Goal: Information Seeking & Learning: Learn about a topic

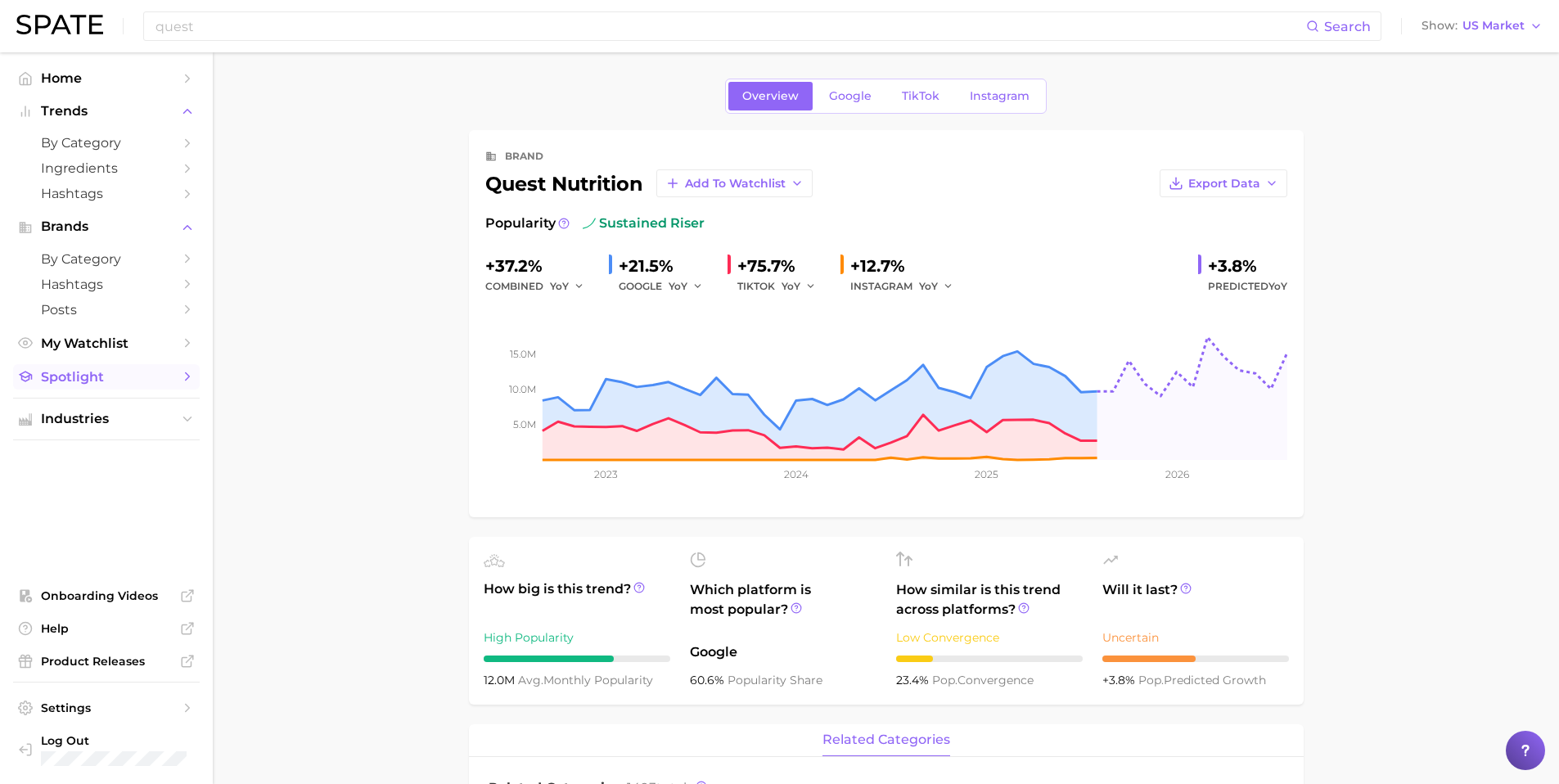
click at [61, 379] on span "Spotlight" at bounding box center [106, 377] width 131 height 15
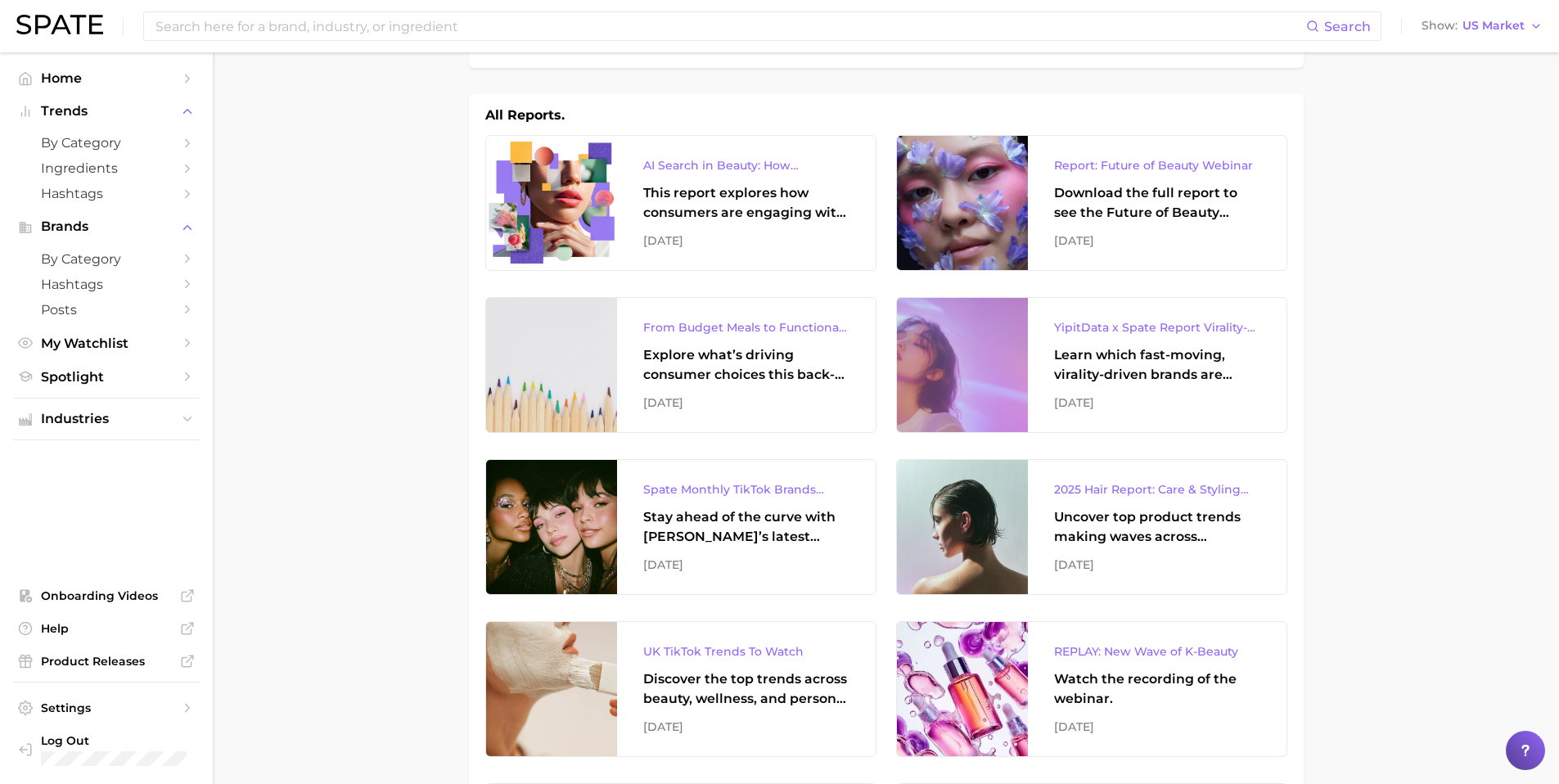
scroll to position [211, 0]
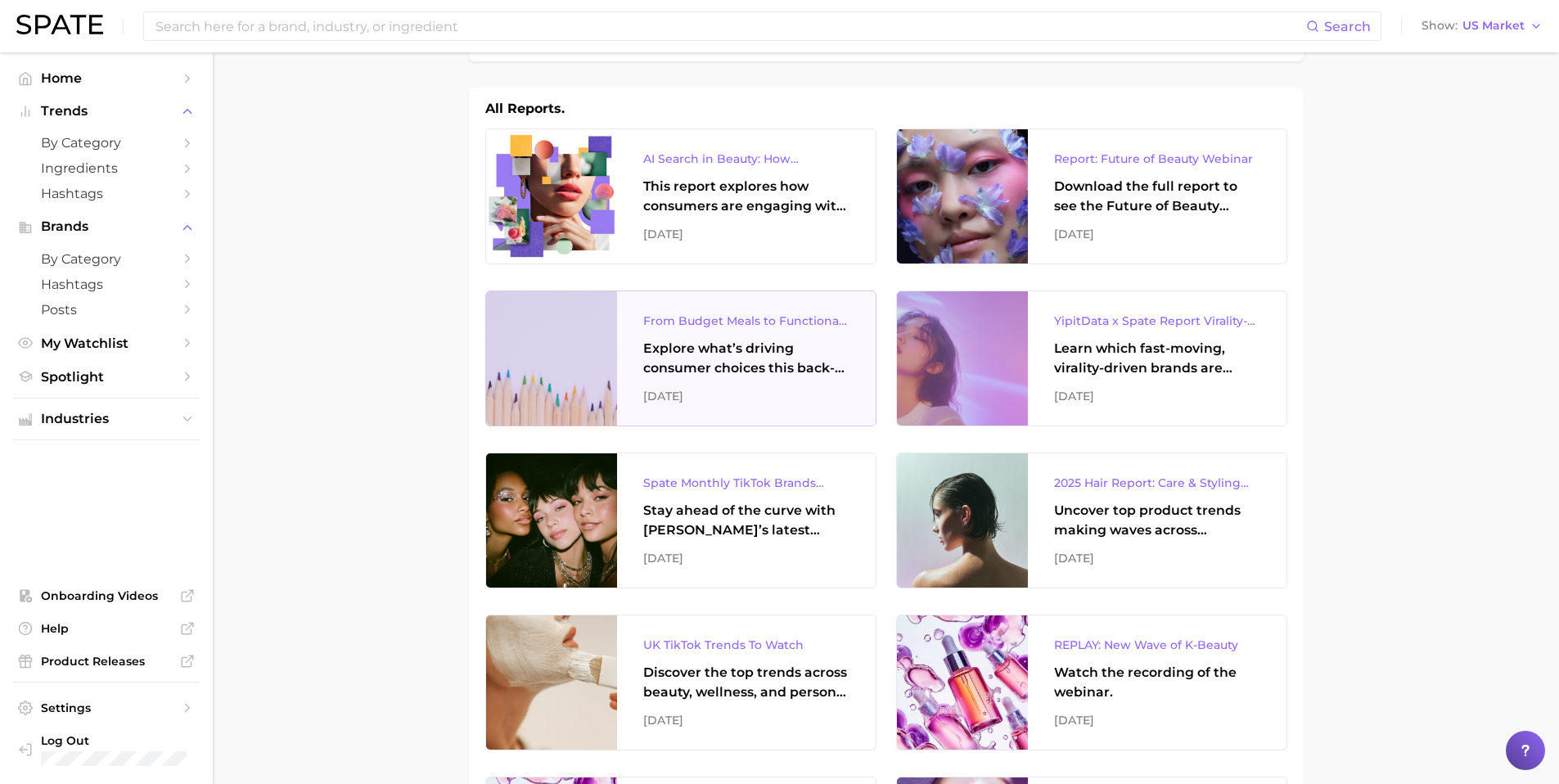
click at [784, 383] on div "From Budget Meals to Functional Snacks: Food & Beverage Trends Shaping Consumer…" at bounding box center [746, 358] width 259 height 134
click at [88, 172] on span "Ingredients" at bounding box center [106, 168] width 131 height 15
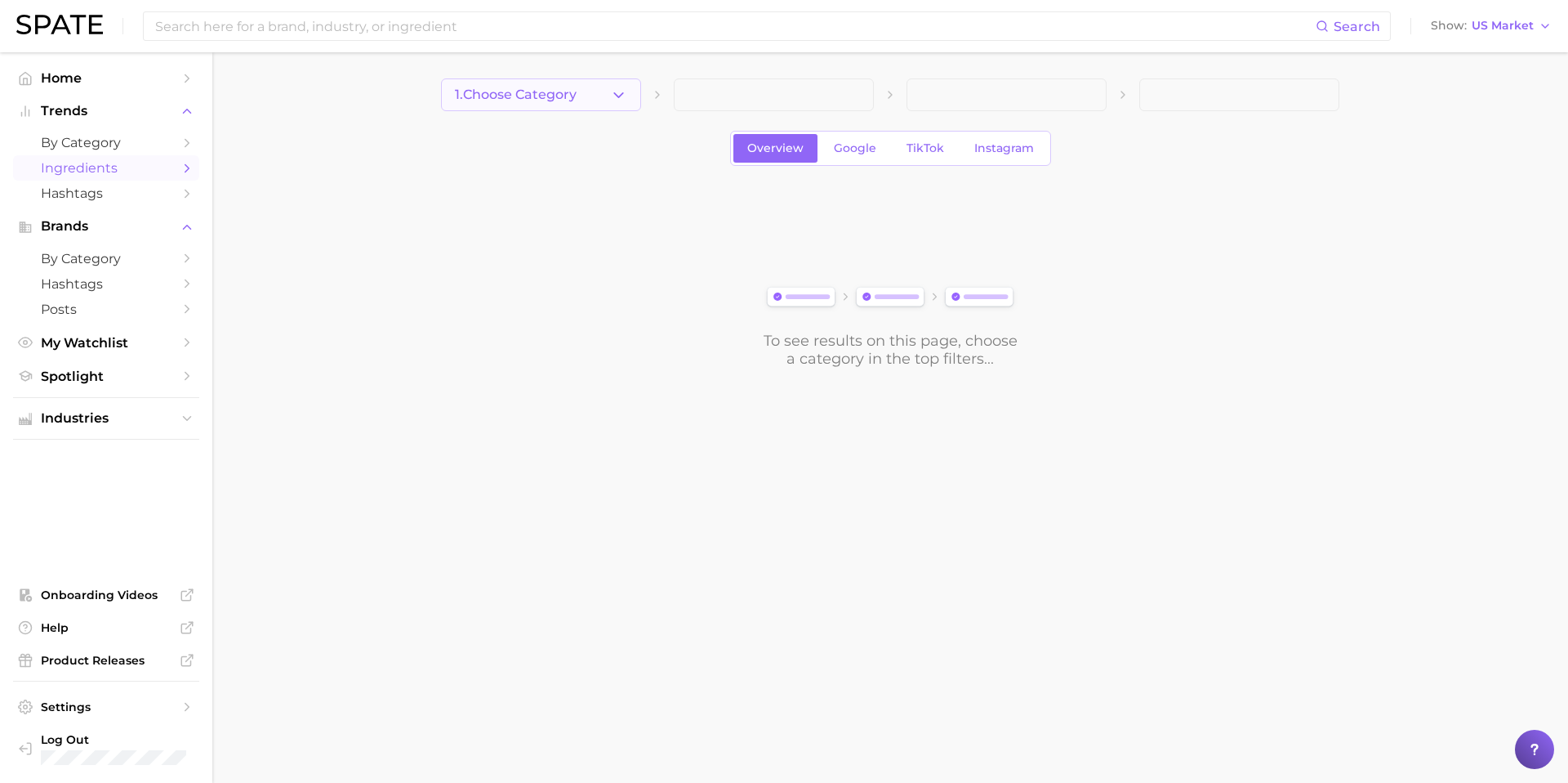
click at [608, 95] on button "1. Choose Category" at bounding box center [541, 95] width 200 height 33
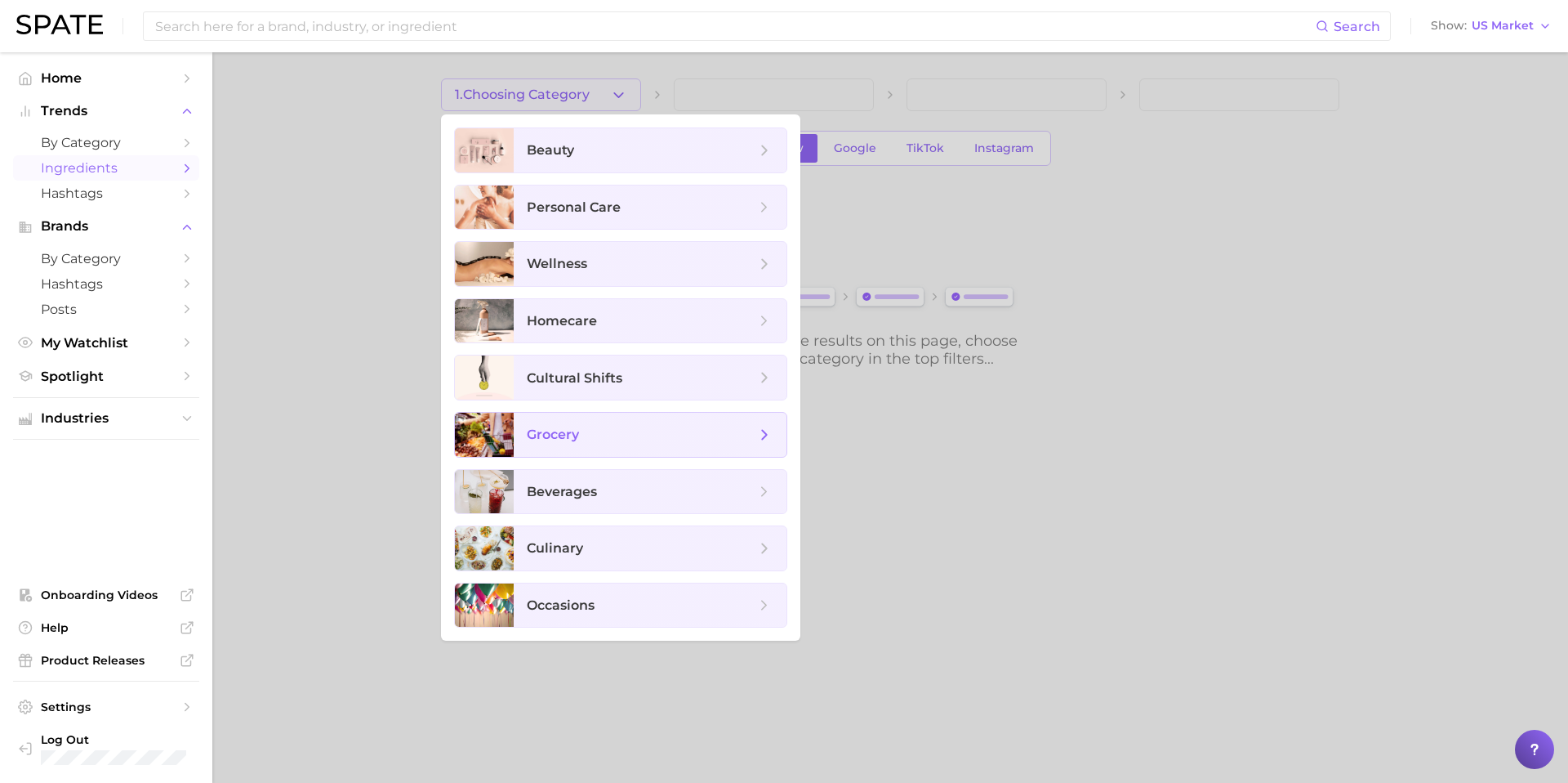
click at [563, 445] on span "grocery" at bounding box center [649, 434] width 273 height 44
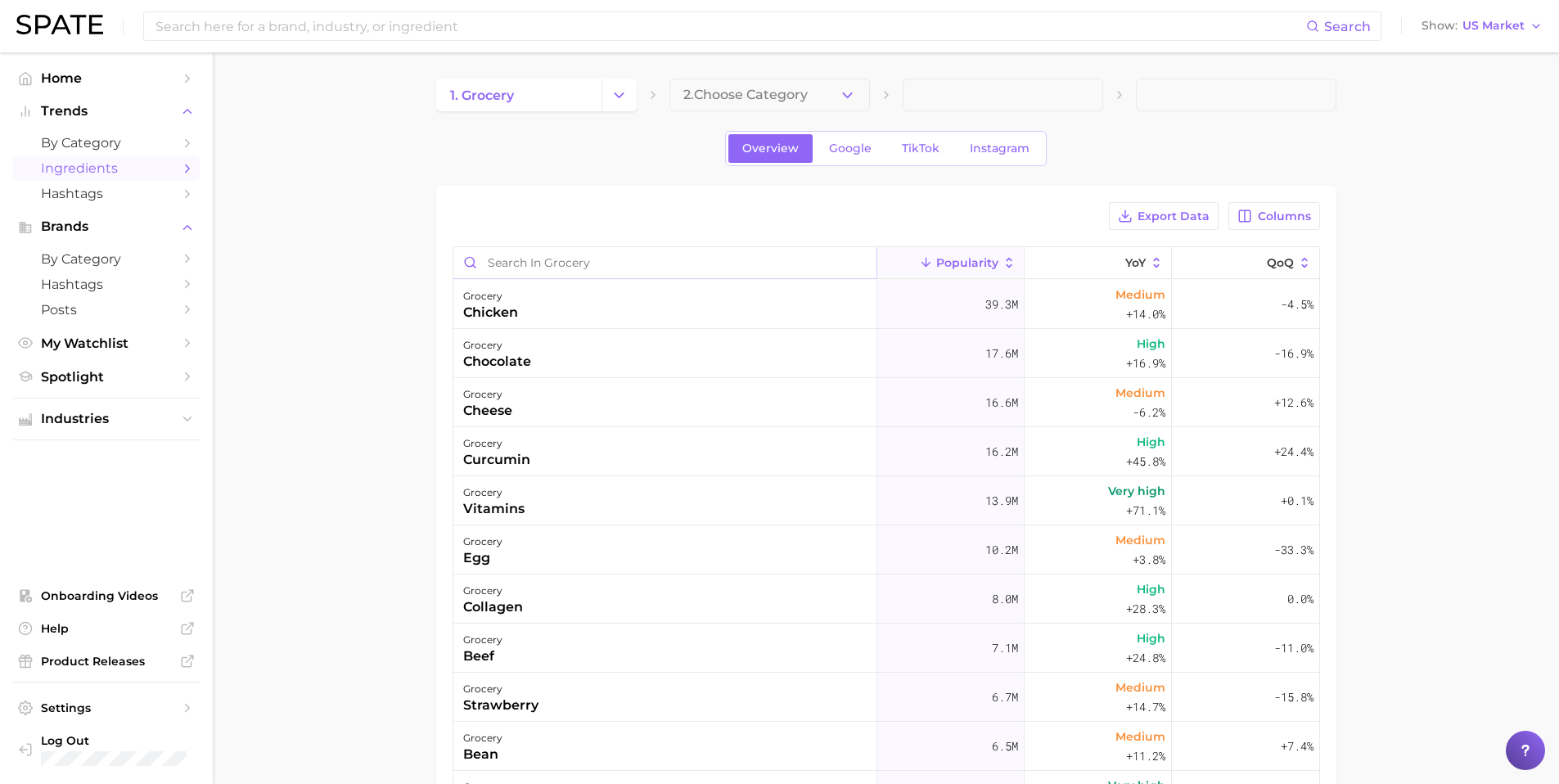
click at [532, 254] on input "Search in grocery" at bounding box center [665, 262] width 423 height 31
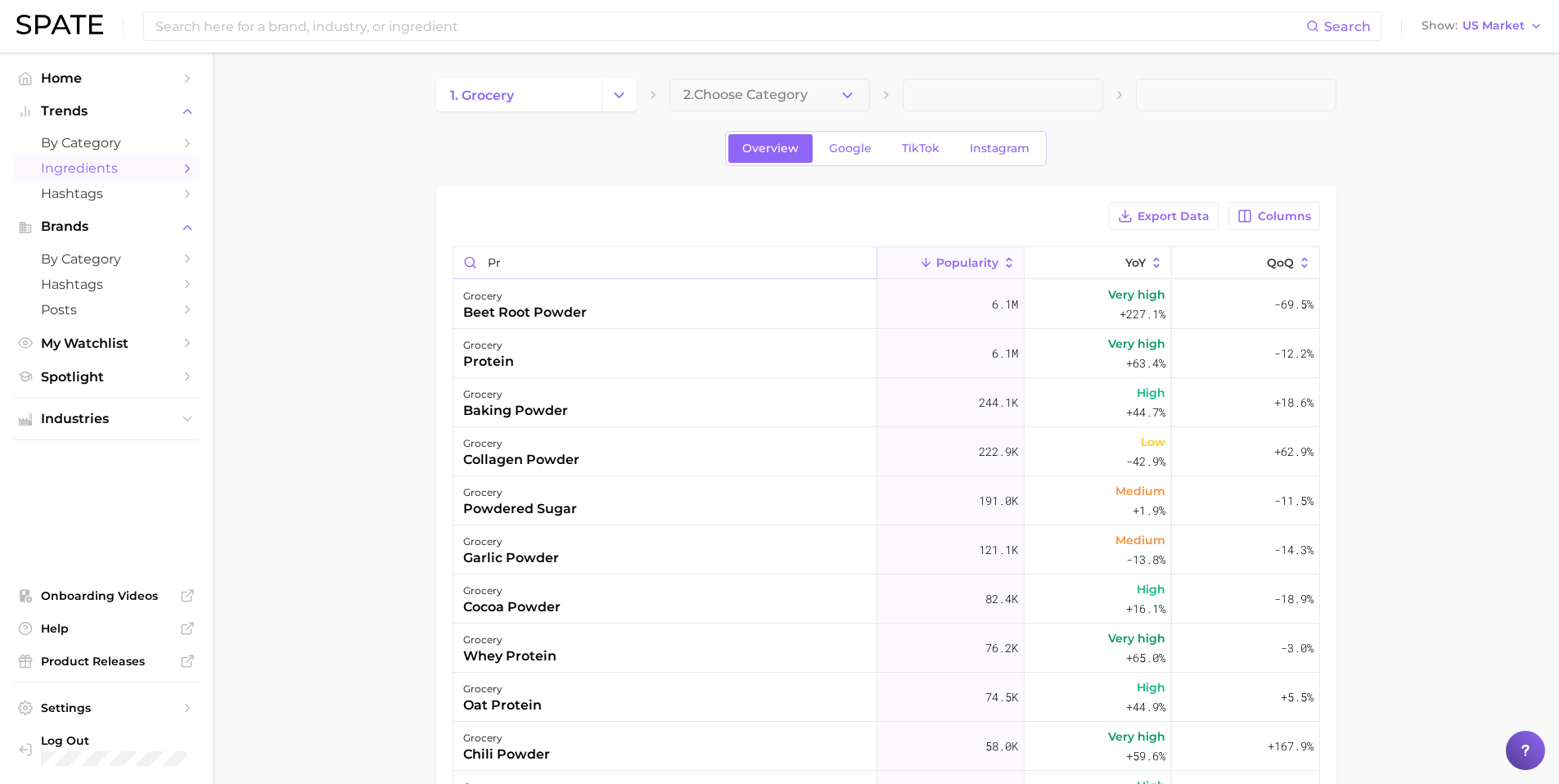
type input "p"
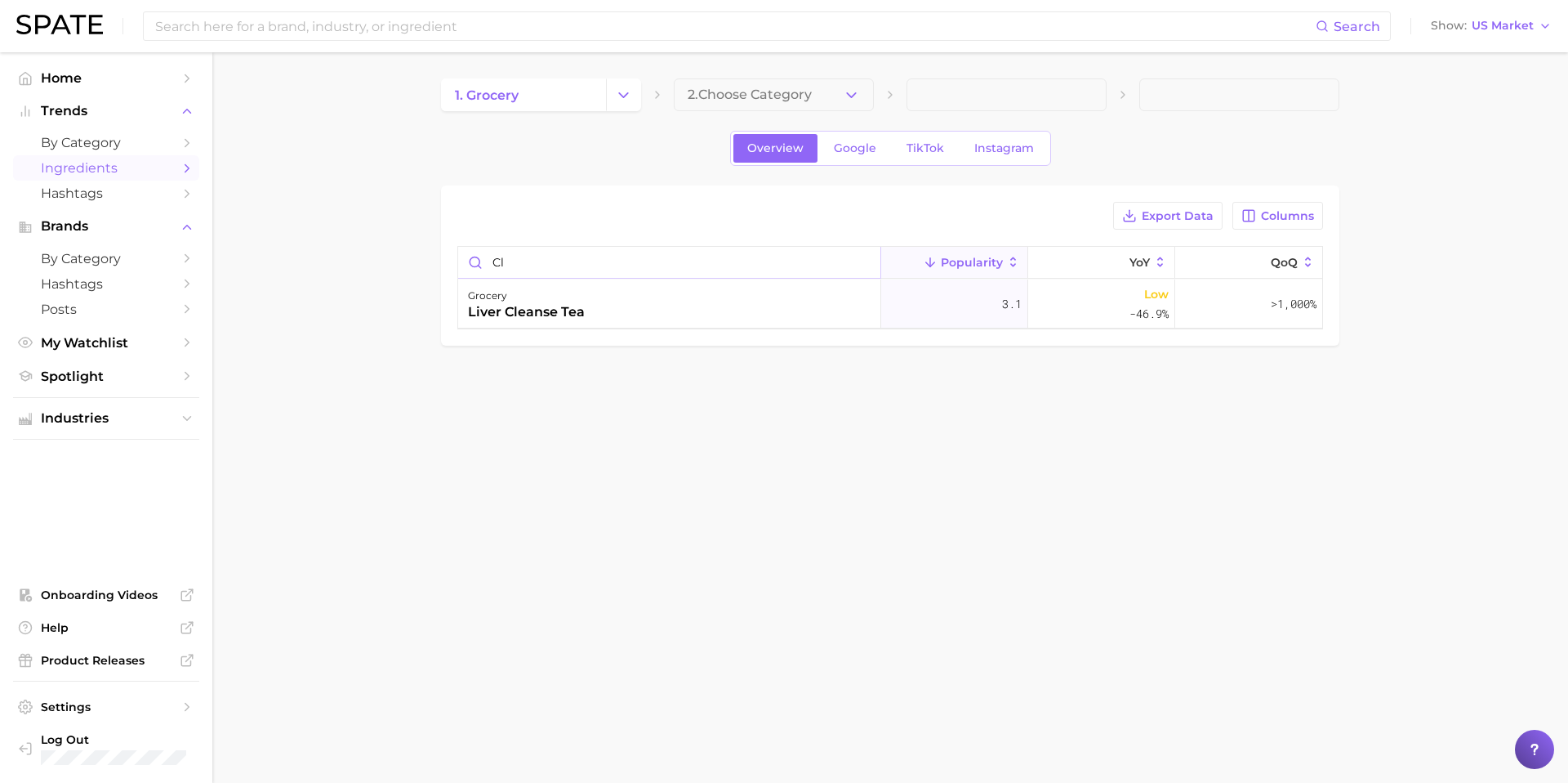
type input "c"
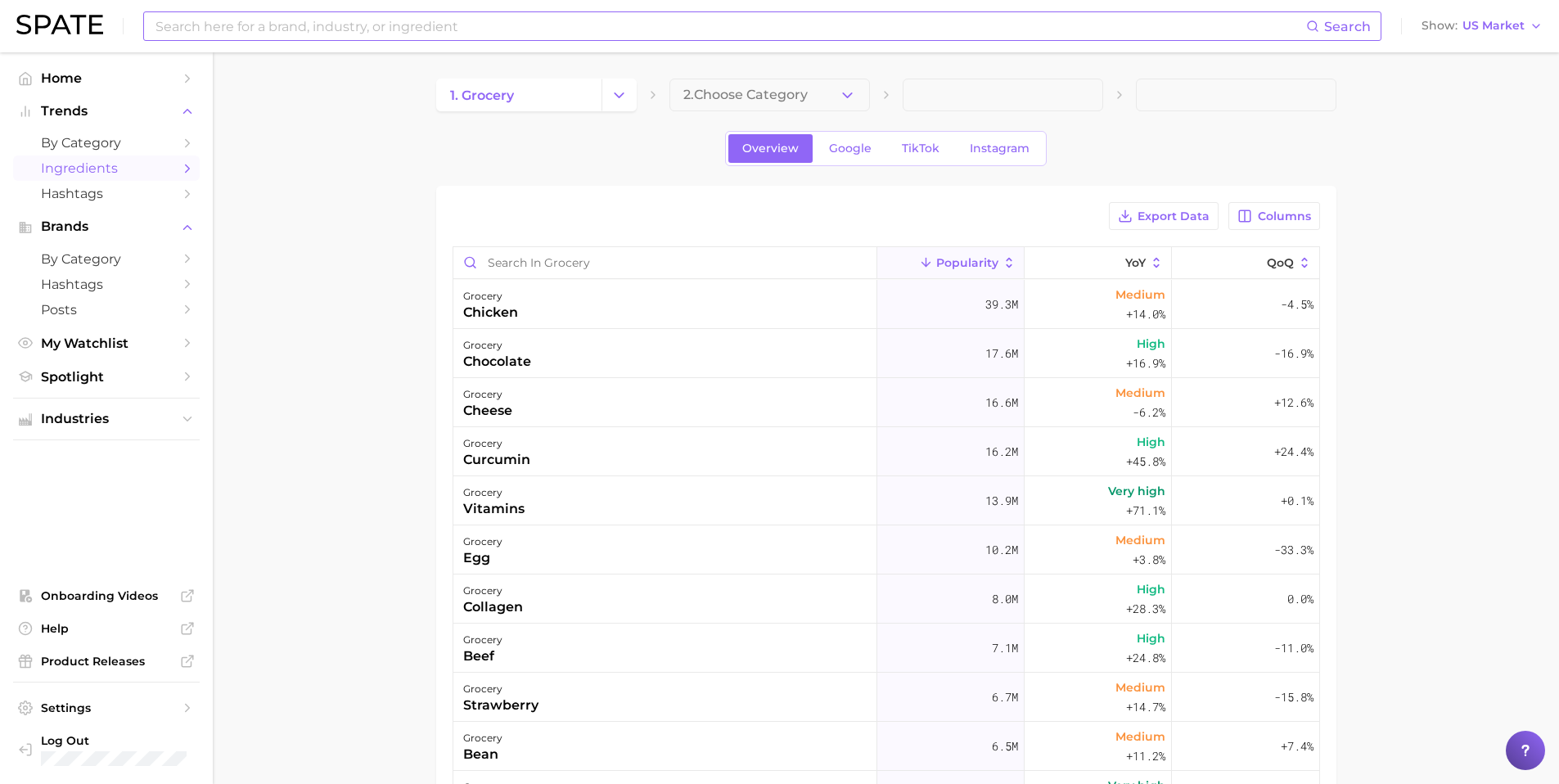
click at [280, 31] on input at bounding box center [729, 26] width 1152 height 28
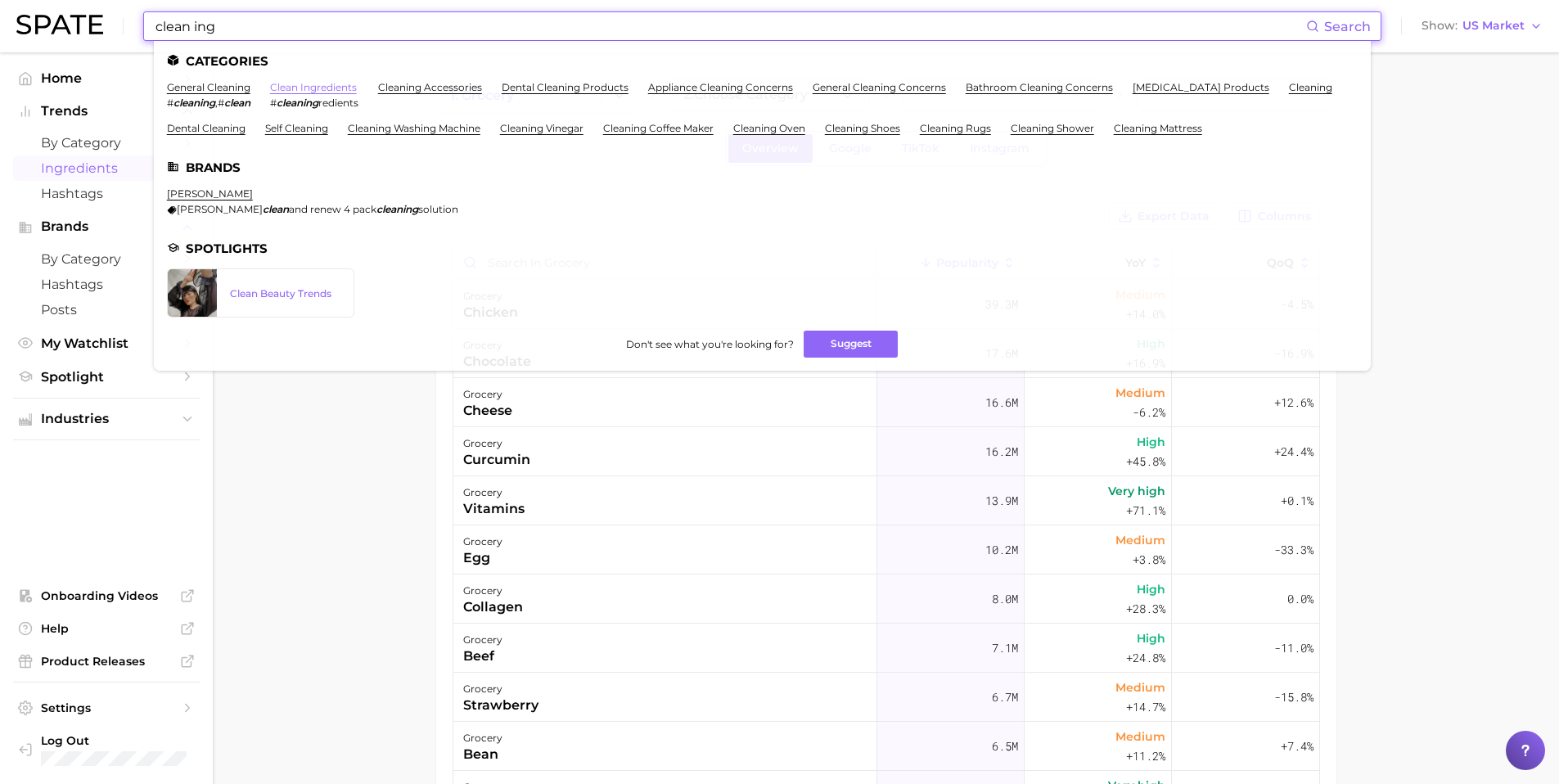
type input "clean ing"
click at [323, 86] on link "clean ingredients" at bounding box center [313, 87] width 87 height 13
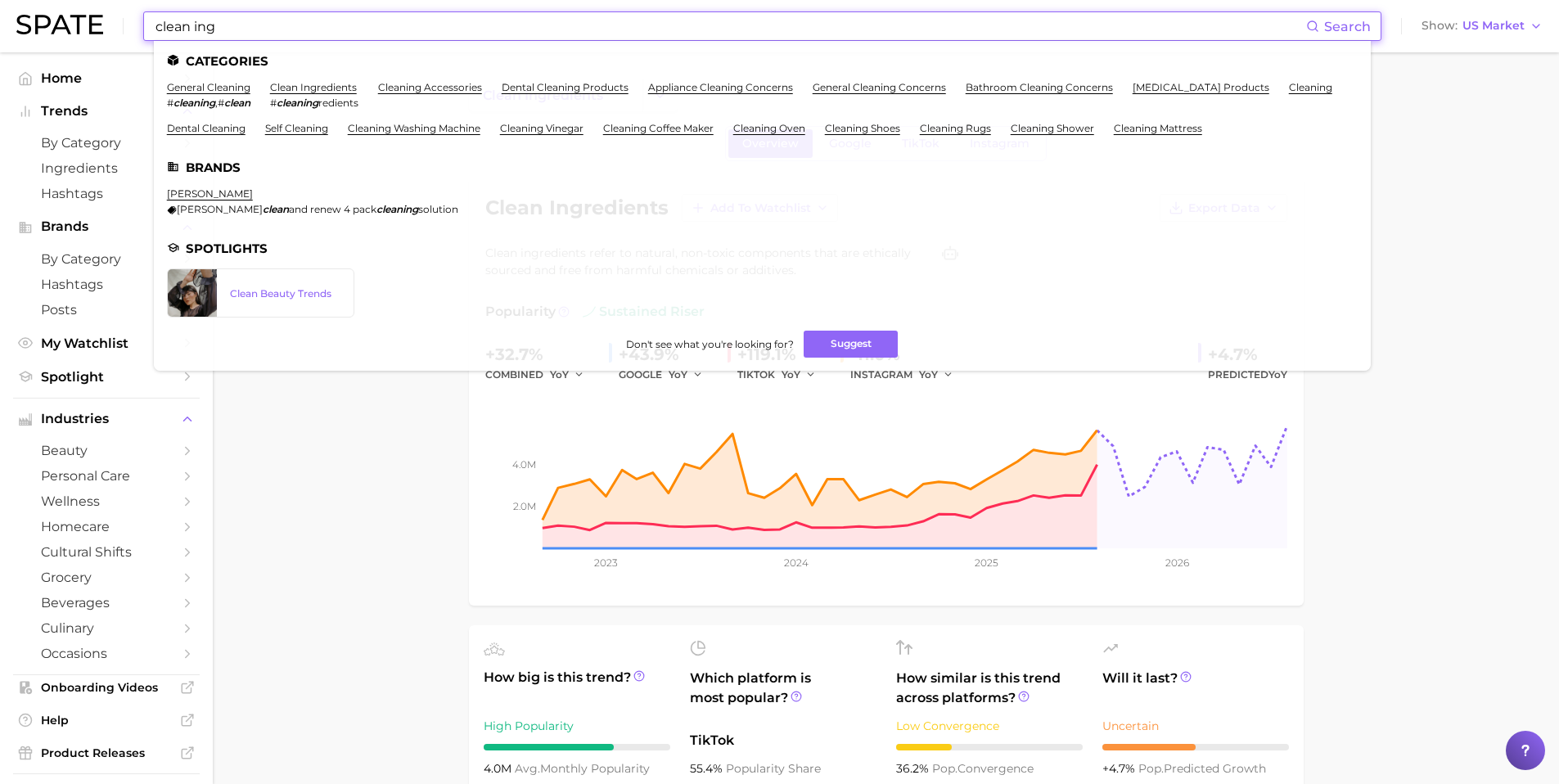
drag, startPoint x: 252, startPoint y: 27, endPoint x: 194, endPoint y: 24, distance: 58.1
click at [194, 24] on input "clean ing" at bounding box center [729, 26] width 1152 height 28
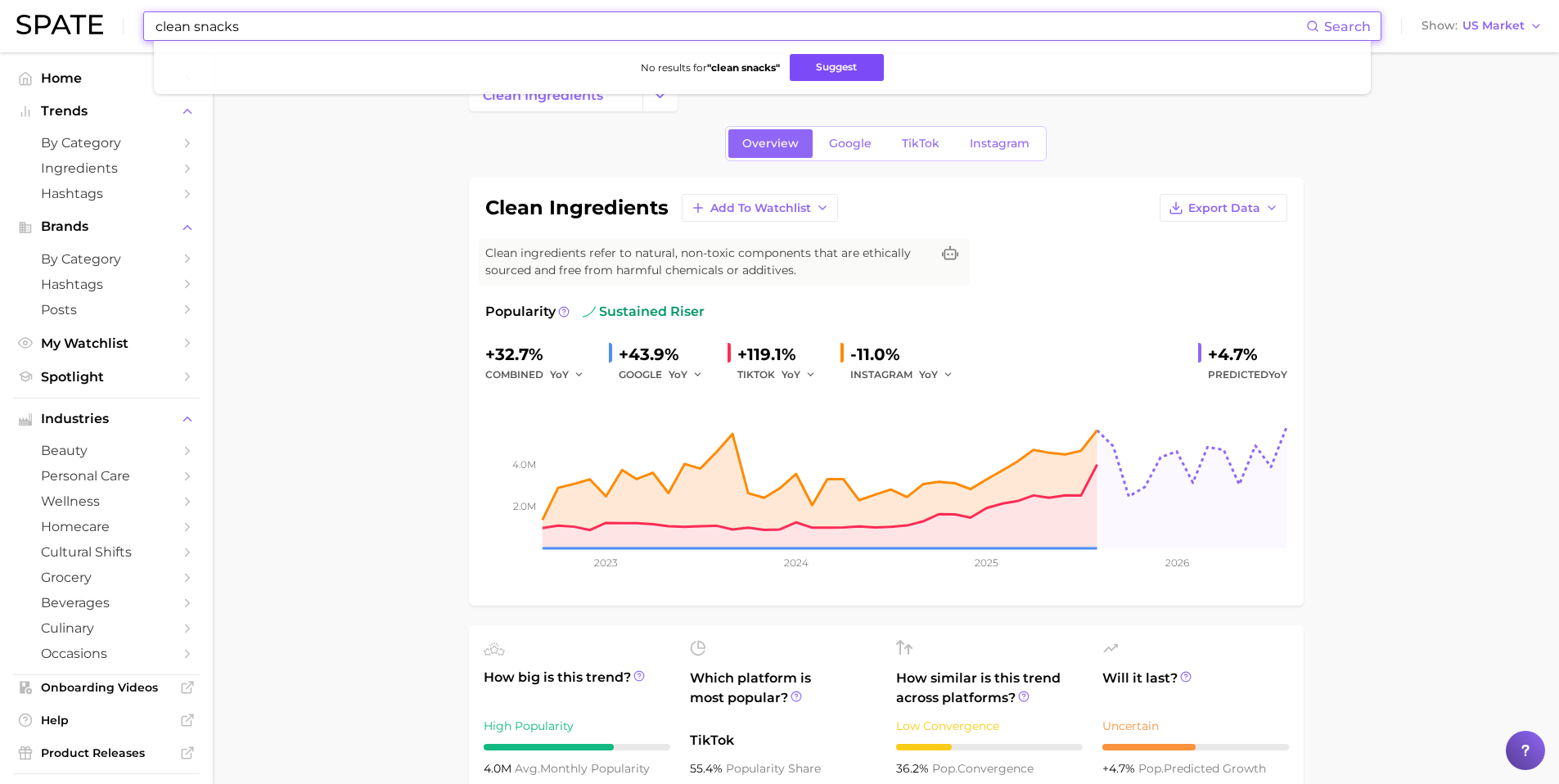
click at [866, 64] on button "Suggest" at bounding box center [837, 67] width 94 height 27
click at [534, 21] on input "clean snacks" at bounding box center [729, 26] width 1152 height 28
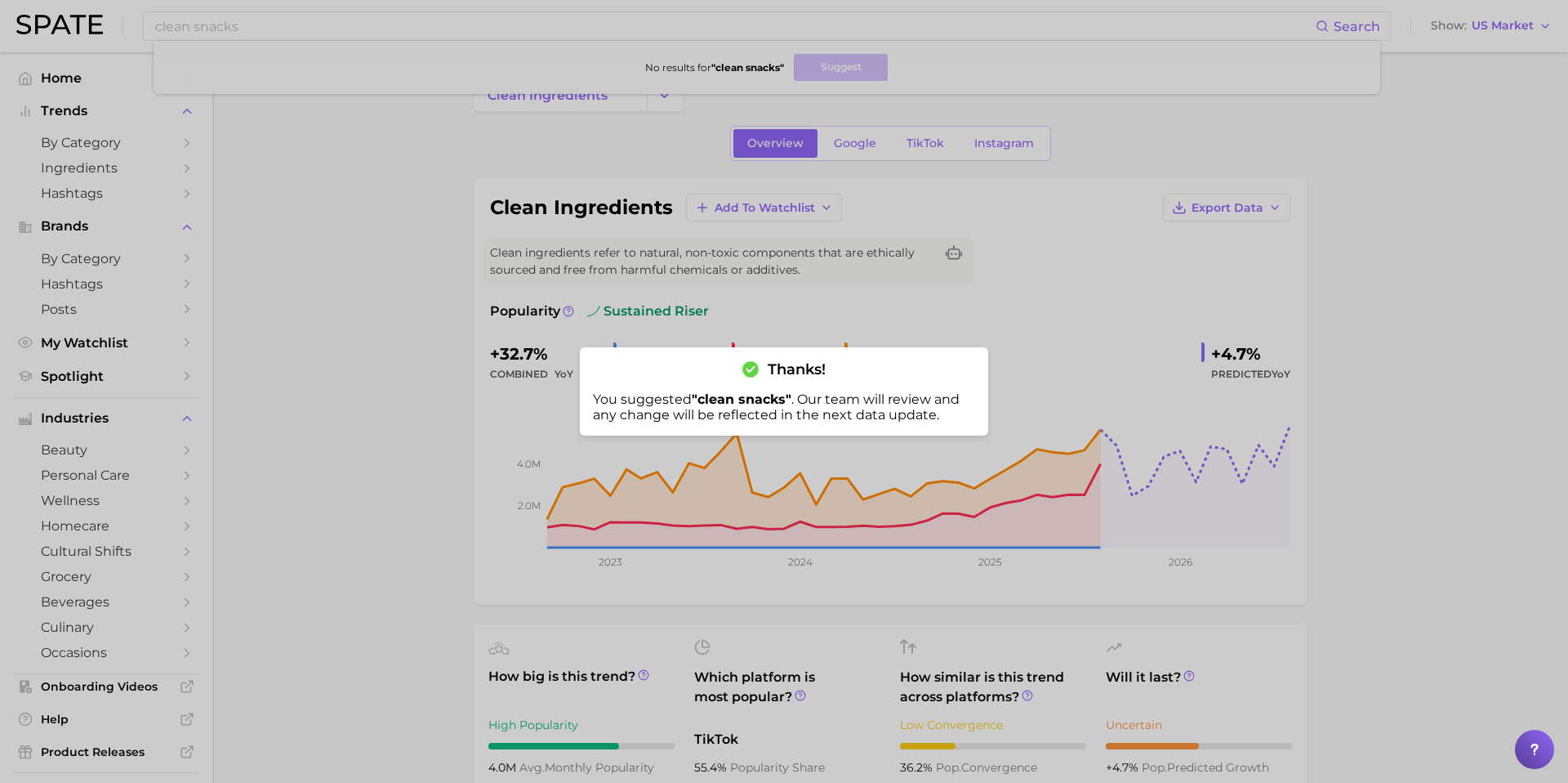
click at [910, 314] on div at bounding box center [784, 392] width 1568 height 783
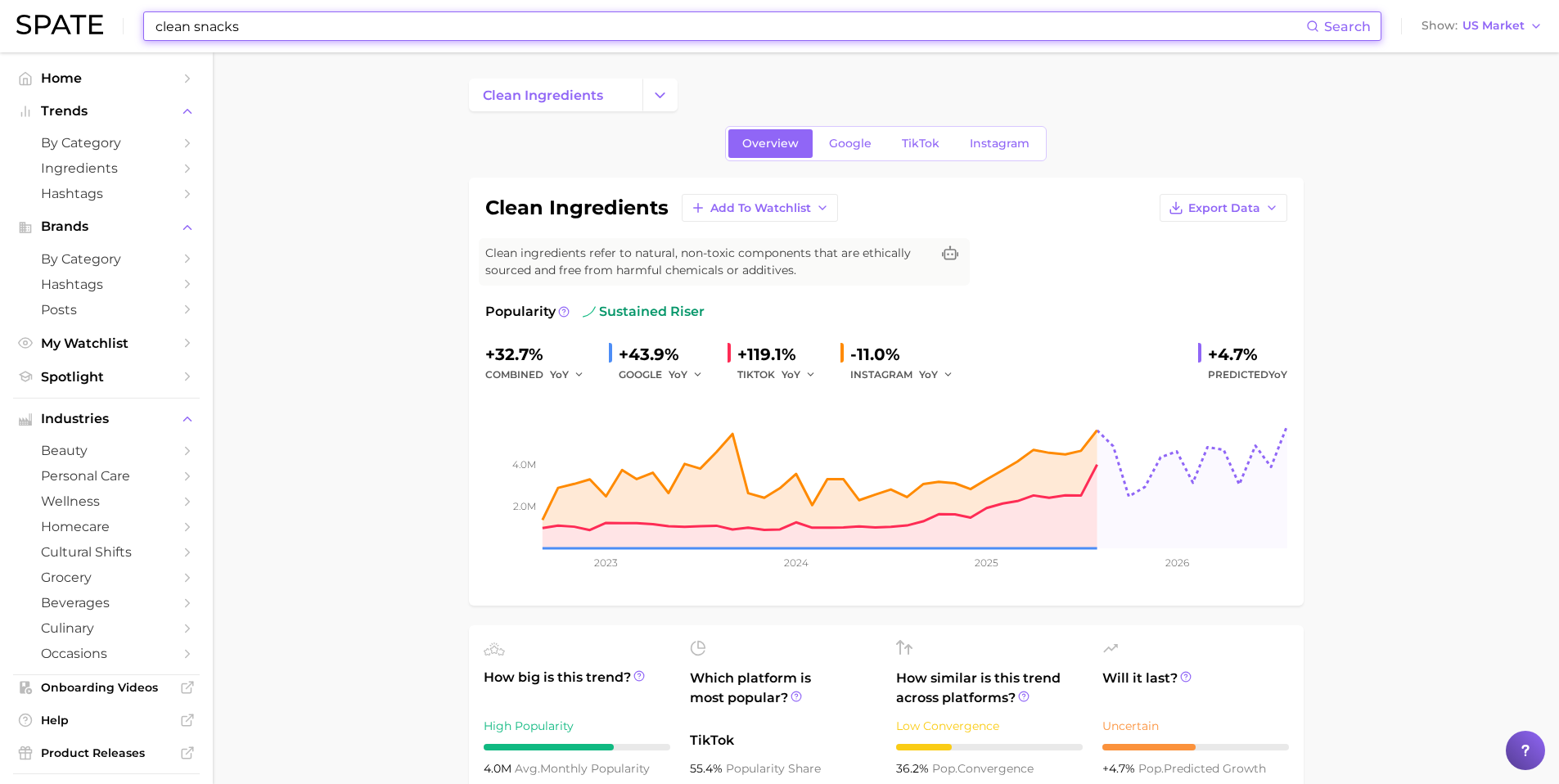
click at [269, 26] on input "clean snacks" at bounding box center [729, 26] width 1152 height 28
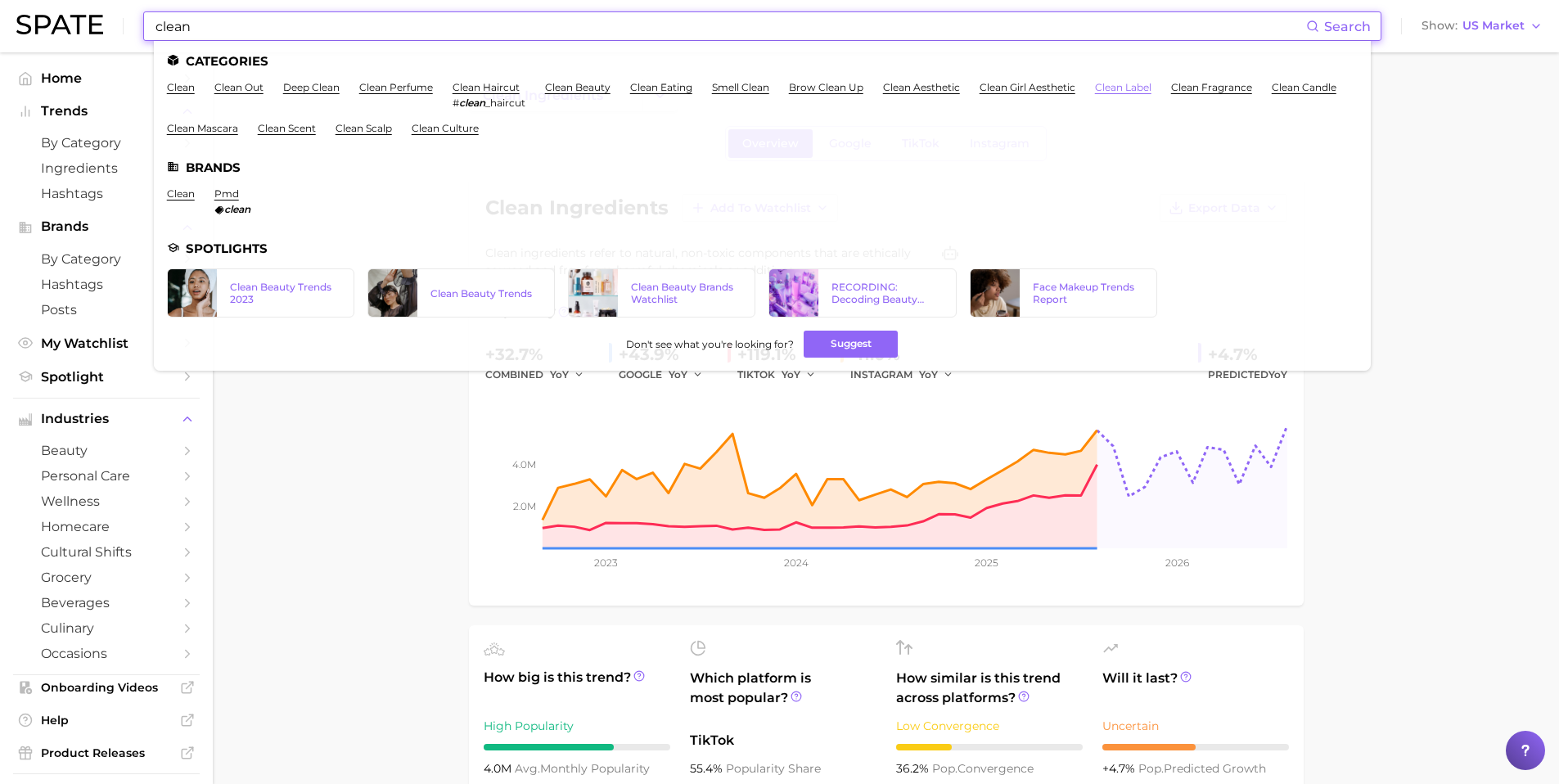
type input "clean"
click at [1125, 91] on link "clean label" at bounding box center [1123, 87] width 56 height 13
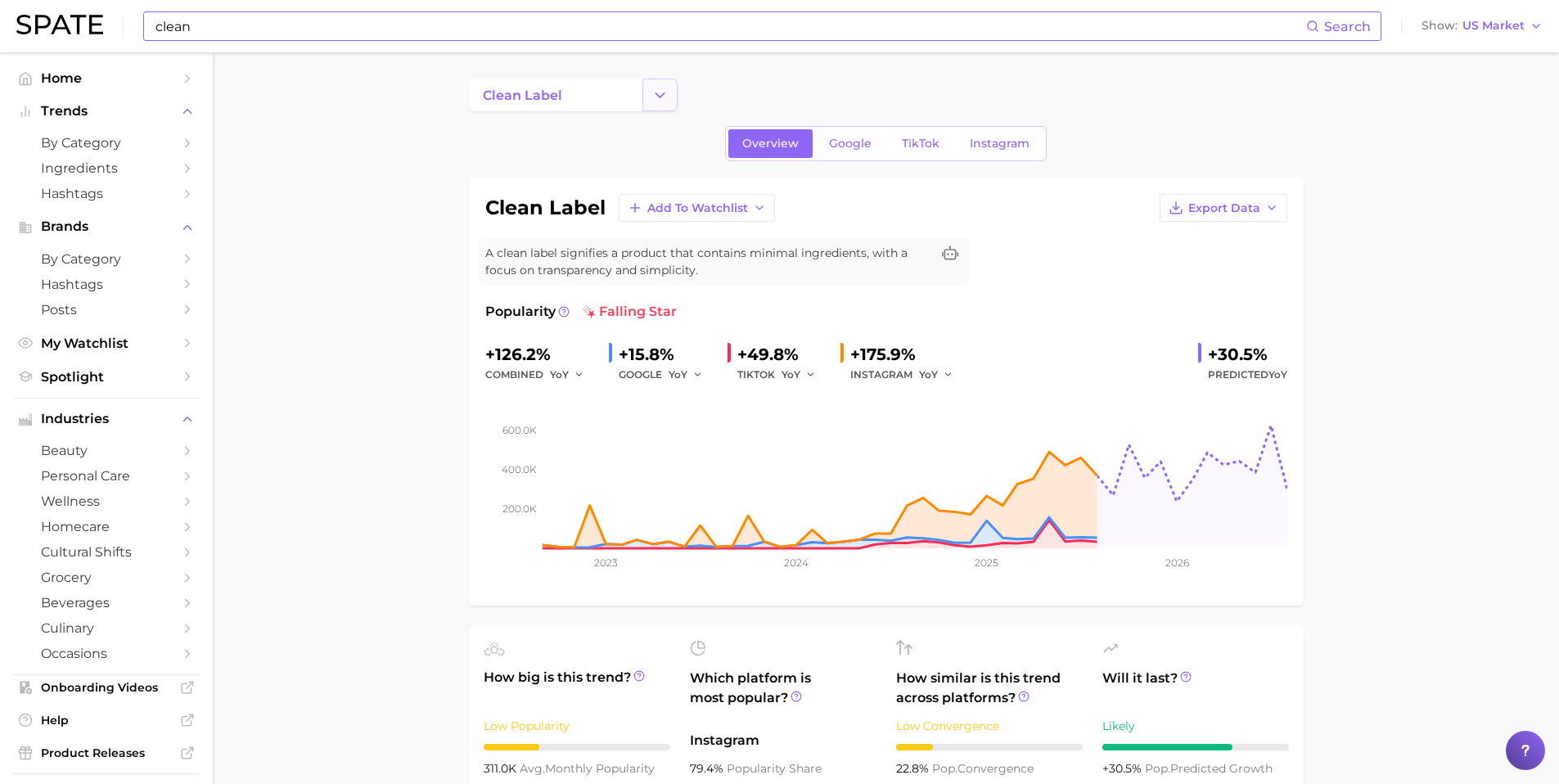
click at [668, 98] on icon "Change Category" at bounding box center [660, 95] width 17 height 17
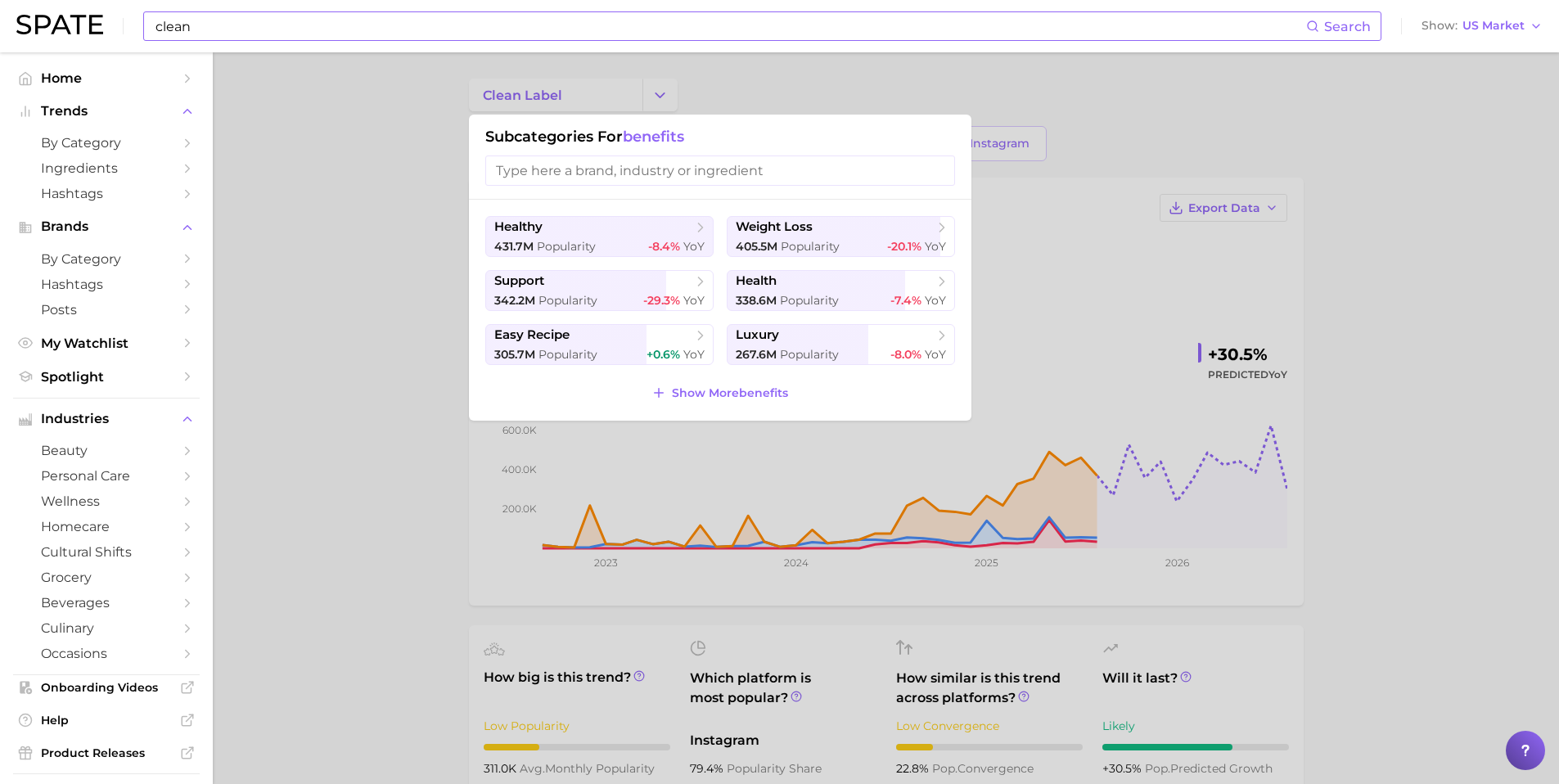
click at [333, 142] on div at bounding box center [779, 392] width 1559 height 784
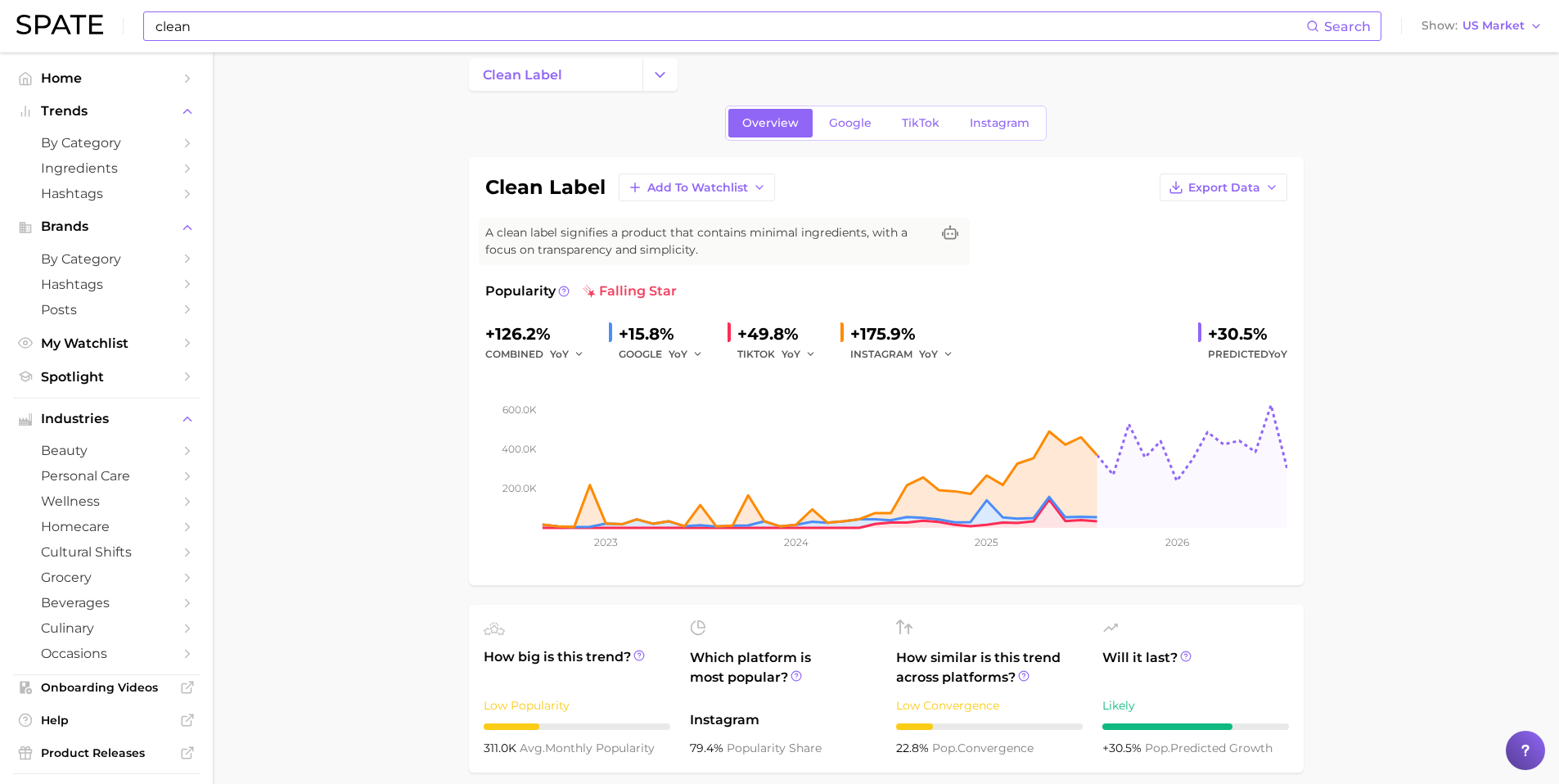
scroll to position [24, 0]
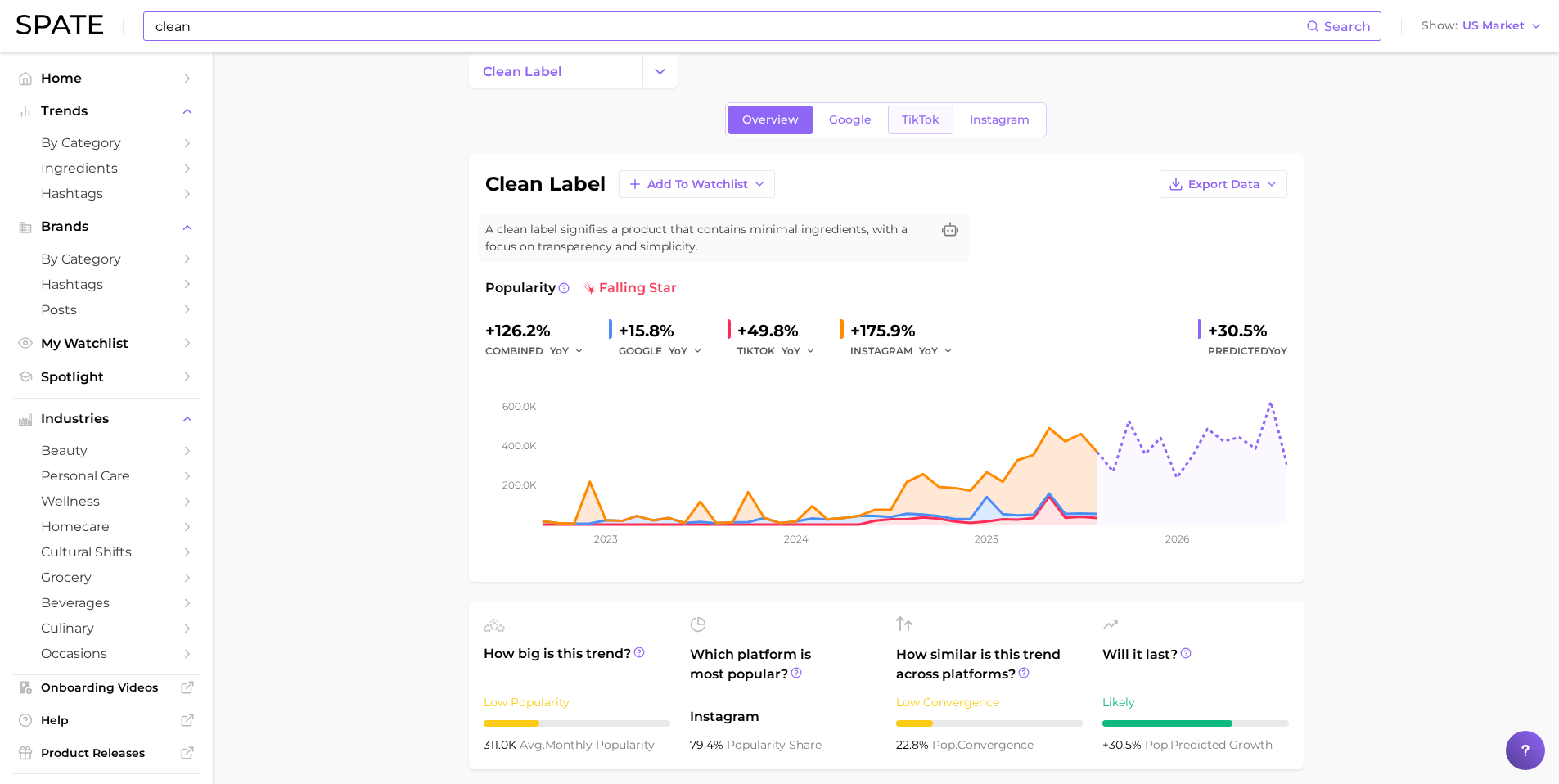
click at [925, 118] on span "TikTok" at bounding box center [920, 119] width 37 height 14
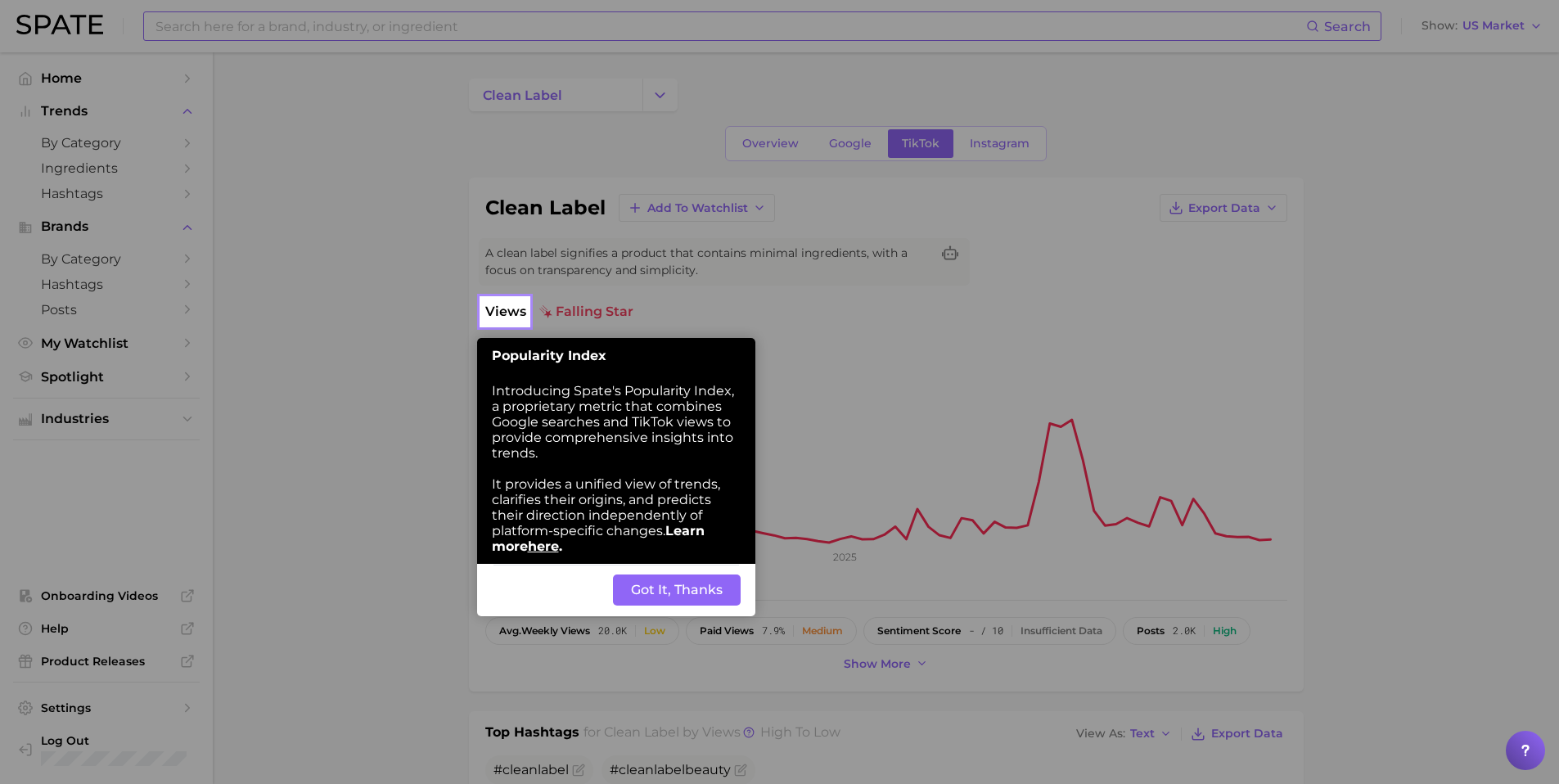
click at [695, 596] on button "Got It, Thanks" at bounding box center [676, 590] width 128 height 31
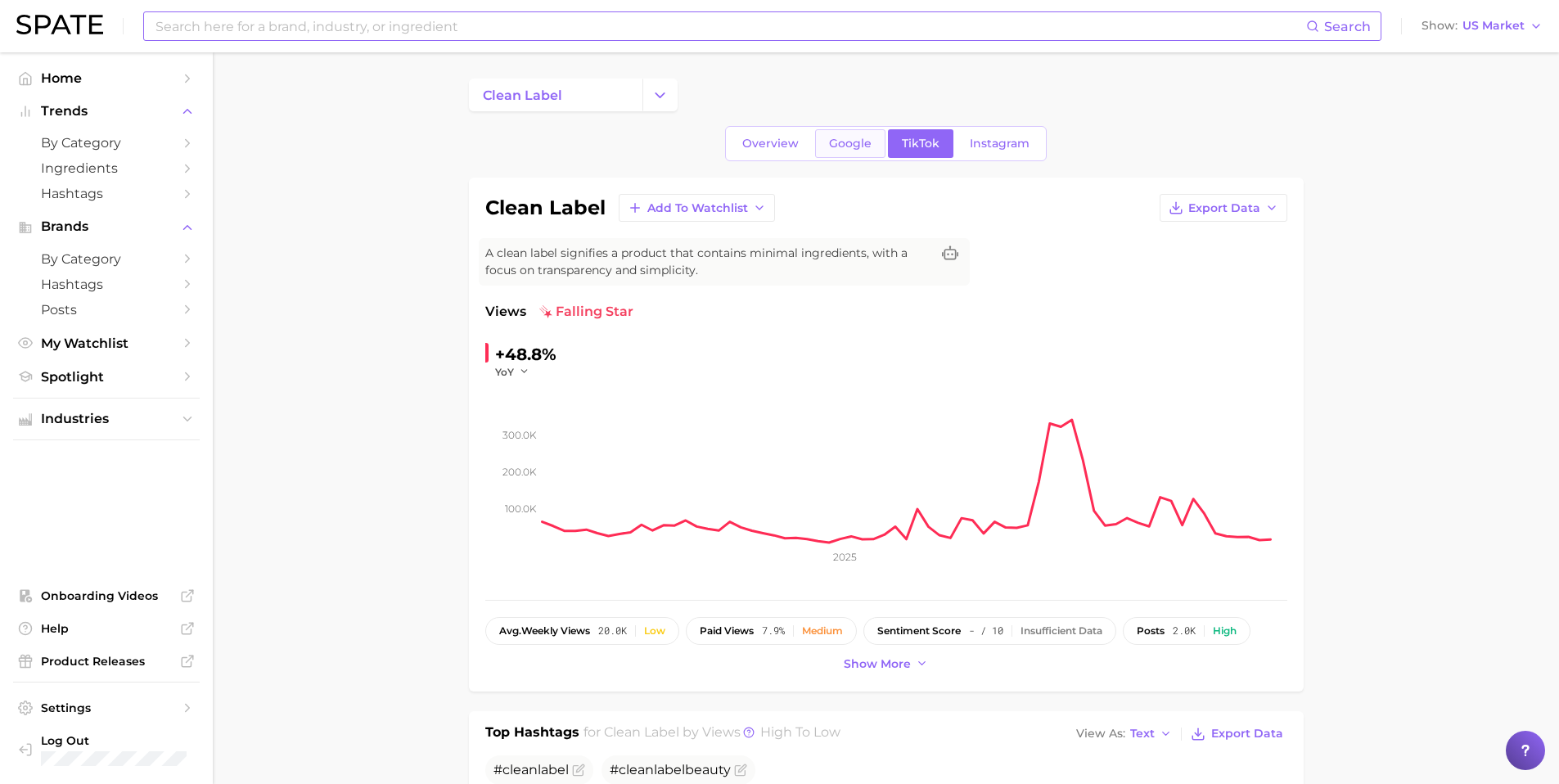
click at [841, 147] on span "Google" at bounding box center [850, 143] width 43 height 14
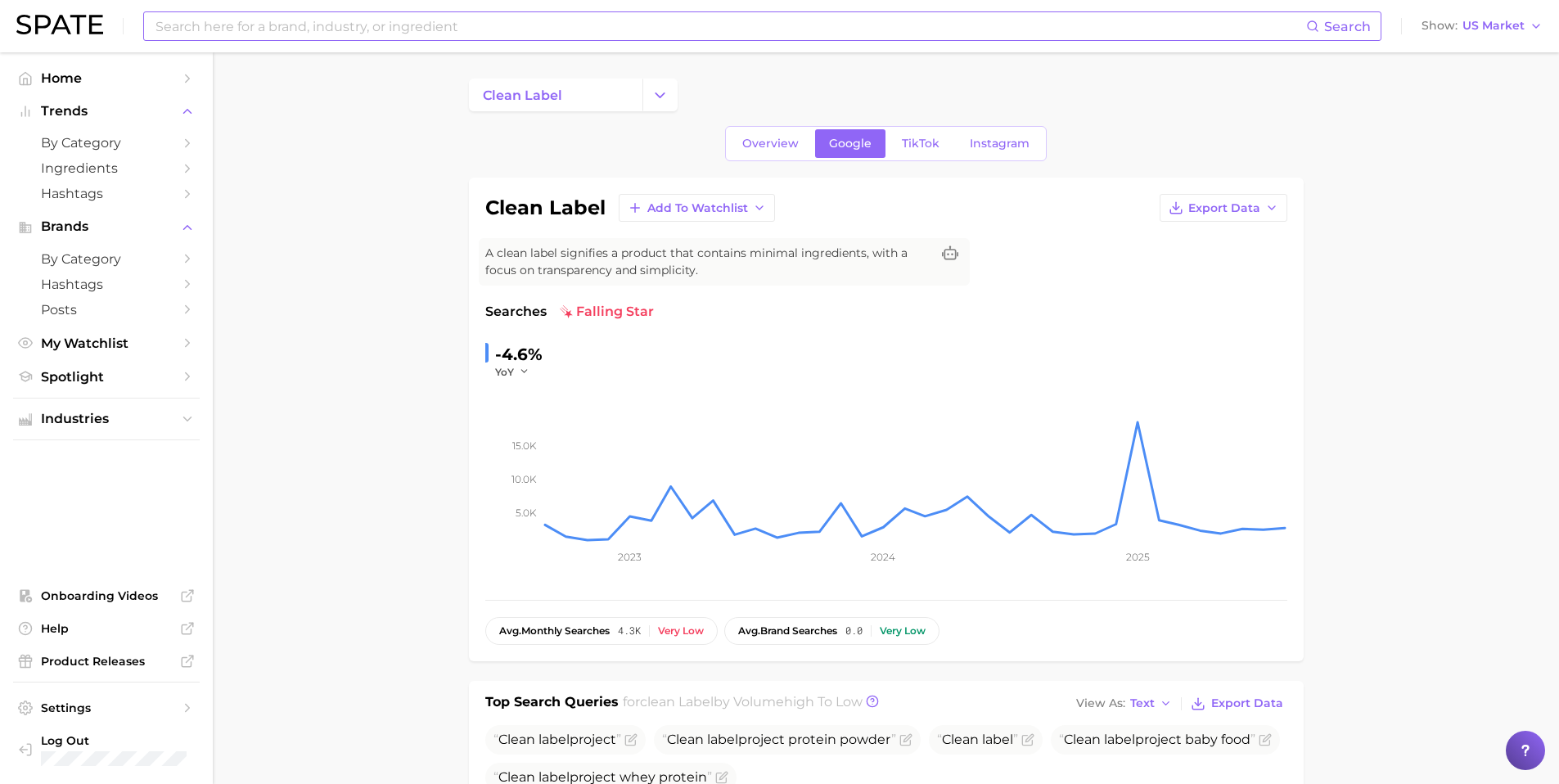
click at [378, 31] on input at bounding box center [729, 26] width 1152 height 28
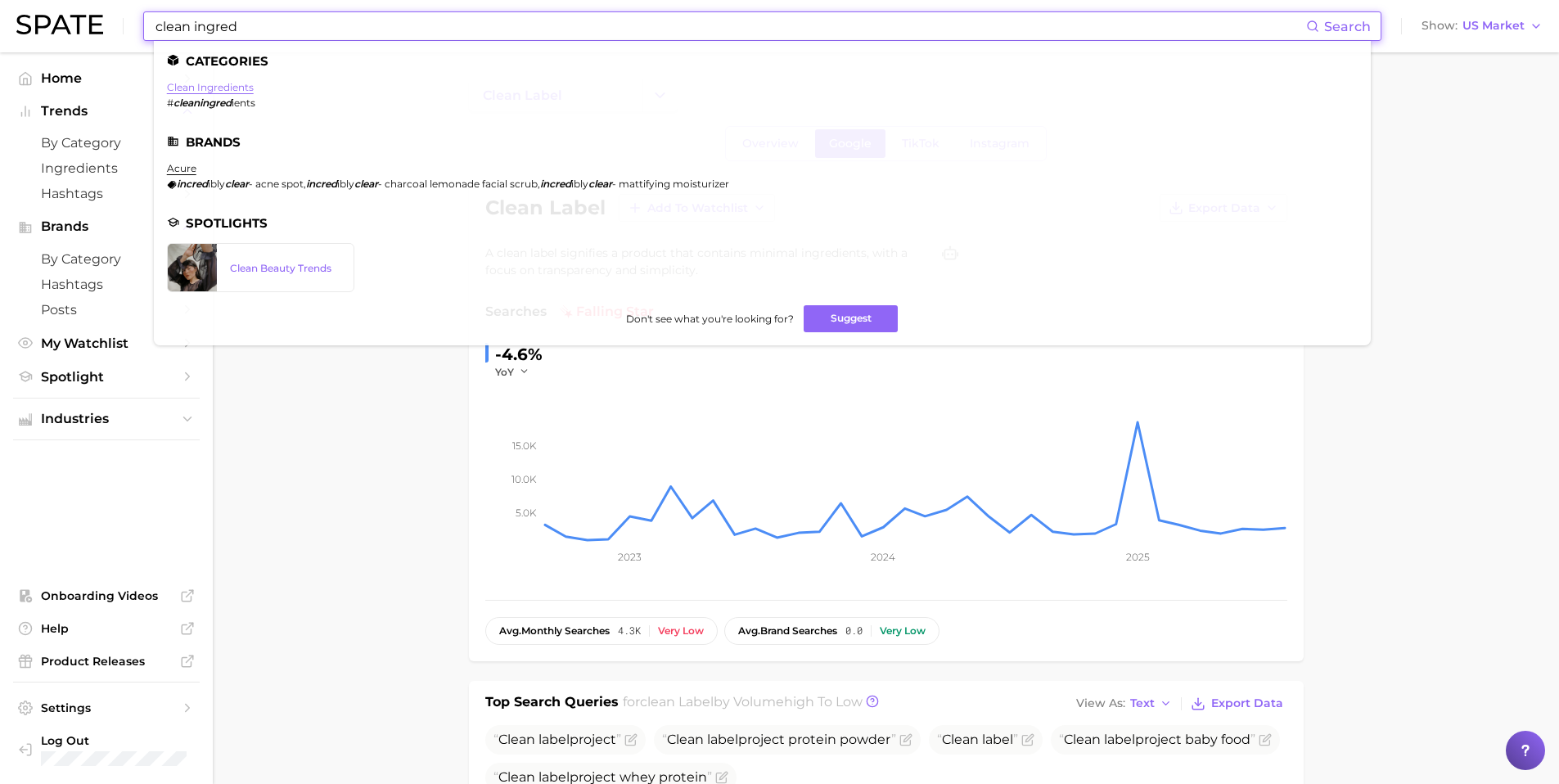
type input "clean ingred"
click at [230, 90] on link "clean ingredients" at bounding box center [211, 87] width 87 height 13
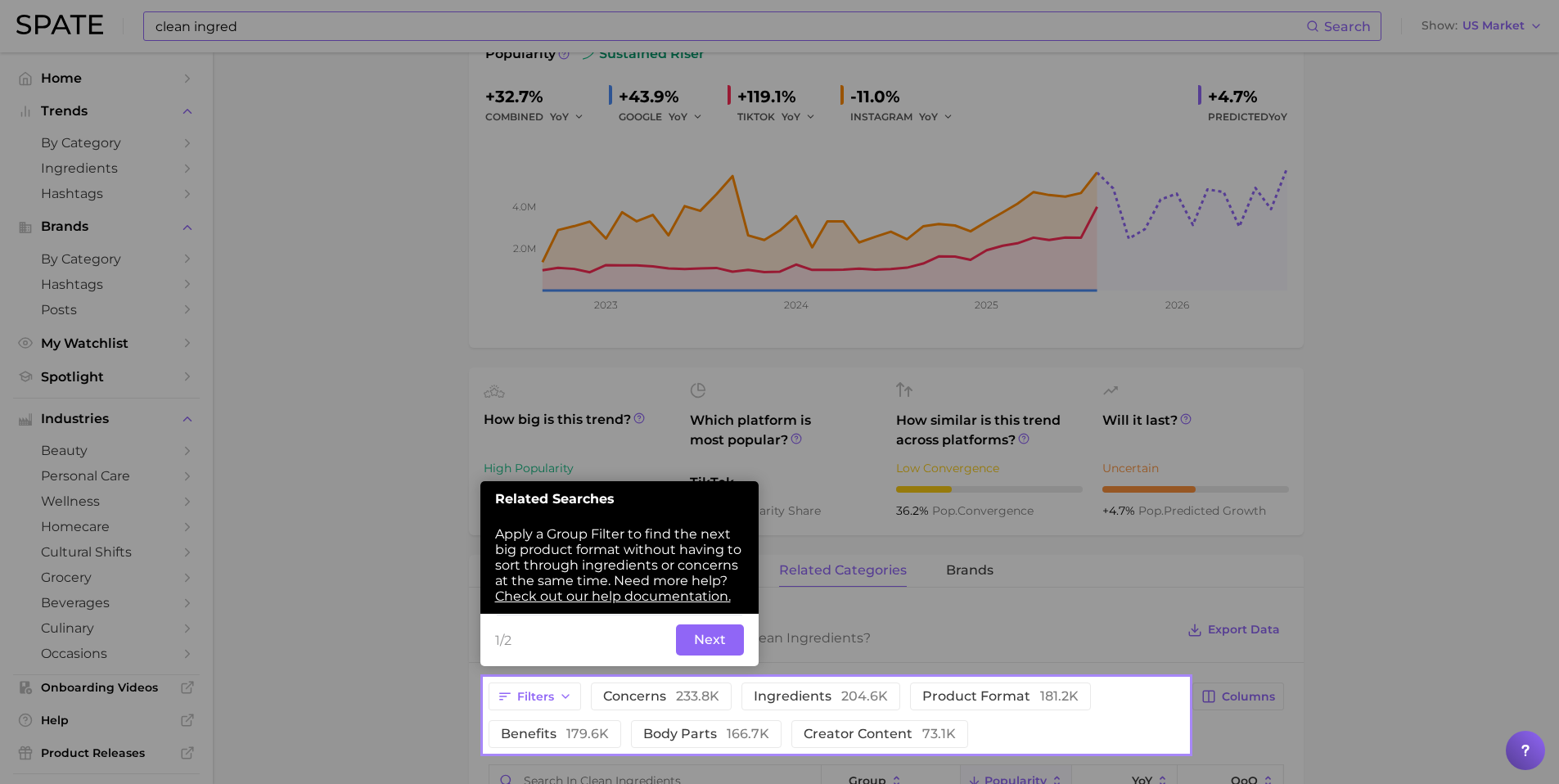
scroll to position [262, 0]
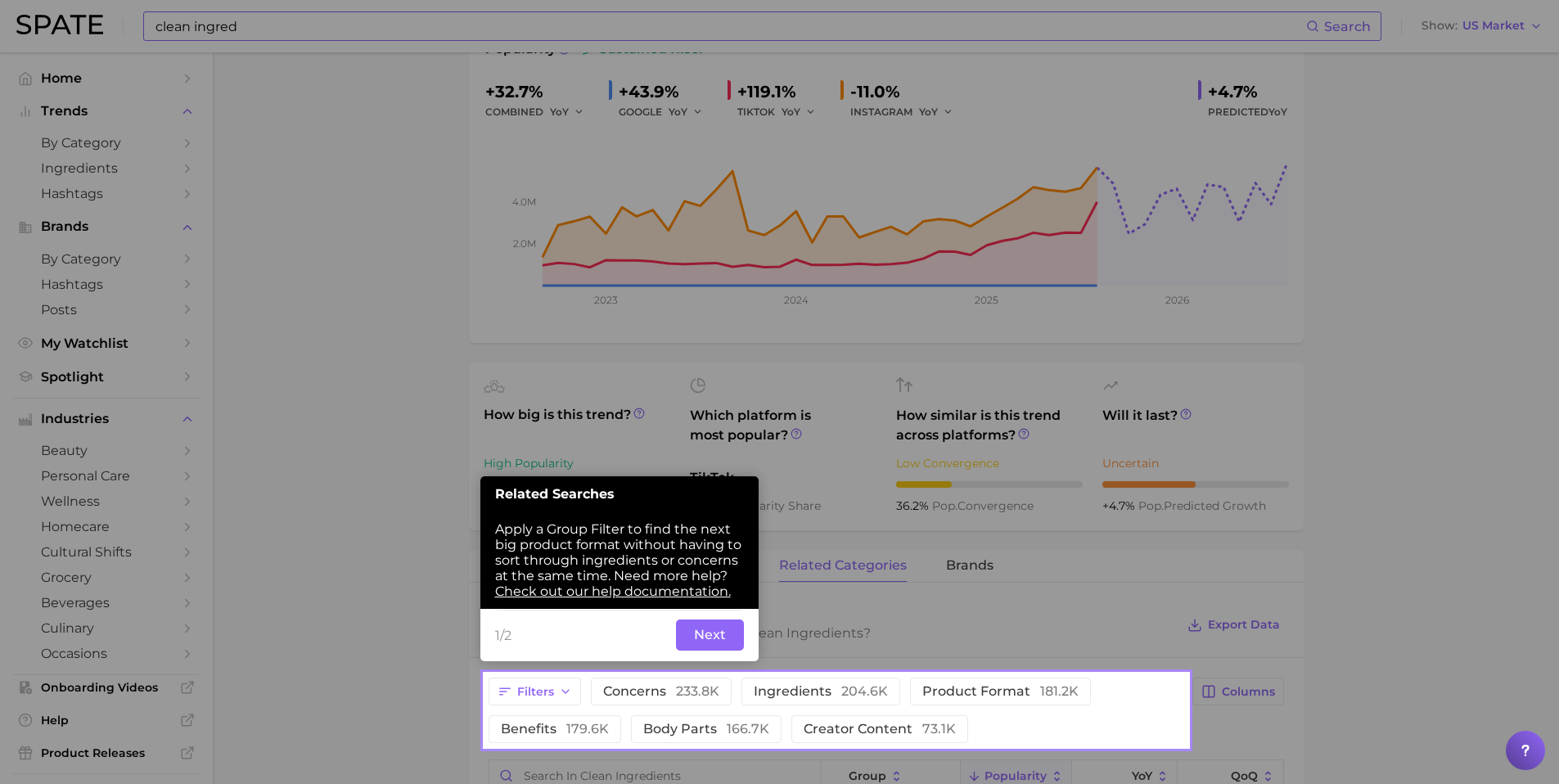
click at [709, 642] on button "Next" at bounding box center [710, 634] width 68 height 31
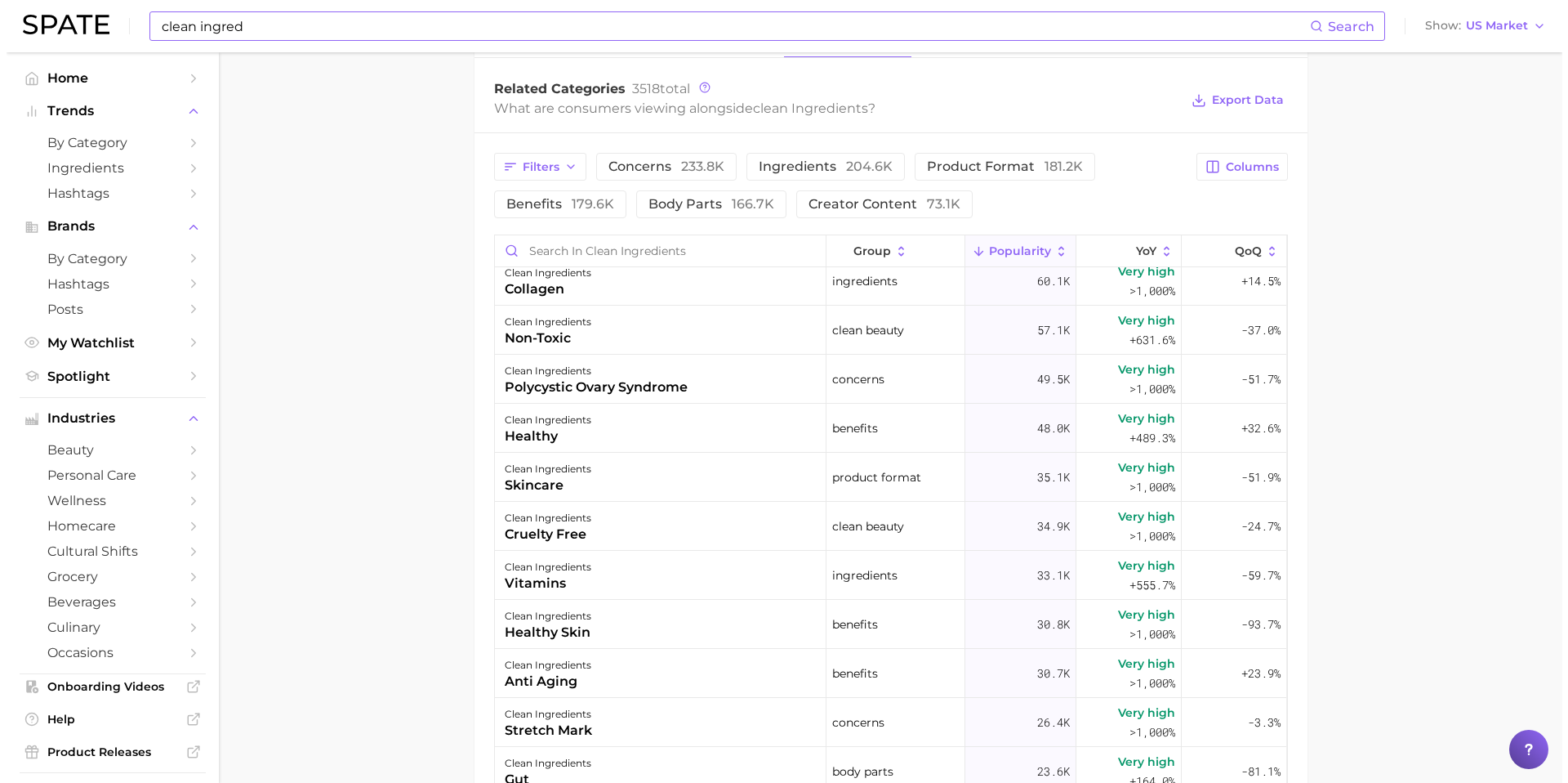
scroll to position [0, 0]
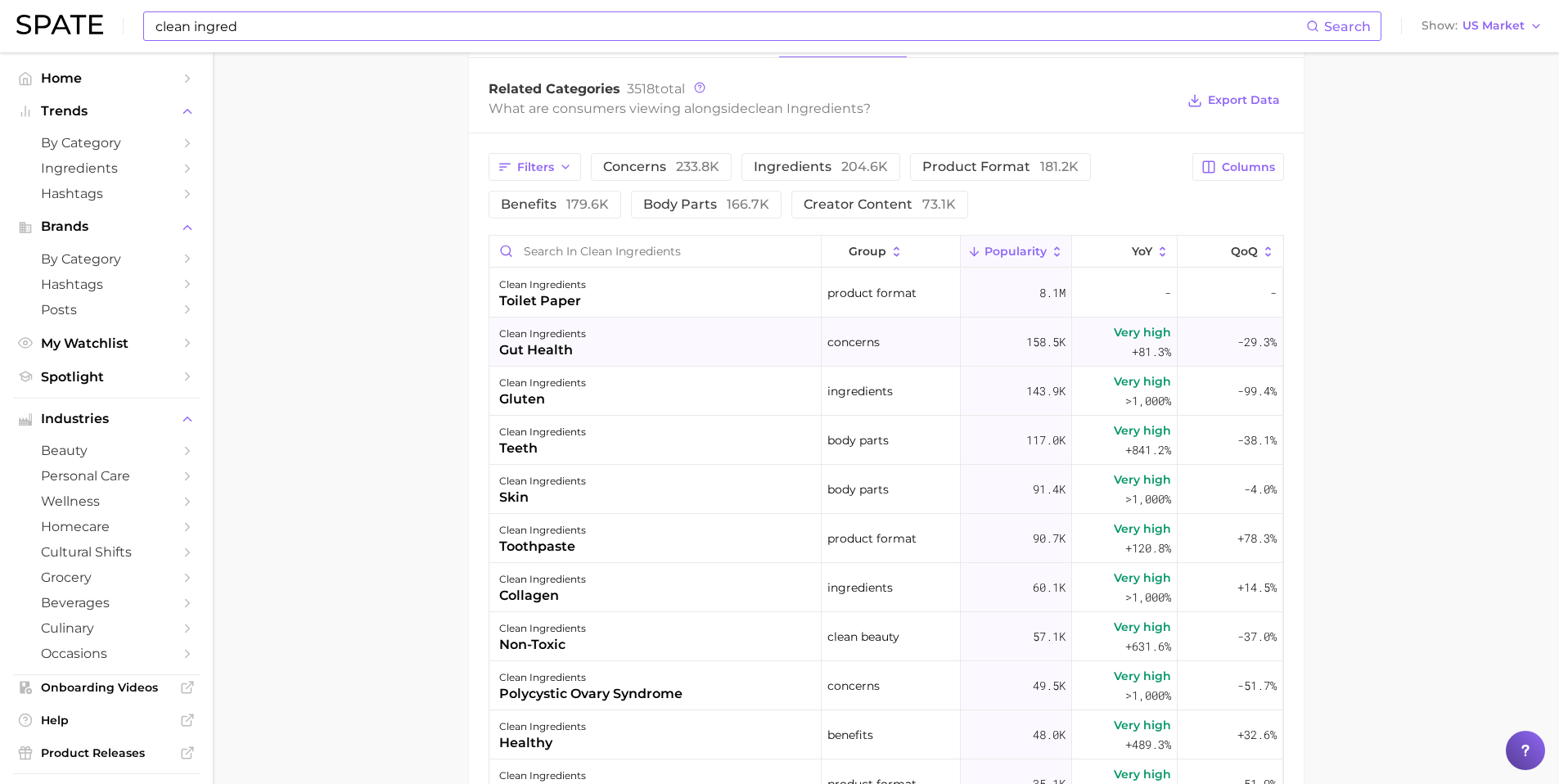
click at [597, 344] on div "clean ingredients gut health" at bounding box center [656, 342] width 332 height 49
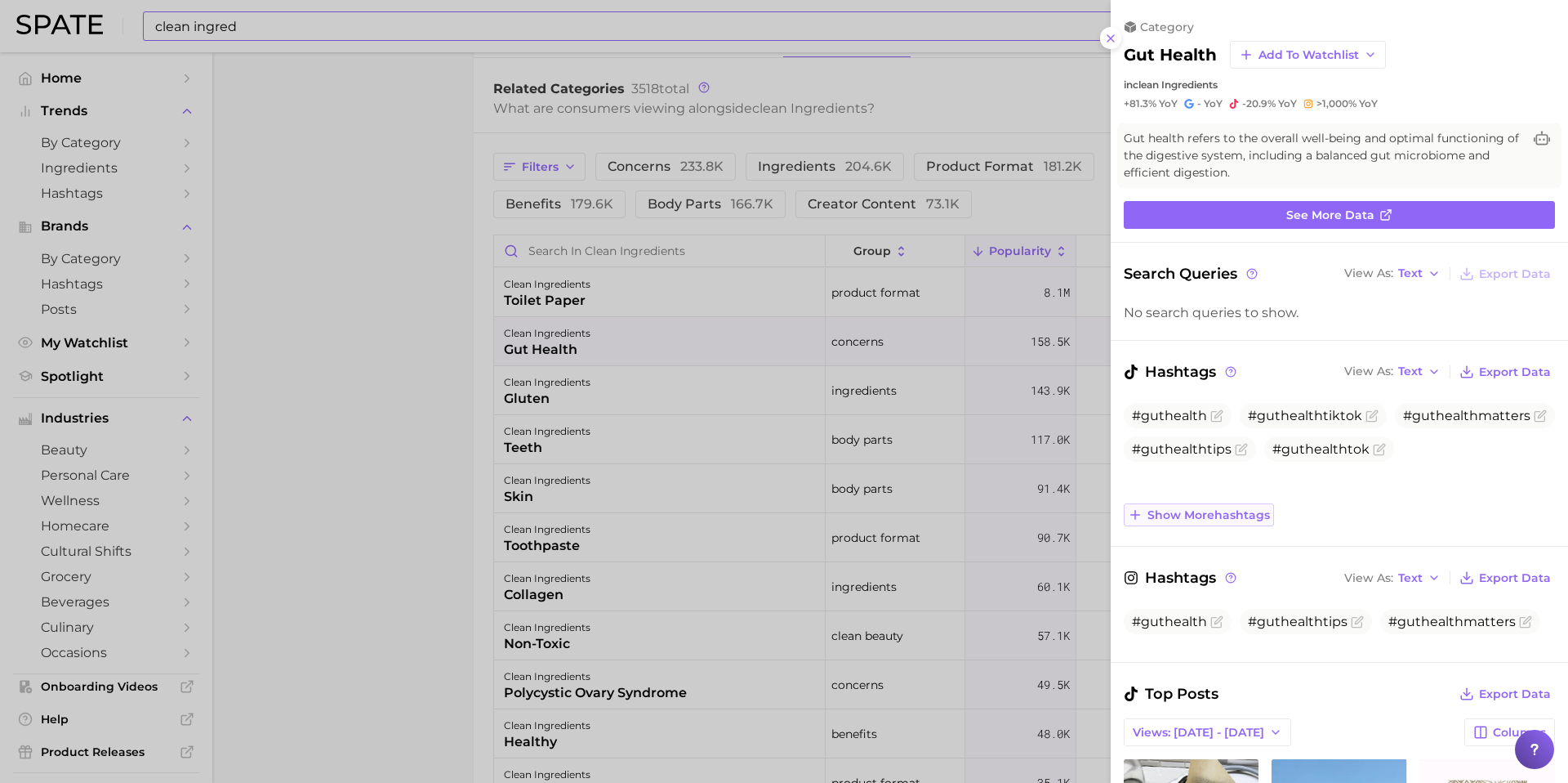
click at [1188, 521] on span "Show more hashtags" at bounding box center [1207, 515] width 122 height 14
click at [283, 359] on div at bounding box center [784, 392] width 1568 height 783
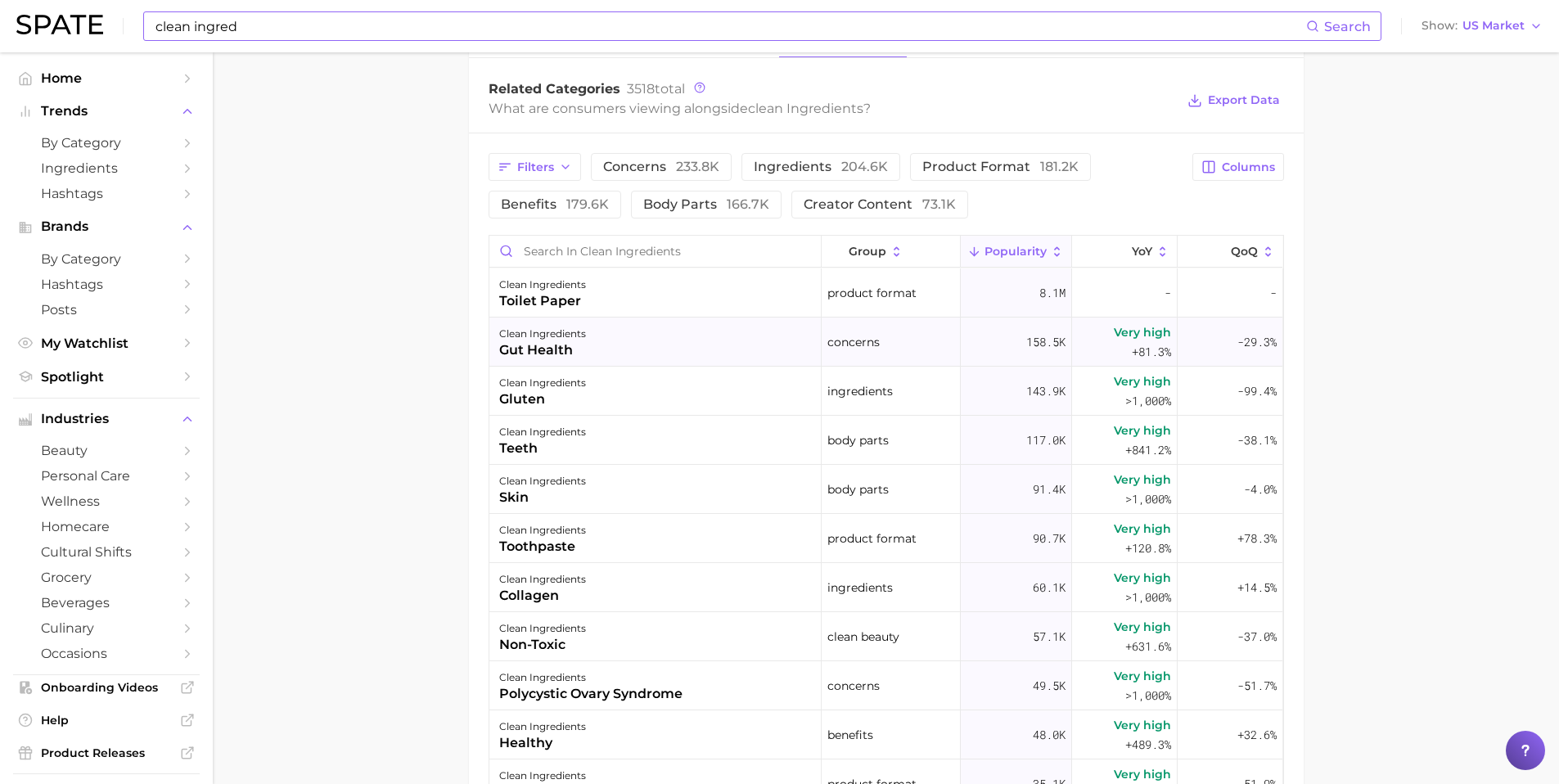
click at [667, 350] on div "clean ingredients gut health" at bounding box center [656, 342] width 332 height 49
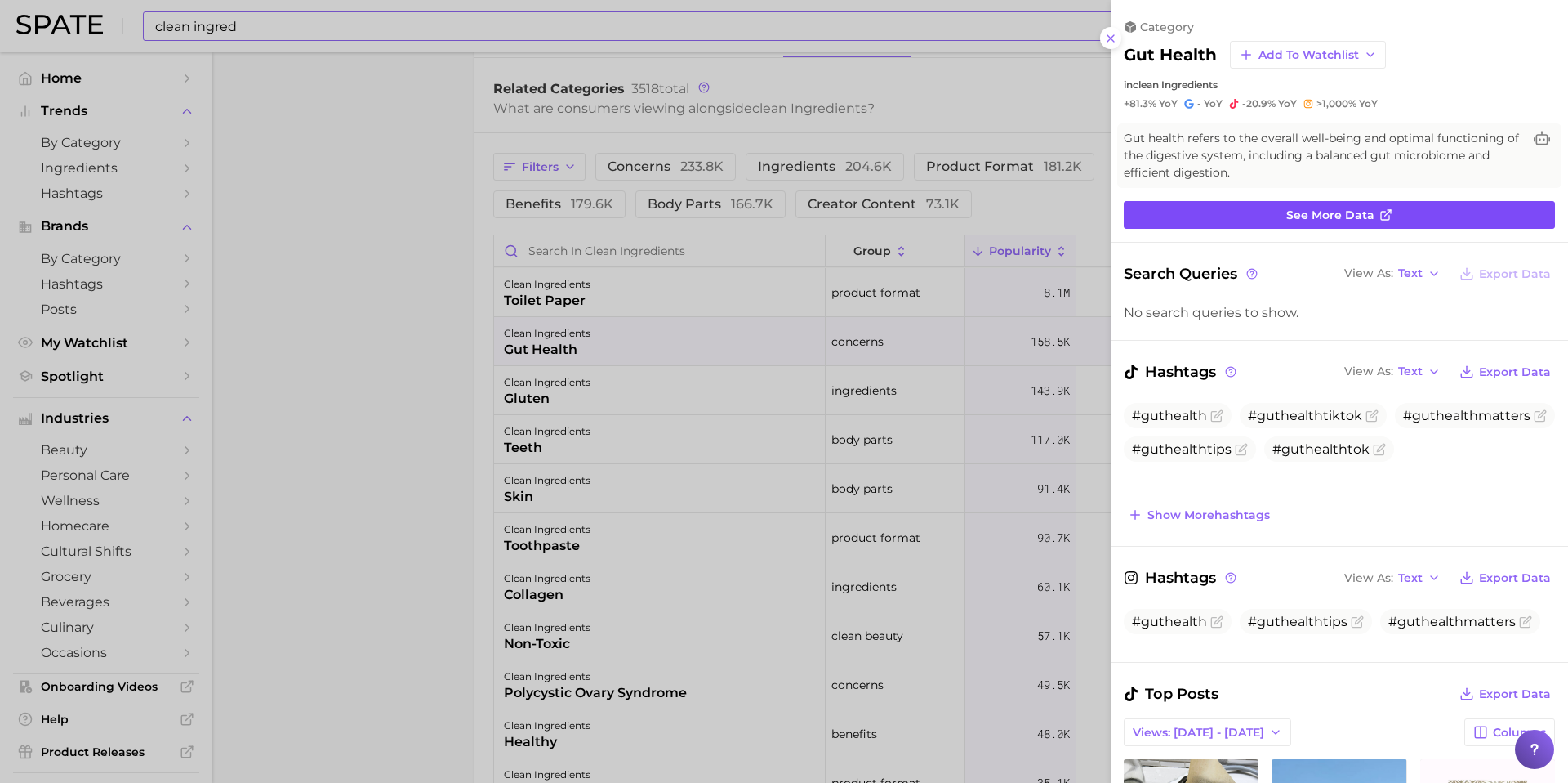
click at [1460, 208] on link "See more data" at bounding box center [1339, 215] width 431 height 28
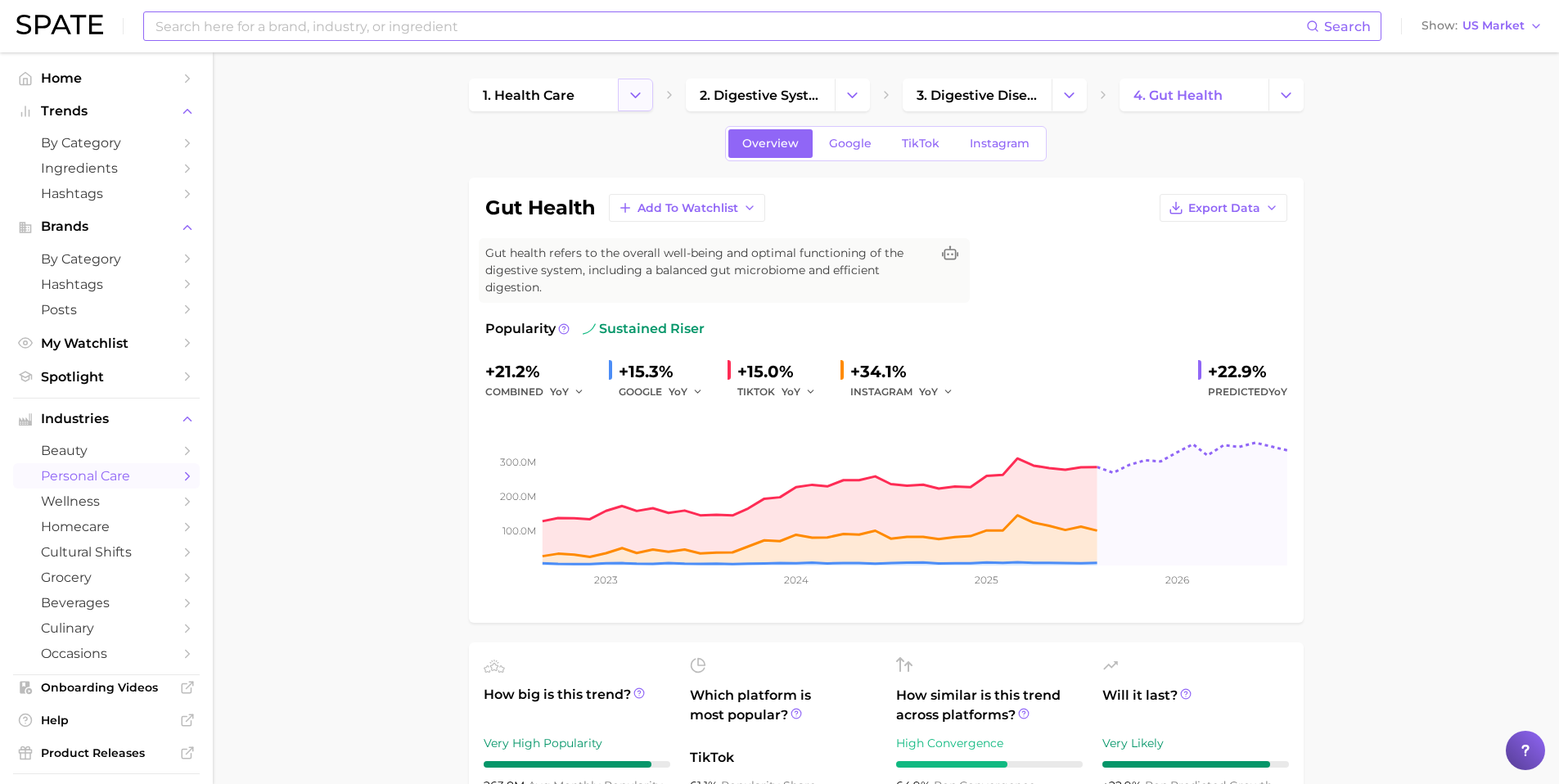
click at [643, 97] on icon "Change Category" at bounding box center [635, 95] width 17 height 17
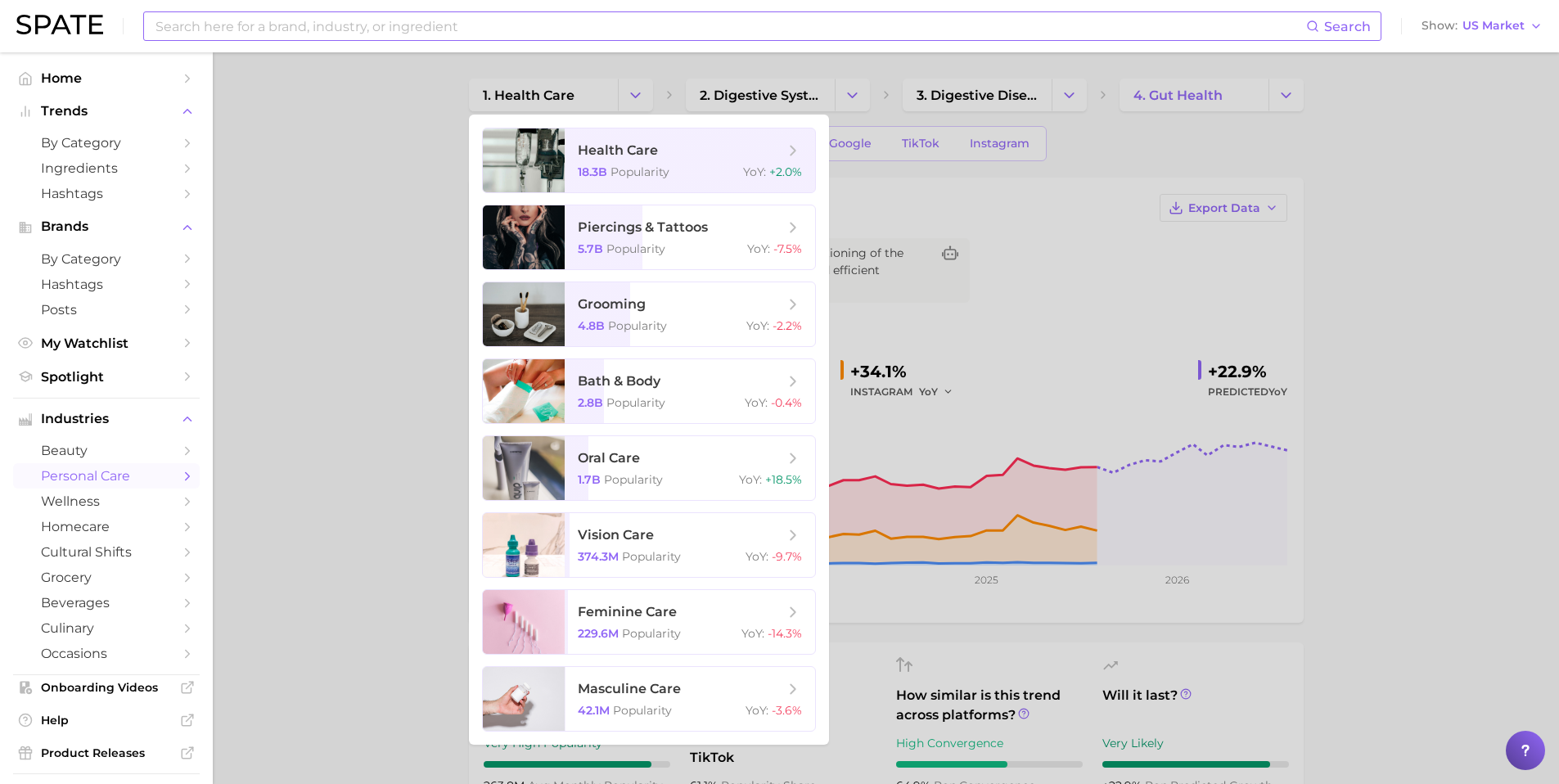
click at [858, 90] on div at bounding box center [779, 392] width 1559 height 784
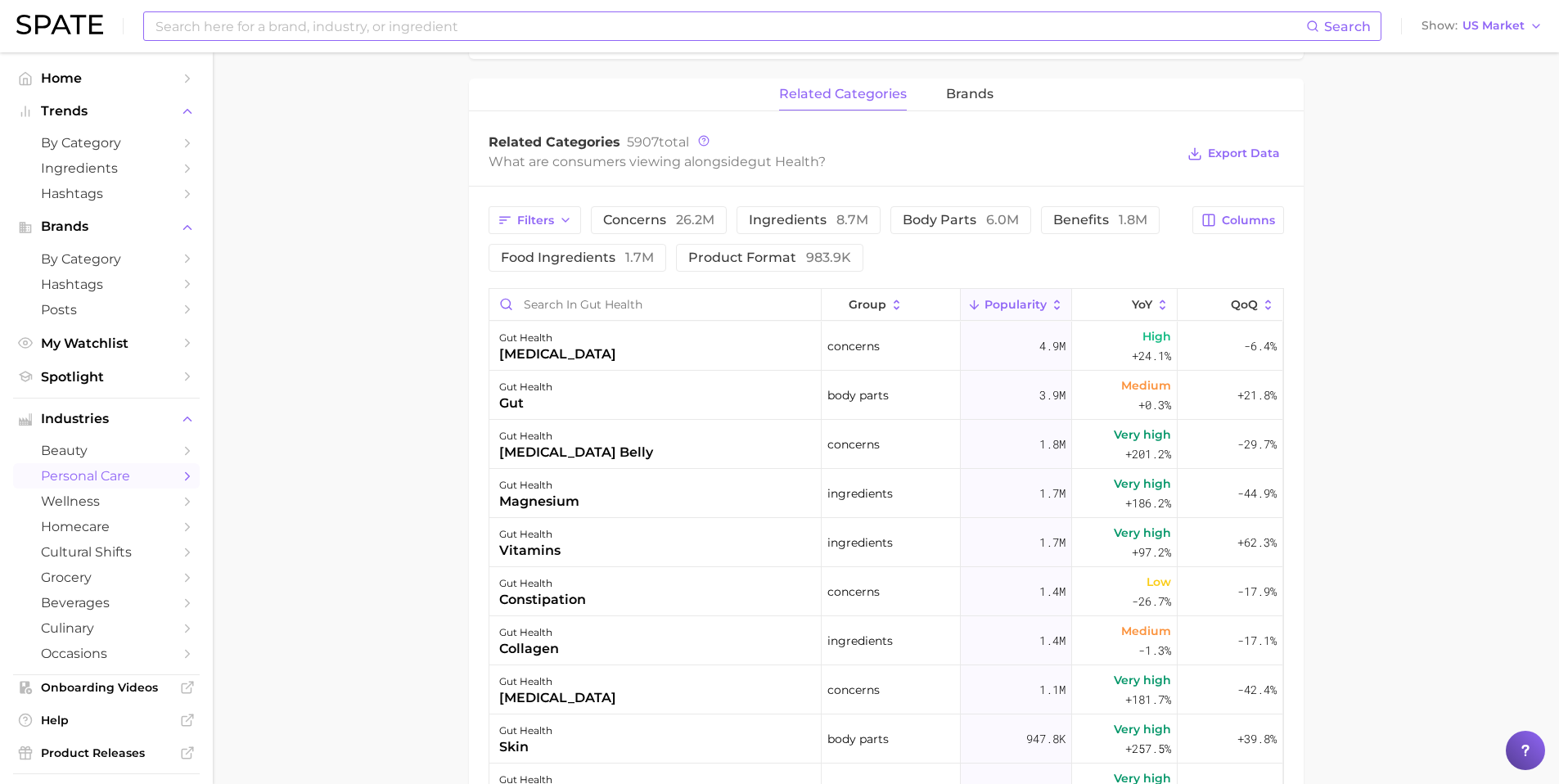
scroll to position [756, 0]
click at [831, 215] on span "ingredients 8.7m" at bounding box center [809, 215] width 120 height 13
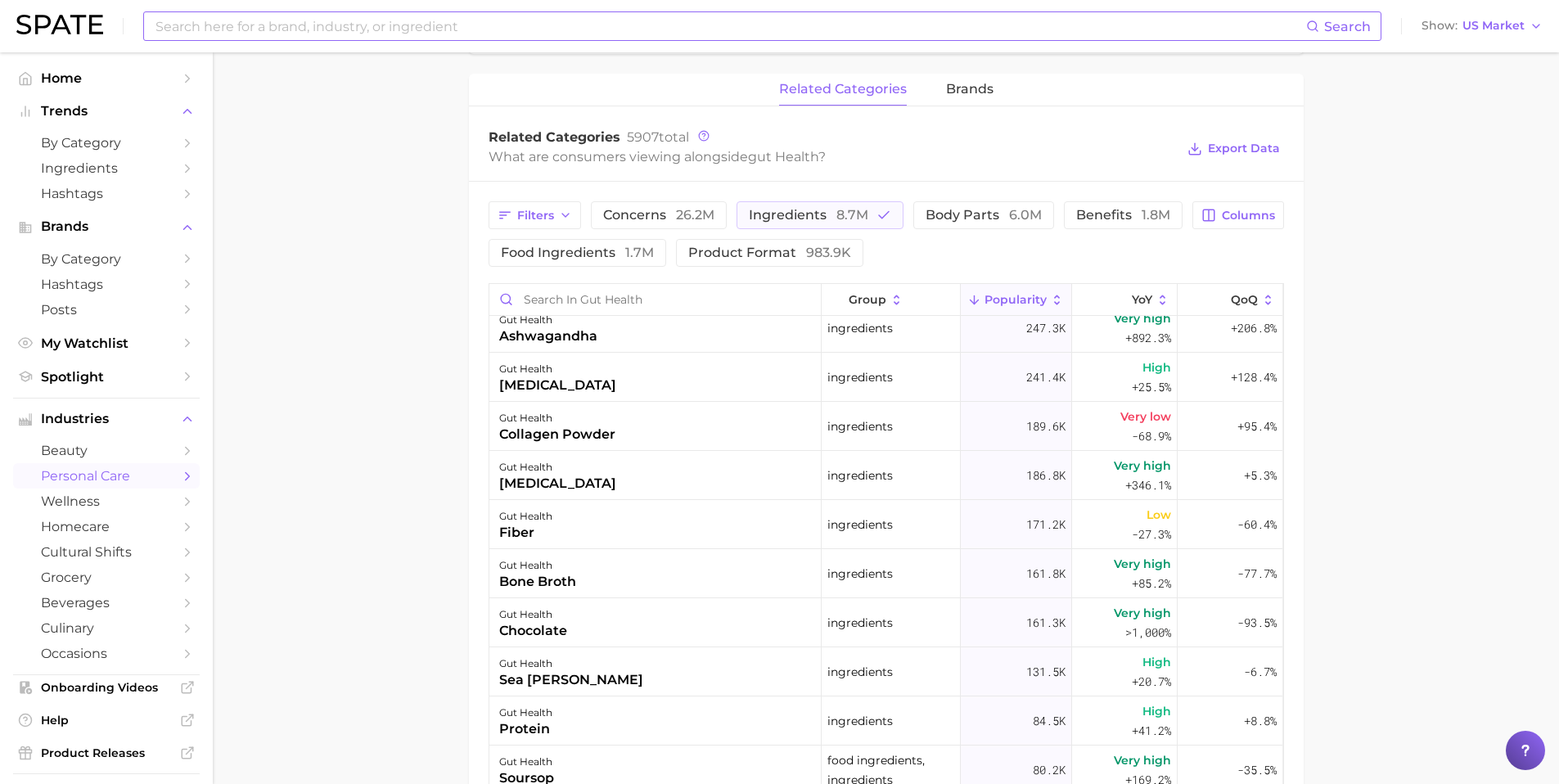
scroll to position [264, 0]
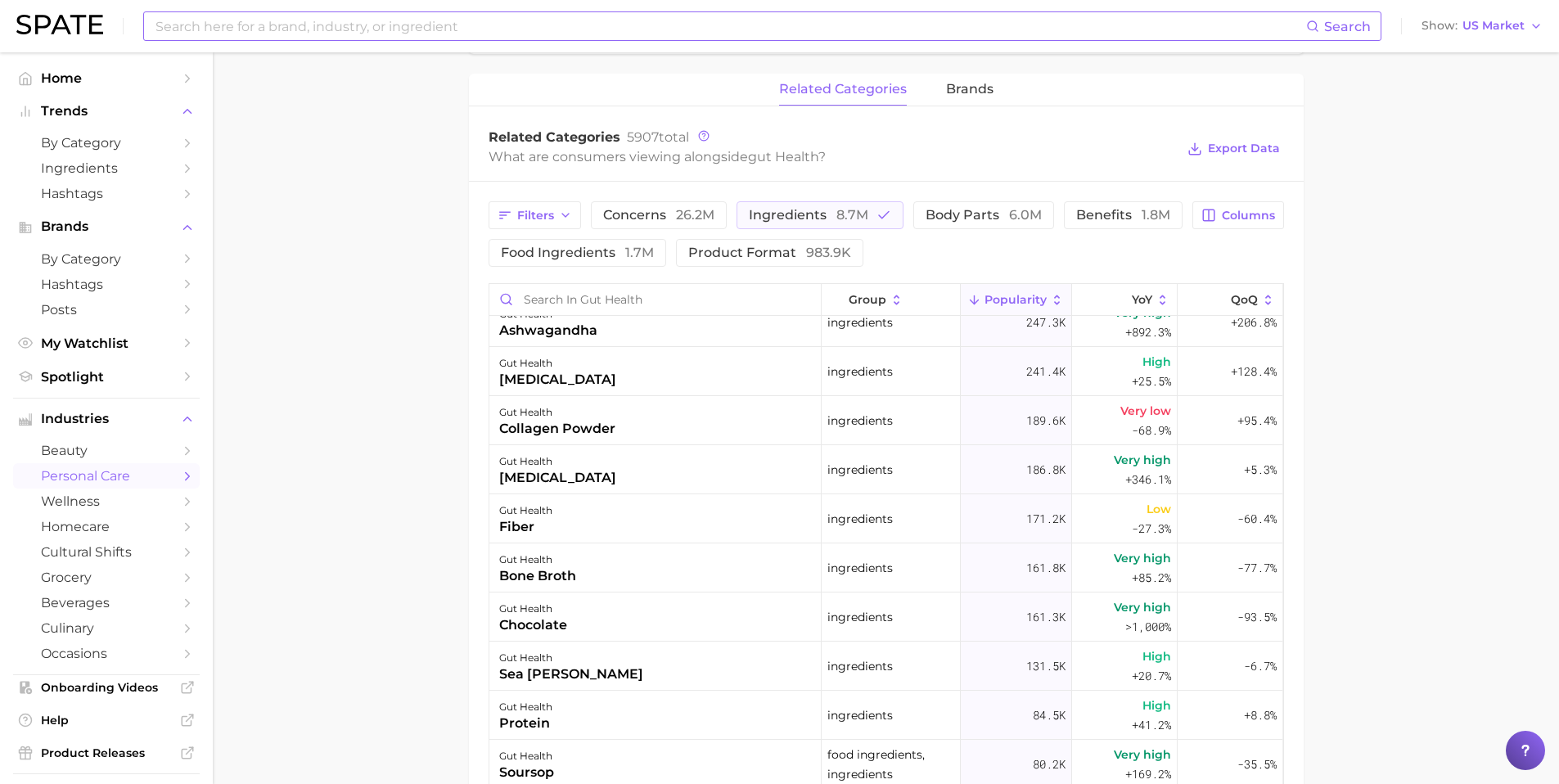
click at [390, 17] on input at bounding box center [729, 26] width 1152 height 28
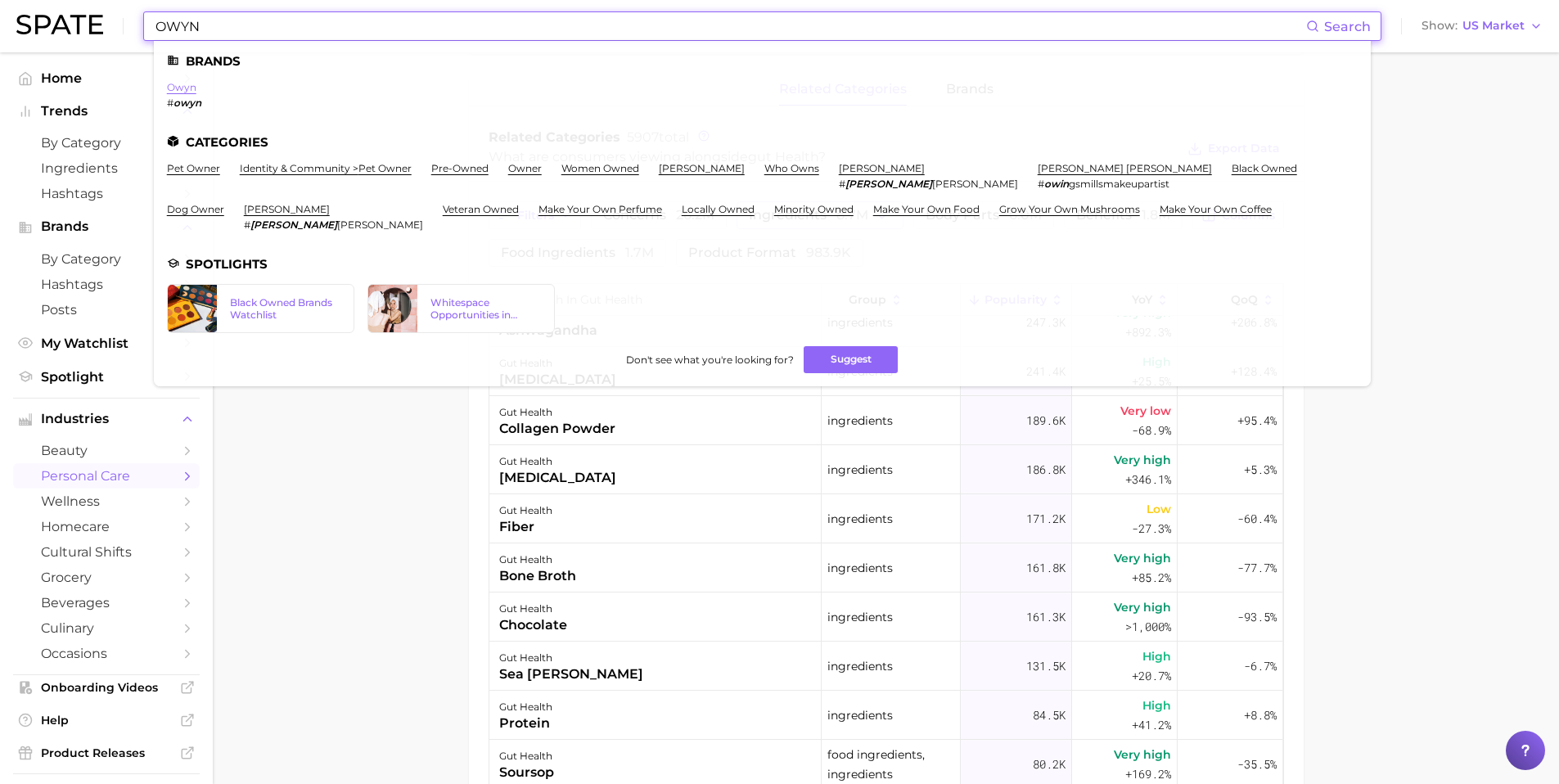
type input "OWYN"
click at [175, 86] on link "owyn" at bounding box center [182, 87] width 29 height 13
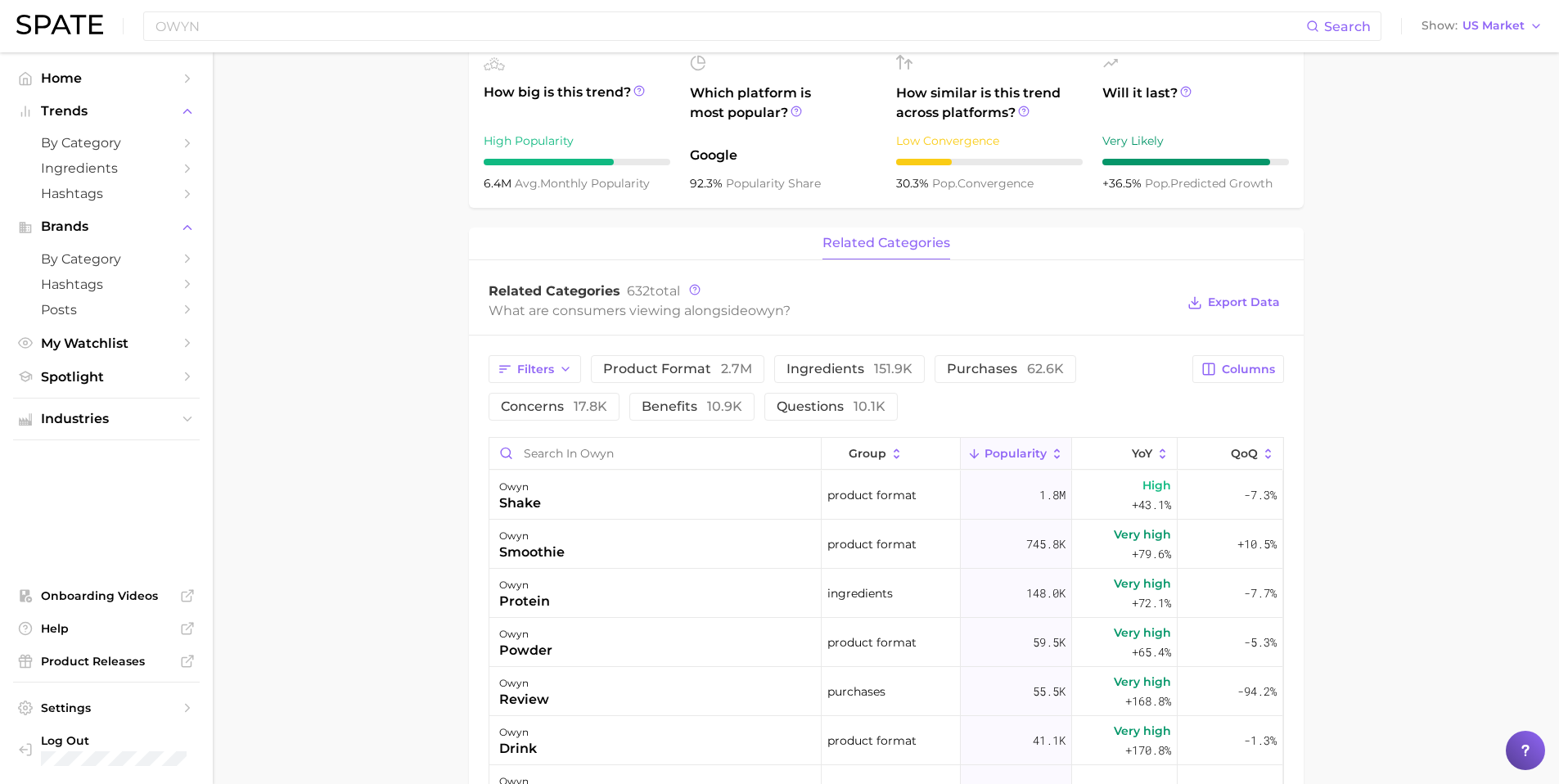
scroll to position [503, 0]
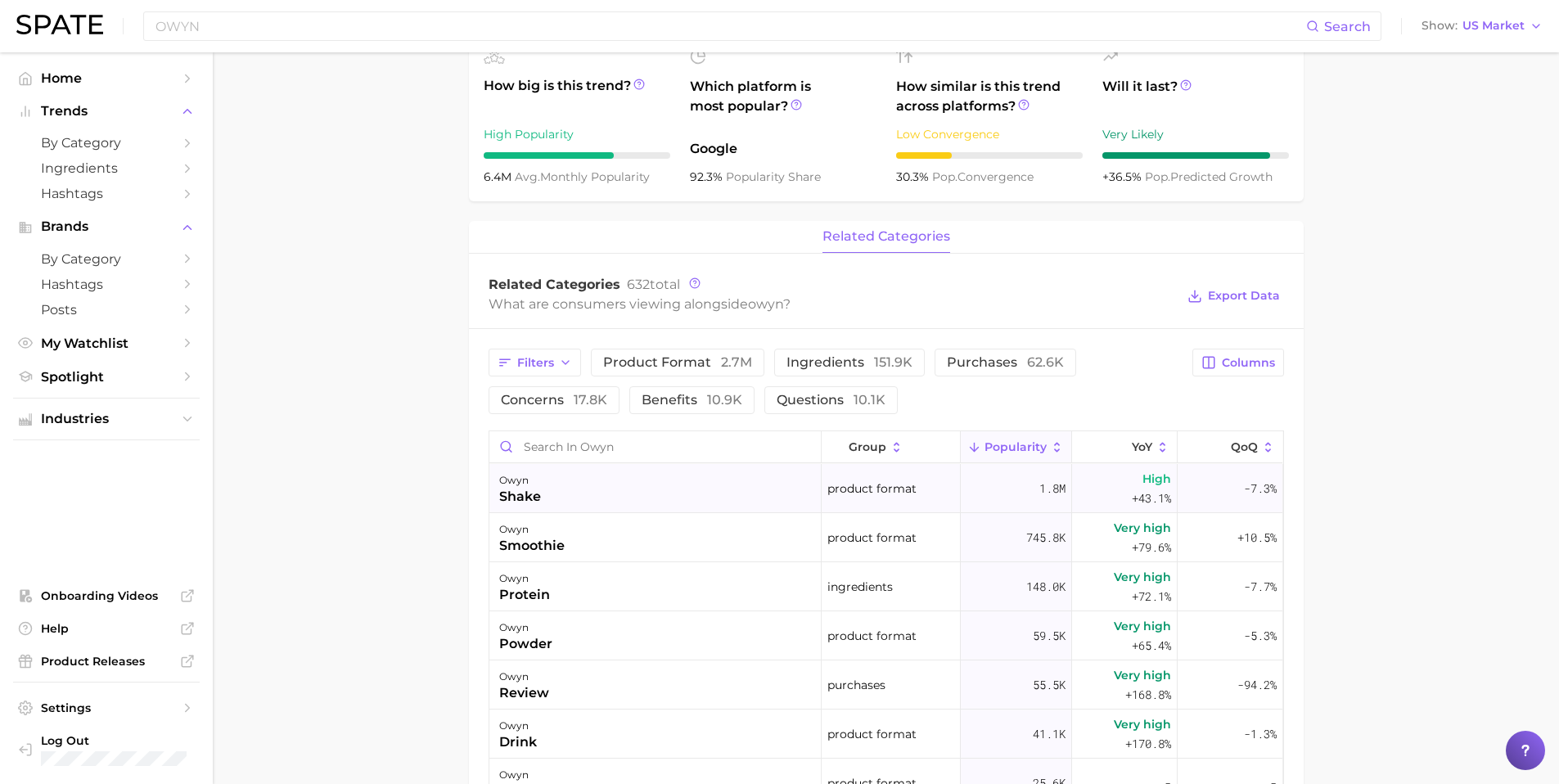
click at [1040, 492] on span "1.8m" at bounding box center [1052, 488] width 26 height 20
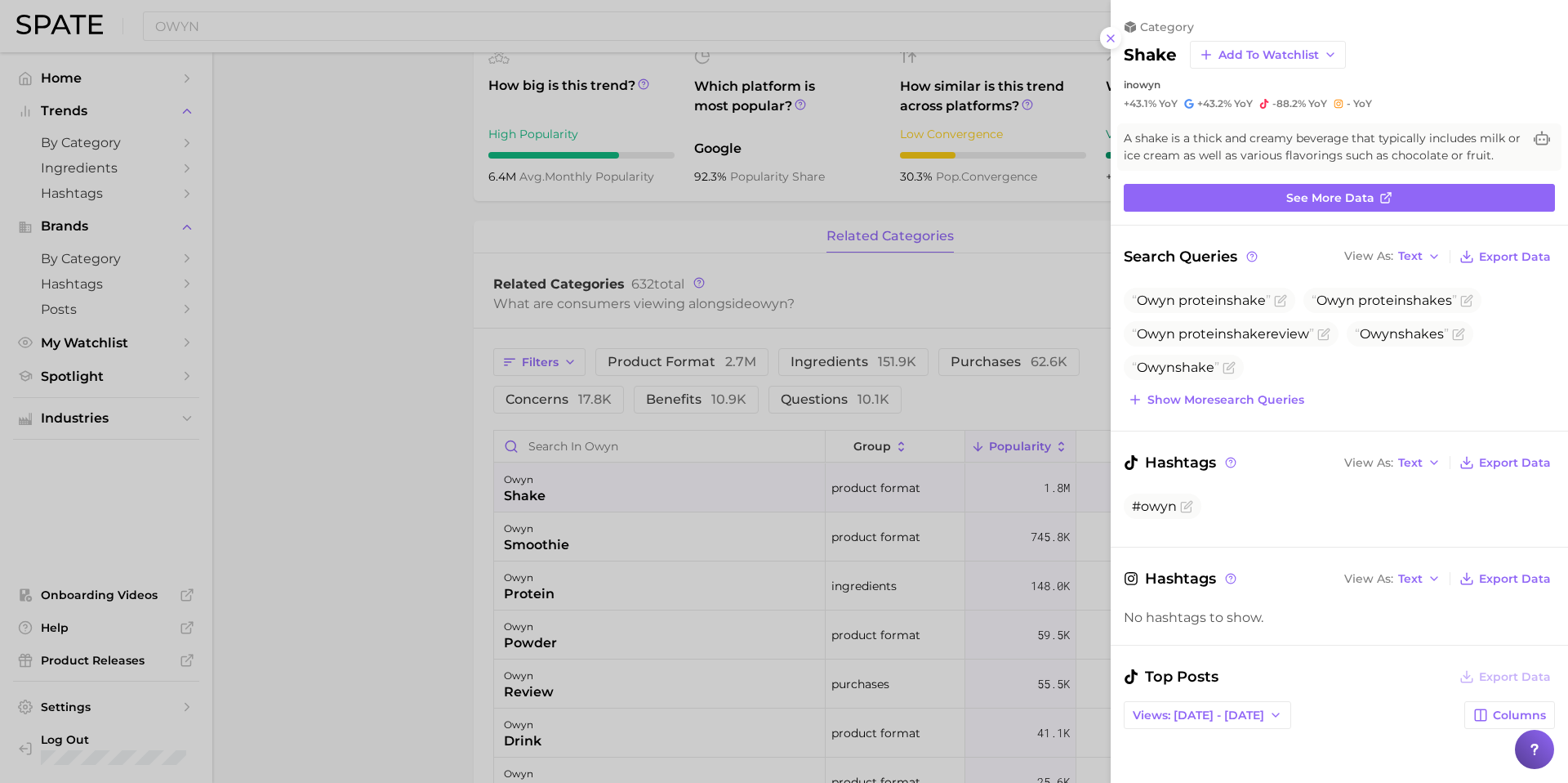
click at [375, 267] on div at bounding box center [784, 392] width 1568 height 783
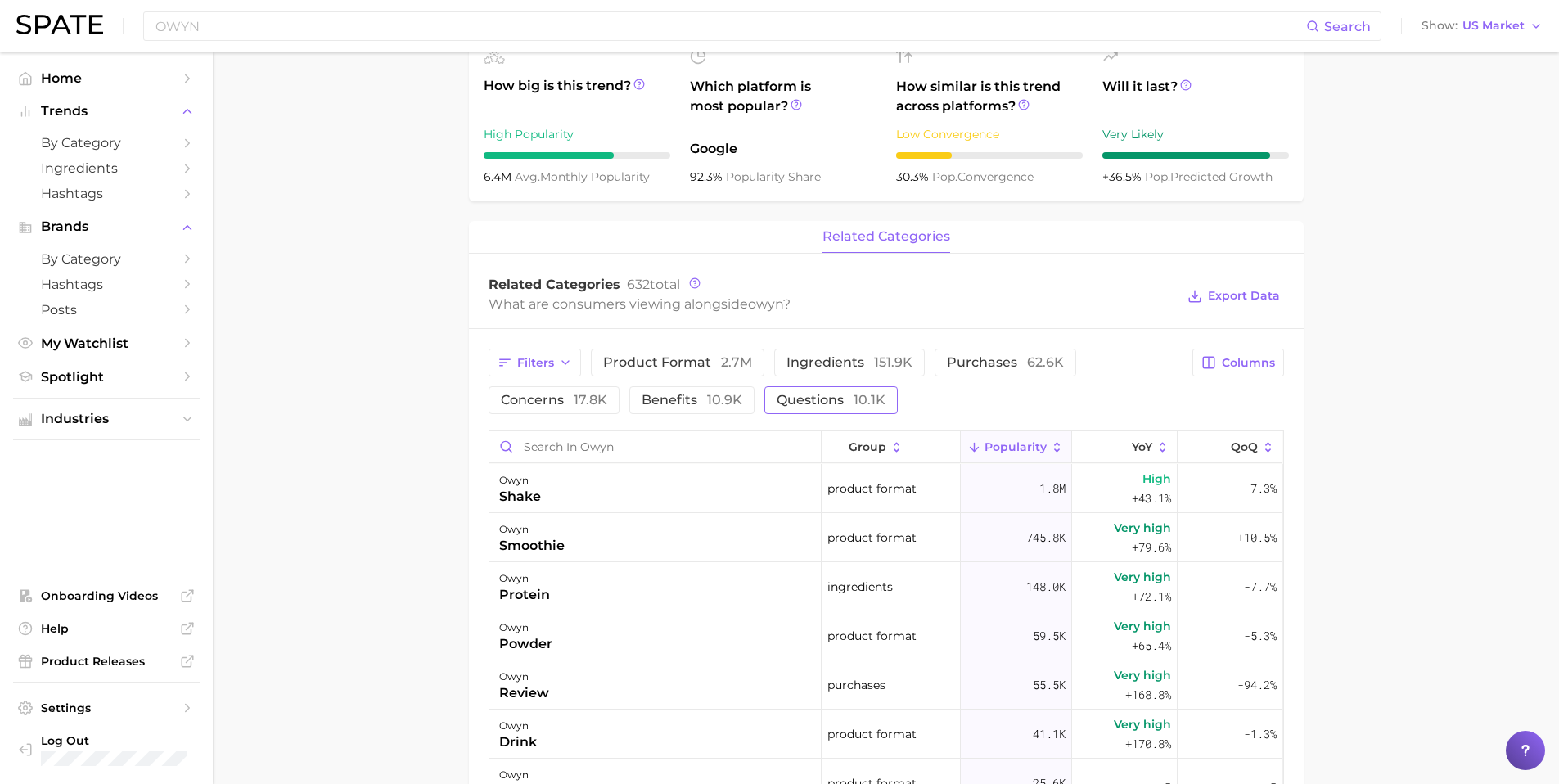
click at [822, 394] on span "questions 10.1k" at bounding box center [831, 400] width 109 height 13
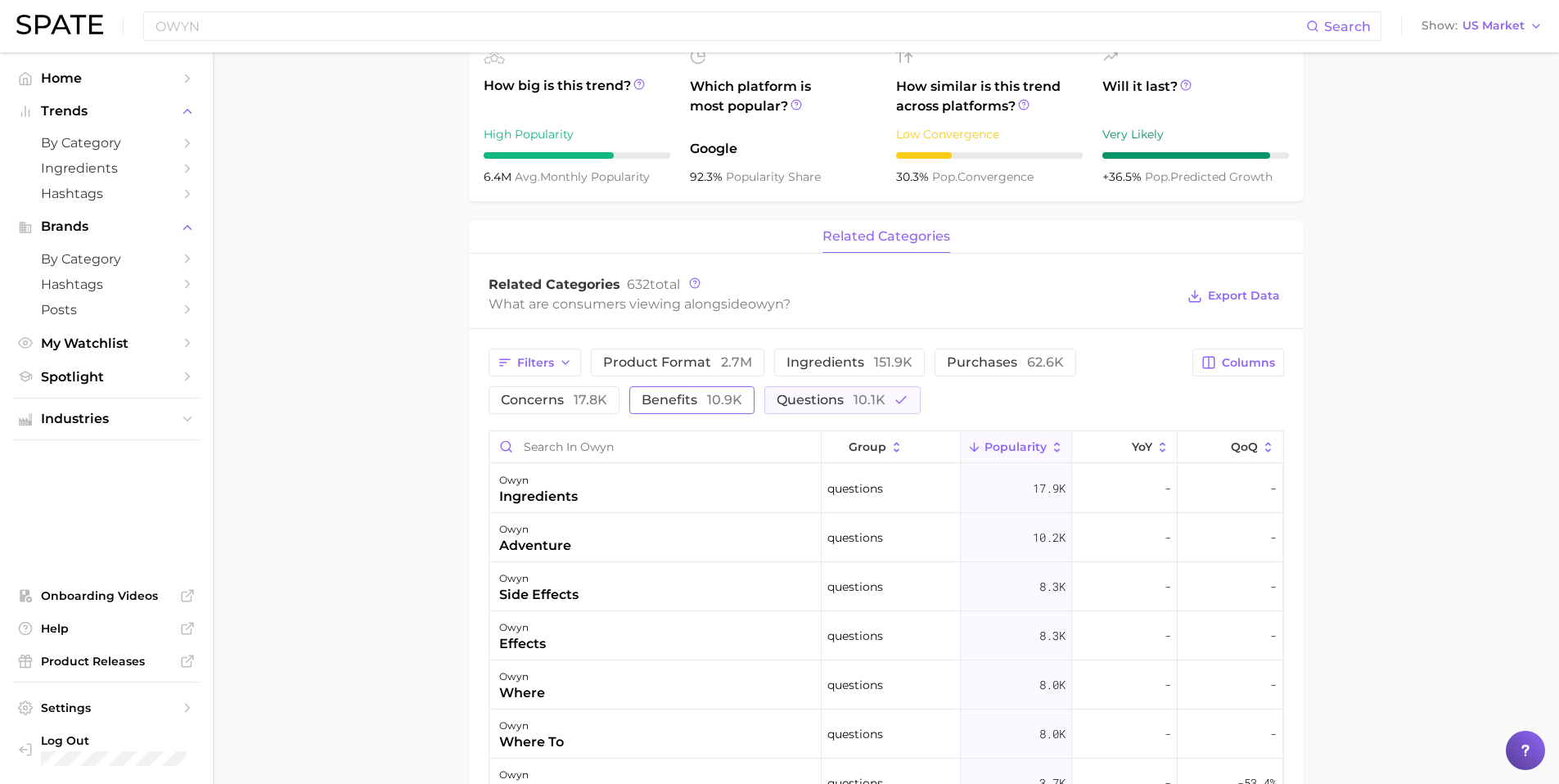
click at [686, 398] on span "benefits 10.9k" at bounding box center [692, 400] width 101 height 13
click at [901, 410] on button "questions 10.1k" at bounding box center [865, 399] width 156 height 28
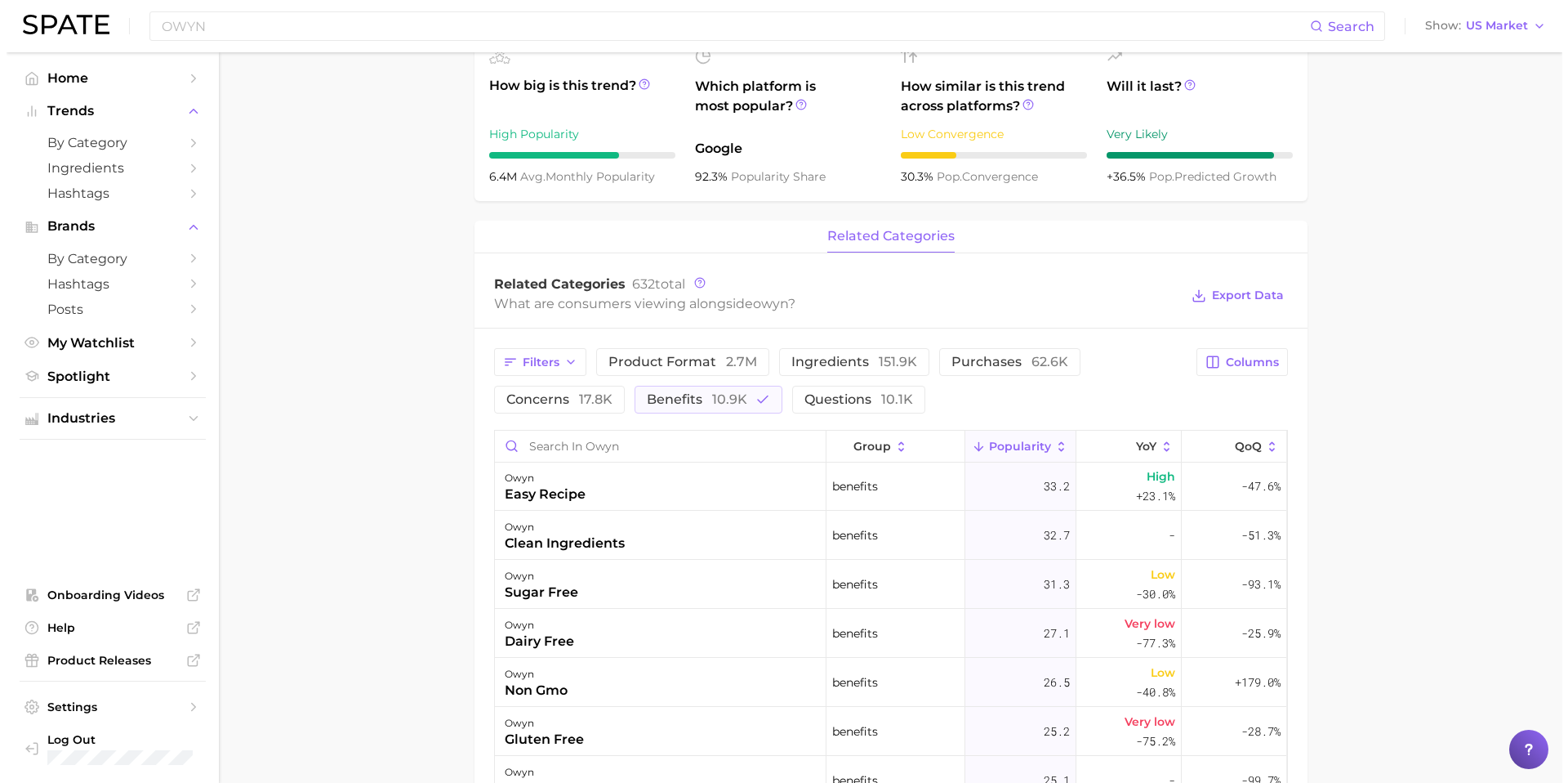
scroll to position [493, 0]
click at [561, 543] on div "clean ingredients" at bounding box center [558, 543] width 120 height 20
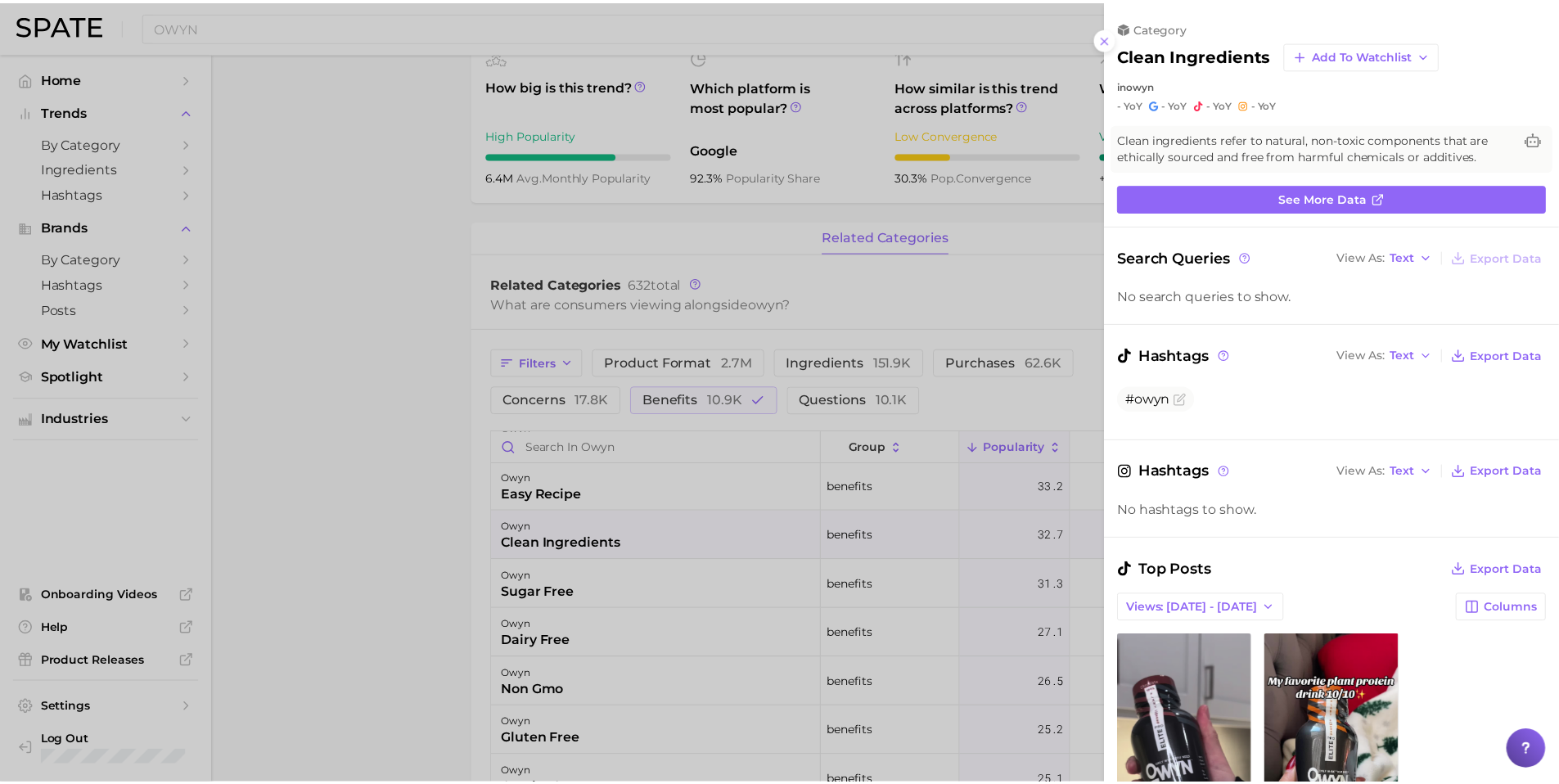
scroll to position [0, 0]
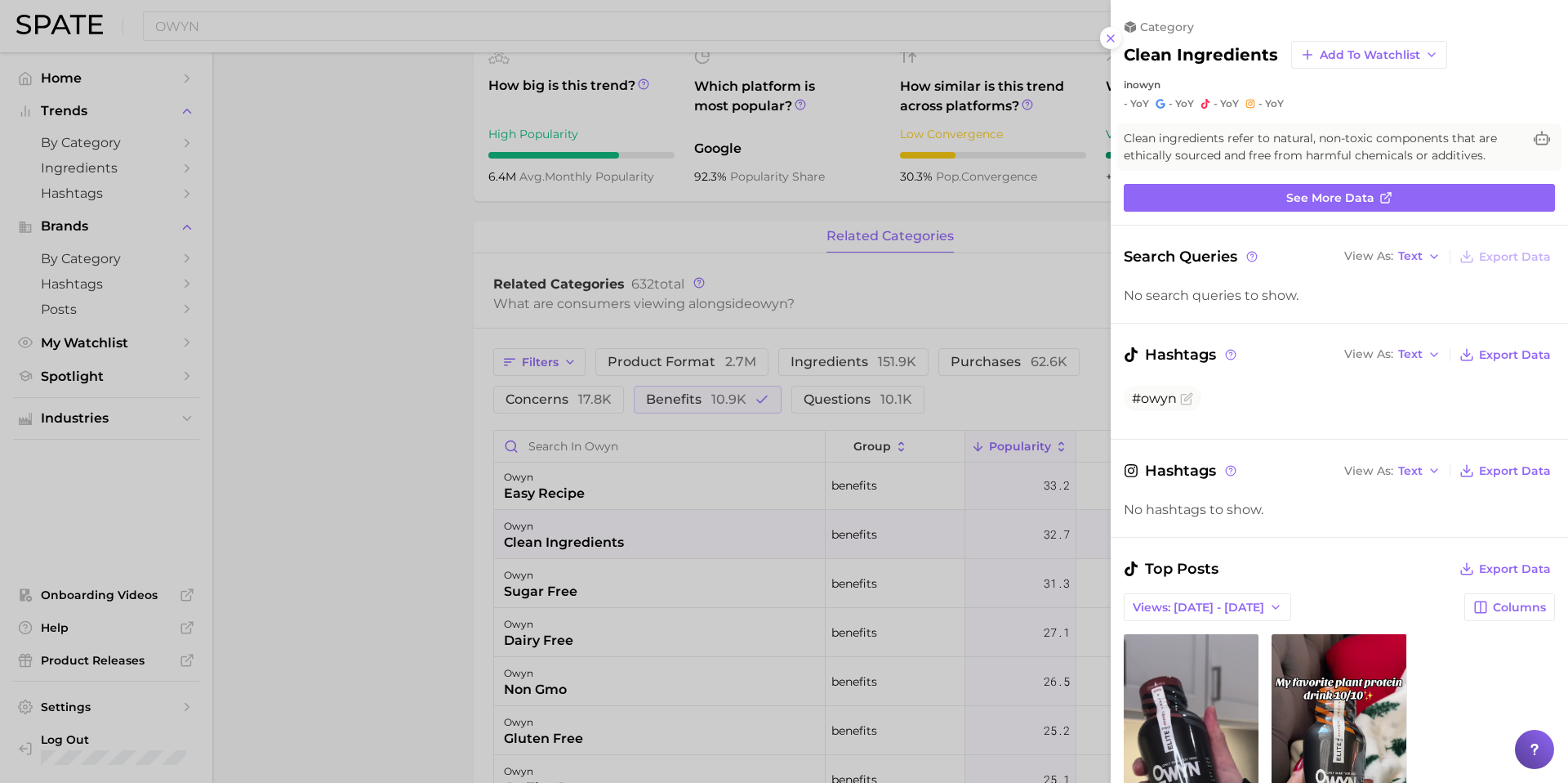
click at [402, 227] on div at bounding box center [784, 392] width 1568 height 783
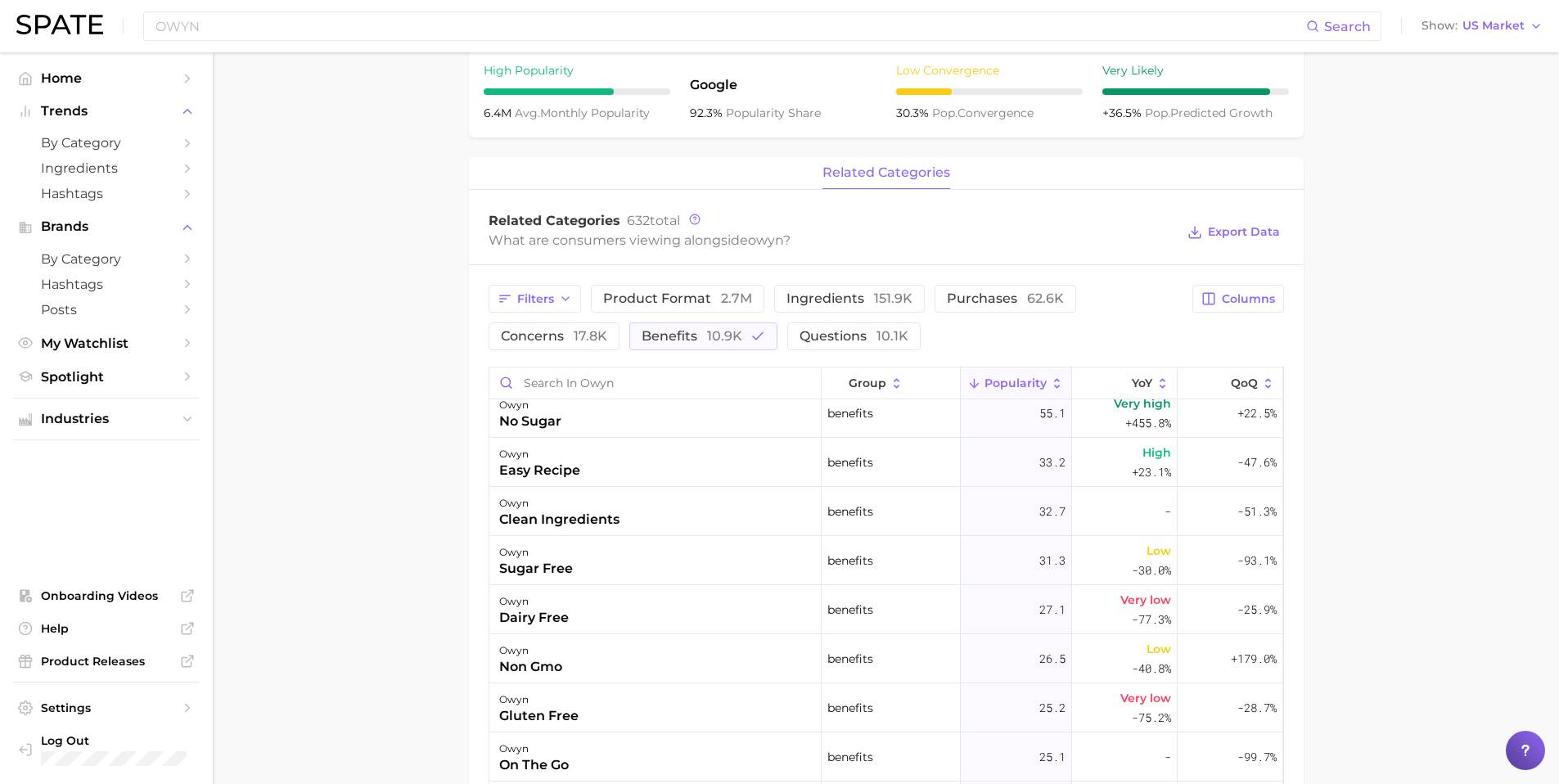
scroll to position [445, 0]
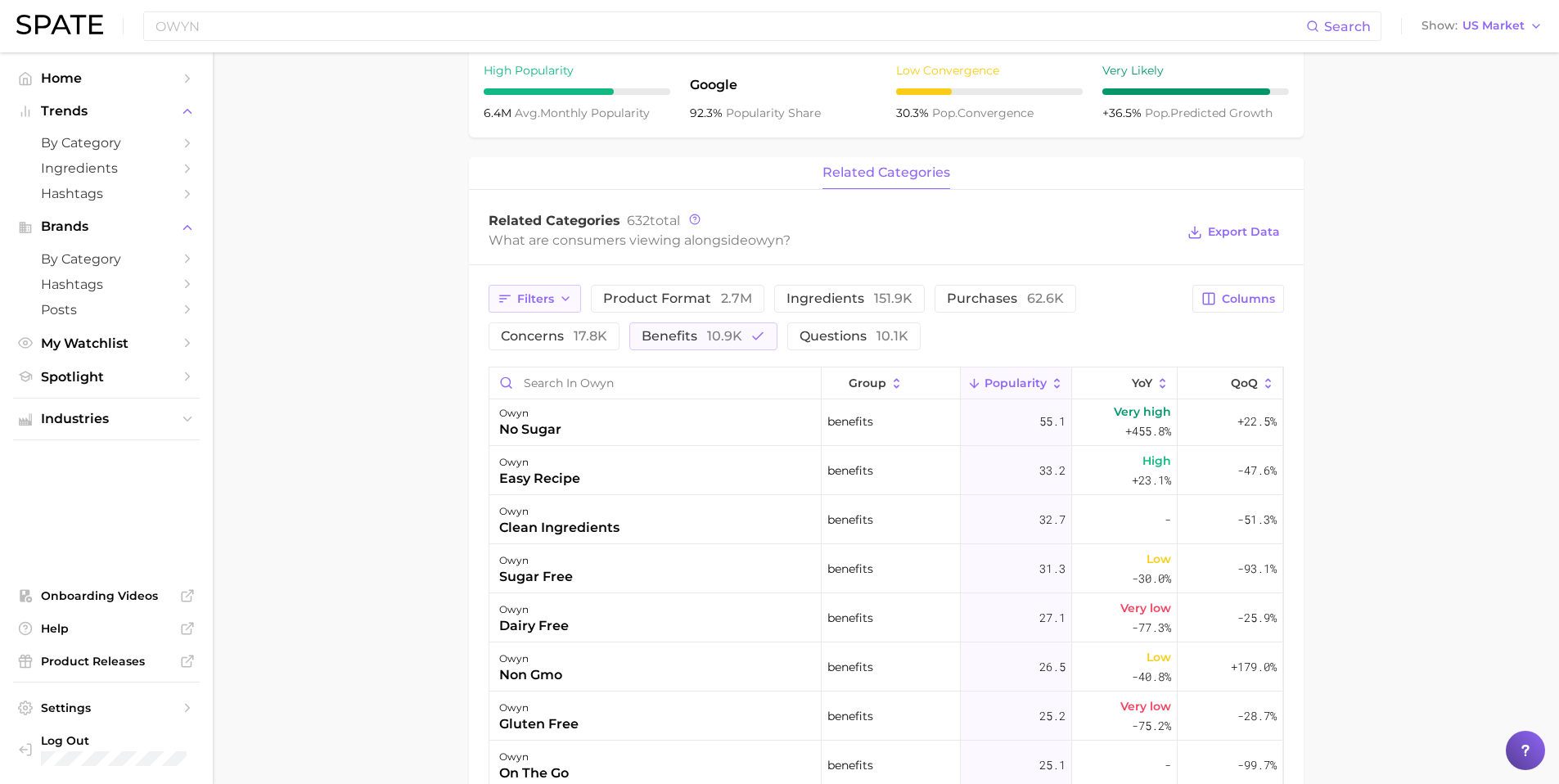
click at [530, 303] on span "Filters" at bounding box center [536, 299] width 37 height 14
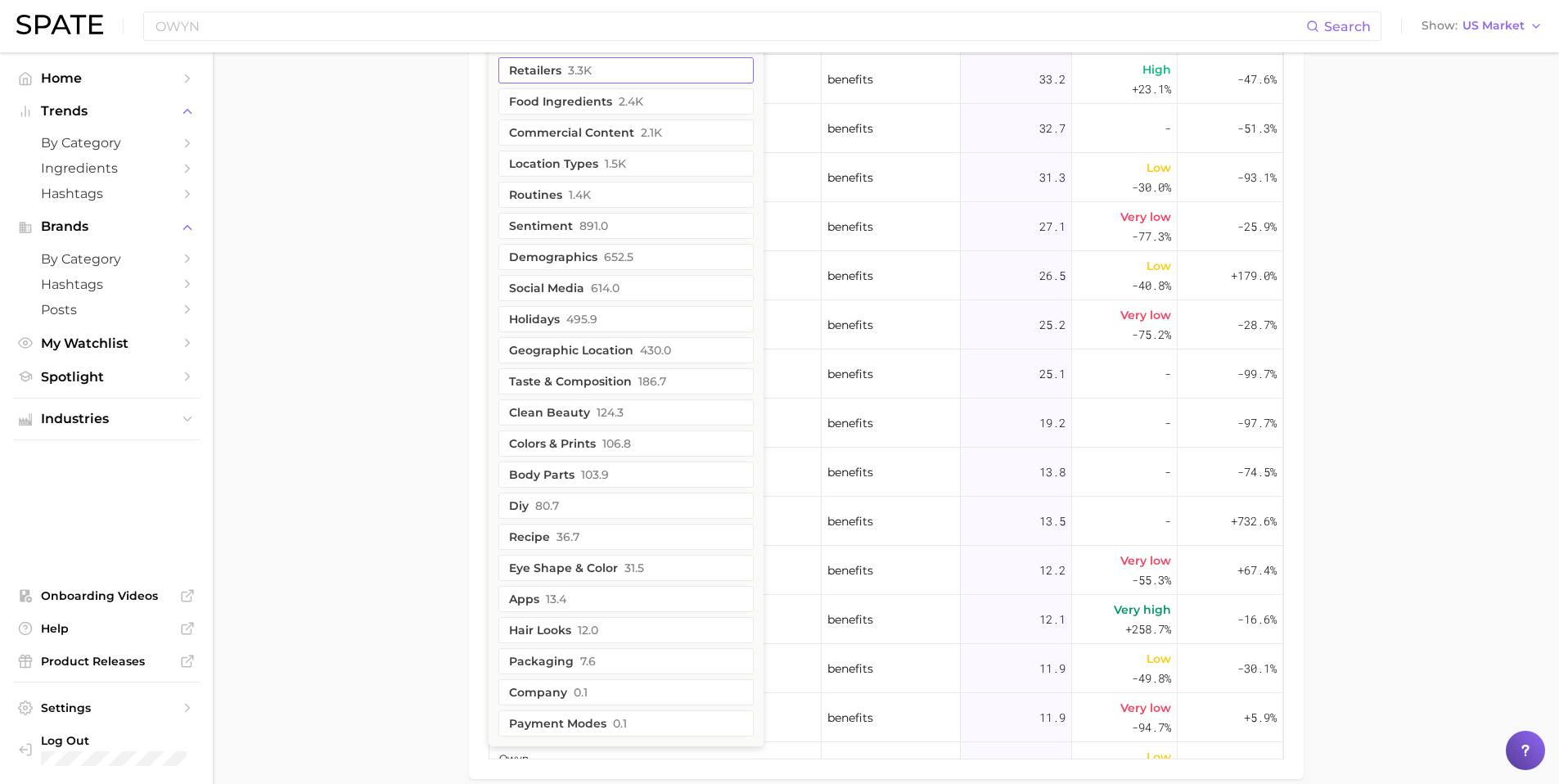
scroll to position [958, 0]
click at [617, 65] on button "retailers 3.3k" at bounding box center [626, 69] width 255 height 26
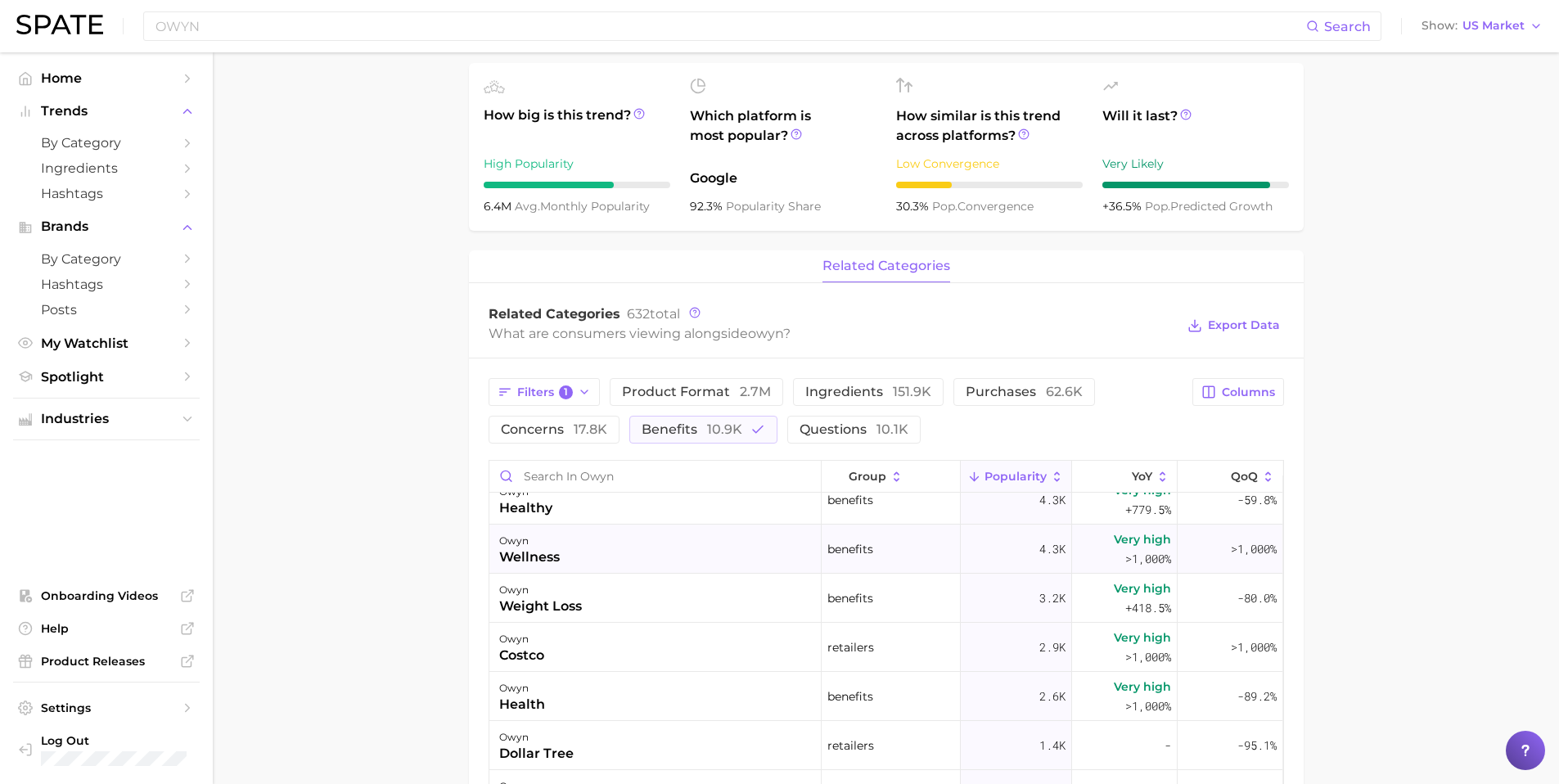
scroll to position [0, 0]
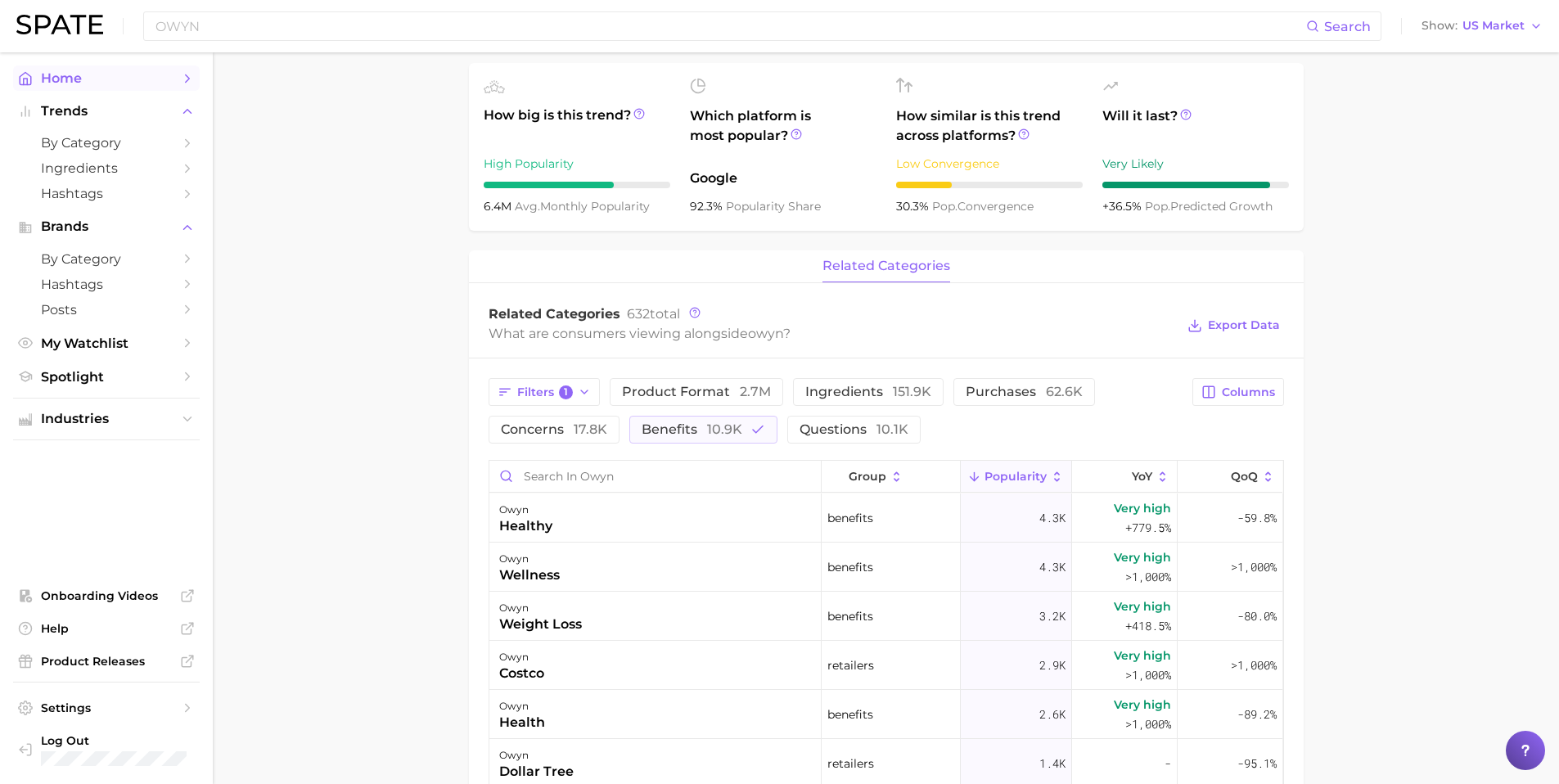
click at [46, 75] on span "Home" at bounding box center [106, 78] width 131 height 15
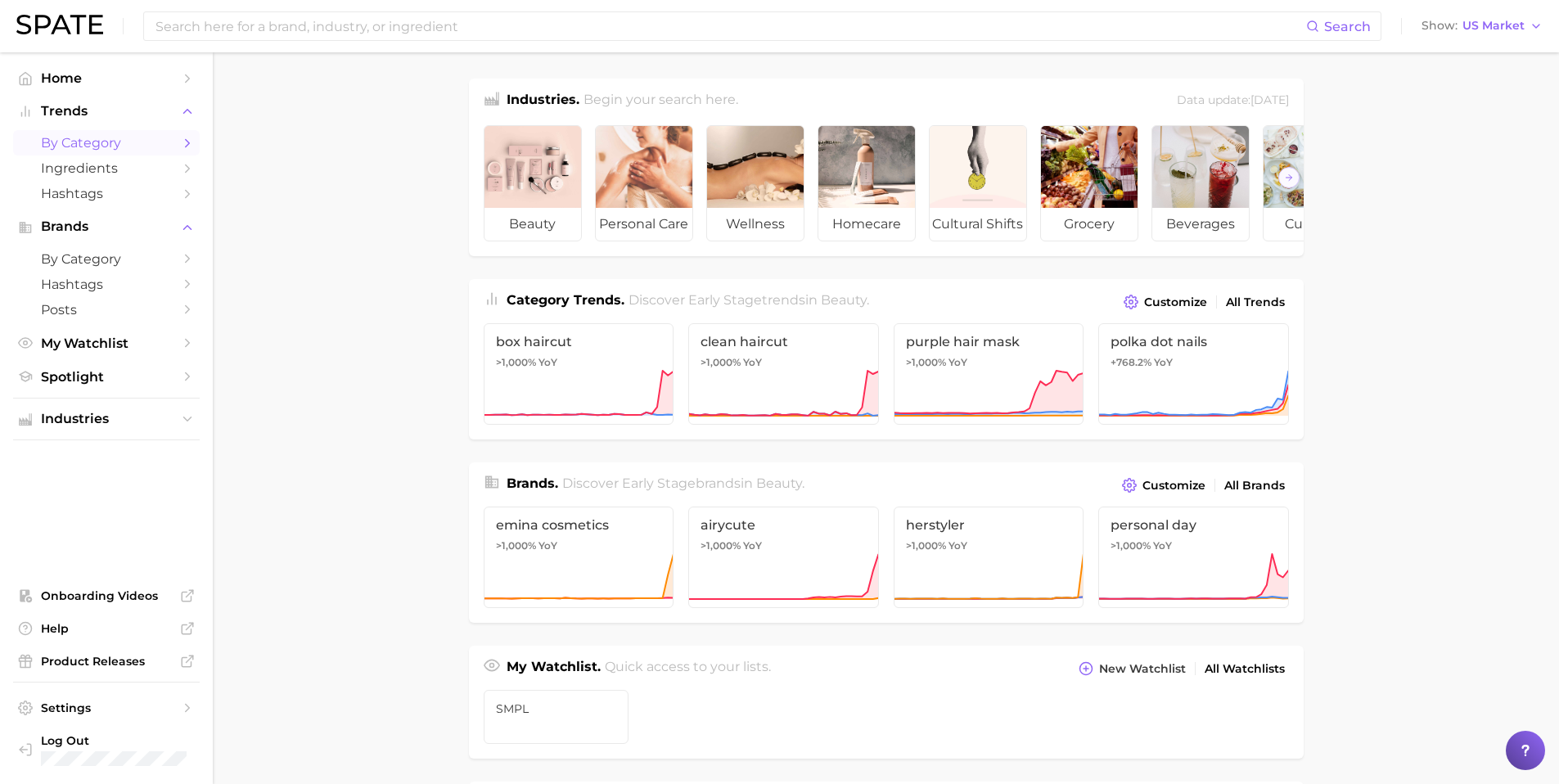
click at [62, 145] on span "by Category" at bounding box center [106, 142] width 131 height 15
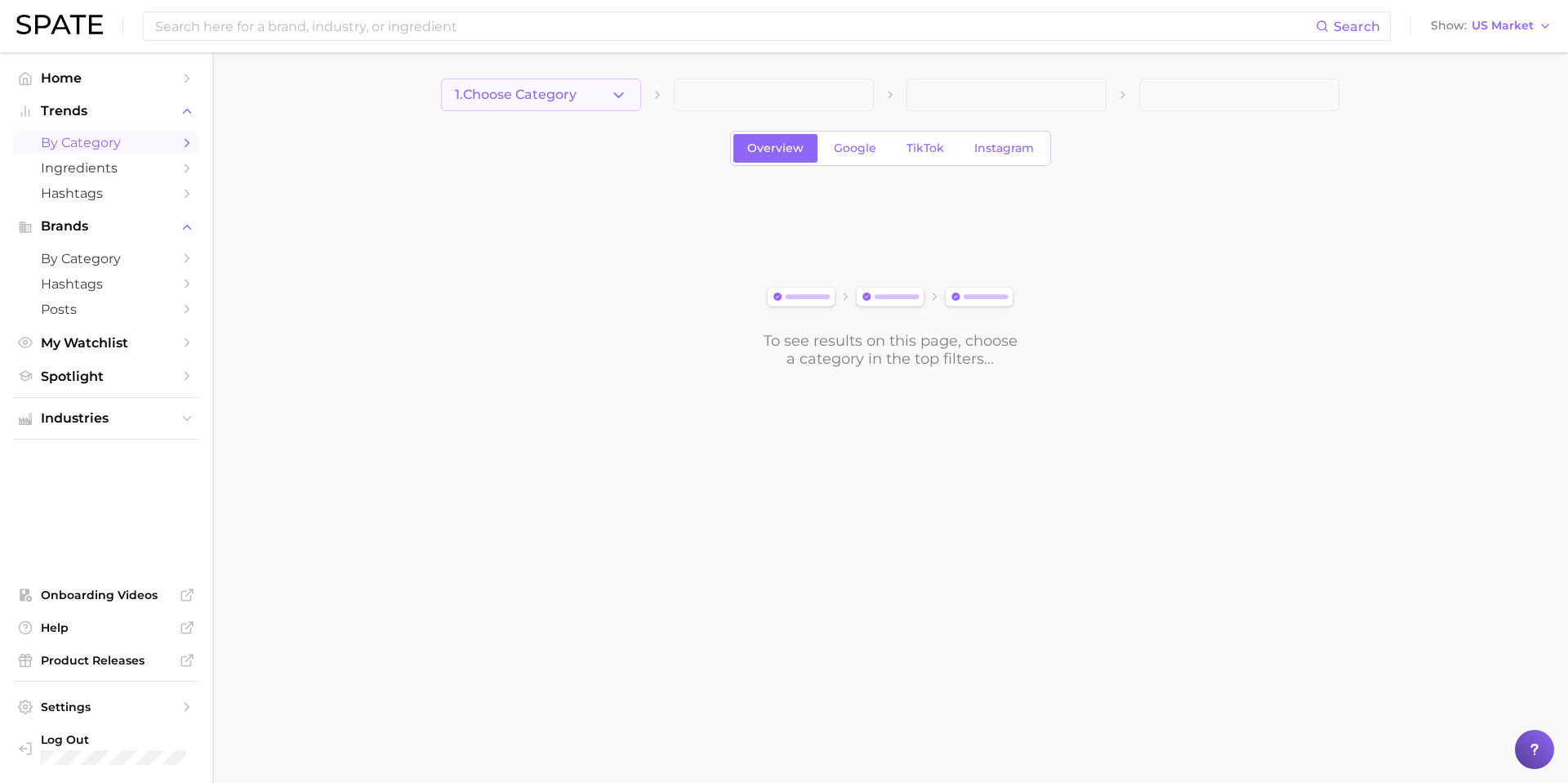
click at [618, 92] on icon "button" at bounding box center [618, 95] width 17 height 17
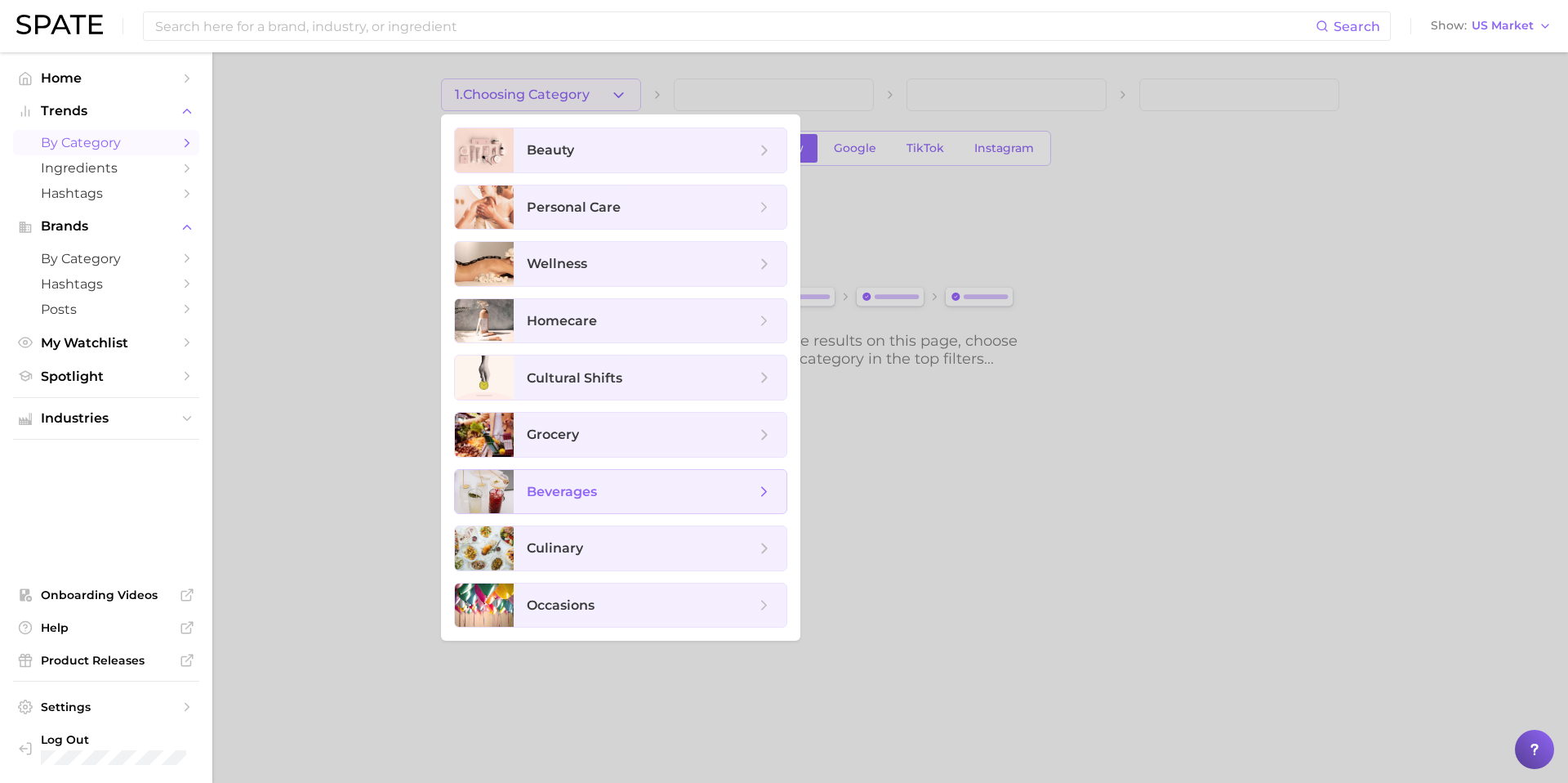
click at [573, 488] on span "beverages" at bounding box center [562, 491] width 71 height 15
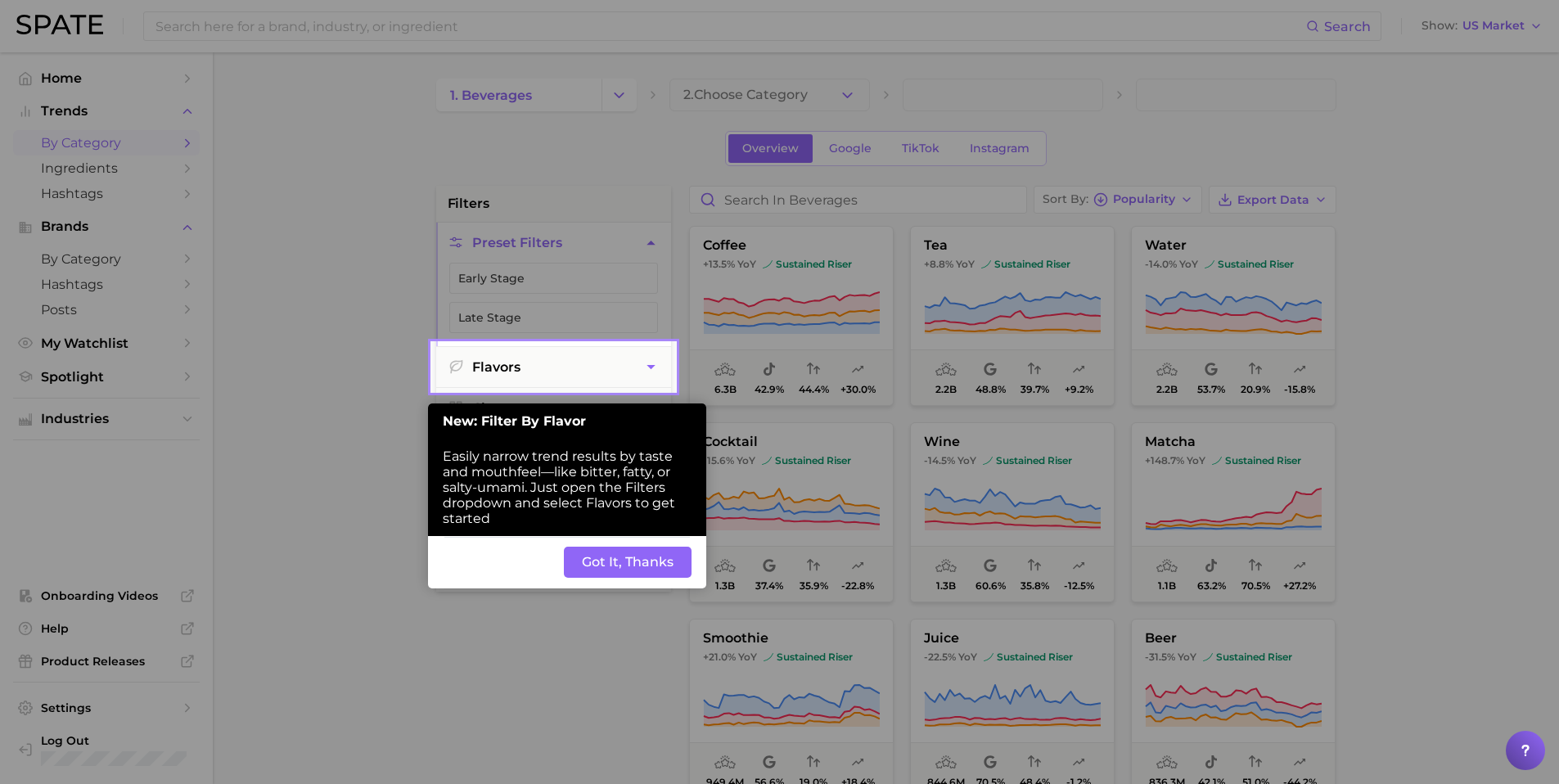
click at [634, 561] on button "Got It, Thanks" at bounding box center [627, 562] width 128 height 31
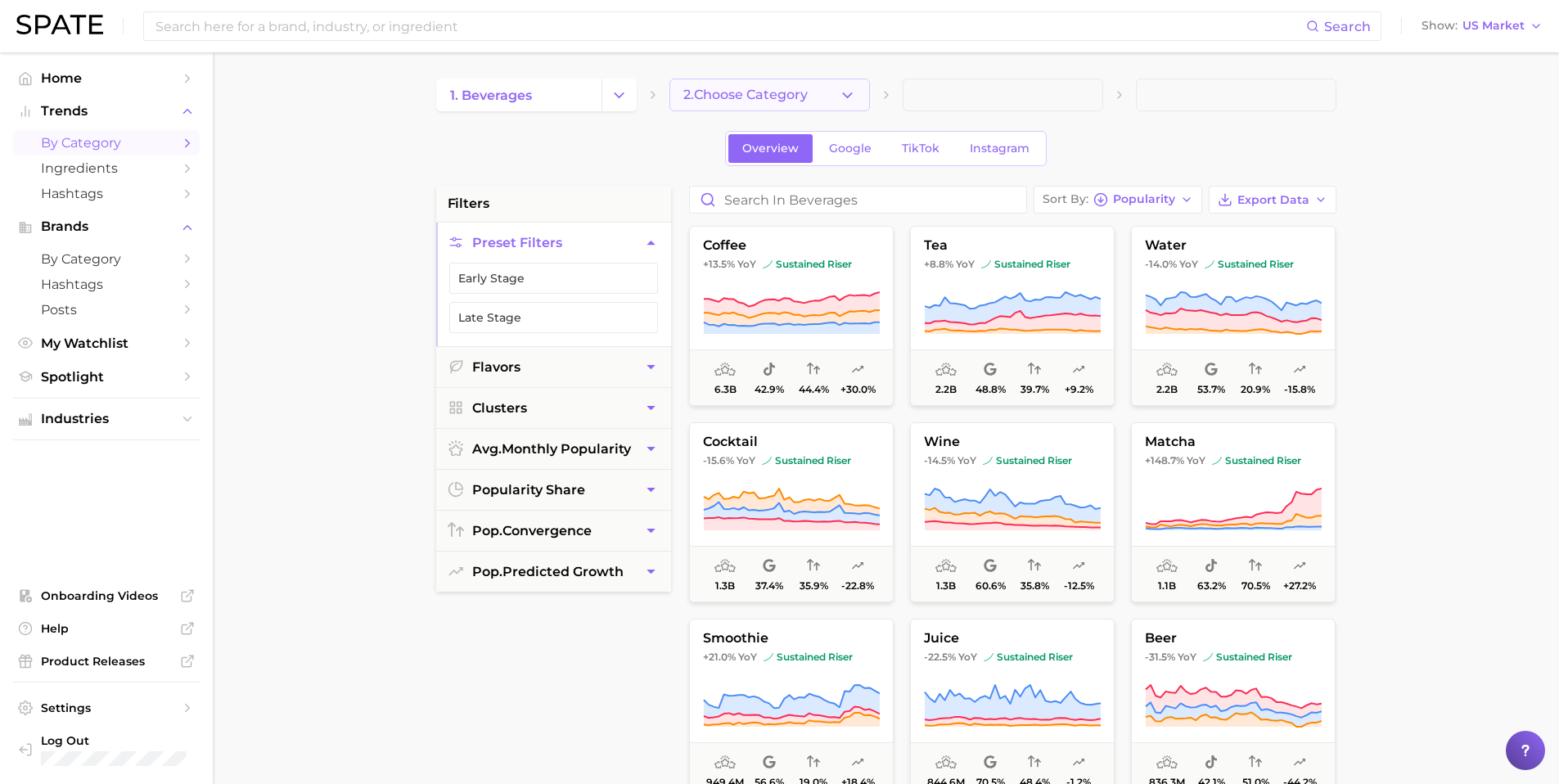
click at [851, 93] on polyline "button" at bounding box center [847, 94] width 9 height 5
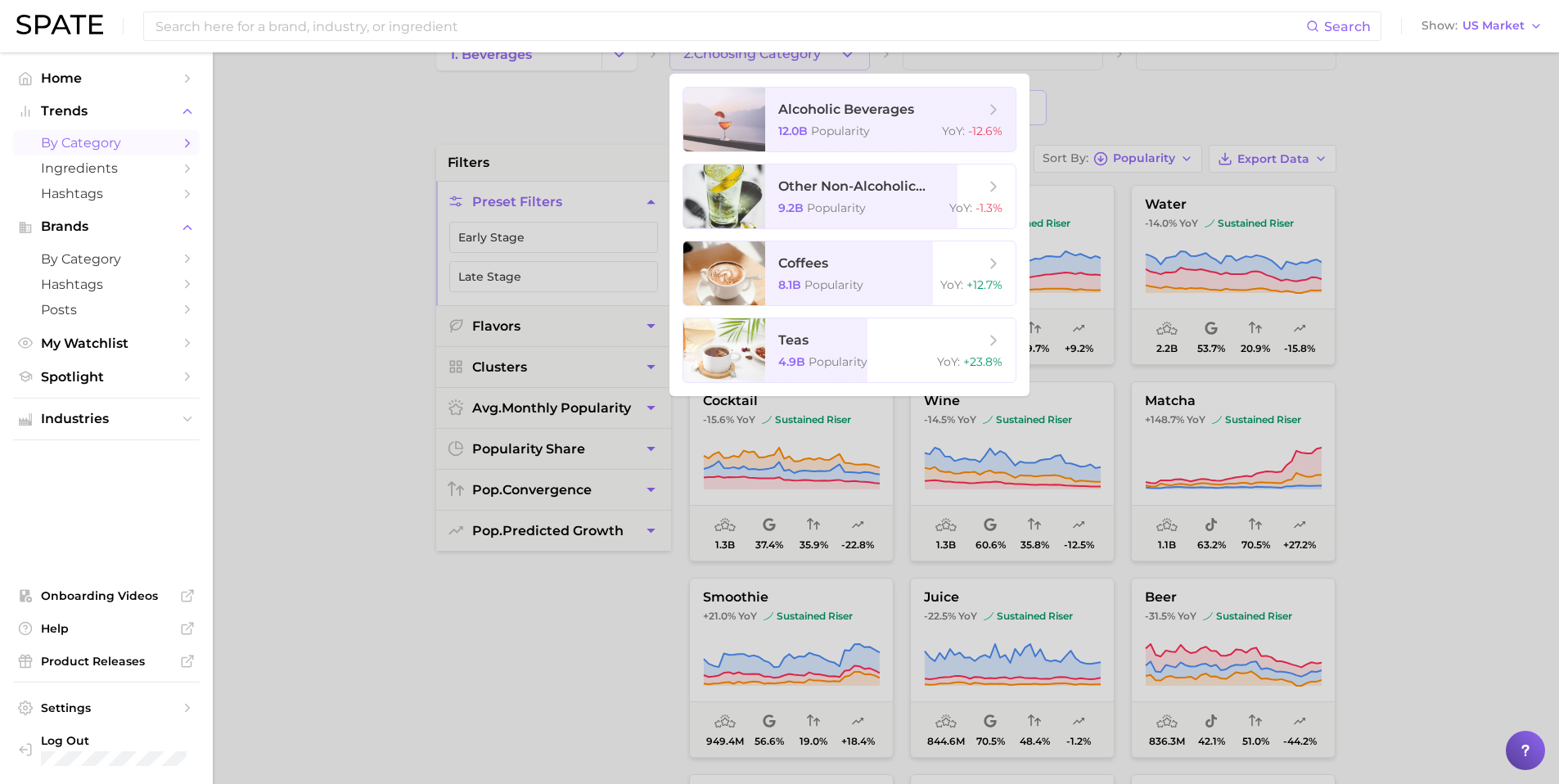
scroll to position [37, 0]
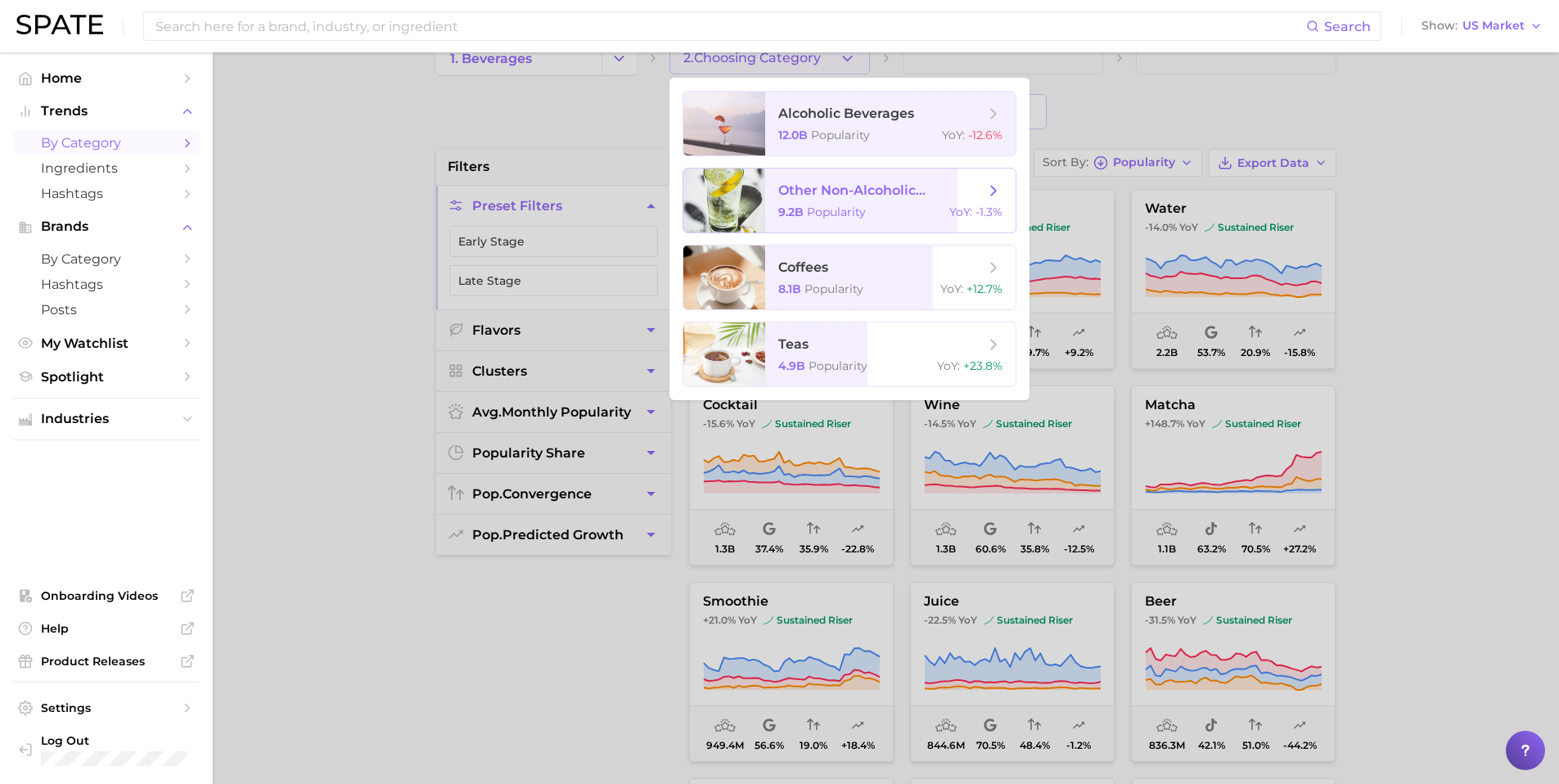
click at [786, 191] on span "other non-alcoholic beverages" at bounding box center [881, 190] width 206 height 15
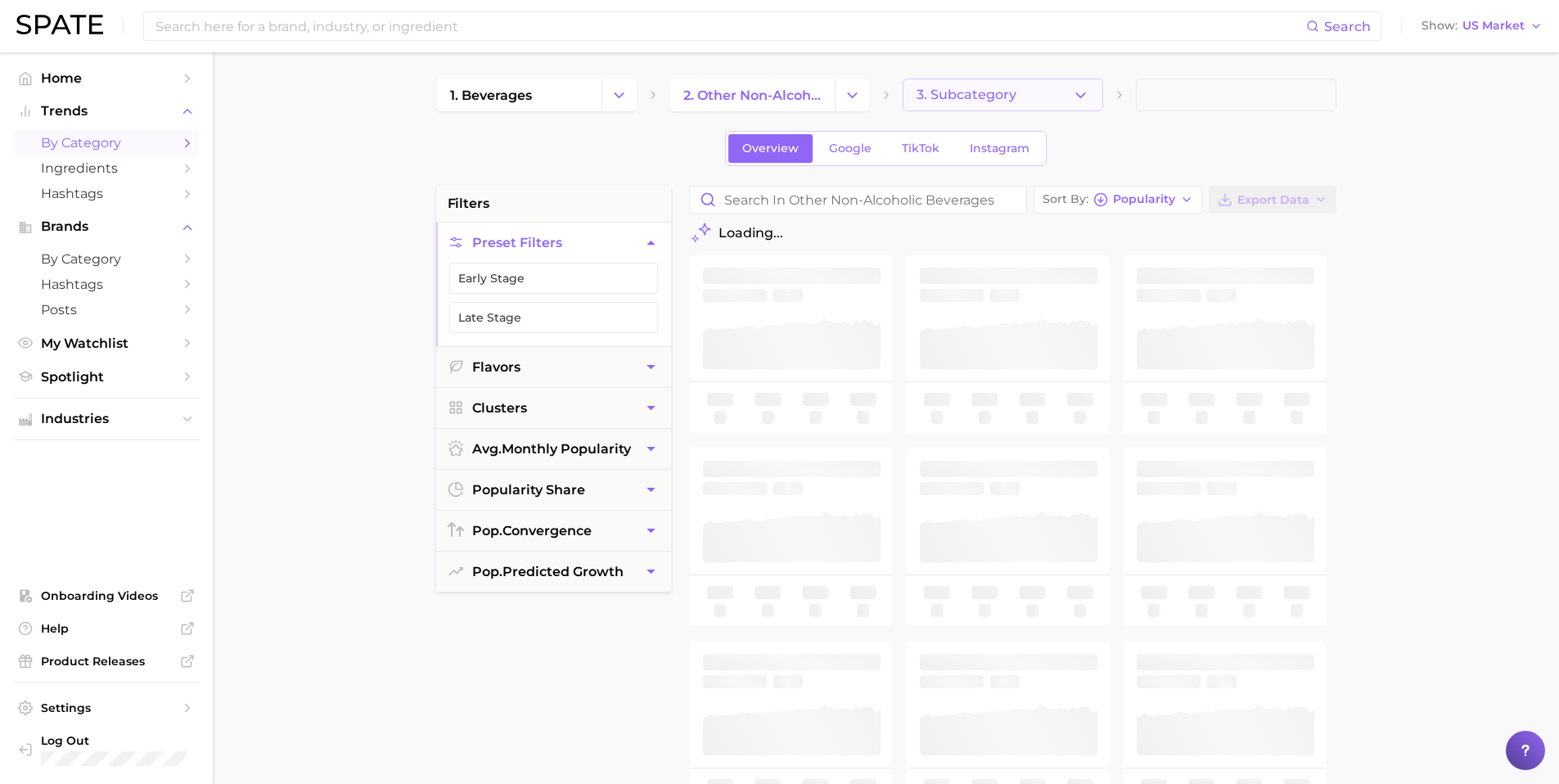
click at [1089, 97] on button "3. Subcategory" at bounding box center [1002, 95] width 201 height 33
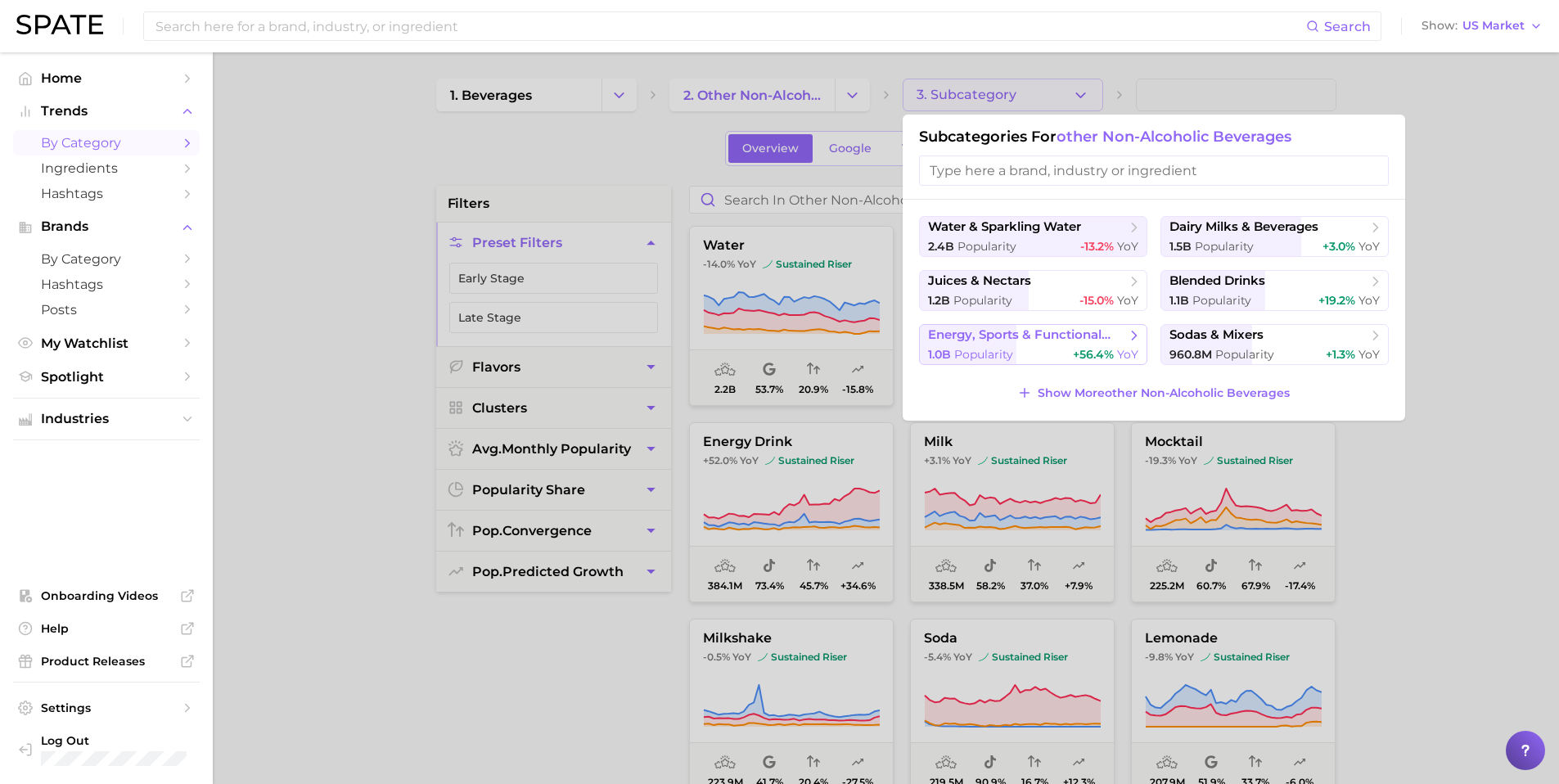
click at [990, 340] on span "energy, sports & functional drinks" at bounding box center [1027, 335] width 199 height 15
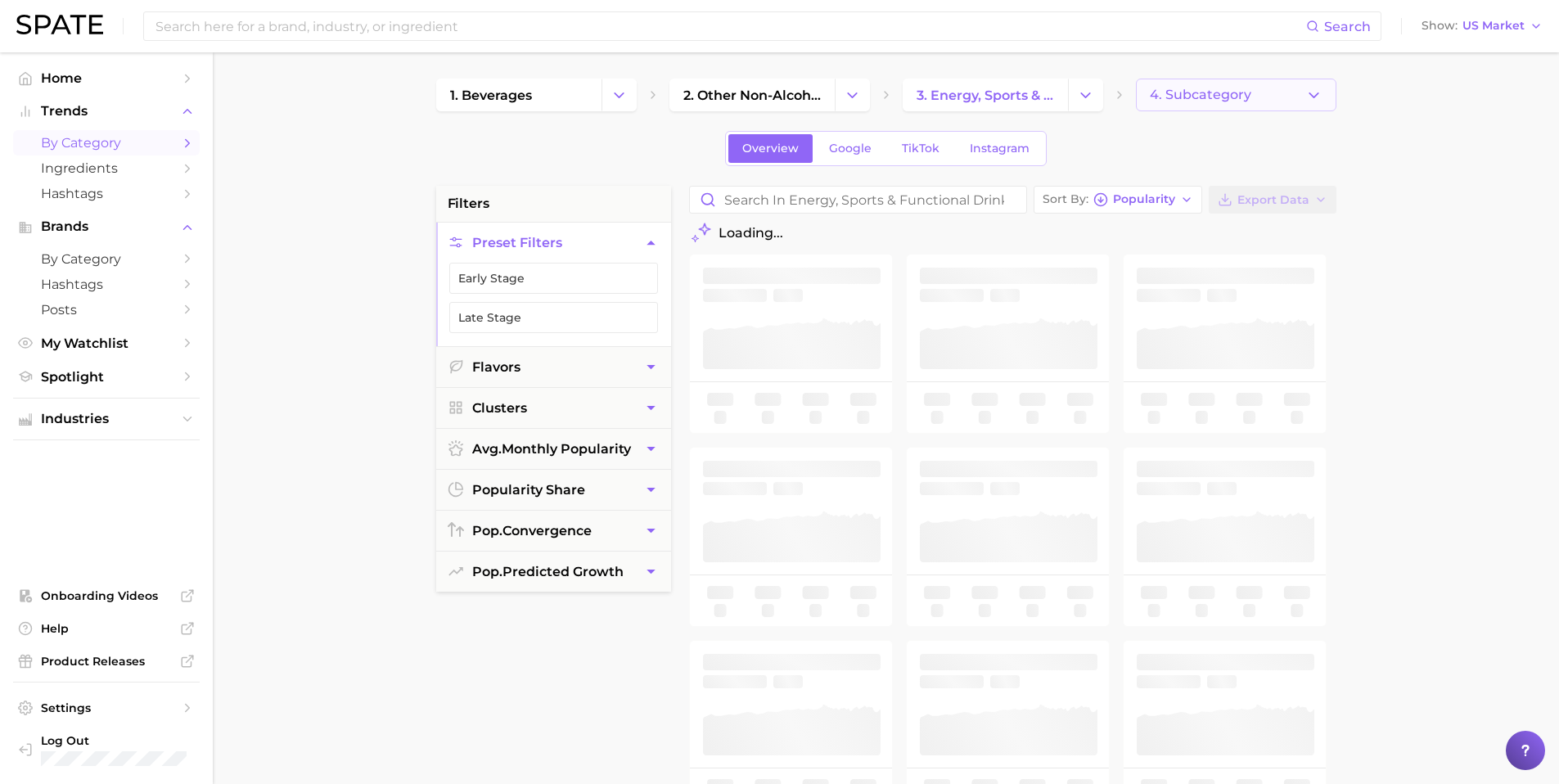
click at [1222, 103] on button "4. Subcategory" at bounding box center [1236, 95] width 201 height 33
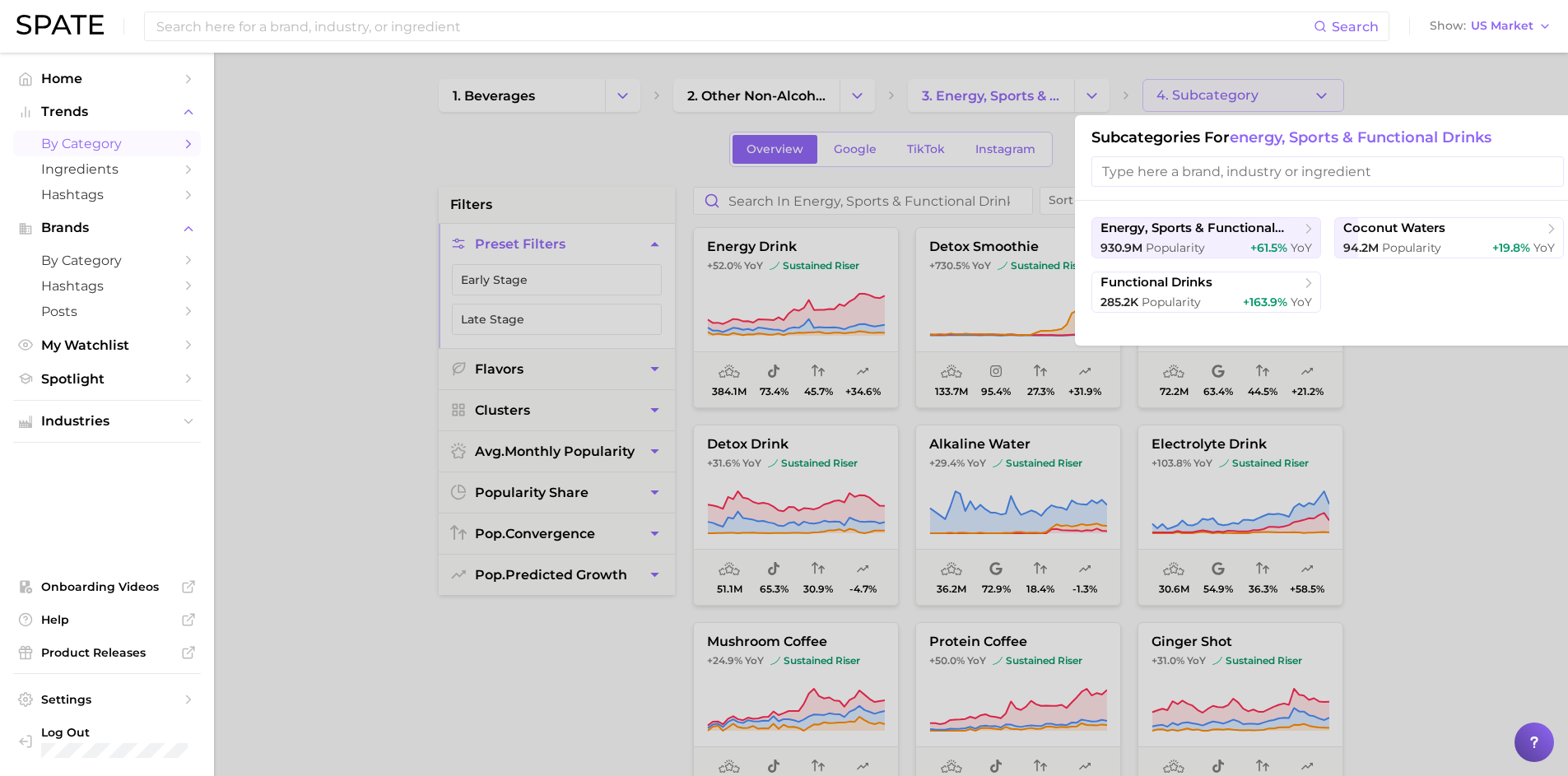
click at [1474, 455] on div at bounding box center [784, 388] width 1568 height 776
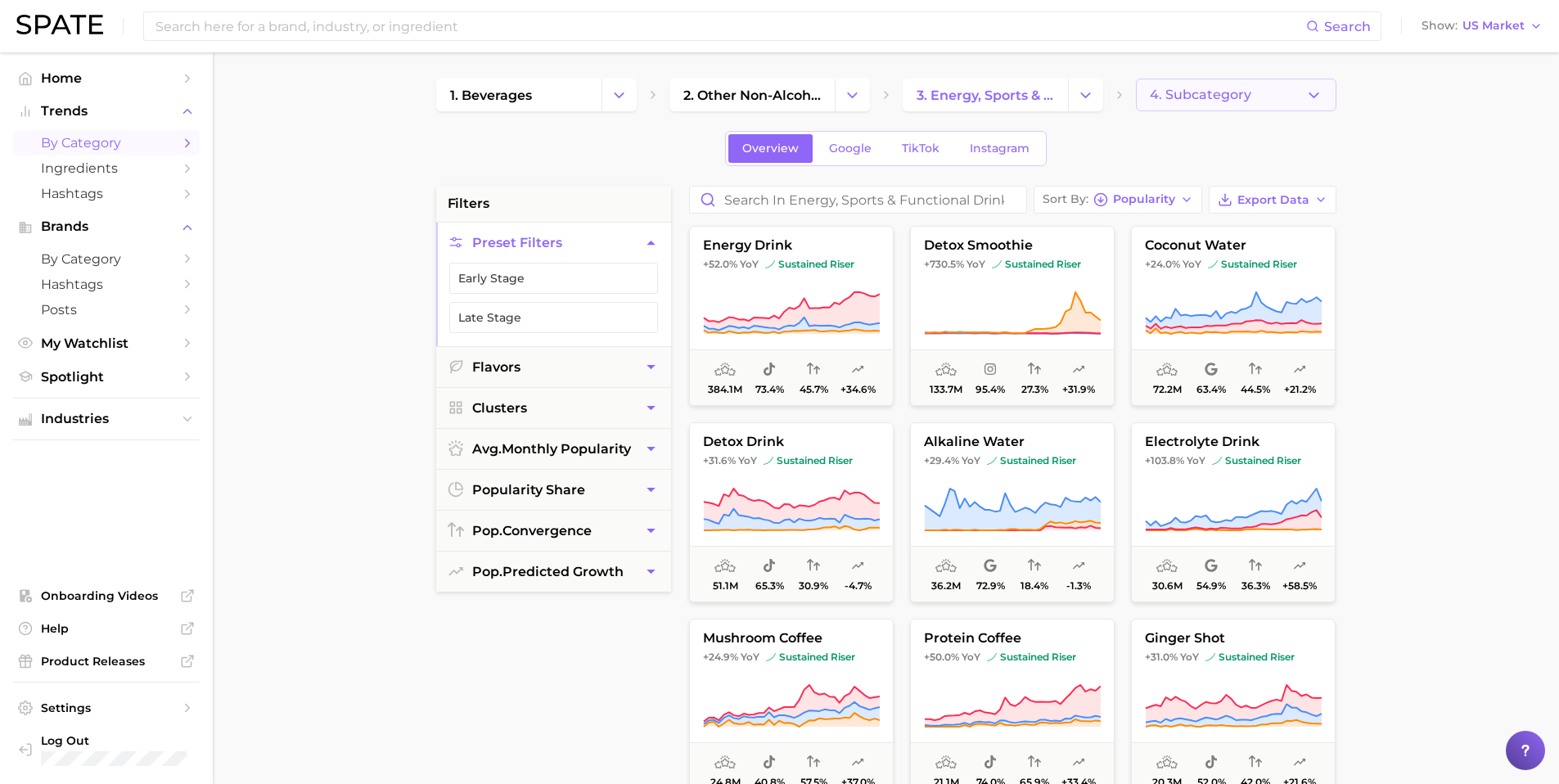
click at [1191, 95] on span "4. Subcategory" at bounding box center [1200, 94] width 102 height 15
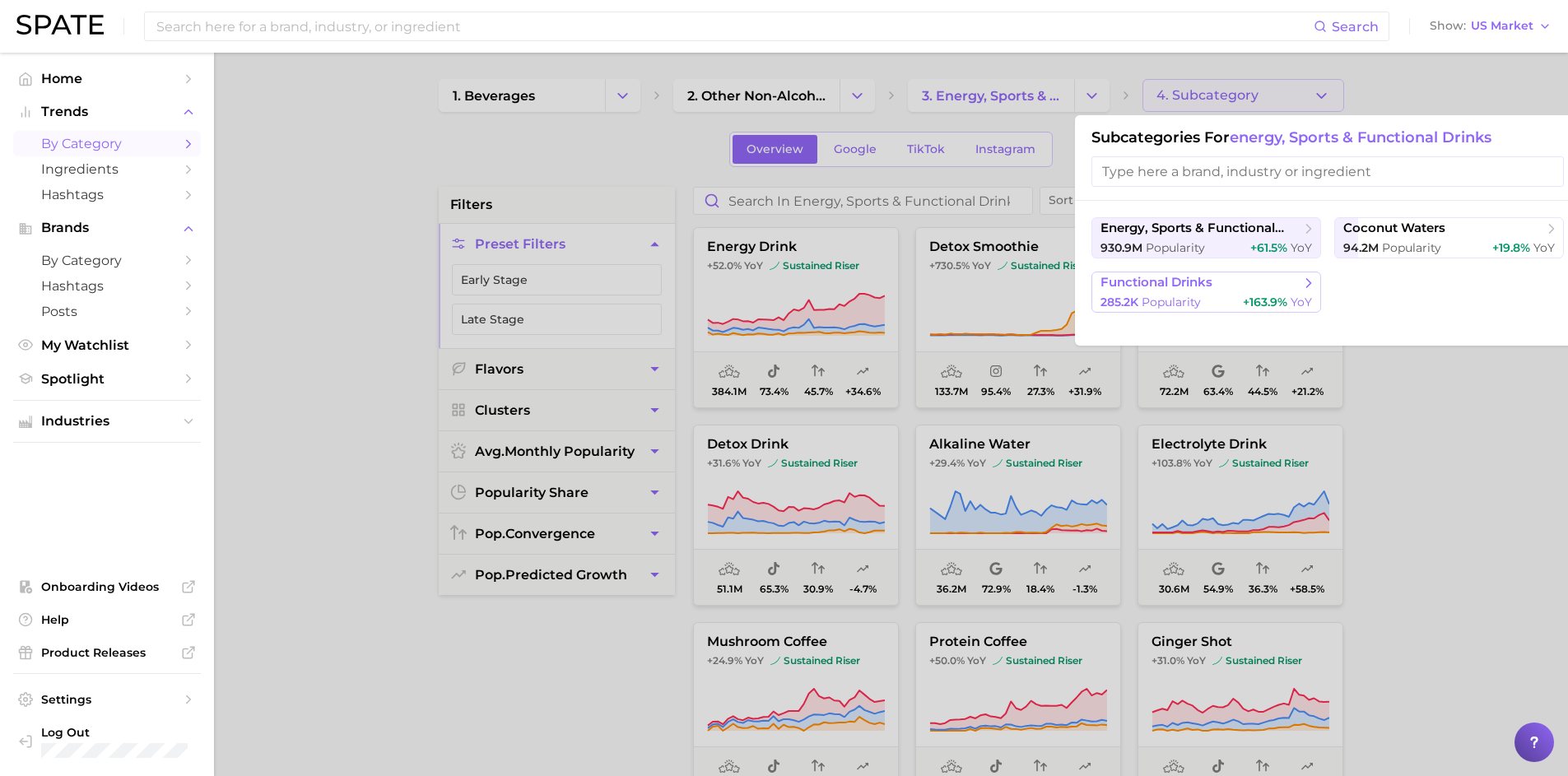
click at [1149, 291] on button "functional drinks 285.2k Popularity +163.9% YoY" at bounding box center [1205, 291] width 229 height 41
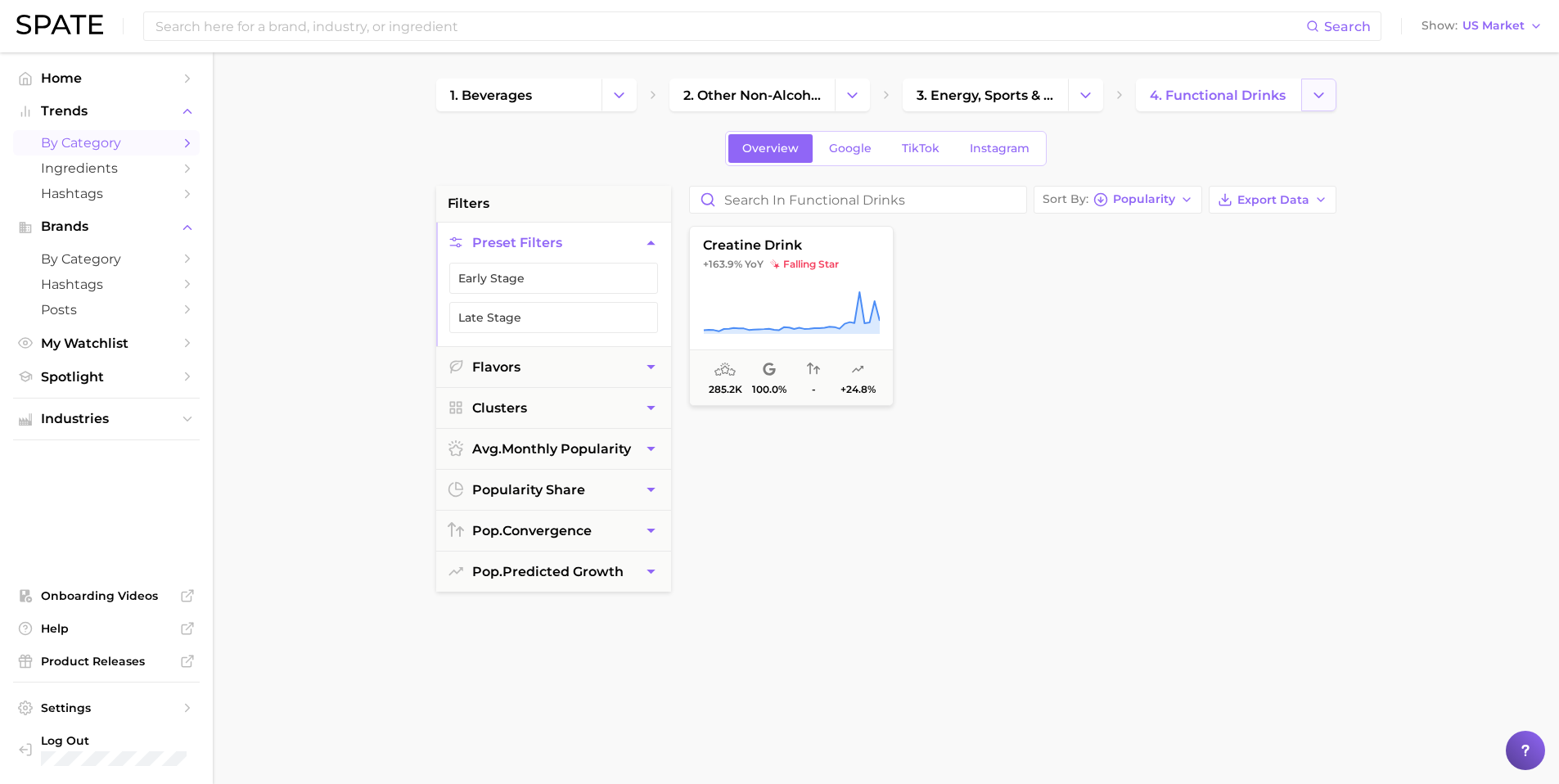
click at [1319, 100] on icon "Change Category" at bounding box center [1318, 95] width 17 height 17
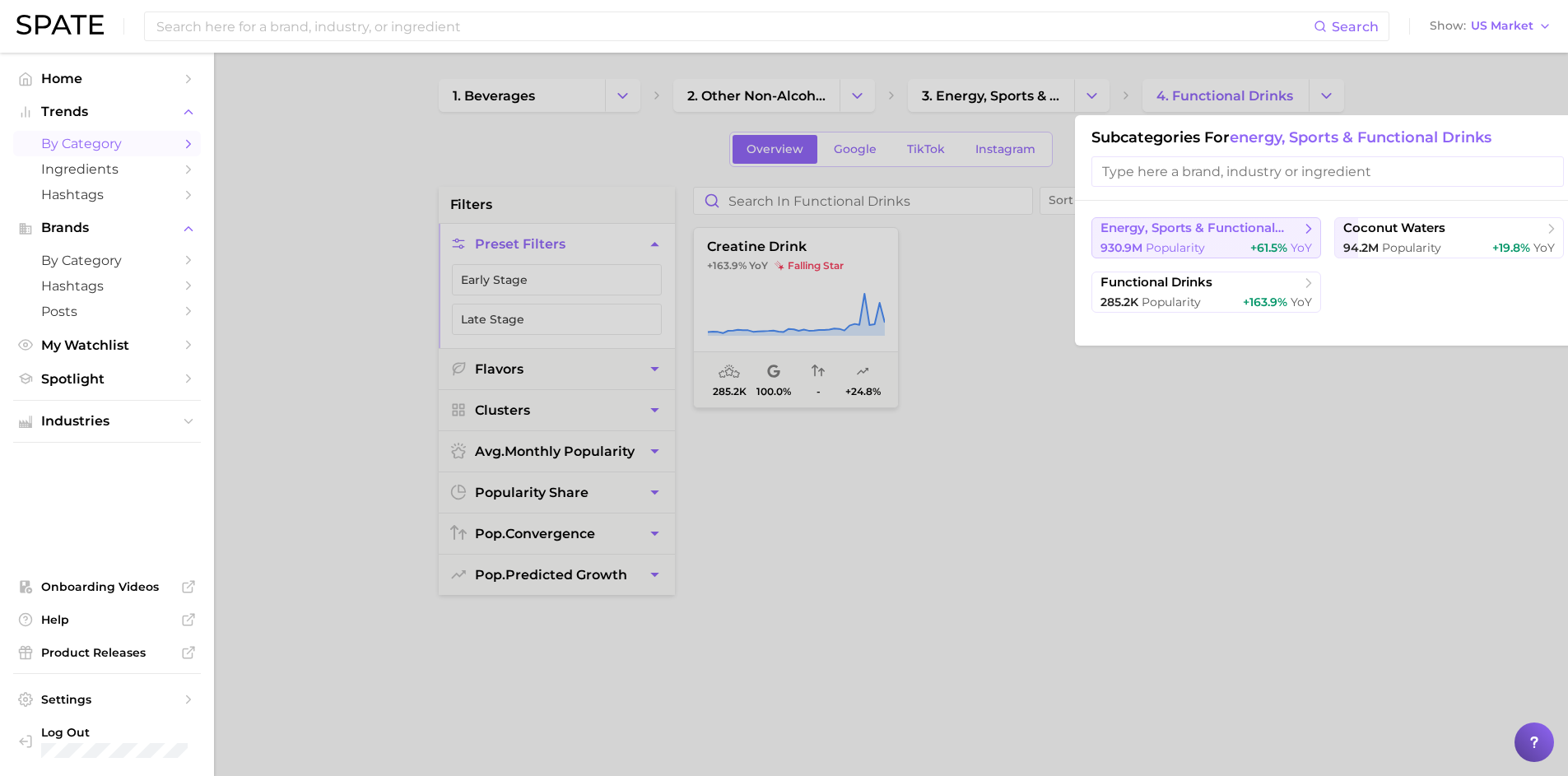
click at [1210, 246] on div "930.9m Popularity +61.5% YoY" at bounding box center [1206, 247] width 212 height 16
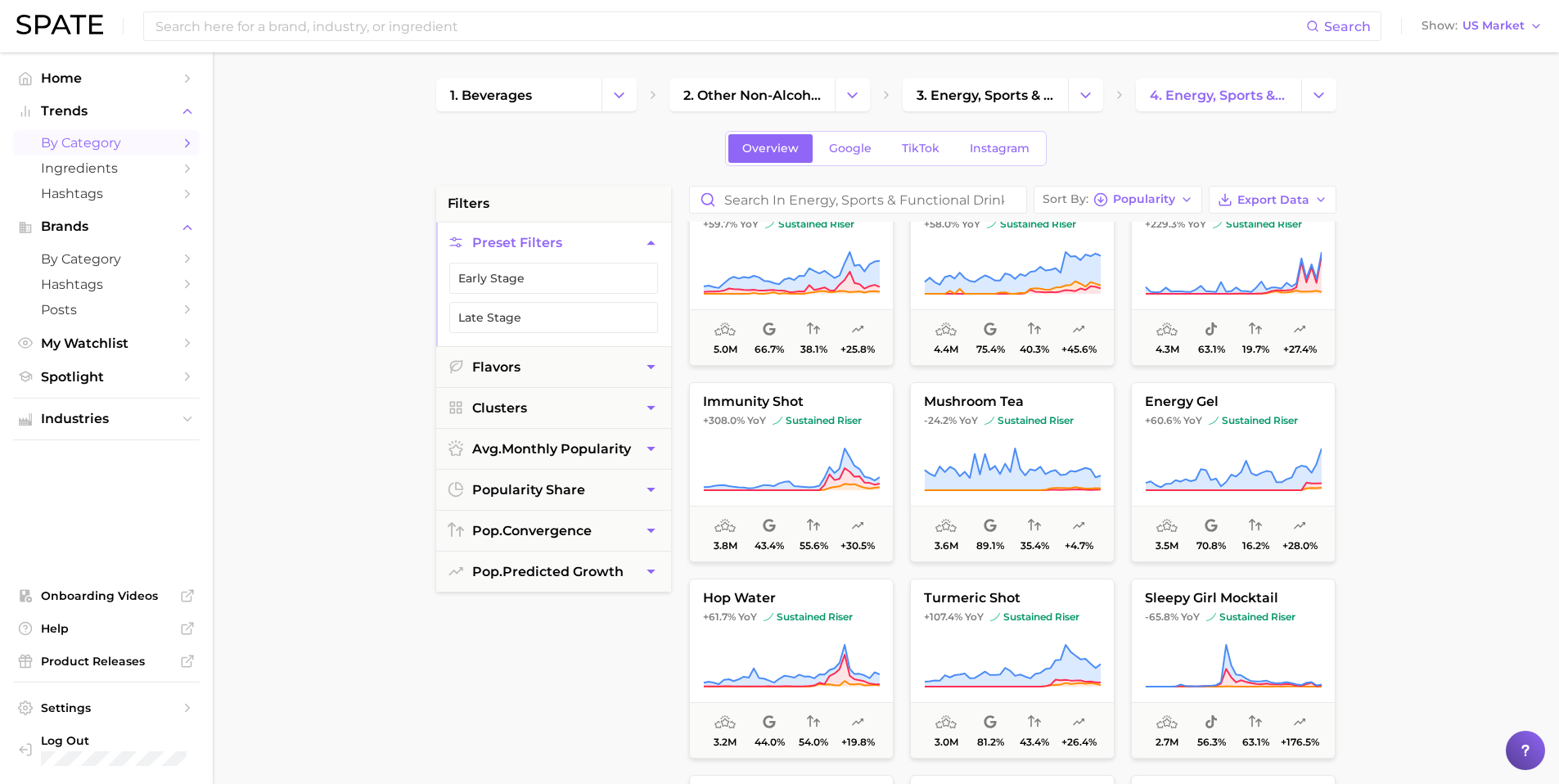
scroll to position [1426, 0]
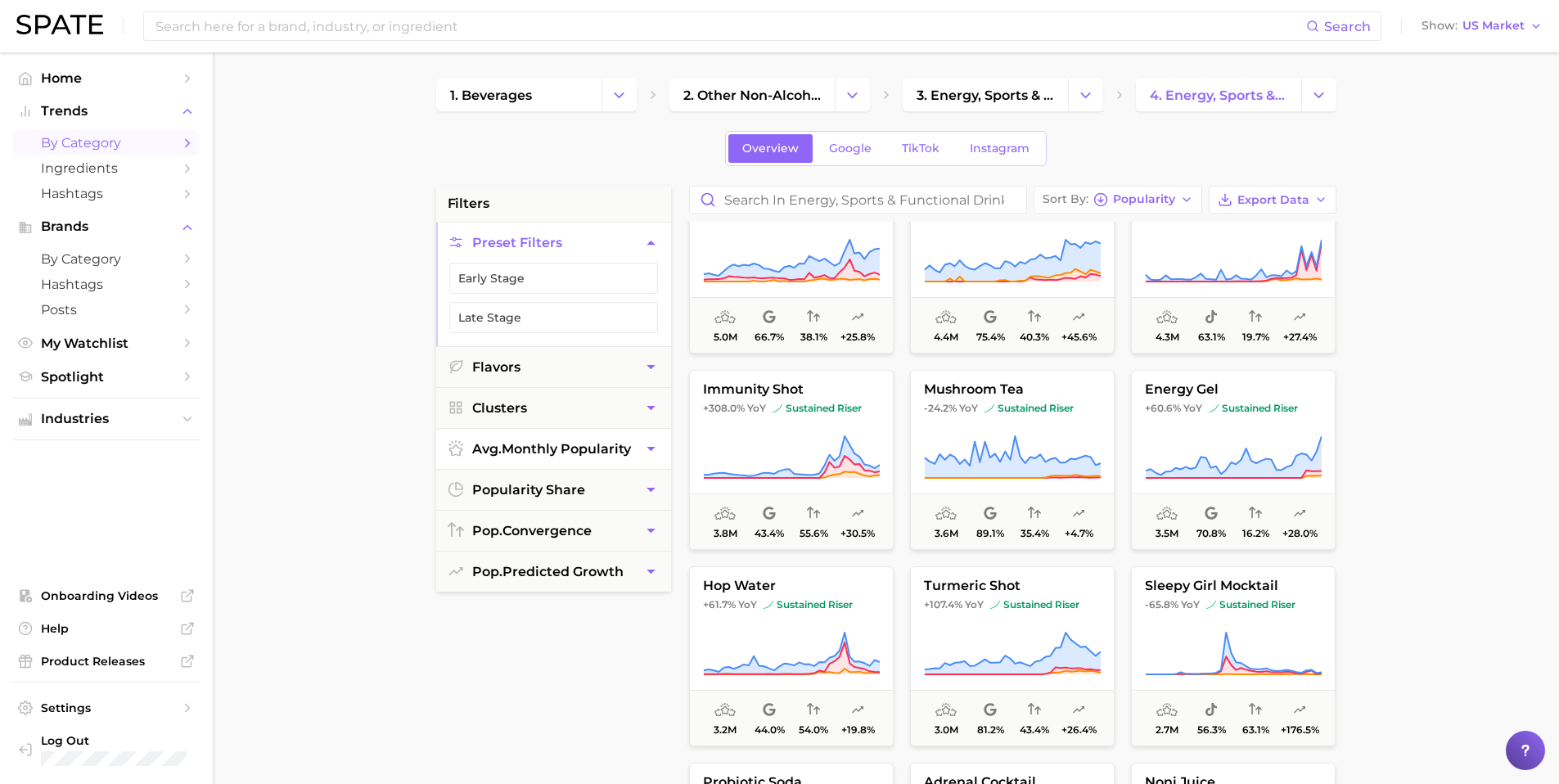
click at [569, 441] on span "avg. monthly popularity" at bounding box center [551, 448] width 159 height 15
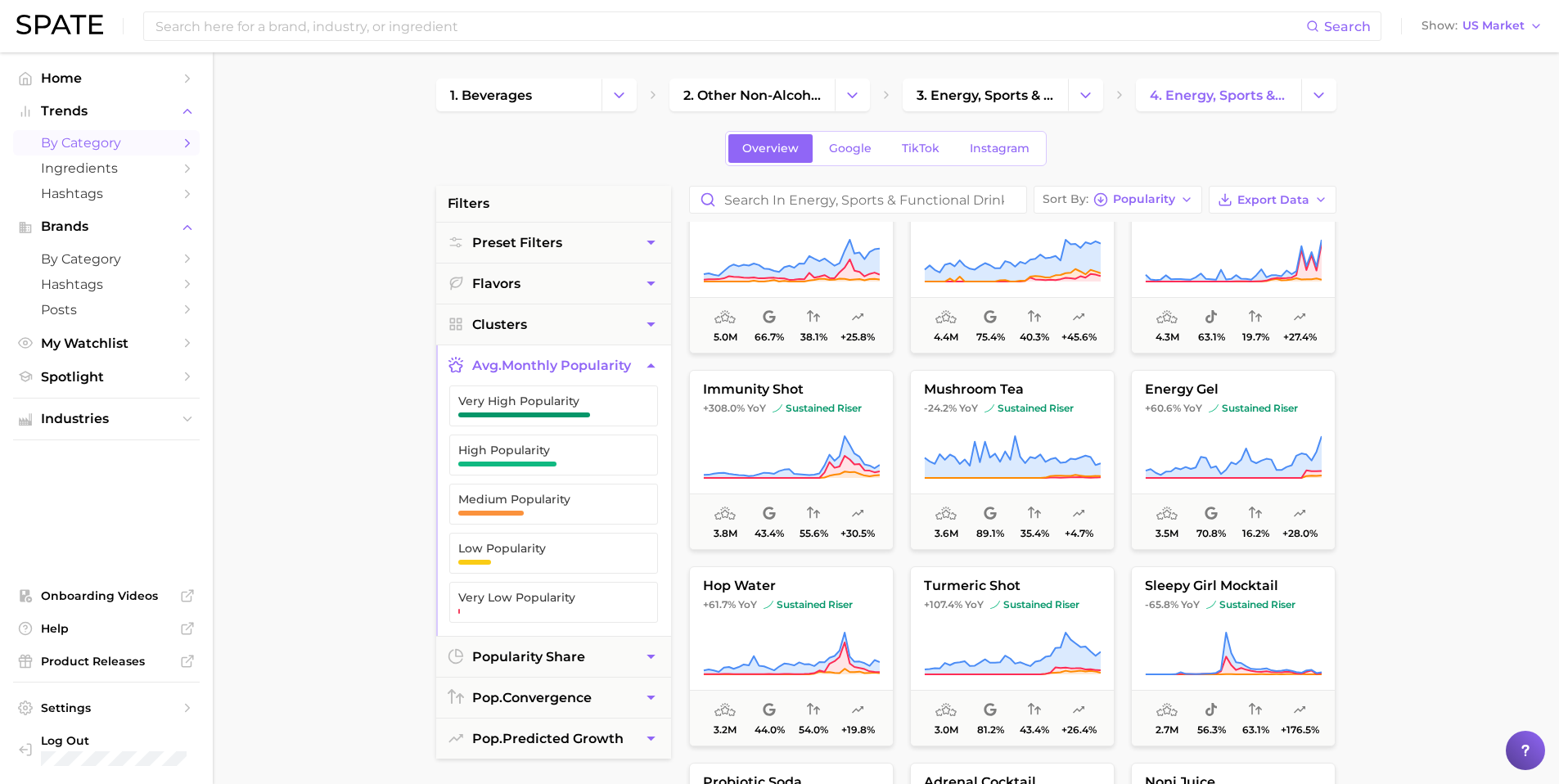
click at [651, 366] on icon "button" at bounding box center [650, 365] width 8 height 5
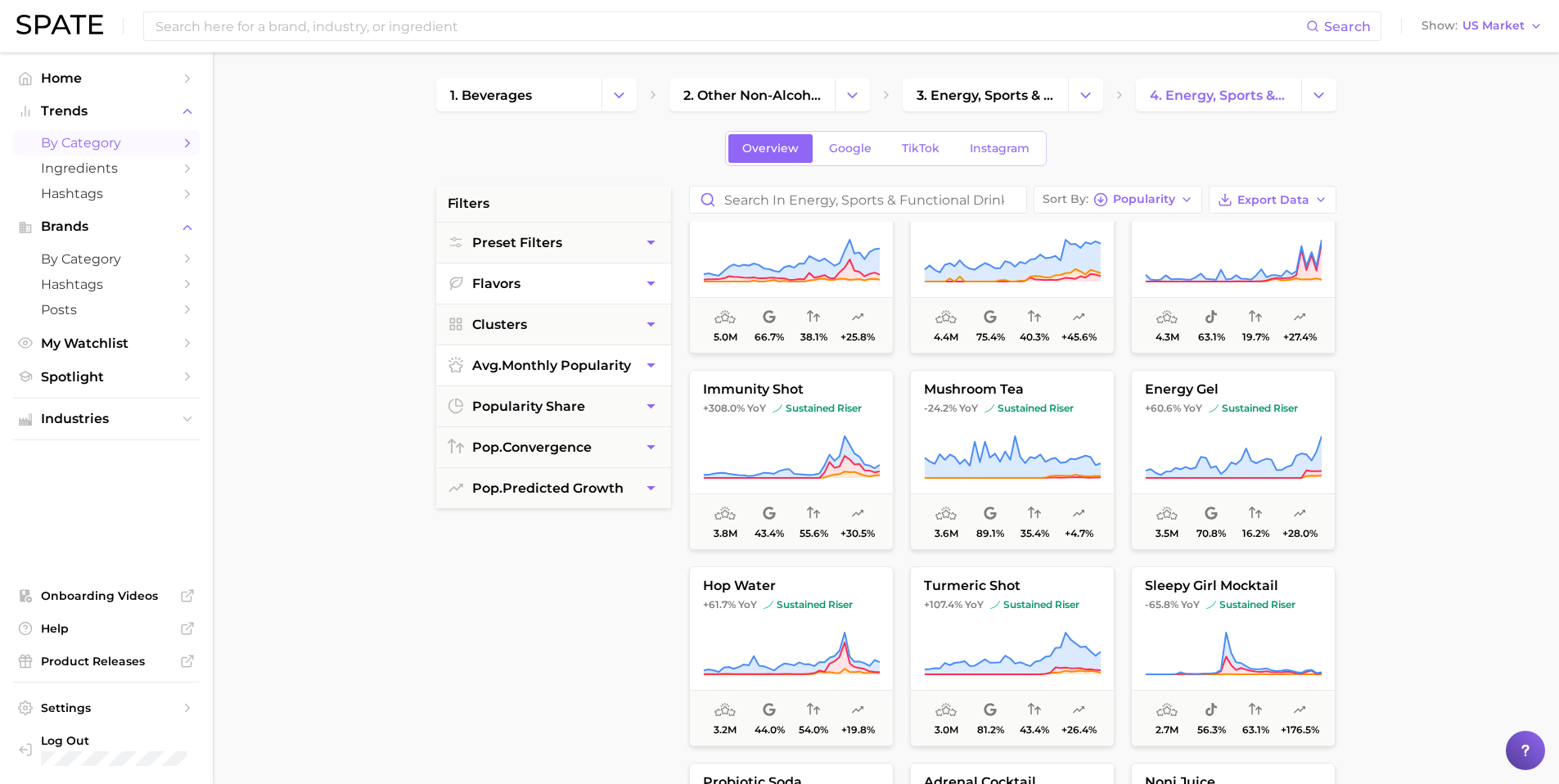
click at [643, 285] on icon "button" at bounding box center [651, 283] width 17 height 17
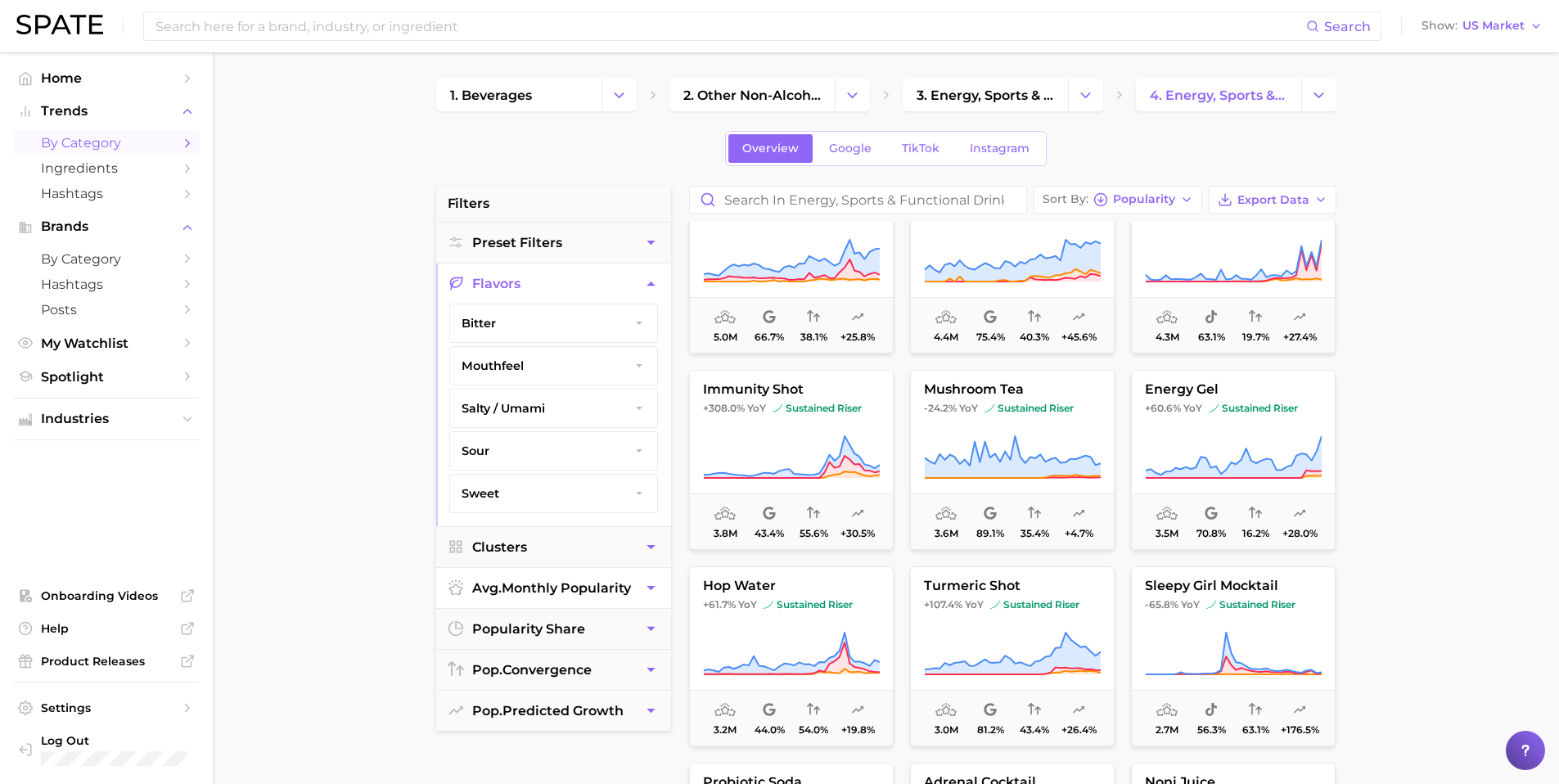
click at [643, 285] on icon "button" at bounding box center [651, 283] width 17 height 17
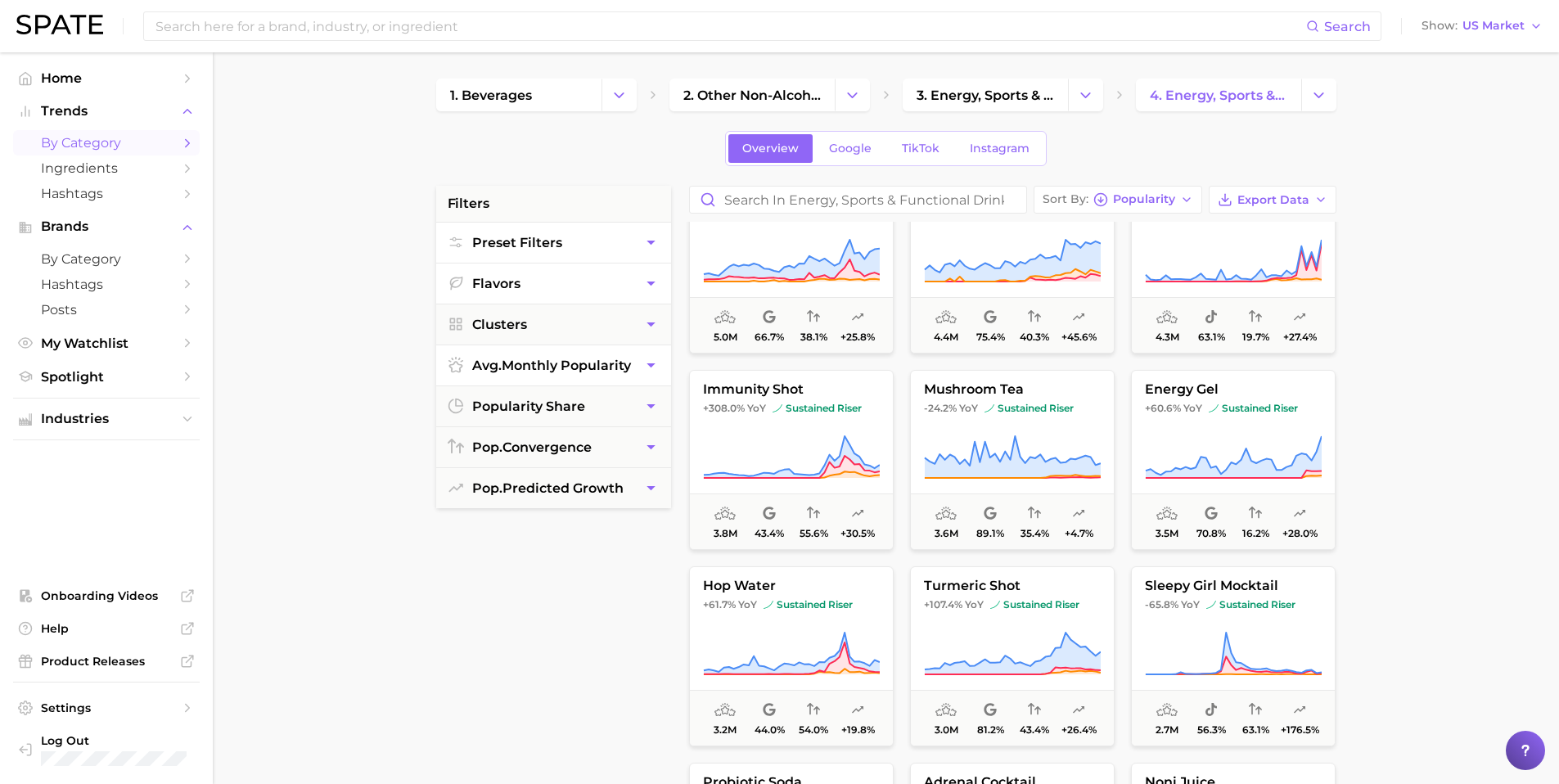
click at [652, 237] on icon "button" at bounding box center [651, 242] width 17 height 17
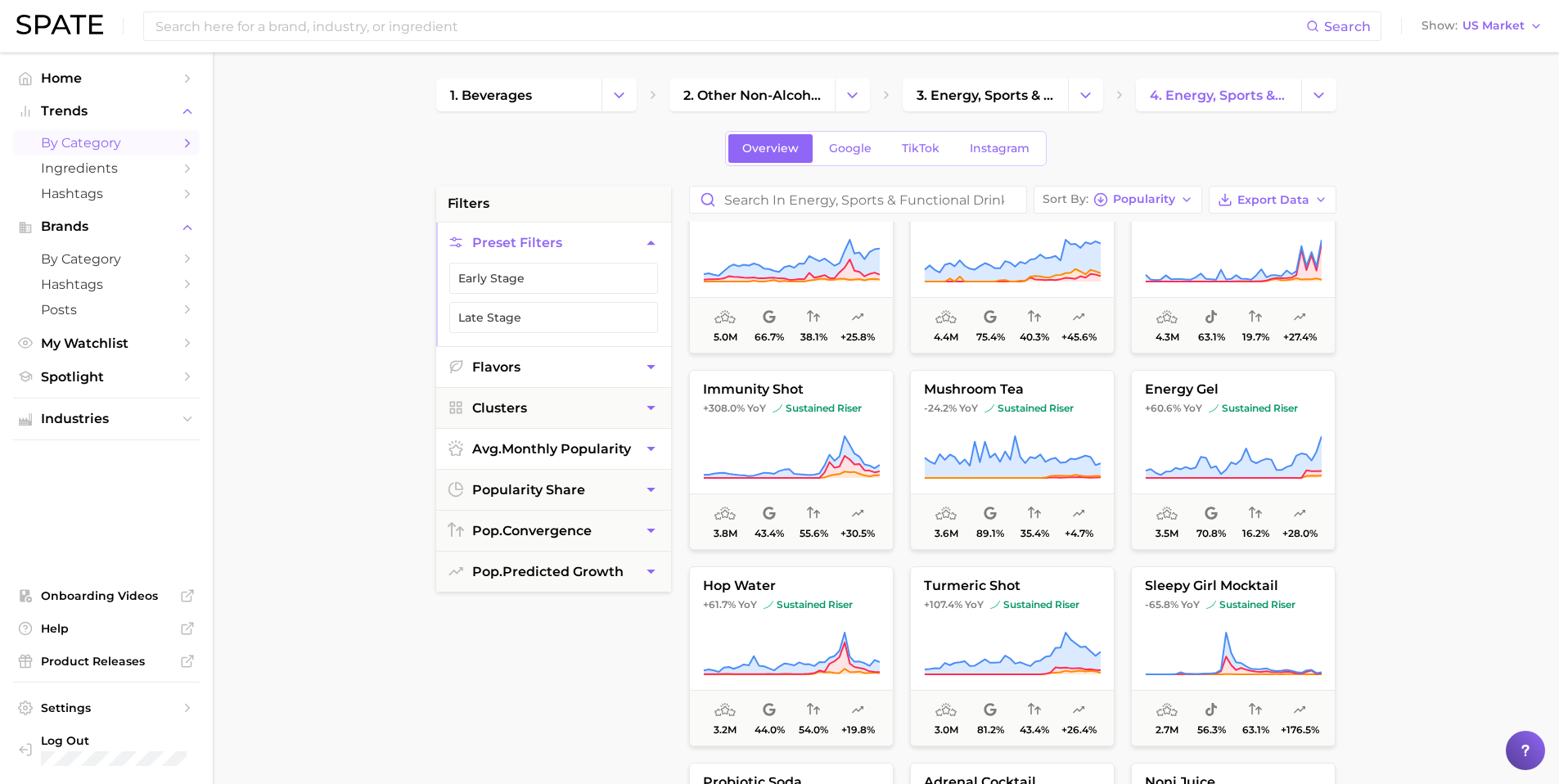
click at [652, 237] on icon "button" at bounding box center [651, 242] width 17 height 17
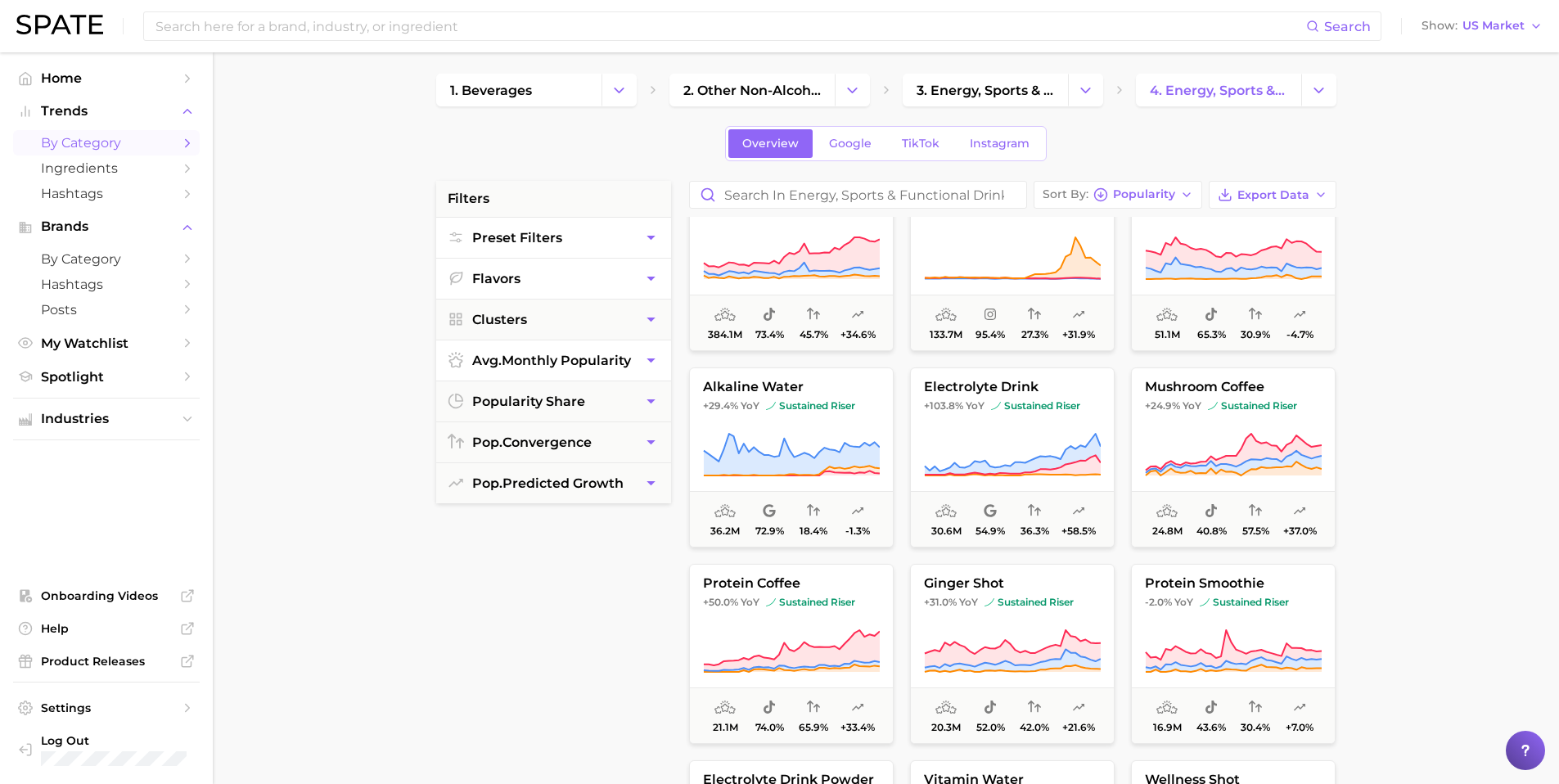
scroll to position [0, 0]
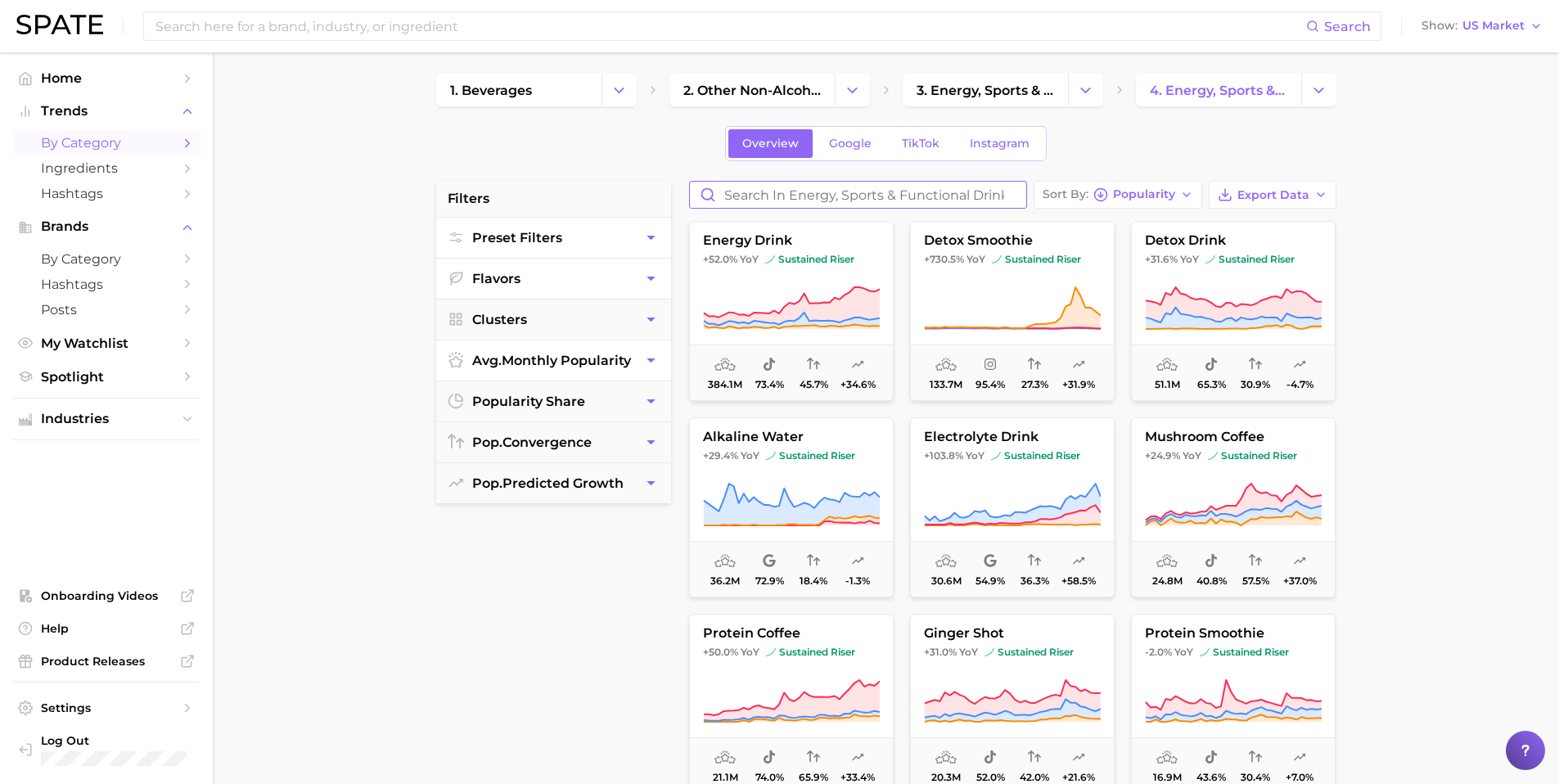
click at [895, 201] on input "Search in energy, sports & functional drinks" at bounding box center [858, 194] width 336 height 26
type input "protein"
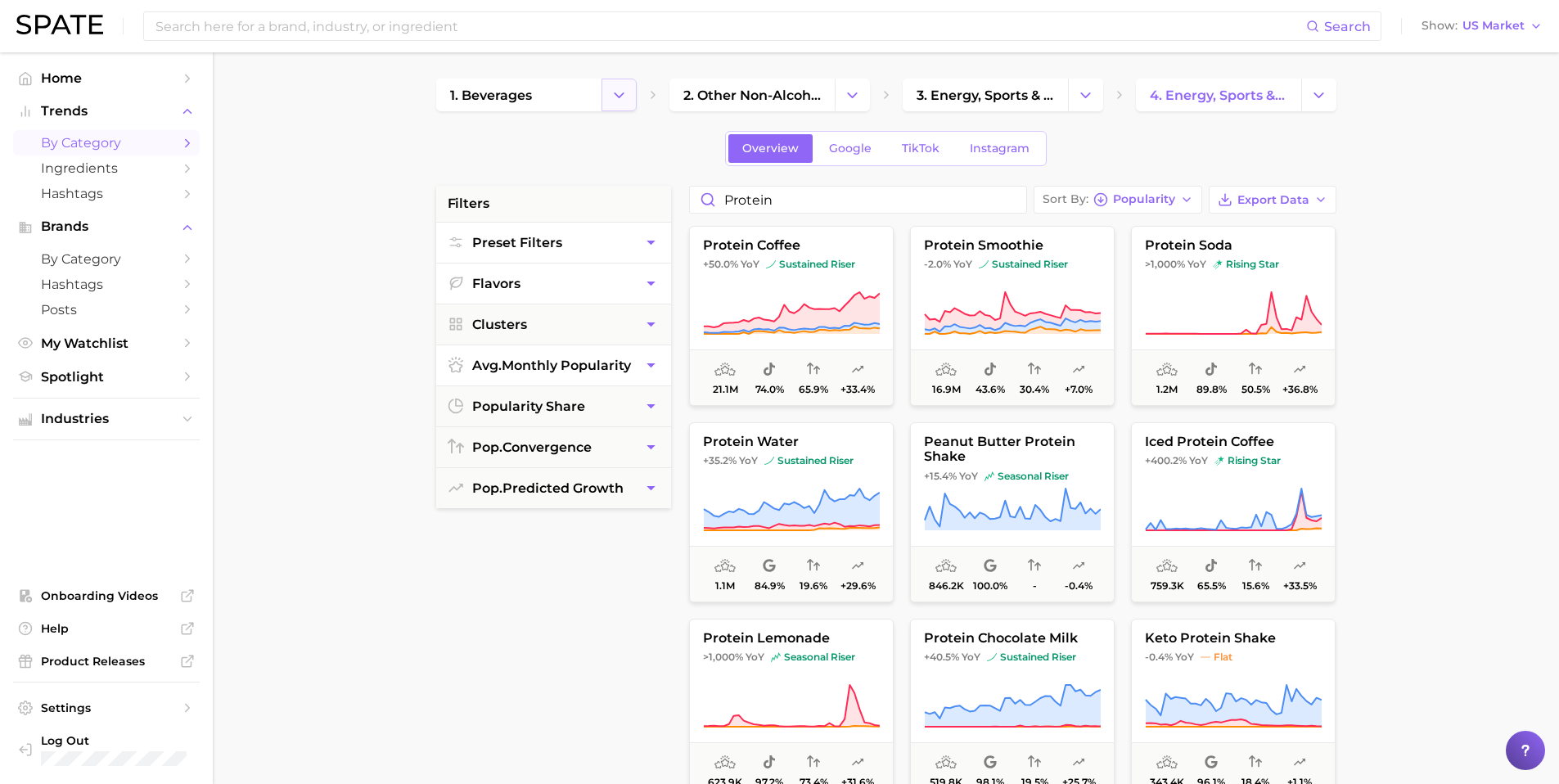
click at [618, 91] on icon "Change Category" at bounding box center [618, 95] width 17 height 17
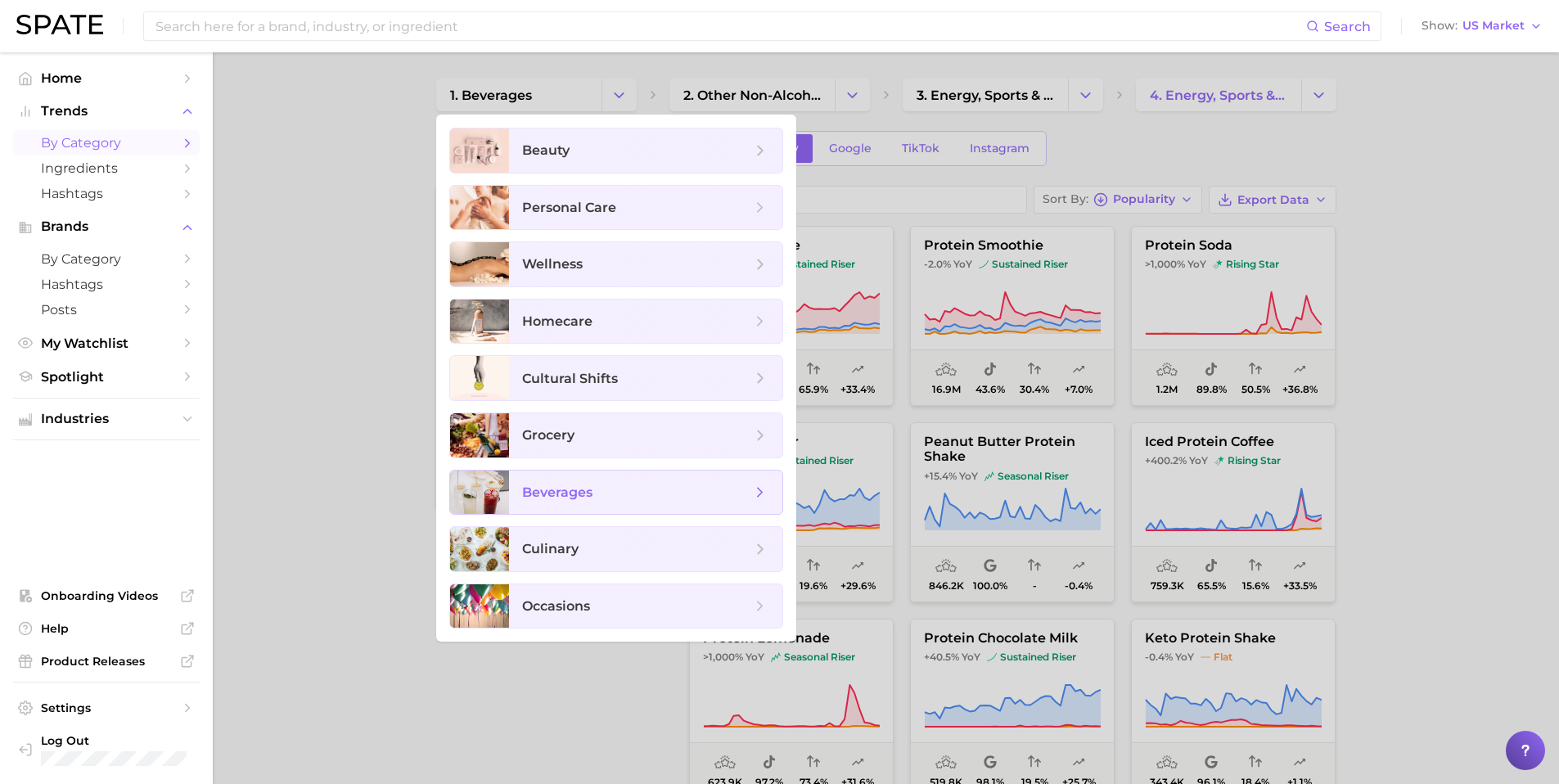
click at [538, 495] on span "beverages" at bounding box center [557, 492] width 71 height 15
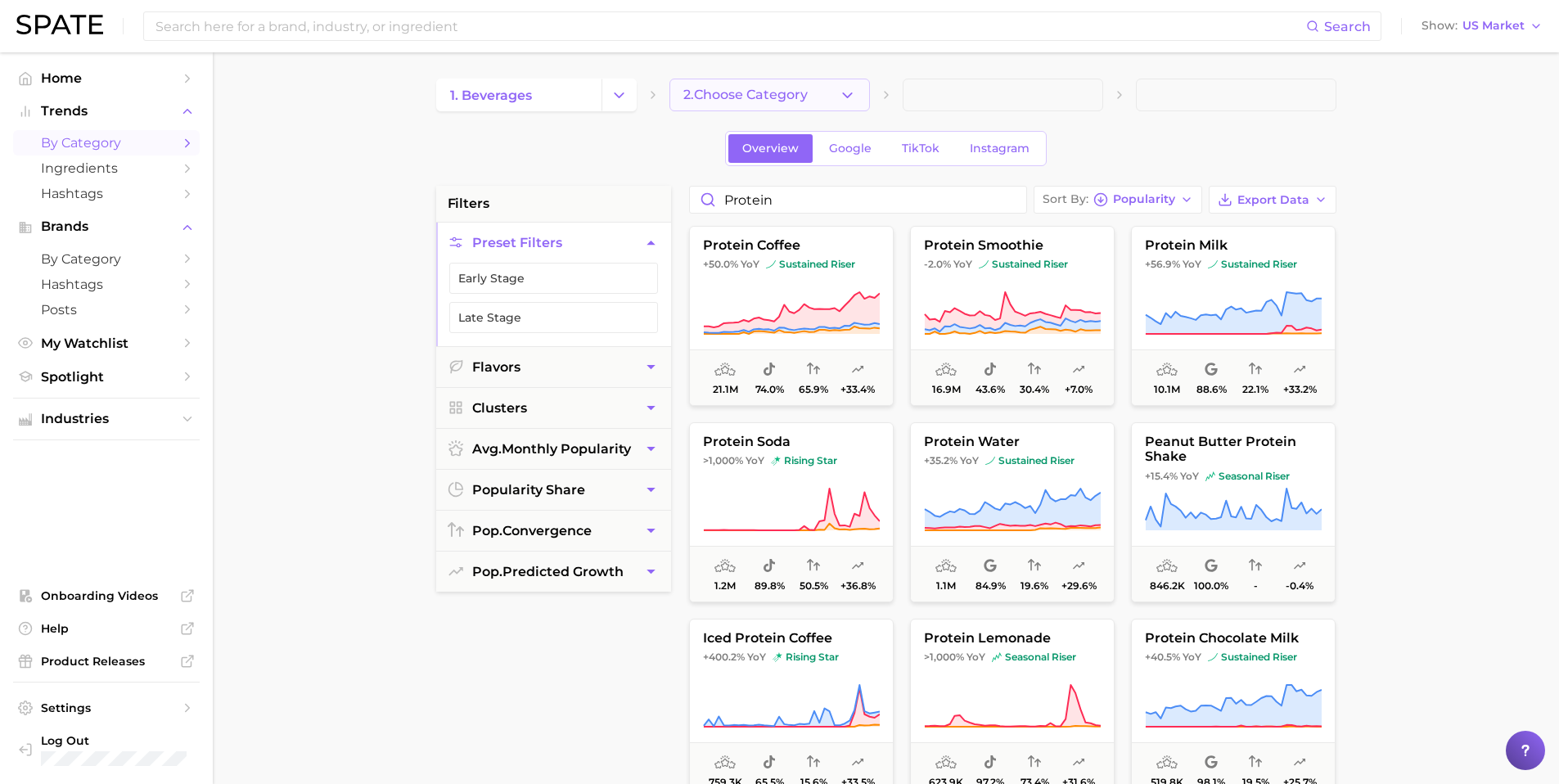
click at [738, 92] on span "2. Choose Category" at bounding box center [745, 94] width 124 height 15
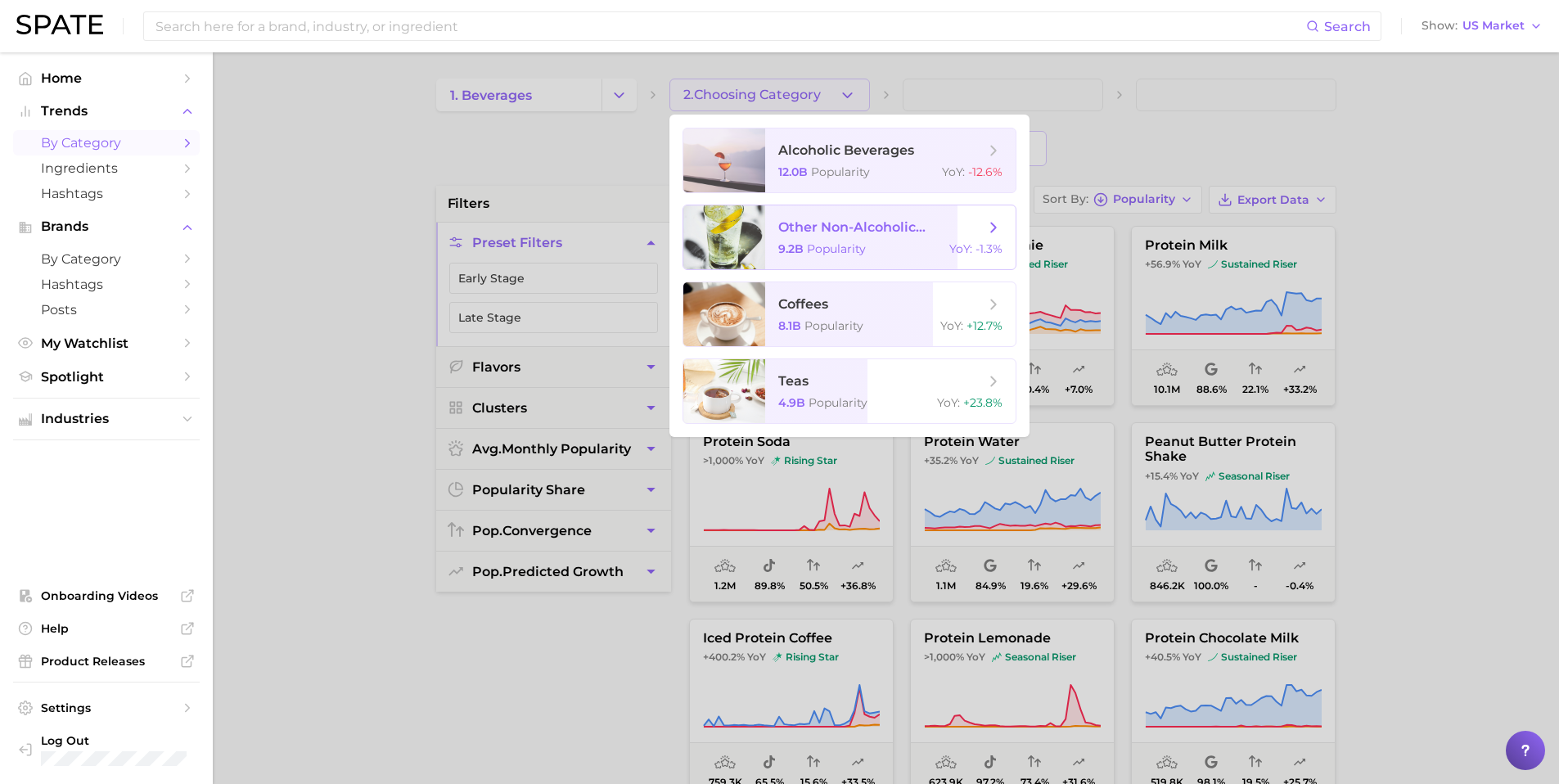
click at [785, 233] on span "other non-alcoholic beverages" at bounding box center [881, 227] width 206 height 15
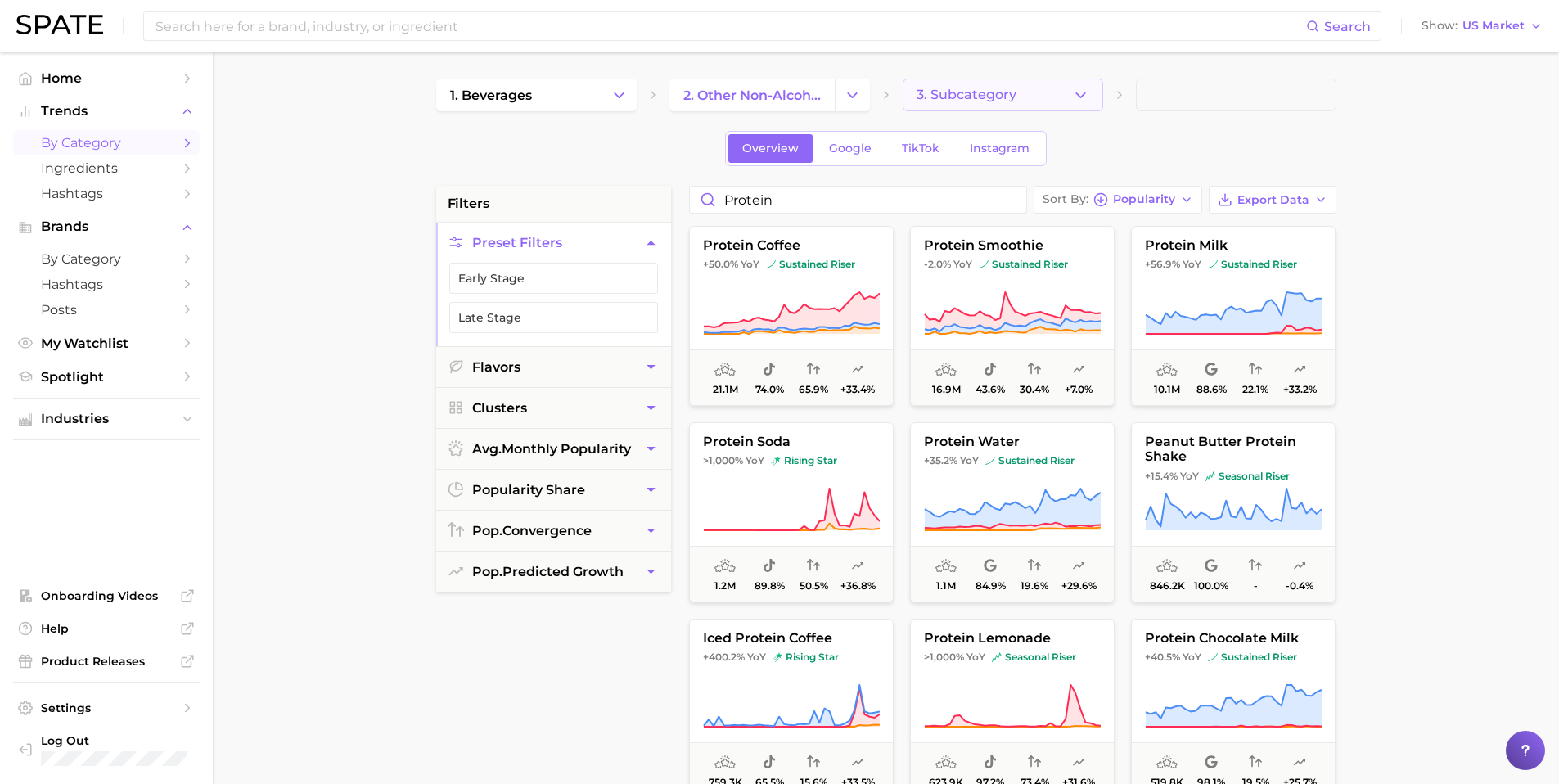
click at [933, 99] on span "3. Subcategory" at bounding box center [967, 94] width 100 height 15
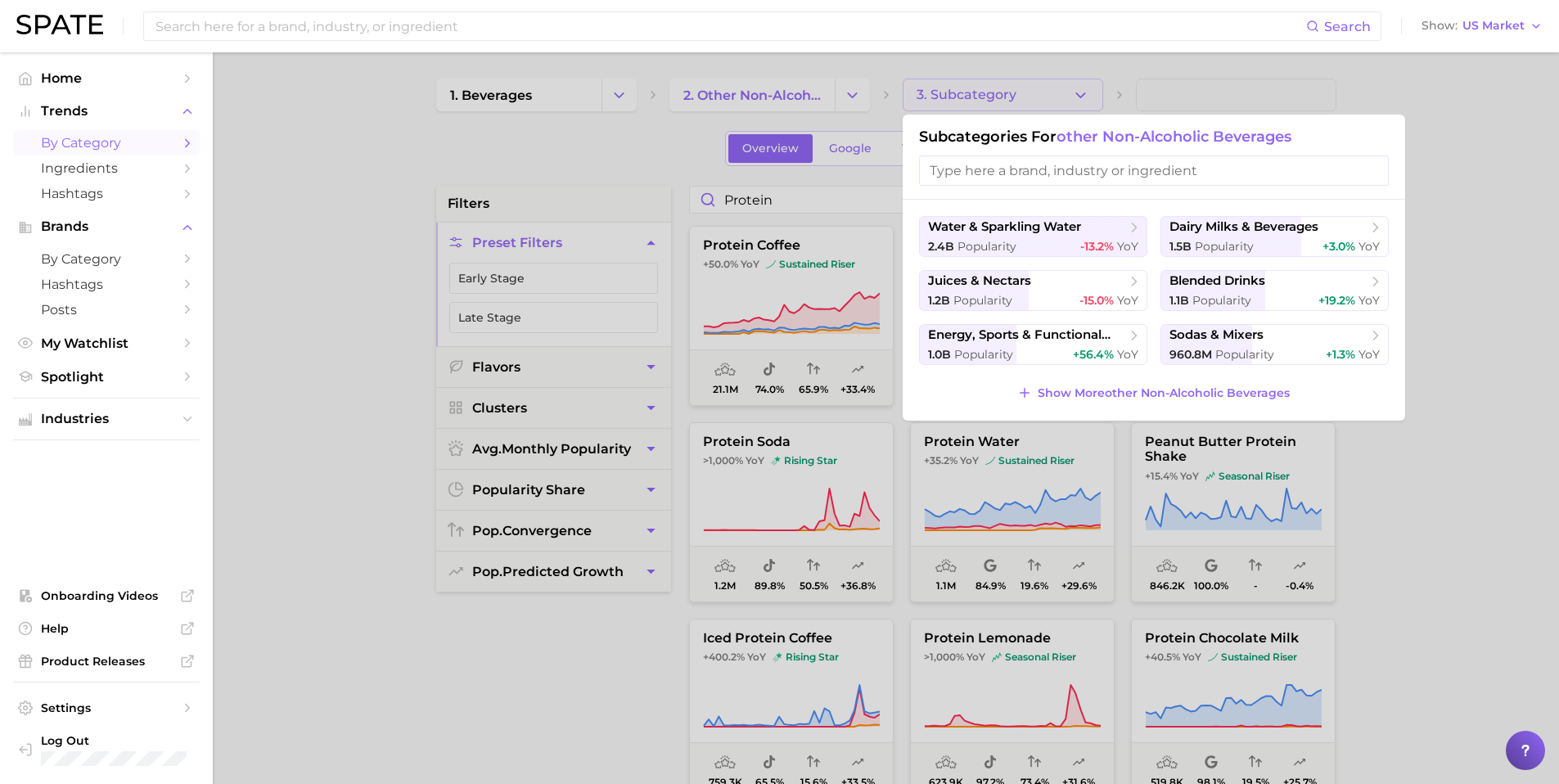
click at [1062, 172] on input "search" at bounding box center [1153, 170] width 469 height 30
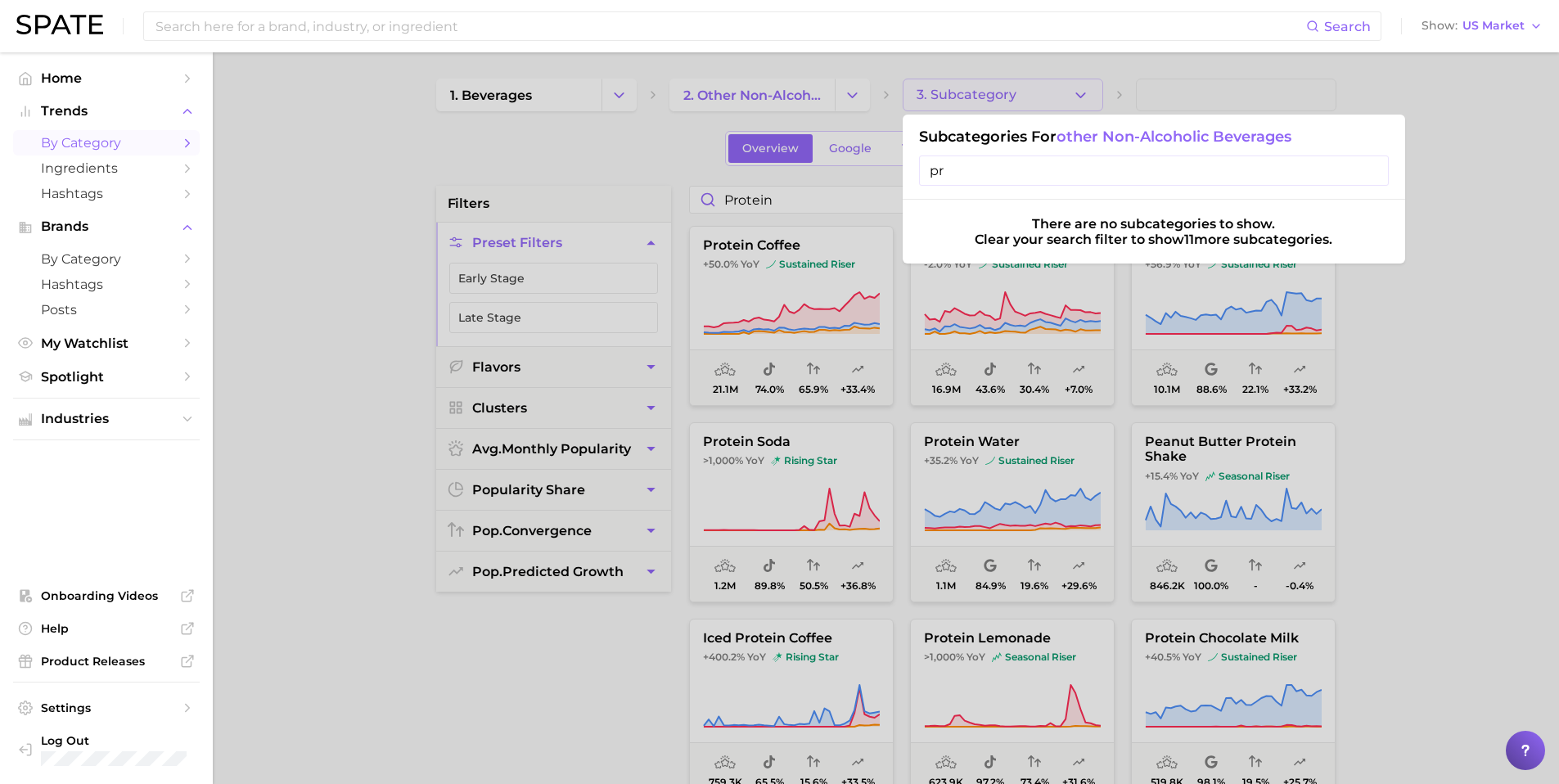
type input "p"
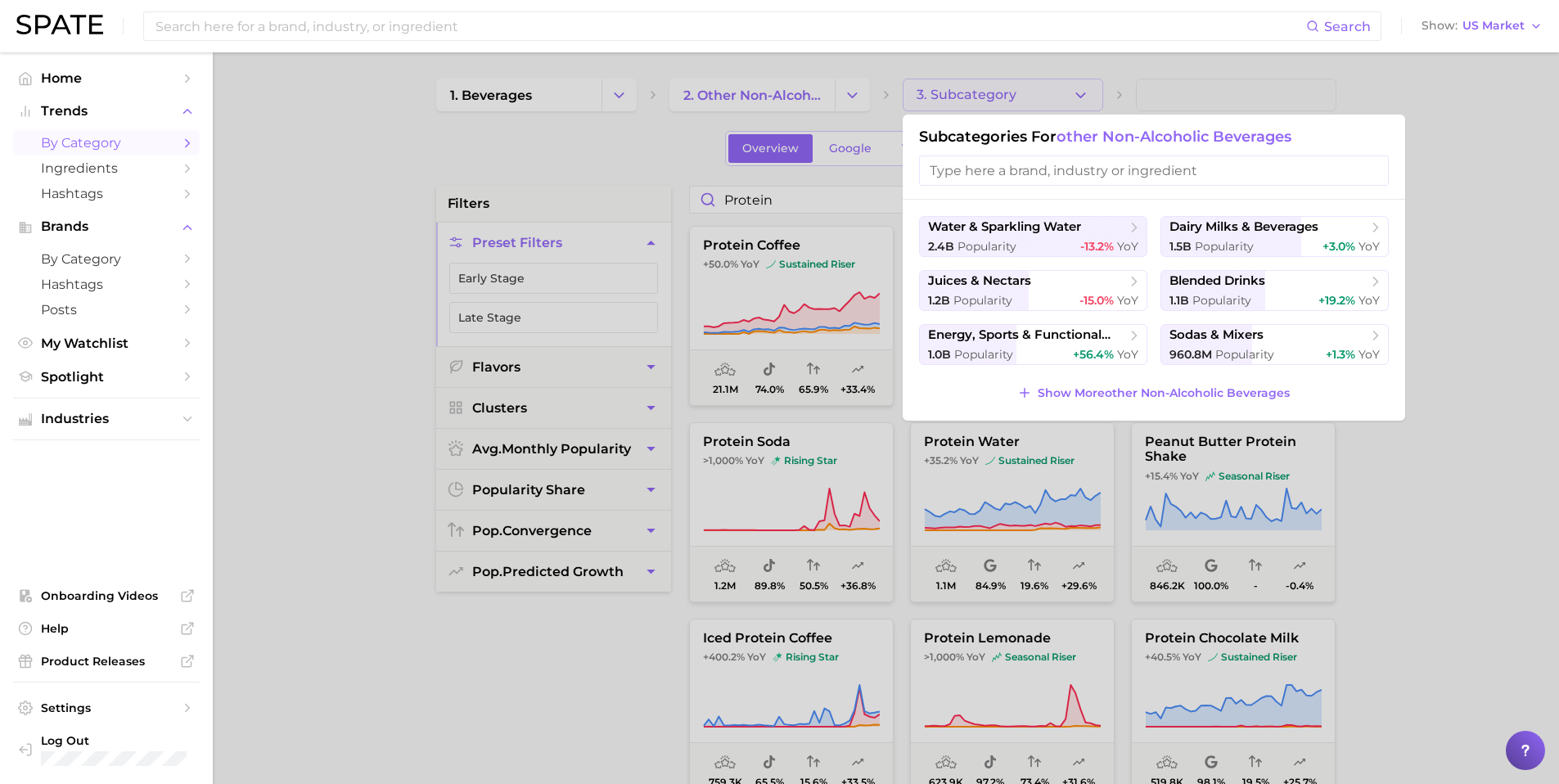
click at [117, 143] on span "by Category" at bounding box center [106, 142] width 131 height 15
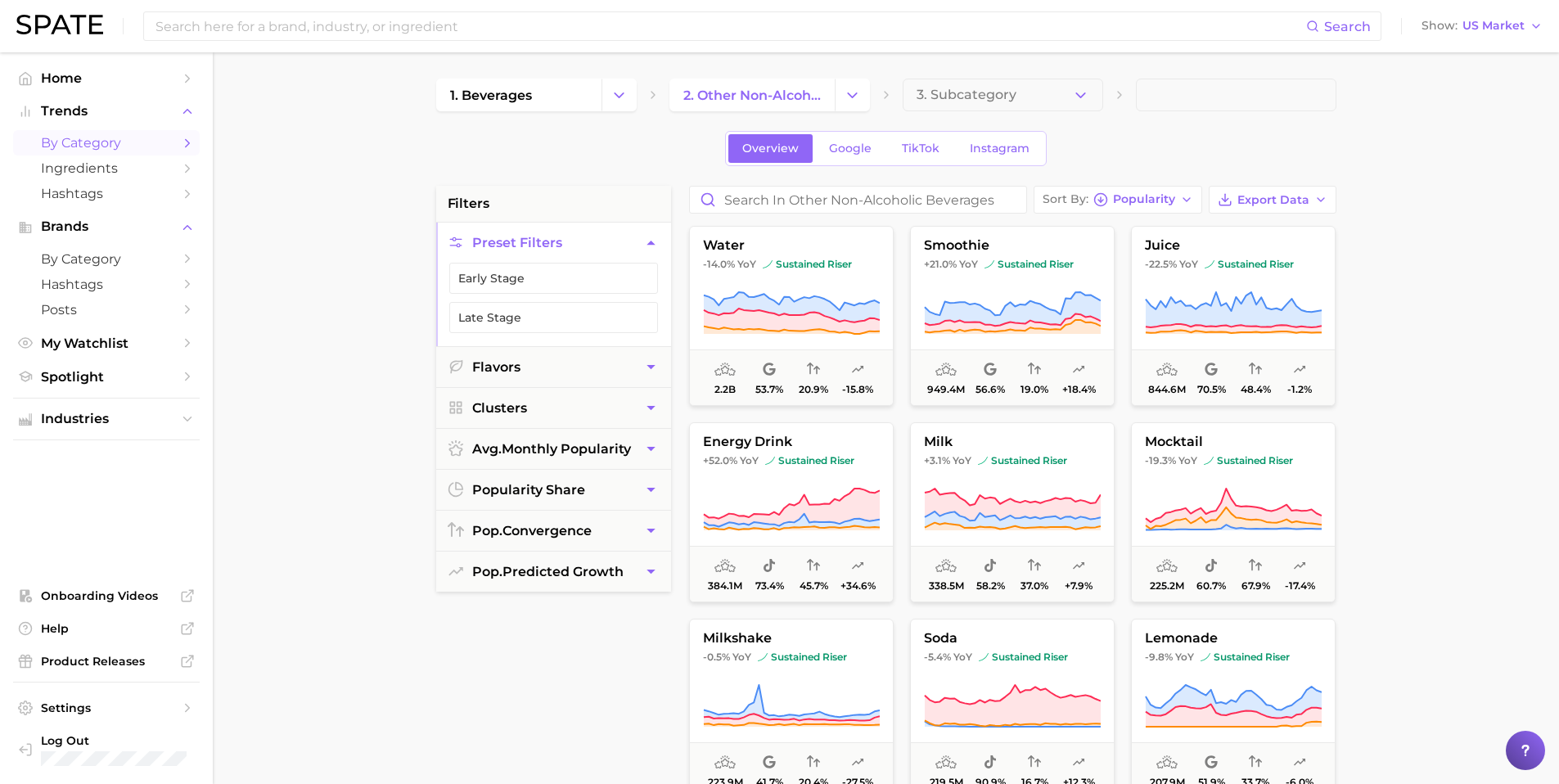
click at [117, 143] on span "by Category" at bounding box center [106, 142] width 131 height 15
click at [617, 93] on icon "Change Category" at bounding box center [618, 95] width 17 height 17
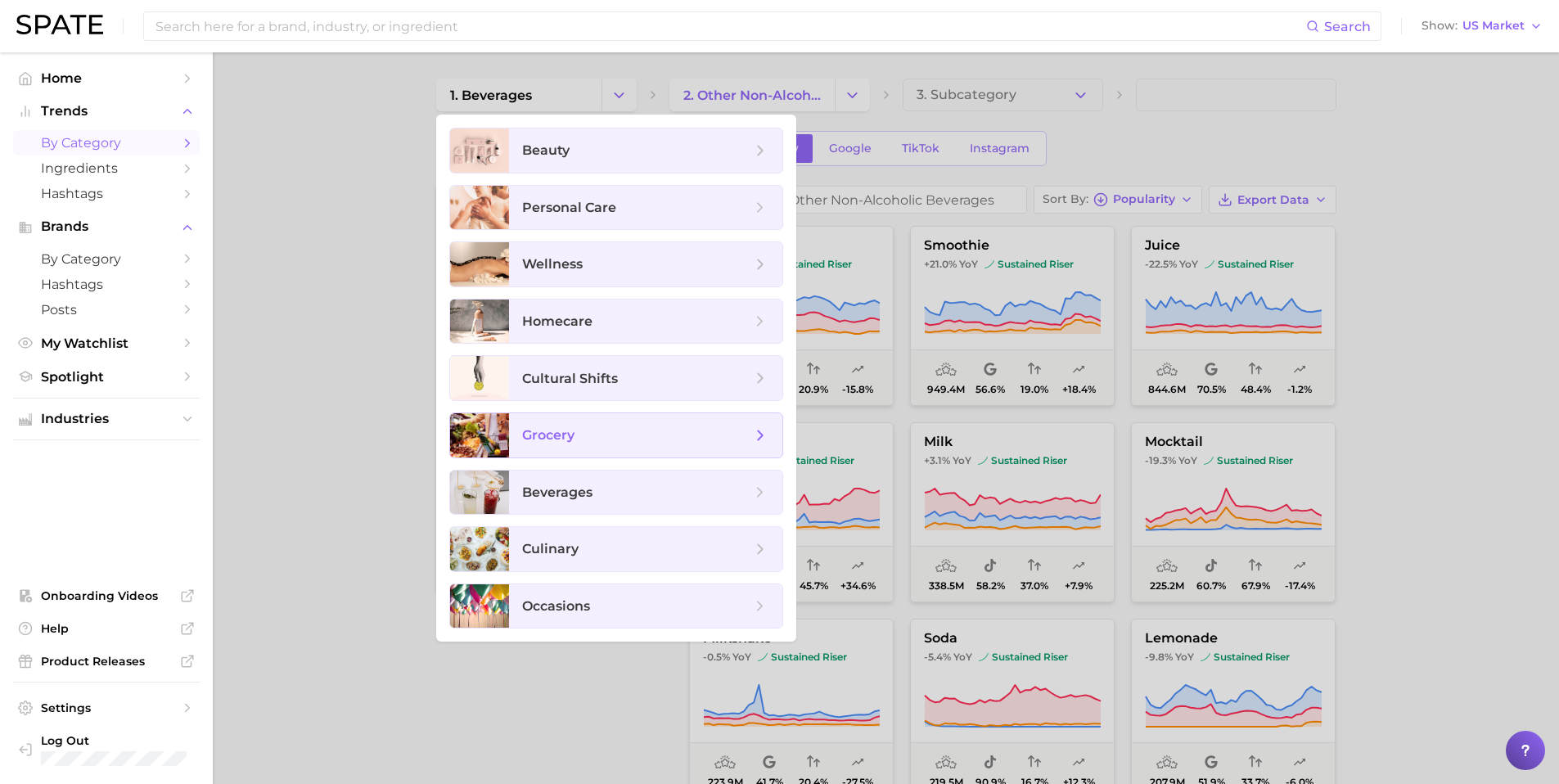
click at [539, 438] on span "grocery" at bounding box center [548, 435] width 53 height 15
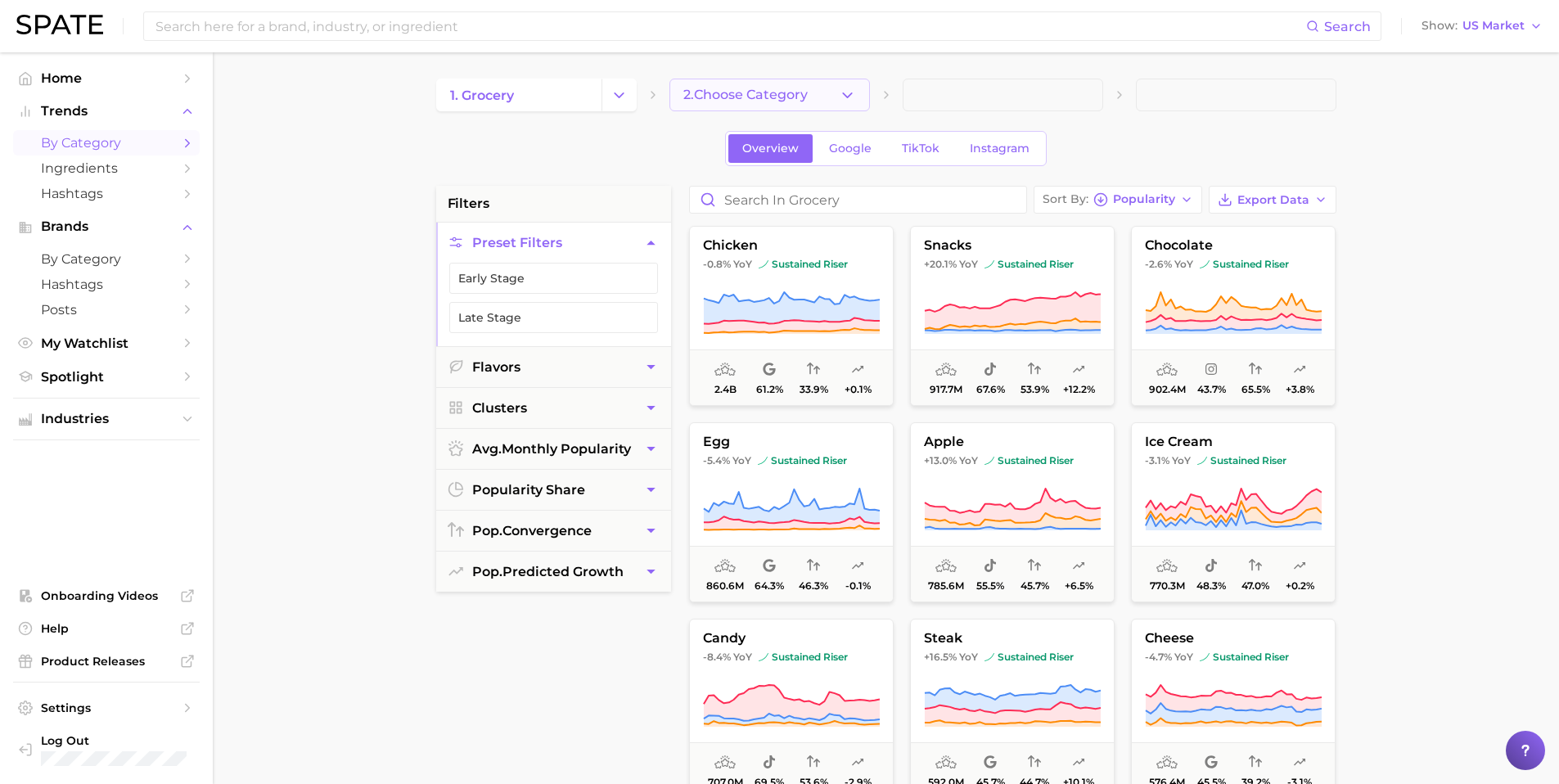
click at [850, 93] on icon "button" at bounding box center [847, 95] width 17 height 17
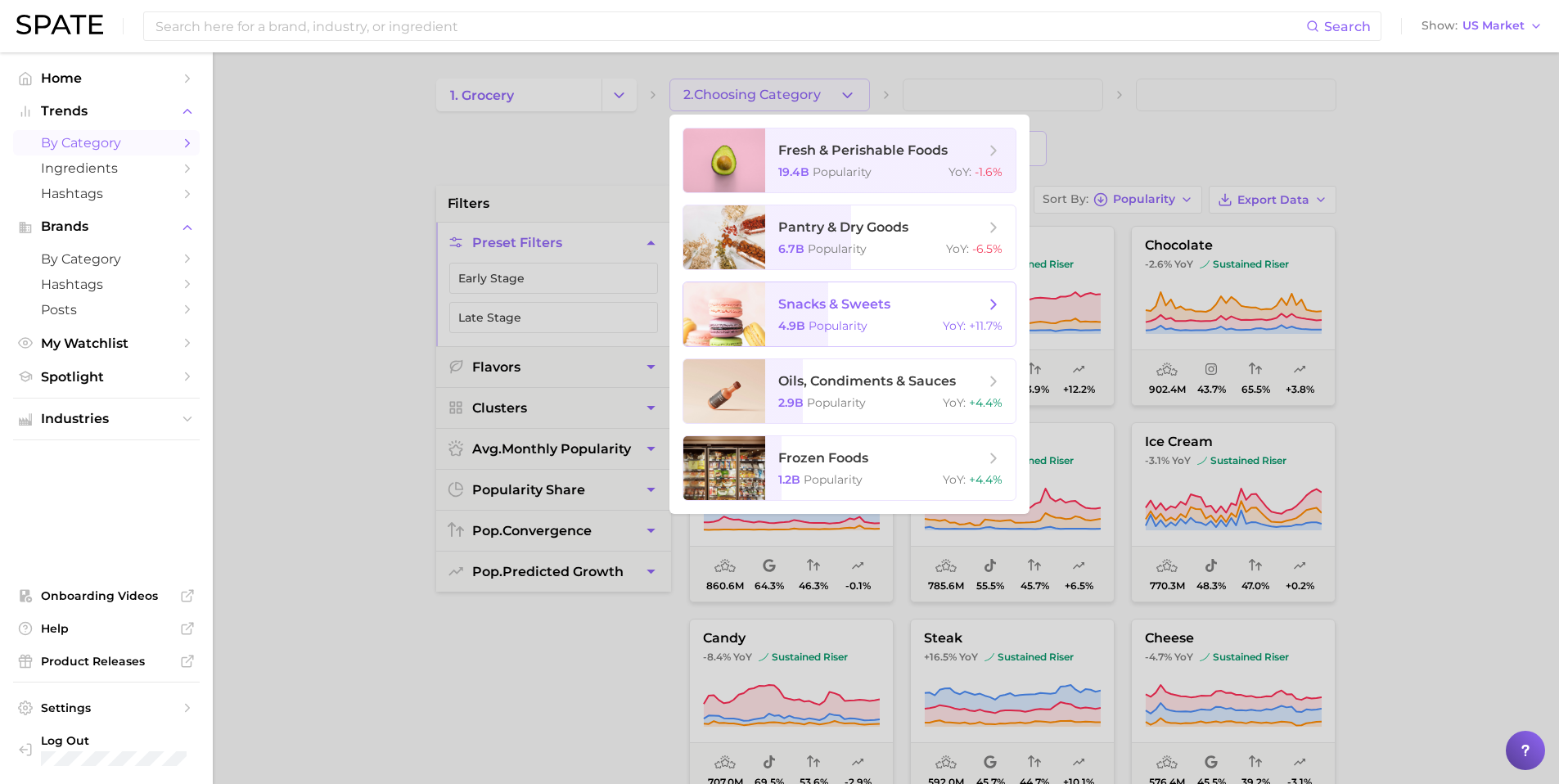
click at [860, 299] on span "snacks & sweets" at bounding box center [834, 303] width 112 height 15
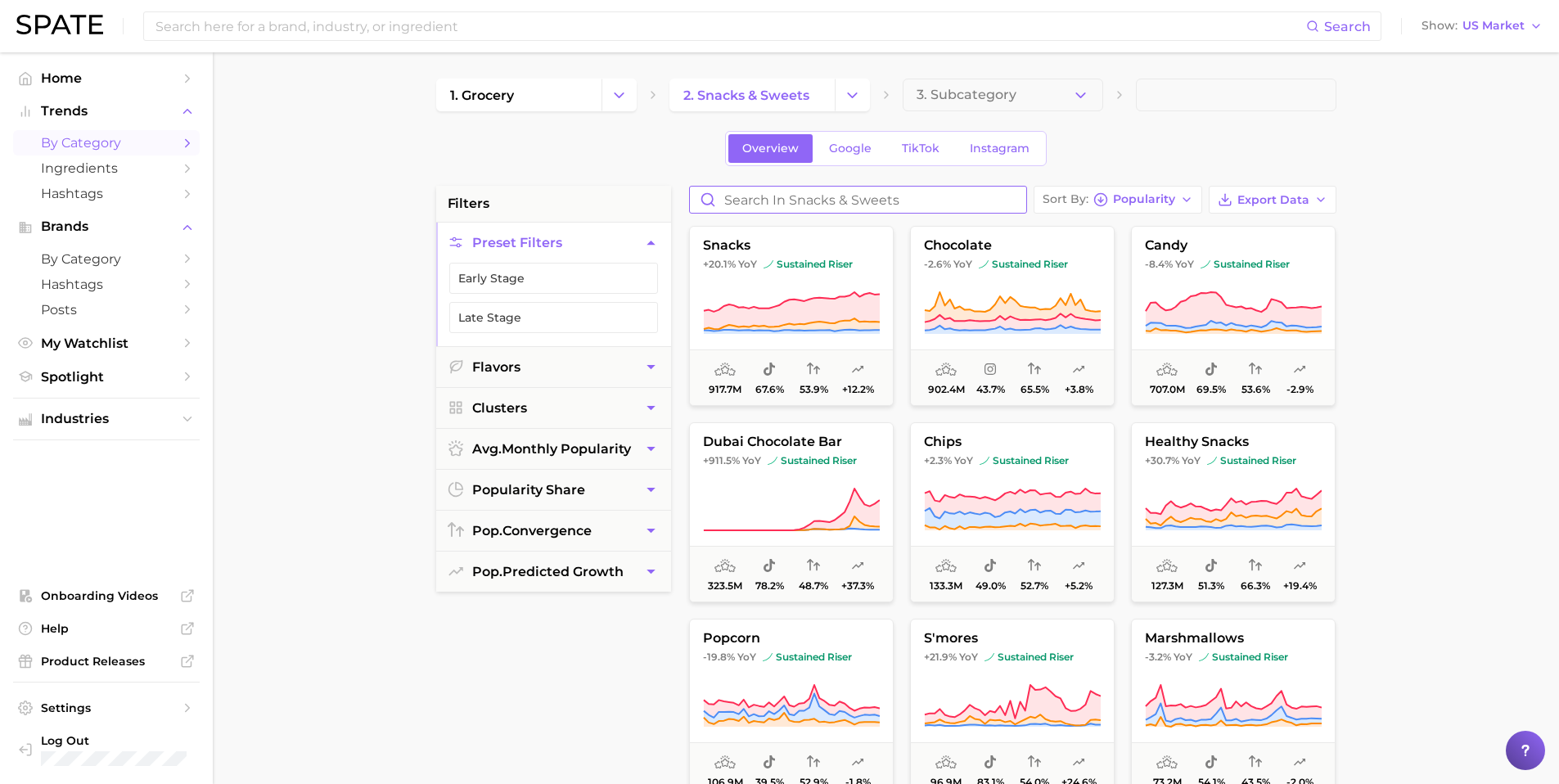
click at [769, 202] on input "Search in snacks & sweets" at bounding box center [858, 200] width 336 height 26
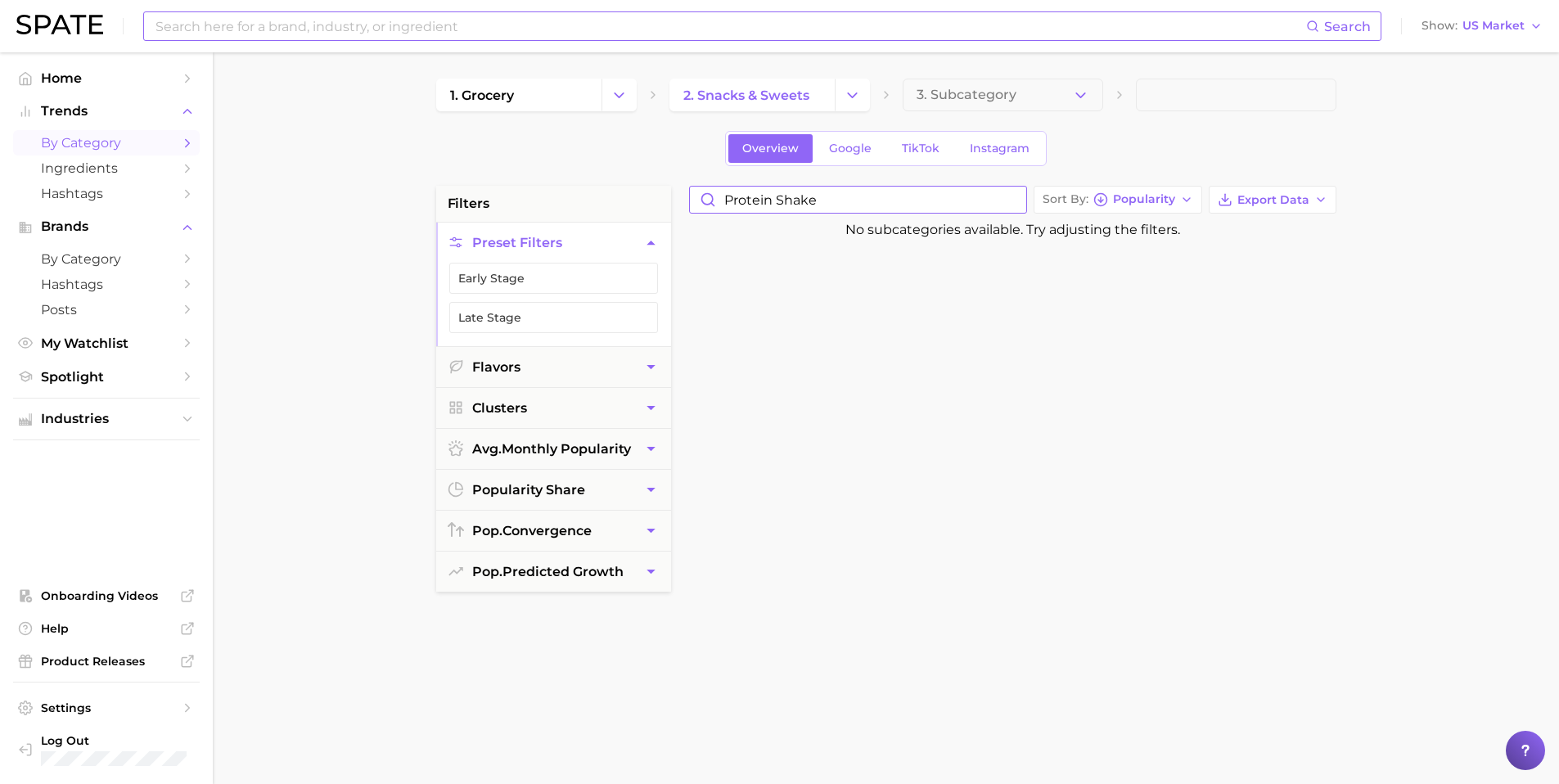
type input "protein shake"
click at [268, 31] on input at bounding box center [729, 26] width 1152 height 28
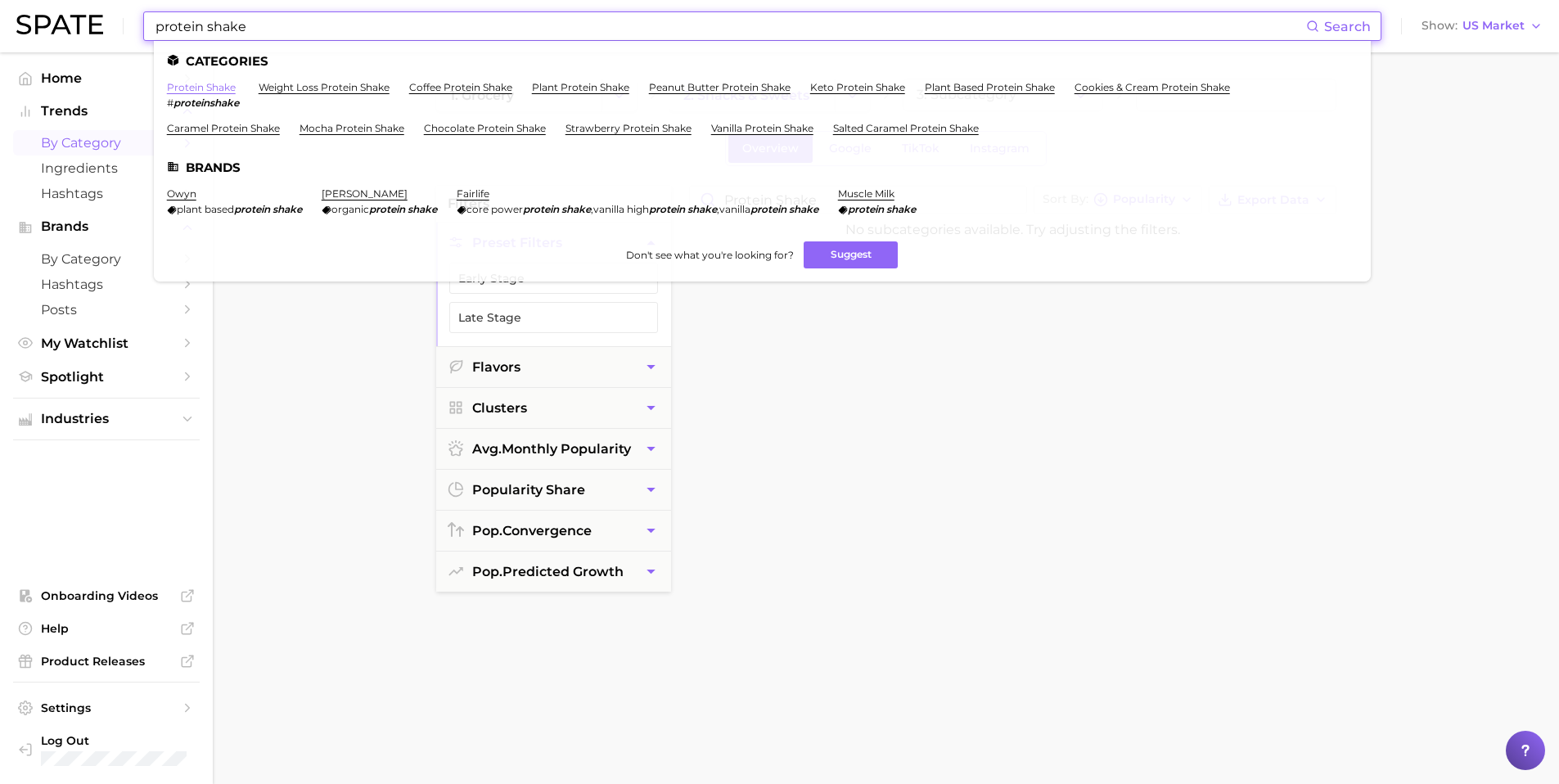
type input "protein shake"
click at [195, 91] on link "protein shake" at bounding box center [202, 87] width 69 height 13
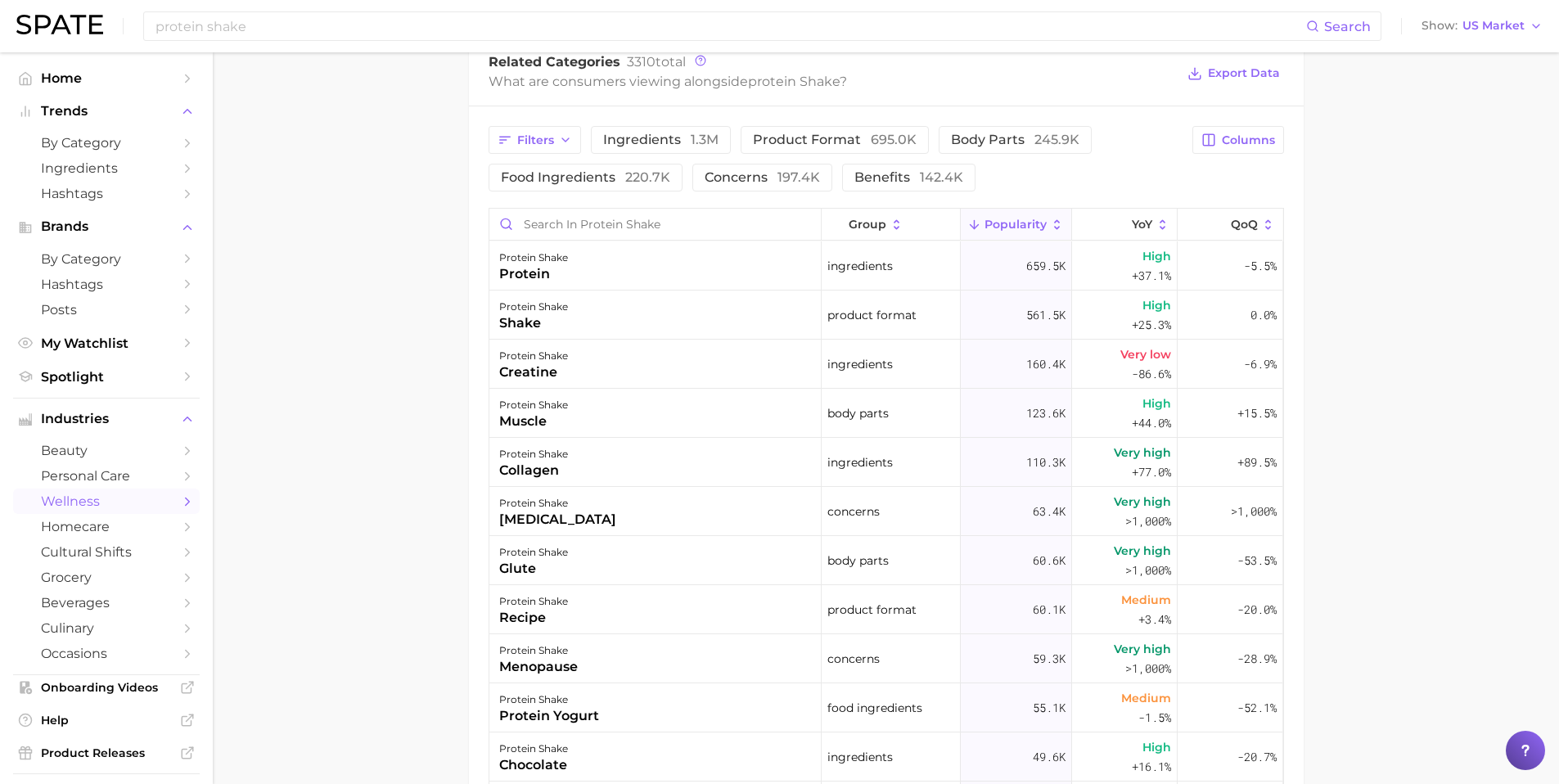
scroll to position [812, 0]
click at [893, 176] on span "benefits 142.4k" at bounding box center [909, 179] width 109 height 13
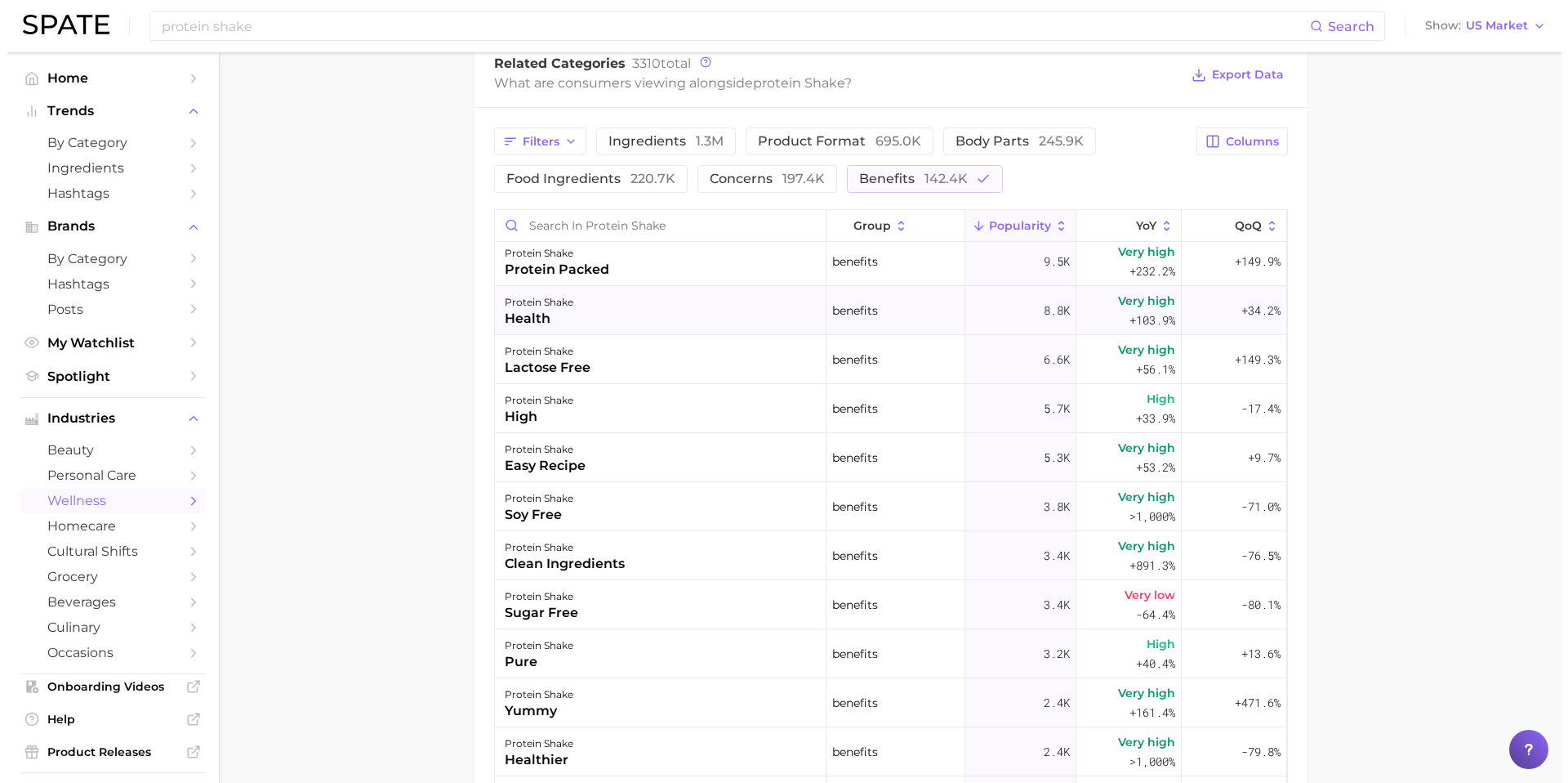
scroll to position [168, 0]
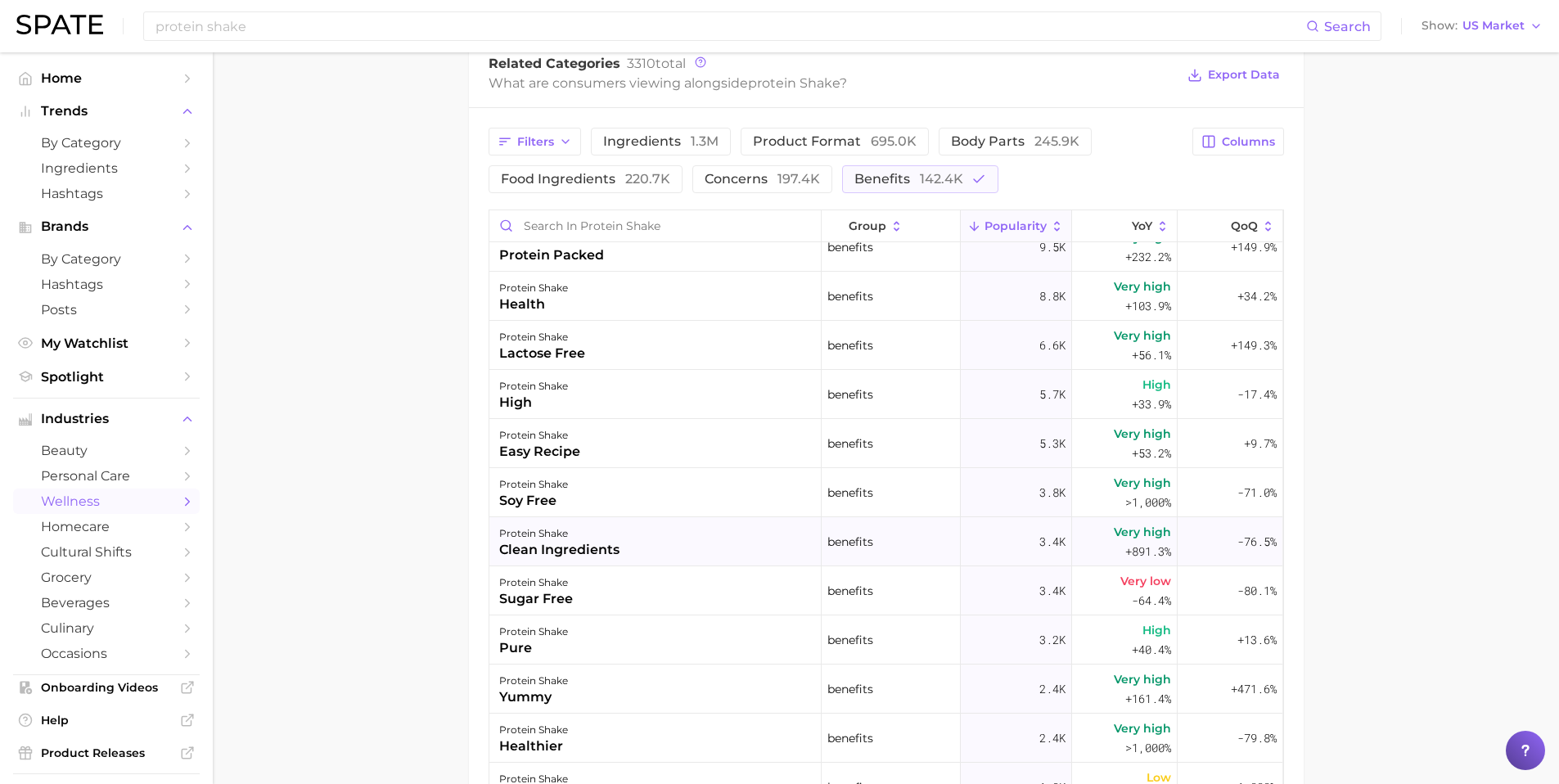
click at [621, 535] on div "protein shake clean ingredients" at bounding box center [656, 542] width 332 height 49
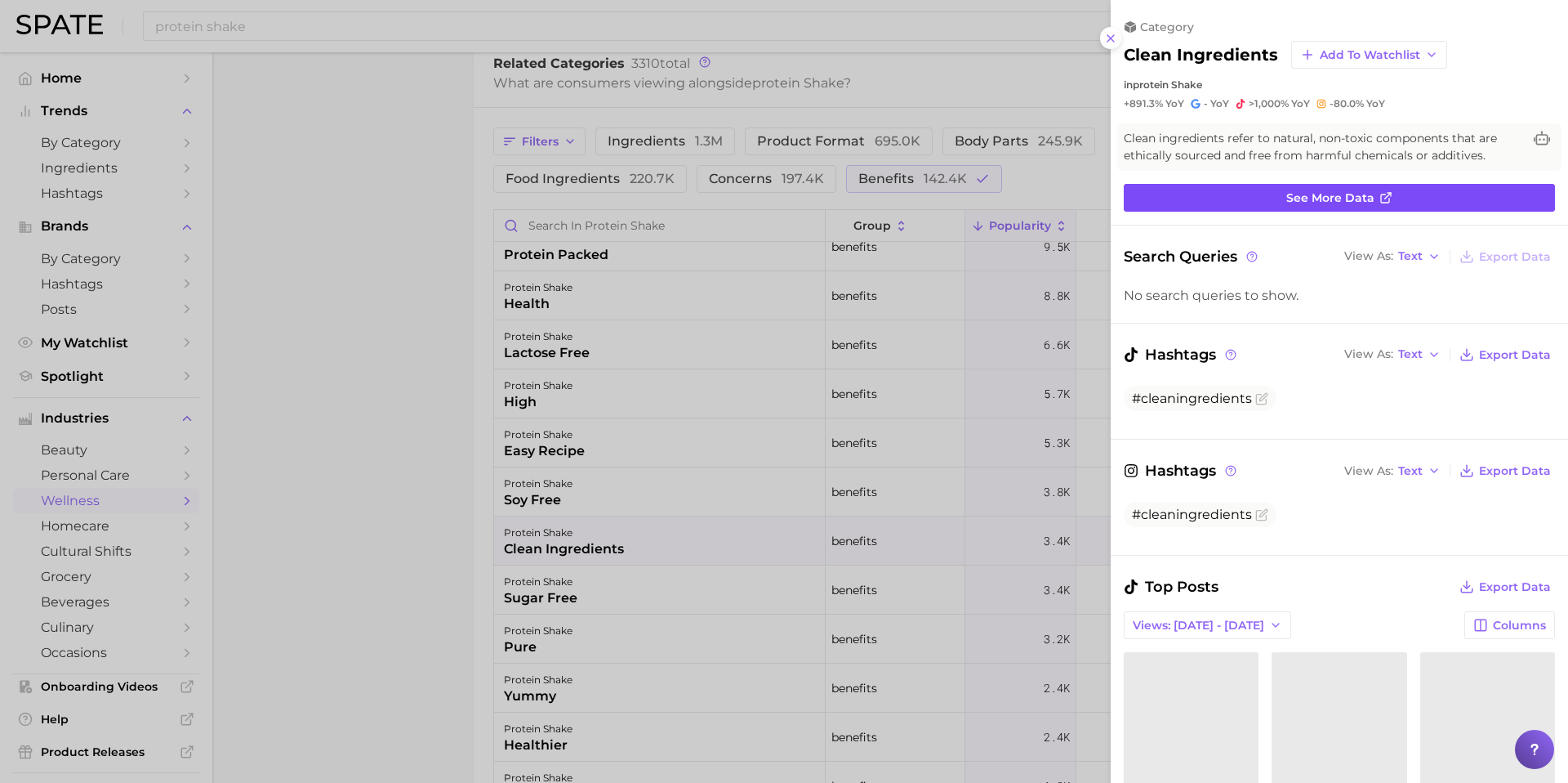
click at [1368, 194] on link "See more data" at bounding box center [1339, 198] width 431 height 28
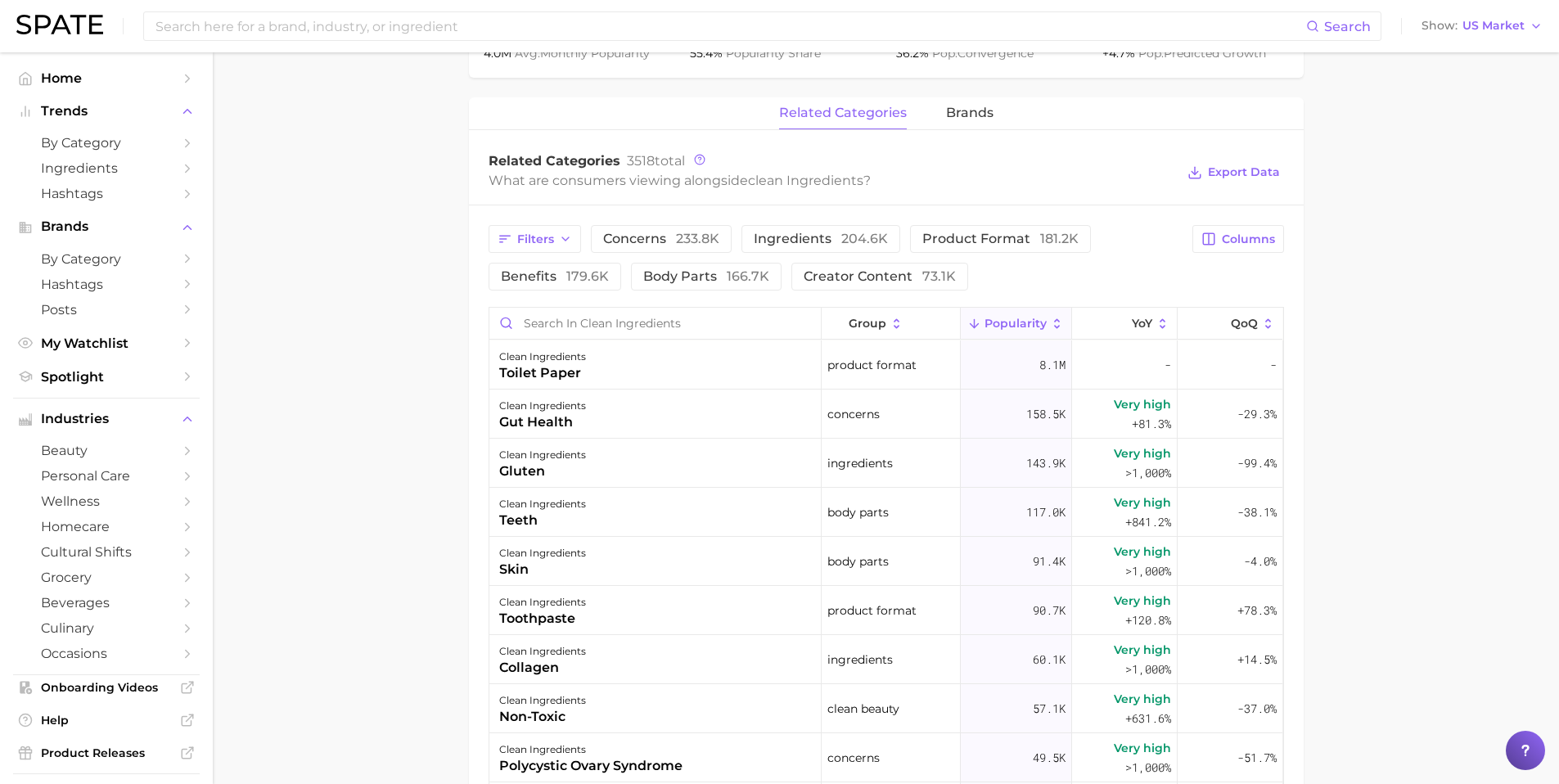
scroll to position [720, 0]
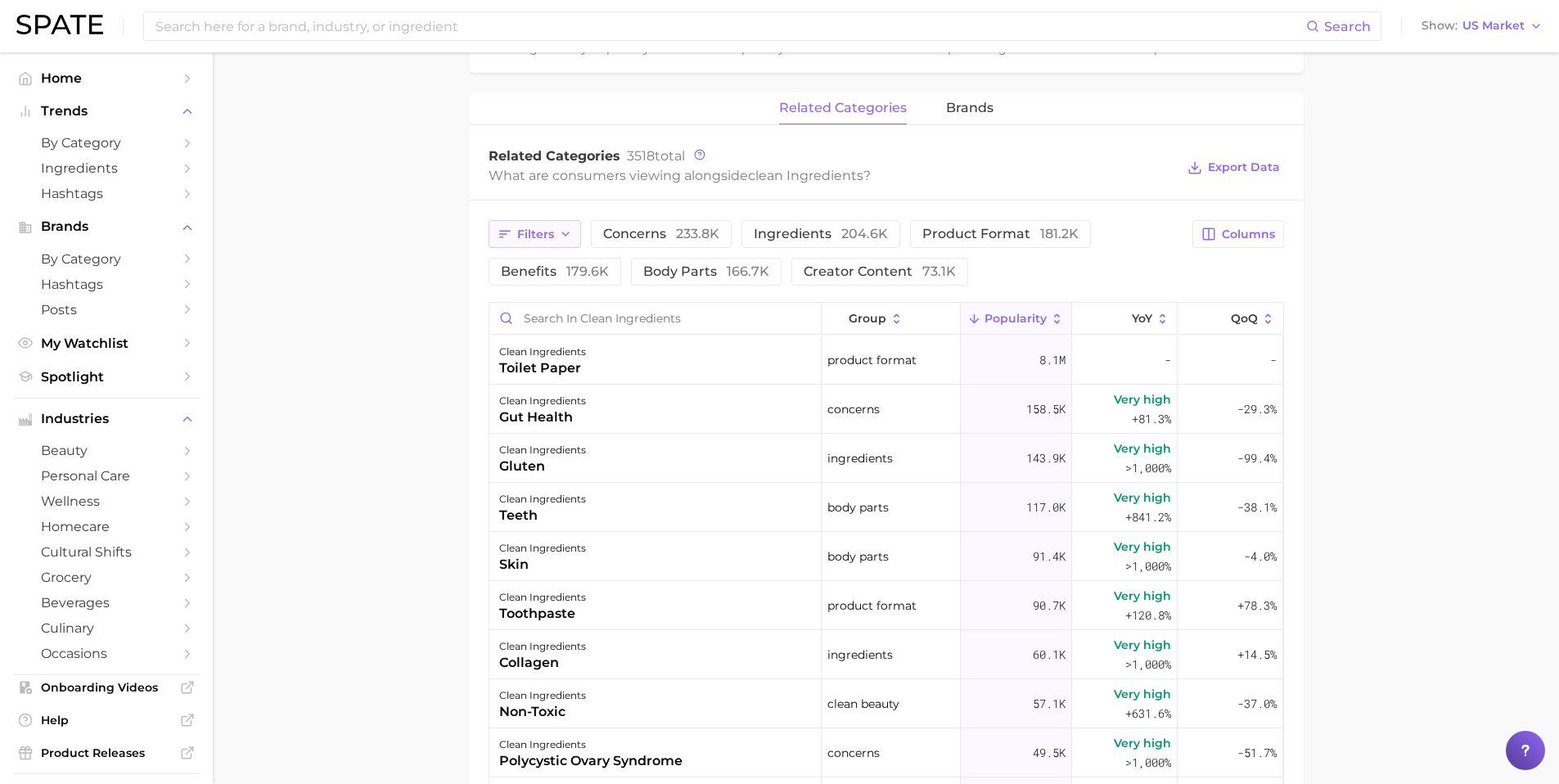
click at [556, 234] on button "Filters" at bounding box center [535, 233] width 93 height 28
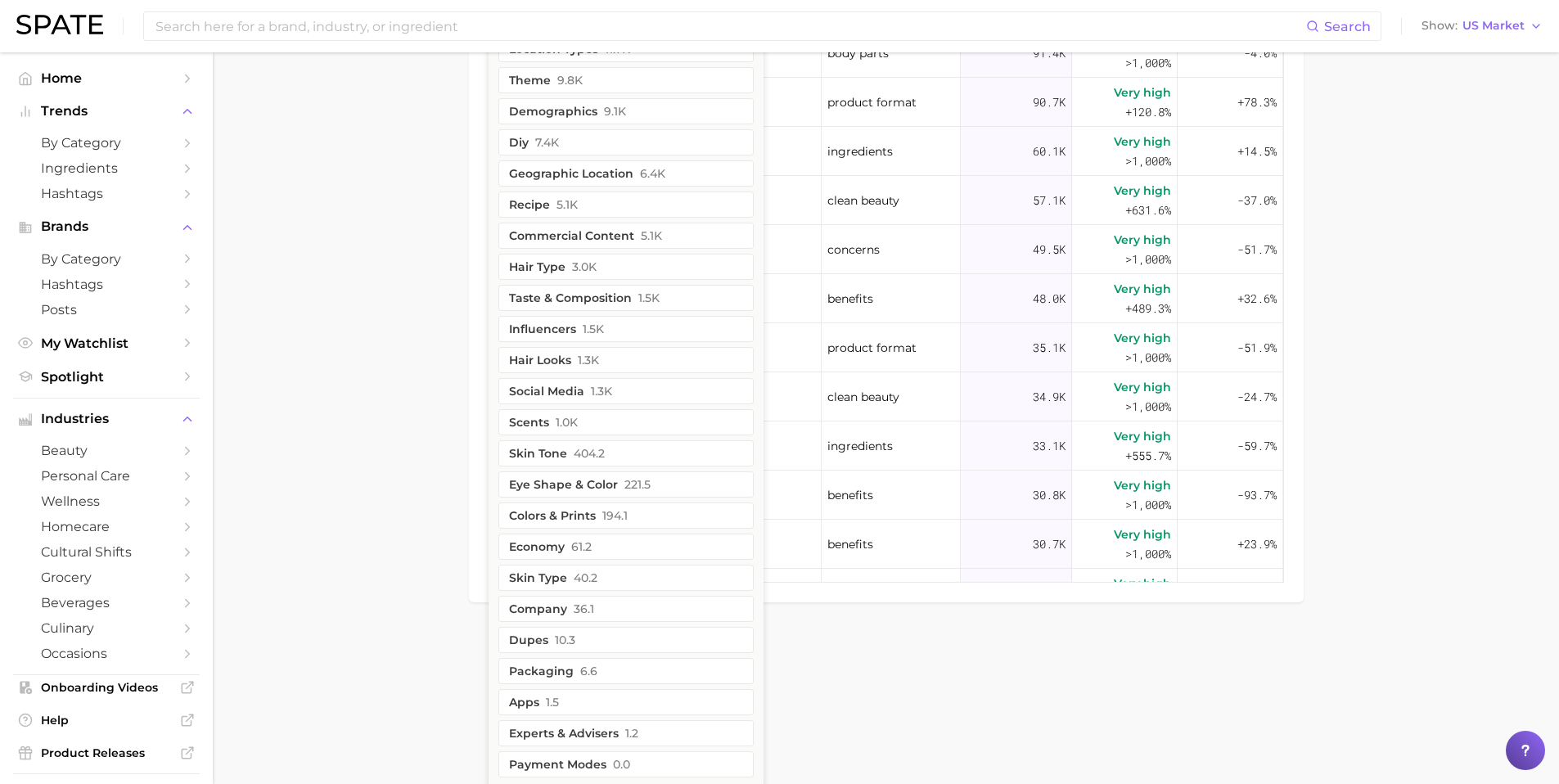
scroll to position [1226, 0]
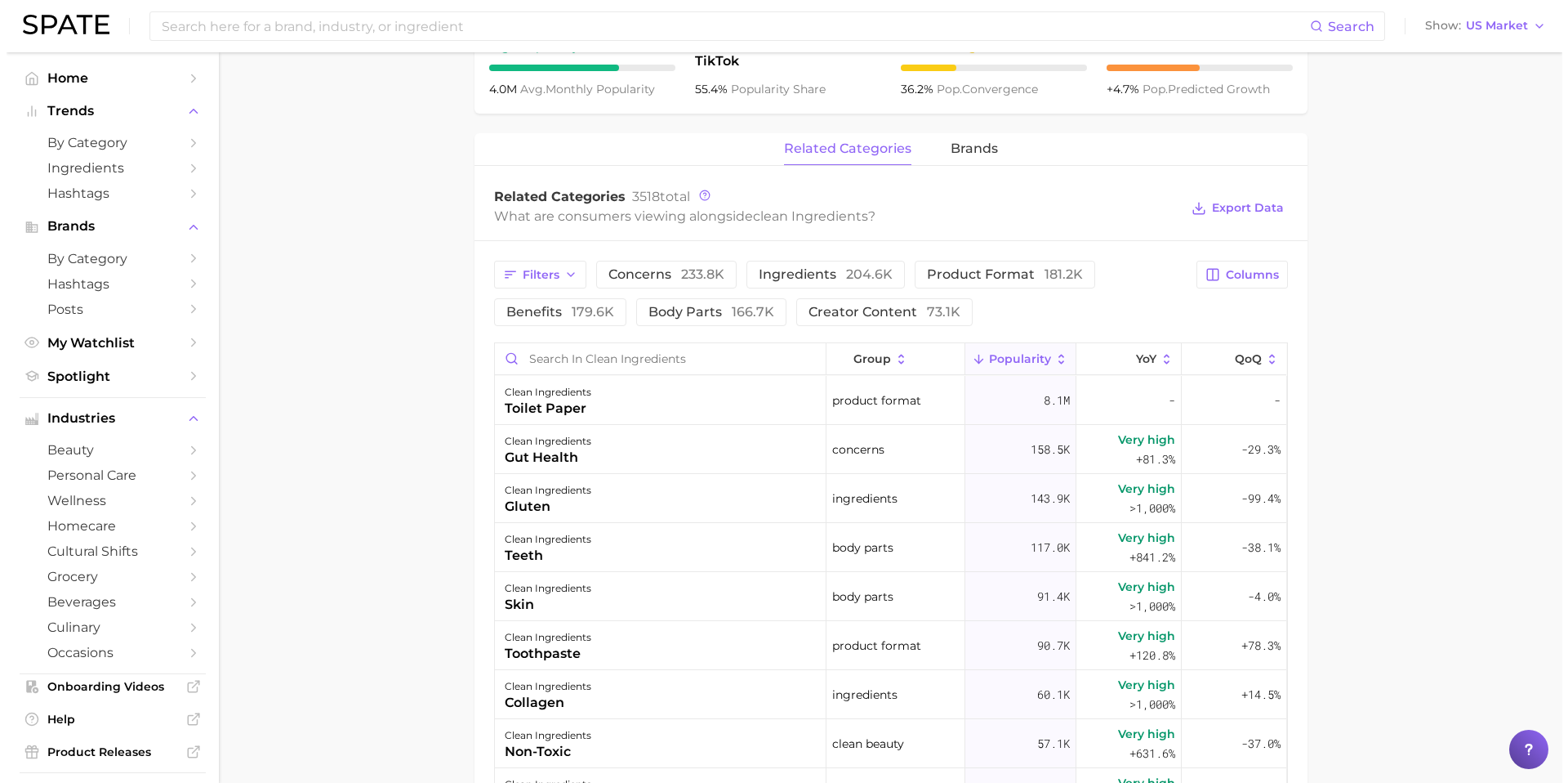
scroll to position [680, 0]
click at [614, 361] on input "Search in clean ingredients" at bounding box center [653, 357] width 331 height 31
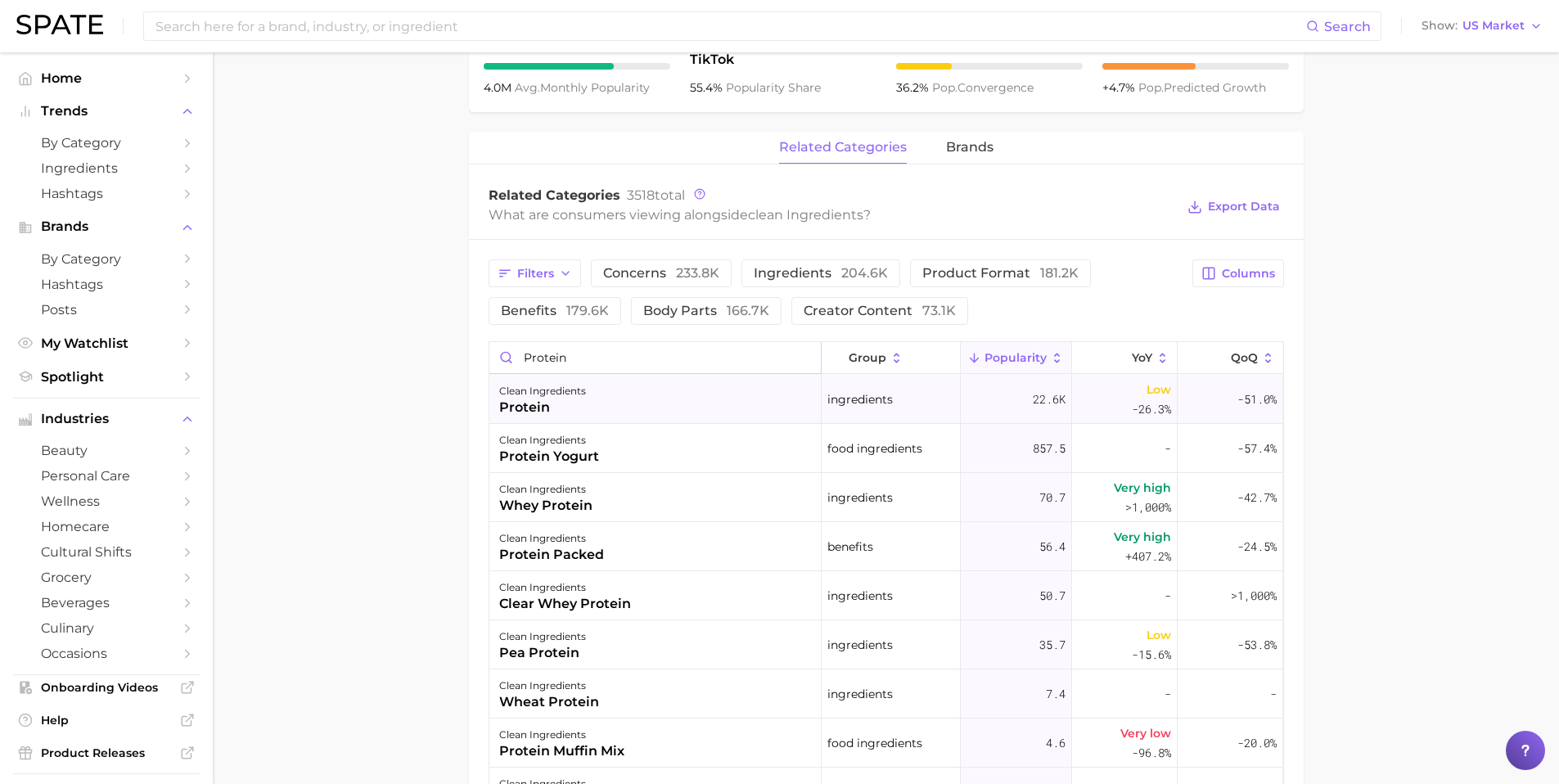
type input "protein"
click at [596, 402] on div "clean ingredients protein" at bounding box center [656, 399] width 332 height 49
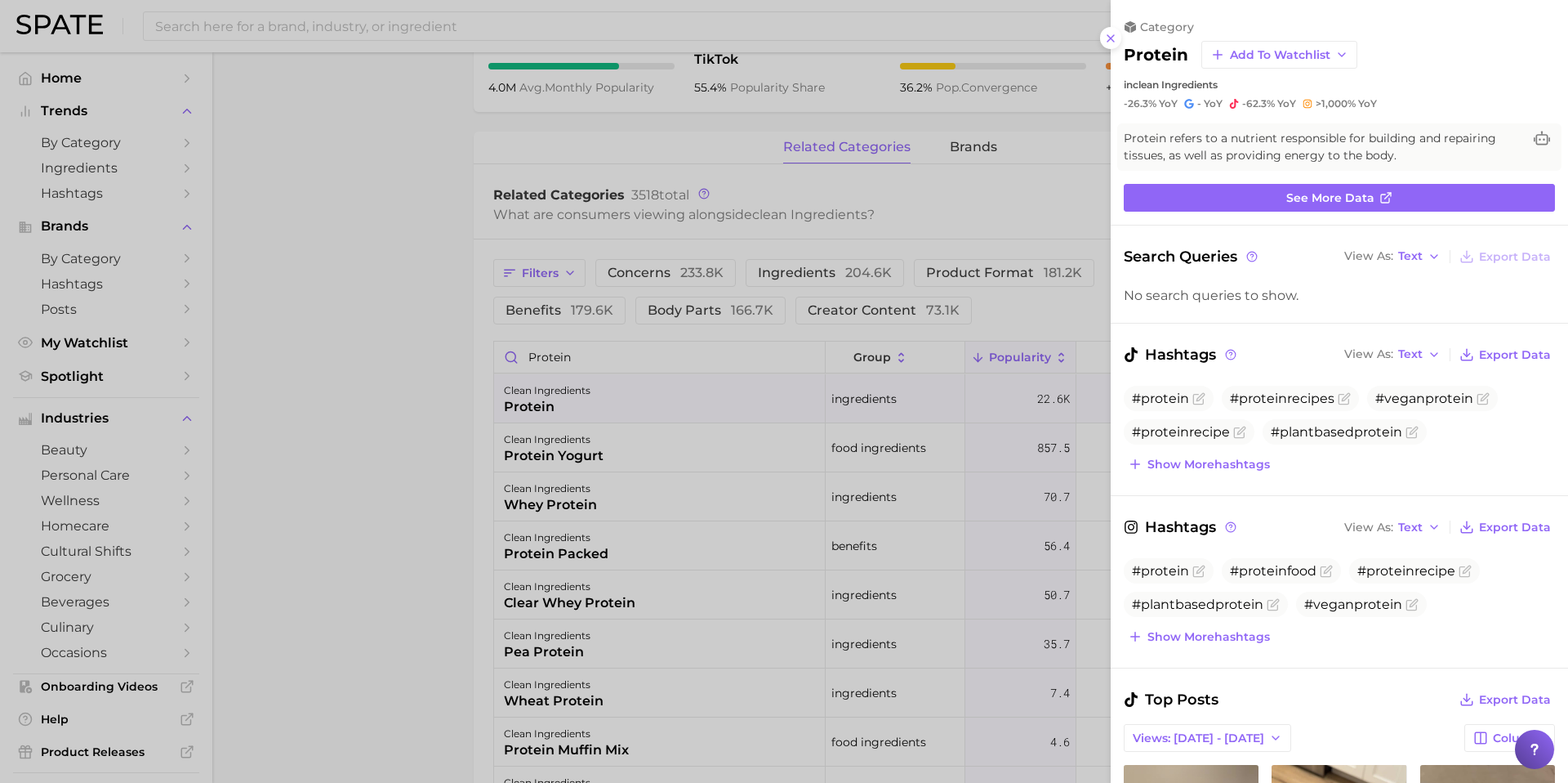
scroll to position [0, 0]
click at [1291, 198] on span "See more data" at bounding box center [1330, 198] width 88 height 14
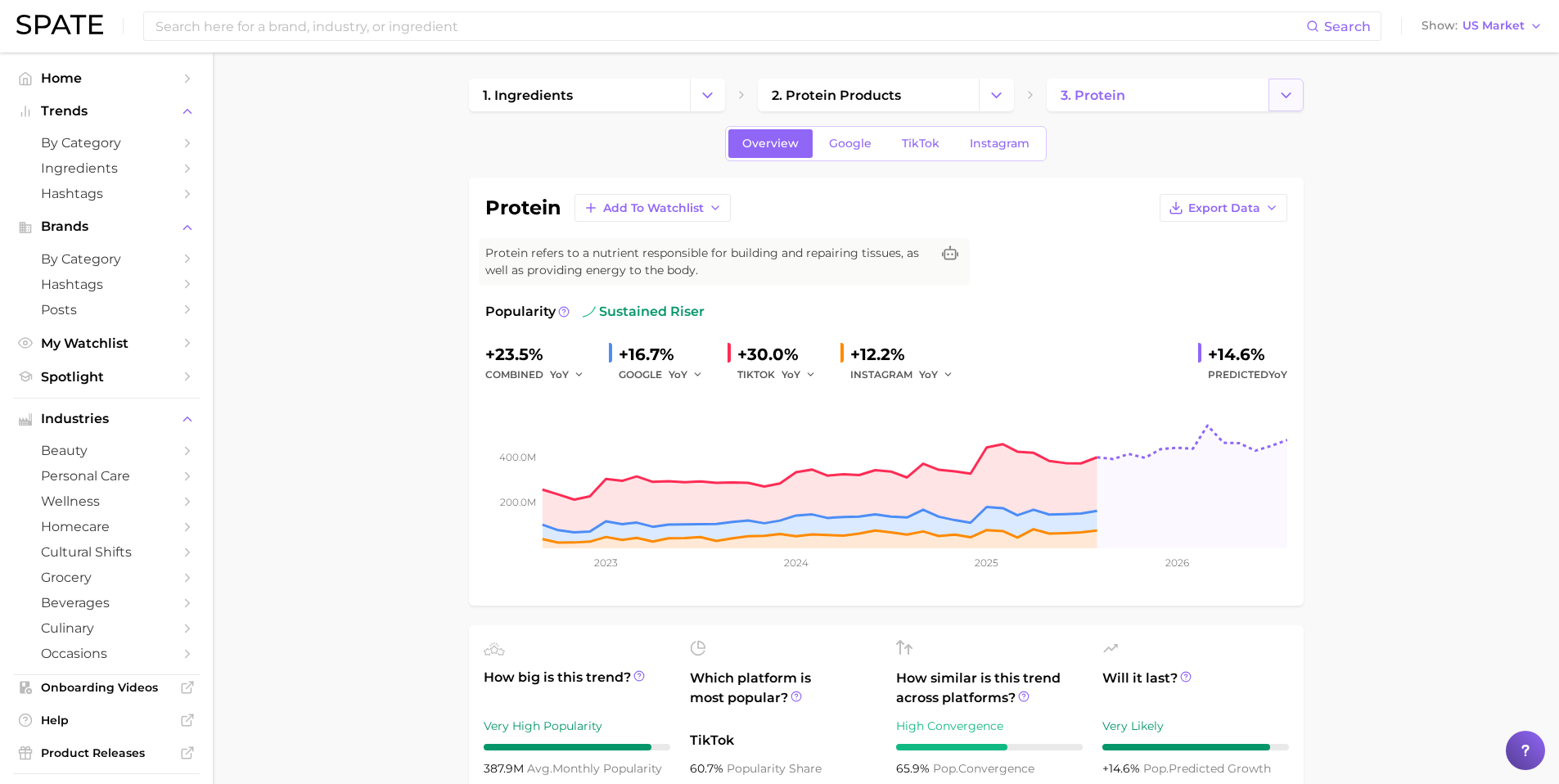
click at [1284, 98] on icon "Change Category" at bounding box center [1286, 95] width 17 height 17
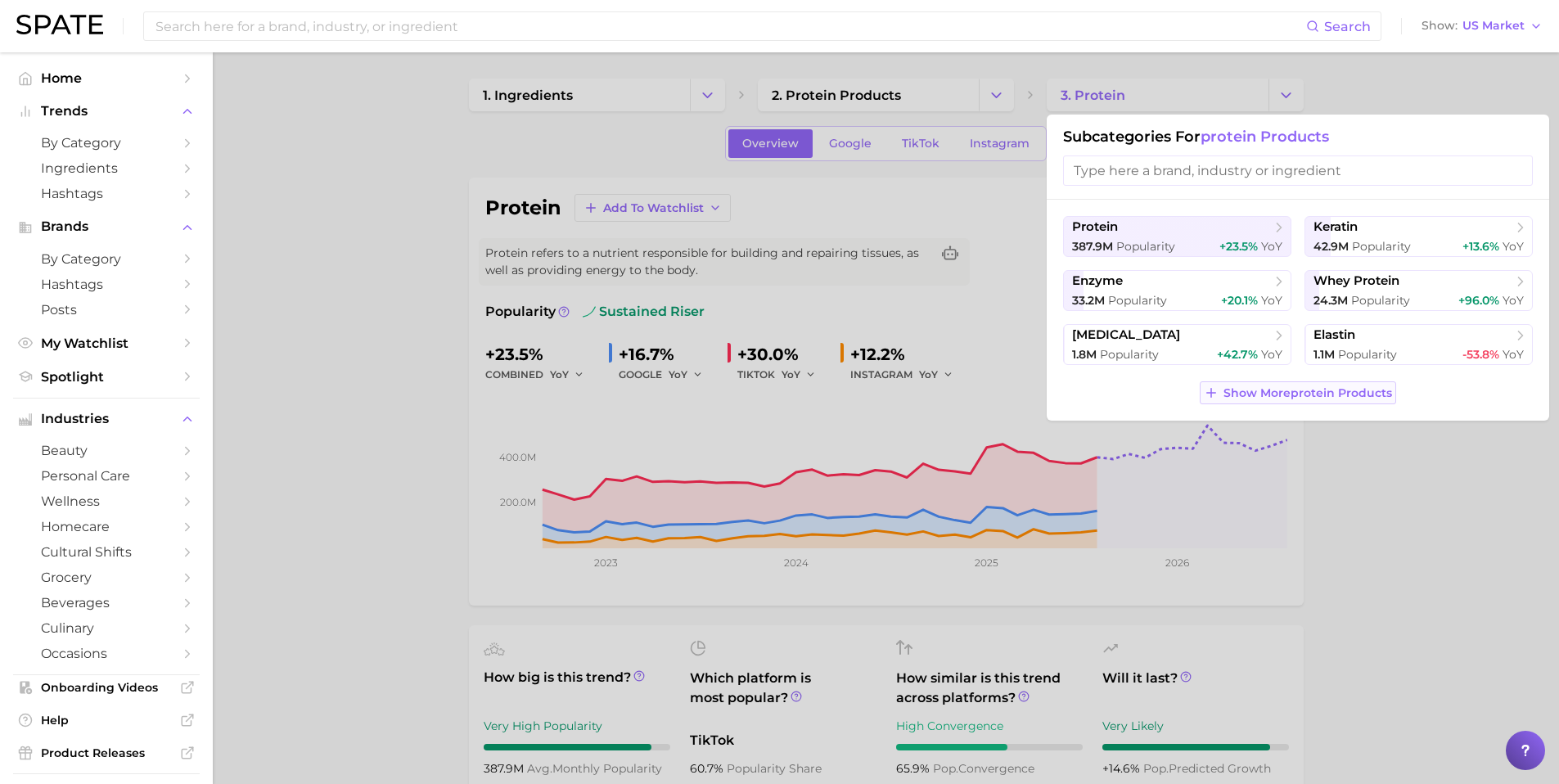
click at [1235, 393] on span "Show More protein products" at bounding box center [1308, 392] width 169 height 14
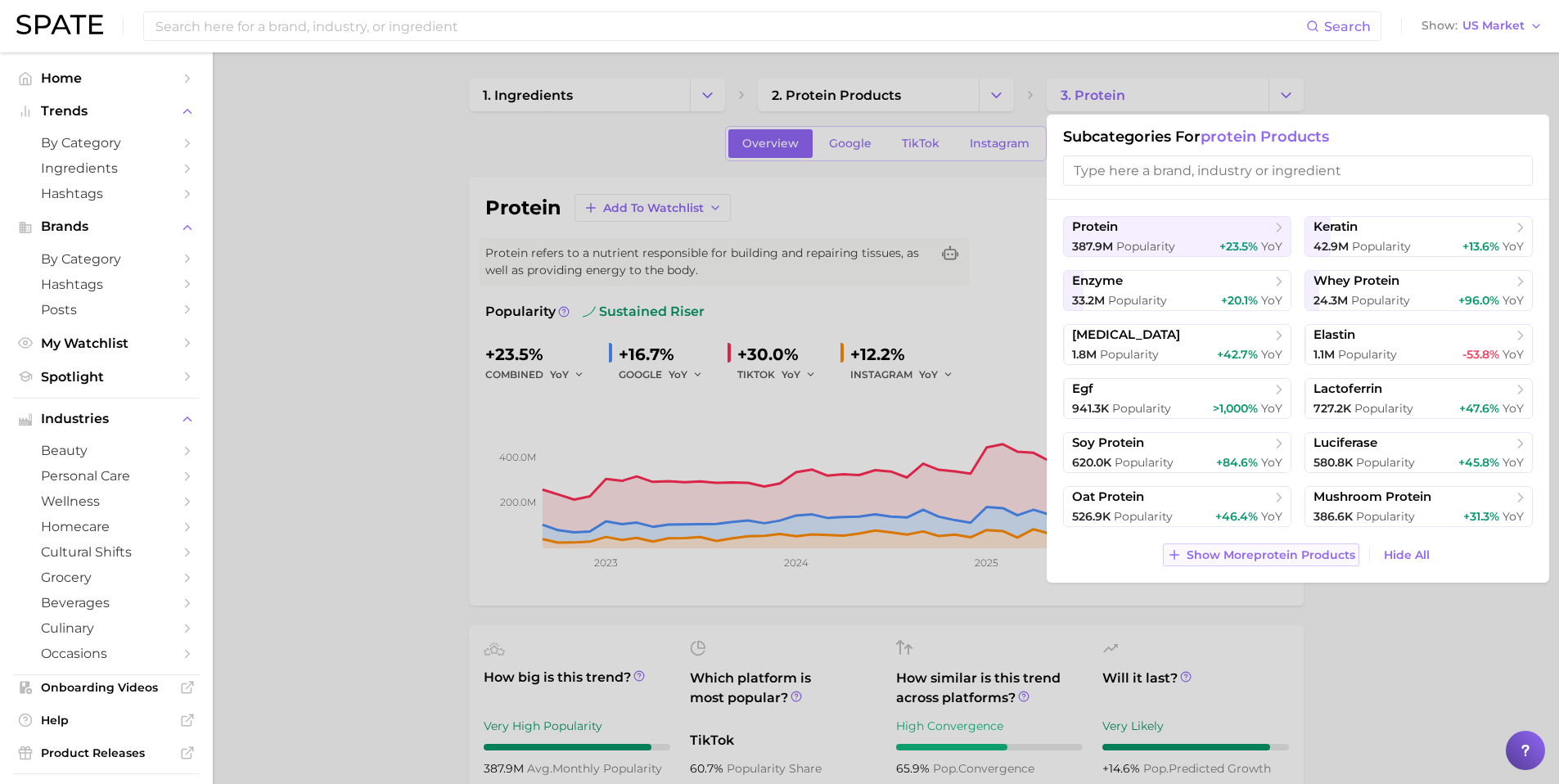
click at [1219, 559] on span "Show More protein products" at bounding box center [1271, 554] width 169 height 14
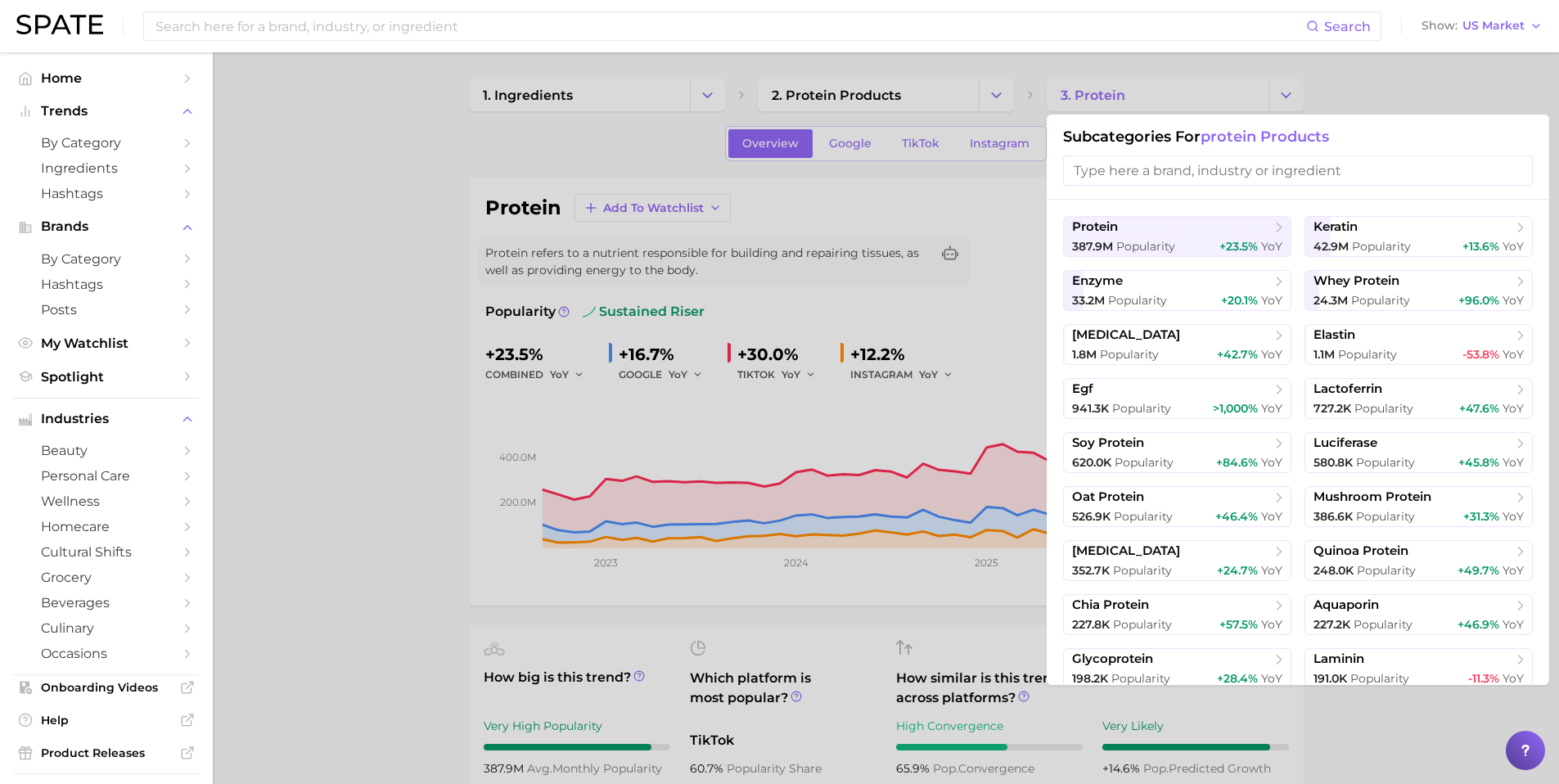
scroll to position [60, 0]
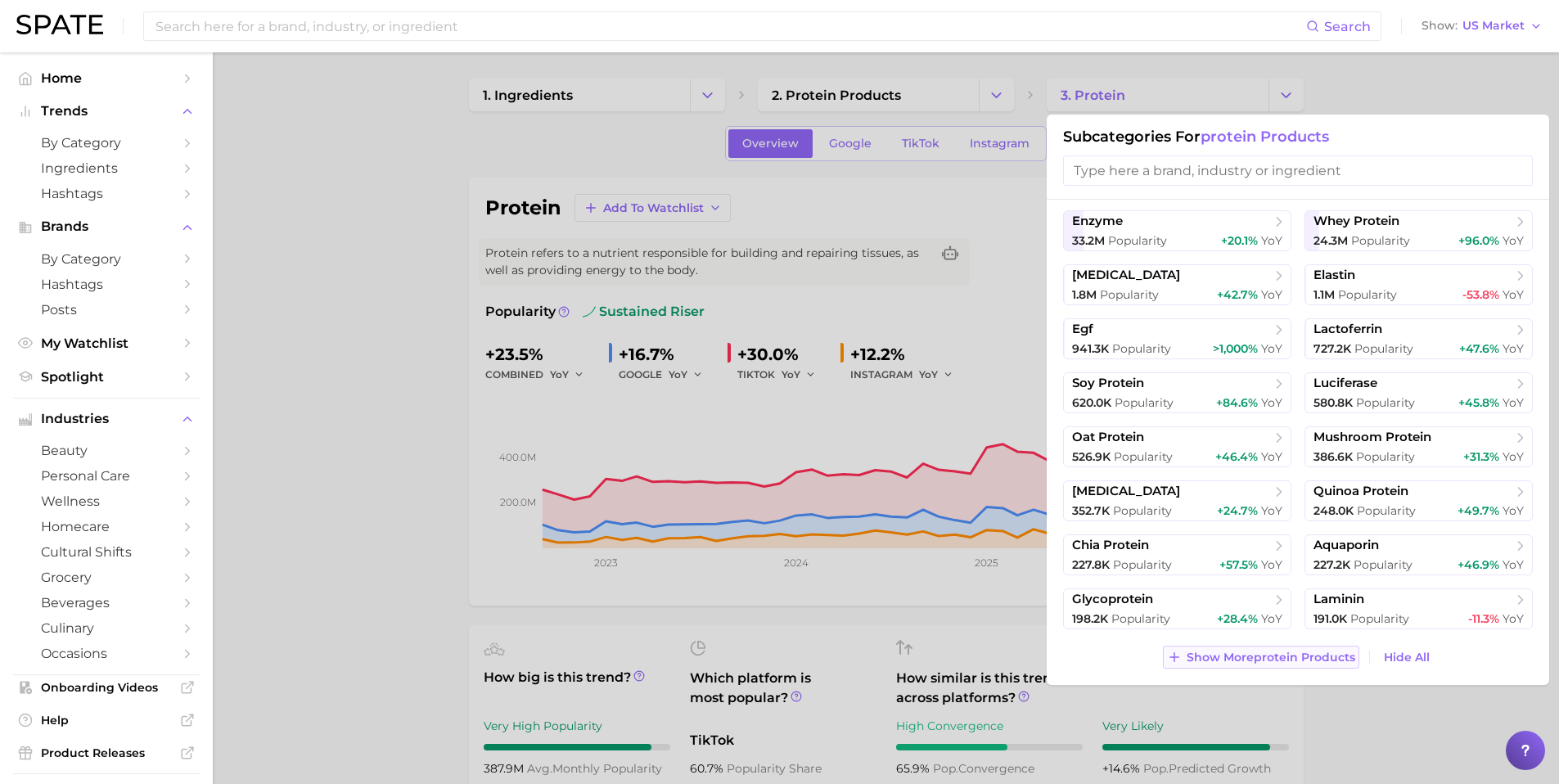
click at [1250, 660] on span "Show More protein products" at bounding box center [1271, 657] width 169 height 14
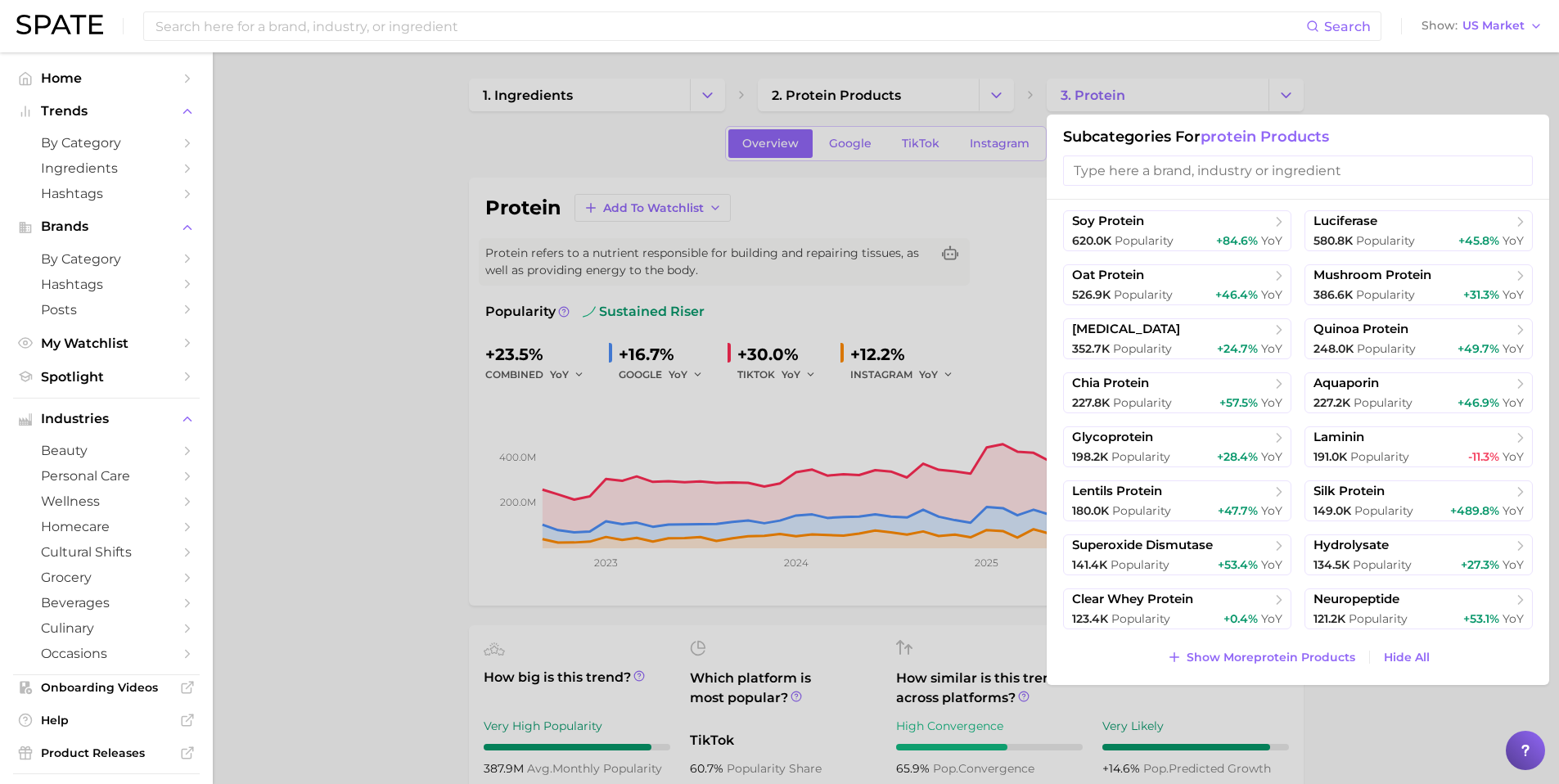
scroll to position [0, 0]
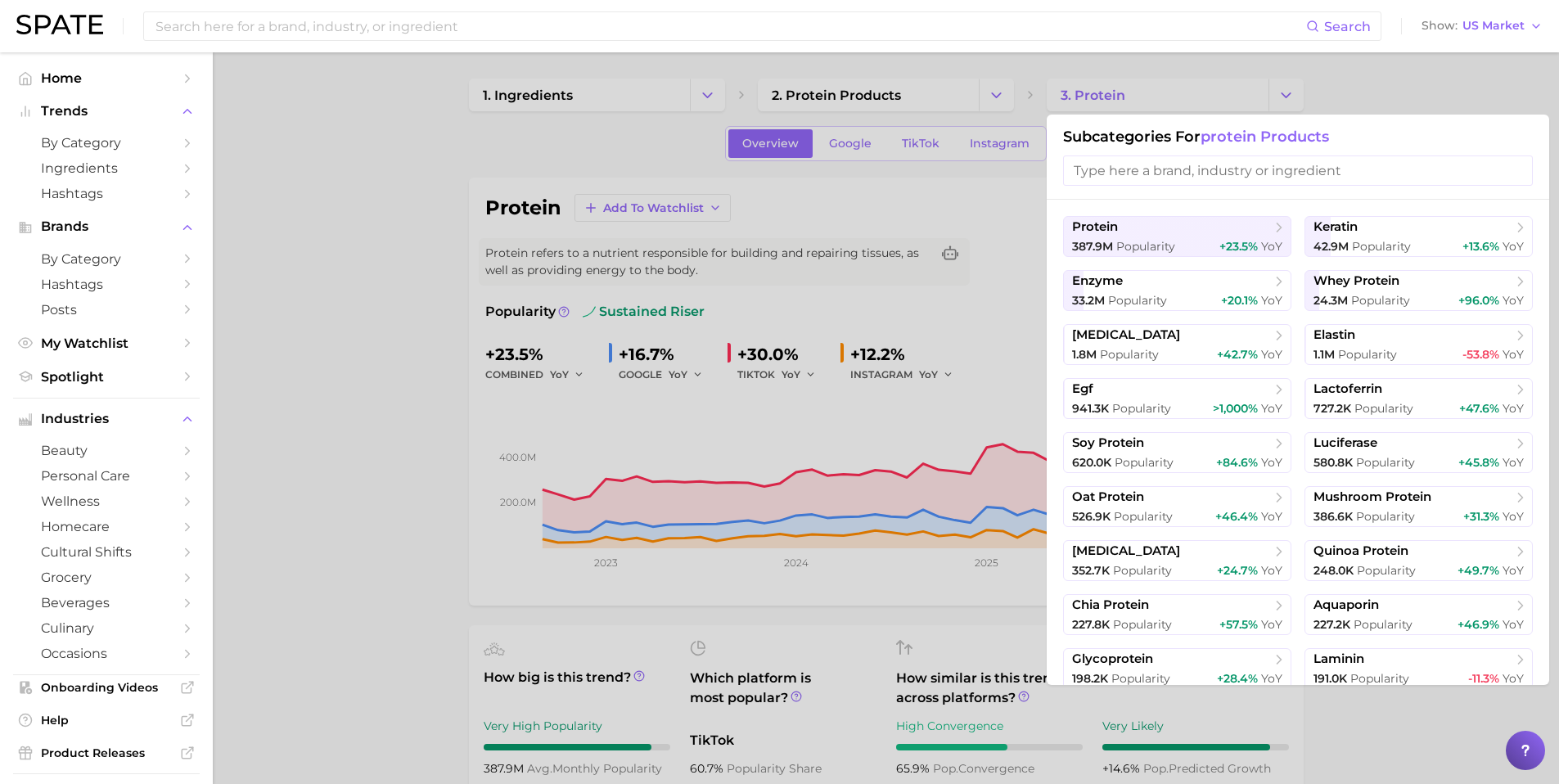
click at [1405, 83] on div at bounding box center [779, 392] width 1559 height 784
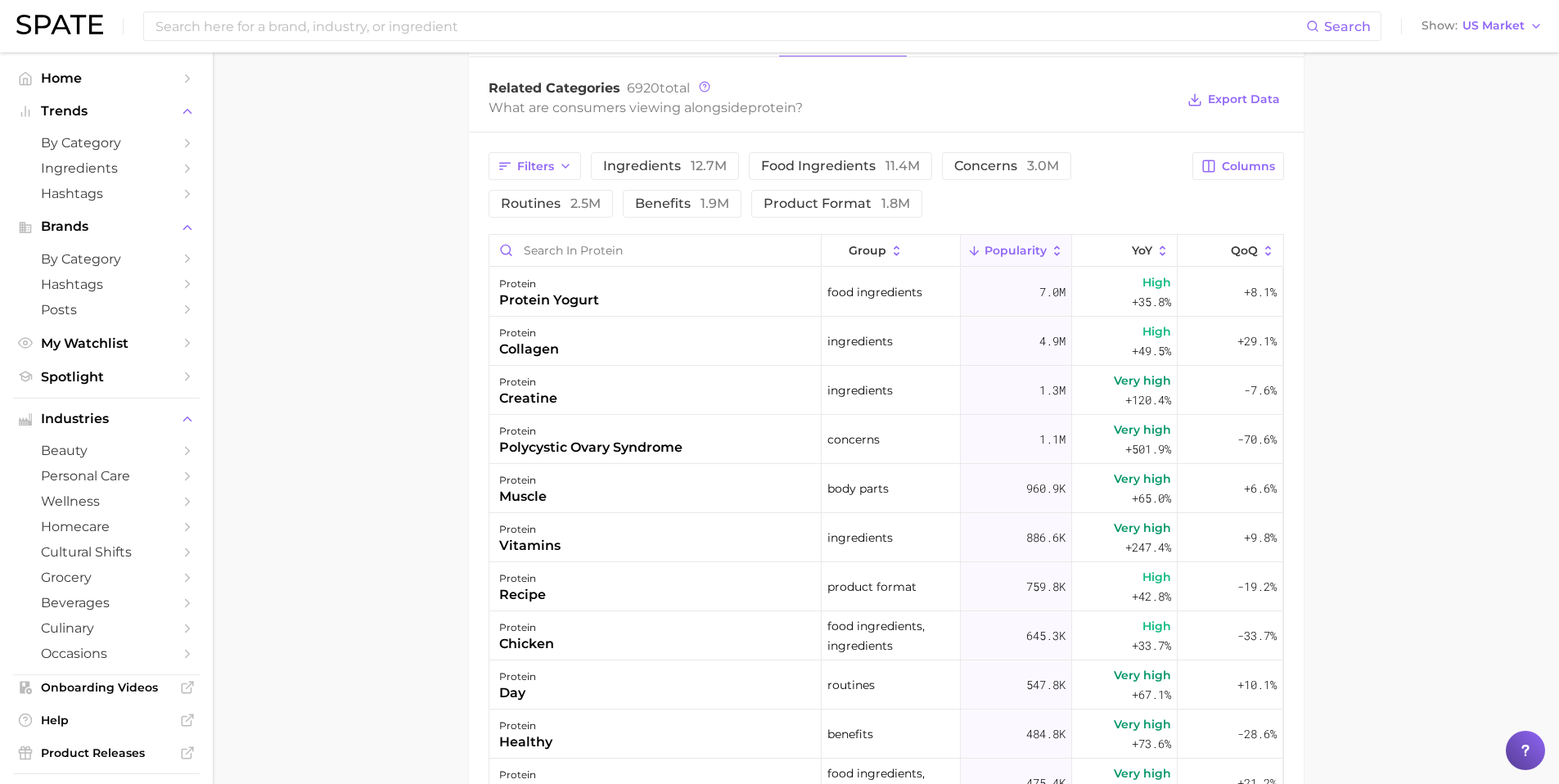
scroll to position [783, 0]
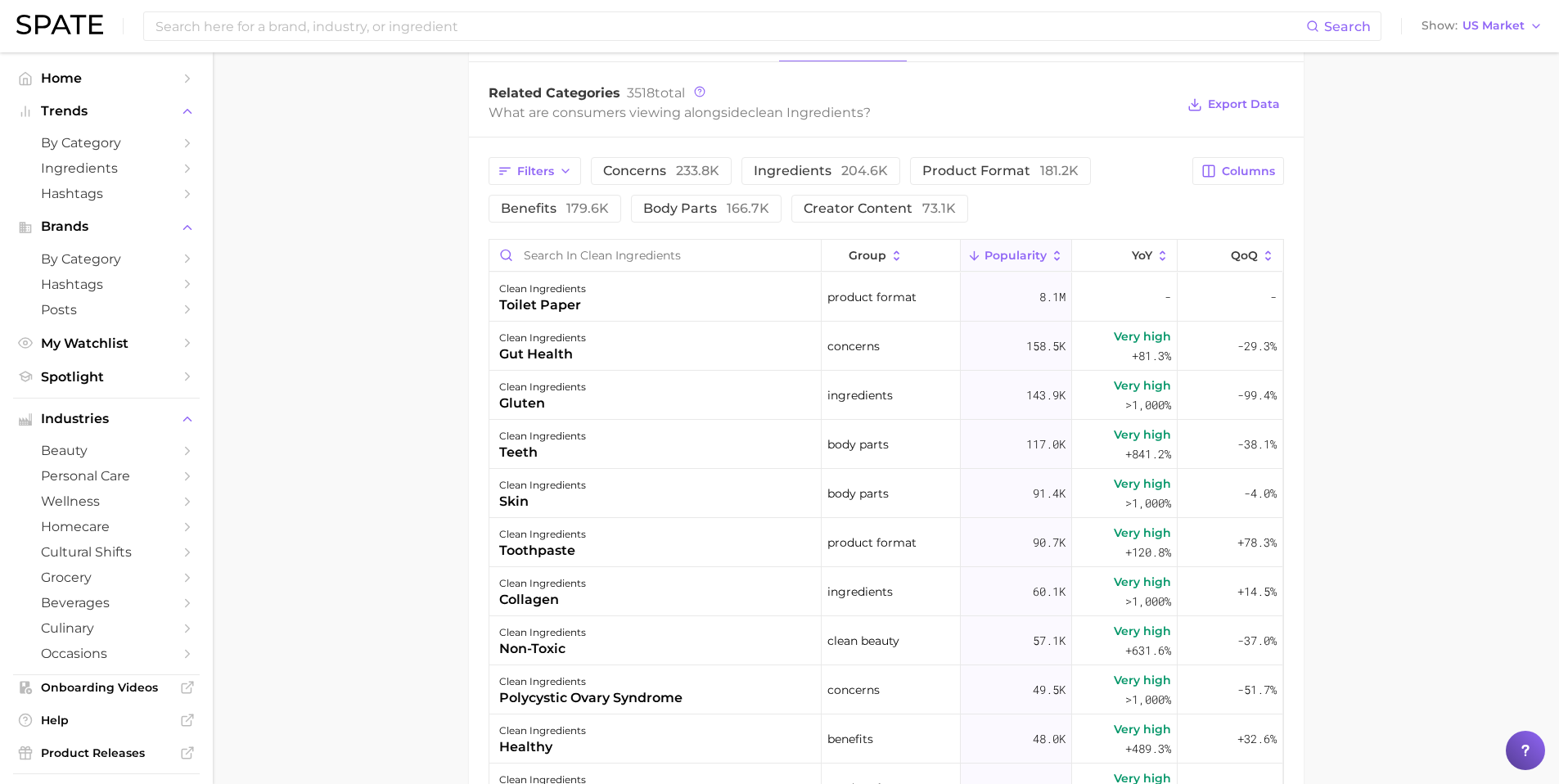
scroll to position [681, 0]
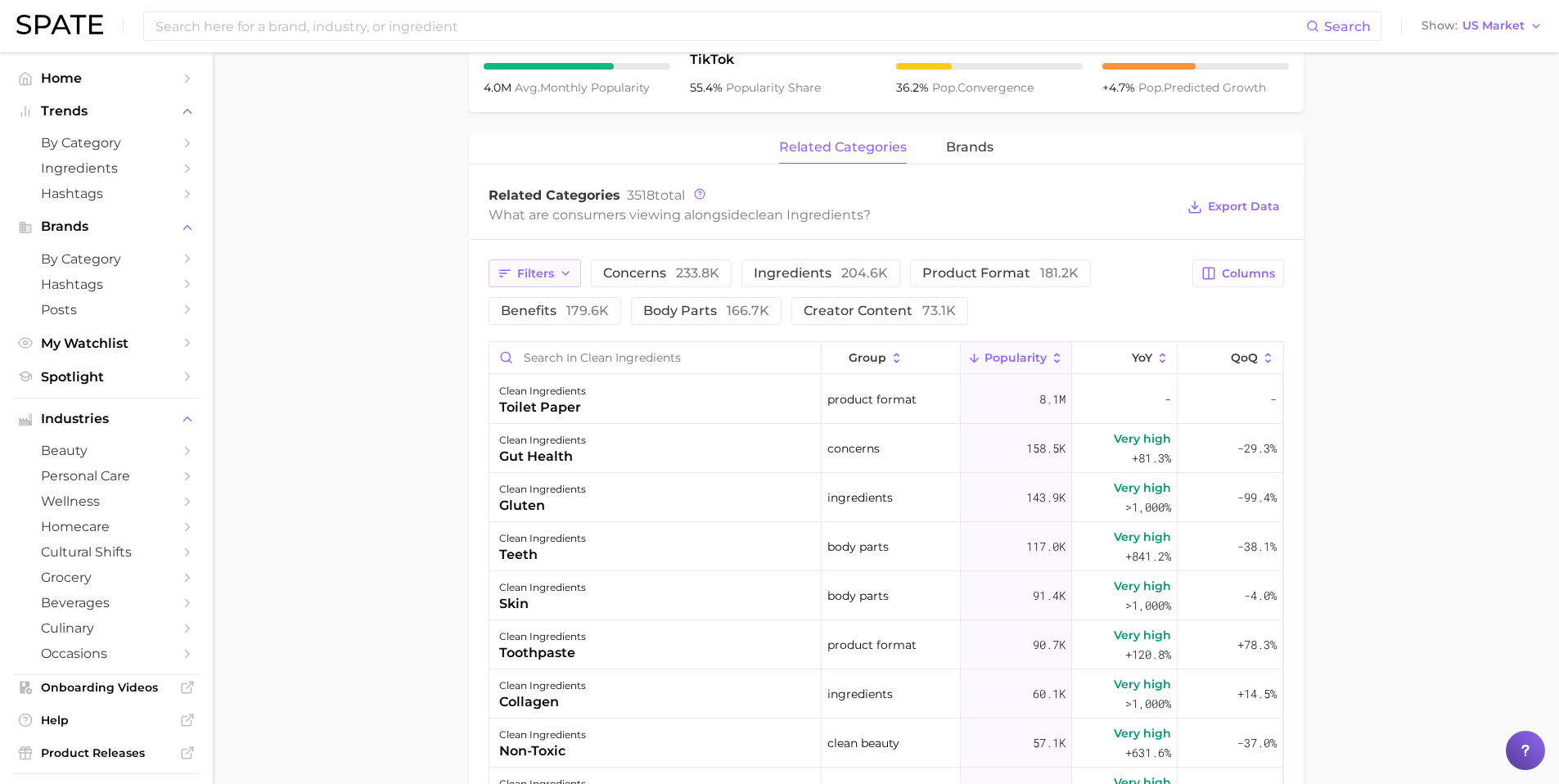
click at [555, 279] on button "Filters" at bounding box center [535, 273] width 93 height 28
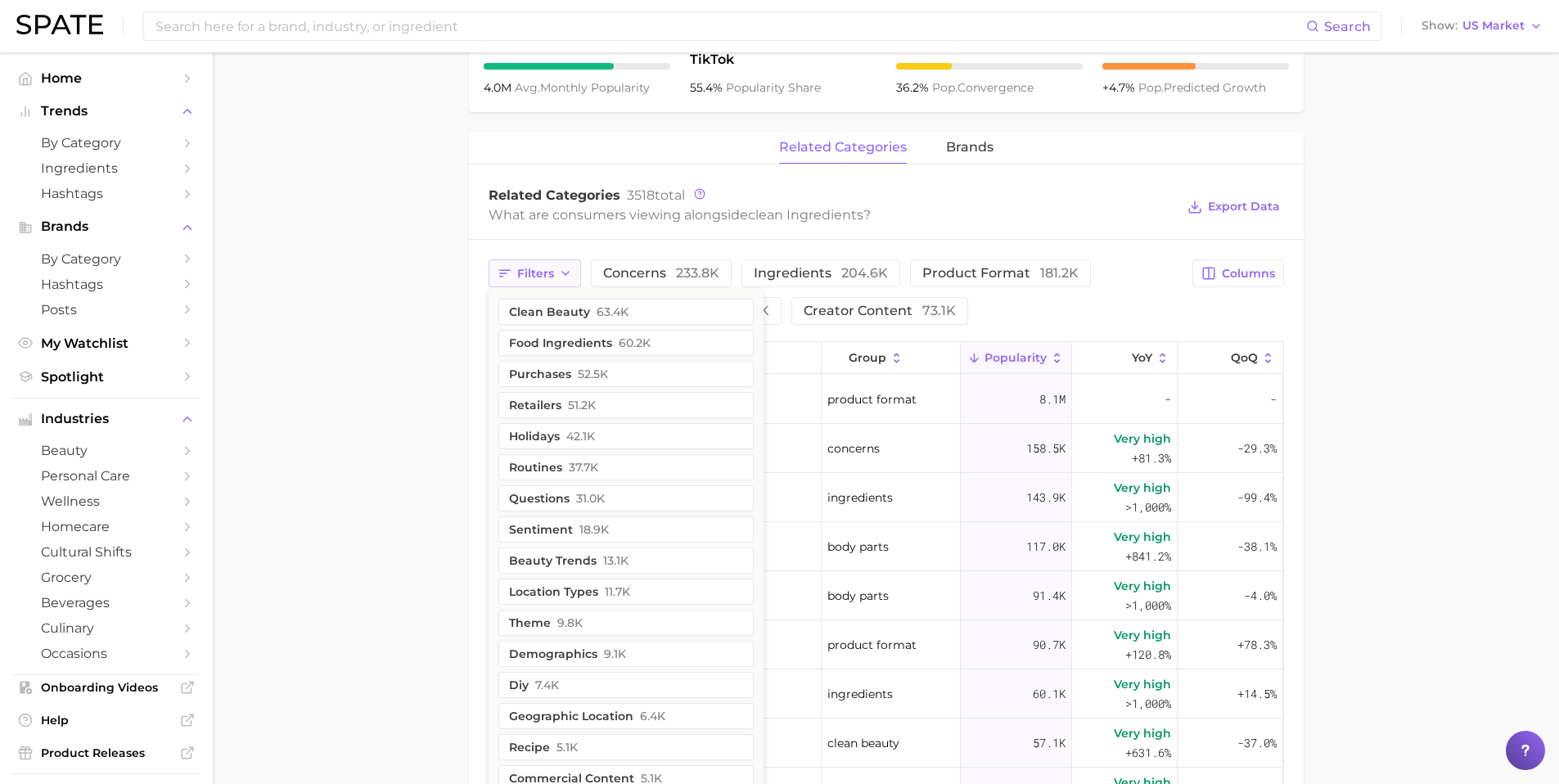
click at [554, 270] on button "Filters" at bounding box center [535, 273] width 93 height 28
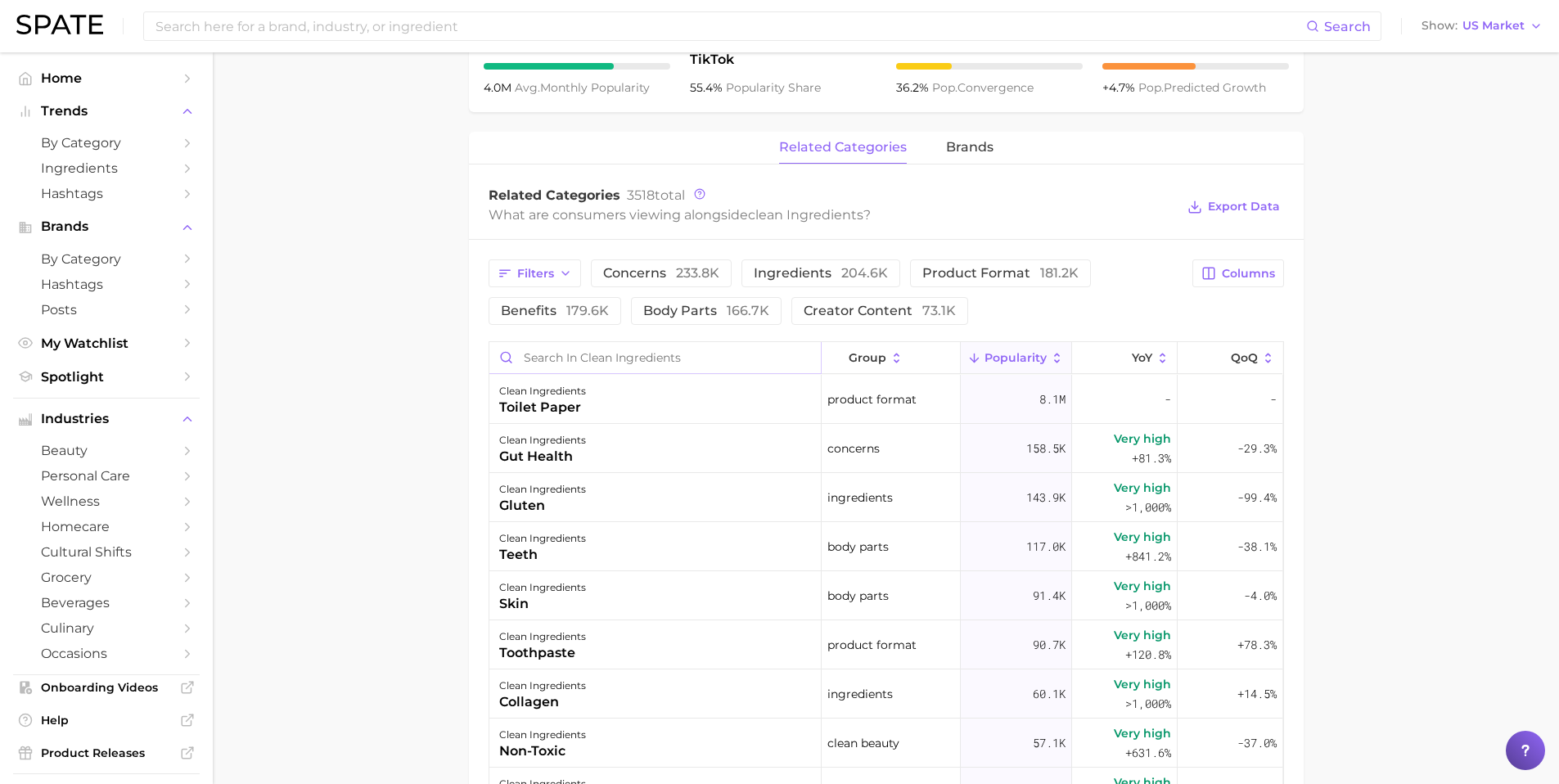
click at [614, 362] on input "Search in clean ingredients" at bounding box center [655, 358] width 331 height 31
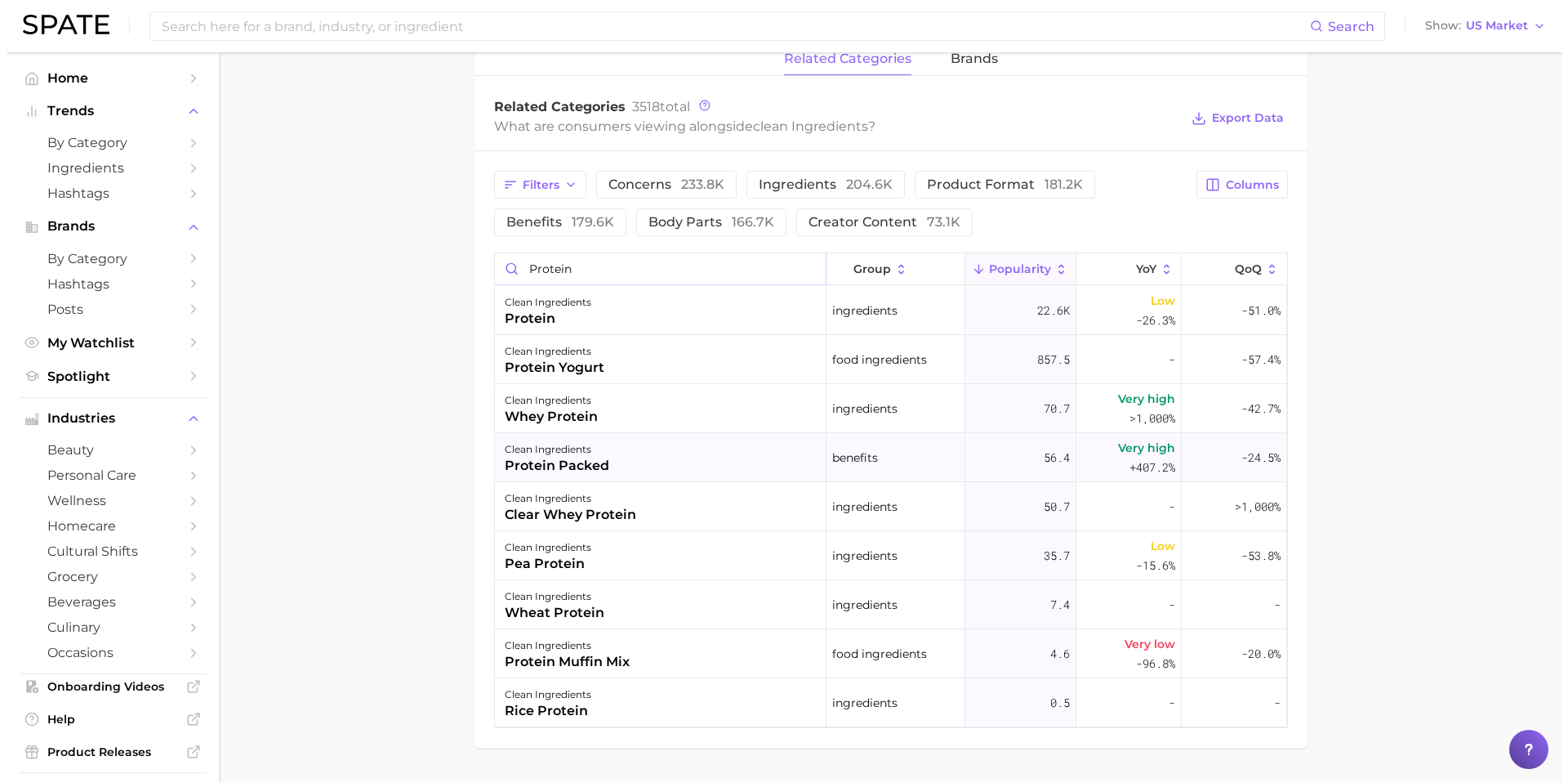
scroll to position [759, 0]
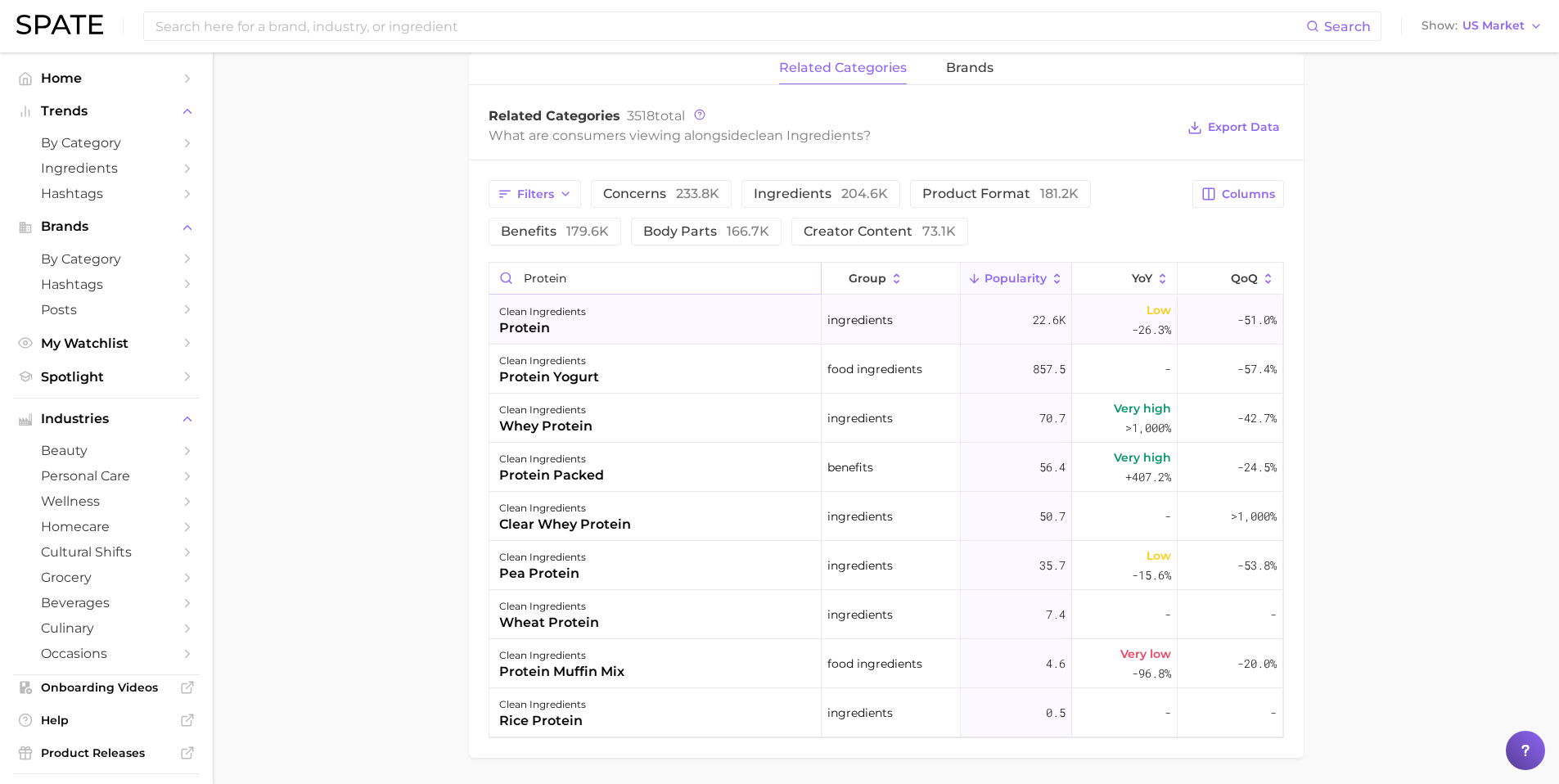
type input "protein"
click at [539, 320] on div "protein" at bounding box center [543, 328] width 87 height 20
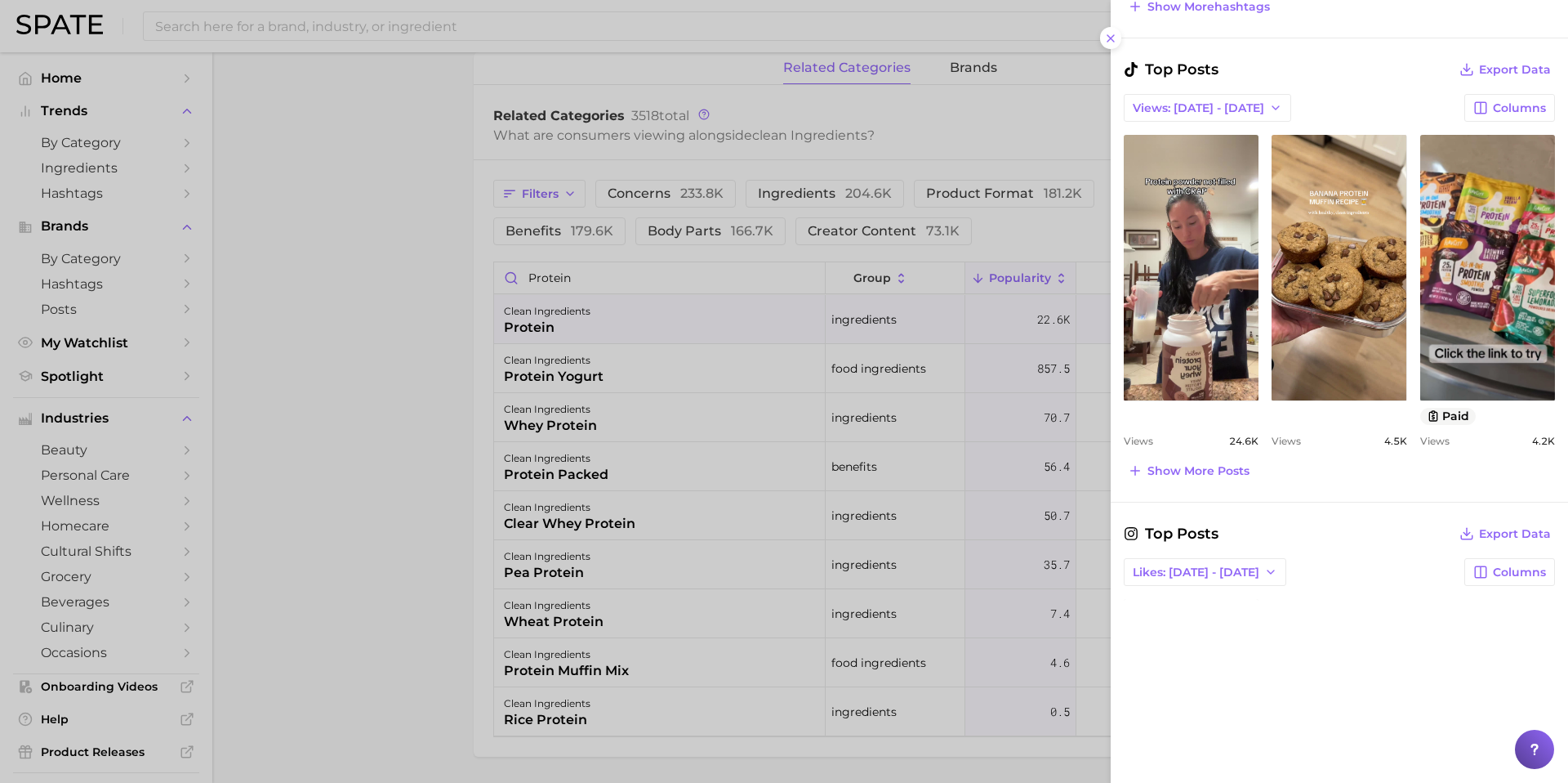
scroll to position [595, 0]
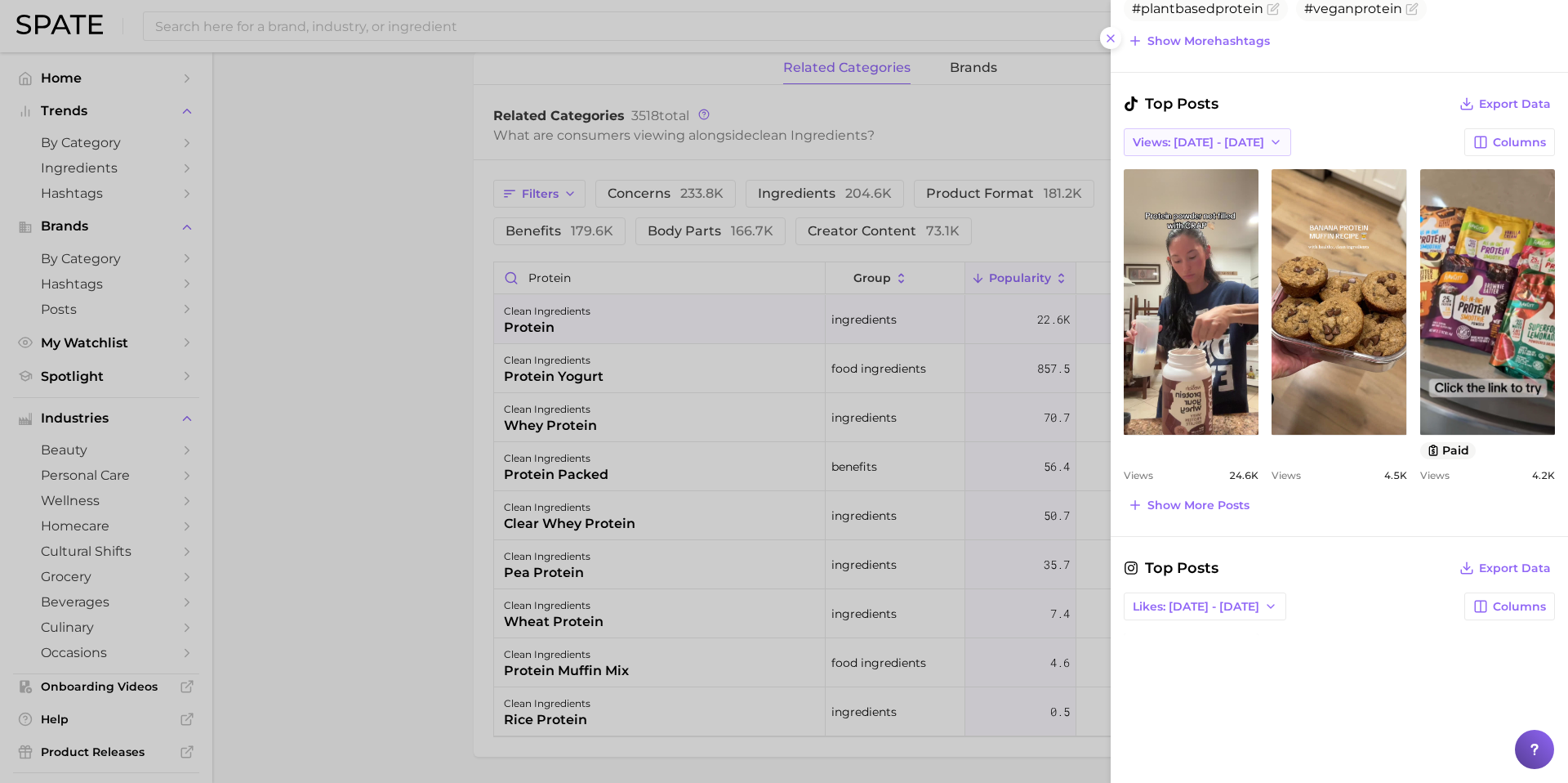
click at [1229, 137] on span "Views: [DATE] - [DATE]" at bounding box center [1198, 142] width 131 height 14
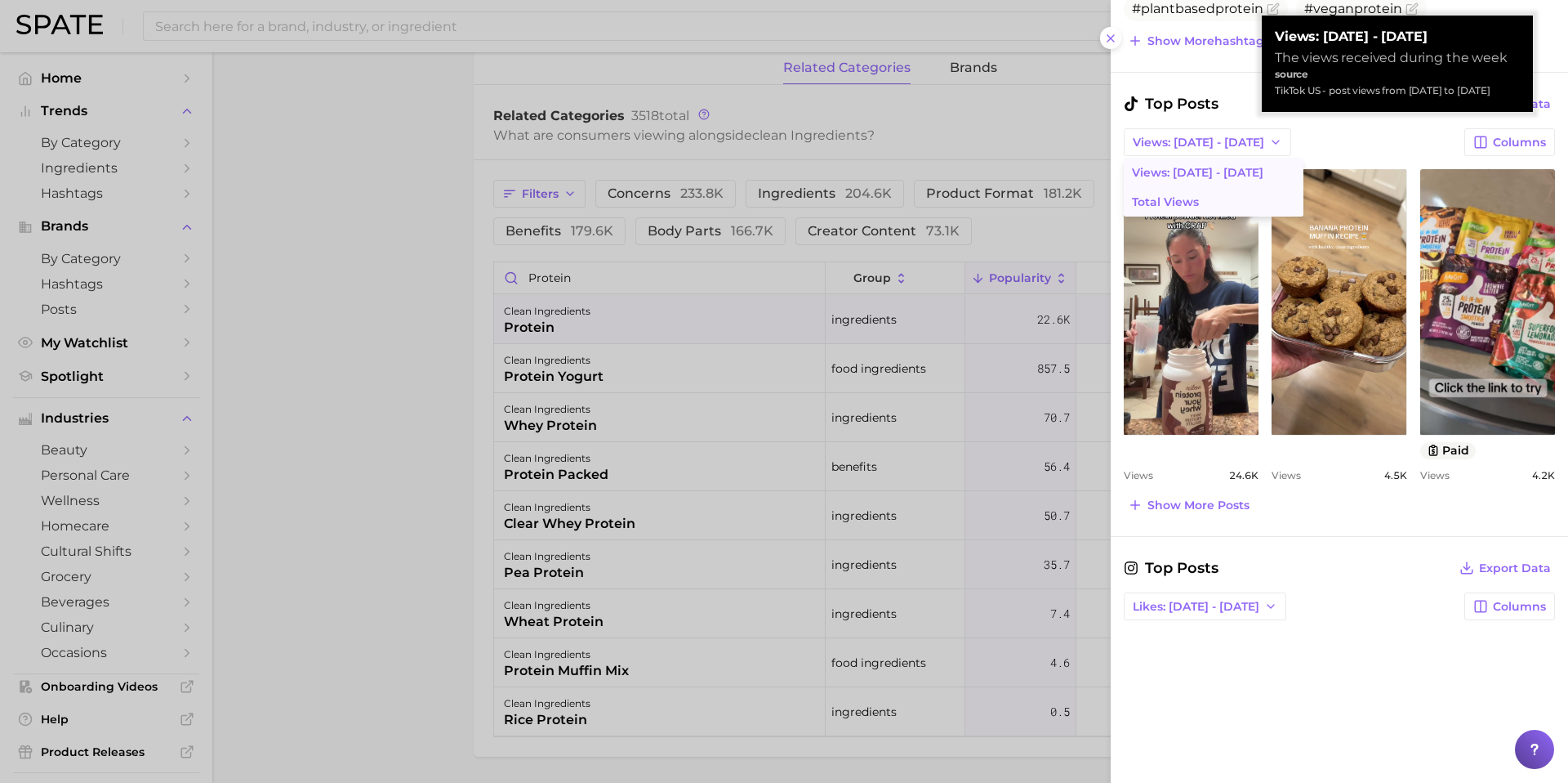
click at [1191, 199] on span "Total Views" at bounding box center [1165, 201] width 67 height 14
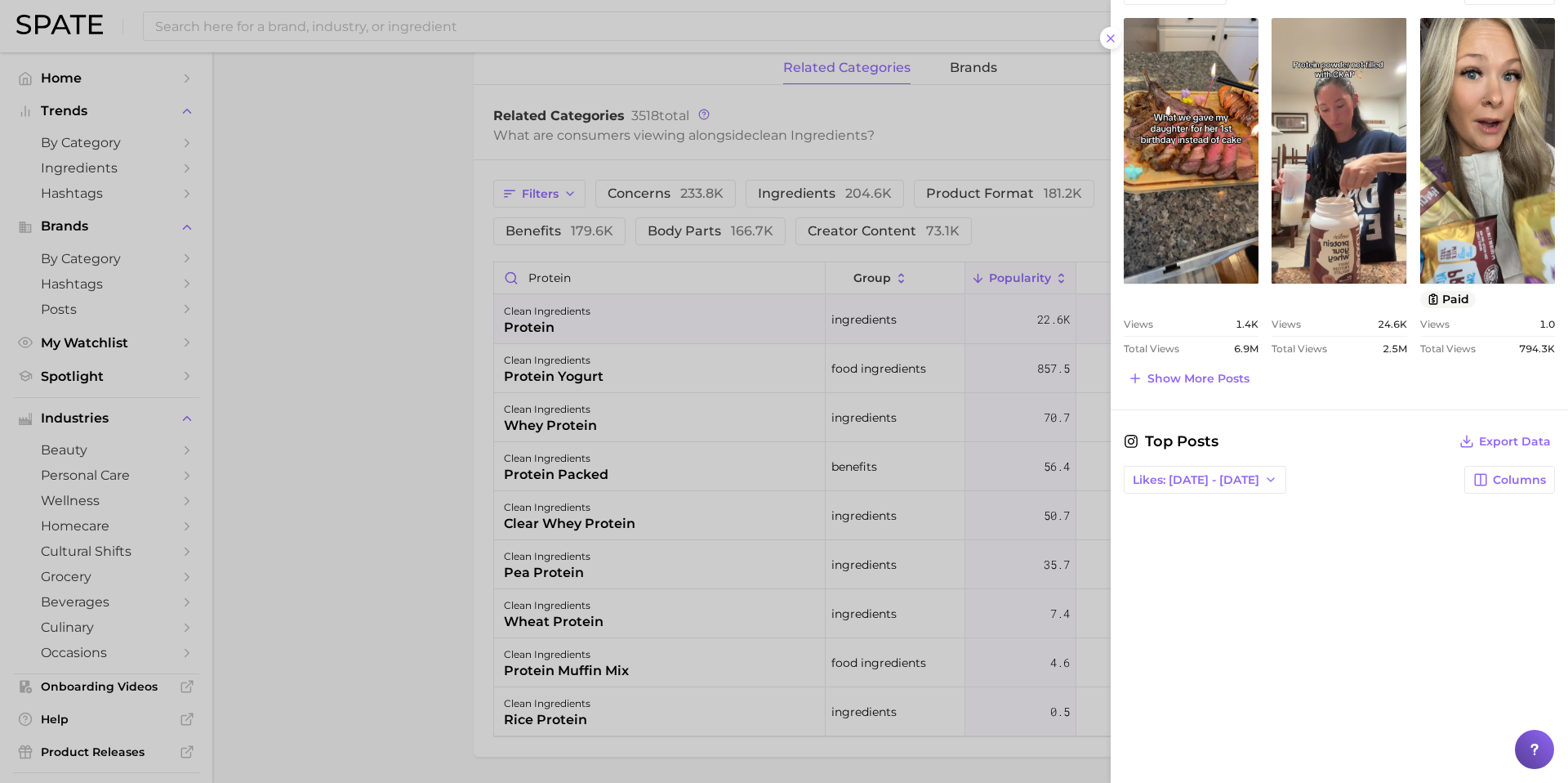
scroll to position [798, 0]
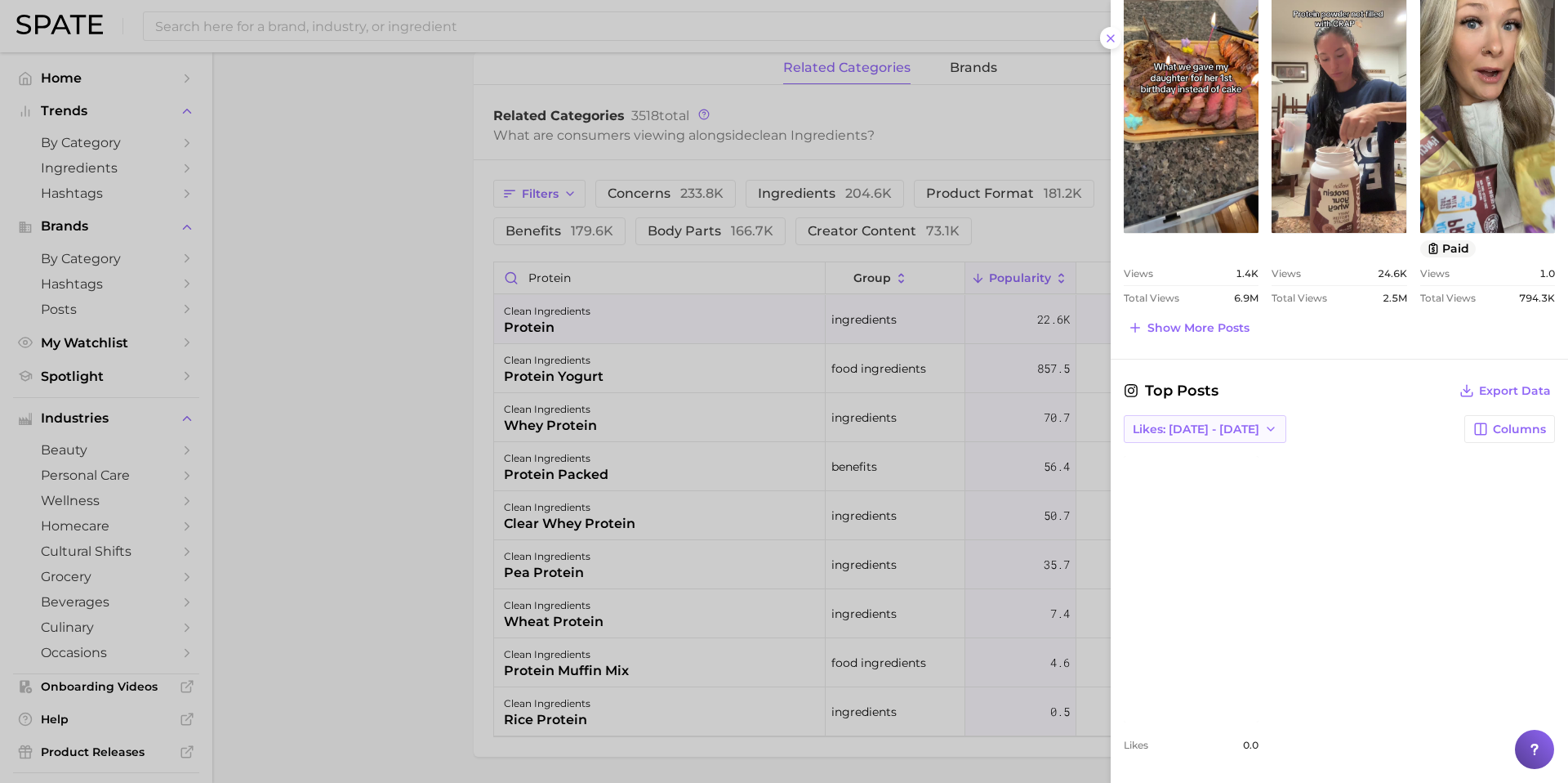
click at [1205, 427] on span "Likes: [DATE] - [DATE]" at bounding box center [1196, 429] width 127 height 14
click at [1183, 520] on span "Total Likes" at bounding box center [1162, 517] width 63 height 14
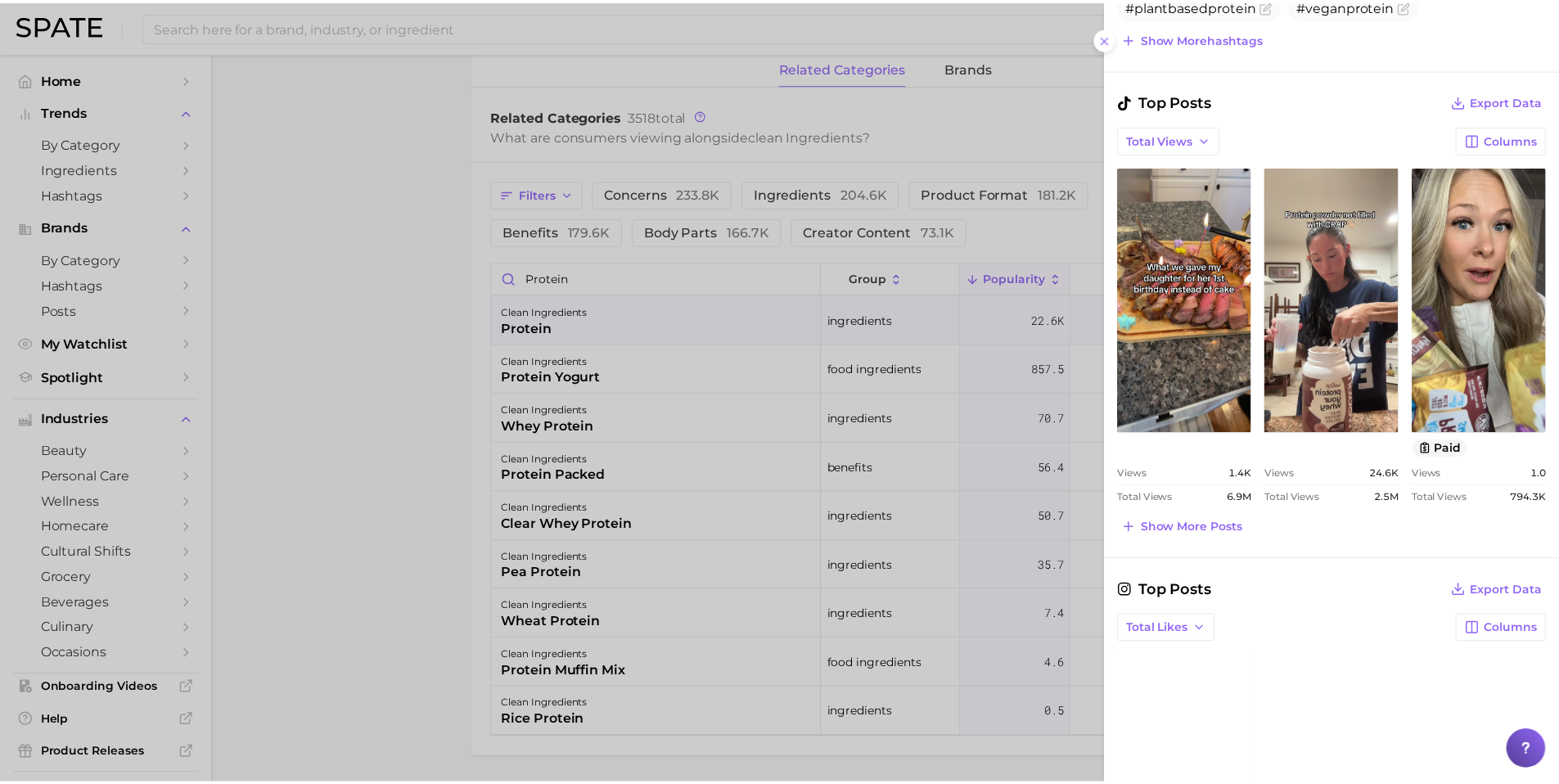
scroll to position [0, 0]
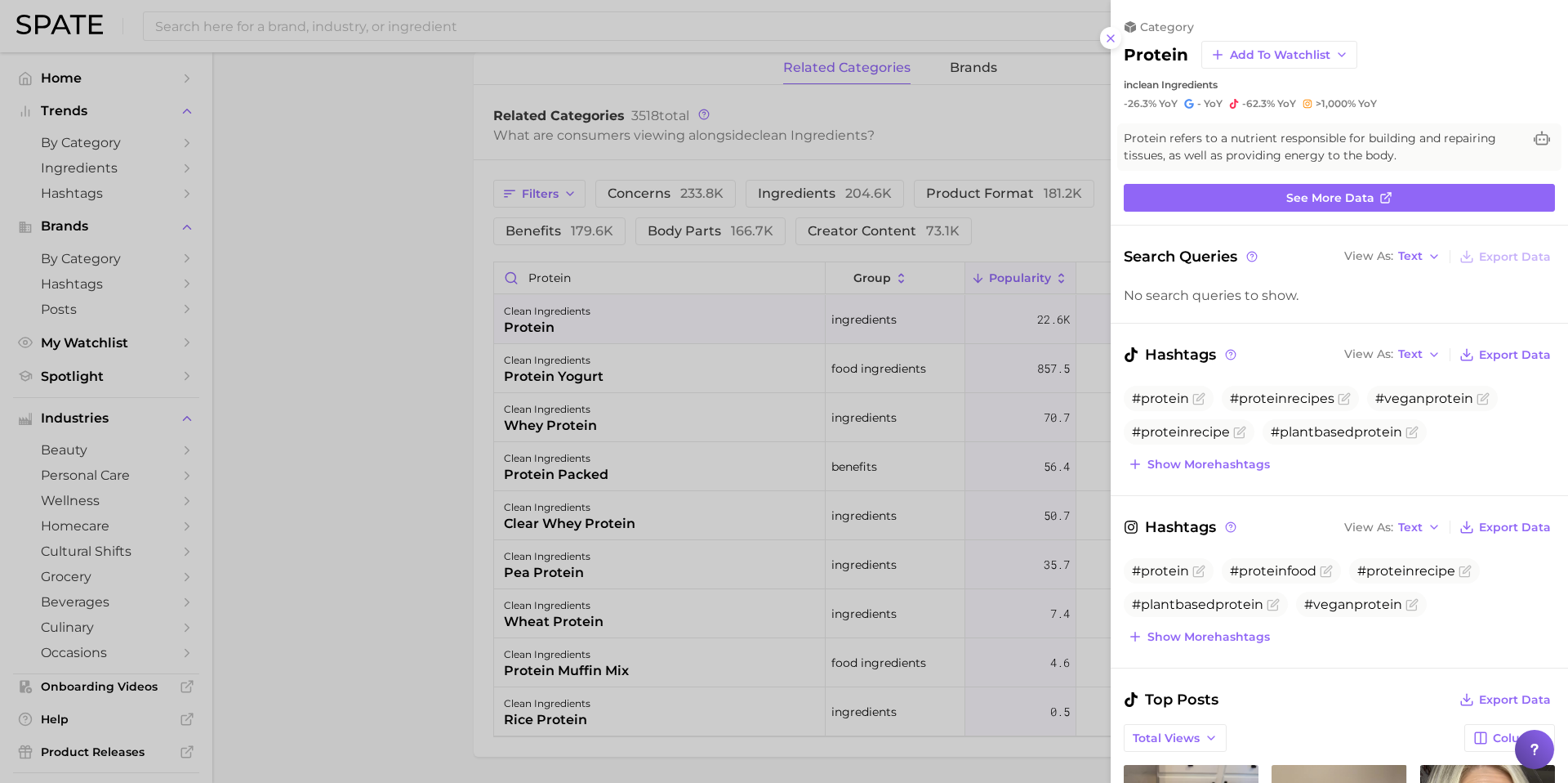
click at [426, 304] on div at bounding box center [784, 392] width 1568 height 783
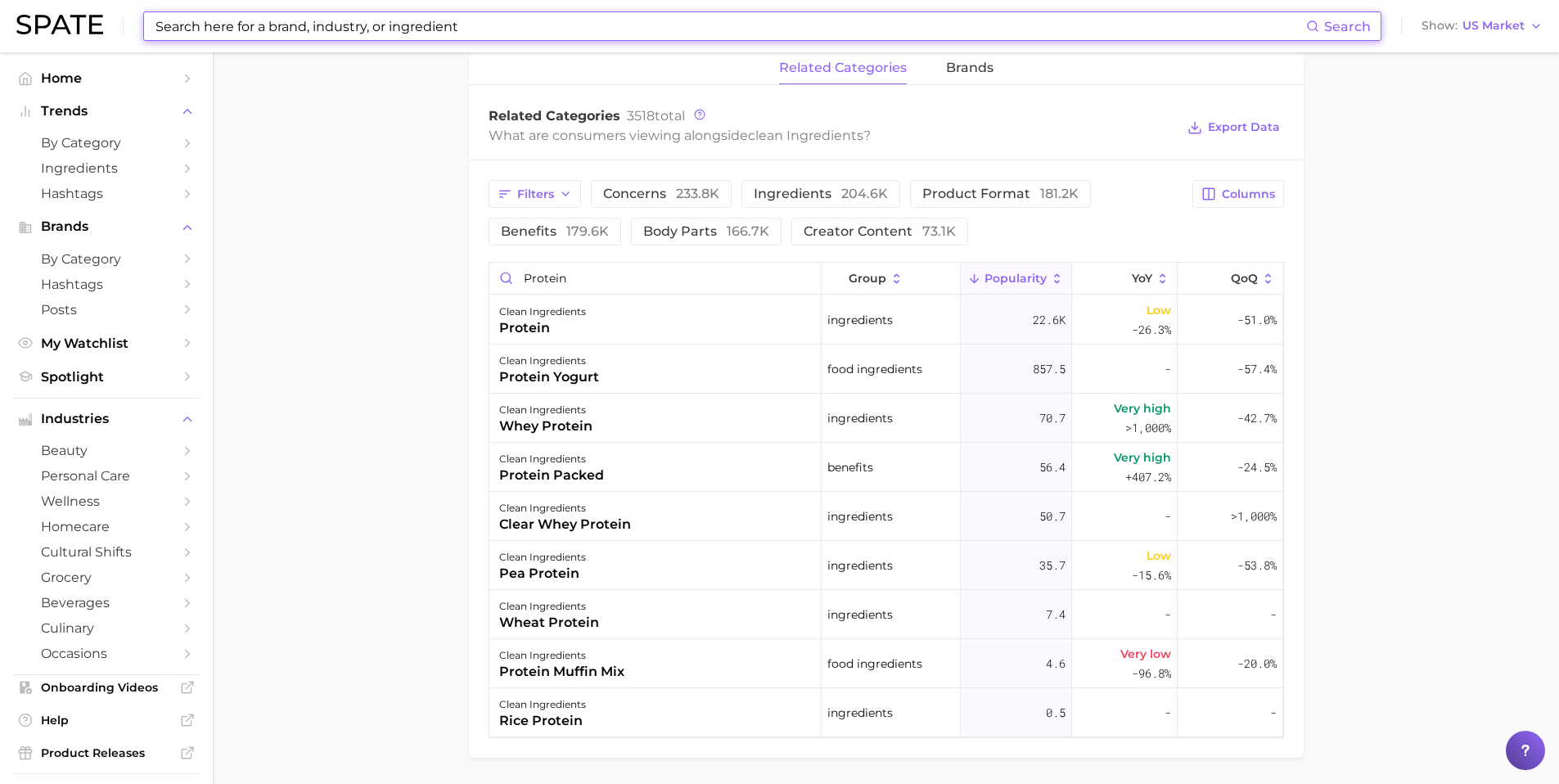
click at [376, 30] on input at bounding box center [729, 26] width 1152 height 28
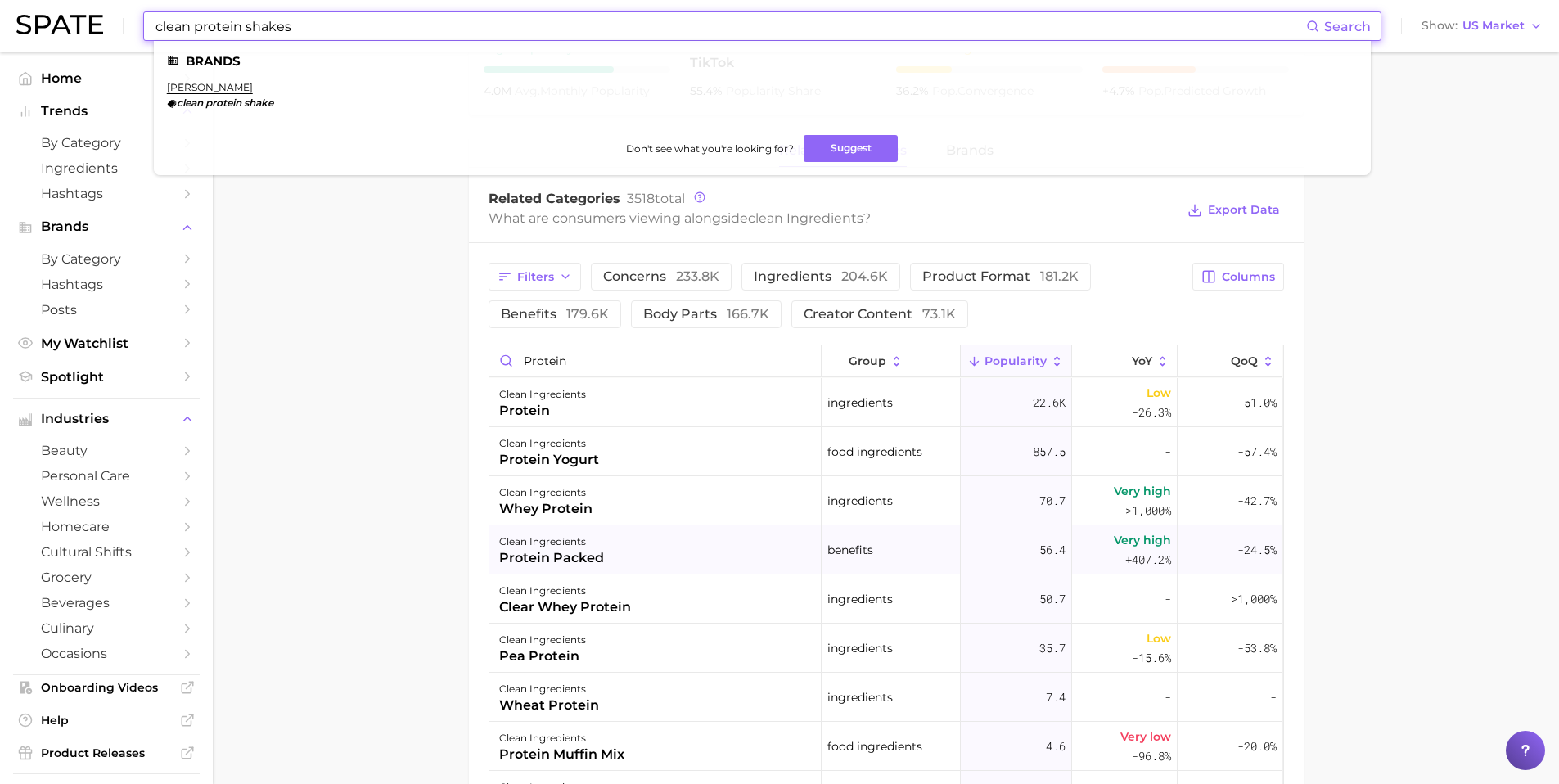
scroll to position [671, 0]
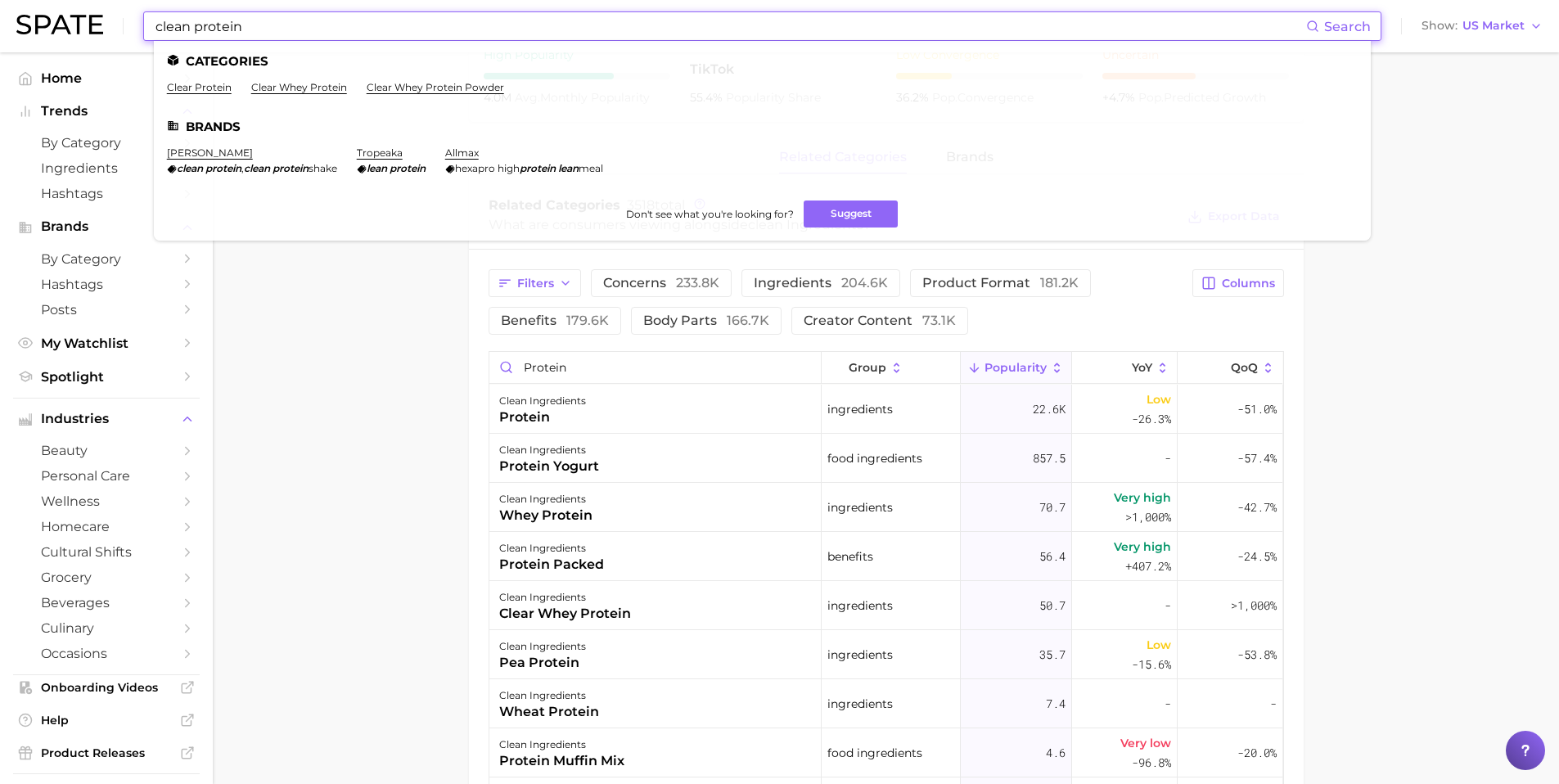
drag, startPoint x: 321, startPoint y: 29, endPoint x: 13, endPoint y: 41, distance: 308.2
click at [13, 41] on header "clean protein Search Categories clear protein clear whey protein clear whey pro…" at bounding box center [779, 26] width 1559 height 53
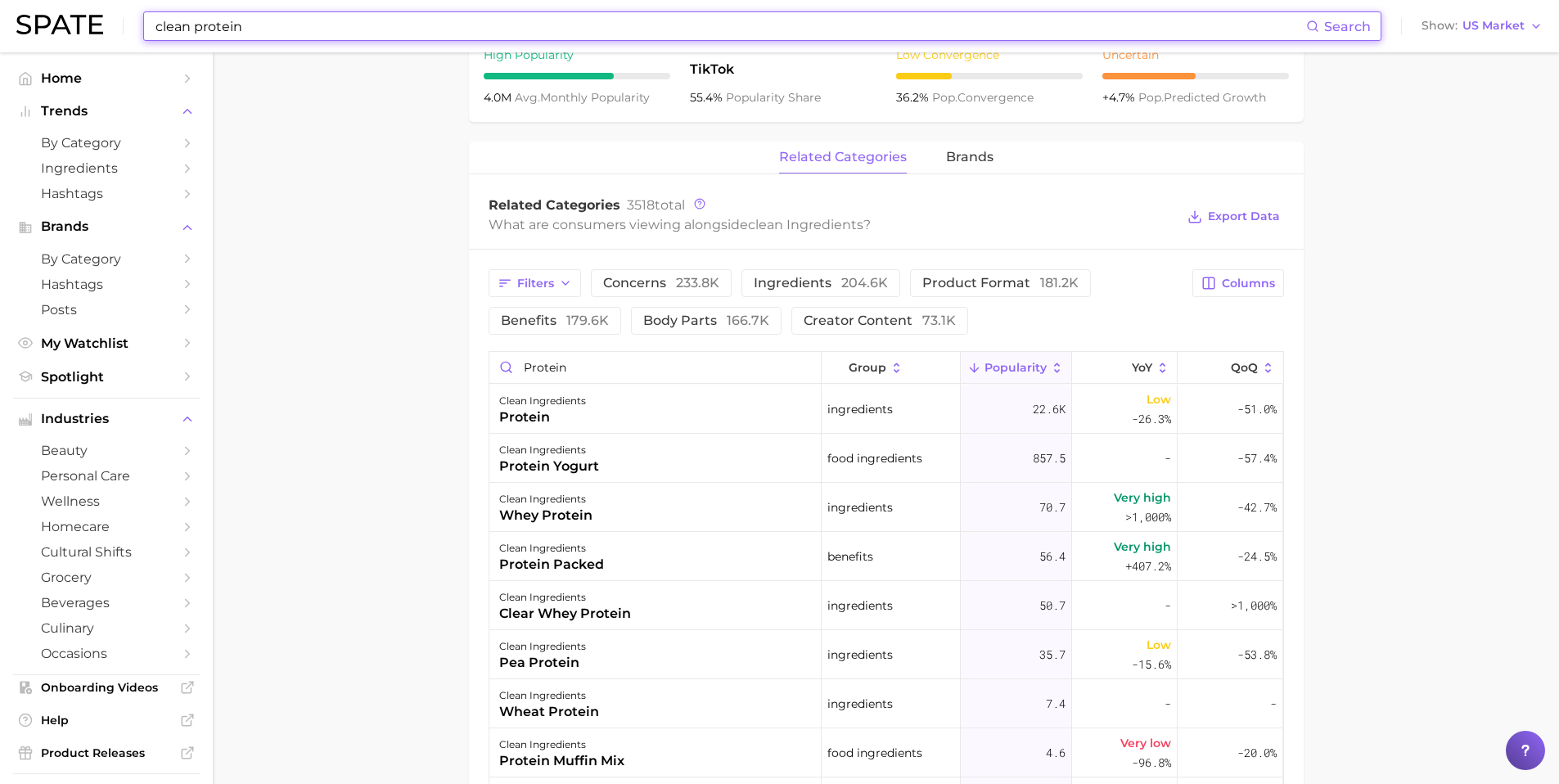
click at [287, 30] on input "clean protein" at bounding box center [729, 26] width 1152 height 28
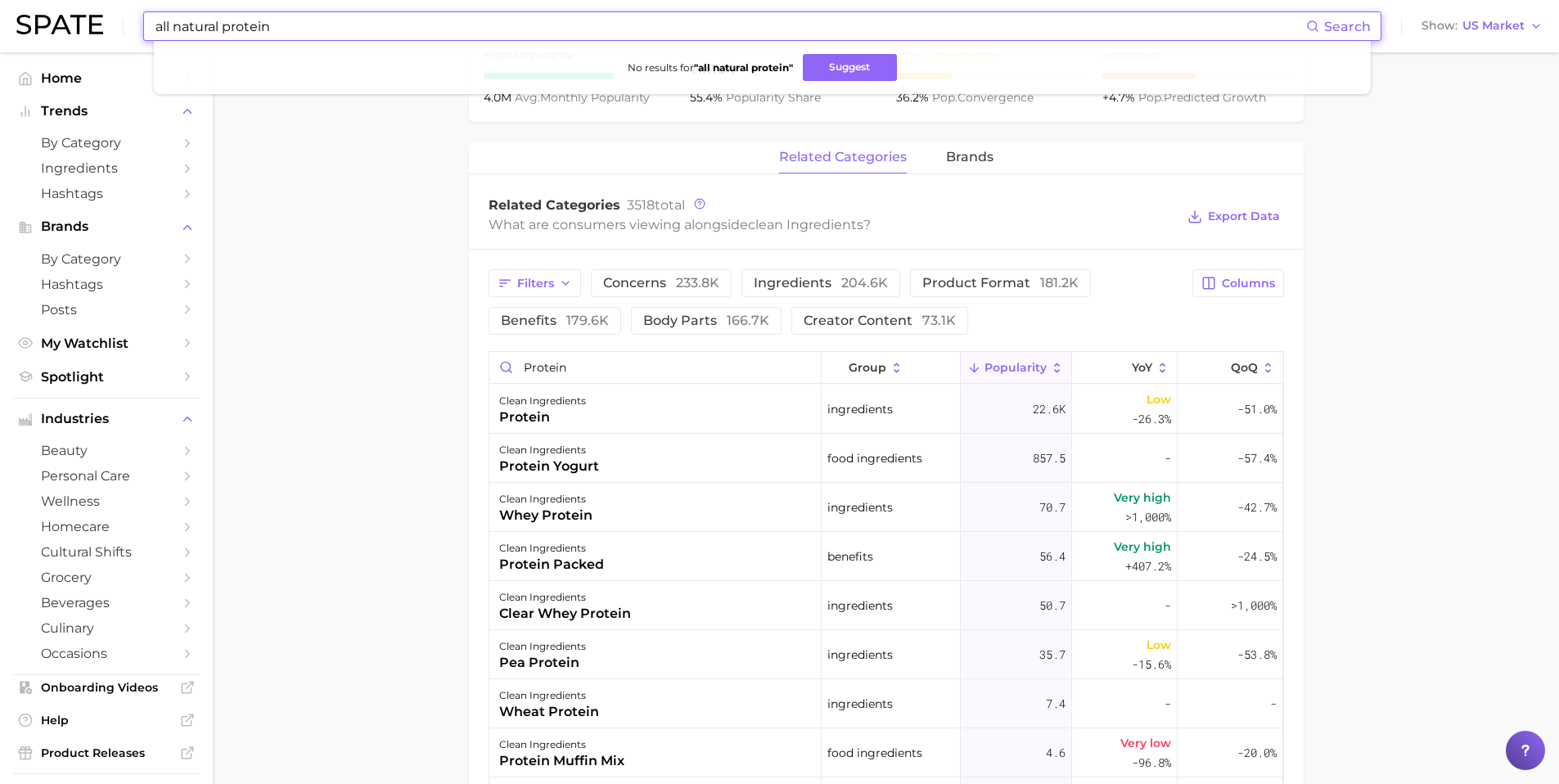
drag, startPoint x: 286, startPoint y: 30, endPoint x: 135, endPoint y: 29, distance: 151.0
click at [135, 29] on div "all natural protein Search No results for " all natural protein " Suggest Show …" at bounding box center [779, 26] width 1526 height 53
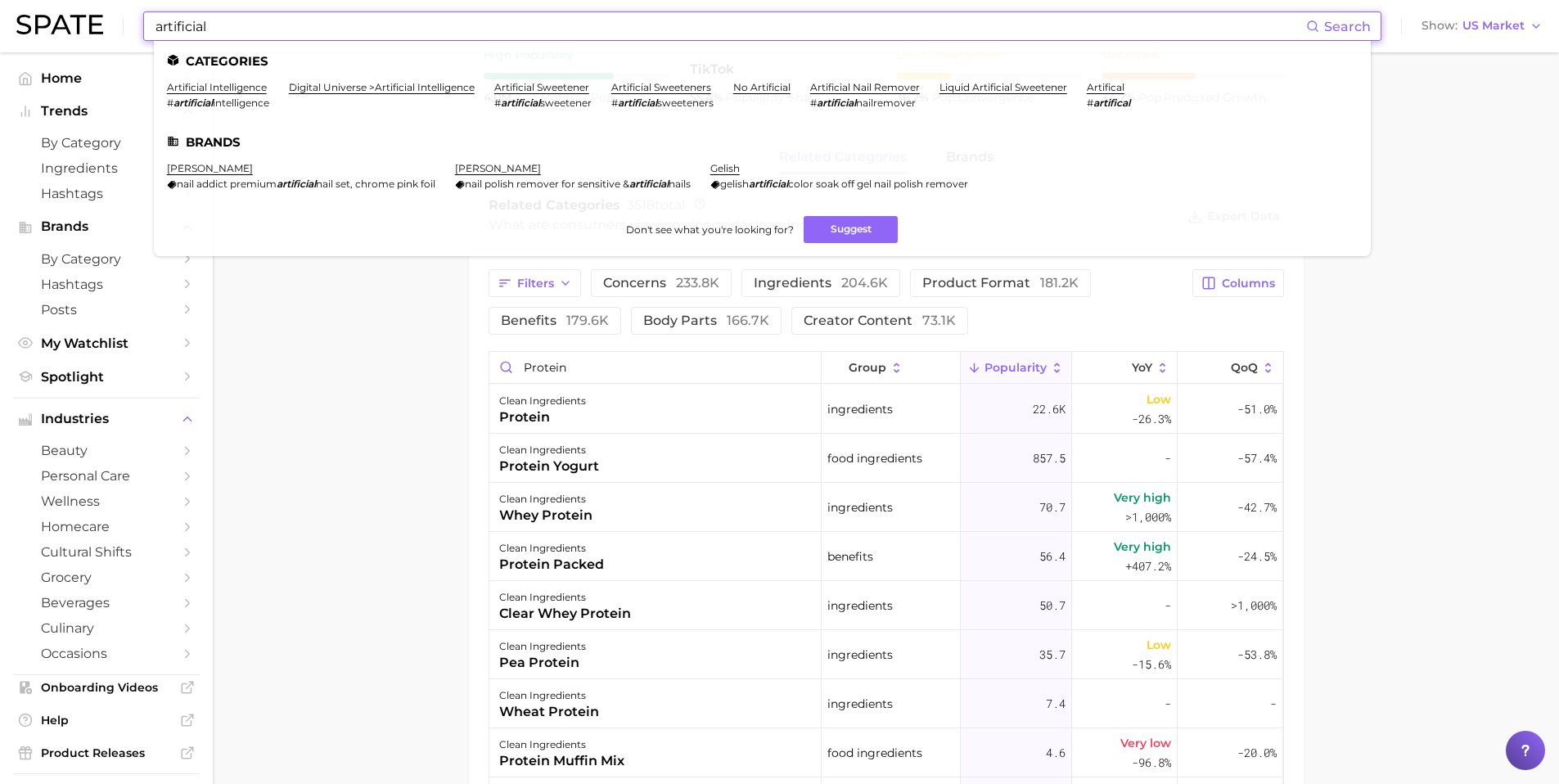
type input "artificial"
click at [559, 102] on span "sweetener" at bounding box center [566, 103] width 52 height 13
click at [539, 88] on link "artificial sweetener" at bounding box center [541, 87] width 95 height 13
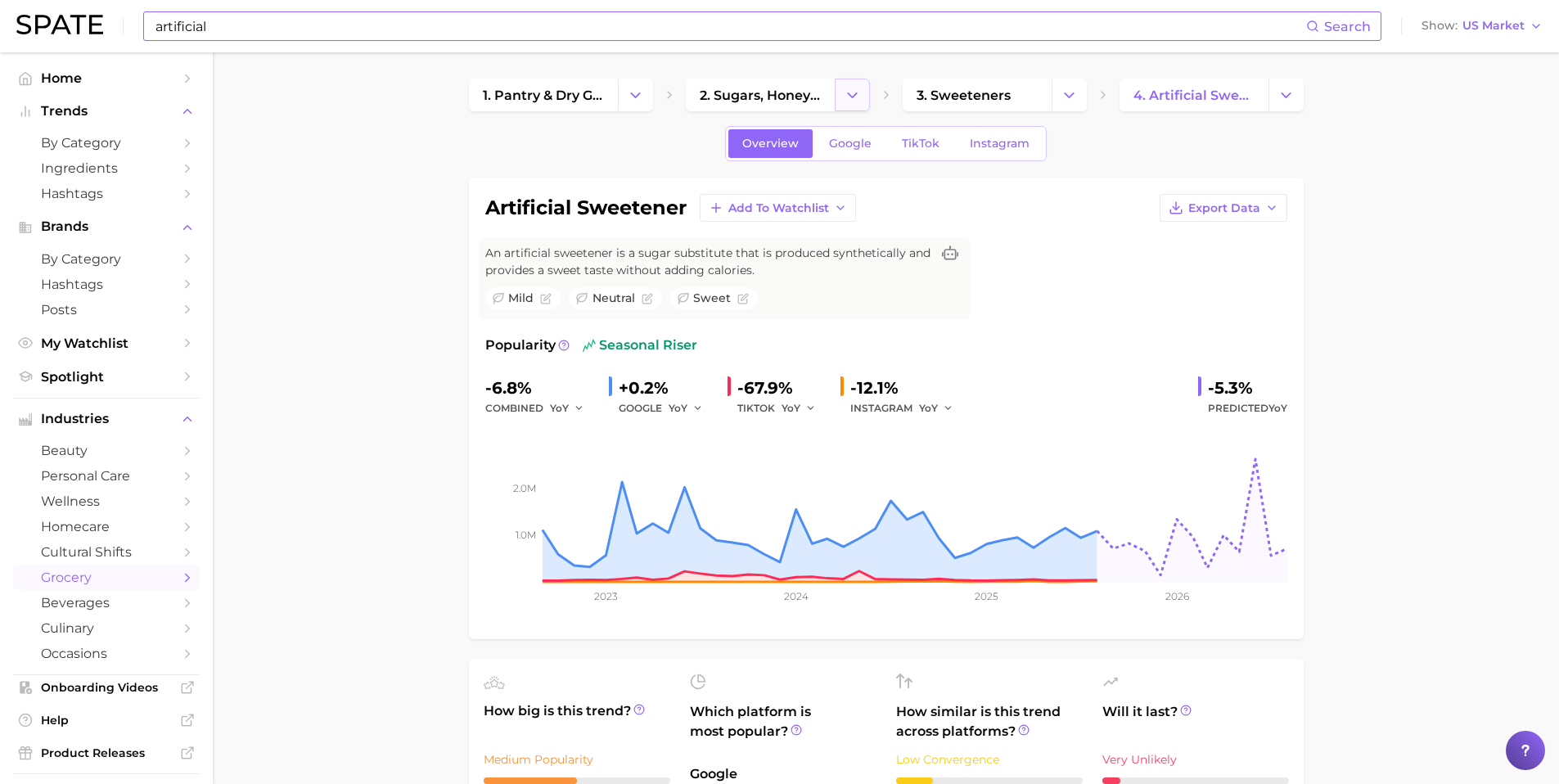
click at [856, 96] on icon "Change Category" at bounding box center [852, 95] width 17 height 17
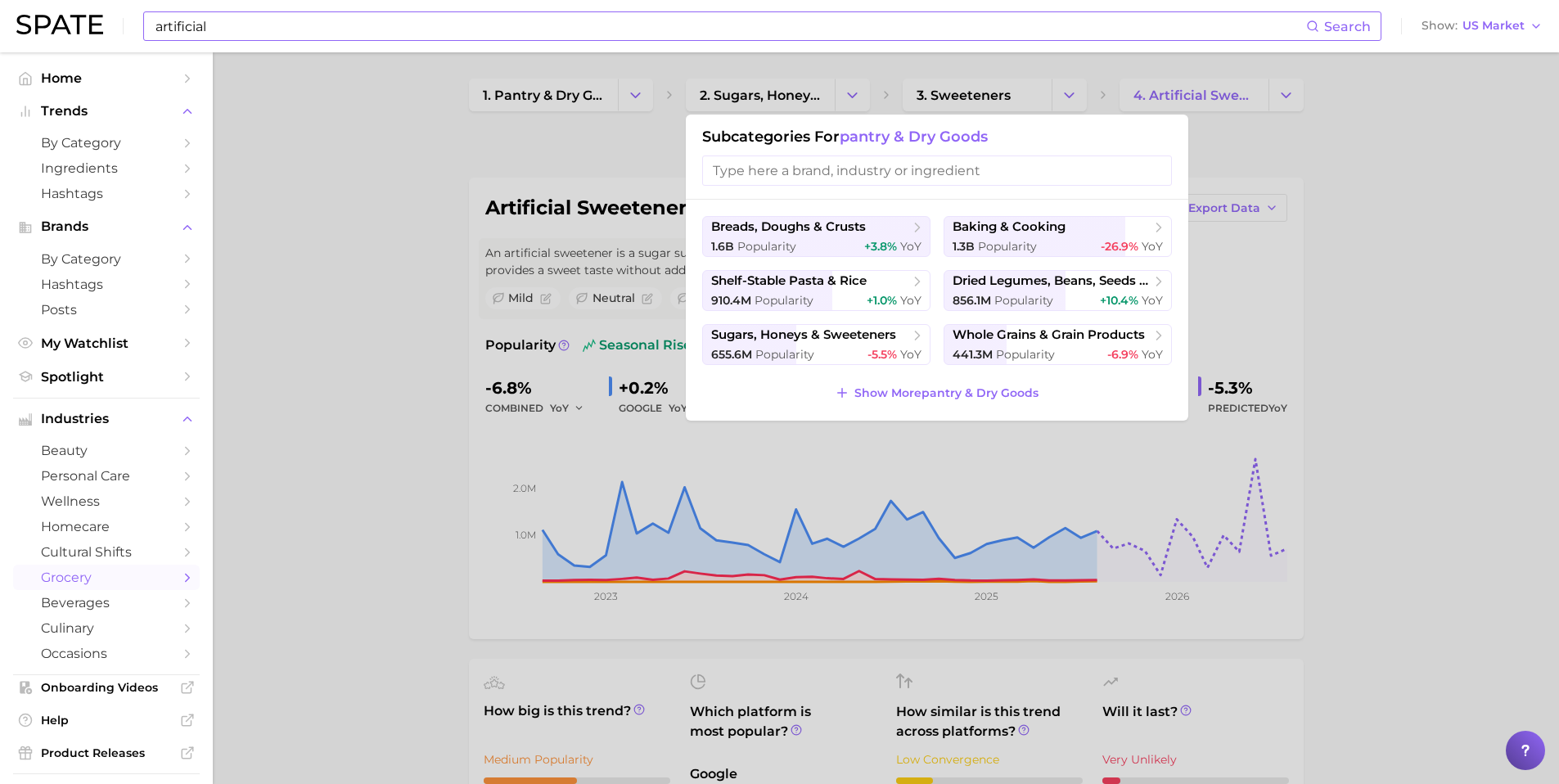
click at [1415, 302] on div at bounding box center [779, 392] width 1559 height 784
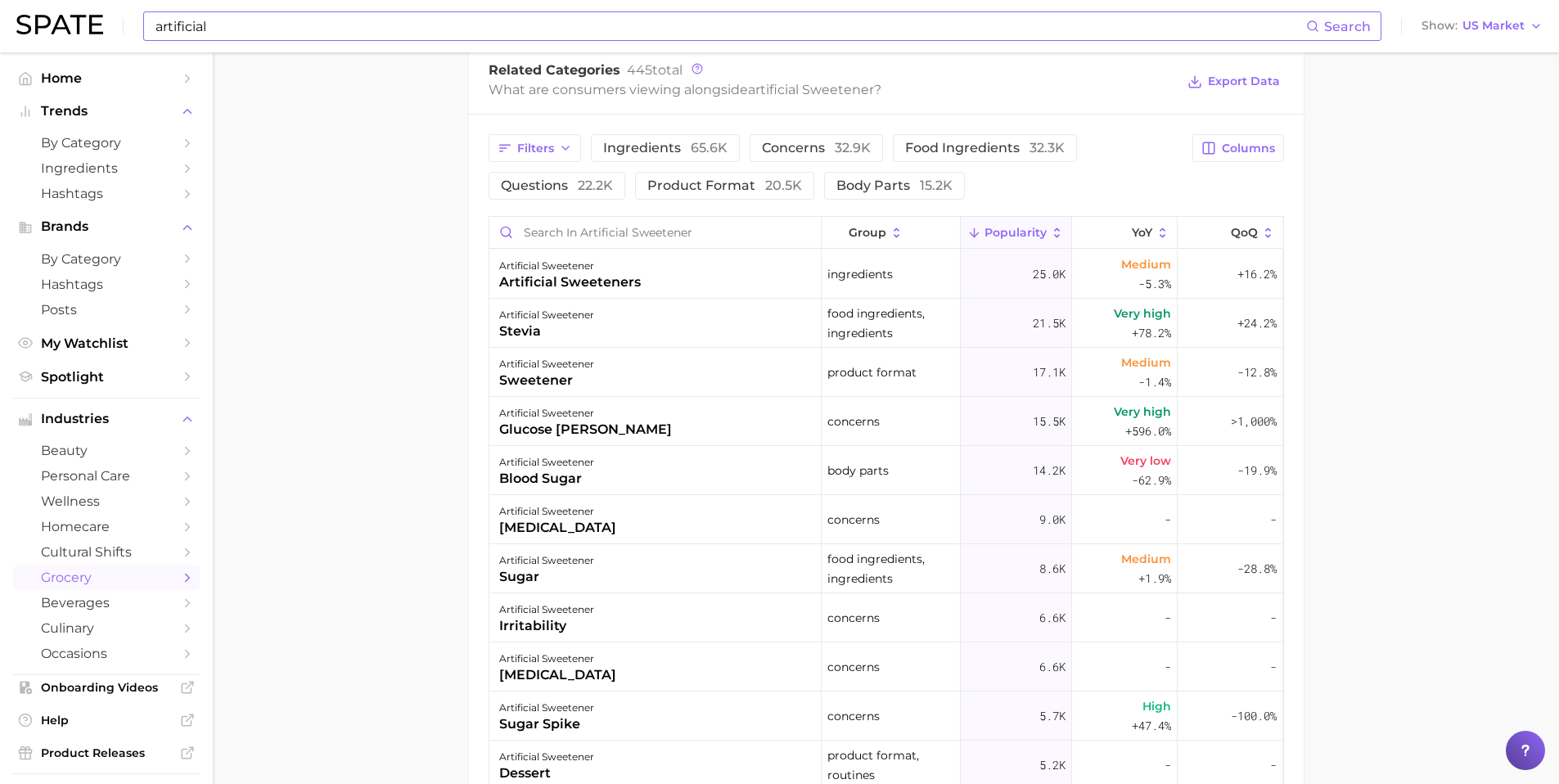
scroll to position [838, 0]
click at [83, 140] on span "by Category" at bounding box center [106, 142] width 131 height 15
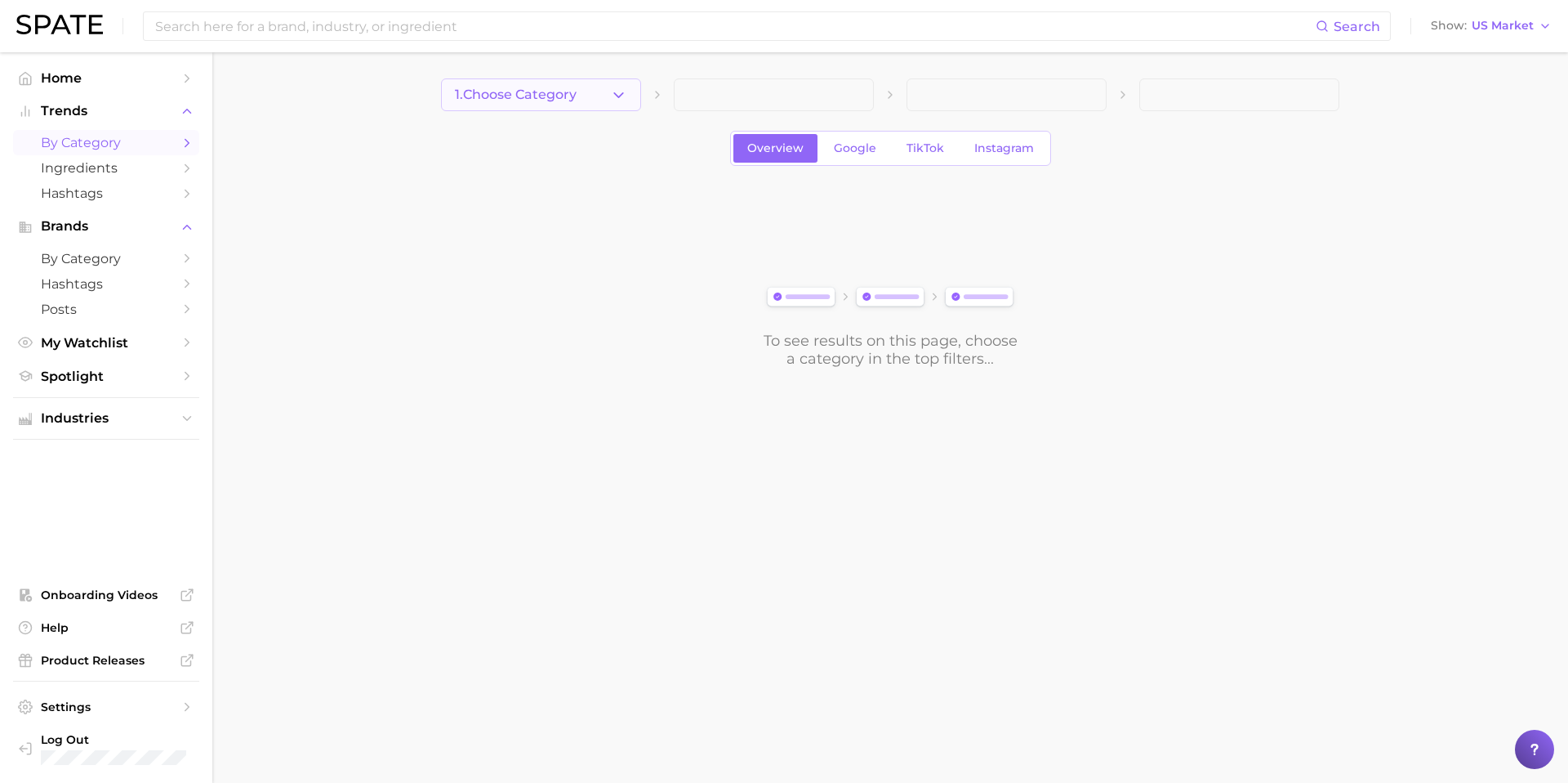
click at [592, 95] on button "1. Choose Category" at bounding box center [541, 95] width 200 height 33
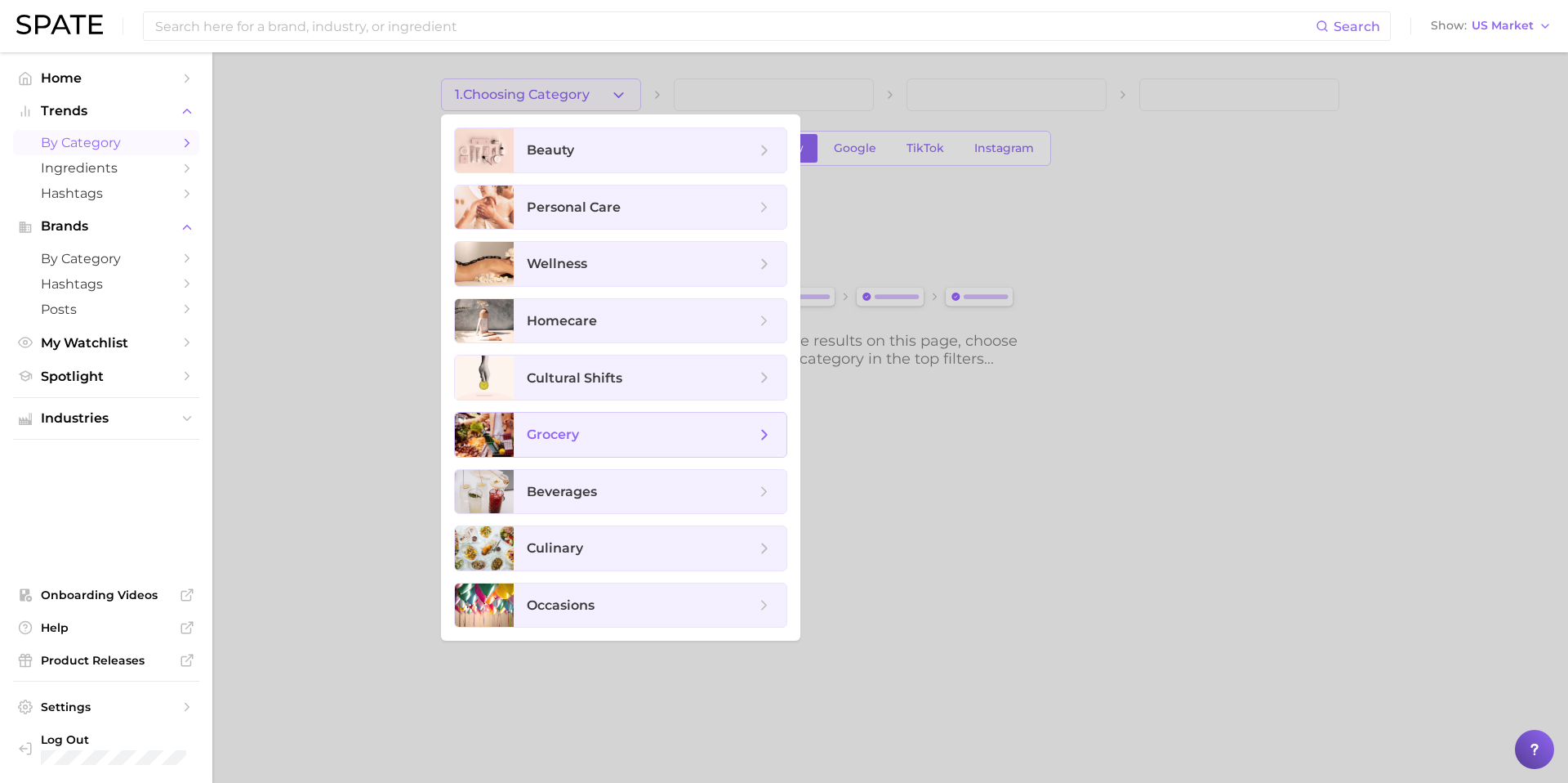
click at [575, 436] on span "grocery" at bounding box center [553, 434] width 53 height 15
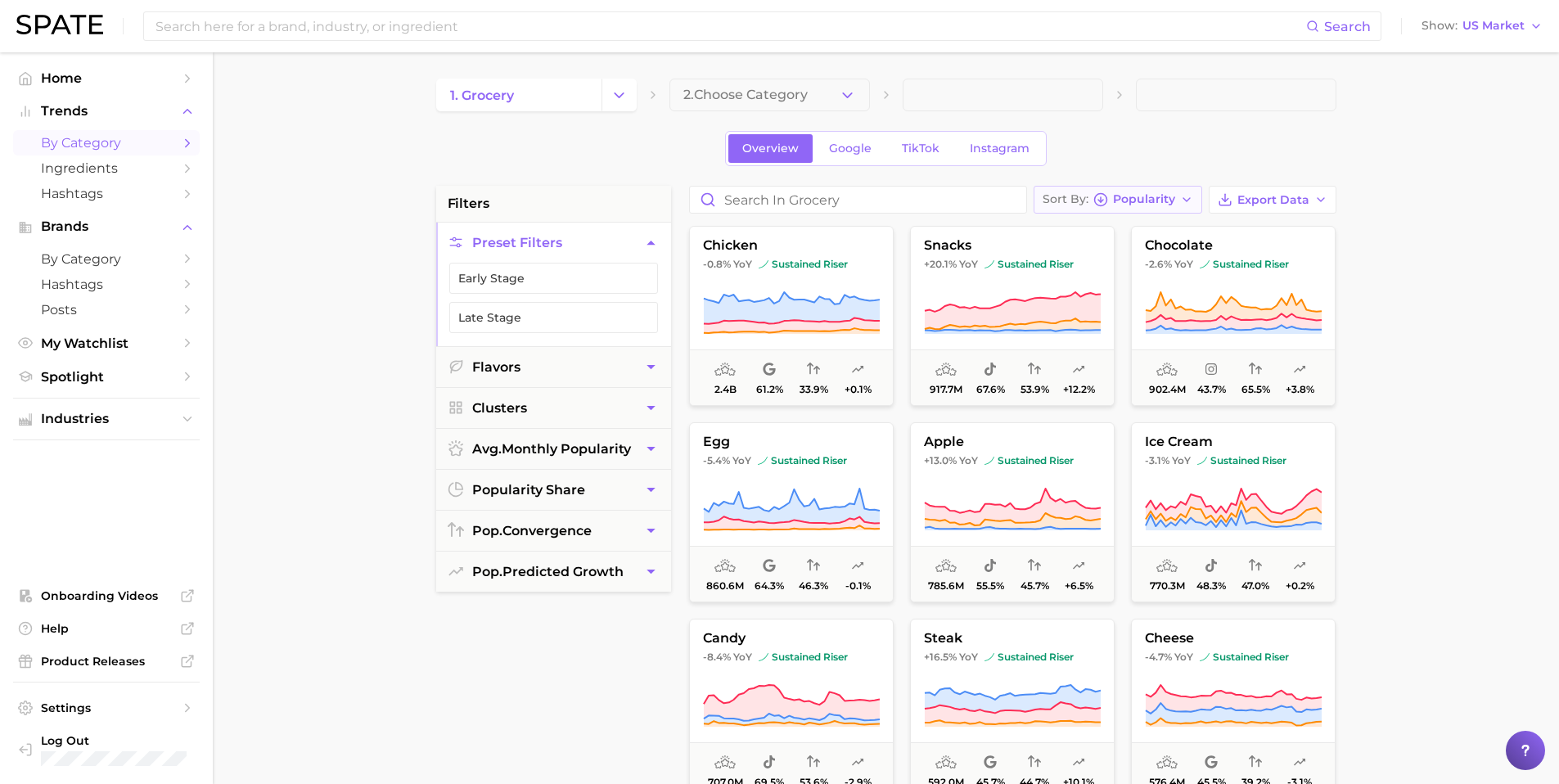
click at [1168, 195] on span "Popularity" at bounding box center [1144, 200] width 63 height 9
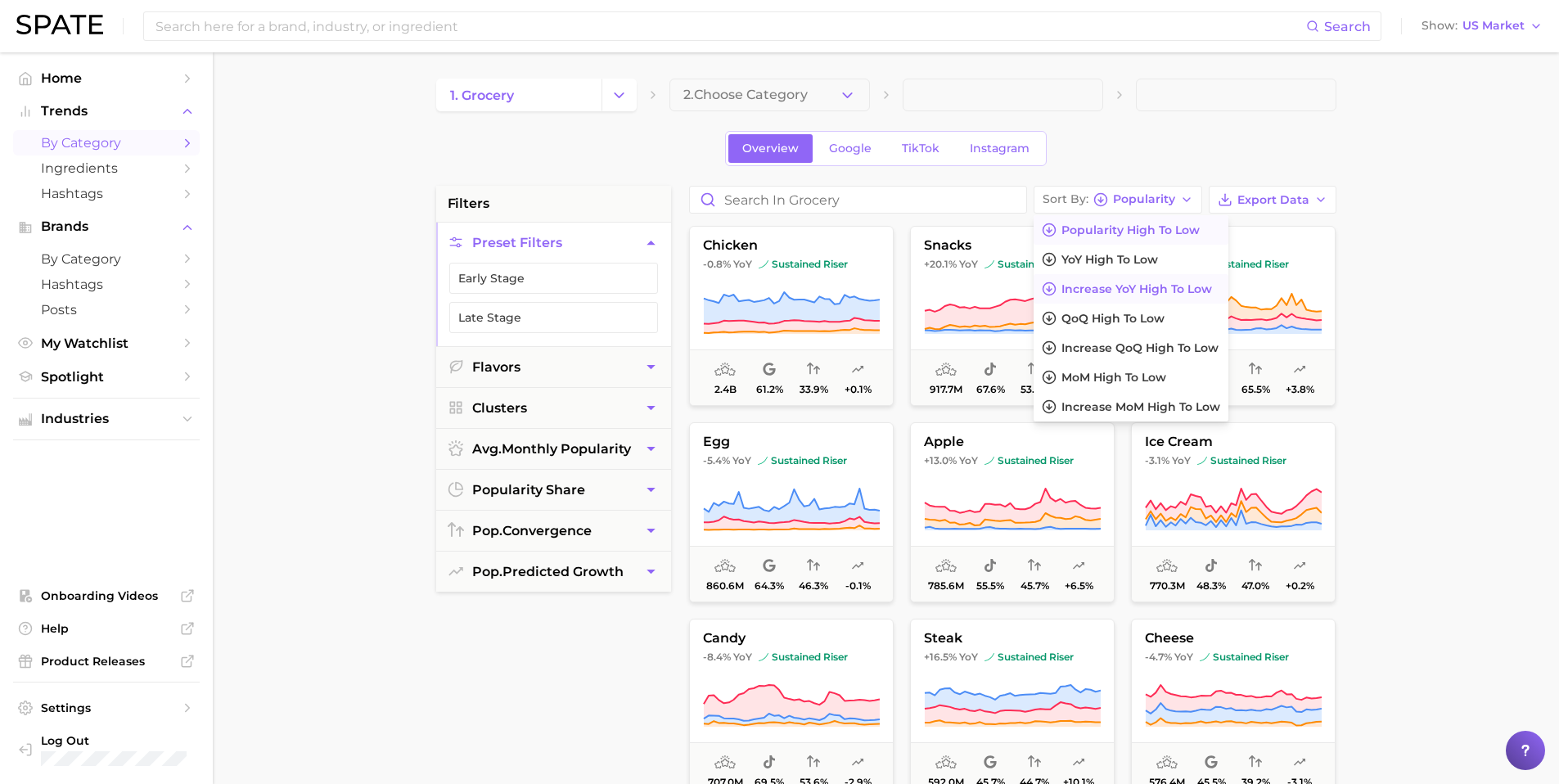
click at [1160, 292] on span "Increase YoY high to low" at bounding box center [1137, 289] width 151 height 14
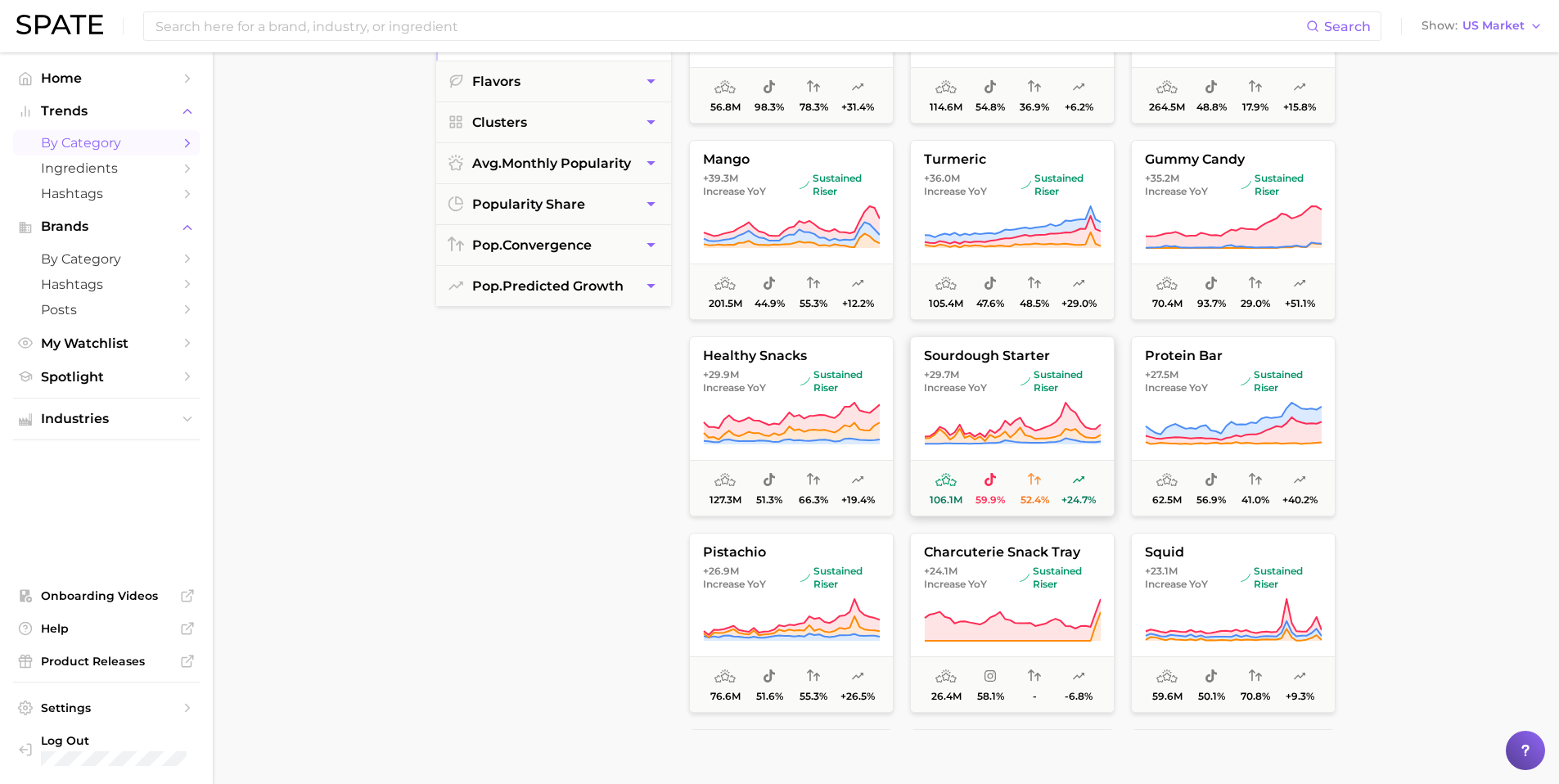
scroll to position [388, 0]
click at [734, 366] on button "healthy snacks +29.9m Increase YoY sustained riser 127.3m 51.3% 66.3% +19.4%" at bounding box center [791, 426] width 204 height 180
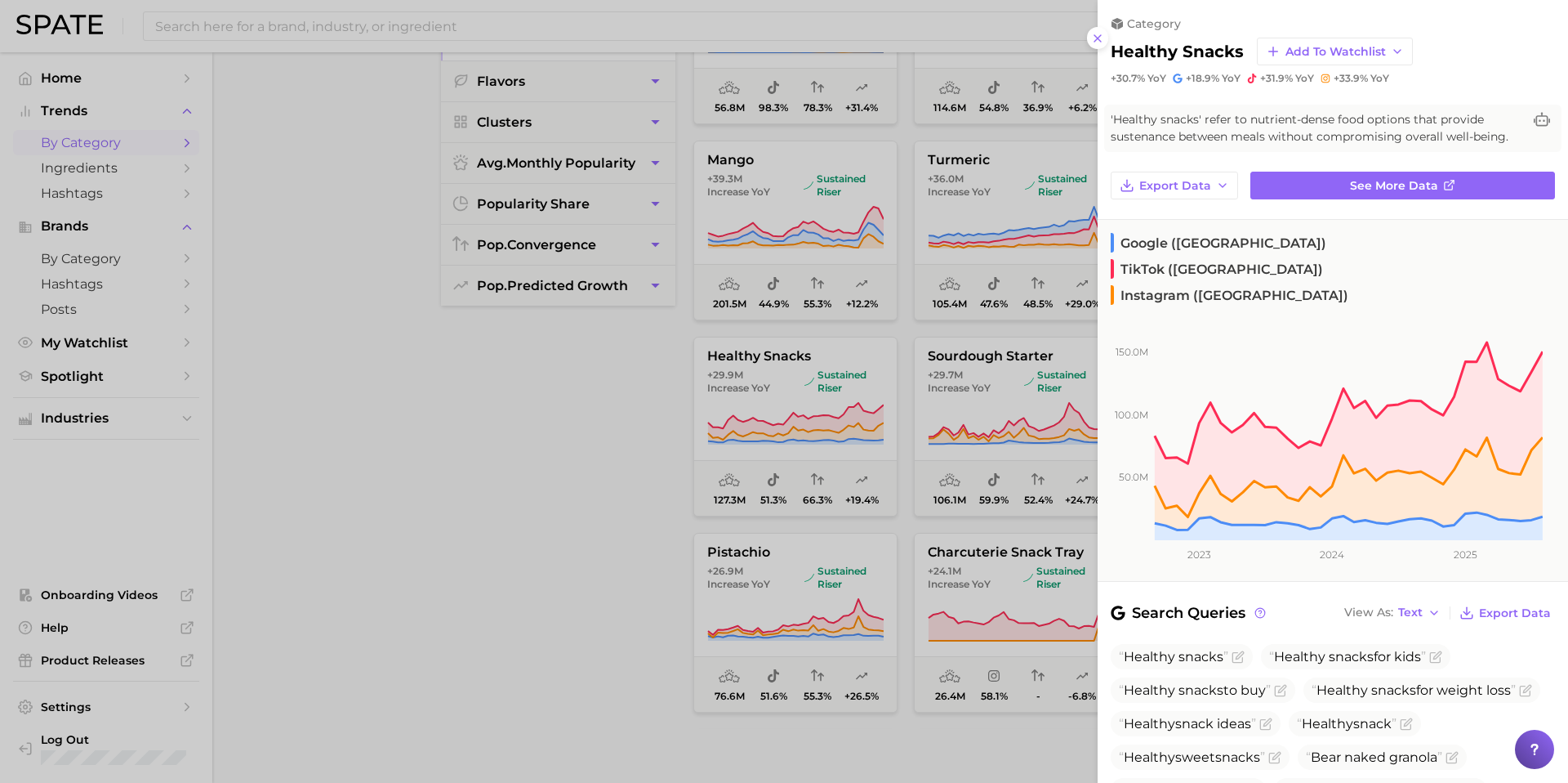
click at [456, 419] on div at bounding box center [784, 392] width 1568 height 783
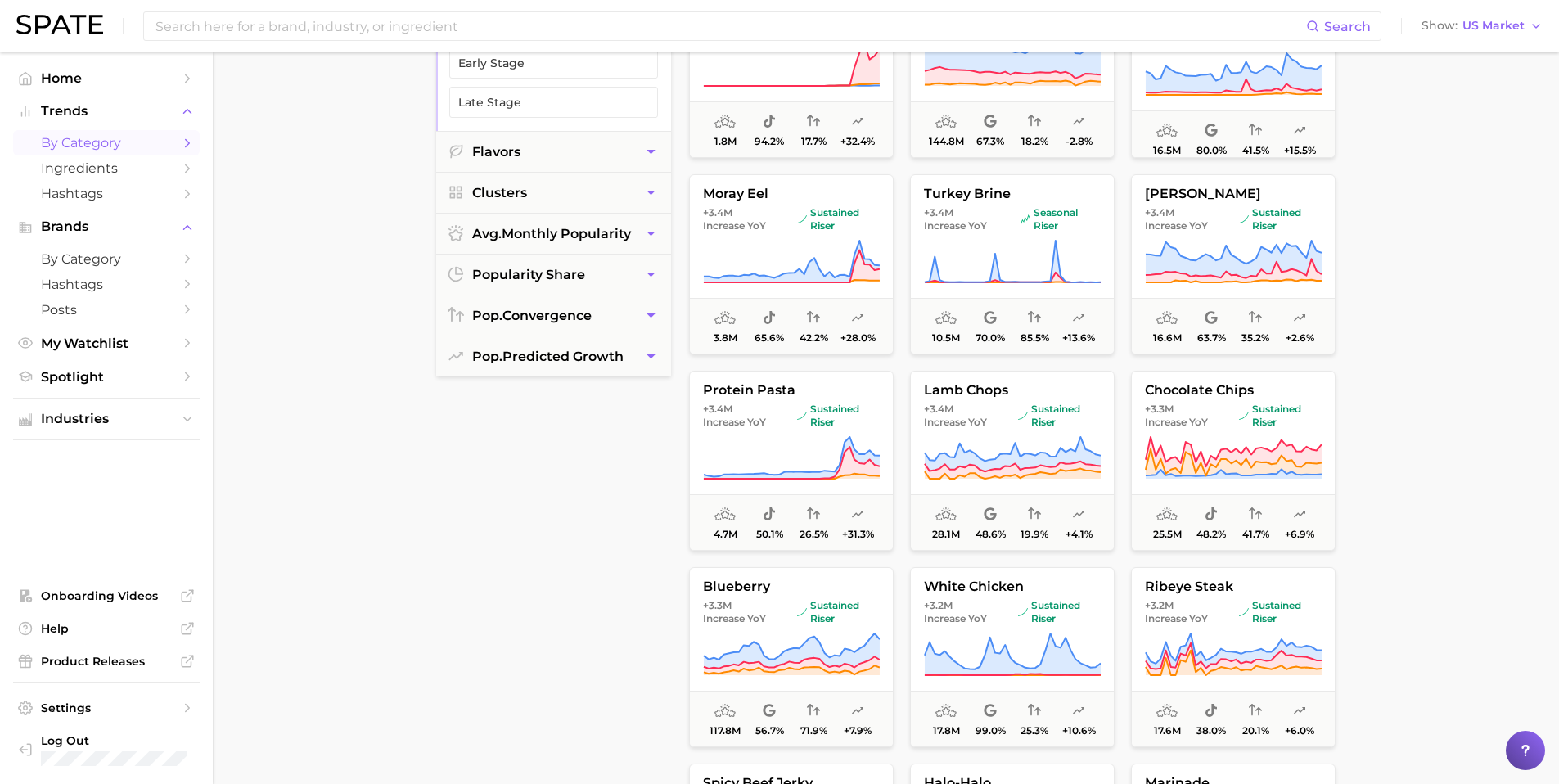
scroll to position [9063, 0]
click at [755, 446] on icon at bounding box center [791, 457] width 177 height 45
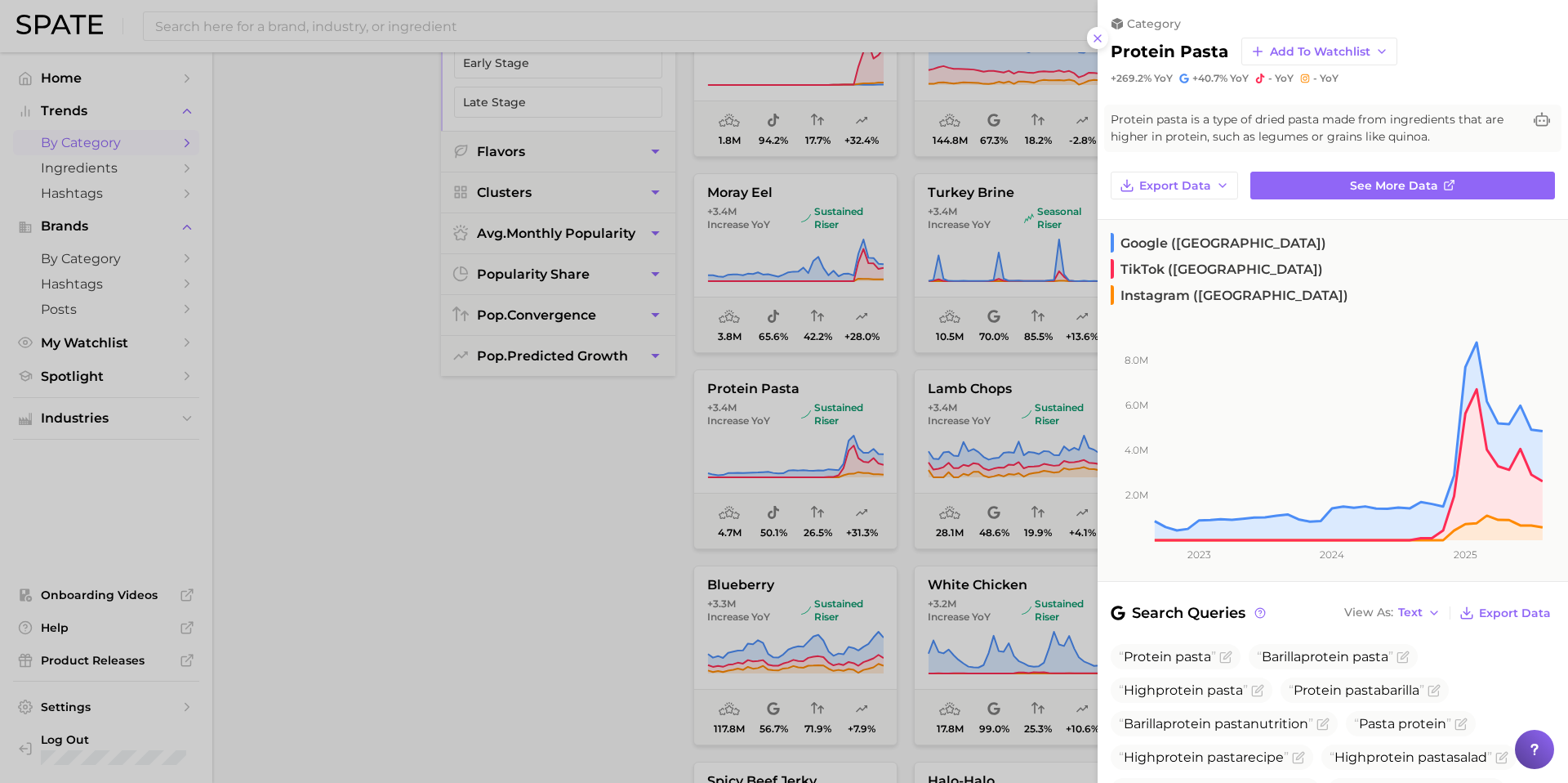
click at [491, 608] on div at bounding box center [784, 392] width 1568 height 783
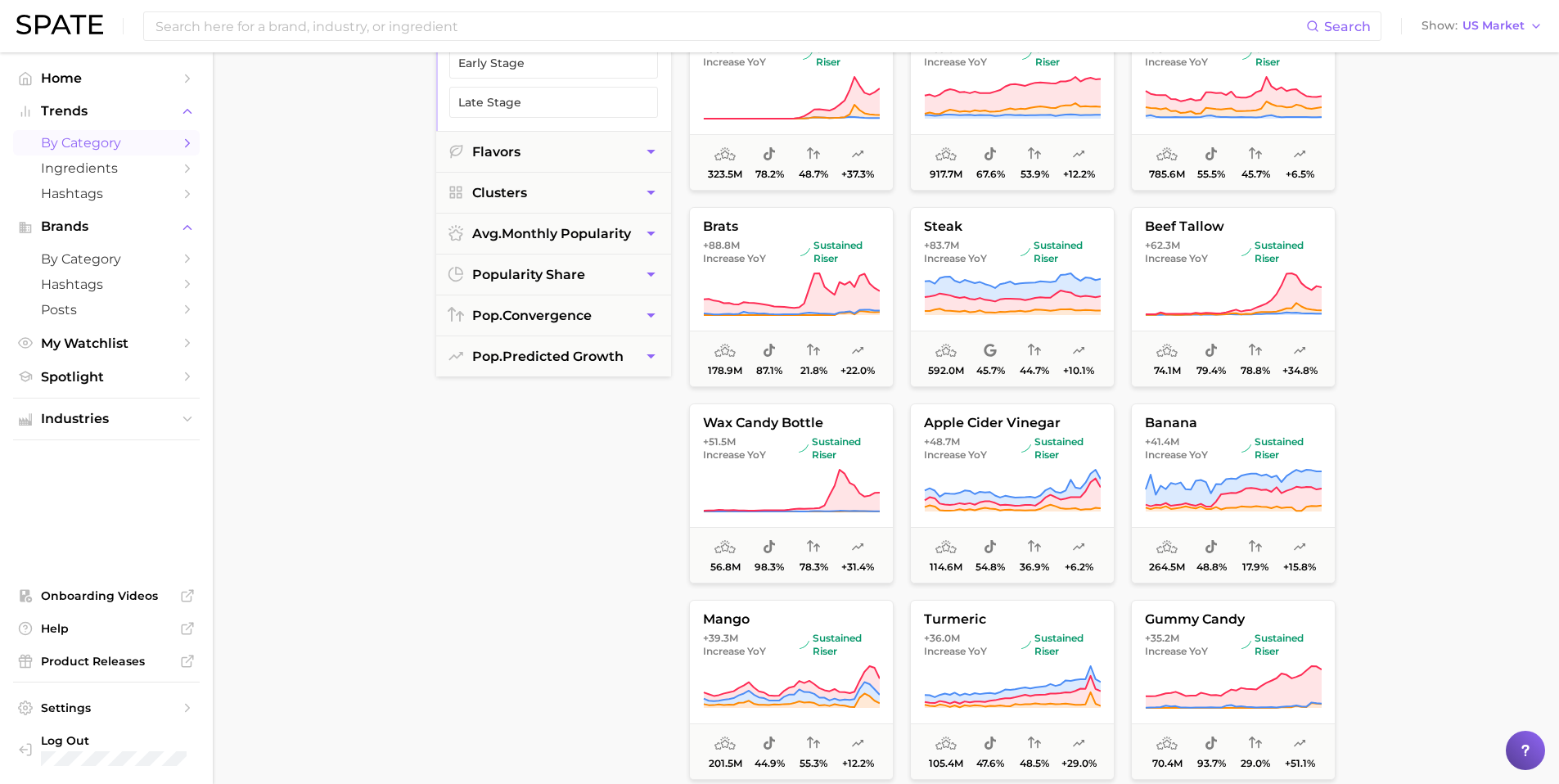
scroll to position [0, 0]
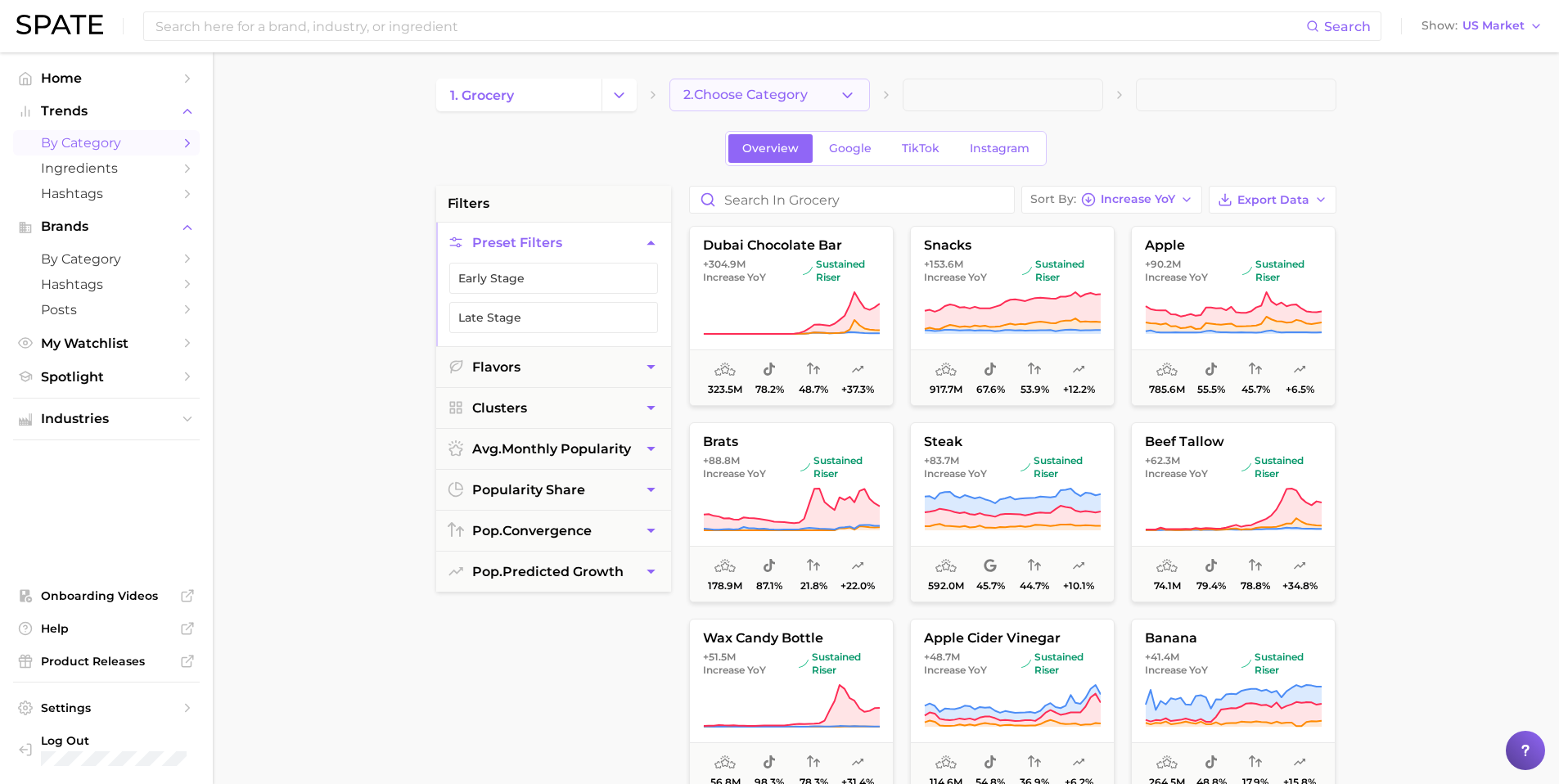
click at [853, 93] on icon "button" at bounding box center [847, 95] width 17 height 17
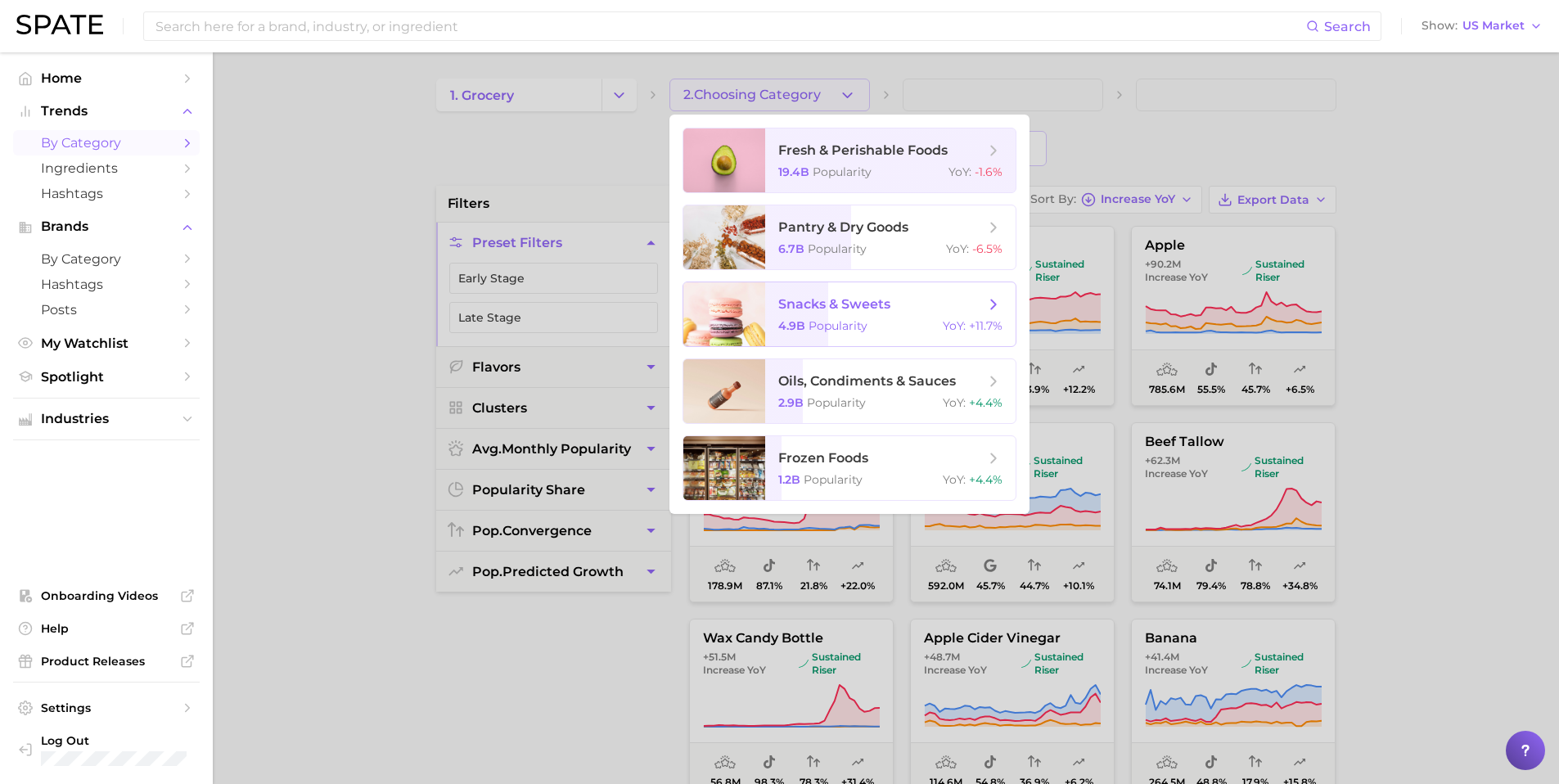
click at [893, 309] on span "snacks & sweets" at bounding box center [881, 304] width 206 height 18
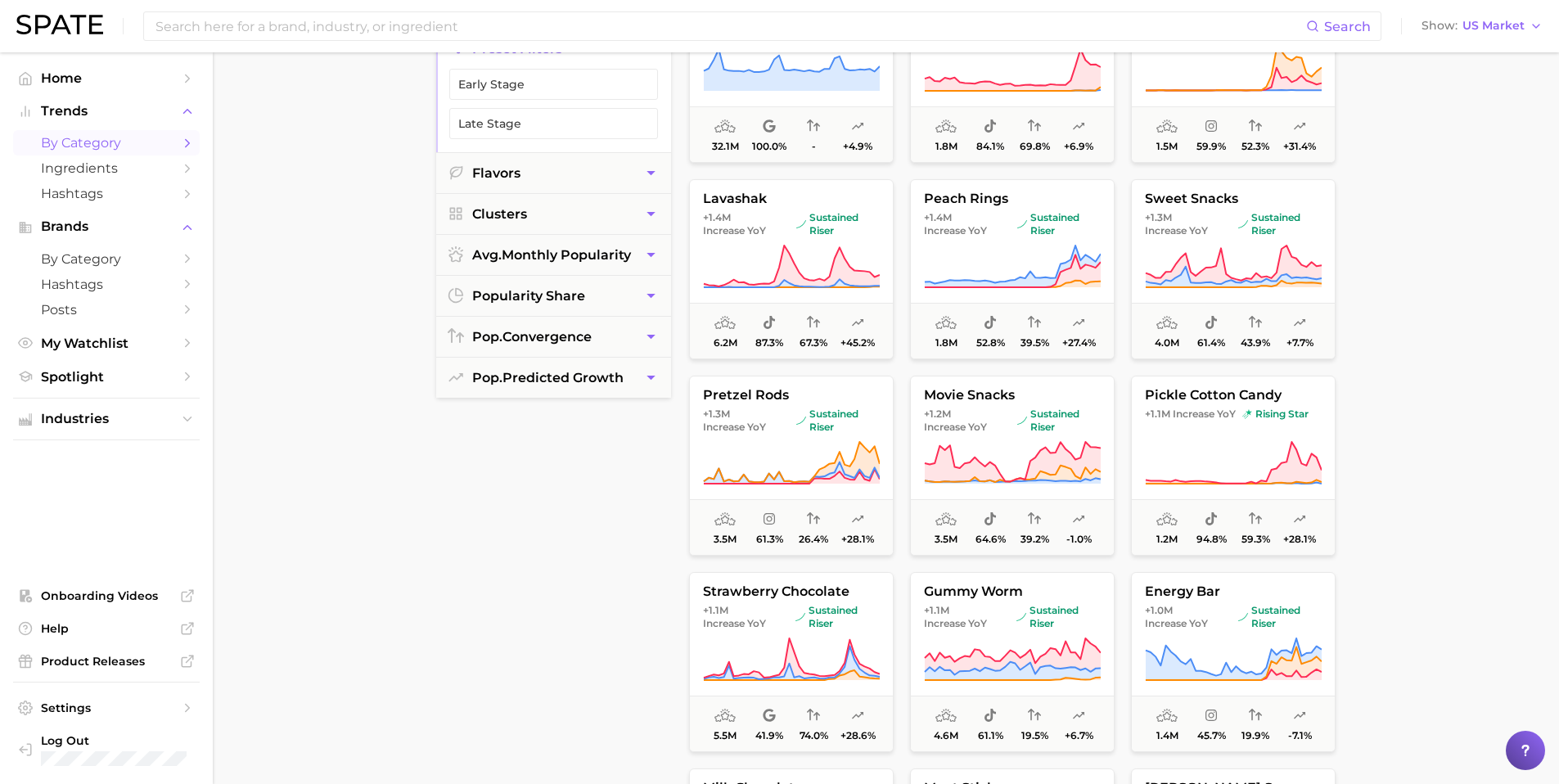
scroll to position [2997, 0]
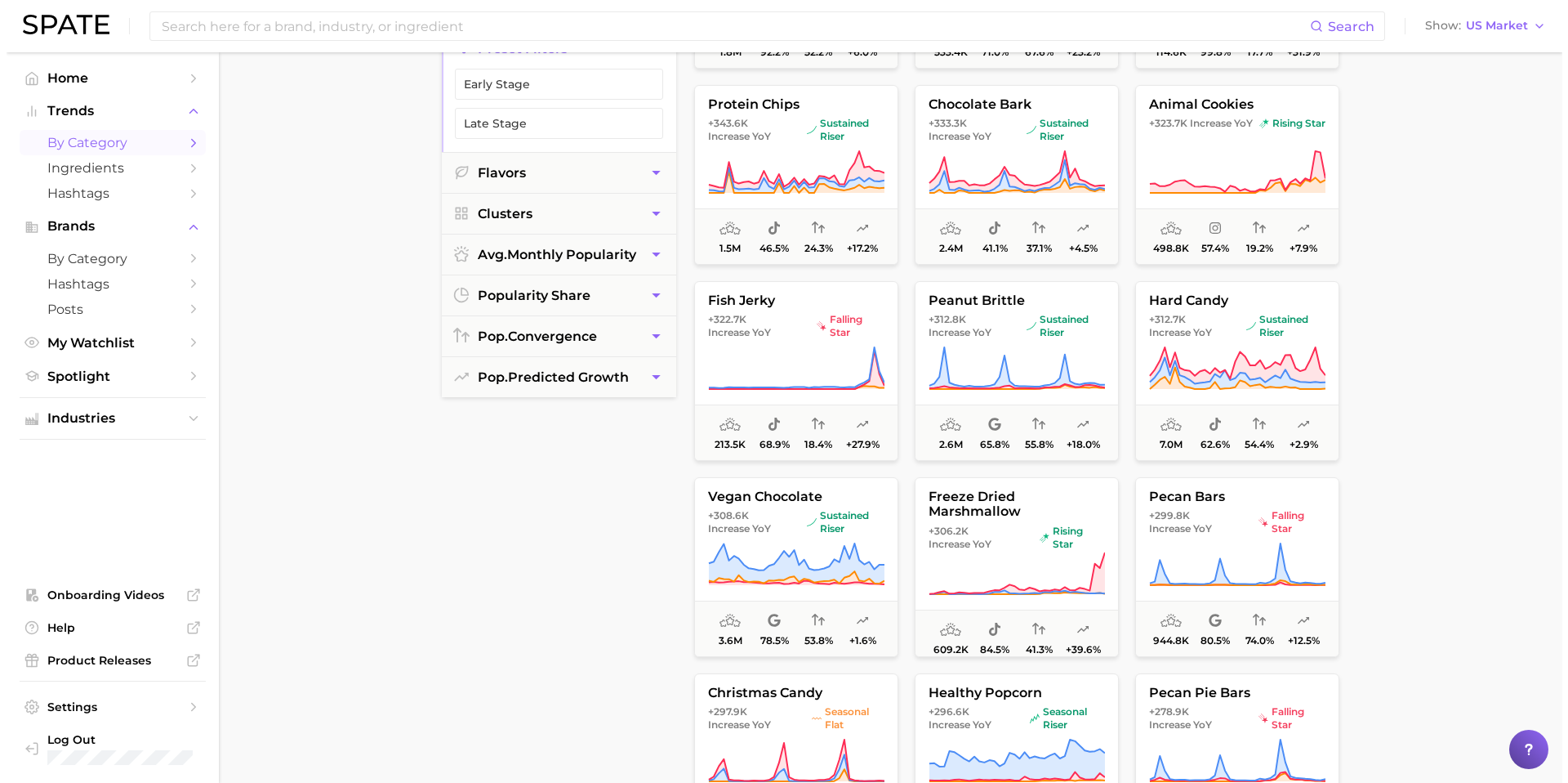
scroll to position [7790, 0]
click at [803, 169] on icon at bounding box center [789, 171] width 177 height 45
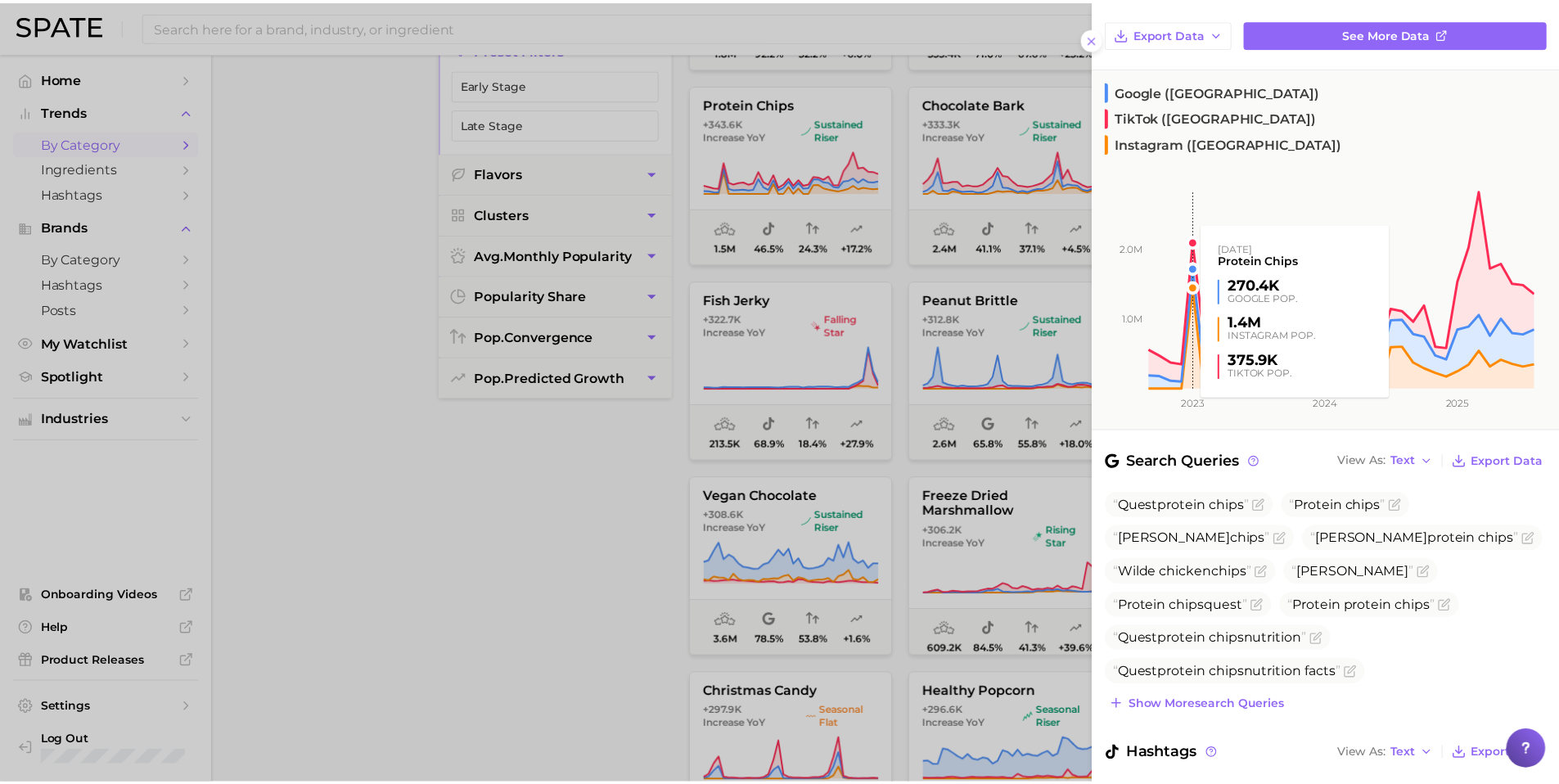
scroll to position [153, 0]
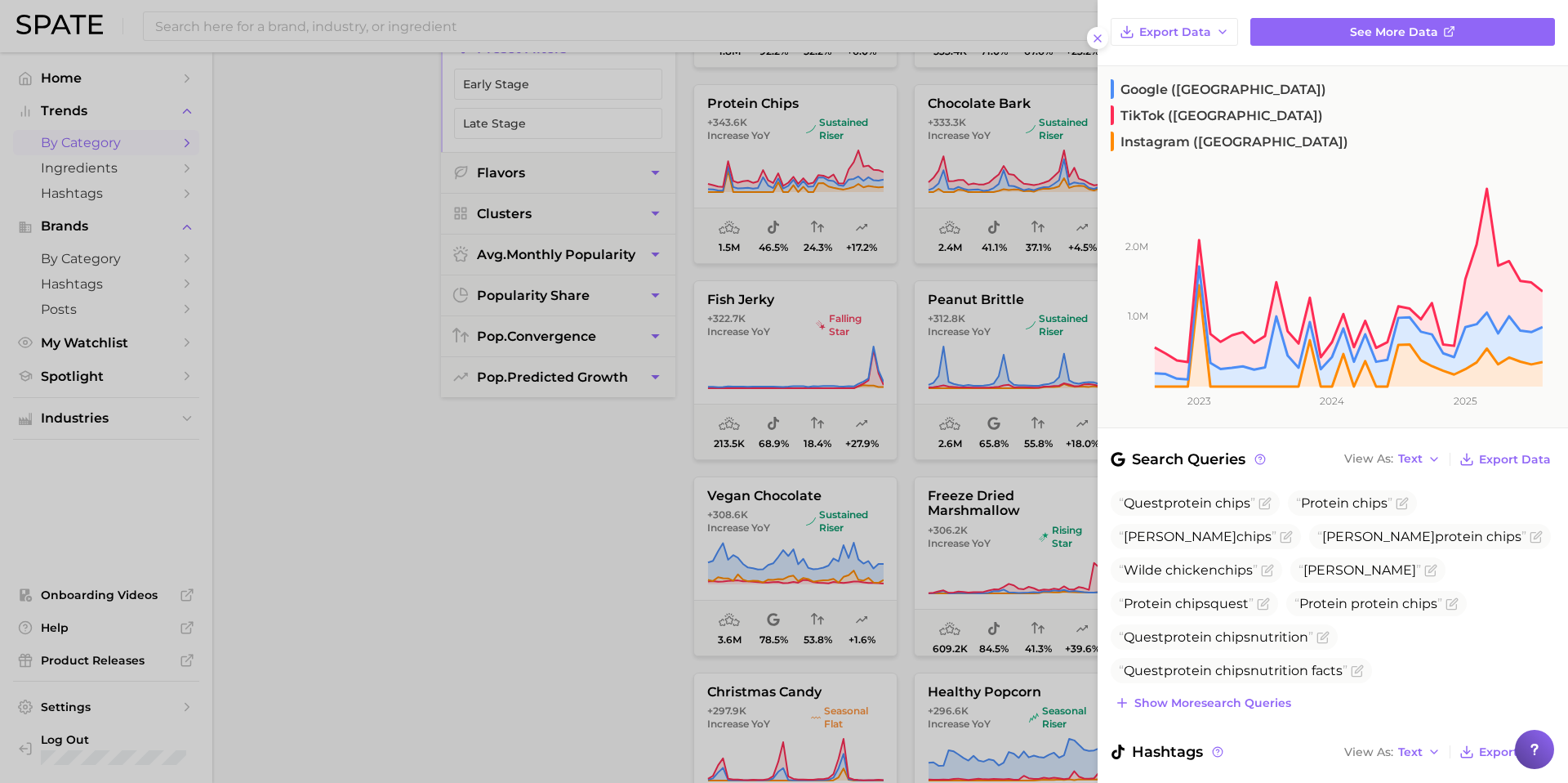
click at [464, 554] on div at bounding box center [784, 392] width 1568 height 783
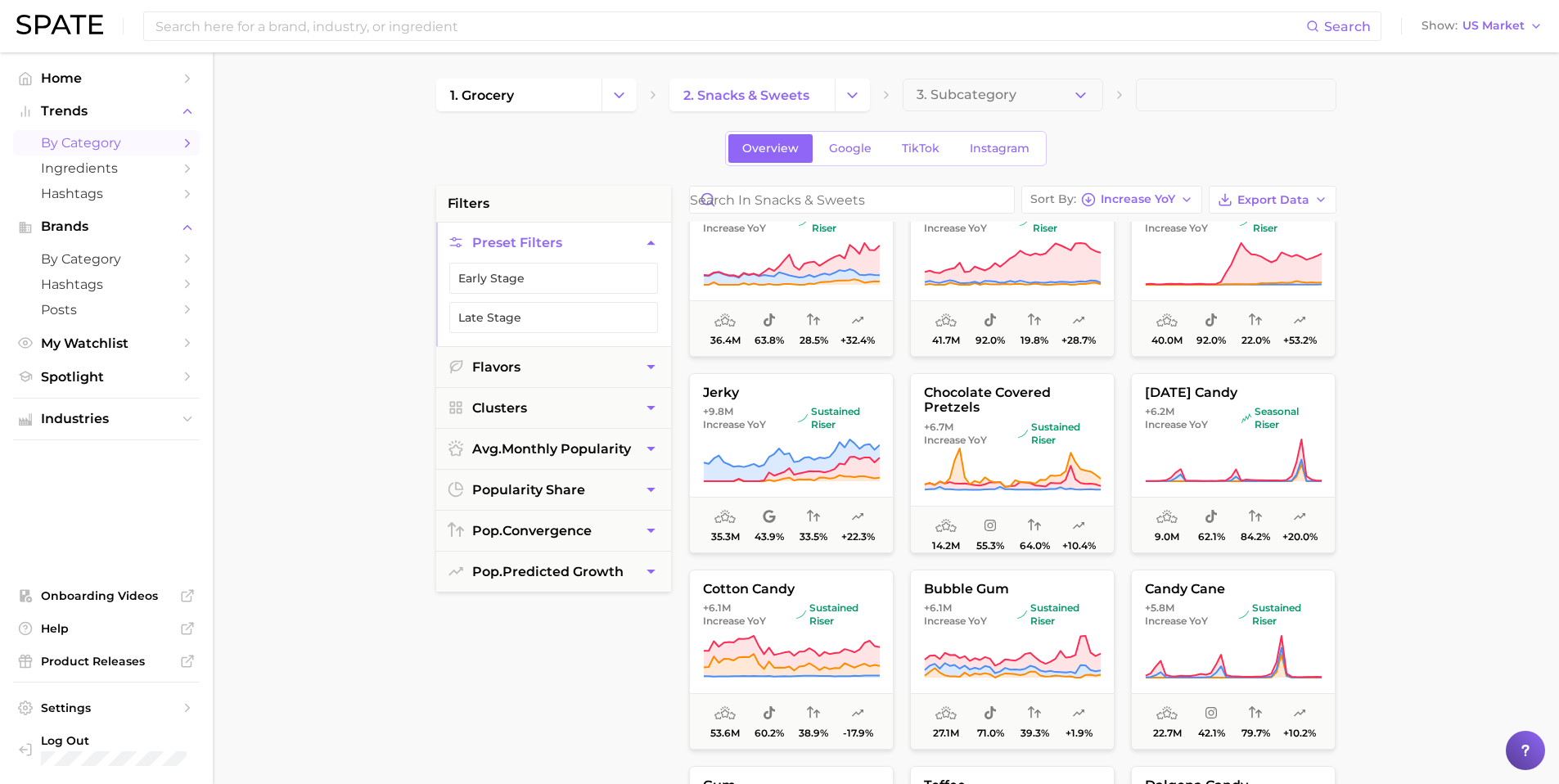
scroll to position [656, 0]
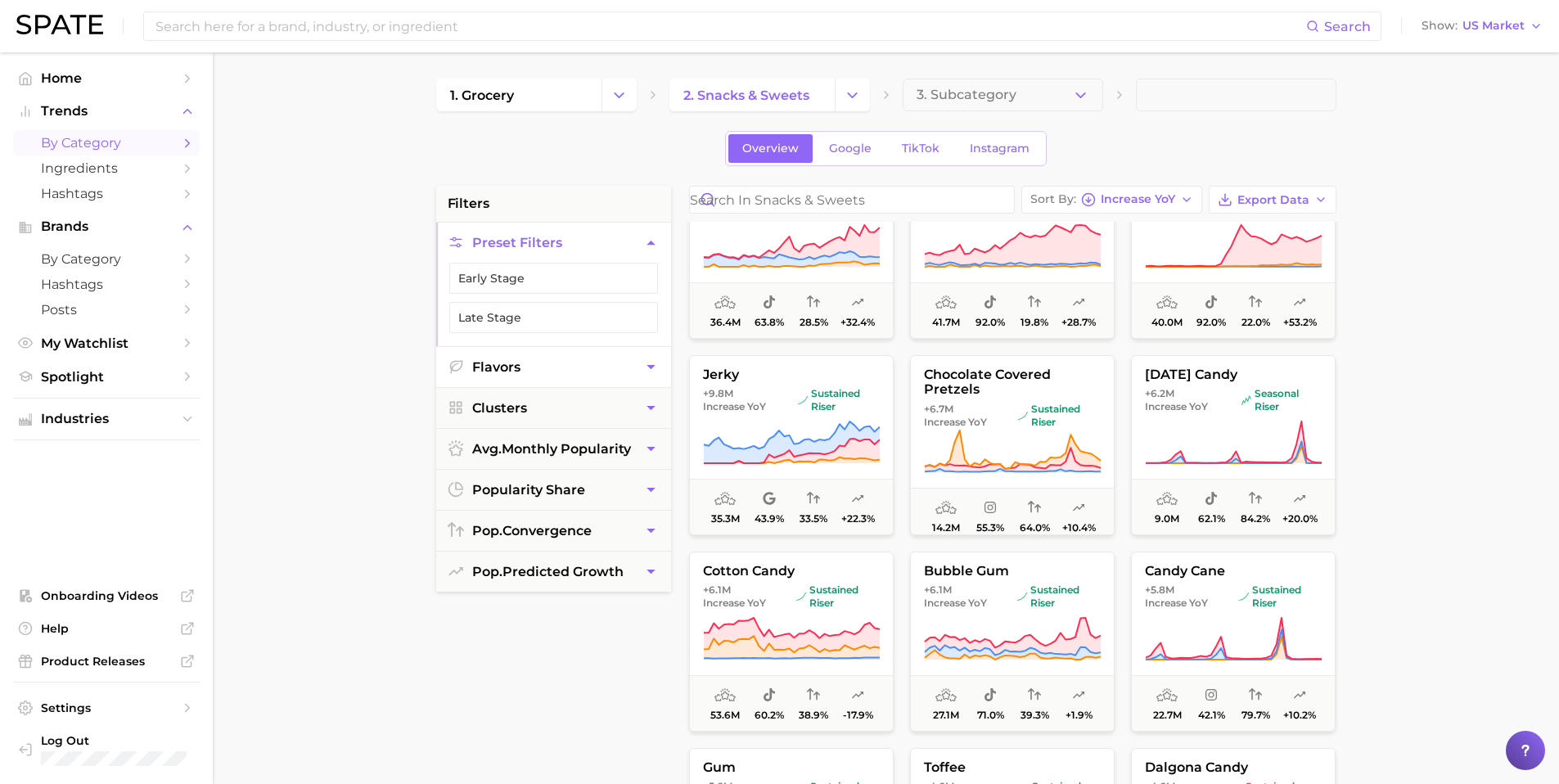
click at [508, 368] on button "Flavors" at bounding box center [553, 367] width 235 height 40
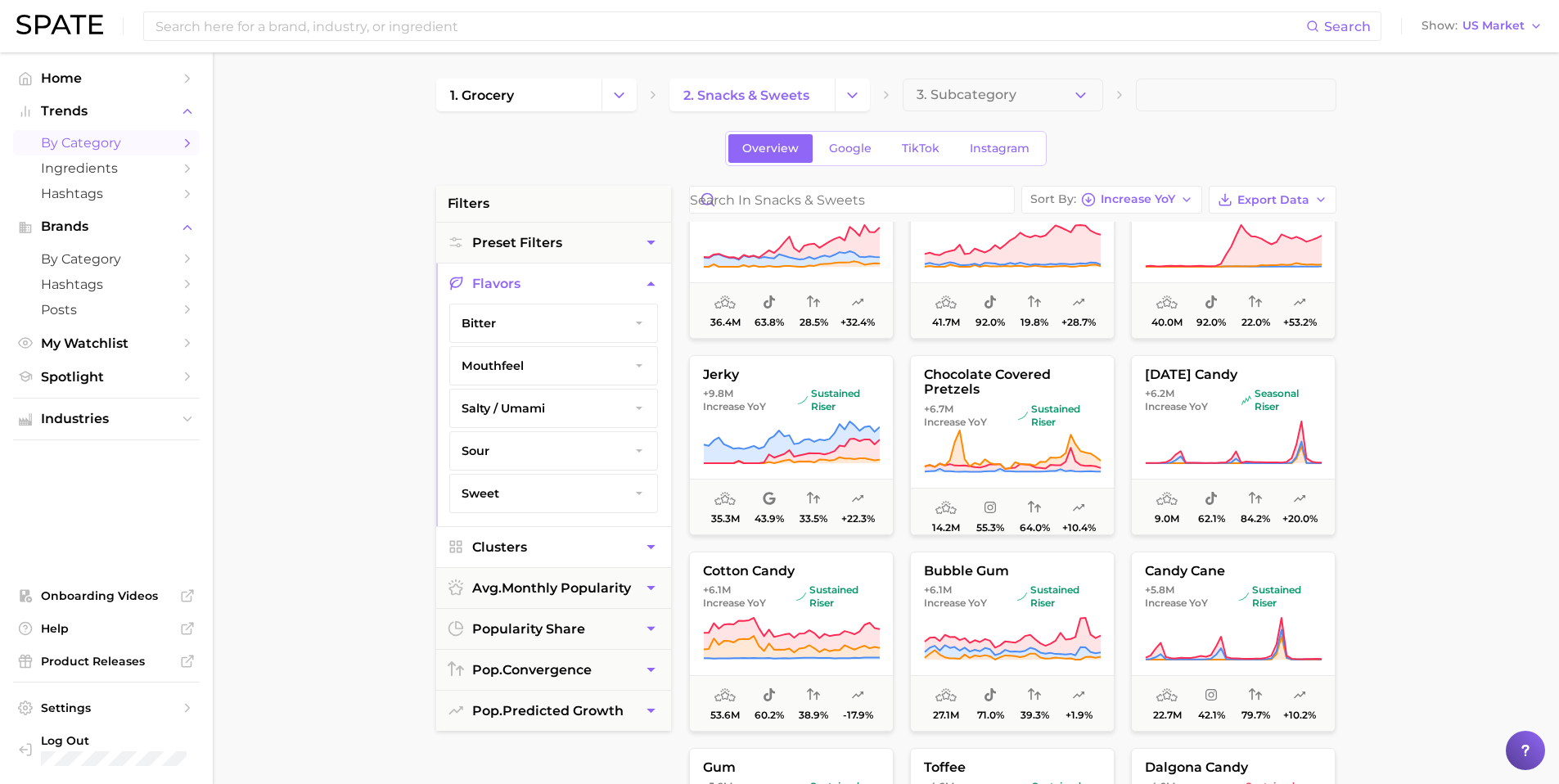
click at [526, 544] on span "Clusters" at bounding box center [499, 546] width 54 height 15
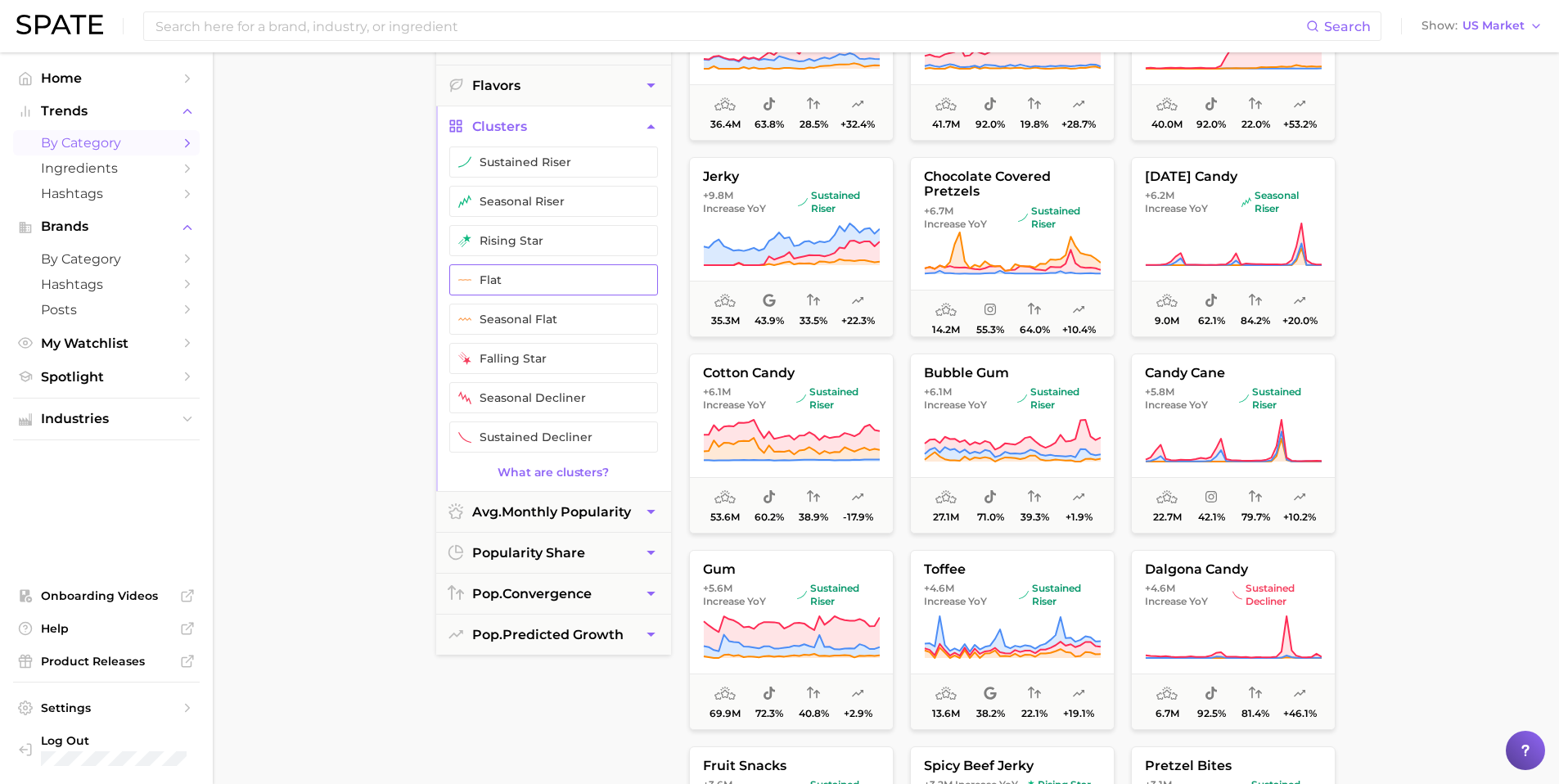
scroll to position [224, 0]
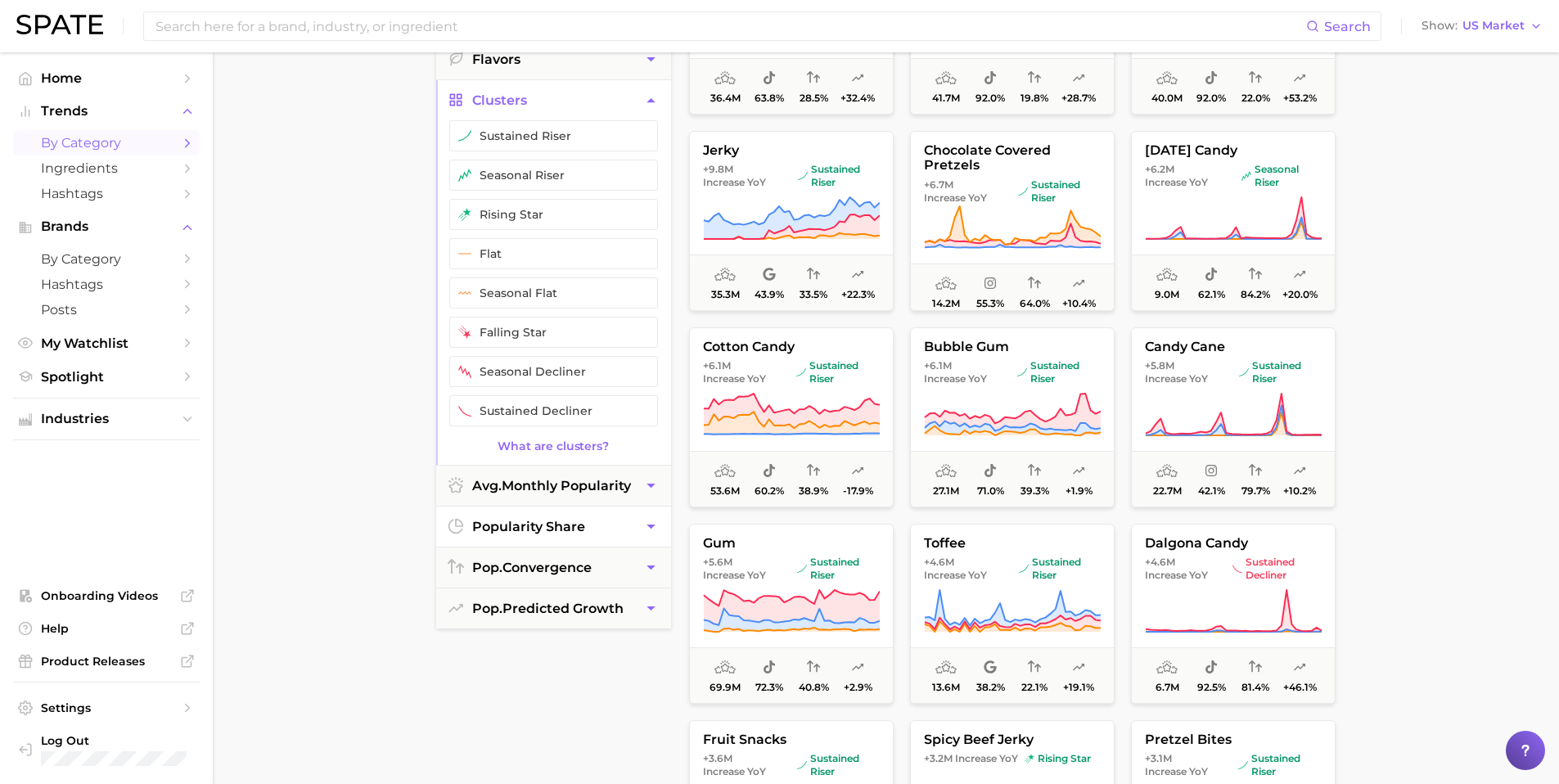
click at [549, 534] on button "popularity share" at bounding box center [553, 526] width 235 height 40
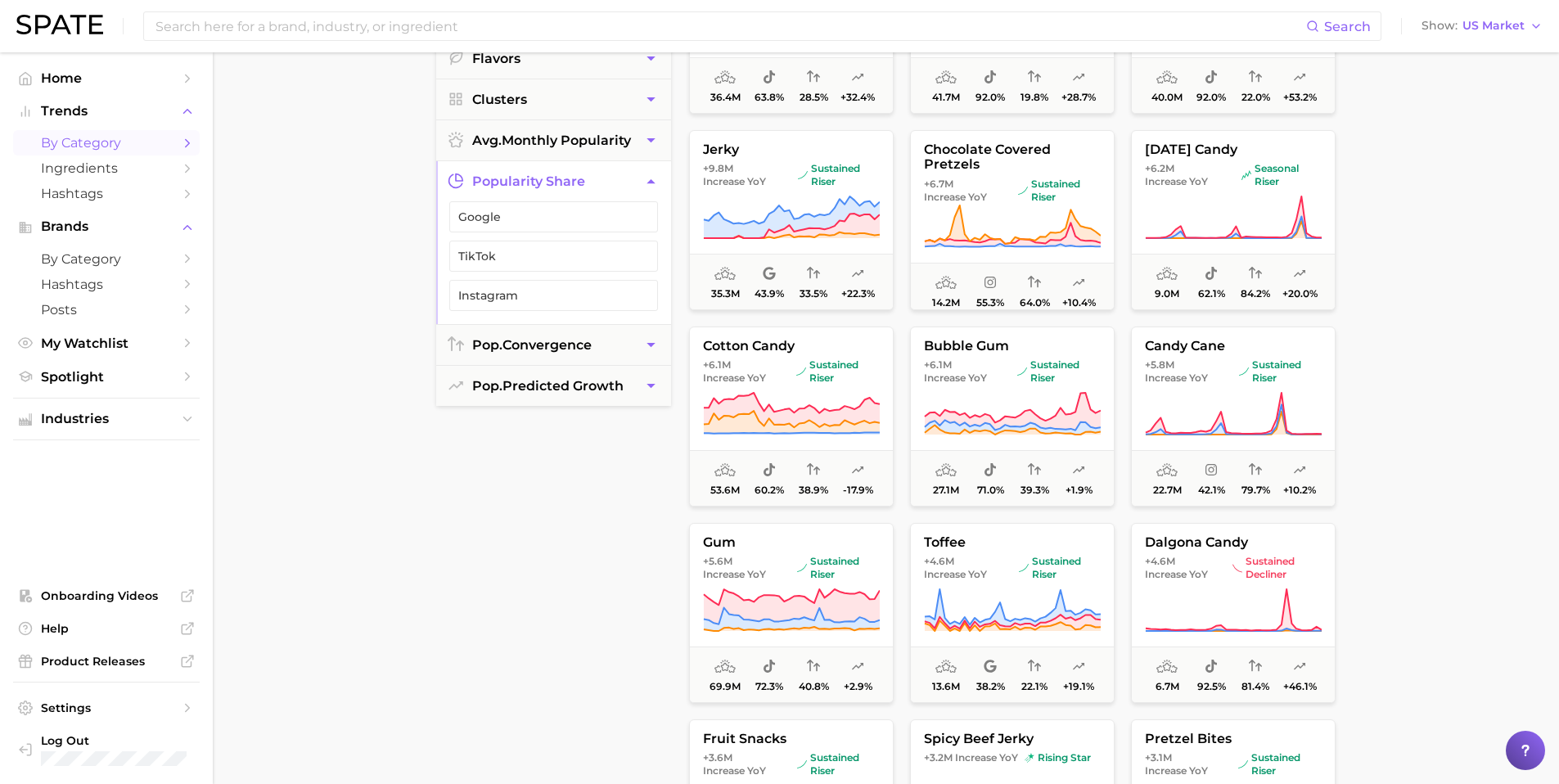
scroll to position [250, 0]
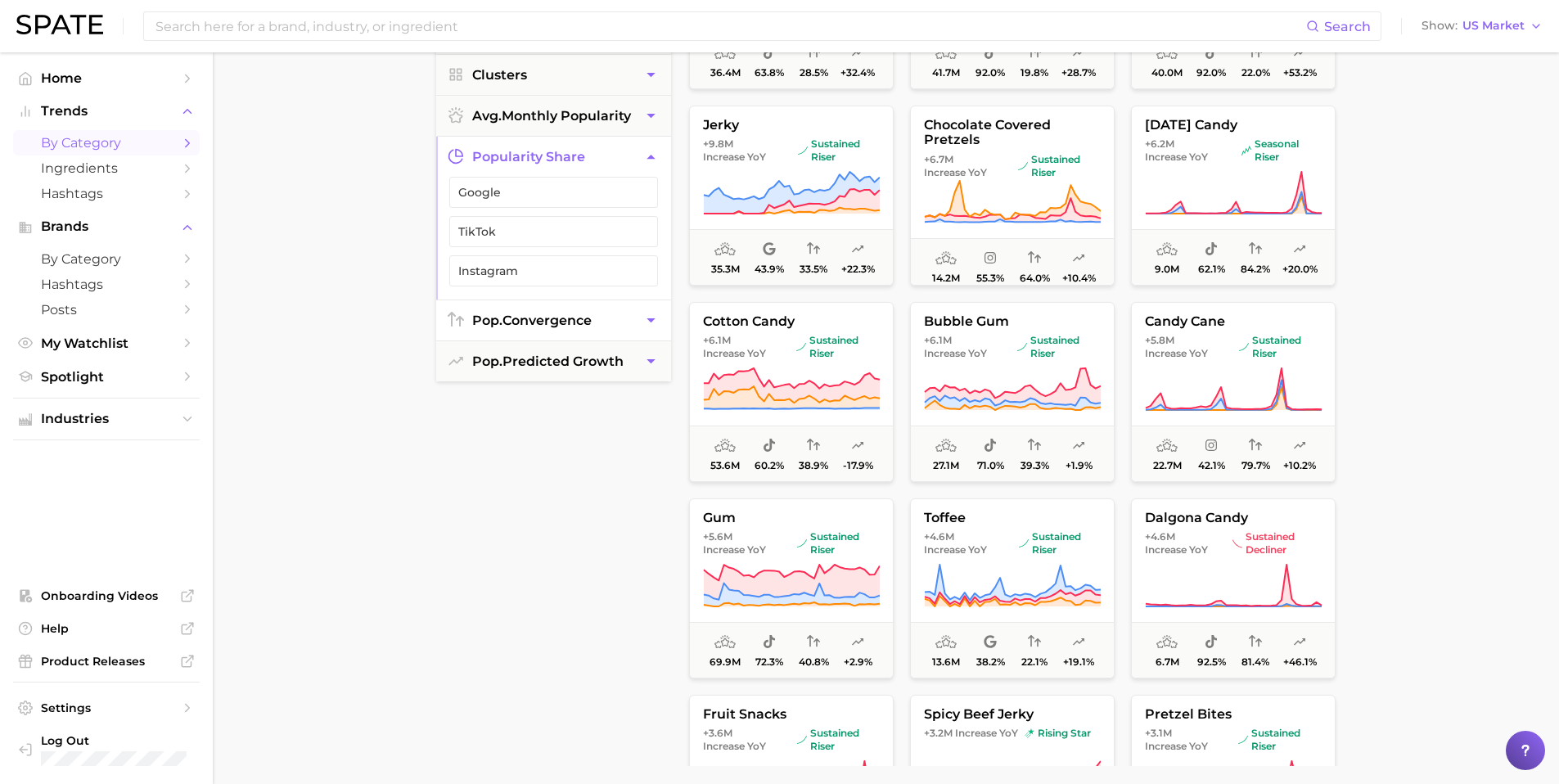
click at [541, 313] on span "pop. convergence" at bounding box center [532, 319] width 120 height 15
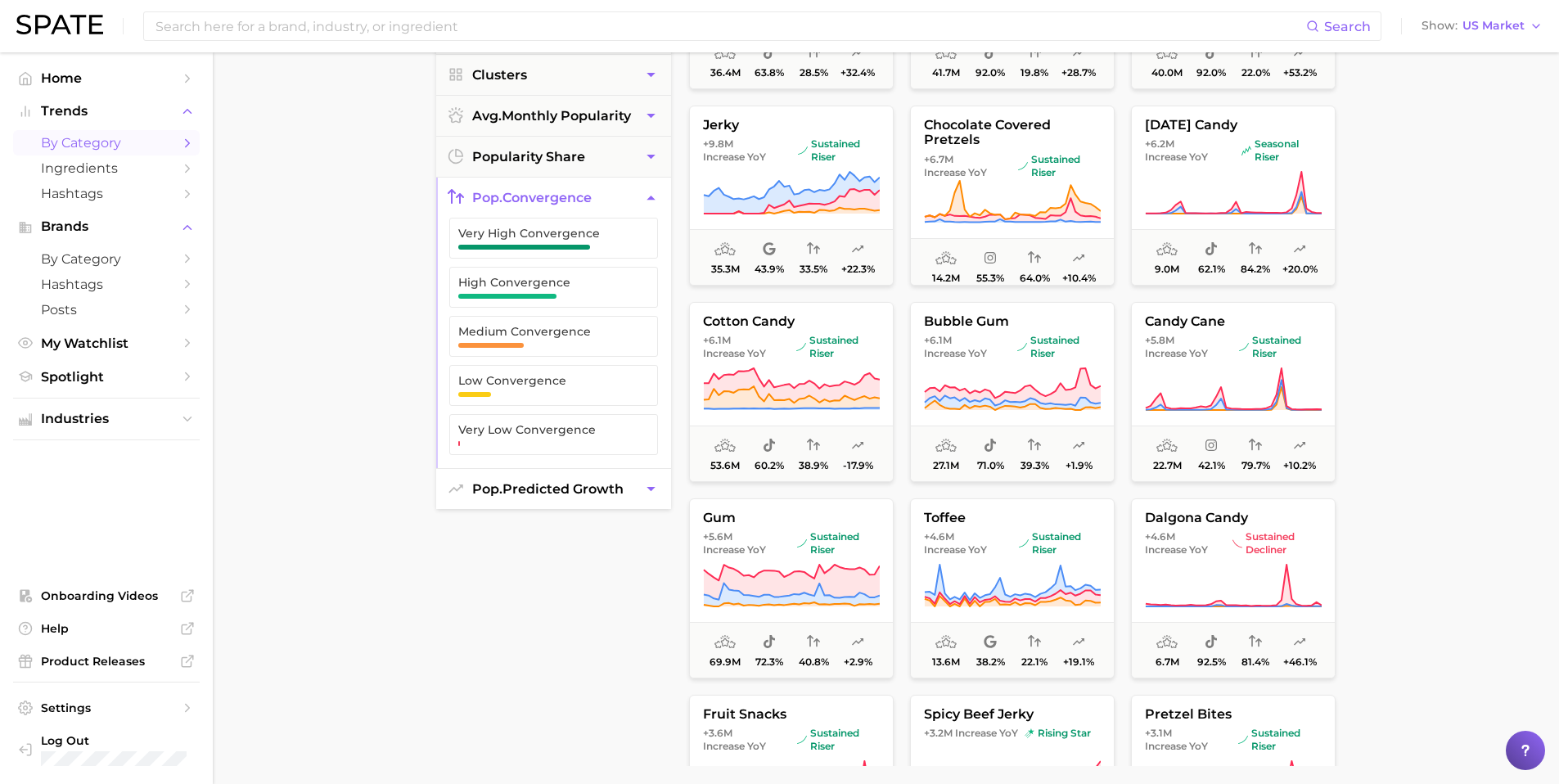
click at [534, 495] on span "pop. predicted growth" at bounding box center [548, 488] width 152 height 15
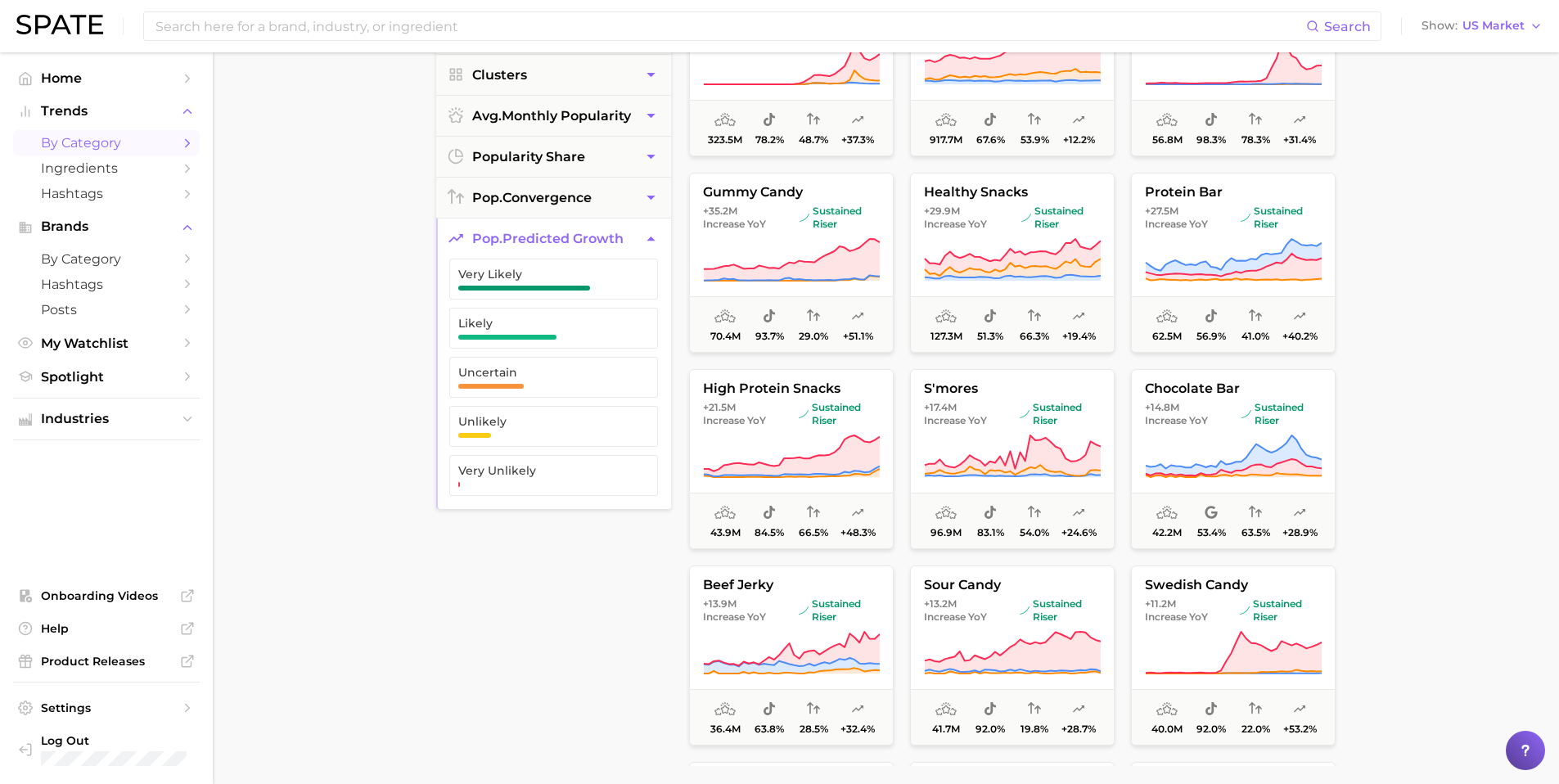
scroll to position [0, 0]
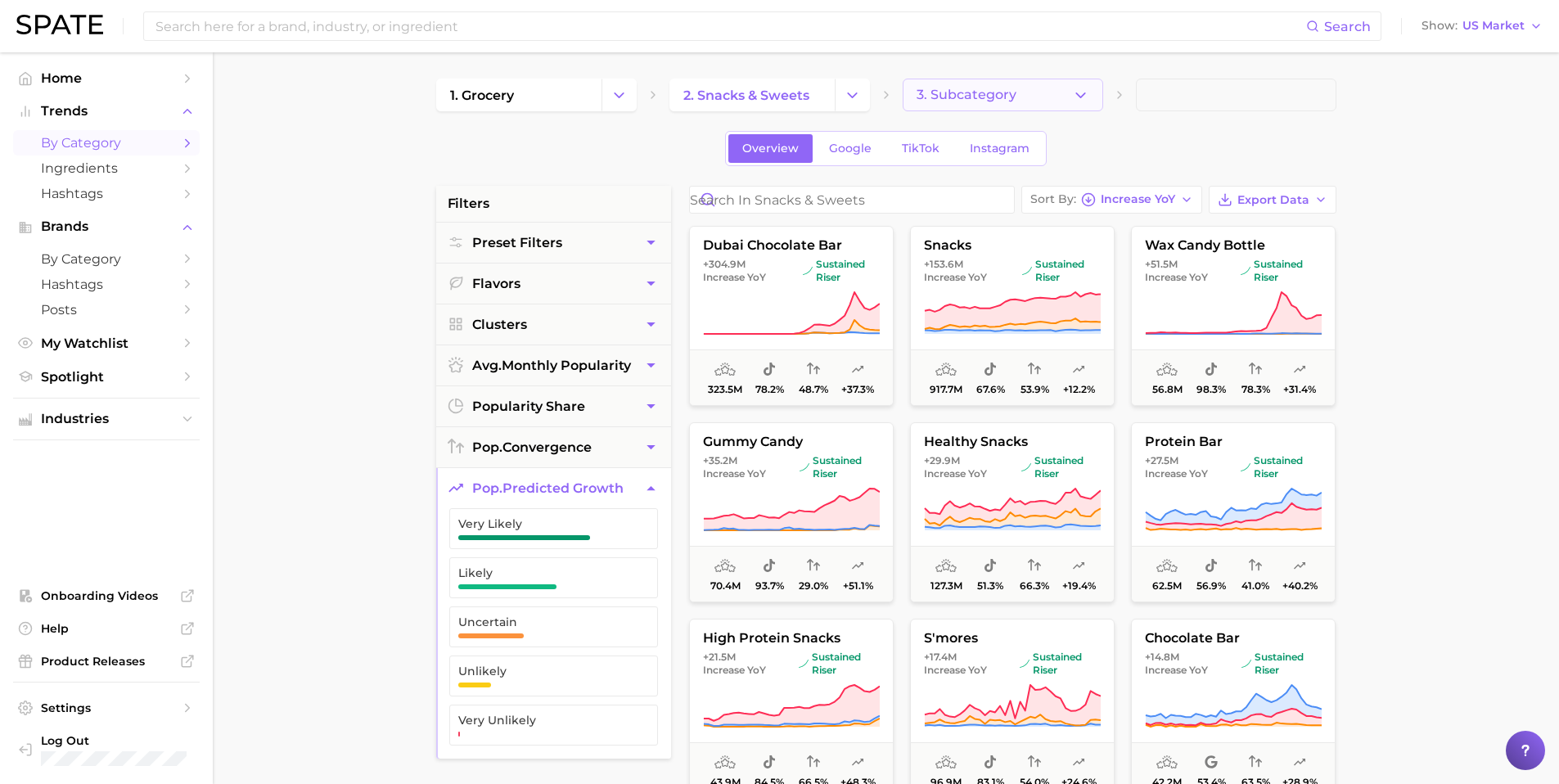
click at [1077, 92] on icon "button" at bounding box center [1080, 95] width 17 height 17
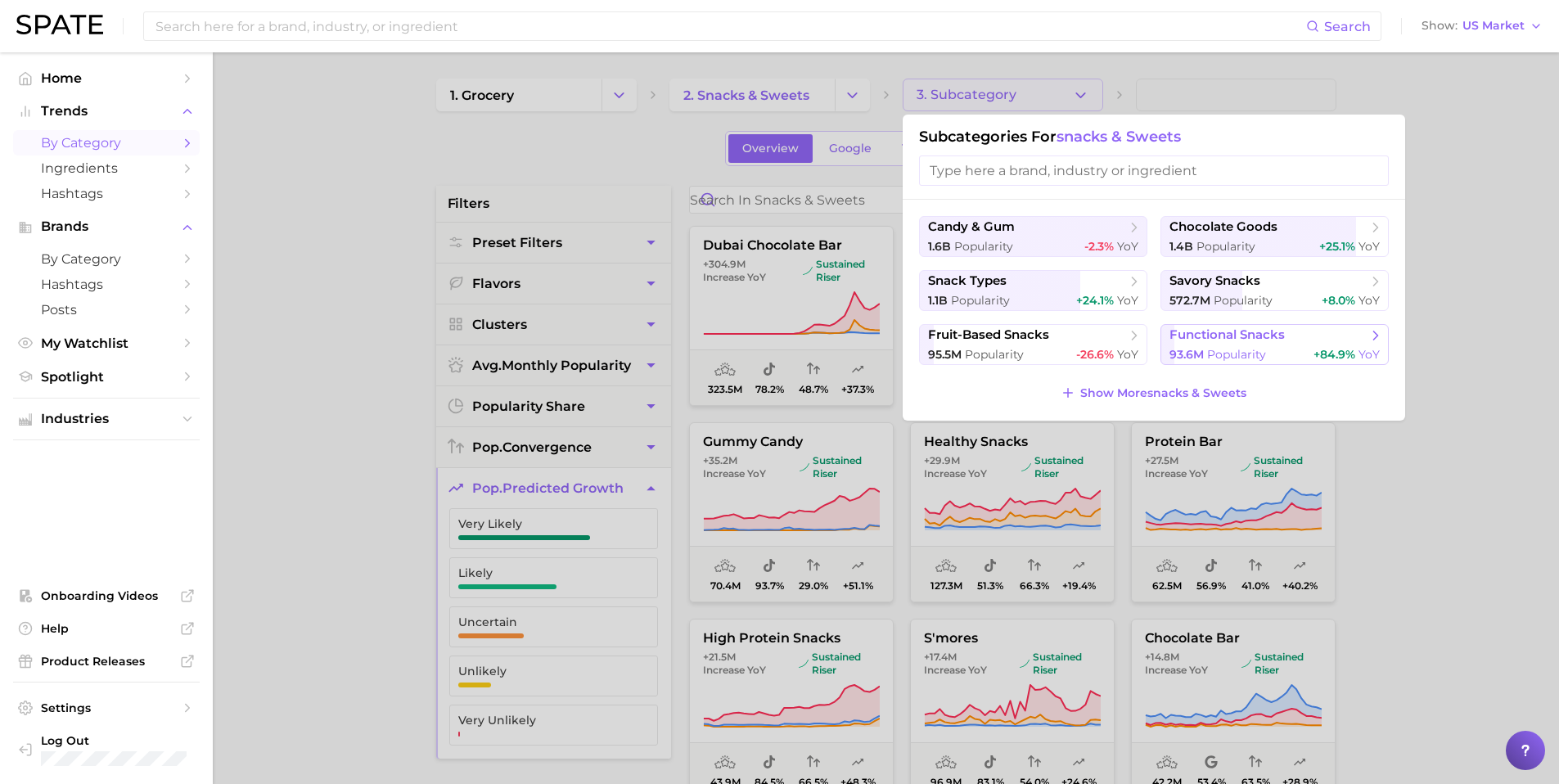
click at [1289, 364] on button "functional snacks 93.6m Popularity +84.9% YoY" at bounding box center [1274, 344] width 228 height 41
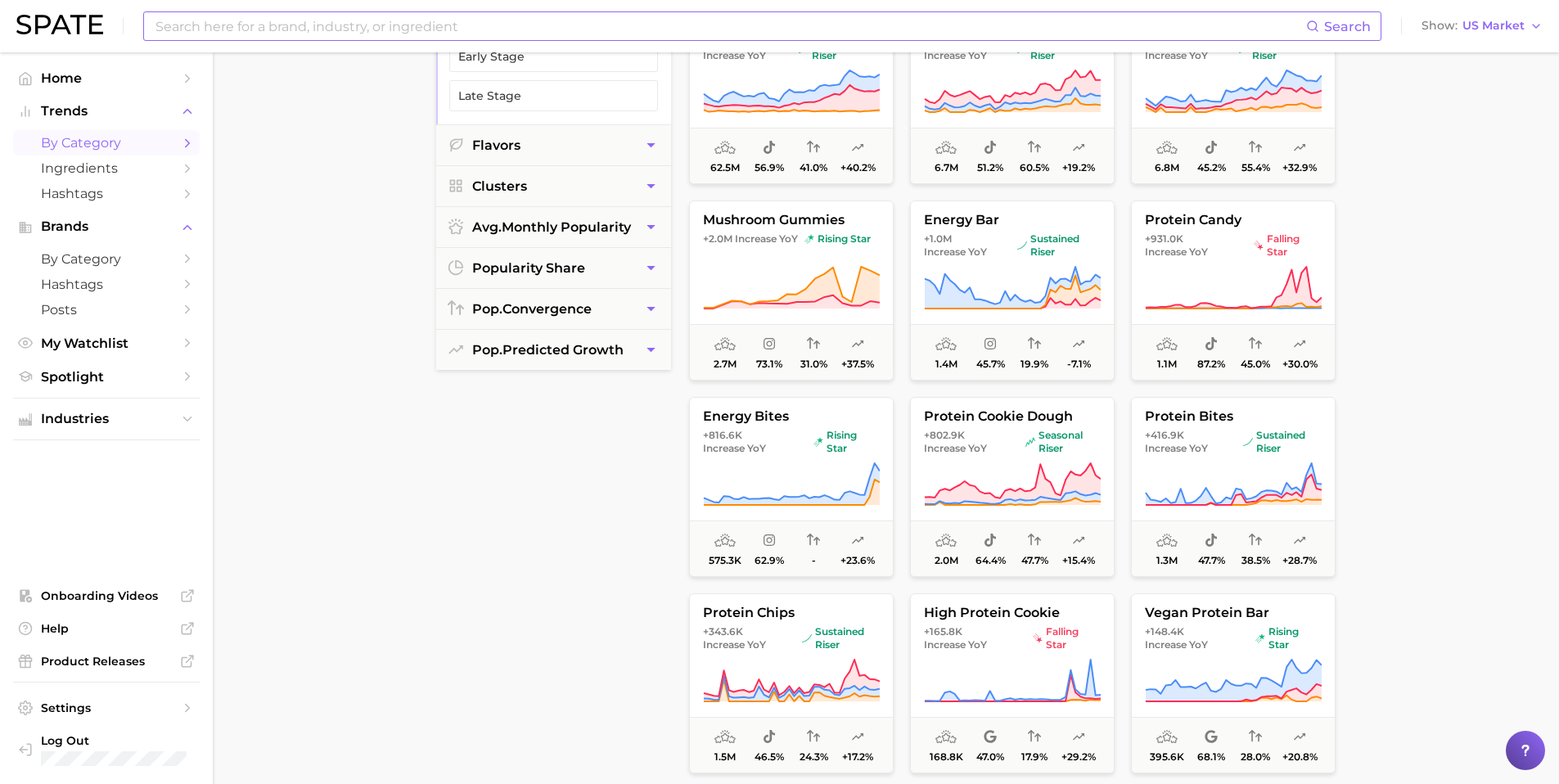
click at [349, 23] on input at bounding box center [729, 26] width 1152 height 28
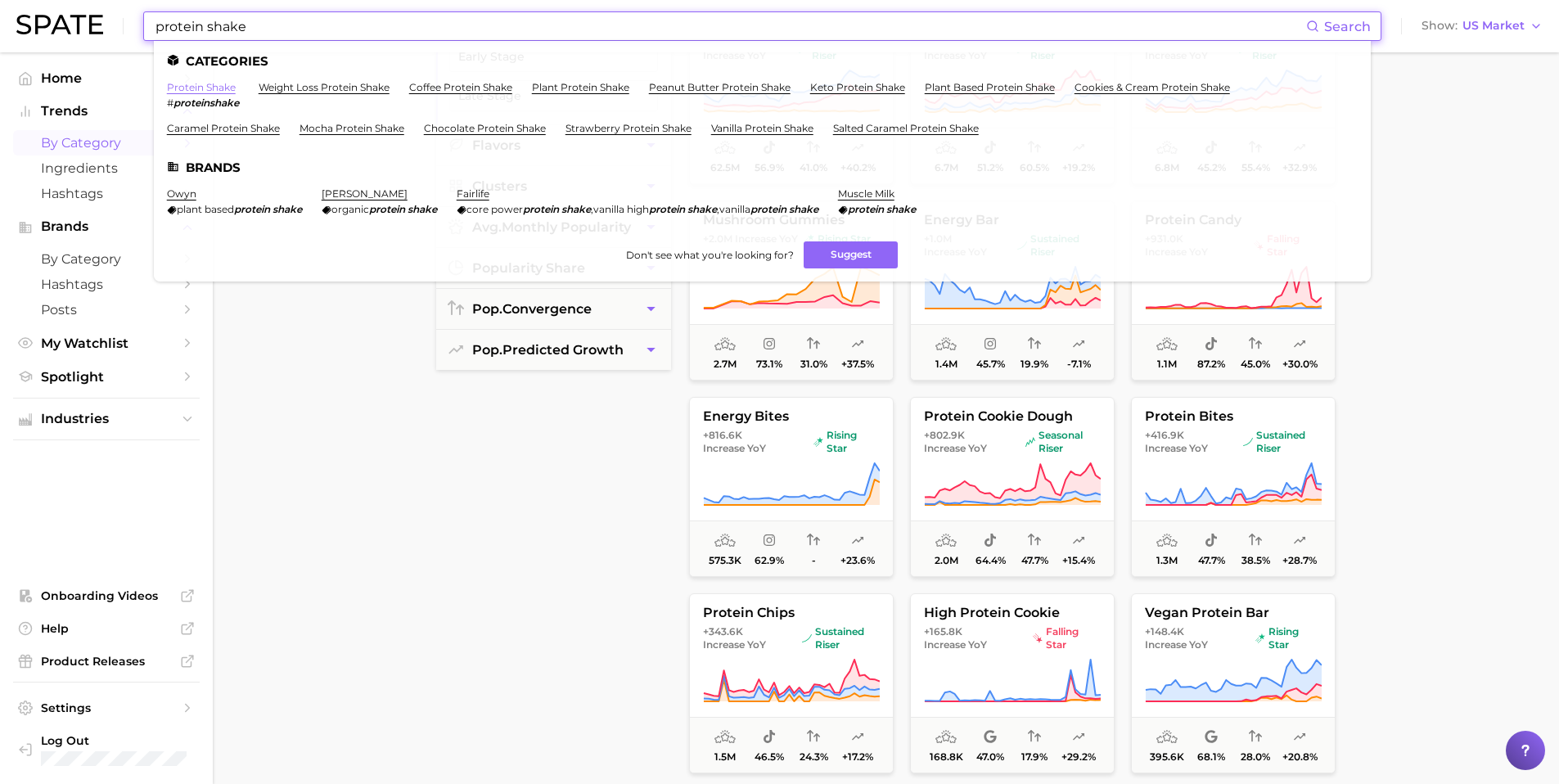
type input "protein shake"
click at [195, 84] on link "protein shake" at bounding box center [202, 87] width 69 height 13
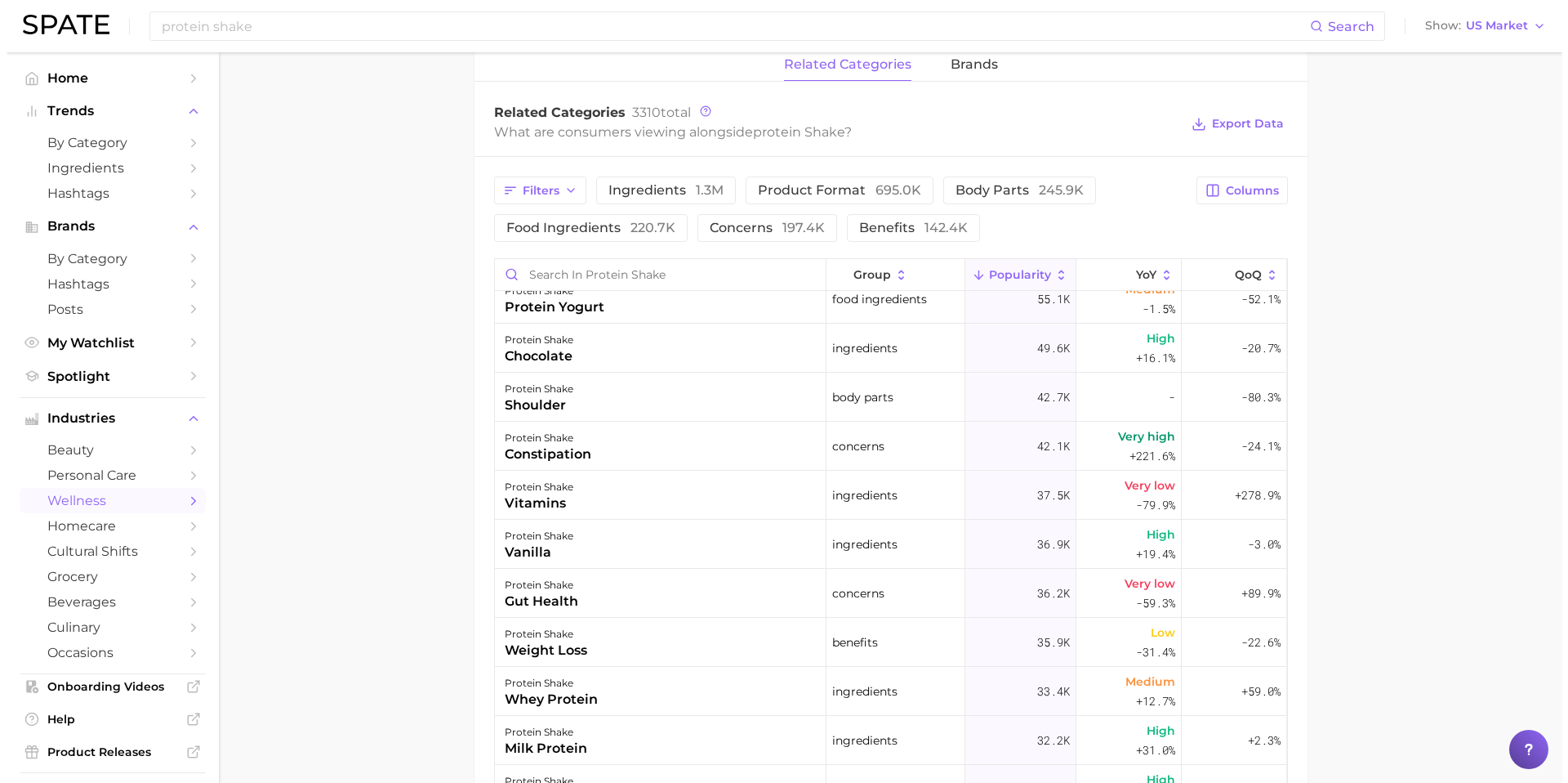
scroll to position [459, 0]
click at [717, 444] on div "protein shake constipation" at bounding box center [654, 445] width 332 height 49
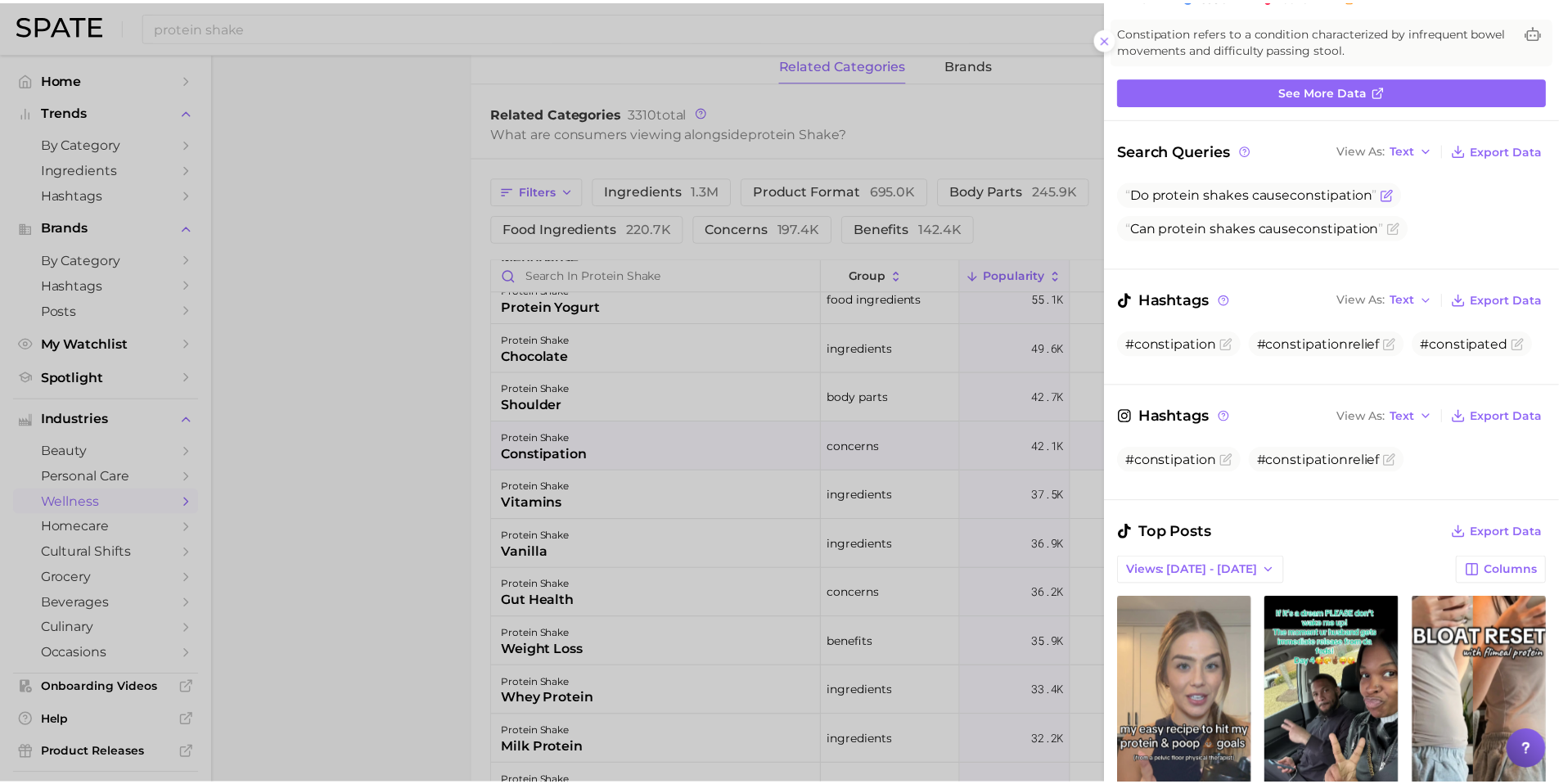
scroll to position [214, 0]
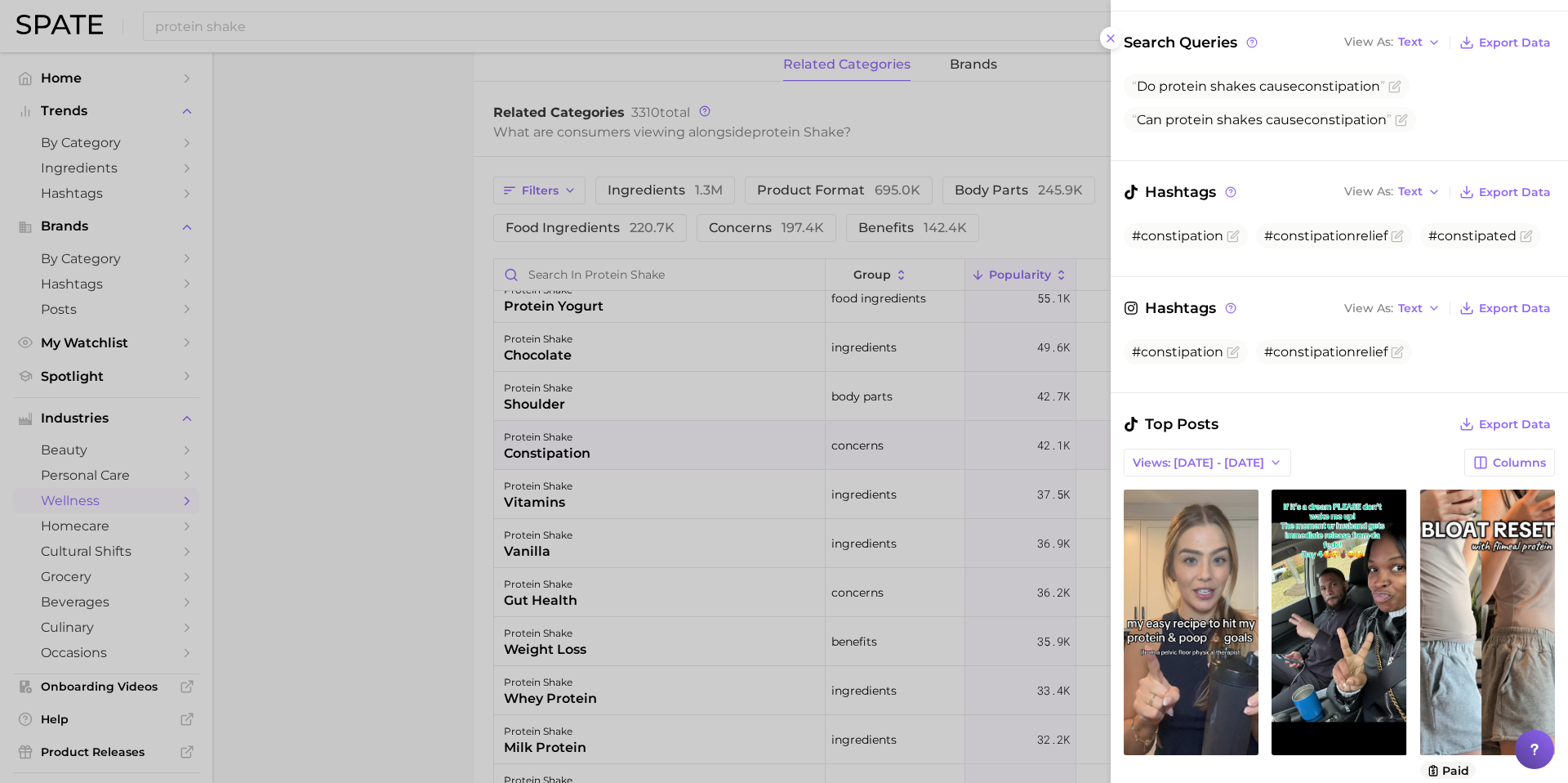
click at [378, 510] on div at bounding box center [784, 392] width 1568 height 783
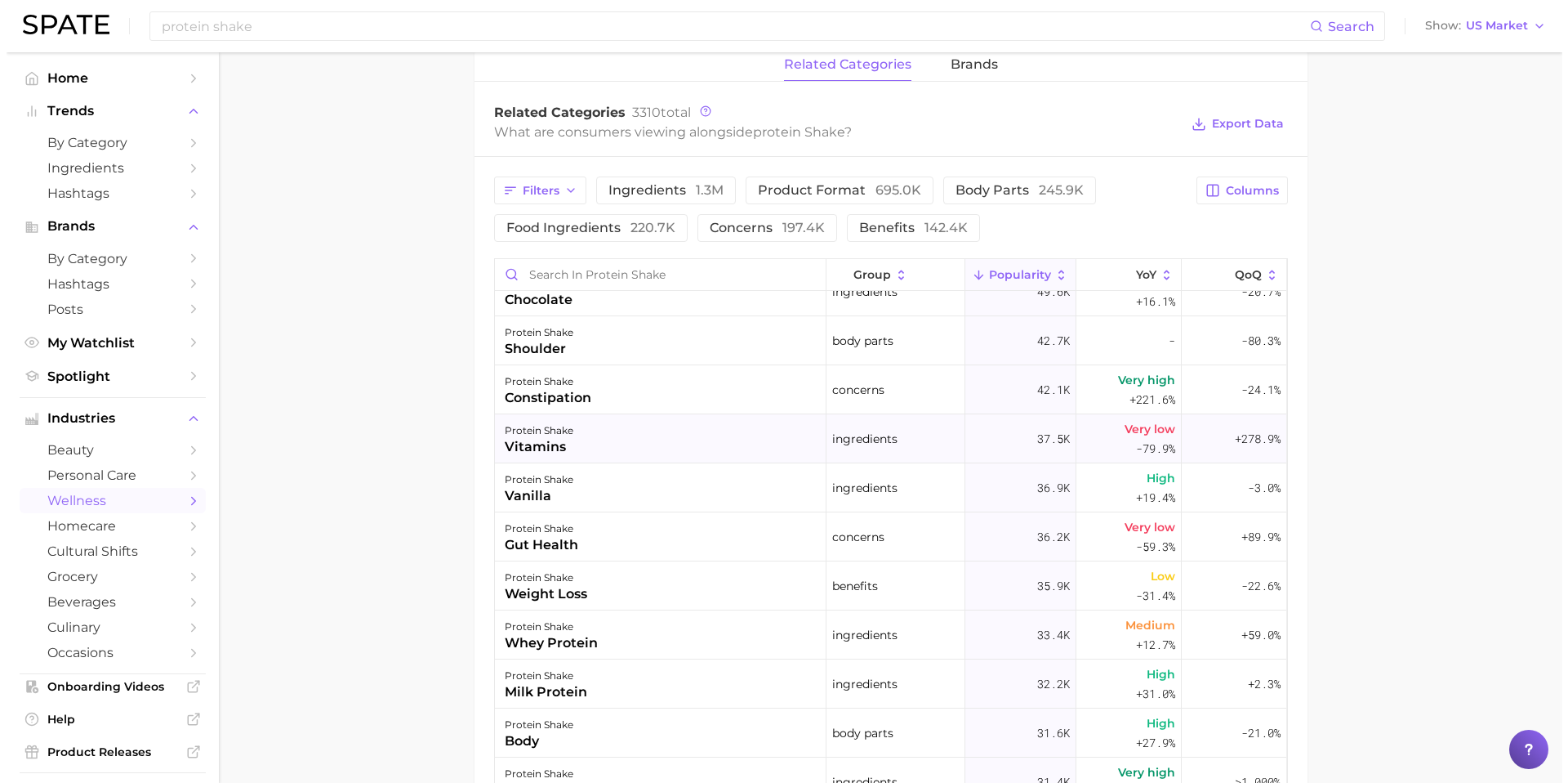
scroll to position [566, 0]
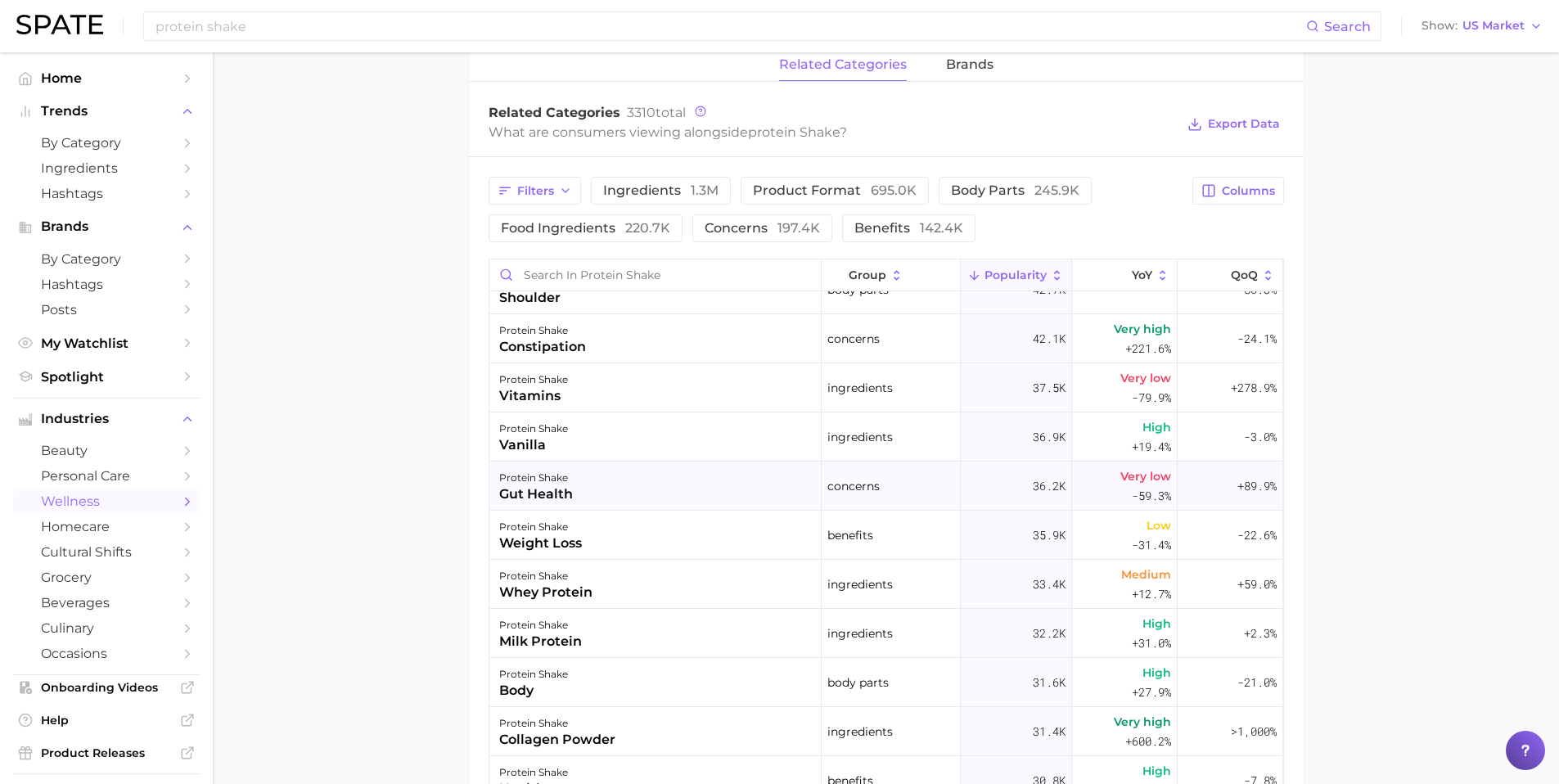
click at [622, 485] on div "protein shake gut health" at bounding box center [656, 485] width 332 height 49
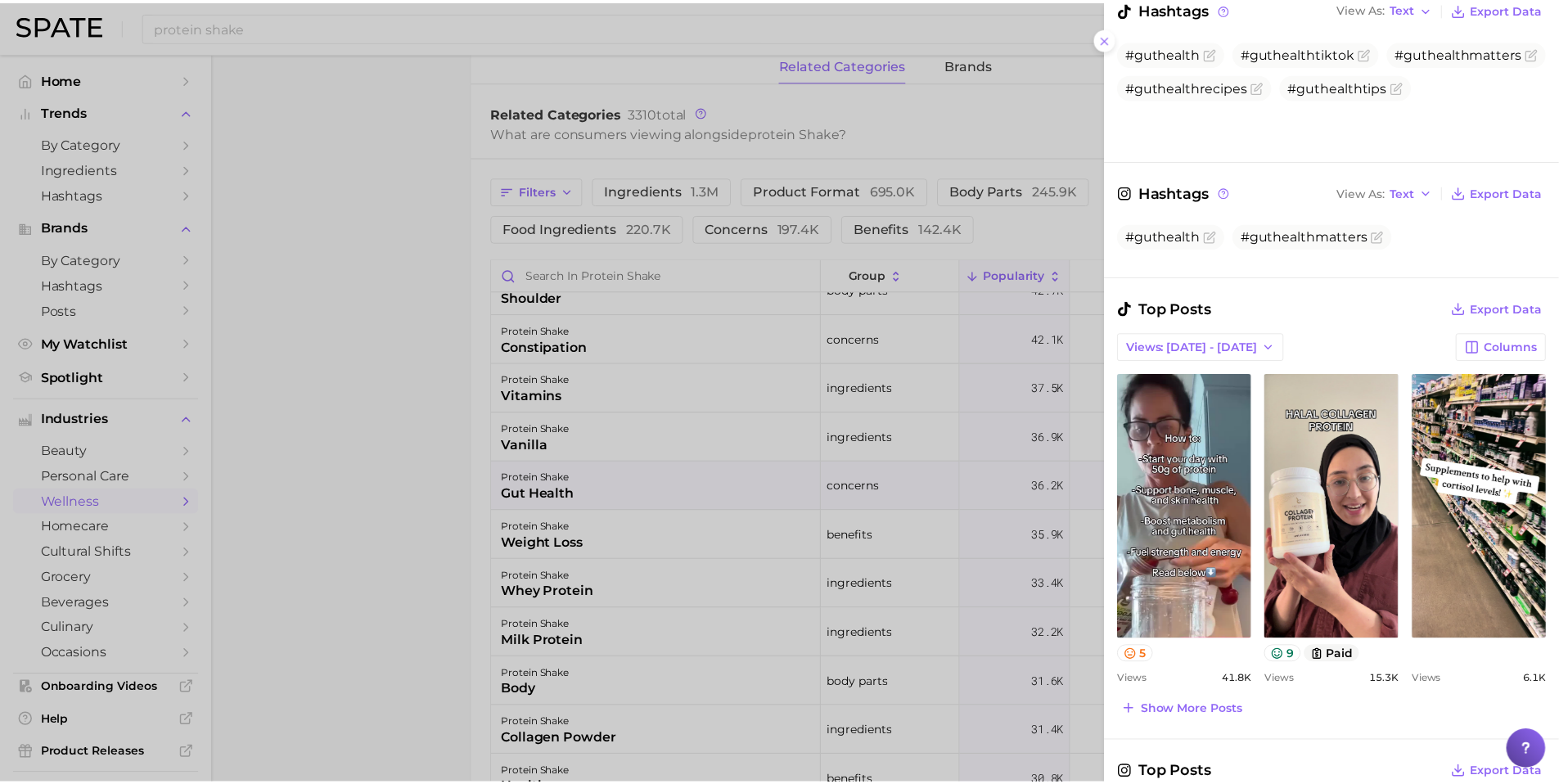
scroll to position [368, 0]
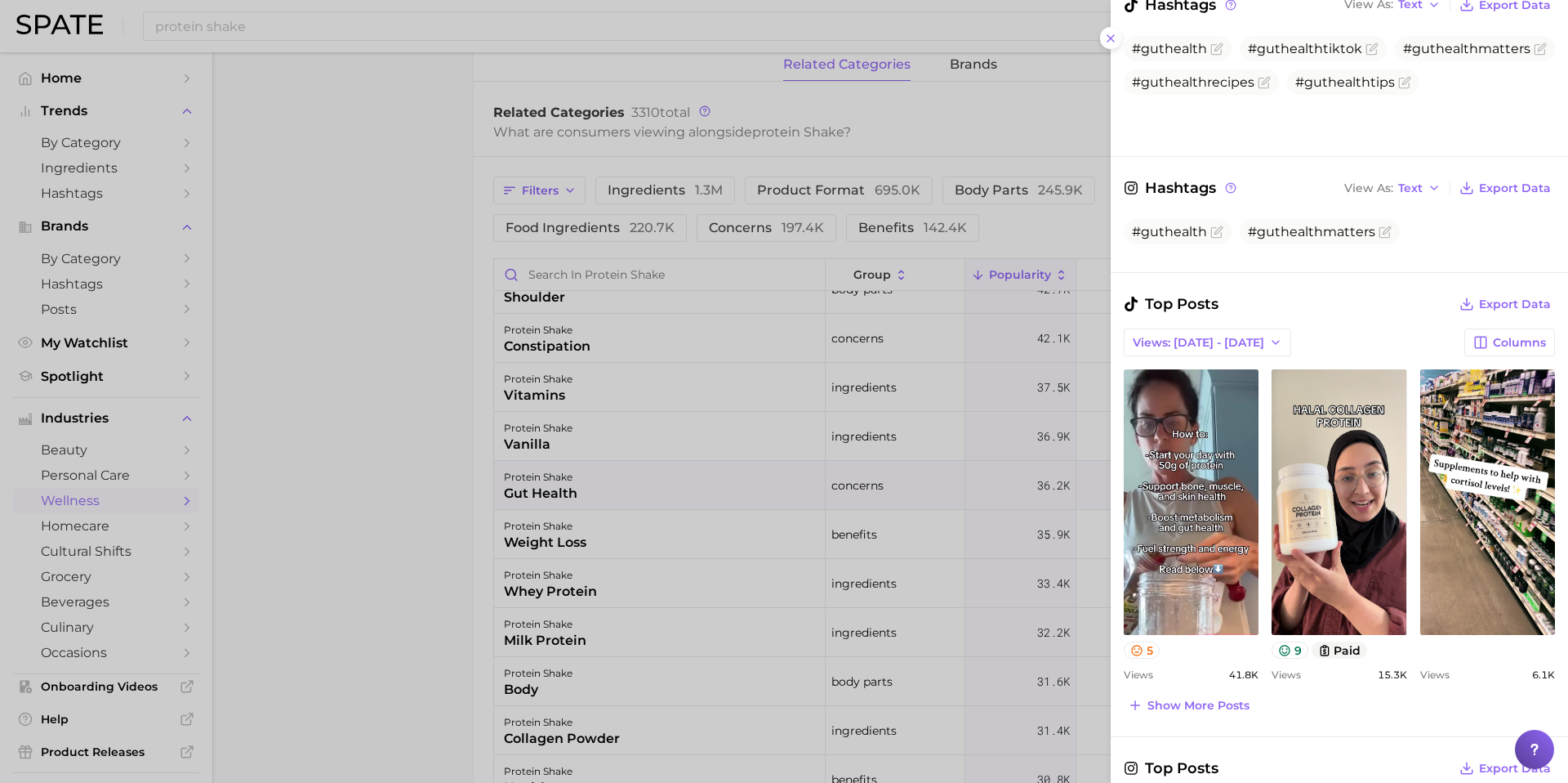
click at [346, 498] on div at bounding box center [784, 392] width 1568 height 783
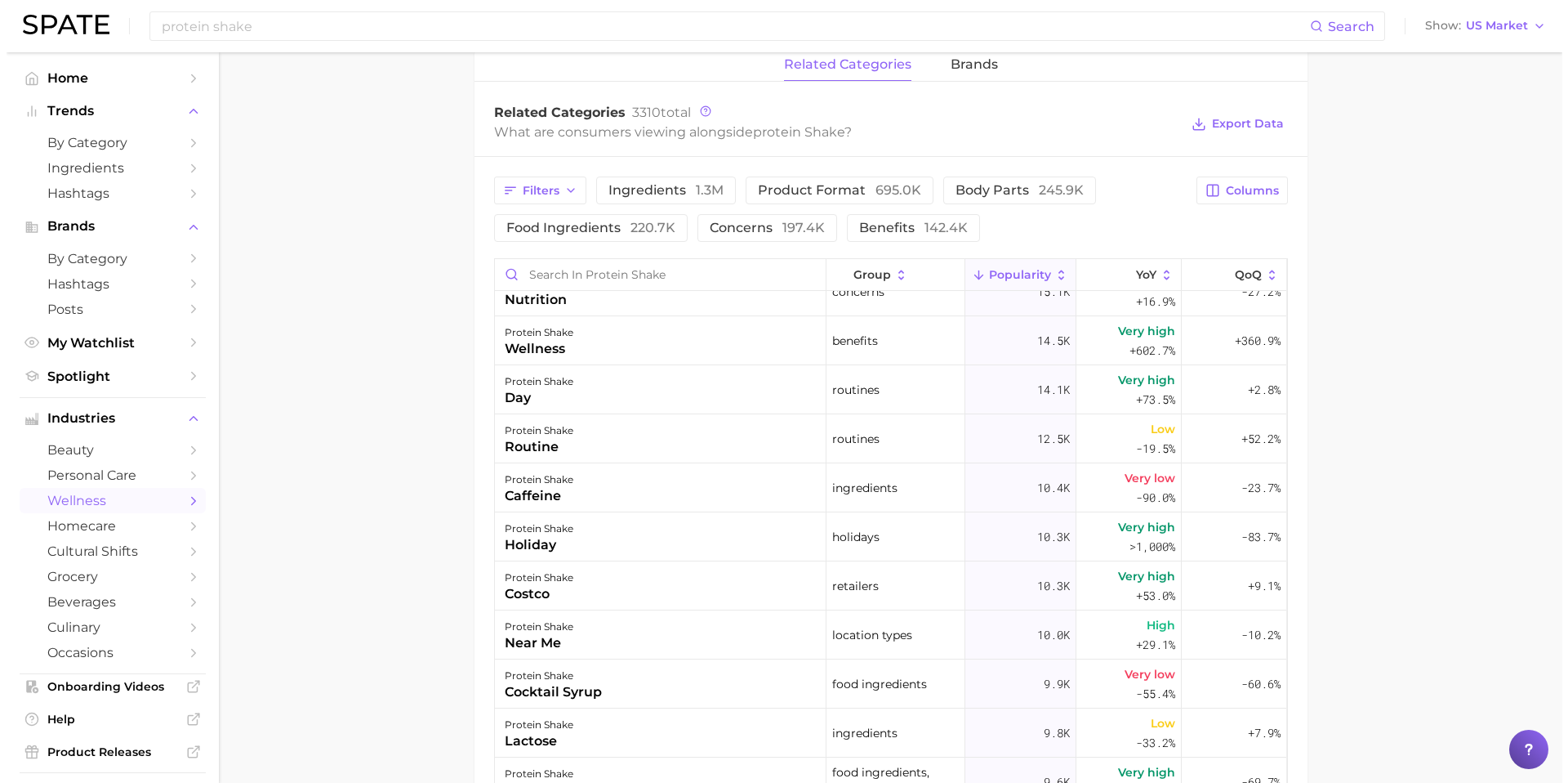
scroll to position [1694, 0]
click at [582, 342] on div "protein shake wellness" at bounding box center [654, 338] width 332 height 49
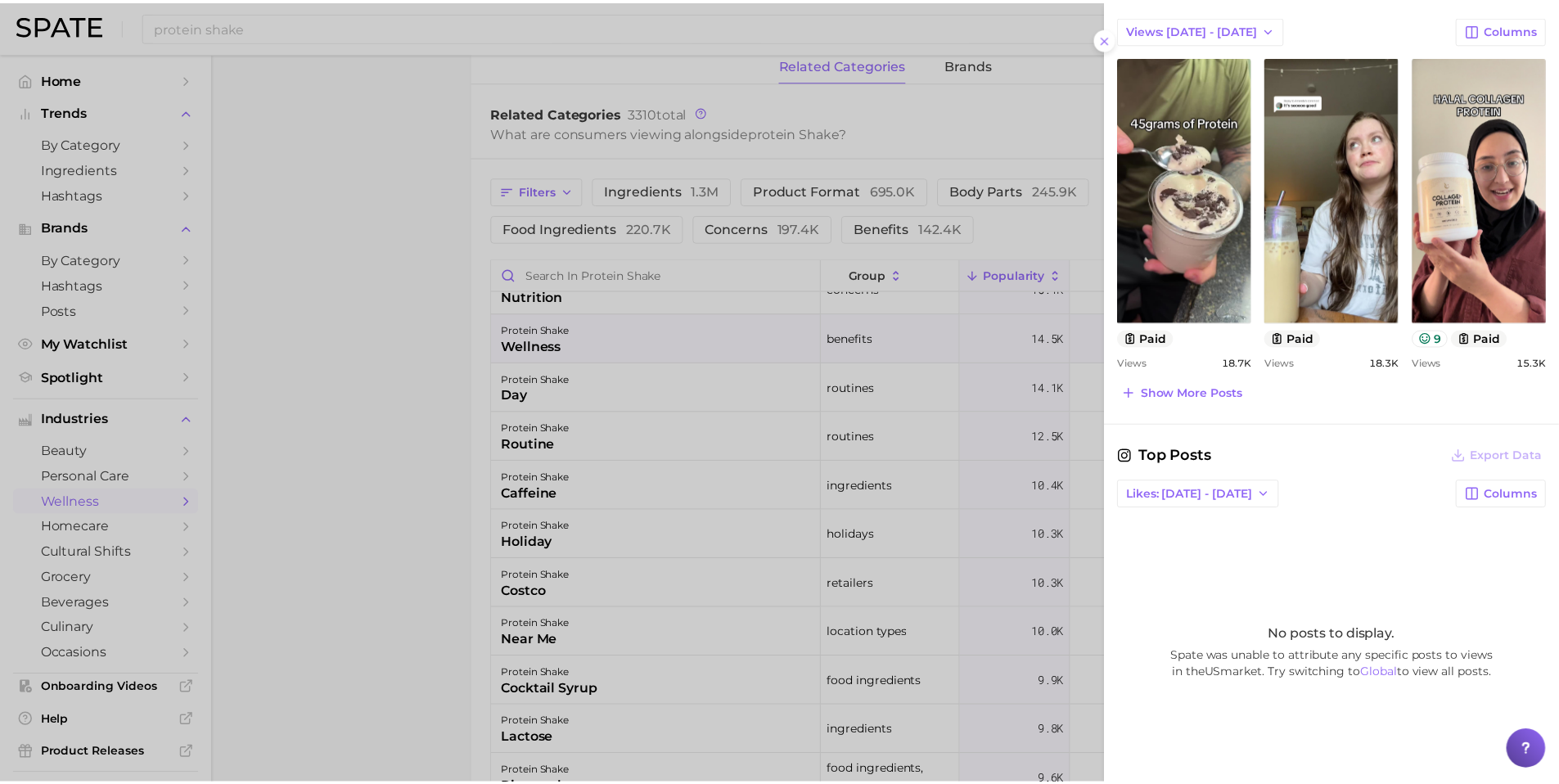
scroll to position [654, 0]
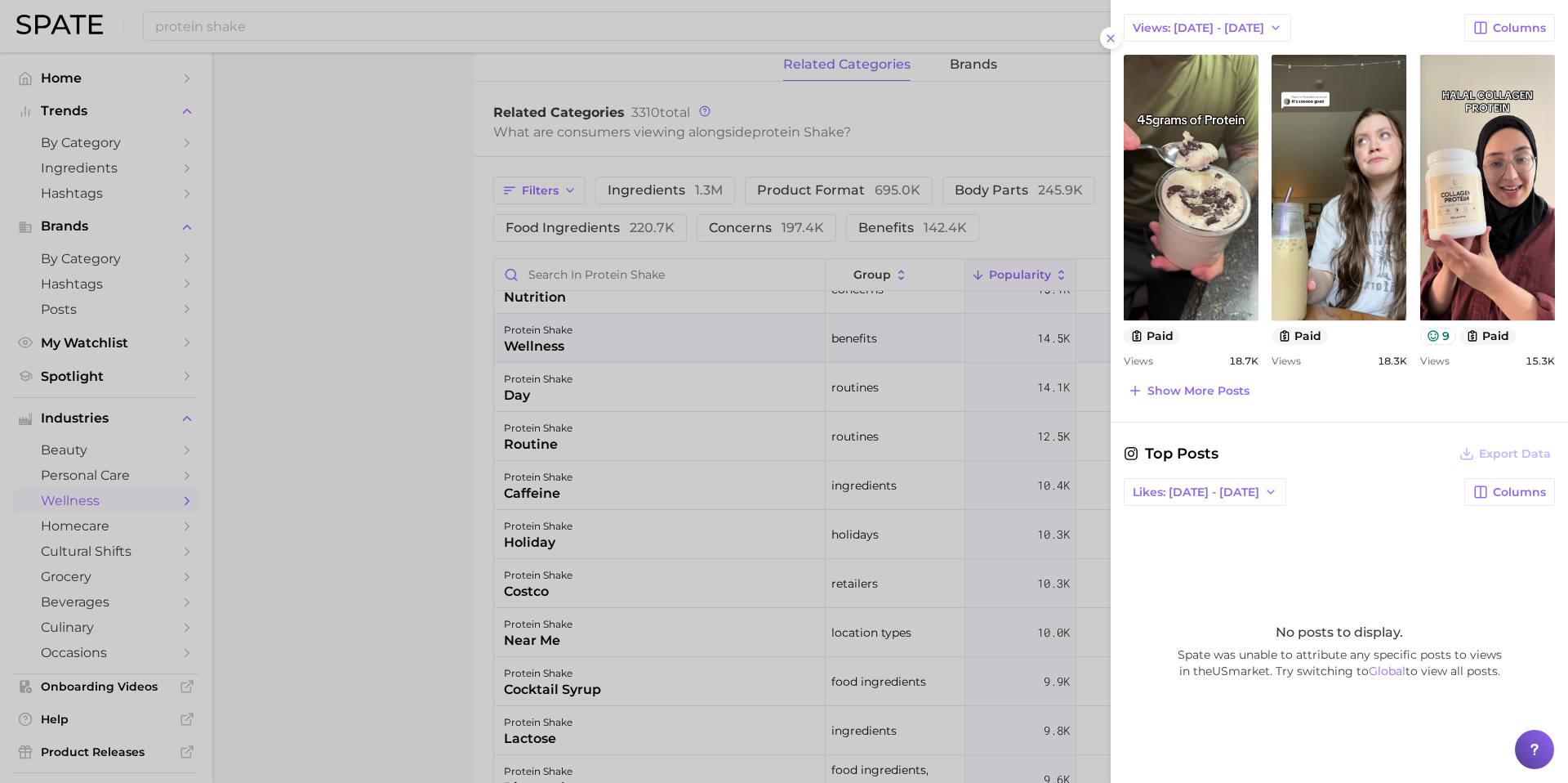
click at [363, 458] on div at bounding box center [784, 392] width 1568 height 783
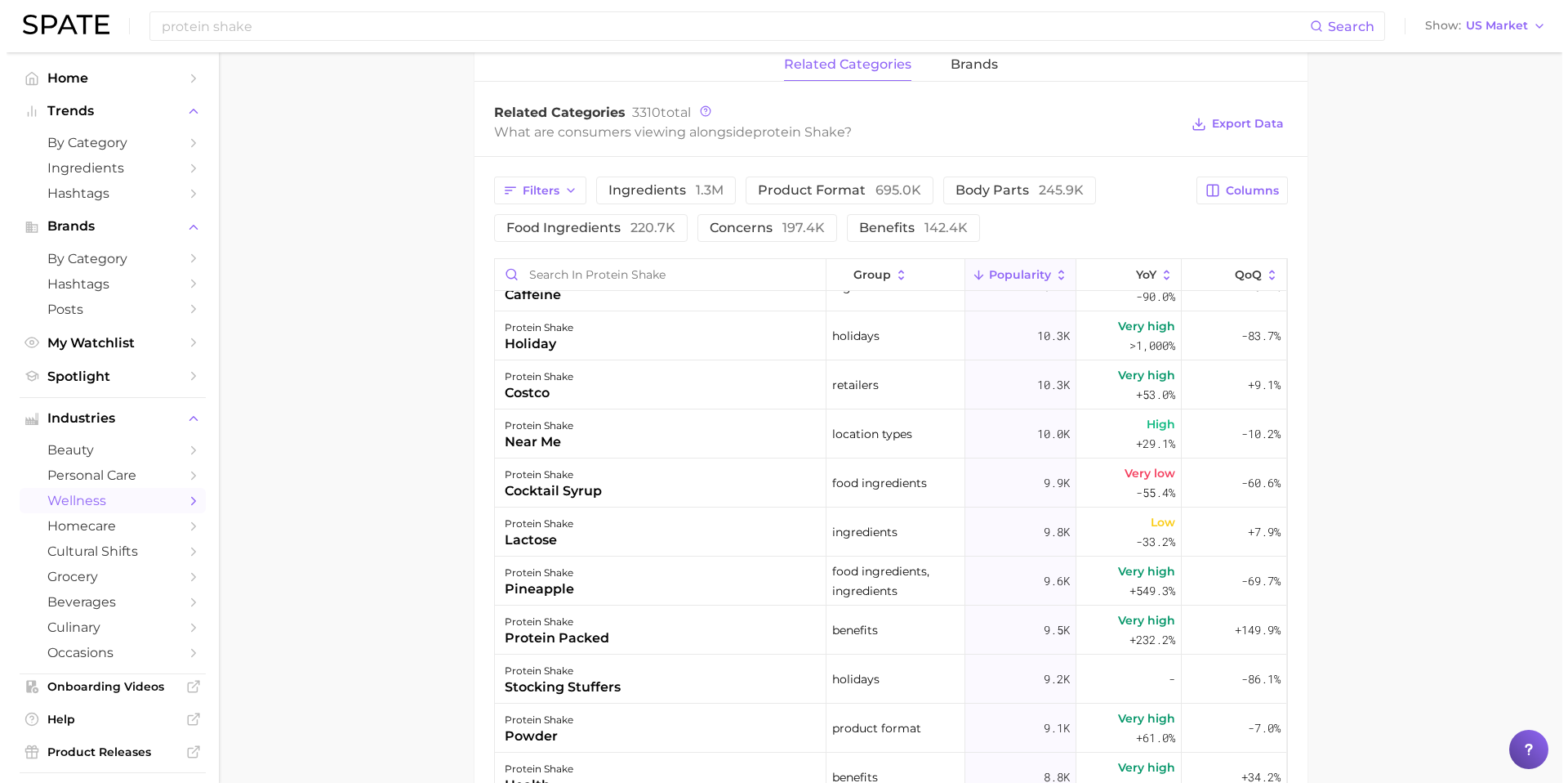
scroll to position [1893, 0]
click at [601, 389] on div "protein shake costco" at bounding box center [654, 384] width 332 height 49
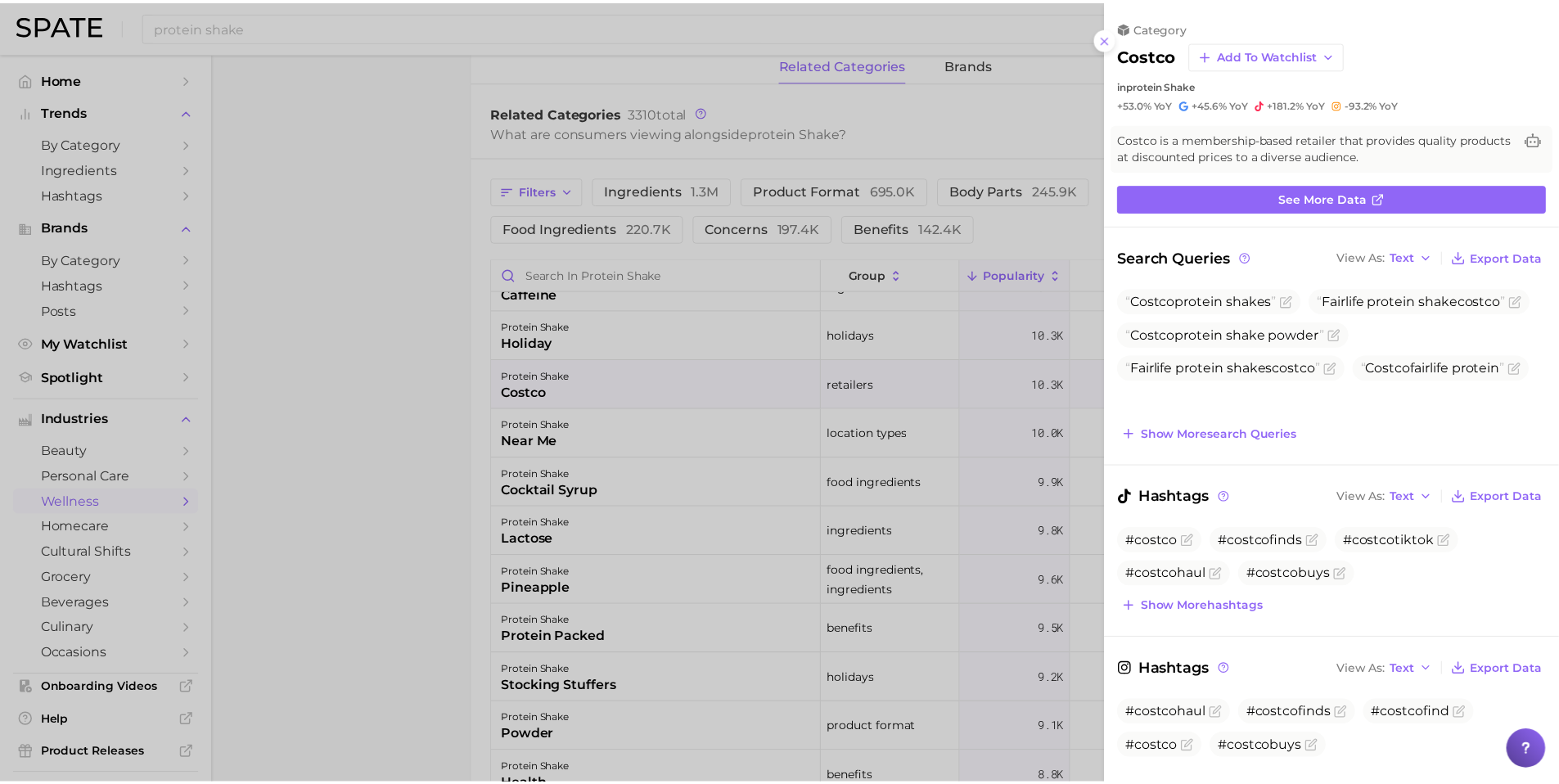
scroll to position [0, 0]
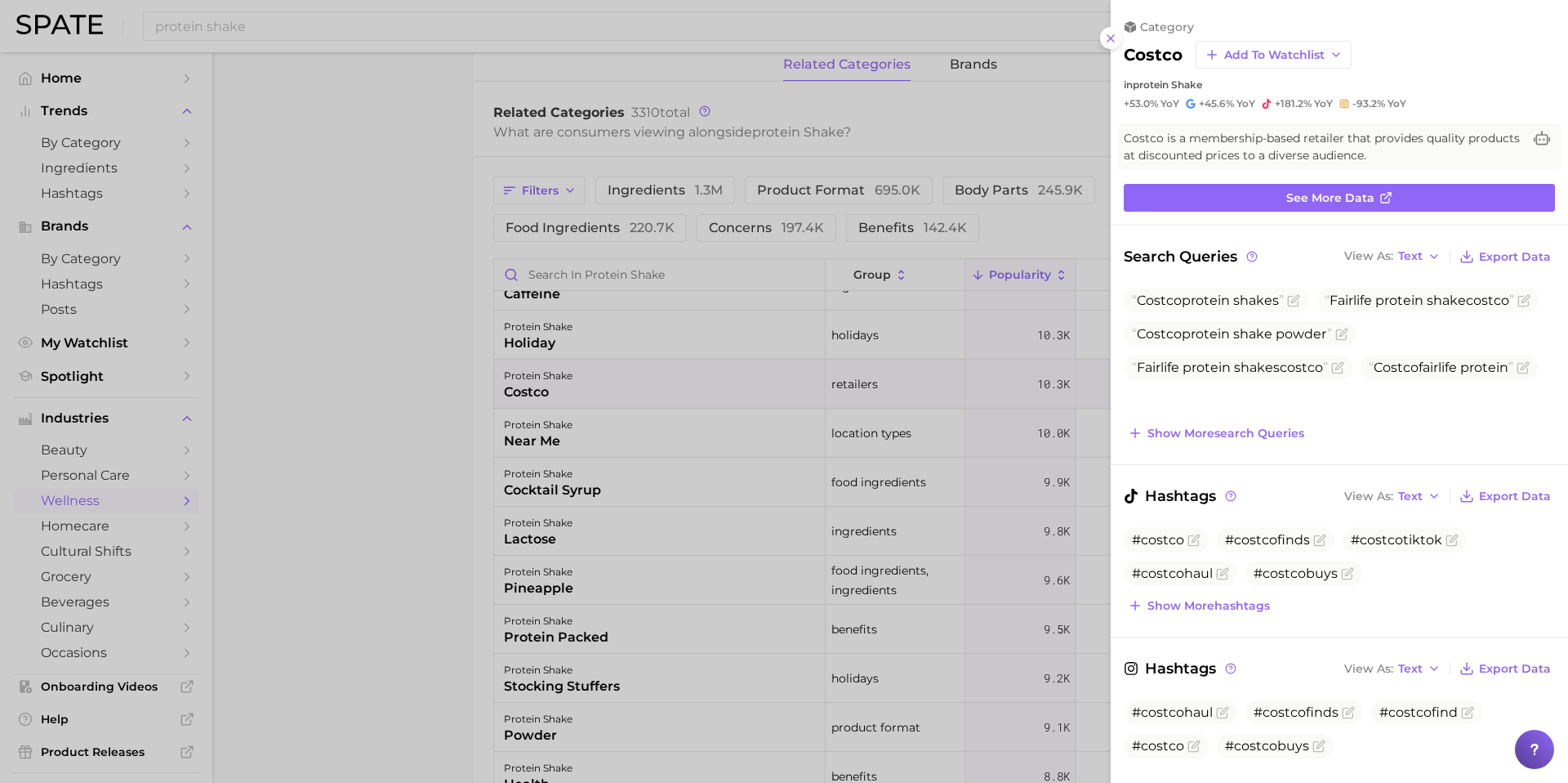
click at [351, 334] on div at bounding box center [784, 392] width 1568 height 783
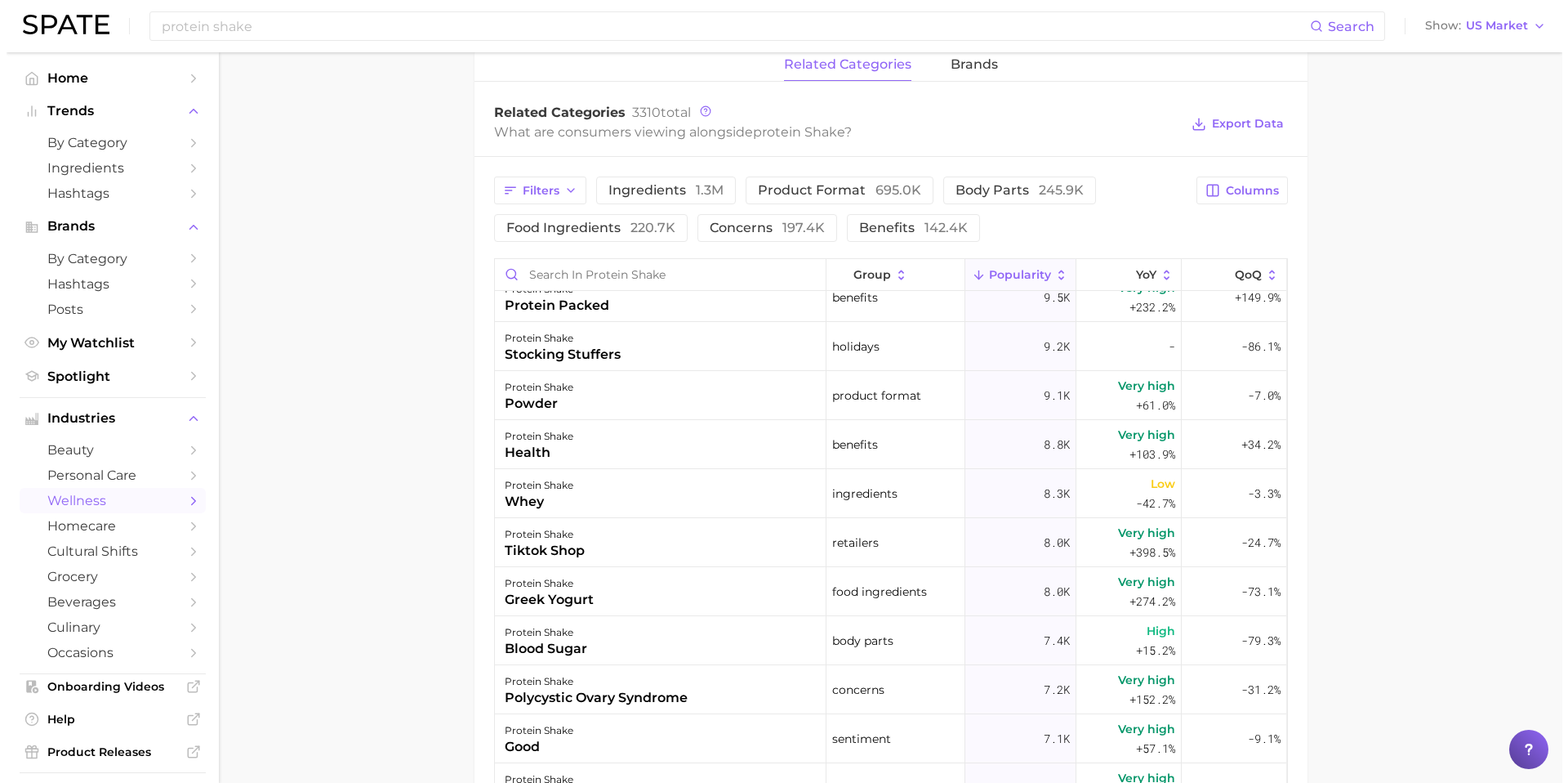
scroll to position [2226, 0]
click at [685, 382] on div "protein shake powder" at bounding box center [654, 393] width 332 height 49
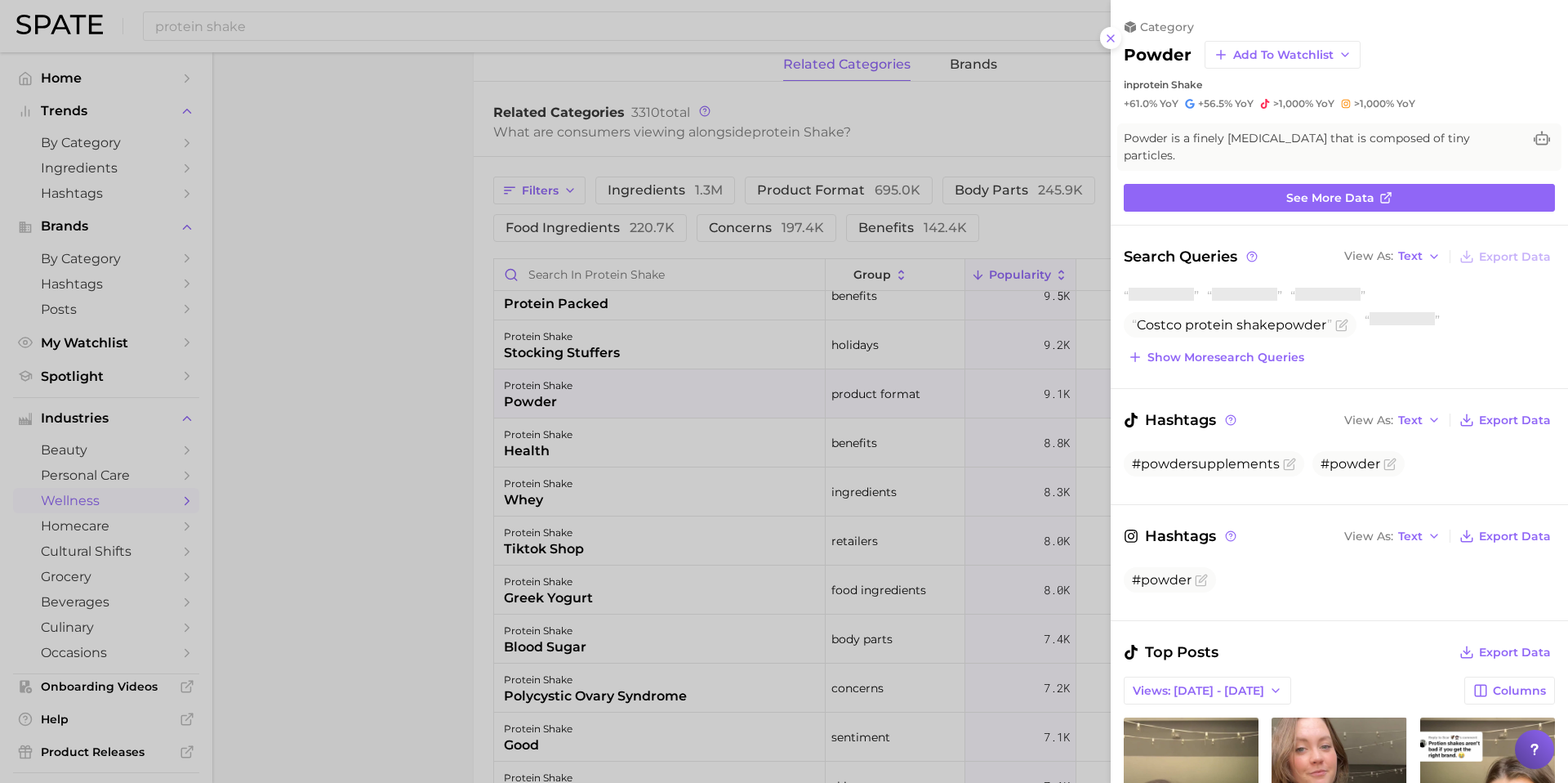
scroll to position [0, 0]
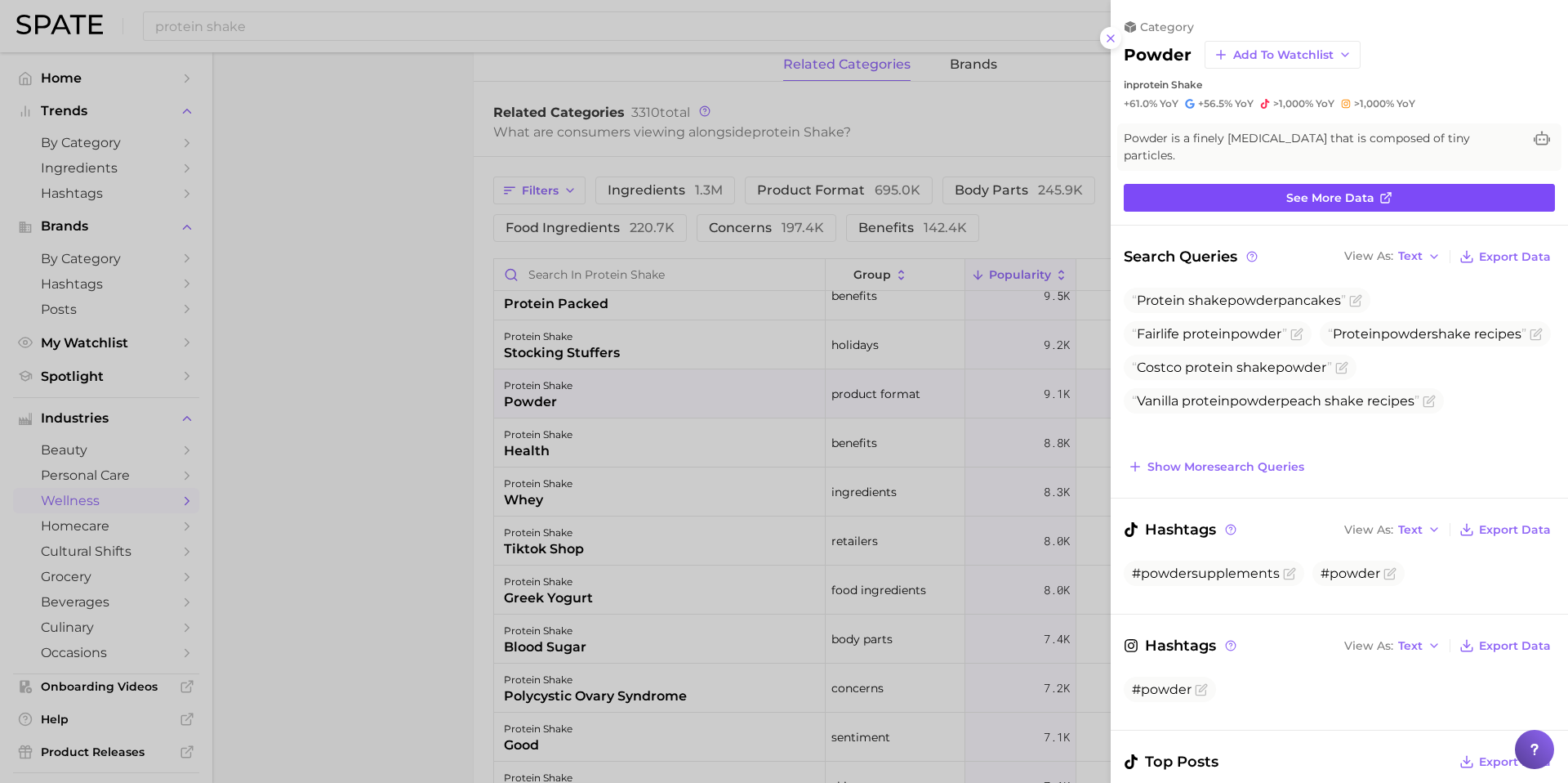
click at [1354, 197] on span "See more data" at bounding box center [1330, 198] width 88 height 14
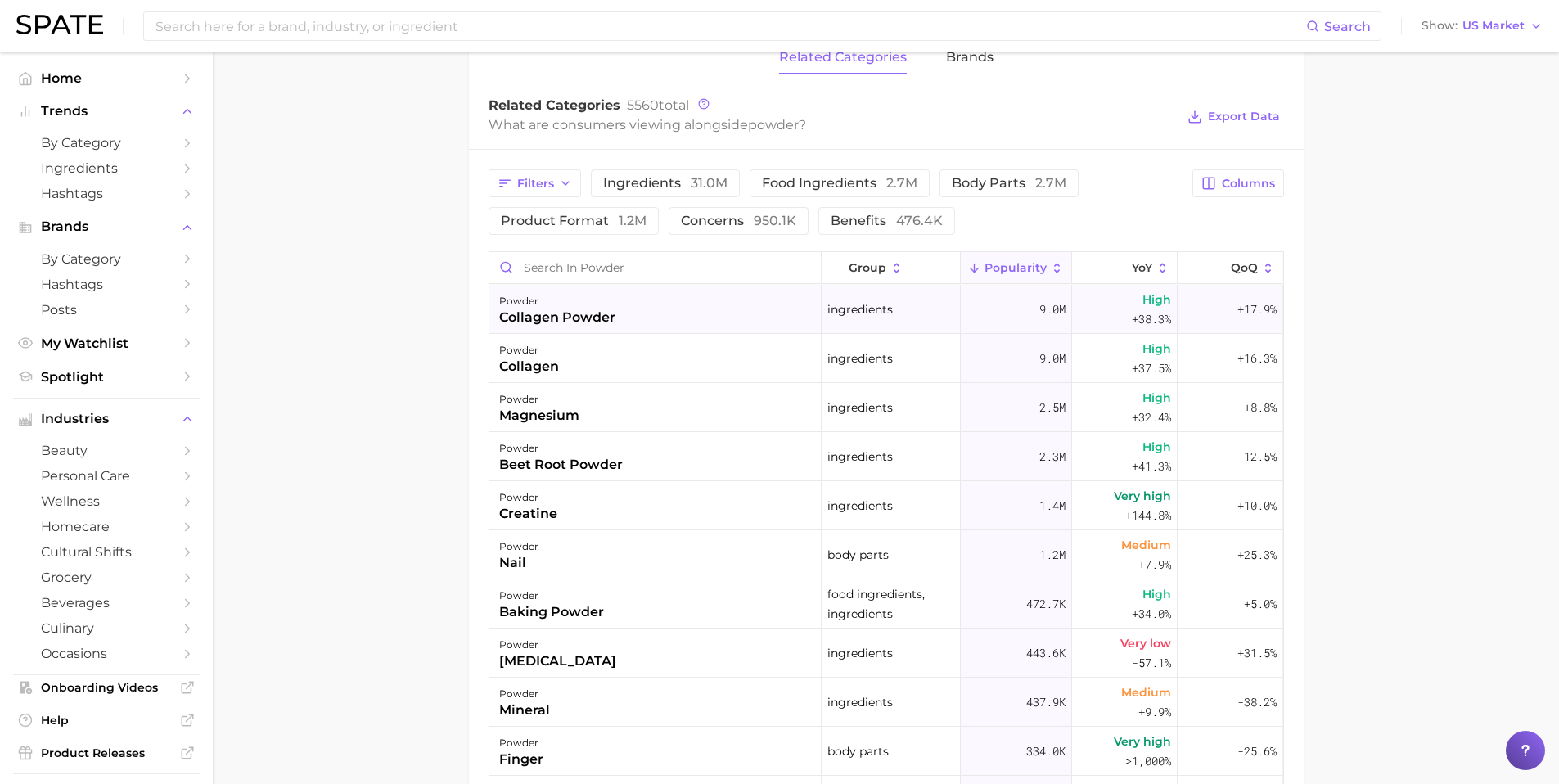
scroll to position [748, 0]
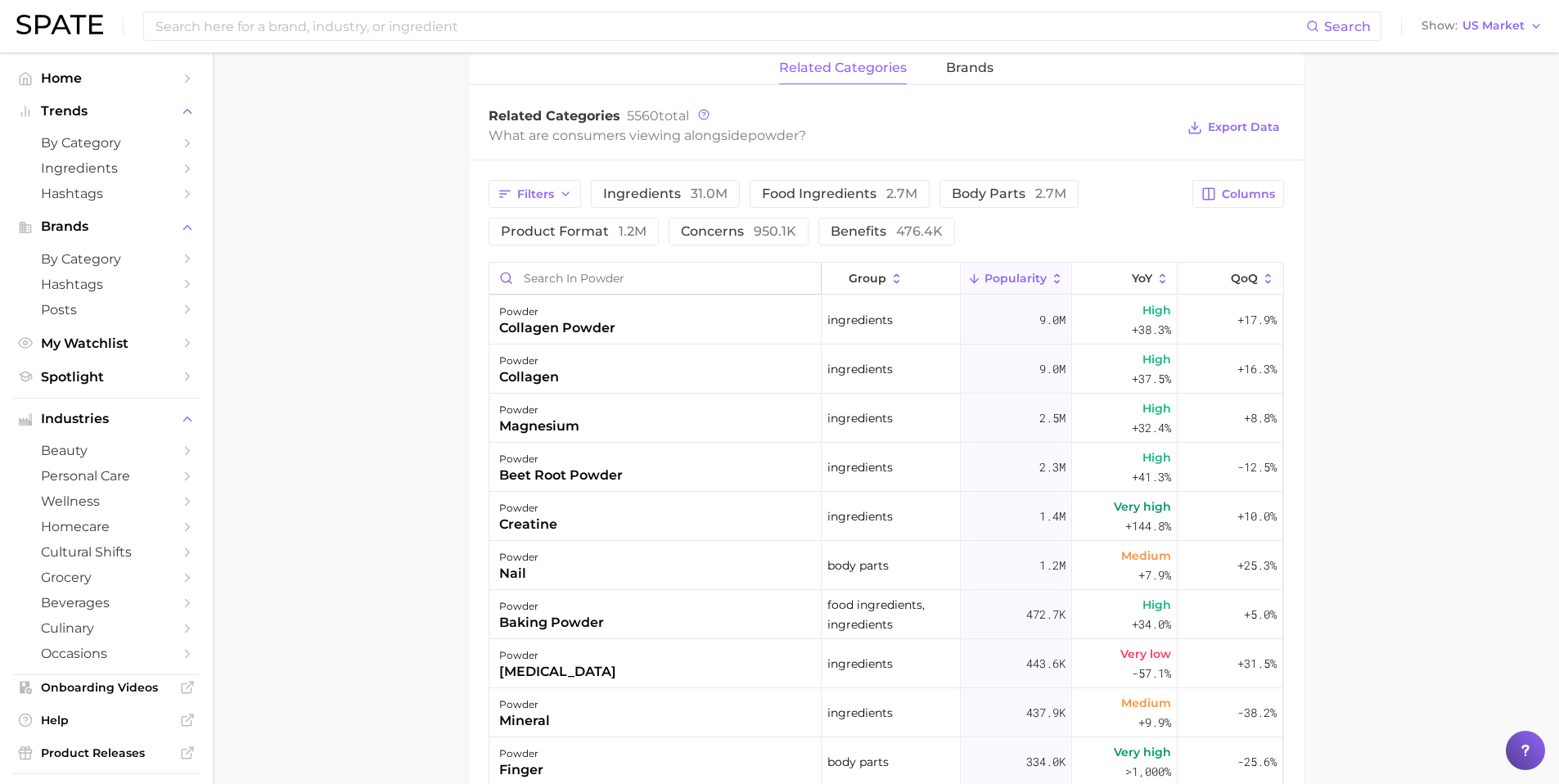
click at [580, 287] on input "Search in powder" at bounding box center [655, 278] width 331 height 31
type input "protein shake"
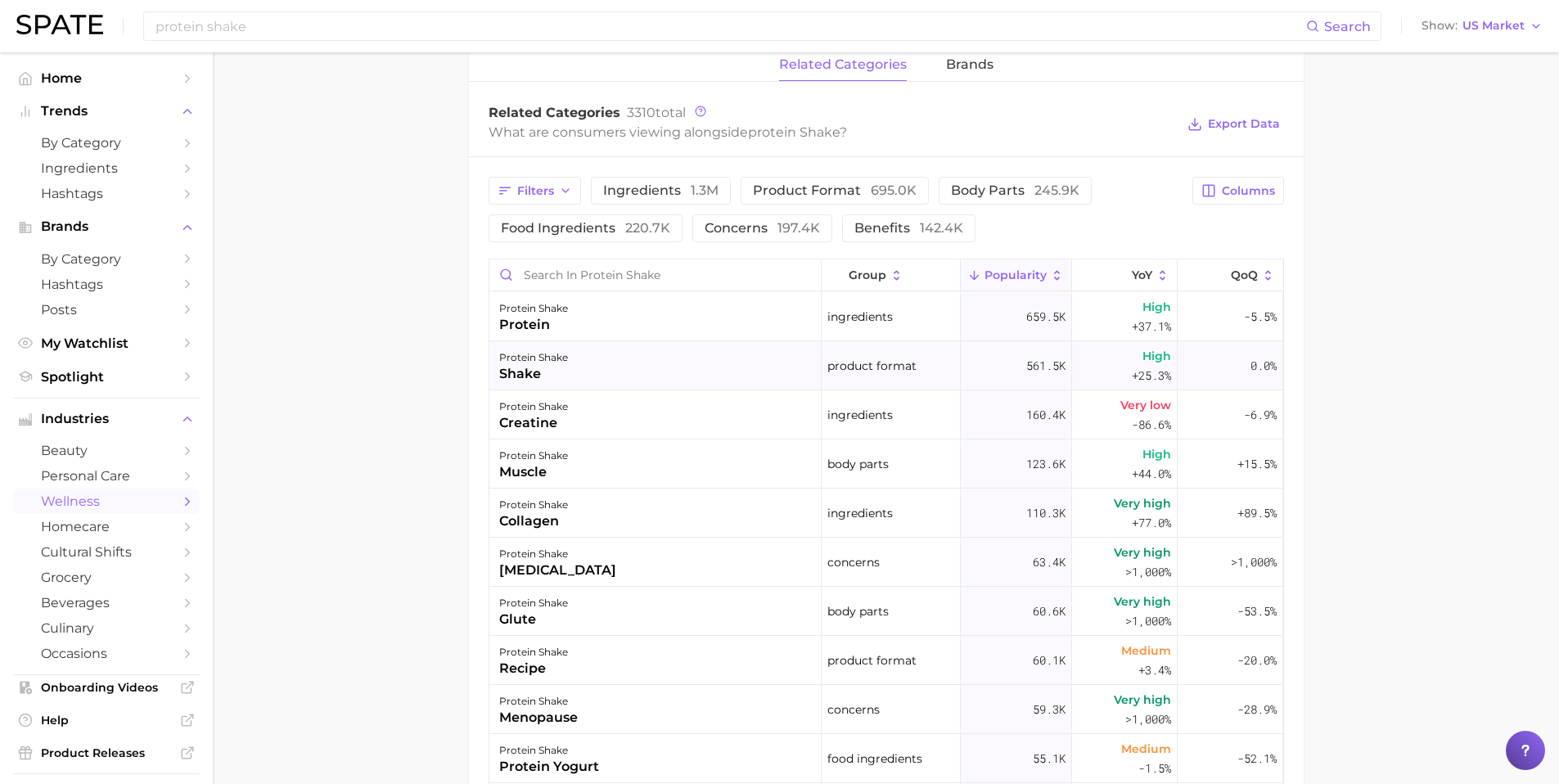
click at [722, 383] on div "protein shake shake" at bounding box center [656, 366] width 332 height 49
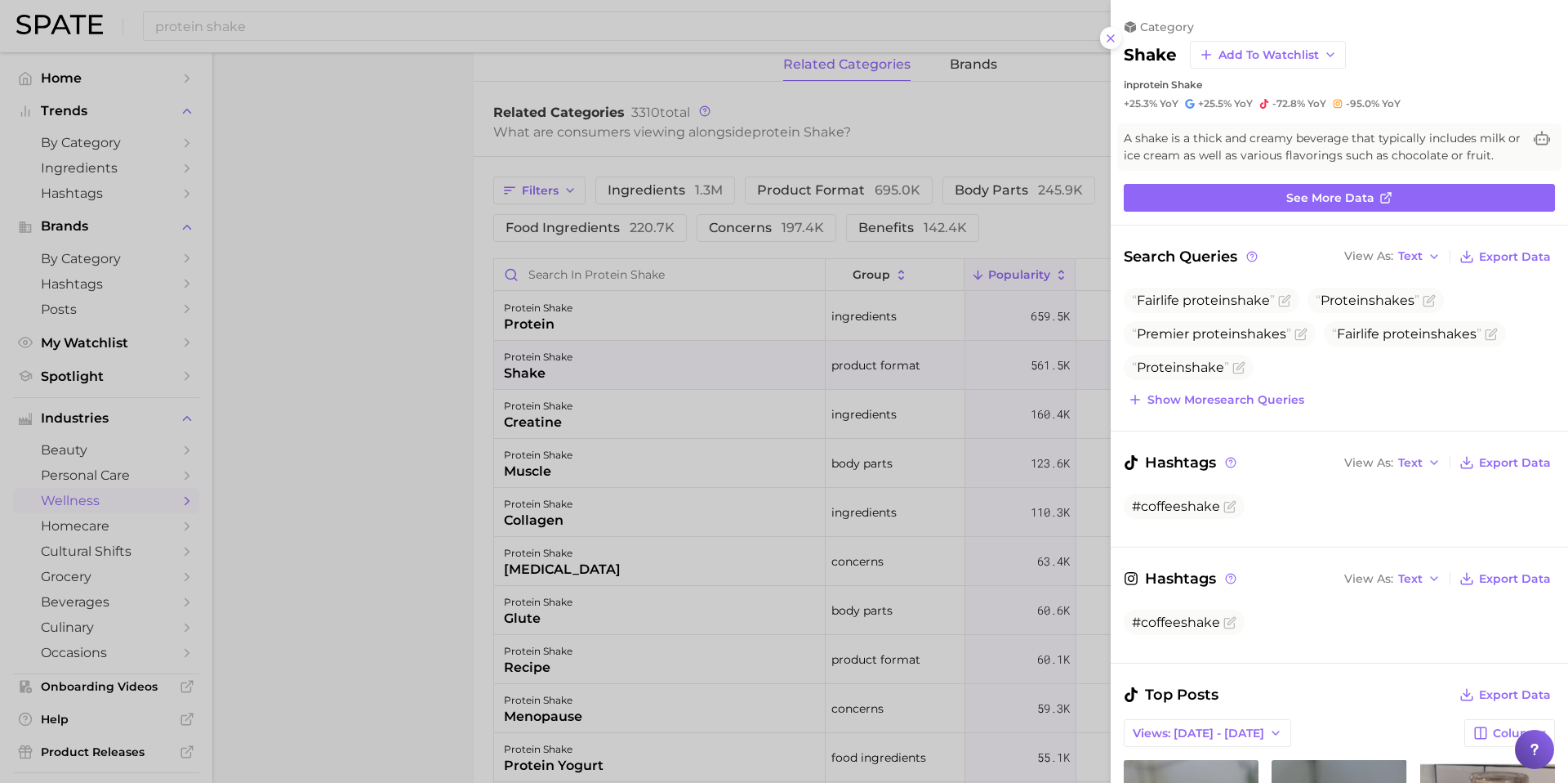
scroll to position [0, 0]
click at [1344, 200] on span "See more data" at bounding box center [1330, 198] width 88 height 14
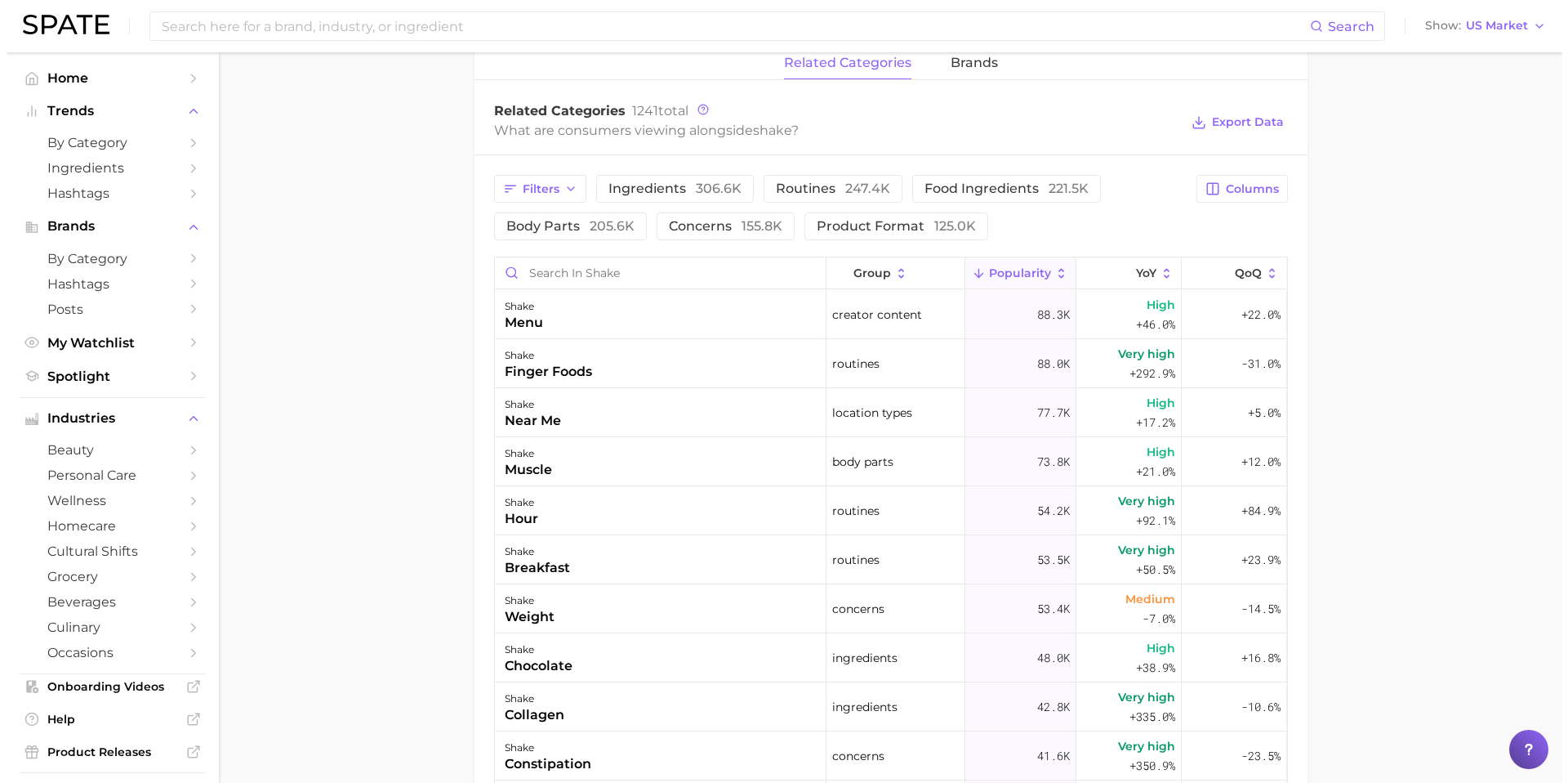
scroll to position [691, 0]
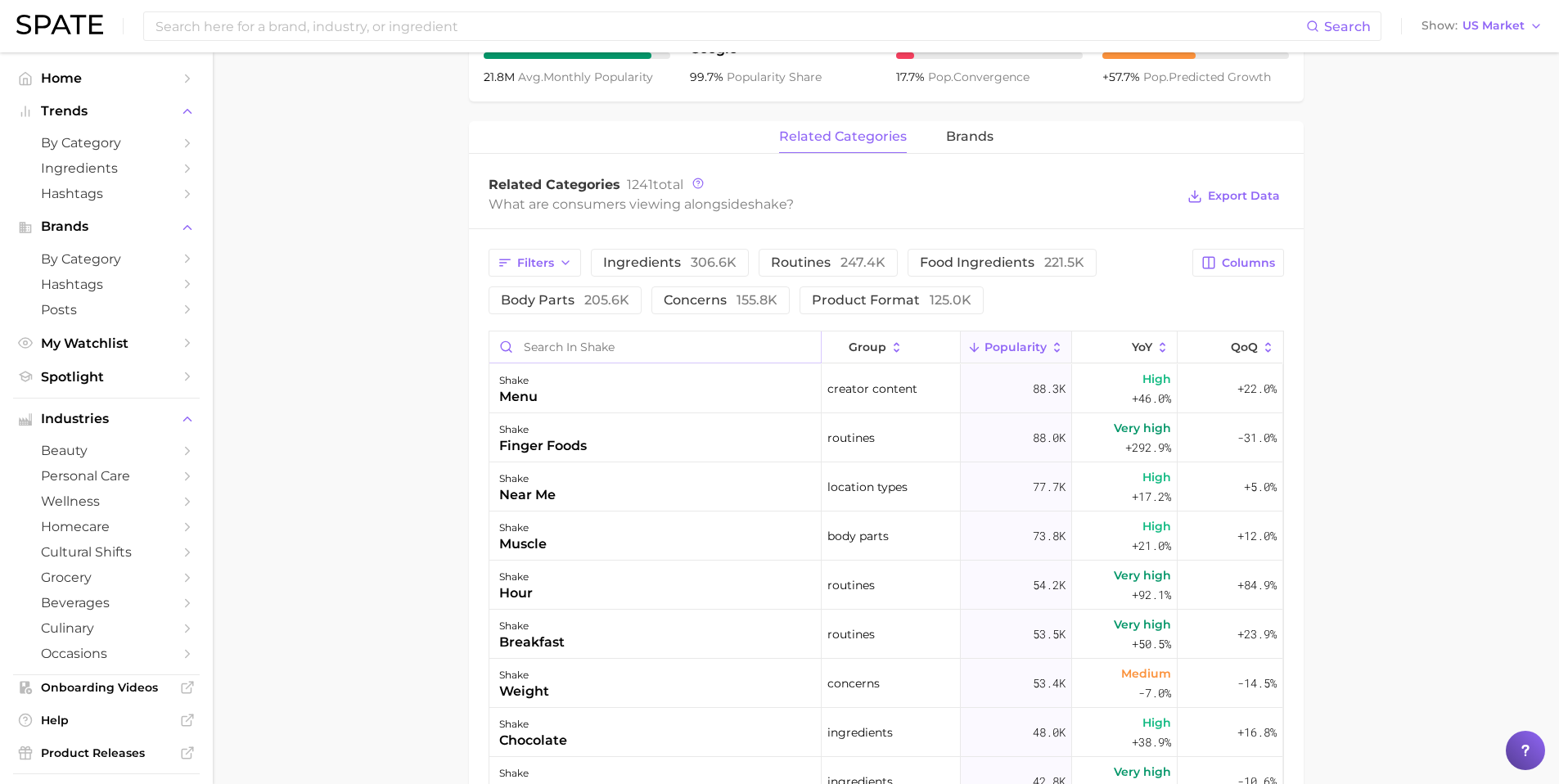
click at [678, 361] on input "Search in shake" at bounding box center [655, 347] width 331 height 31
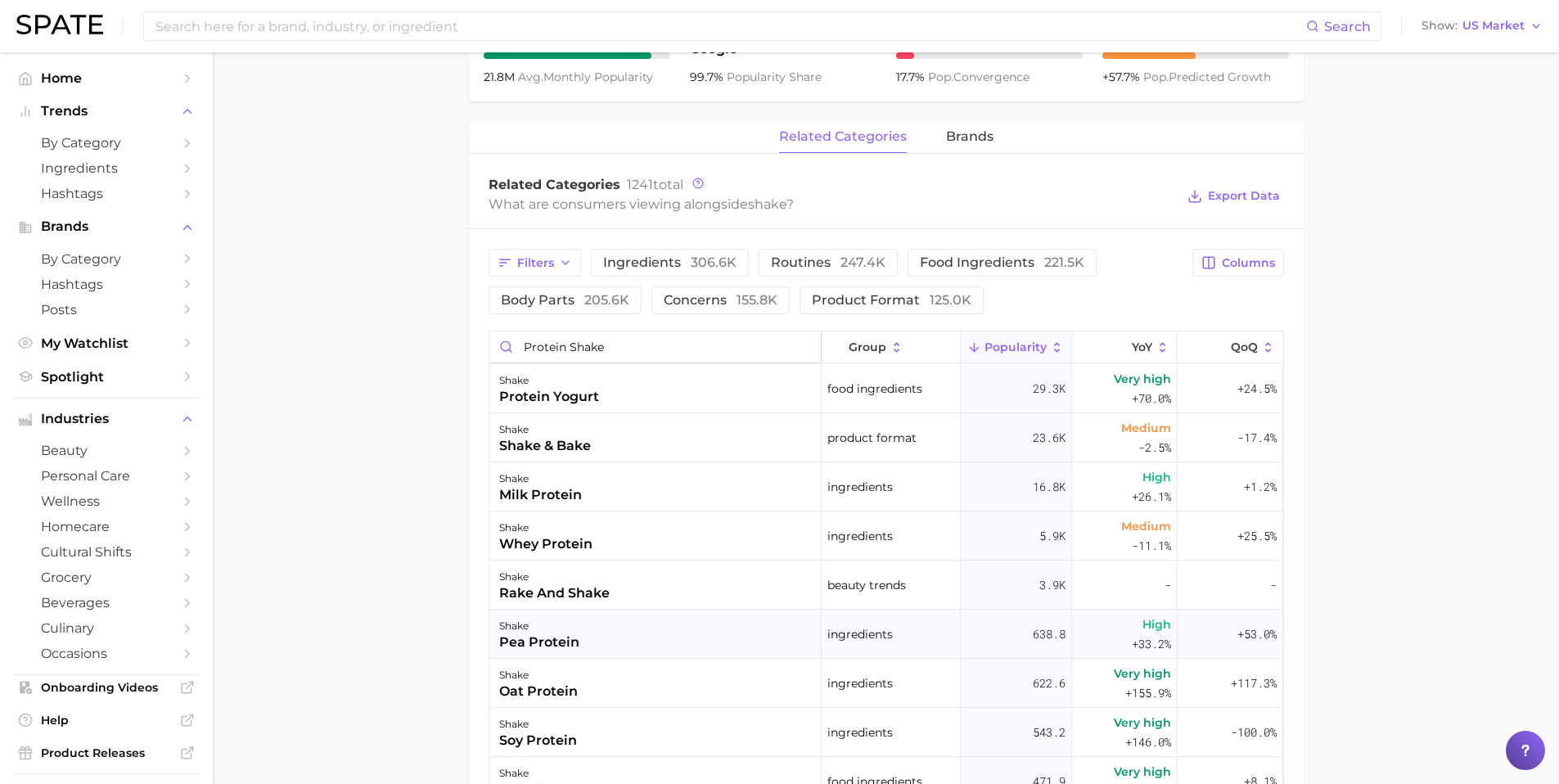
type input "protein shake"
click at [612, 629] on div "shake pea protein" at bounding box center [656, 634] width 332 height 49
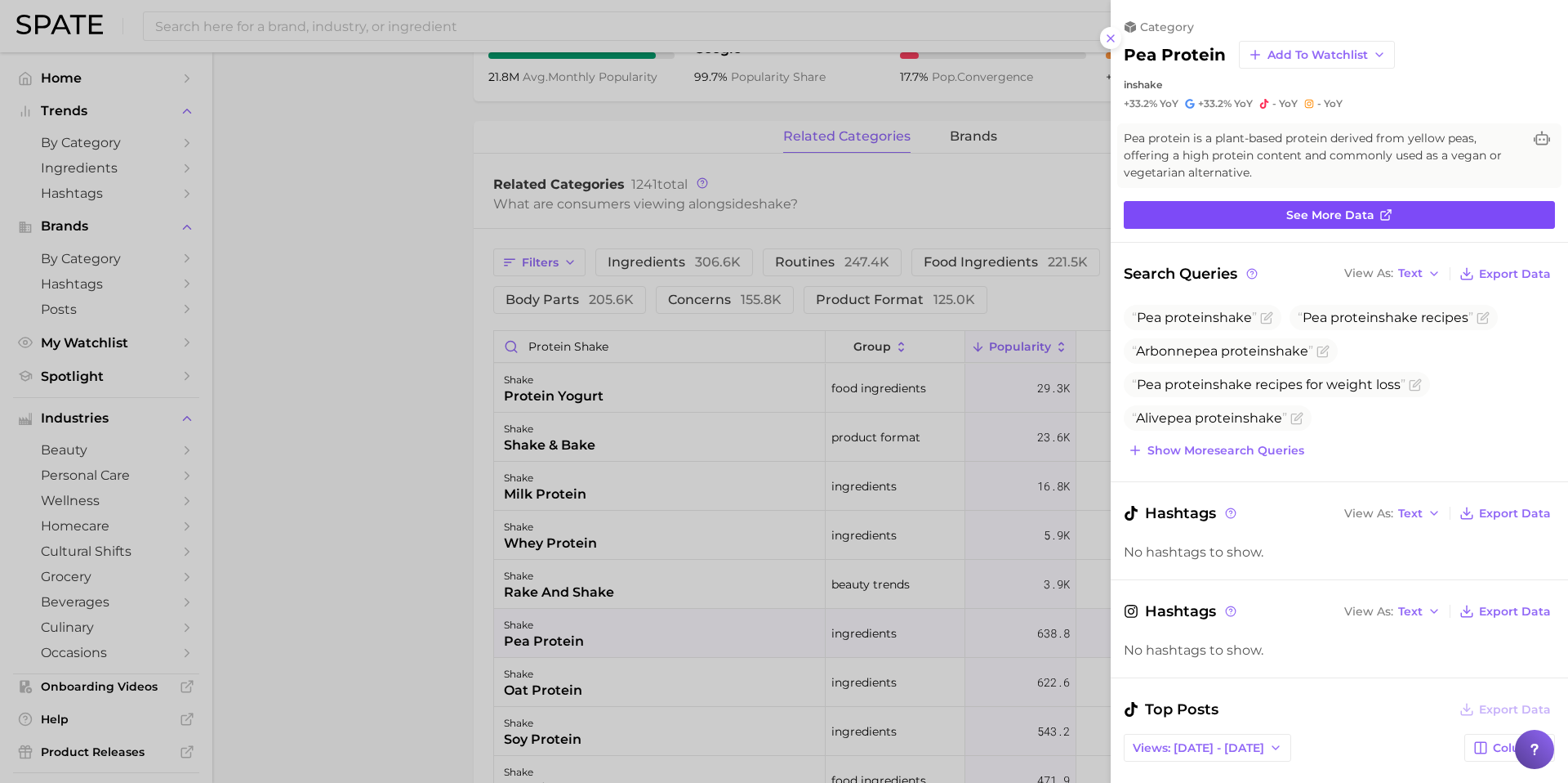
click at [1296, 203] on link "See more data" at bounding box center [1339, 215] width 431 height 28
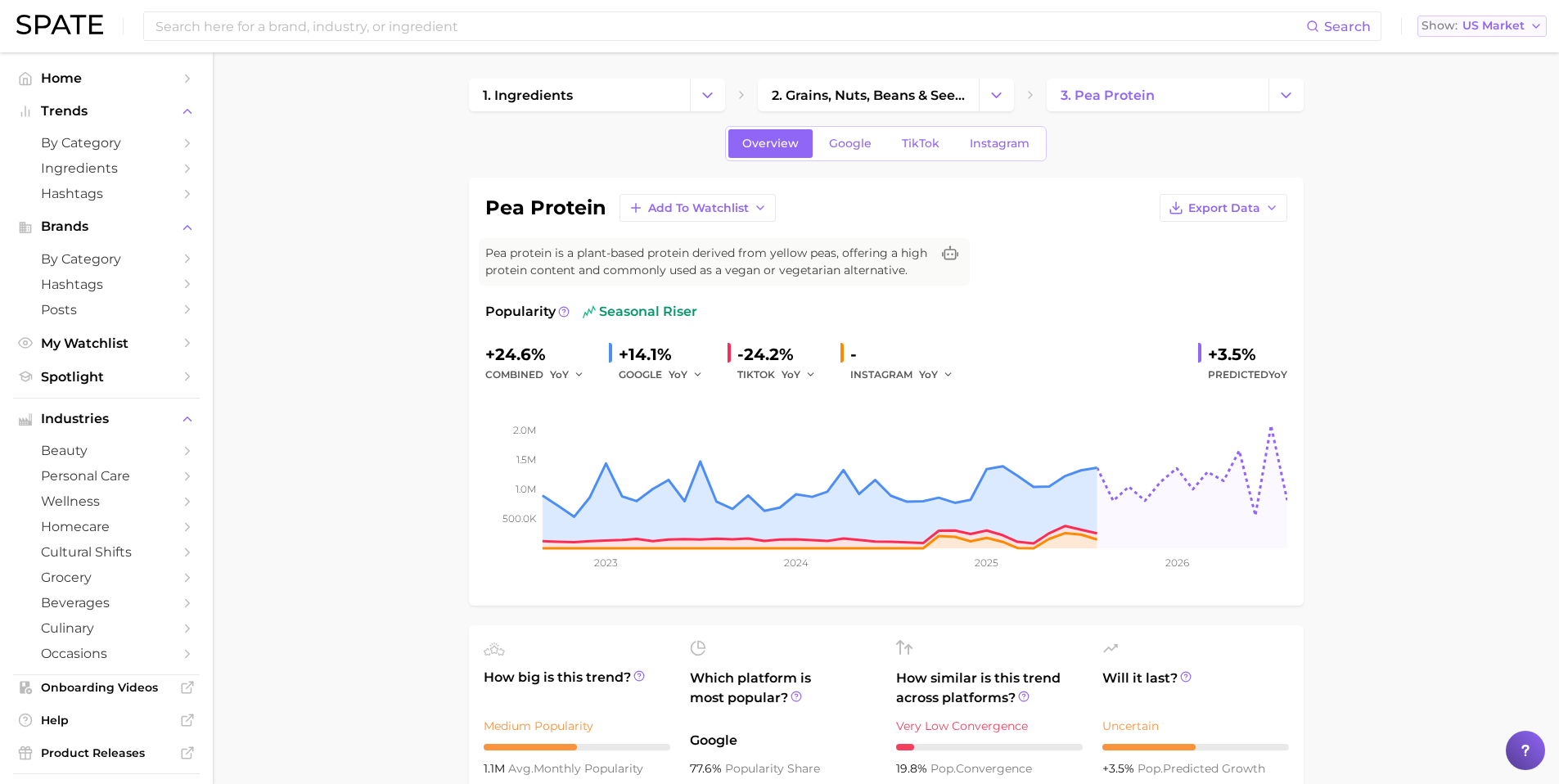
click at [1527, 28] on button "Show US Market" at bounding box center [1482, 25] width 129 height 21
click at [1291, 95] on icon "Change Category" at bounding box center [1286, 95] width 17 height 17
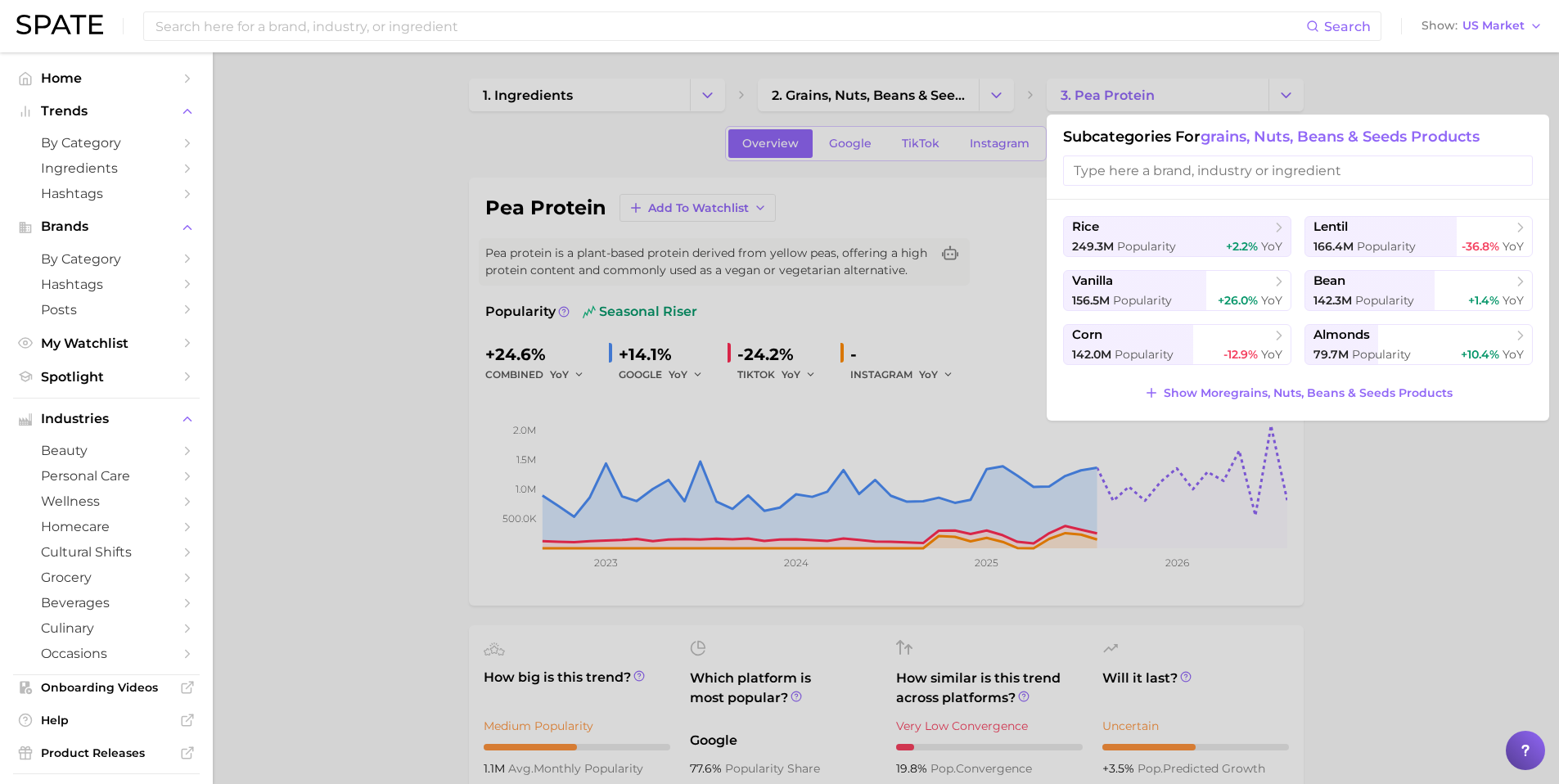
click at [992, 104] on div at bounding box center [779, 392] width 1559 height 784
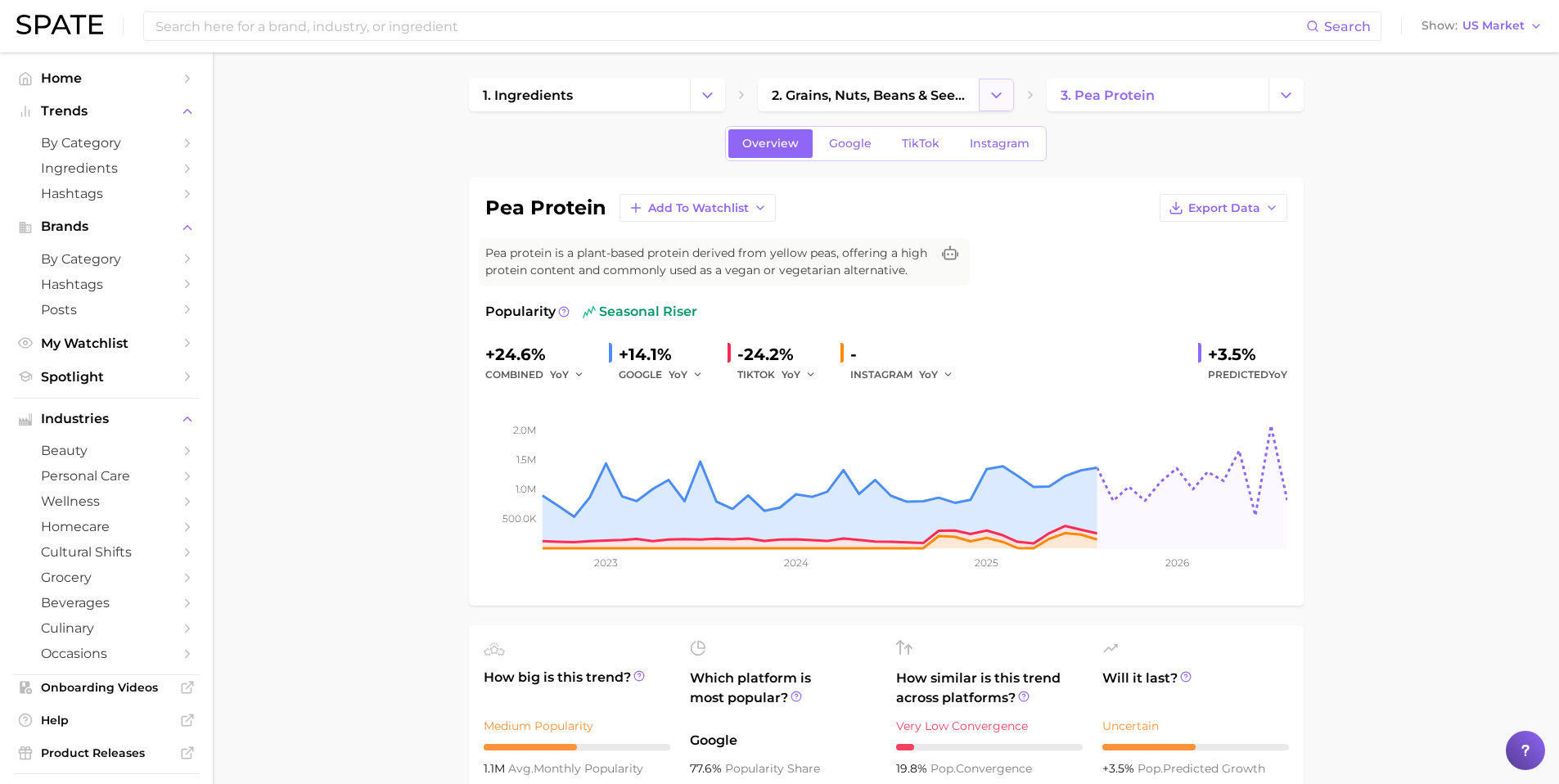
click at [1000, 102] on icon "Change Category" at bounding box center [996, 95] width 17 height 17
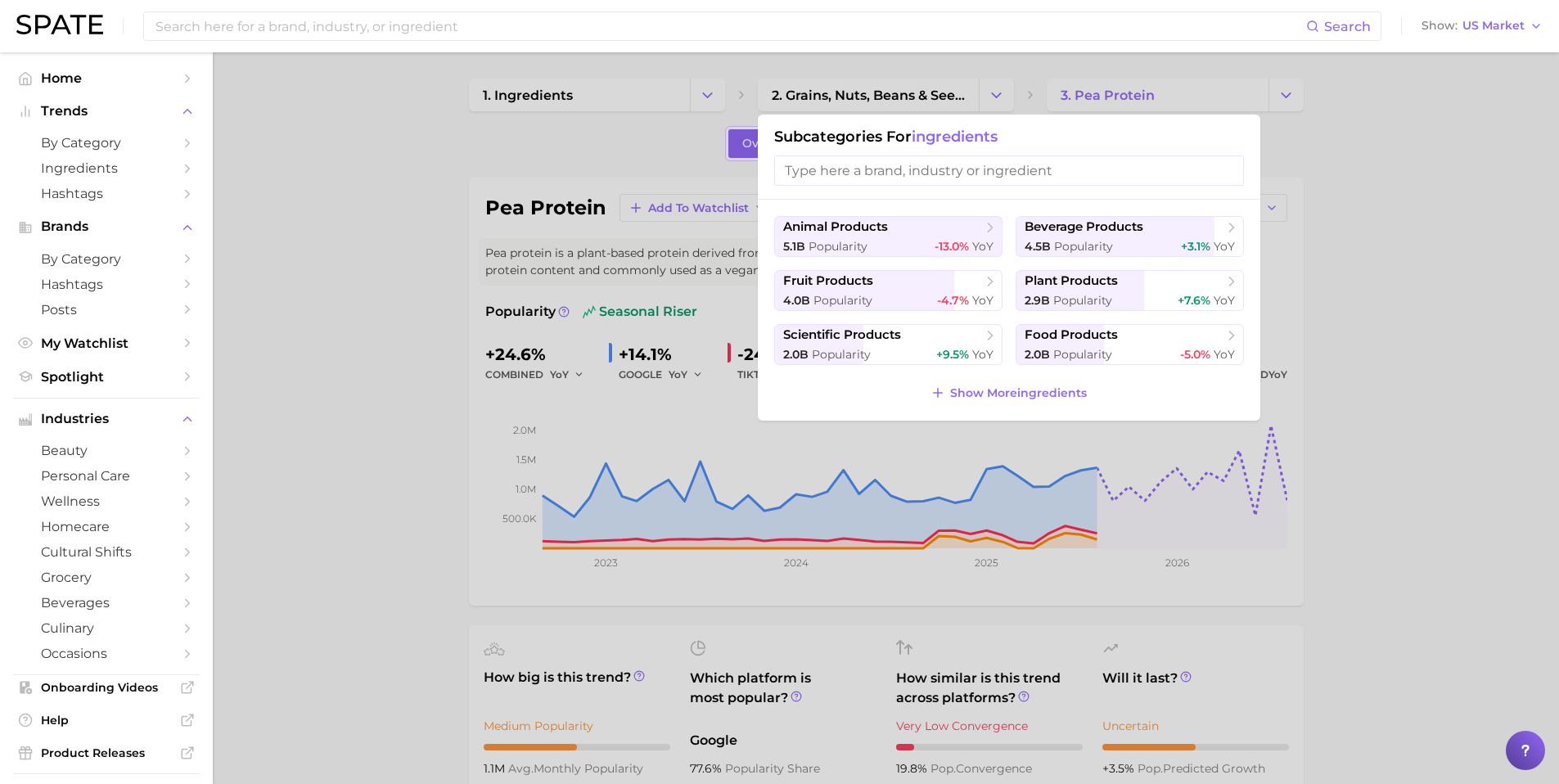
click at [1000, 102] on div at bounding box center [779, 392] width 1559 height 784
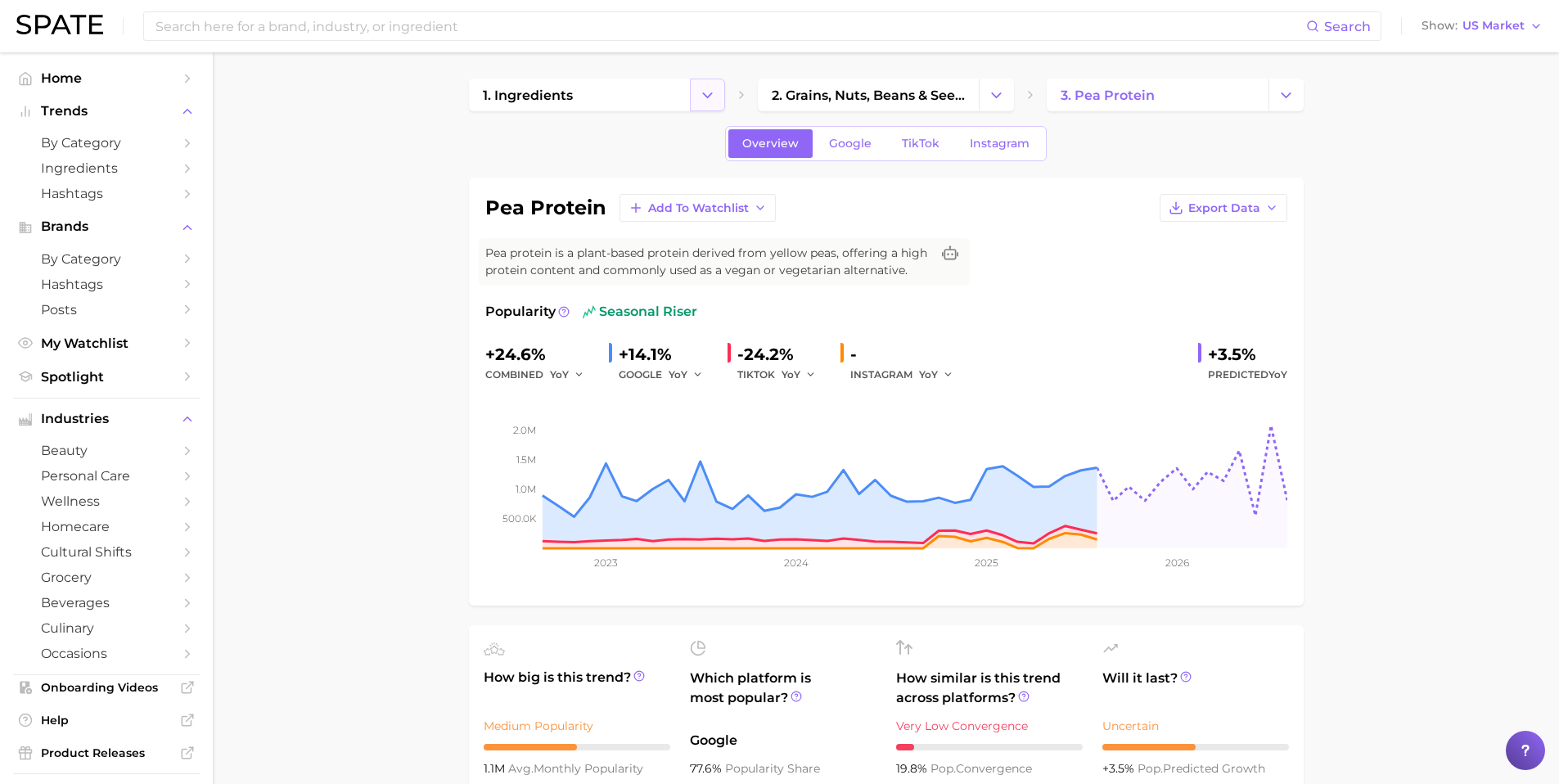
click at [718, 96] on button "Change Category" at bounding box center [707, 95] width 35 height 33
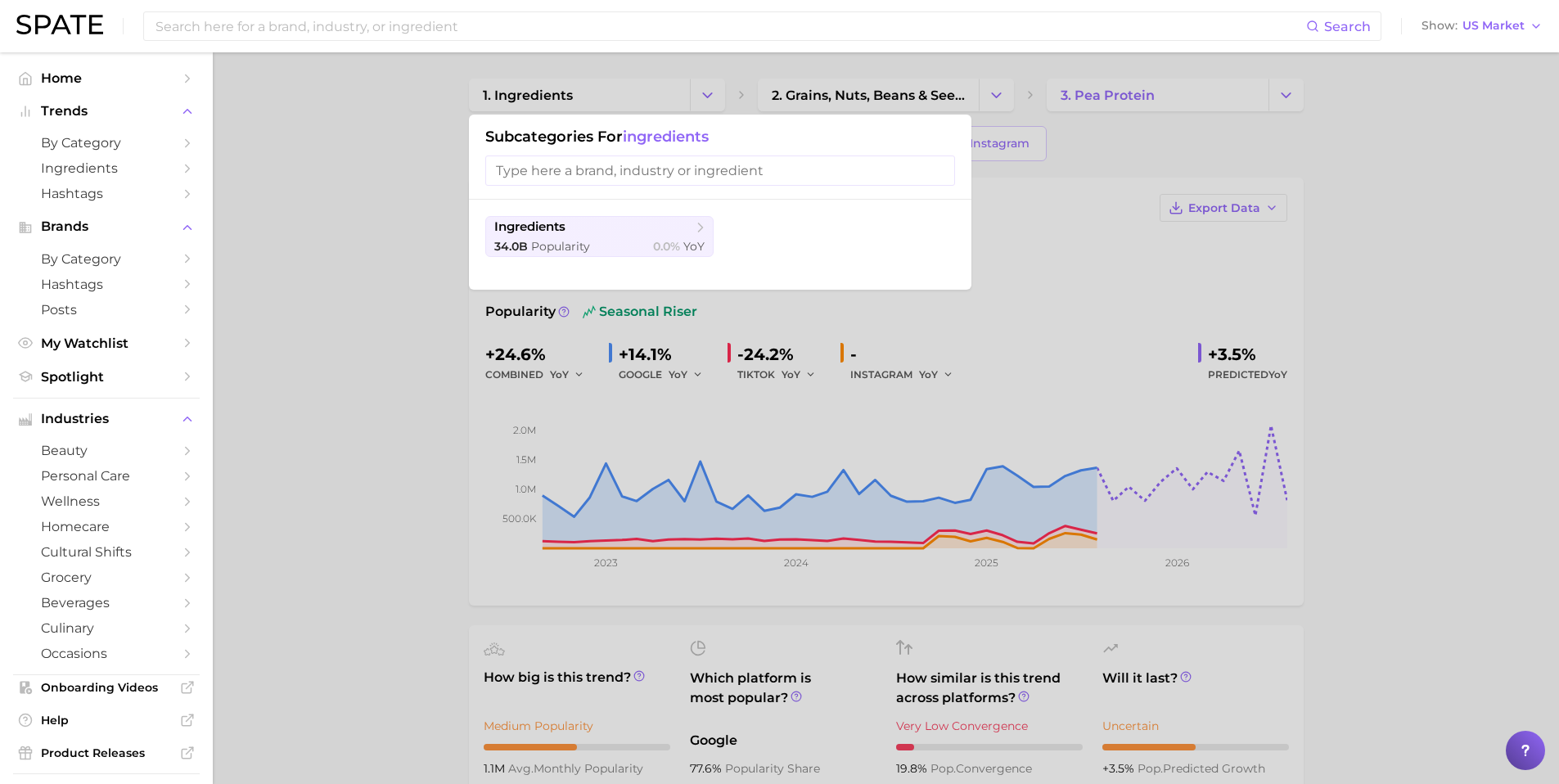
click at [597, 101] on div at bounding box center [779, 392] width 1559 height 784
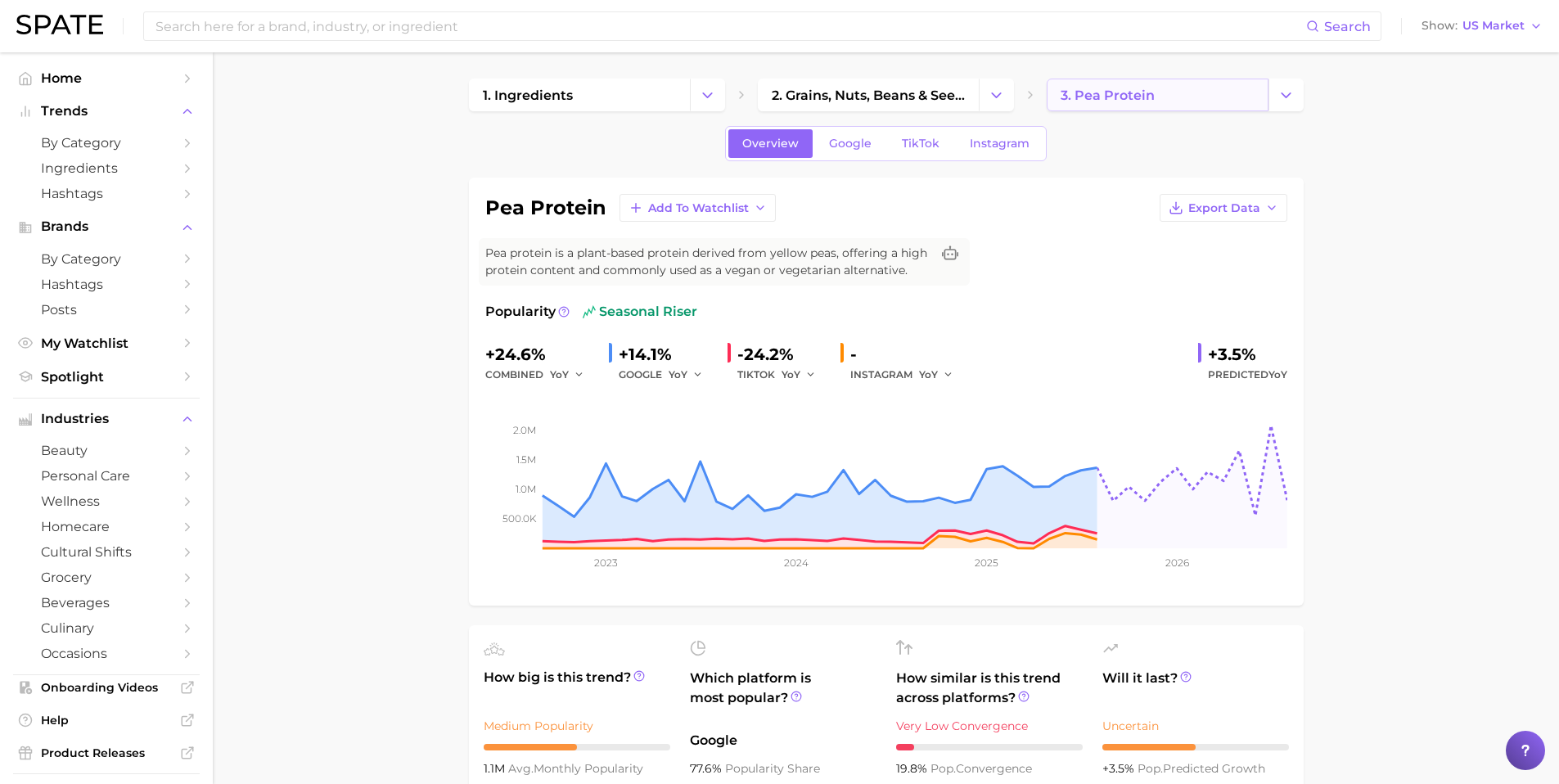
click at [1132, 92] on span "3. pea protein" at bounding box center [1108, 94] width 94 height 15
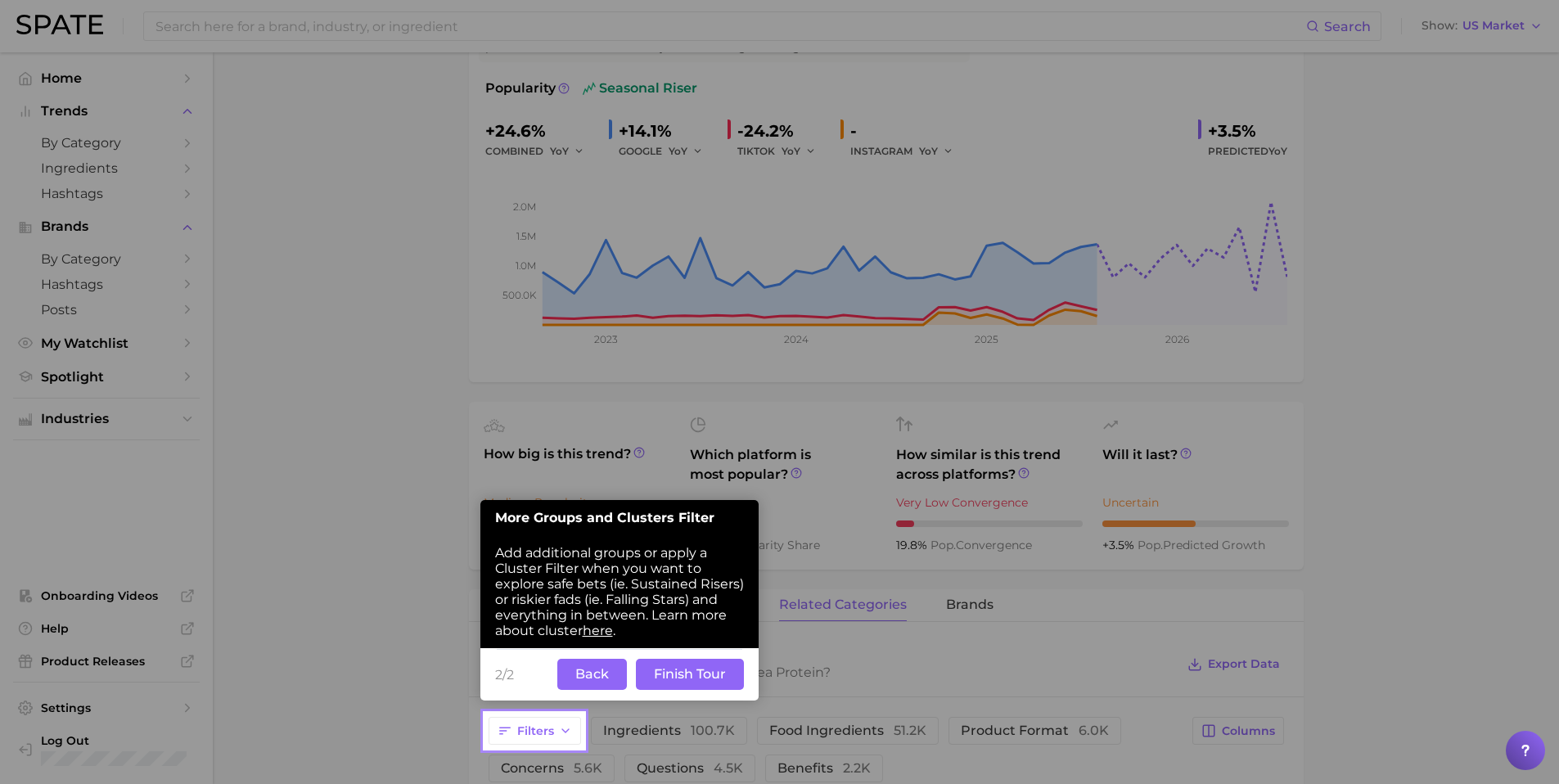
scroll to position [225, 0]
click at [611, 675] on button "Back" at bounding box center [592, 672] width 70 height 31
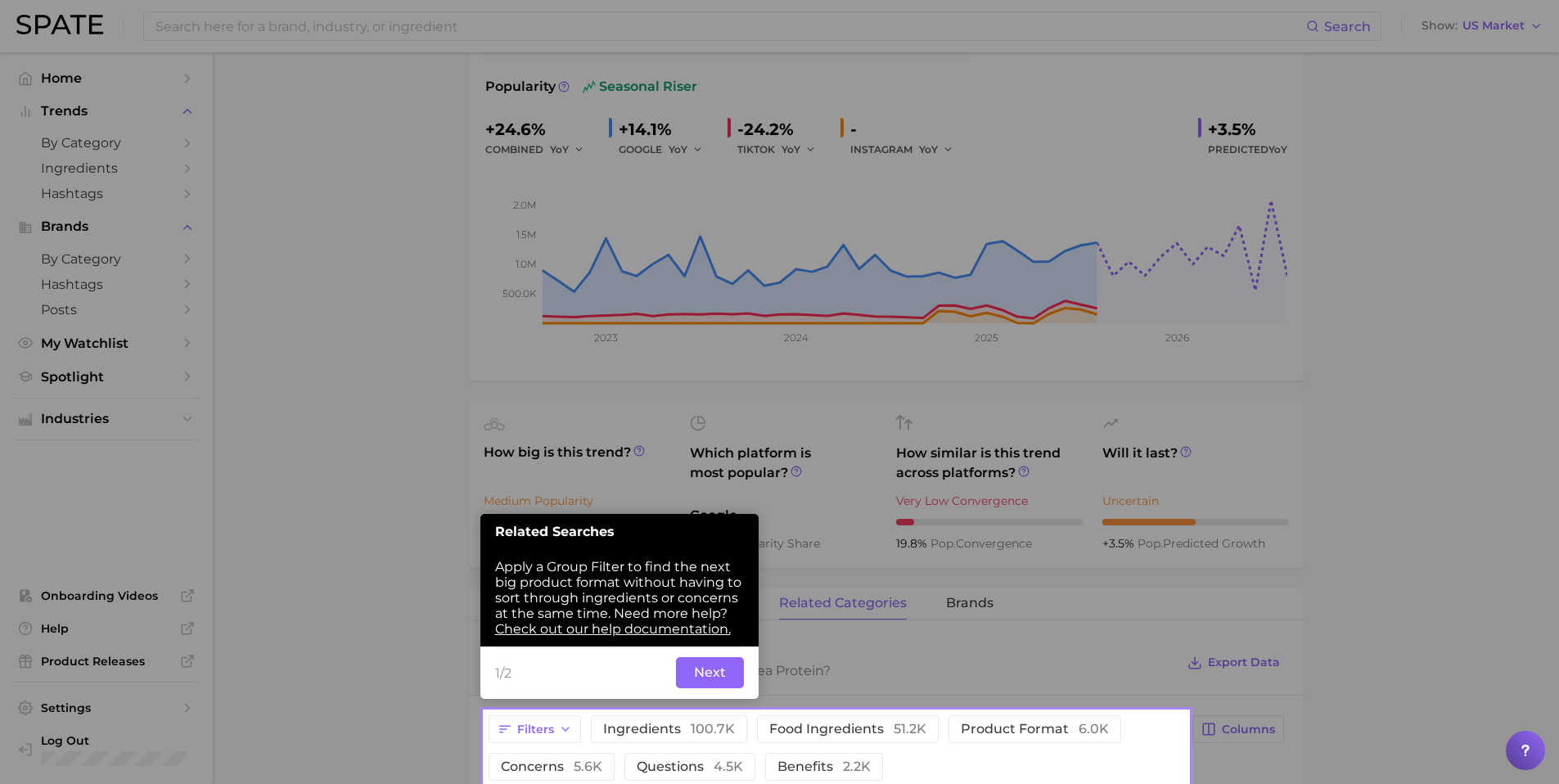
click at [723, 672] on button "Next" at bounding box center [710, 672] width 68 height 31
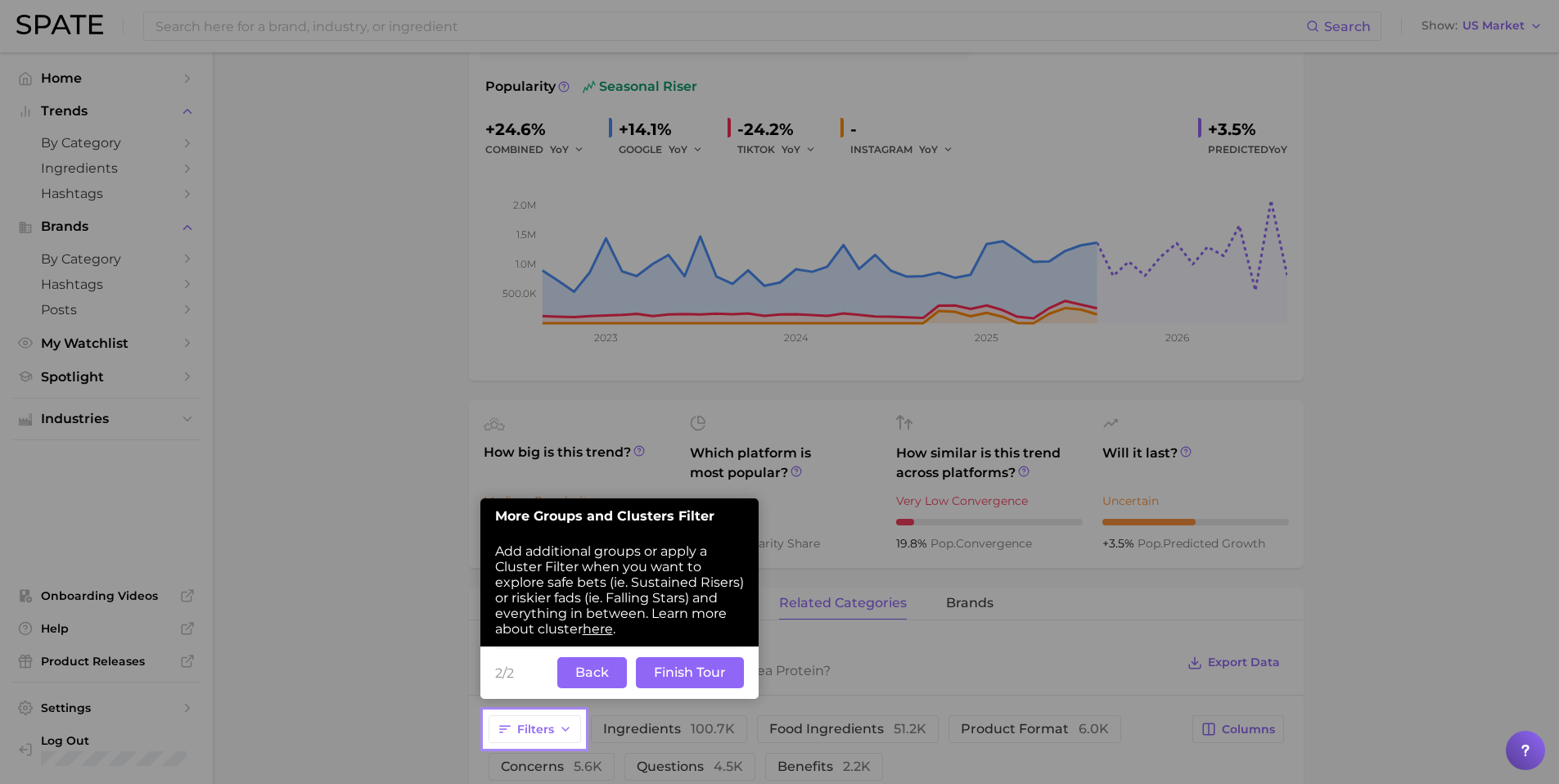
click at [717, 675] on button "Finish Tour" at bounding box center [689, 672] width 108 height 31
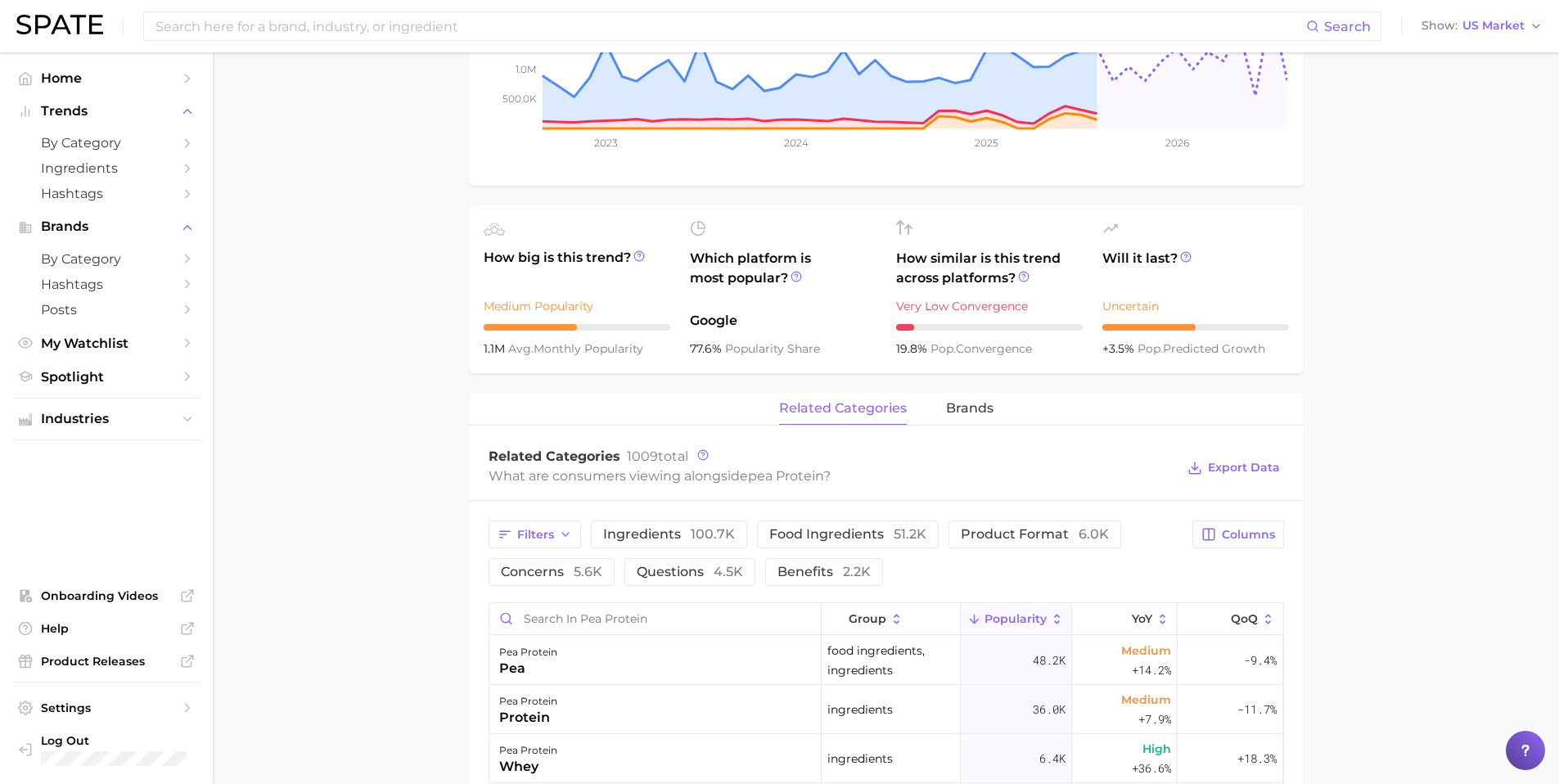
scroll to position [426, 0]
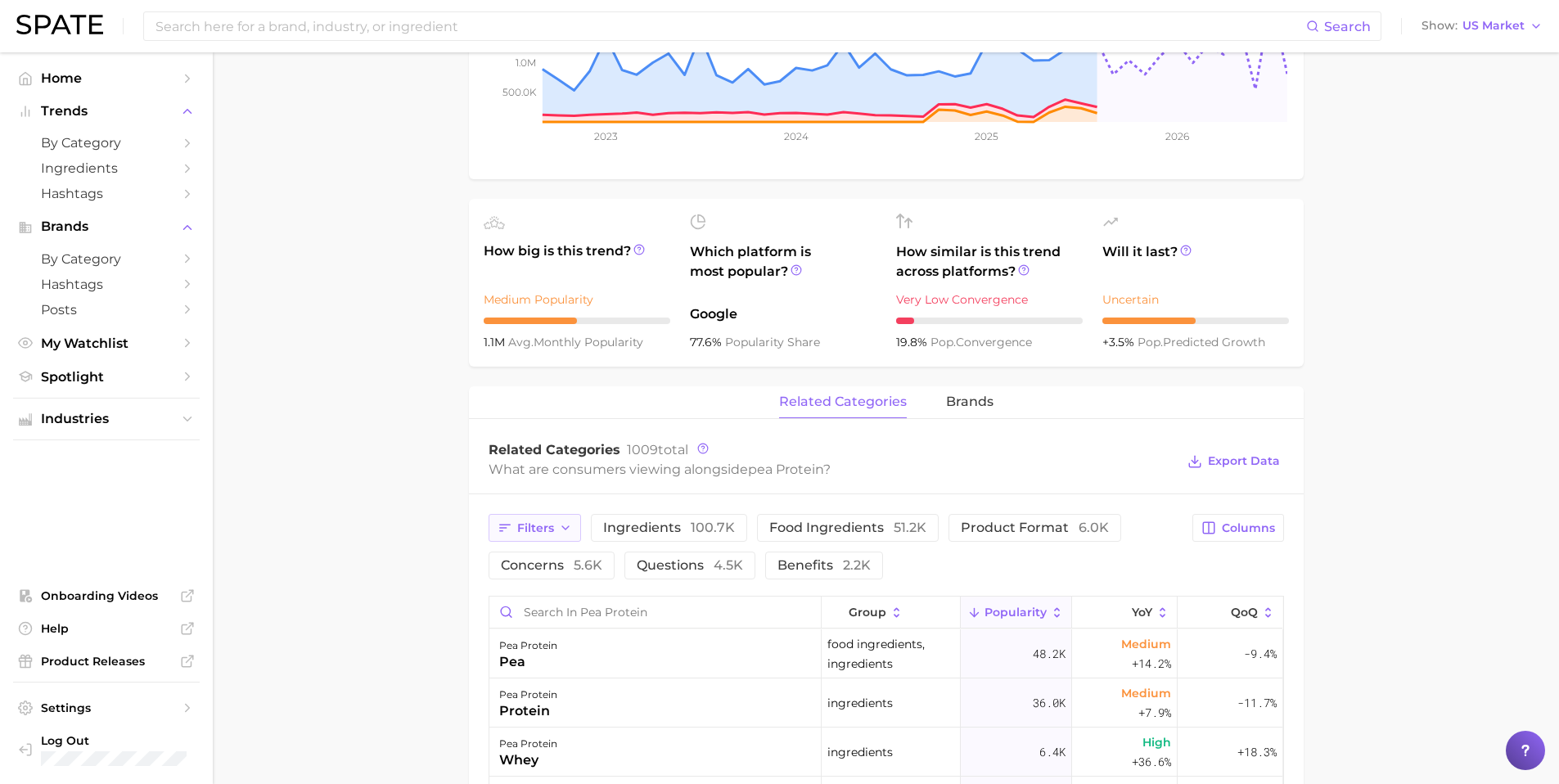
click at [538, 533] on span "Filters" at bounding box center [536, 527] width 37 height 14
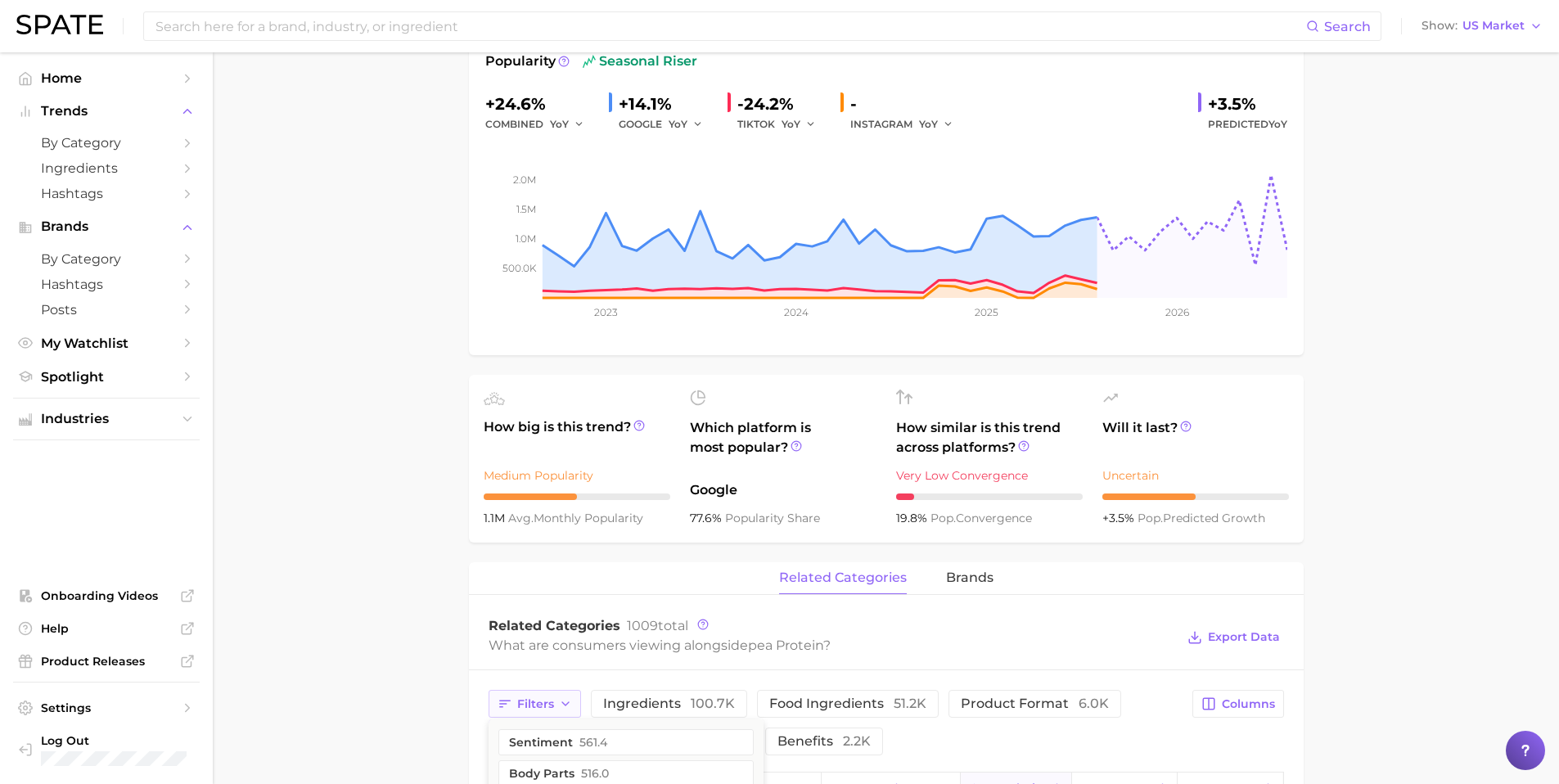
scroll to position [0, 0]
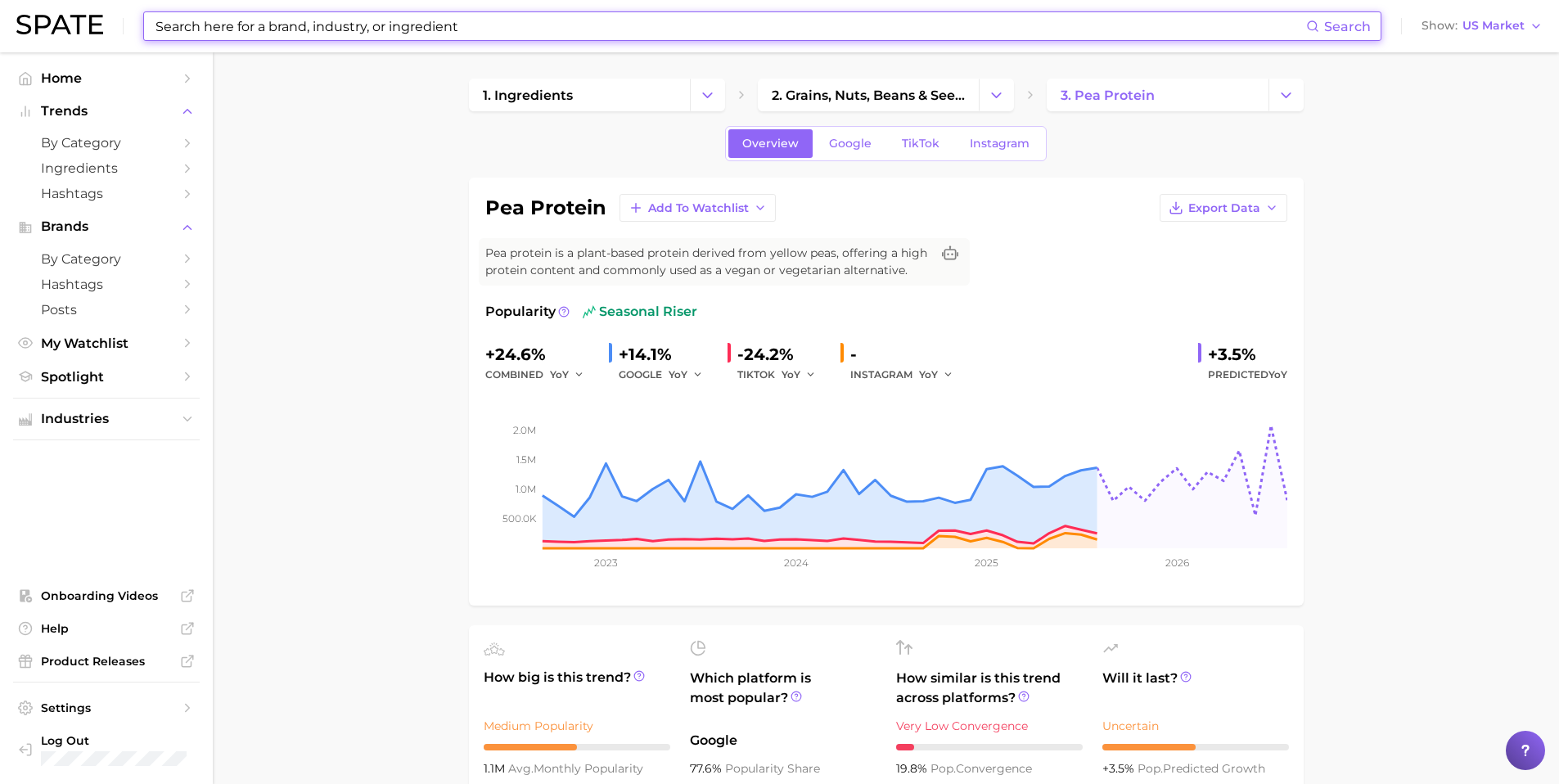
click at [265, 24] on input at bounding box center [729, 26] width 1152 height 28
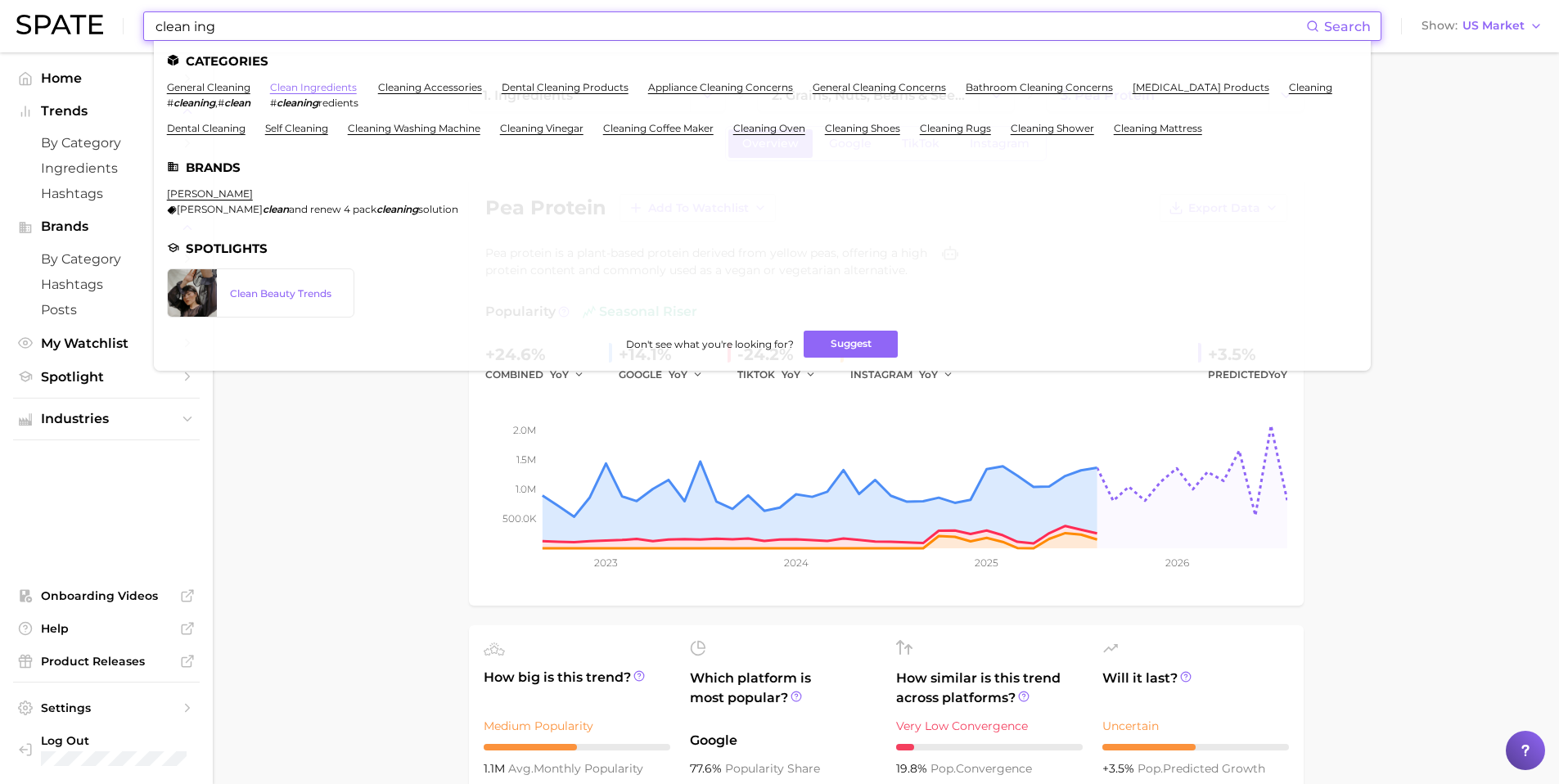
type input "clean ing"
click at [329, 83] on link "clean ingredients" at bounding box center [313, 87] width 87 height 13
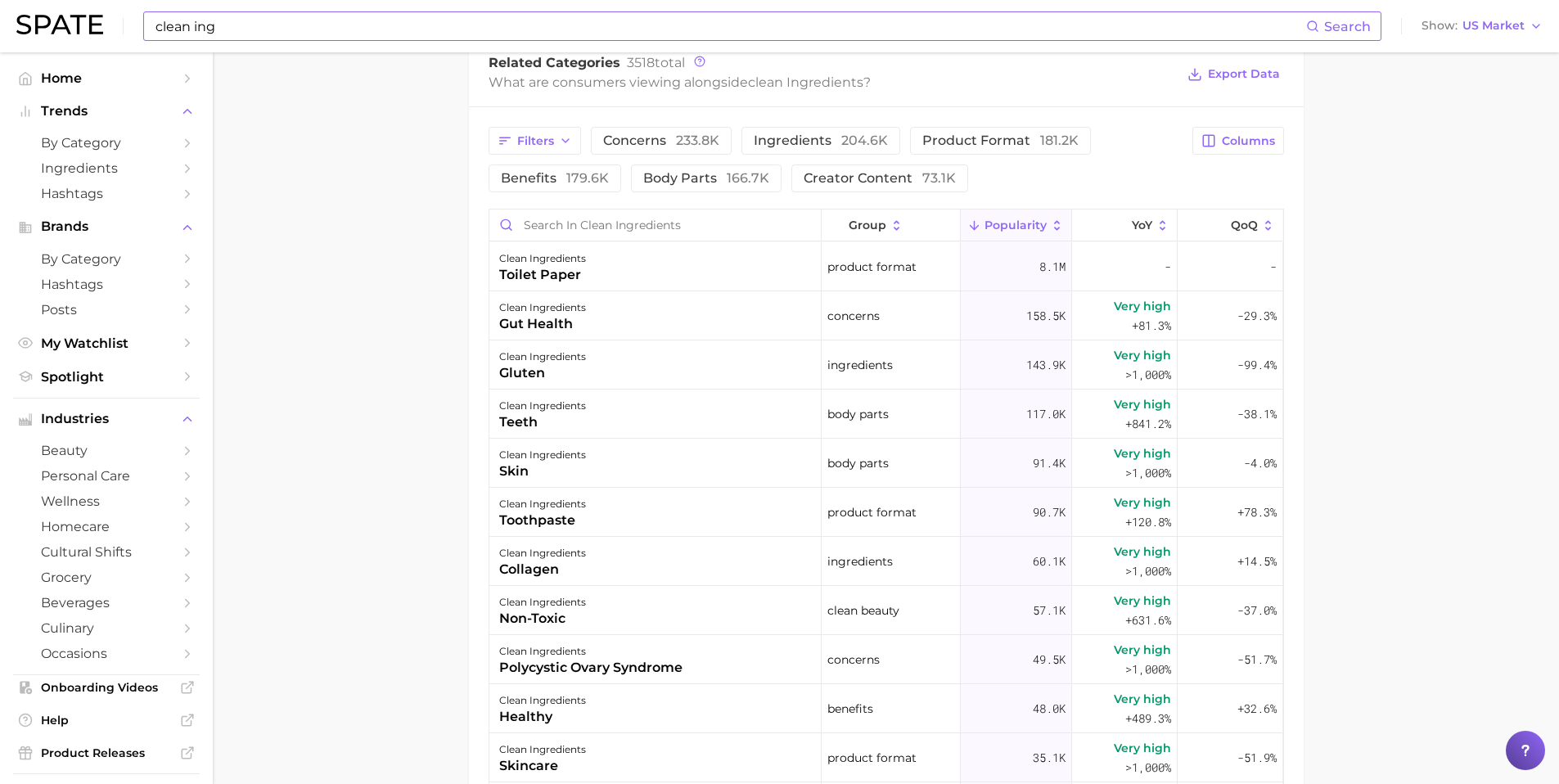
scroll to position [815, 0]
click at [538, 137] on span "Filters" at bounding box center [536, 139] width 37 height 14
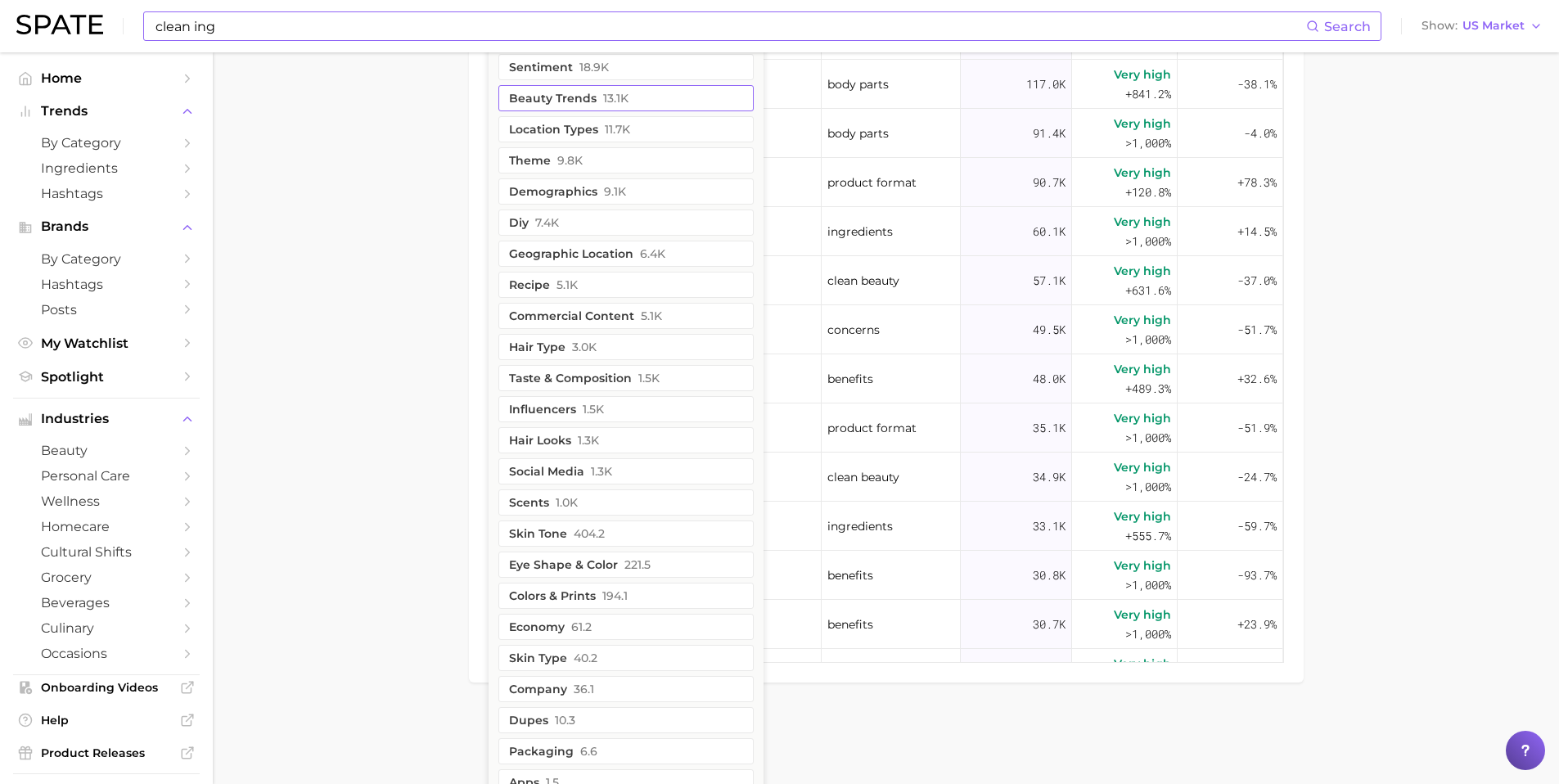
scroll to position [1226, 0]
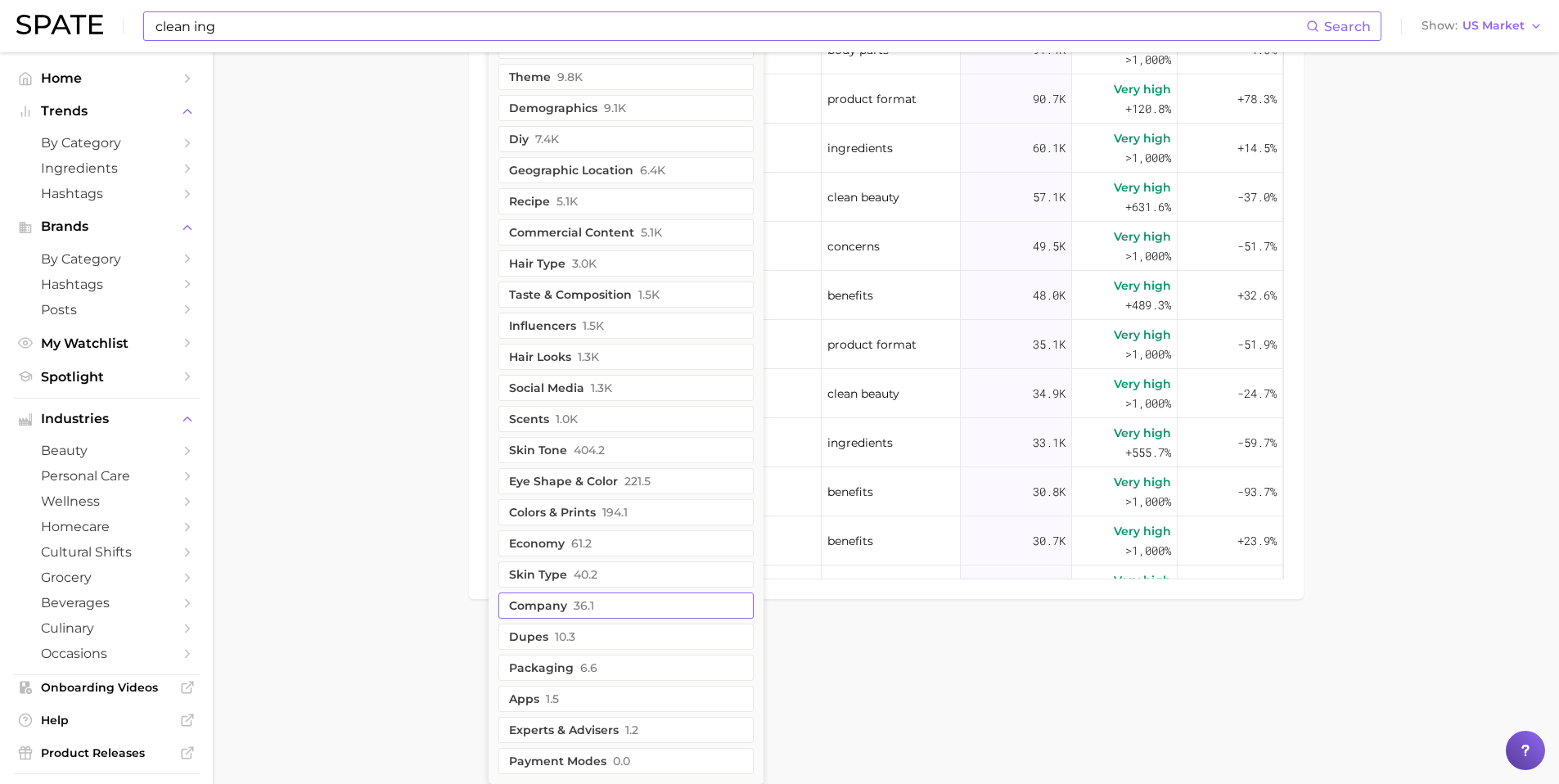
click at [594, 600] on button "company 36.1" at bounding box center [626, 605] width 255 height 26
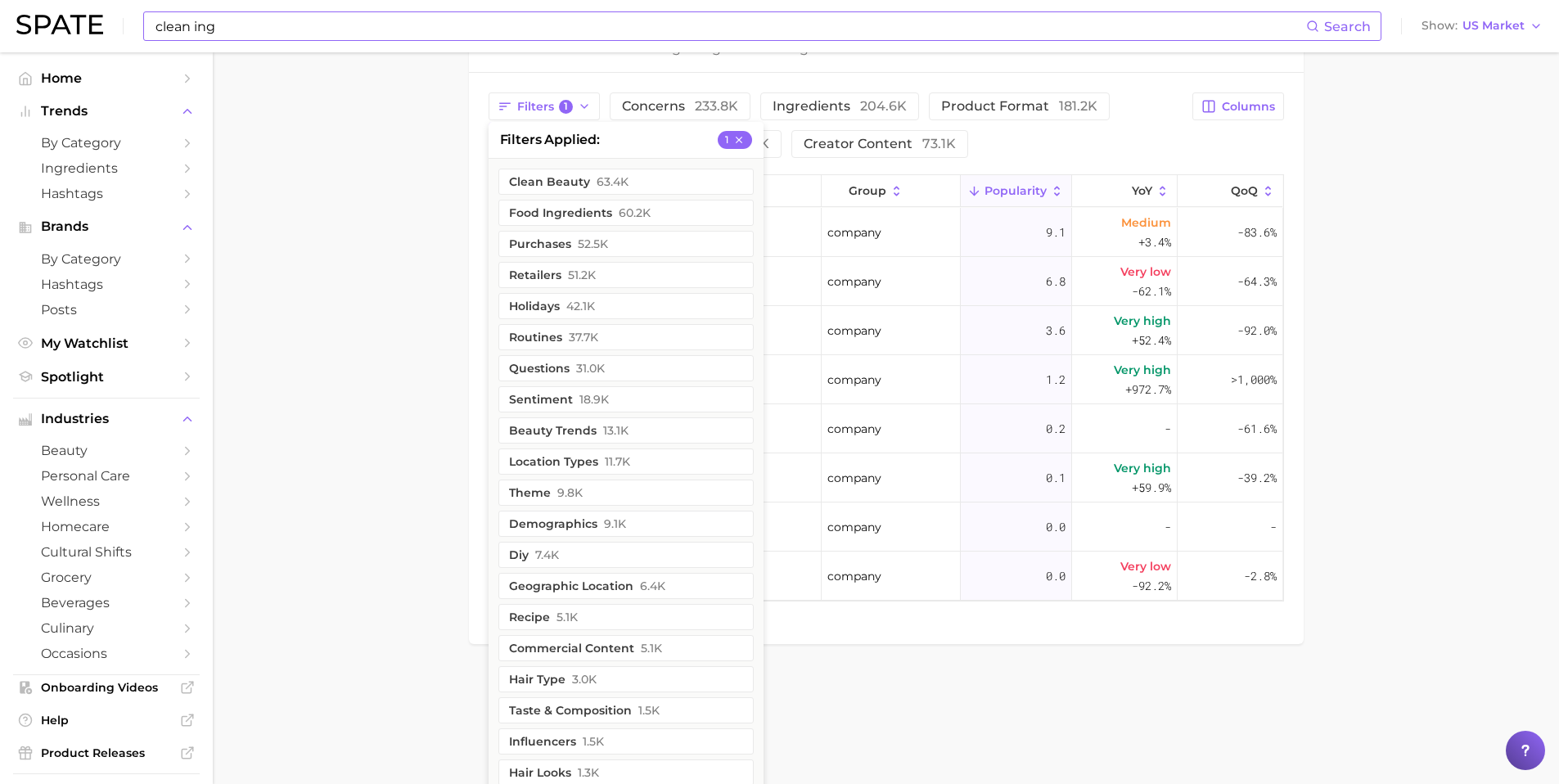
scroll to position [829, 0]
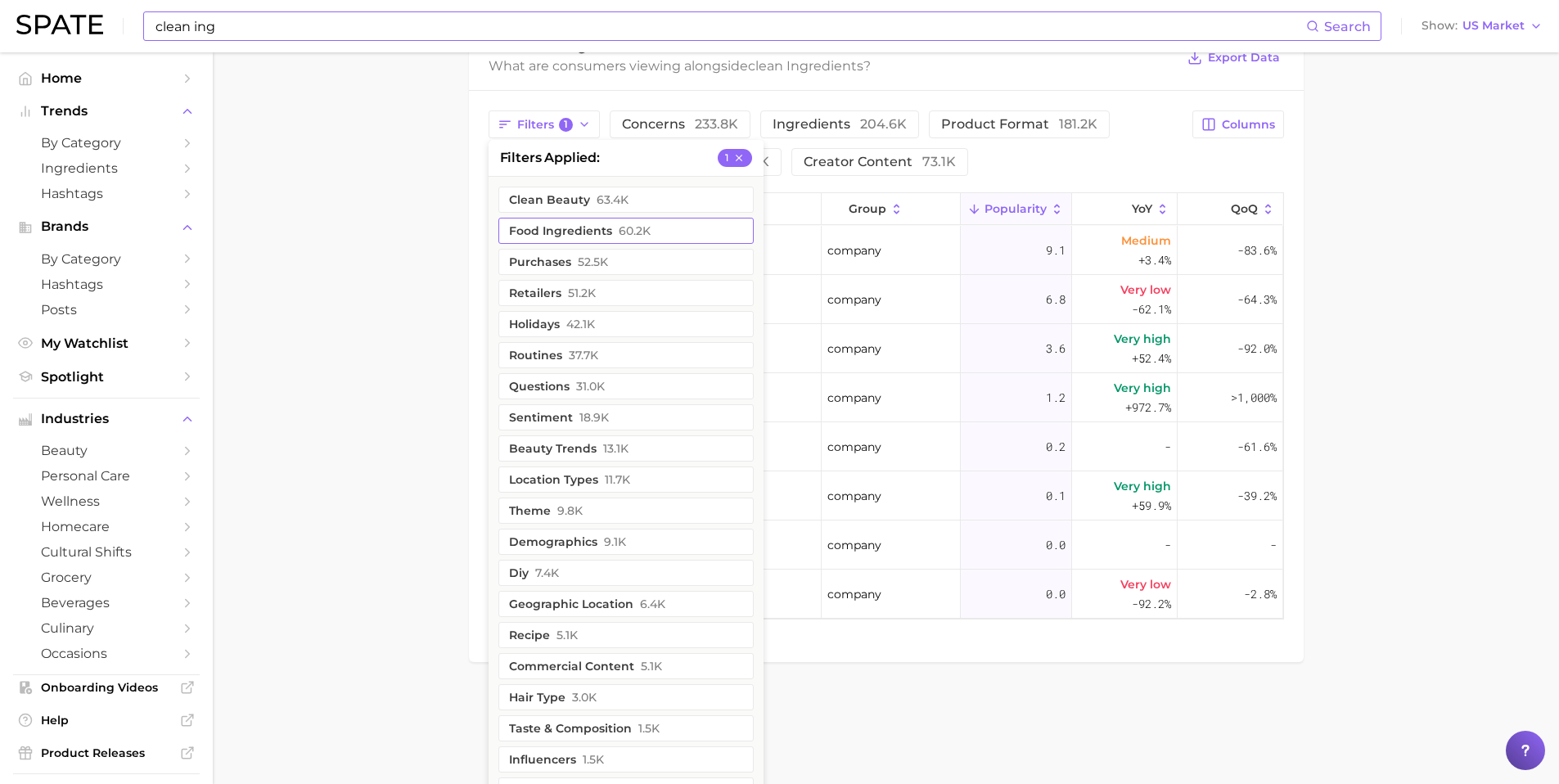
click at [534, 232] on button "food ingredients 60.2k" at bounding box center [626, 230] width 255 height 26
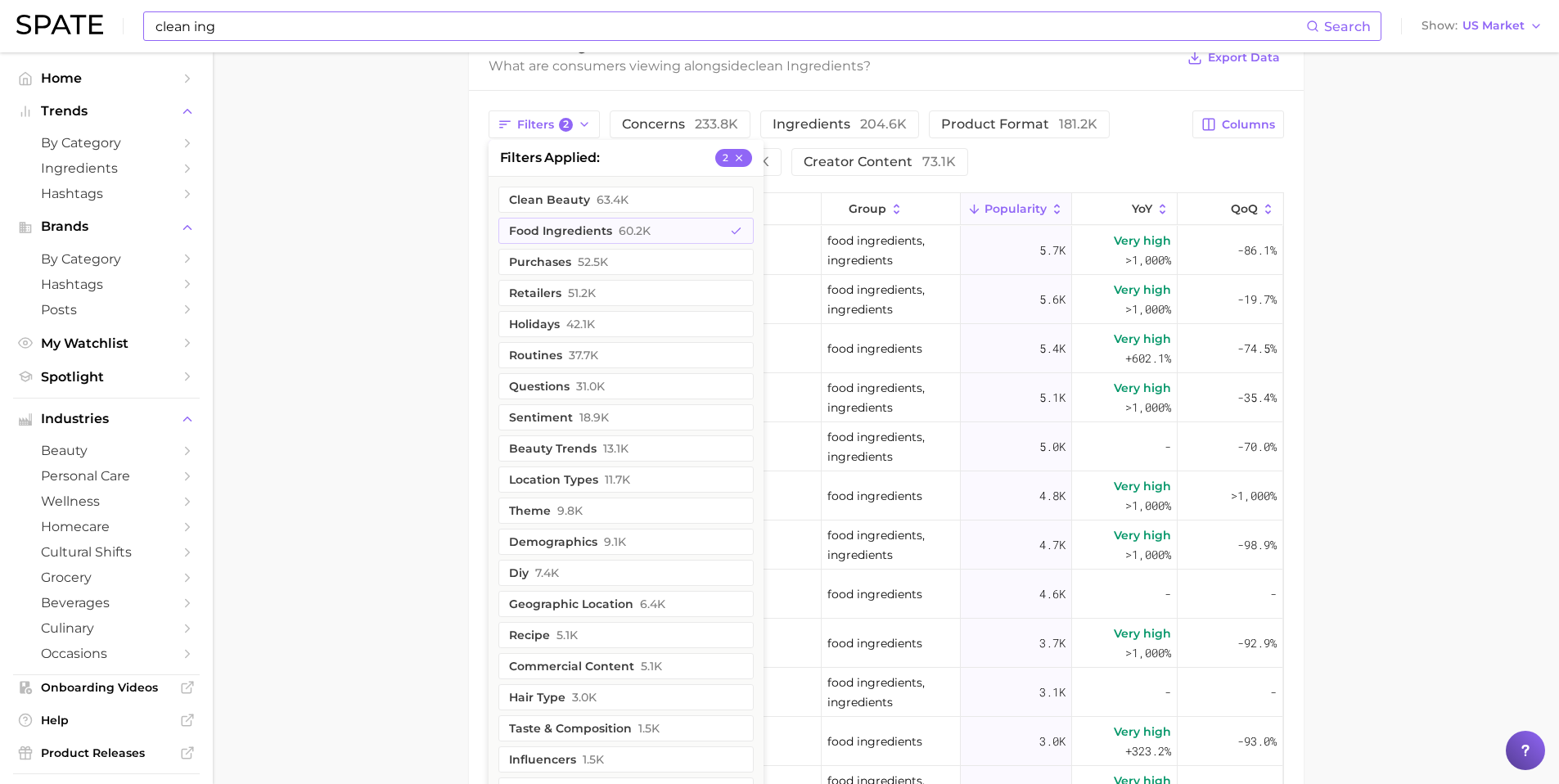
click at [419, 260] on main "clean ingredients Overview Google TikTok Instagram clean ingredients Add to Wat…" at bounding box center [885, 150] width 1347 height 1854
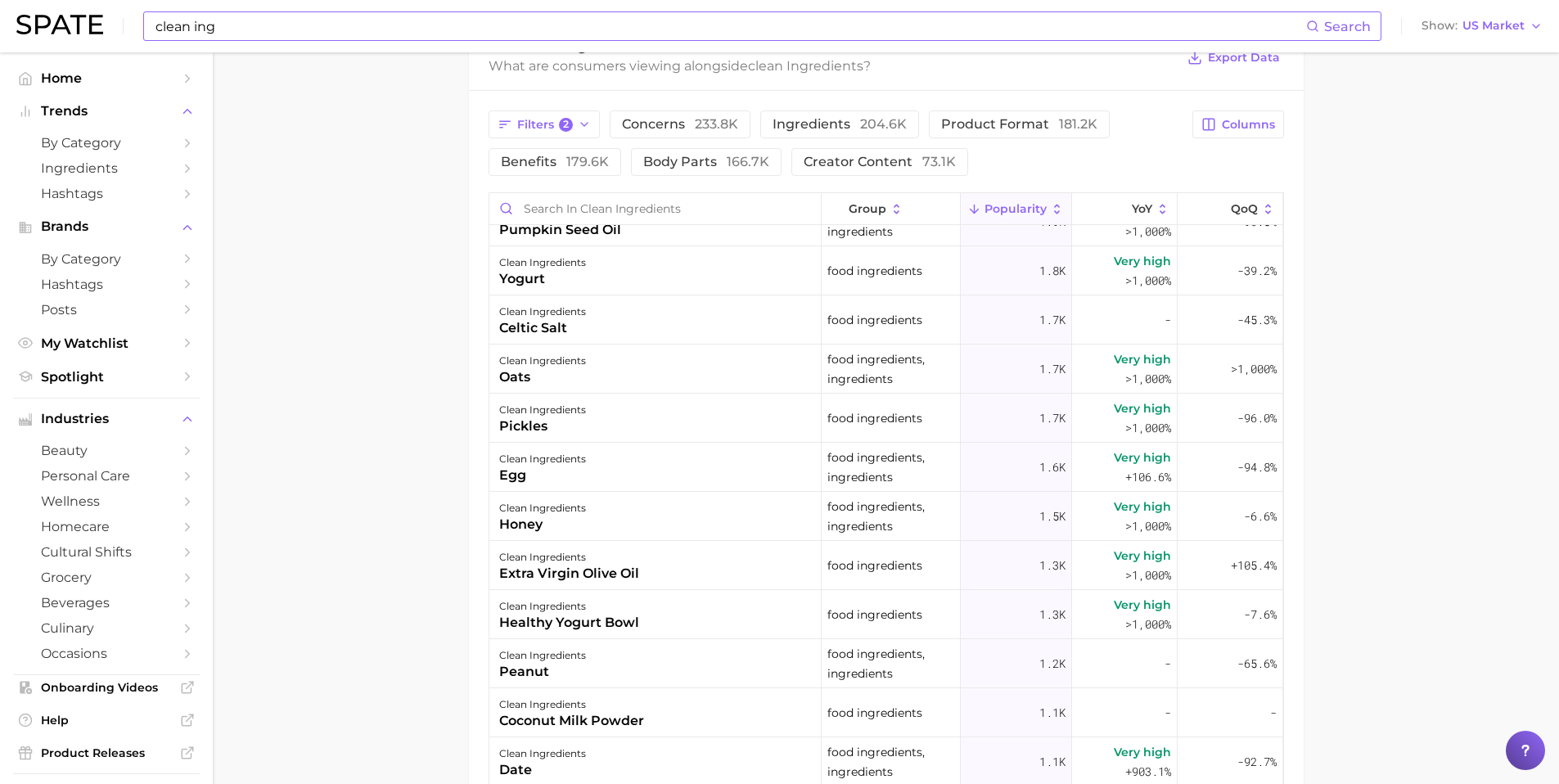
scroll to position [869, 0]
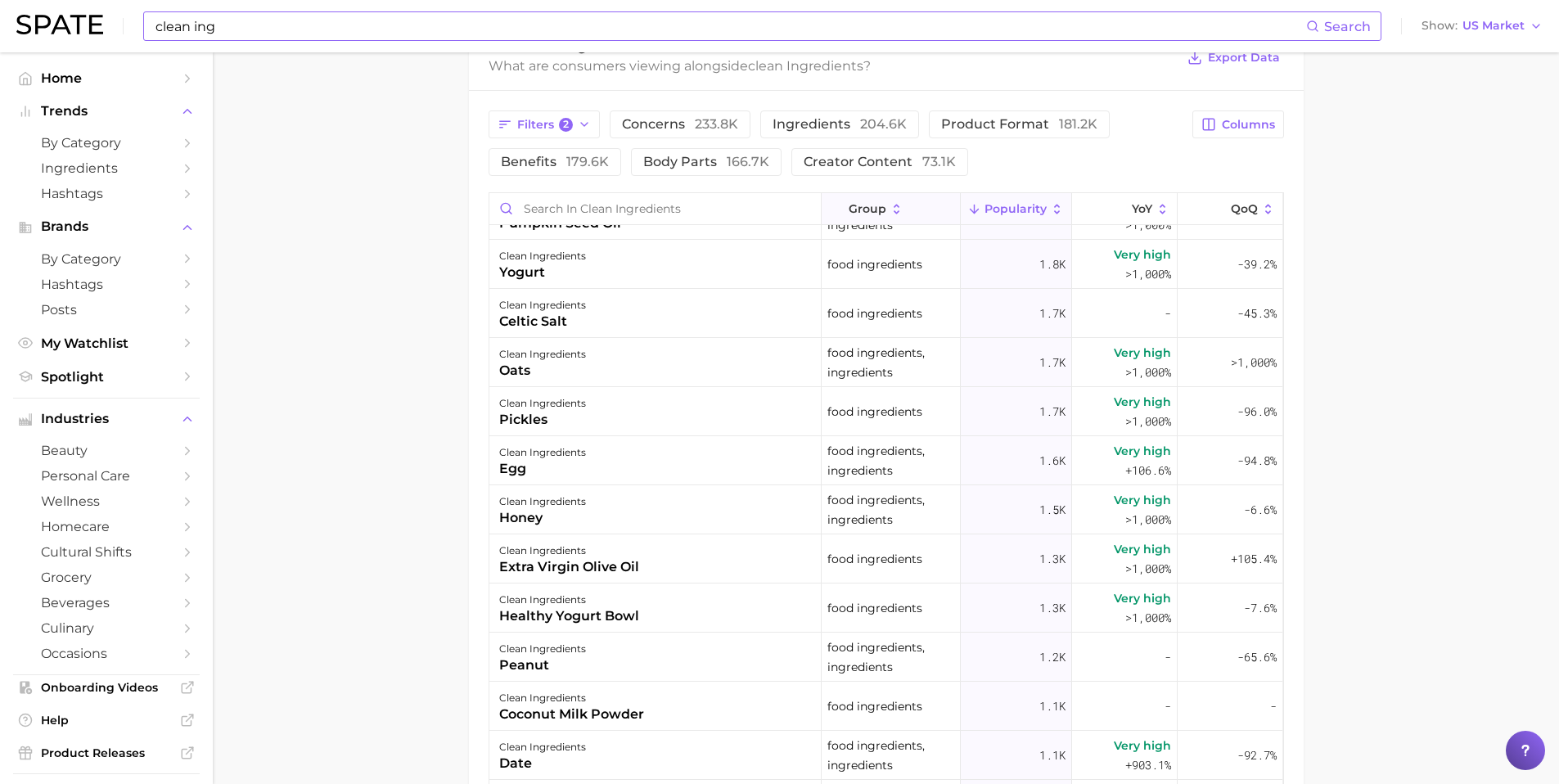
click at [875, 204] on span "group" at bounding box center [867, 209] width 37 height 13
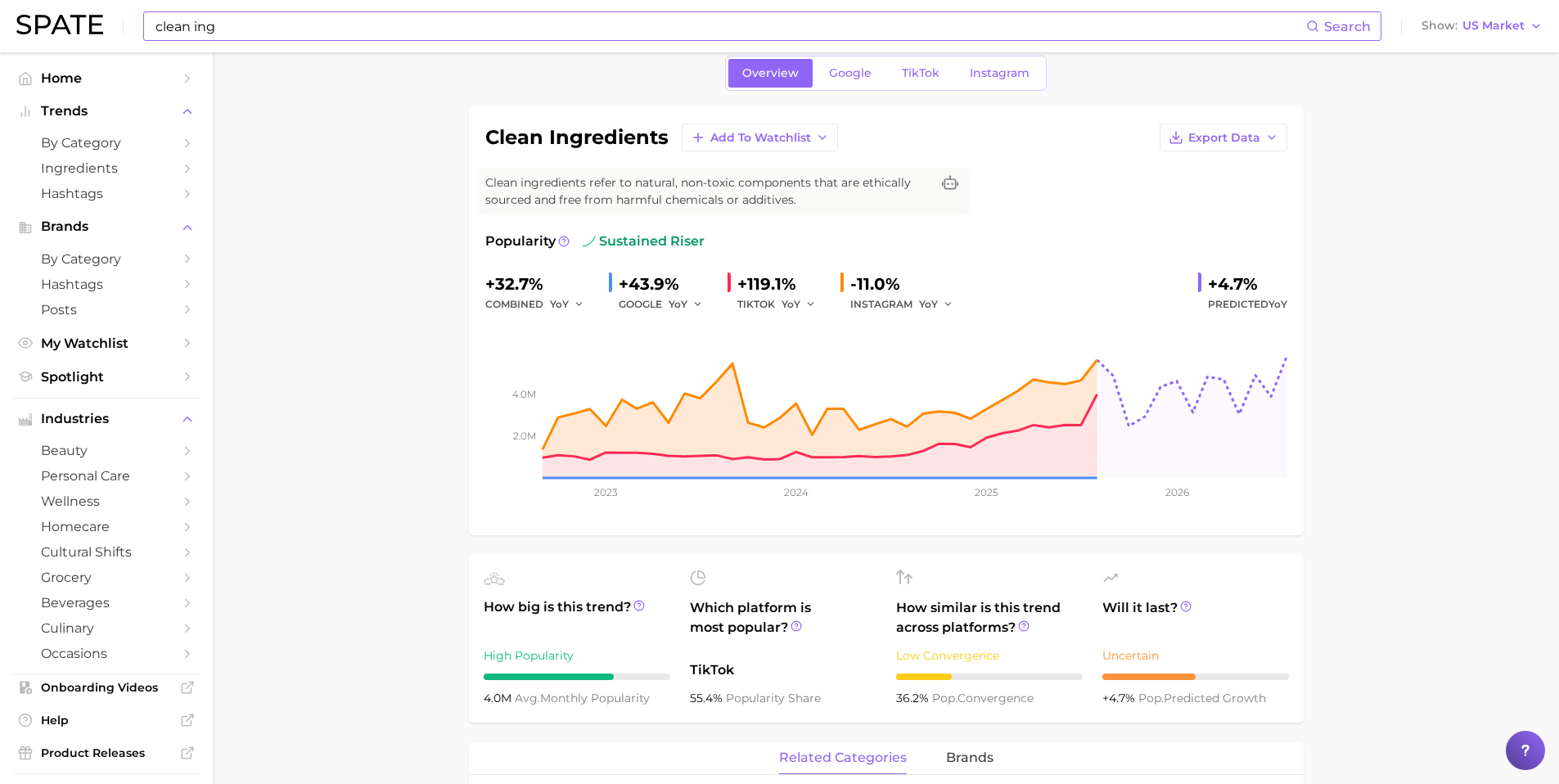
scroll to position [0, 0]
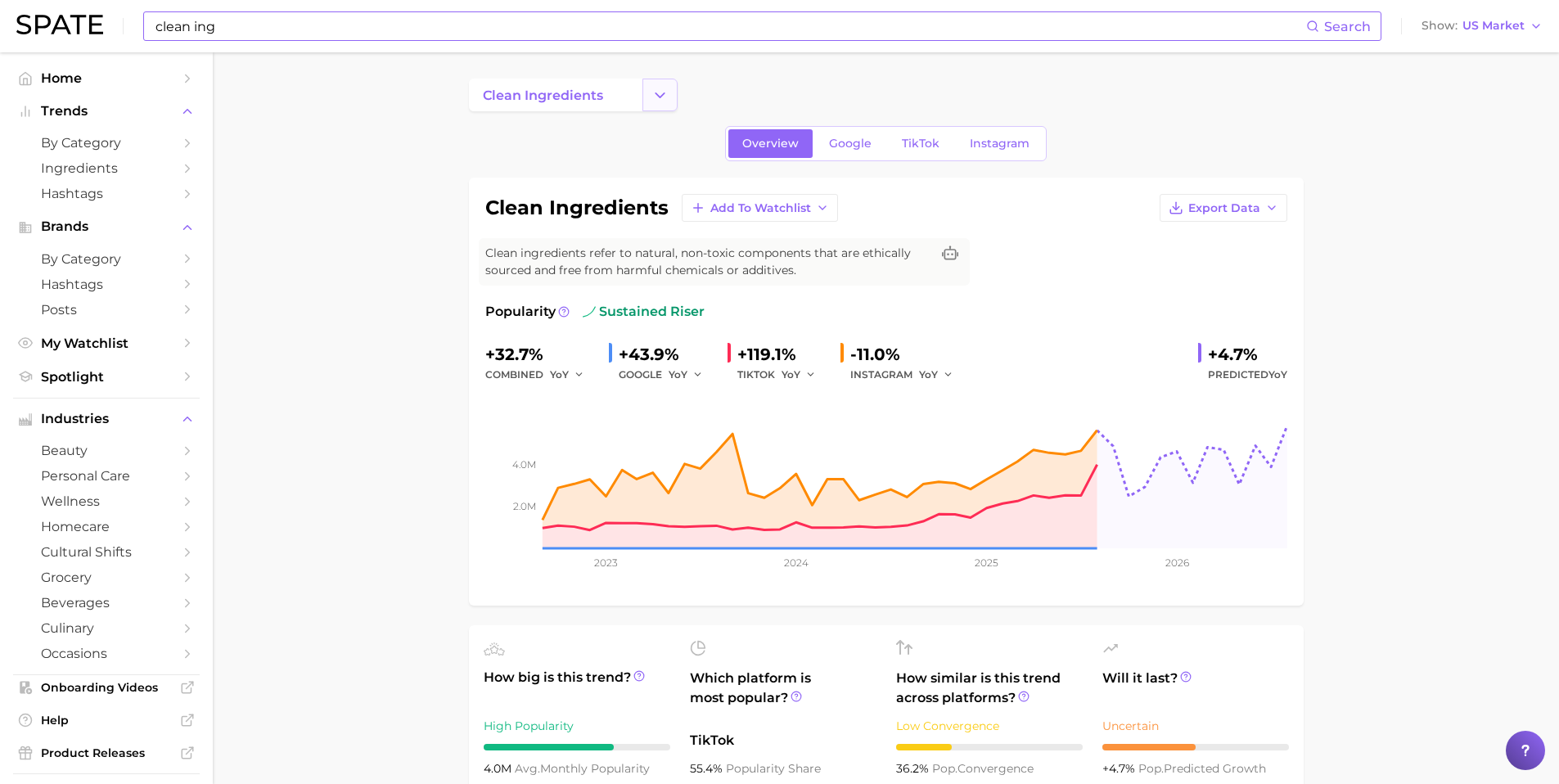
click at [669, 87] on button "Change Category" at bounding box center [660, 95] width 35 height 33
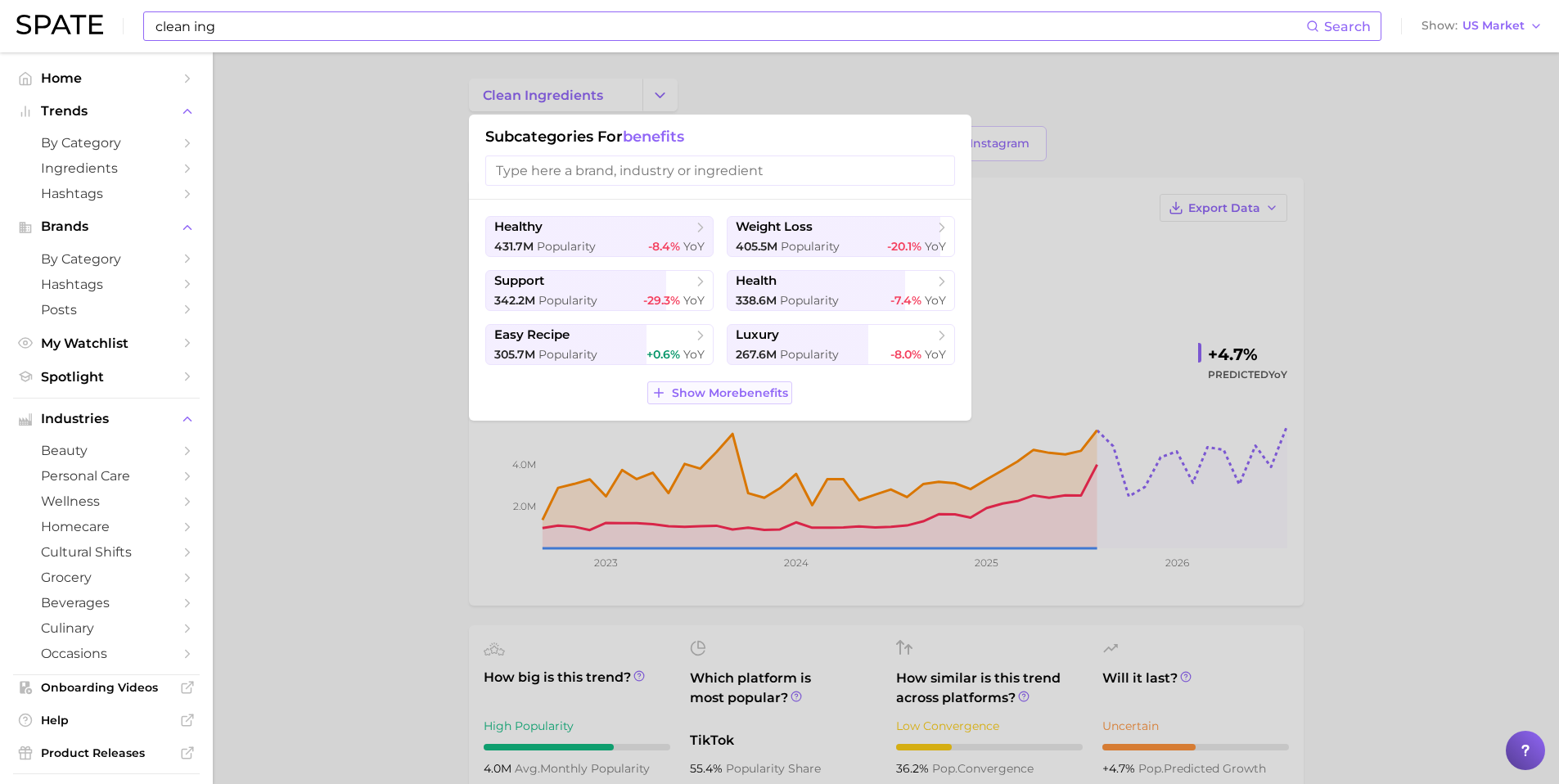
click at [709, 397] on span "Show More benefits" at bounding box center [730, 392] width 116 height 14
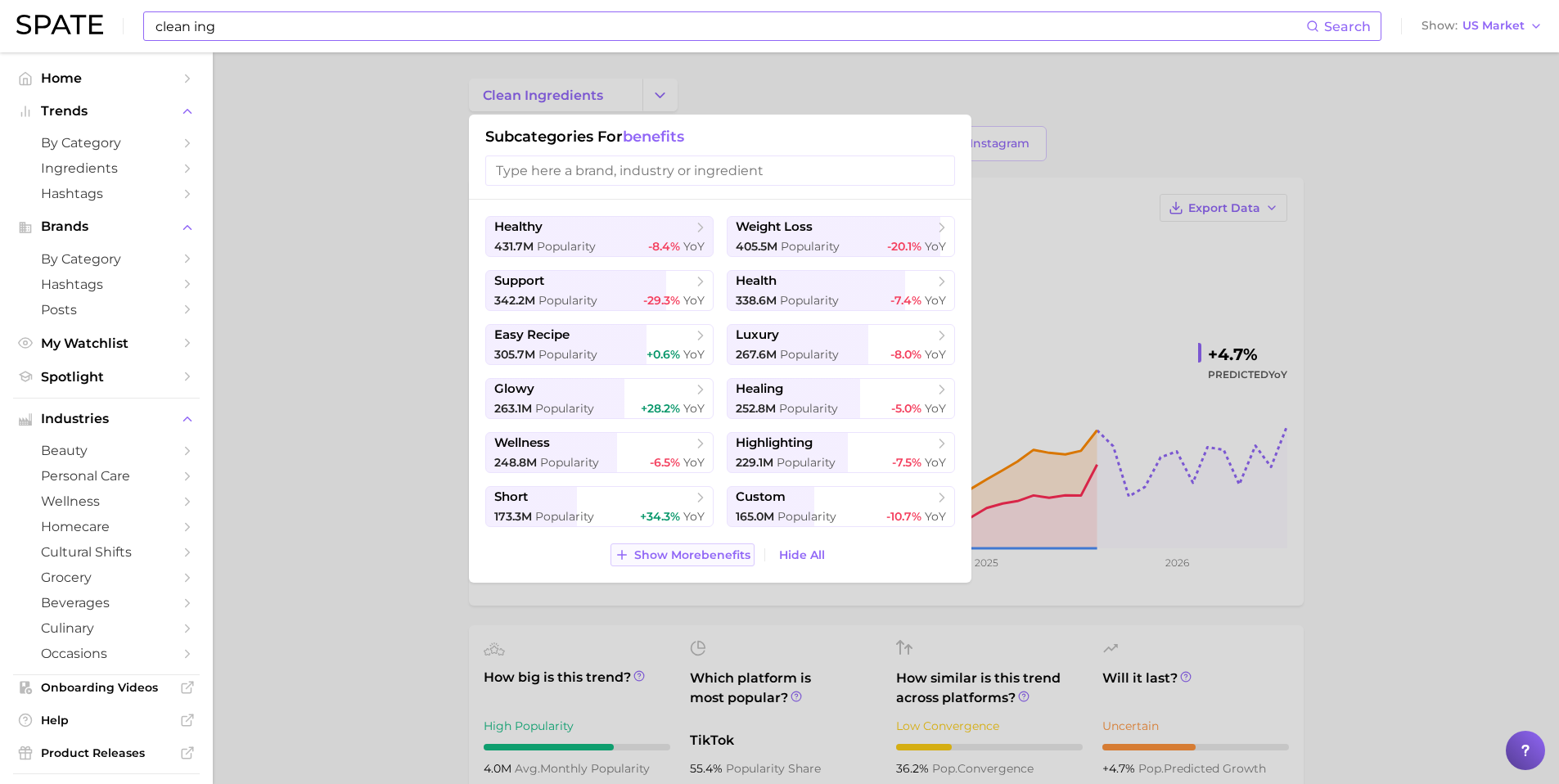
click at [664, 552] on span "Show More benefits" at bounding box center [693, 554] width 116 height 14
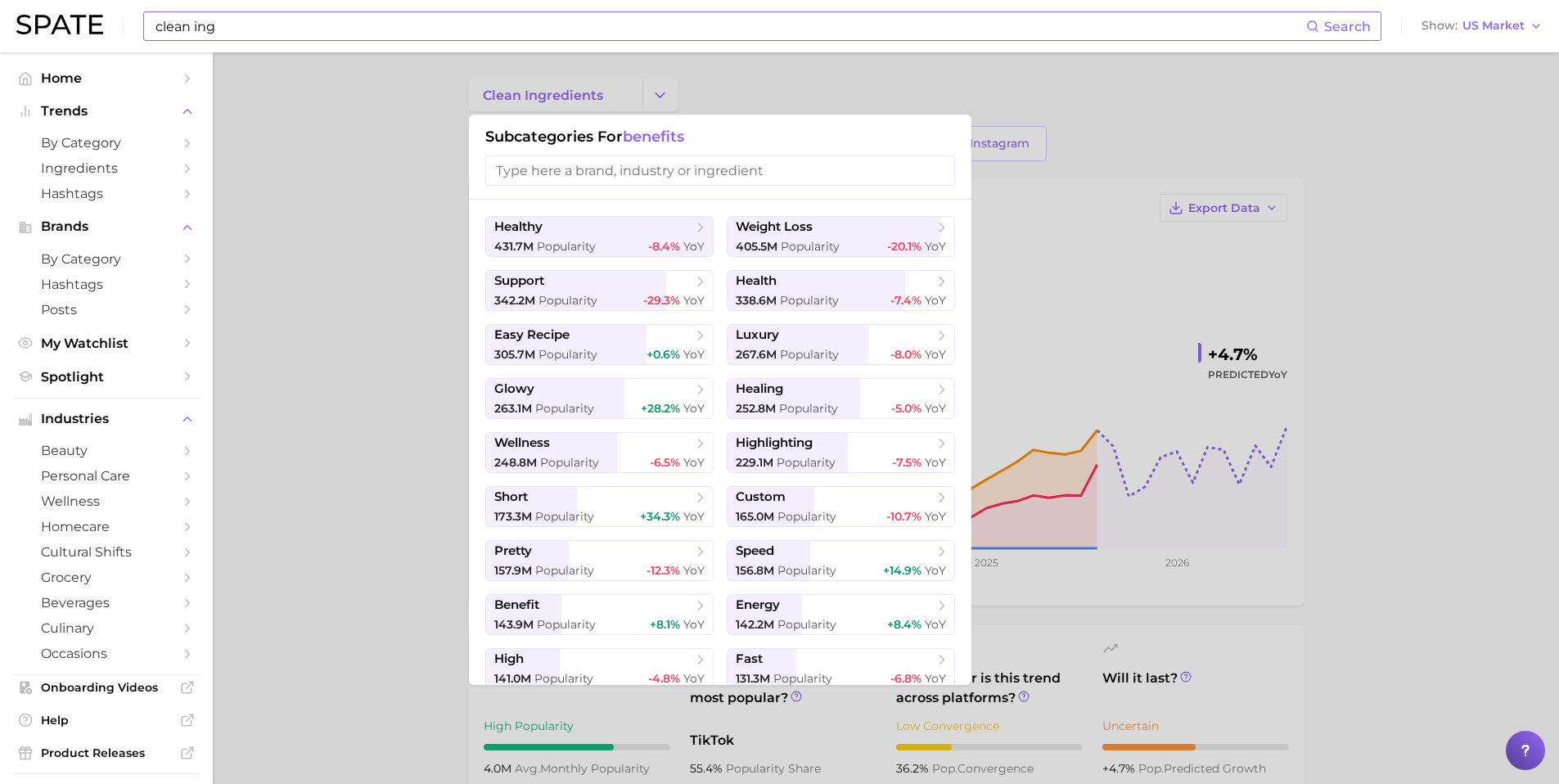
scroll to position [60, 0]
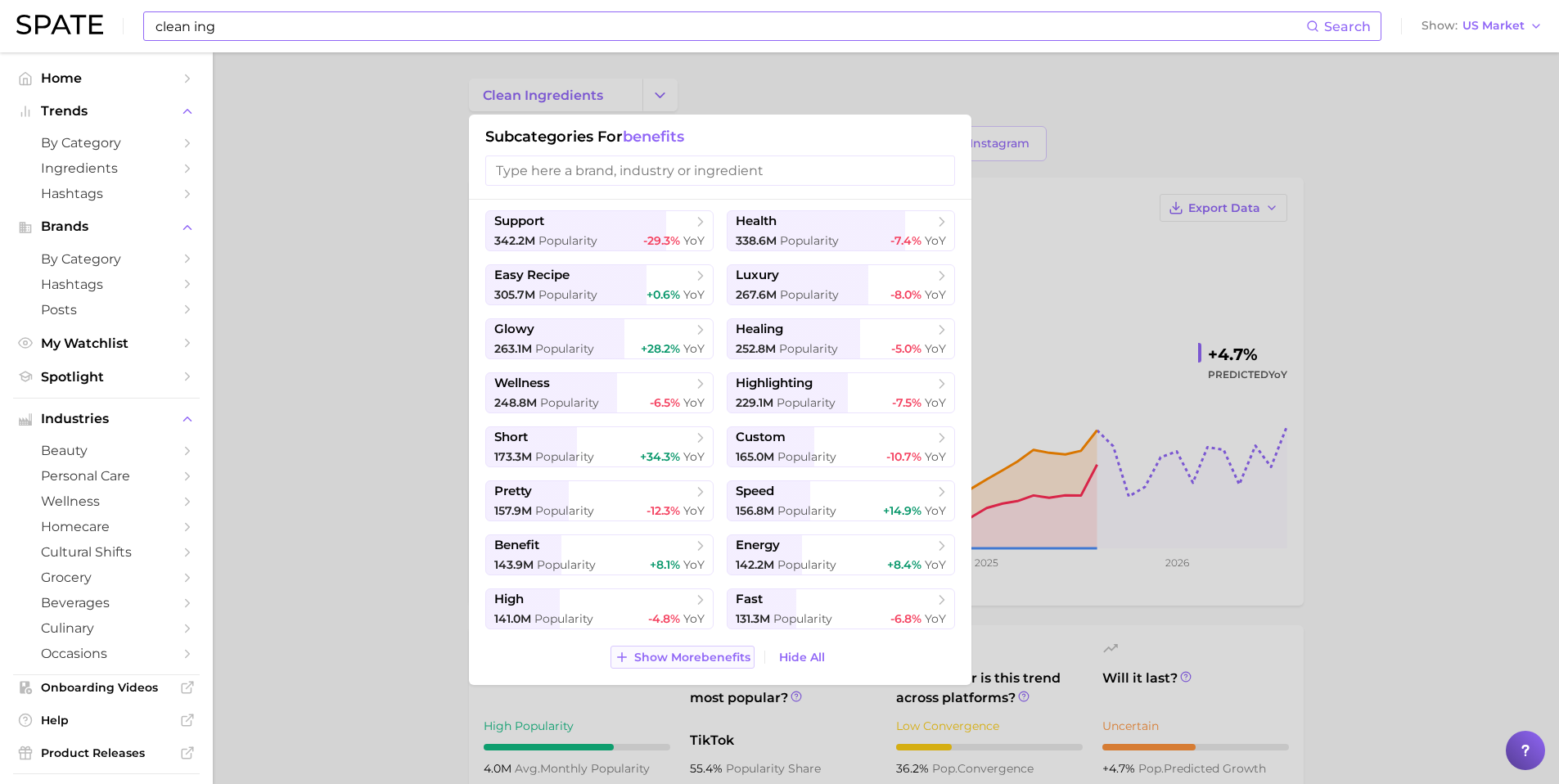
click at [656, 659] on span "Show More benefits" at bounding box center [693, 657] width 116 height 14
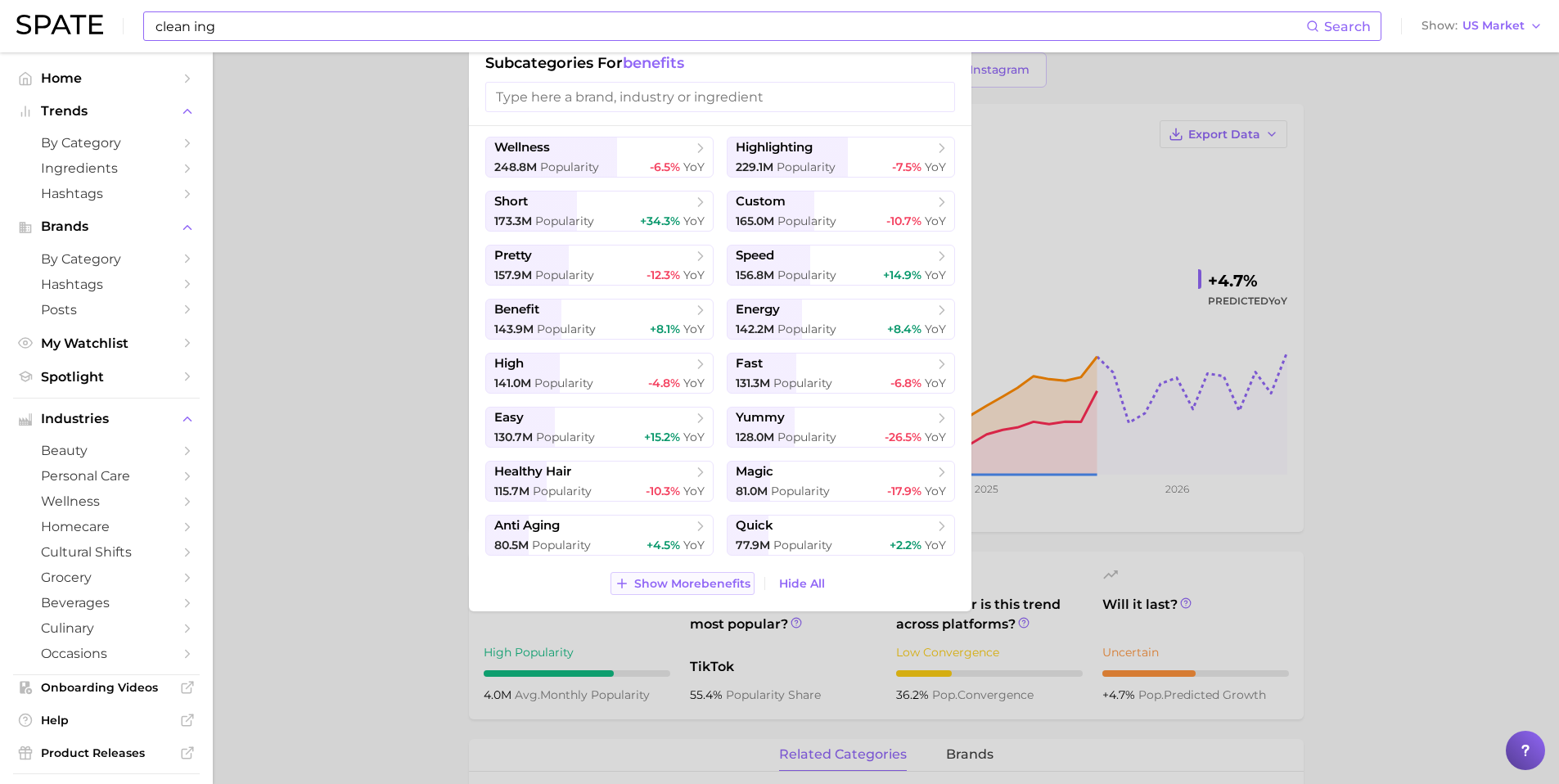
scroll to position [98, 0]
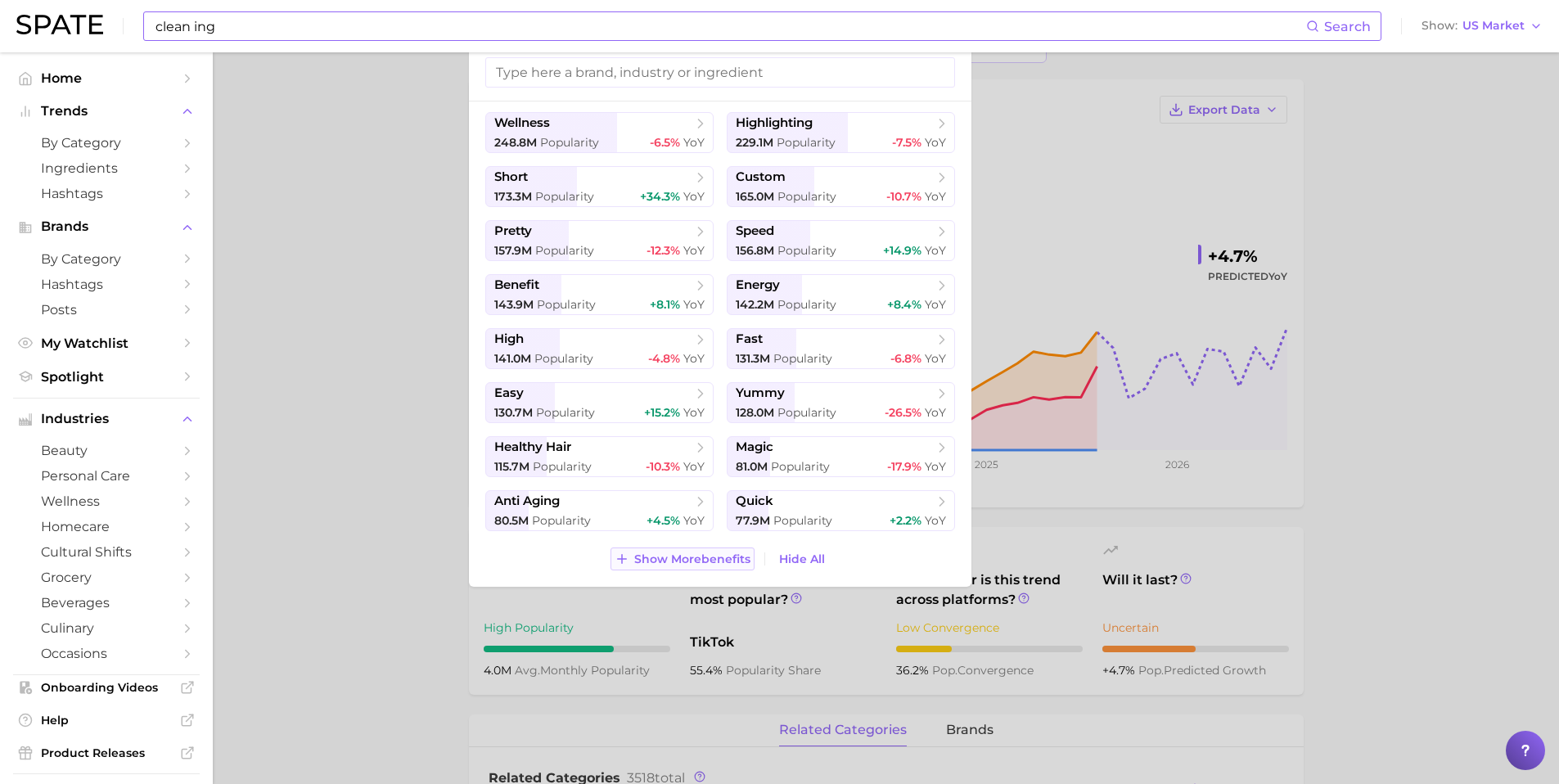
click at [666, 552] on span "Show More benefits" at bounding box center [693, 558] width 116 height 14
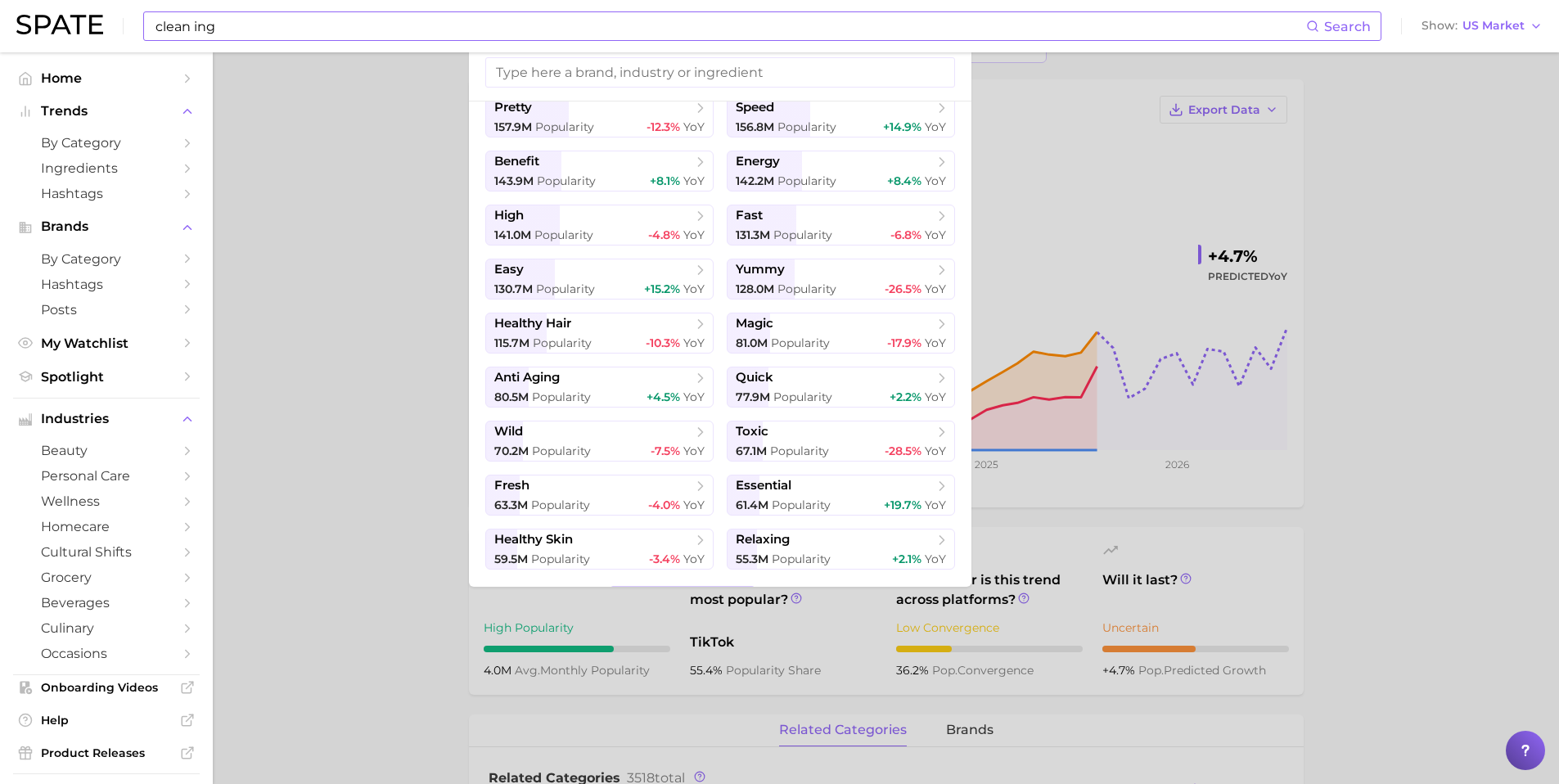
scroll to position [384, 0]
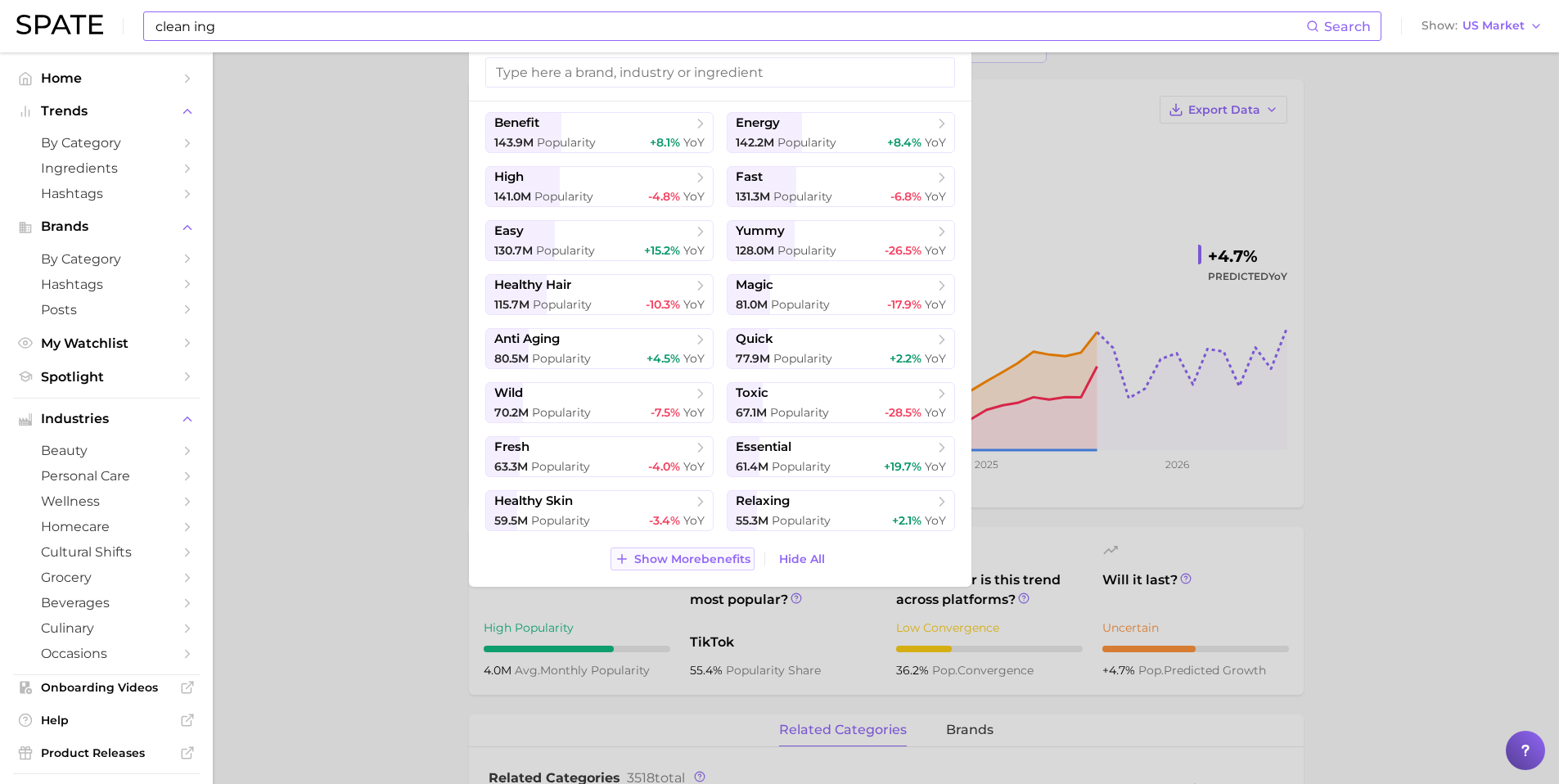
click at [653, 557] on span "Show More benefits" at bounding box center [693, 558] width 116 height 14
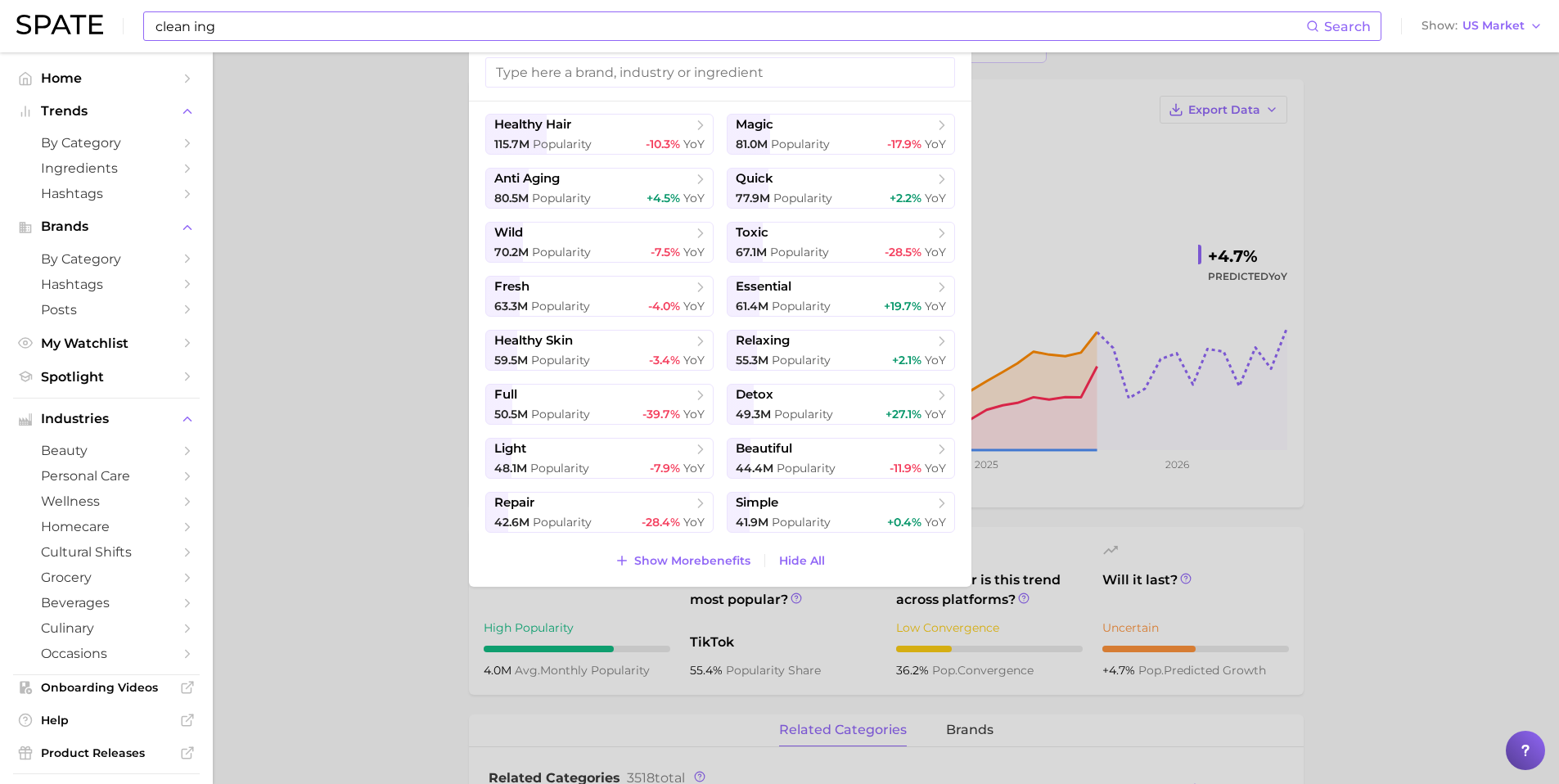
scroll to position [545, 0]
click at [668, 557] on span "Show More benefits" at bounding box center [693, 558] width 116 height 14
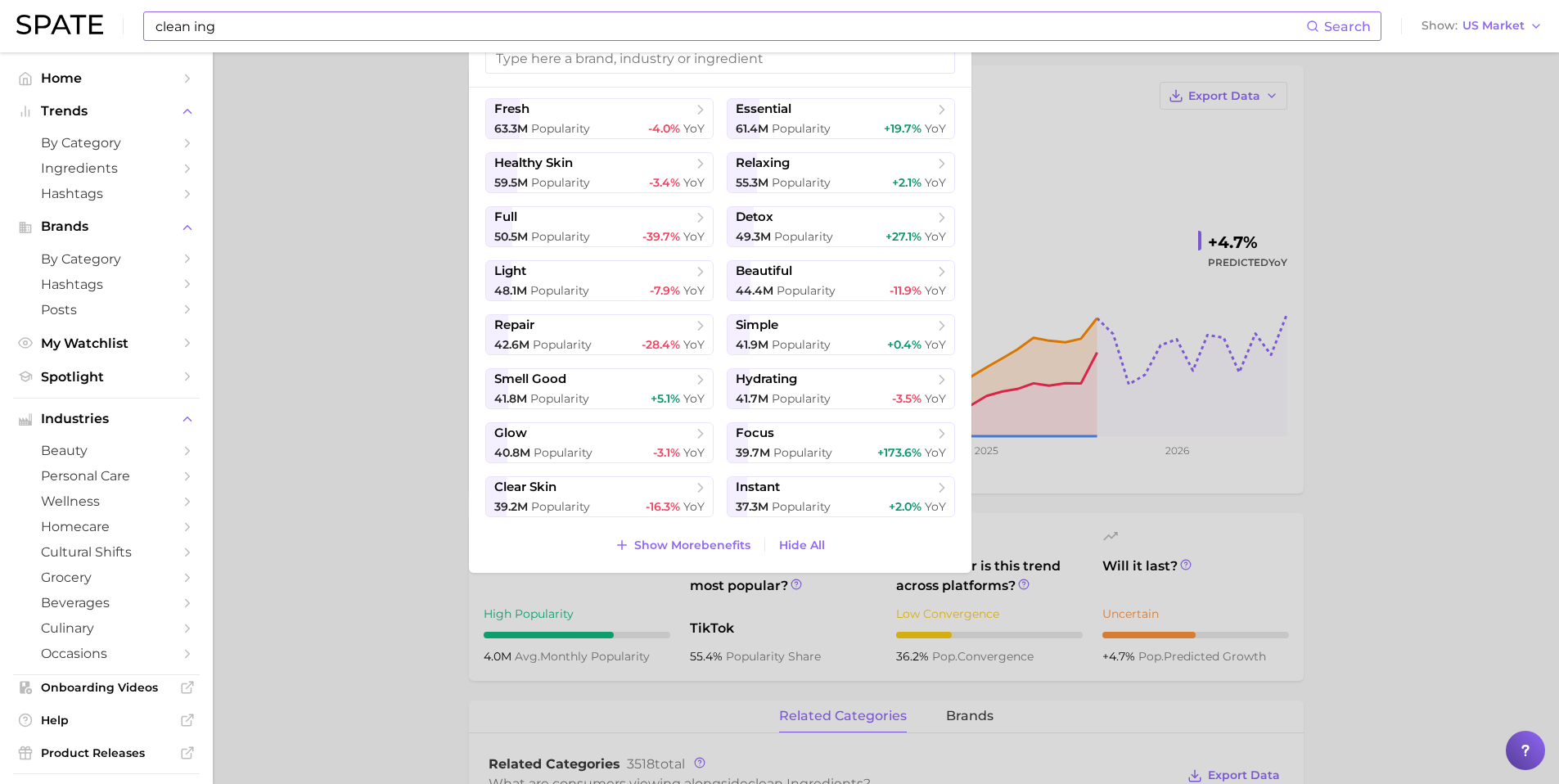
scroll to position [121, 0]
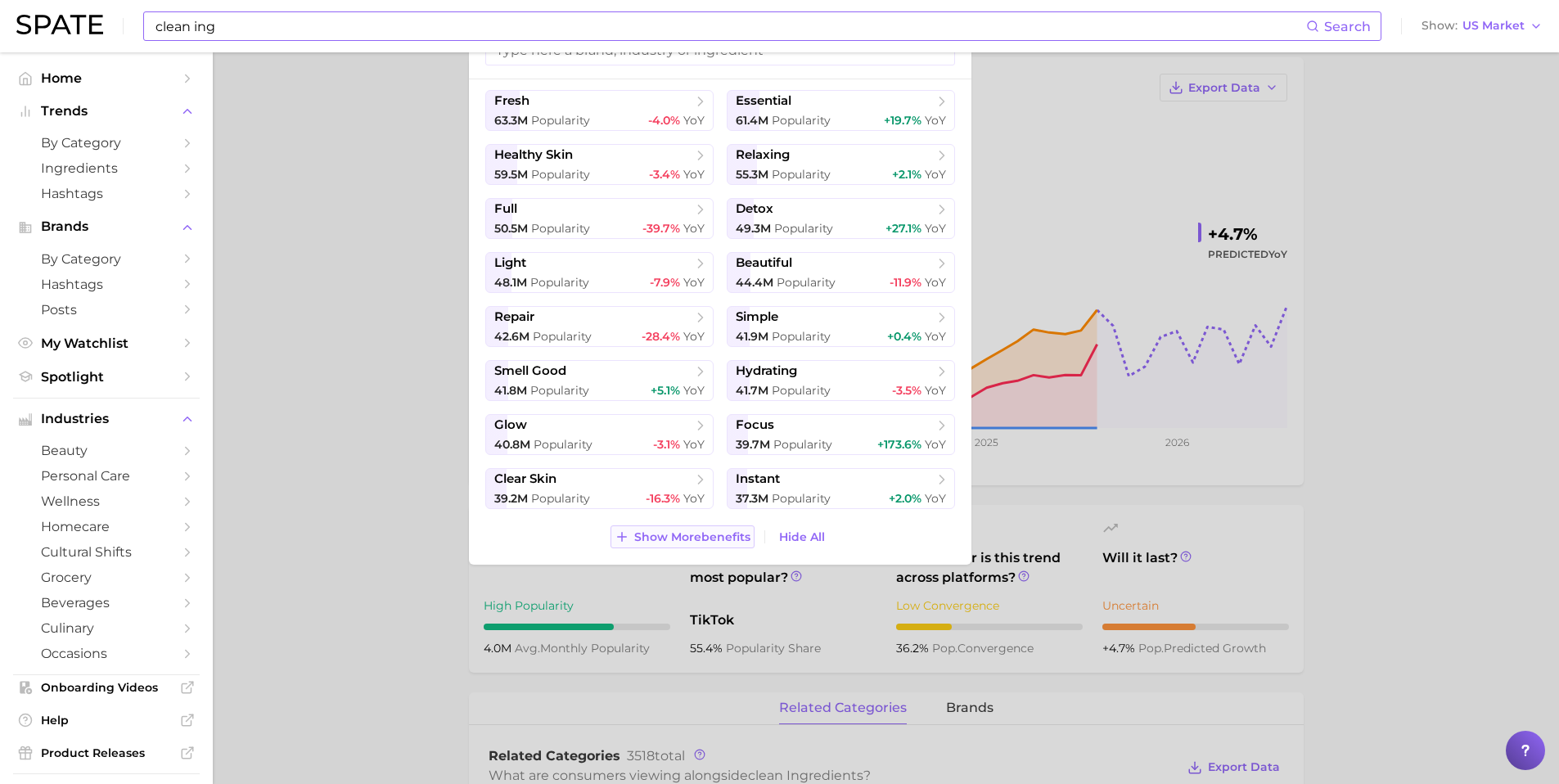
click at [677, 533] on span "Show More benefits" at bounding box center [693, 536] width 116 height 14
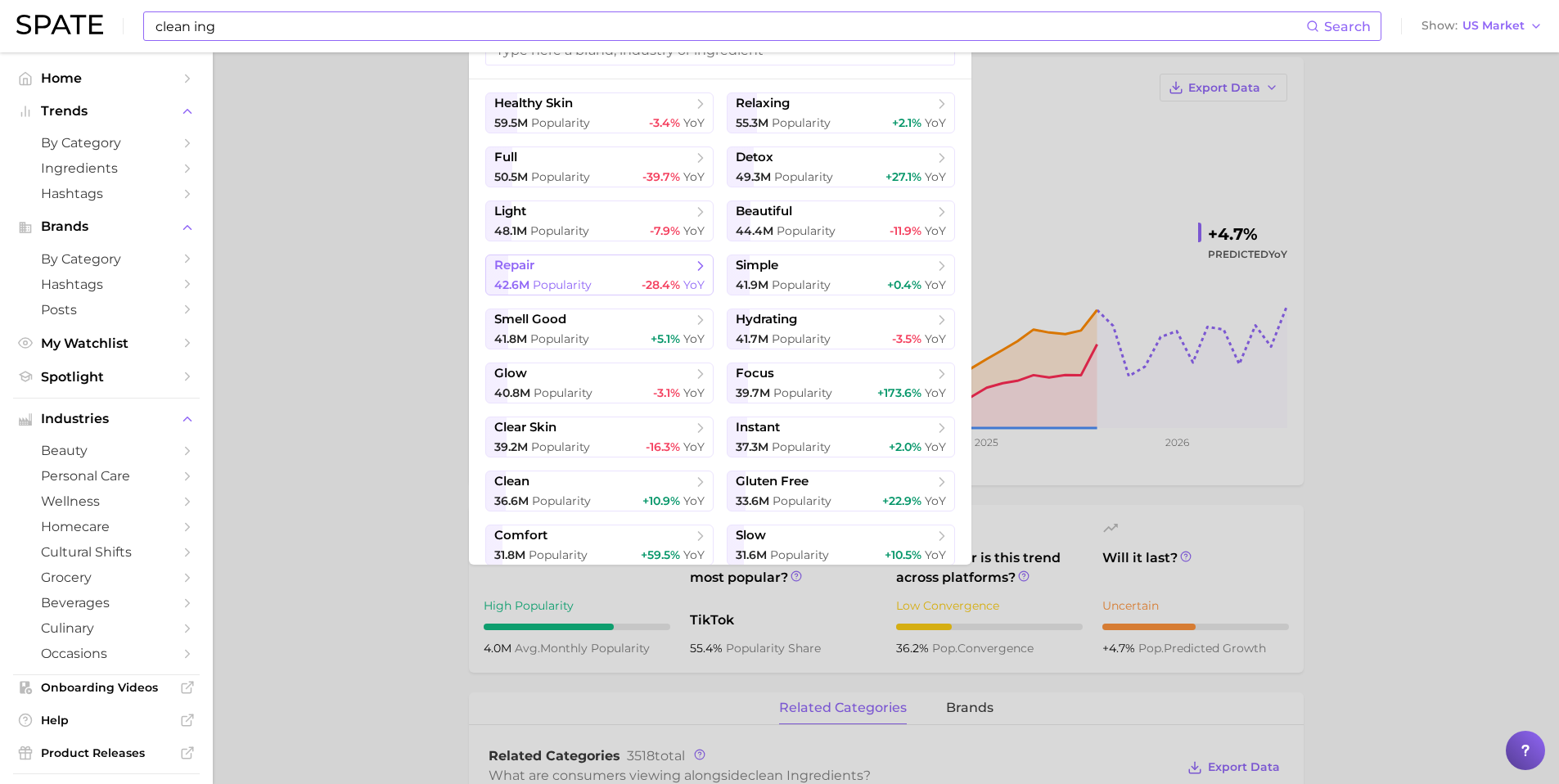
scroll to position [843, 0]
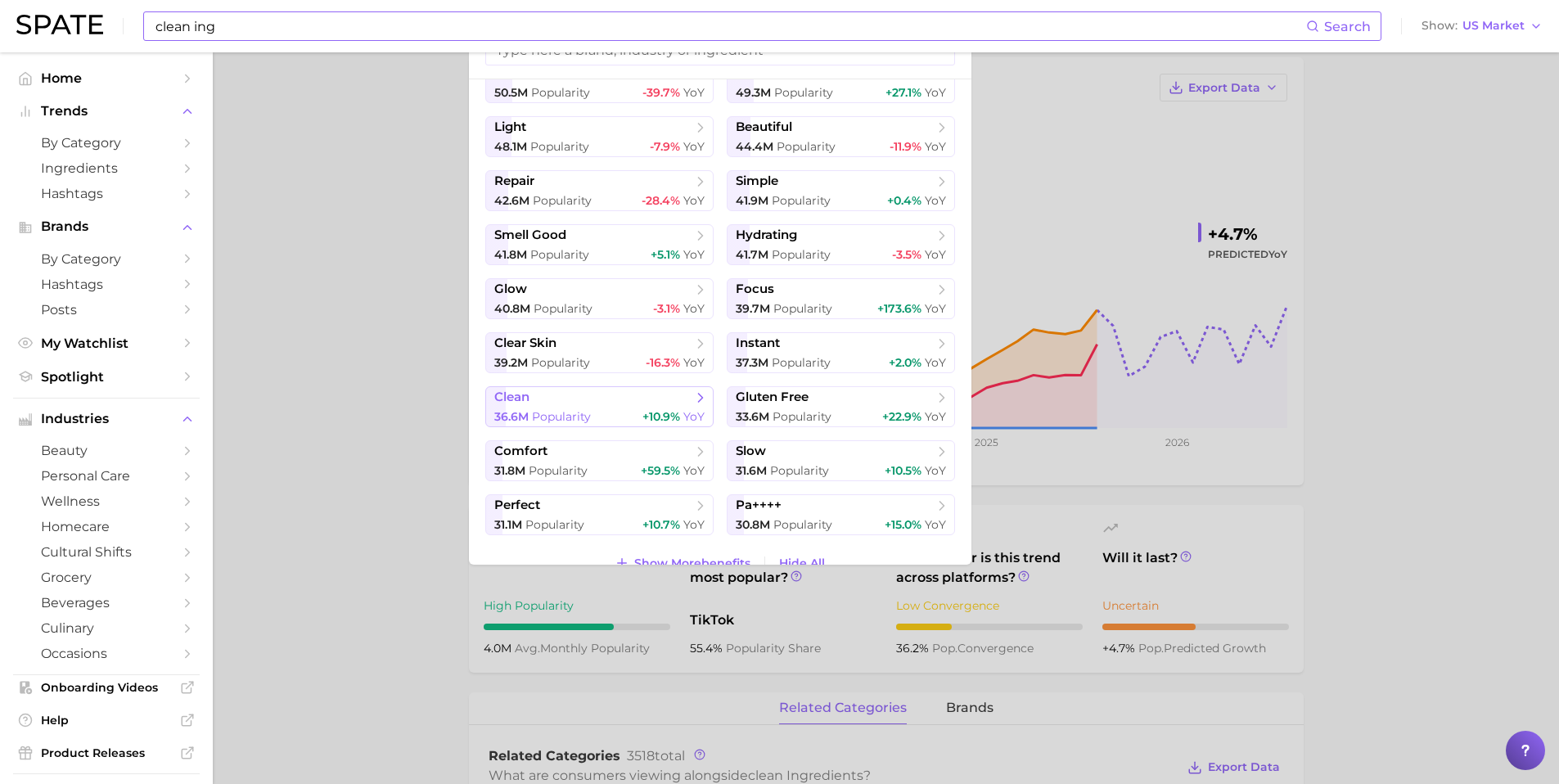
click at [668, 400] on span "clean" at bounding box center [593, 397] width 199 height 16
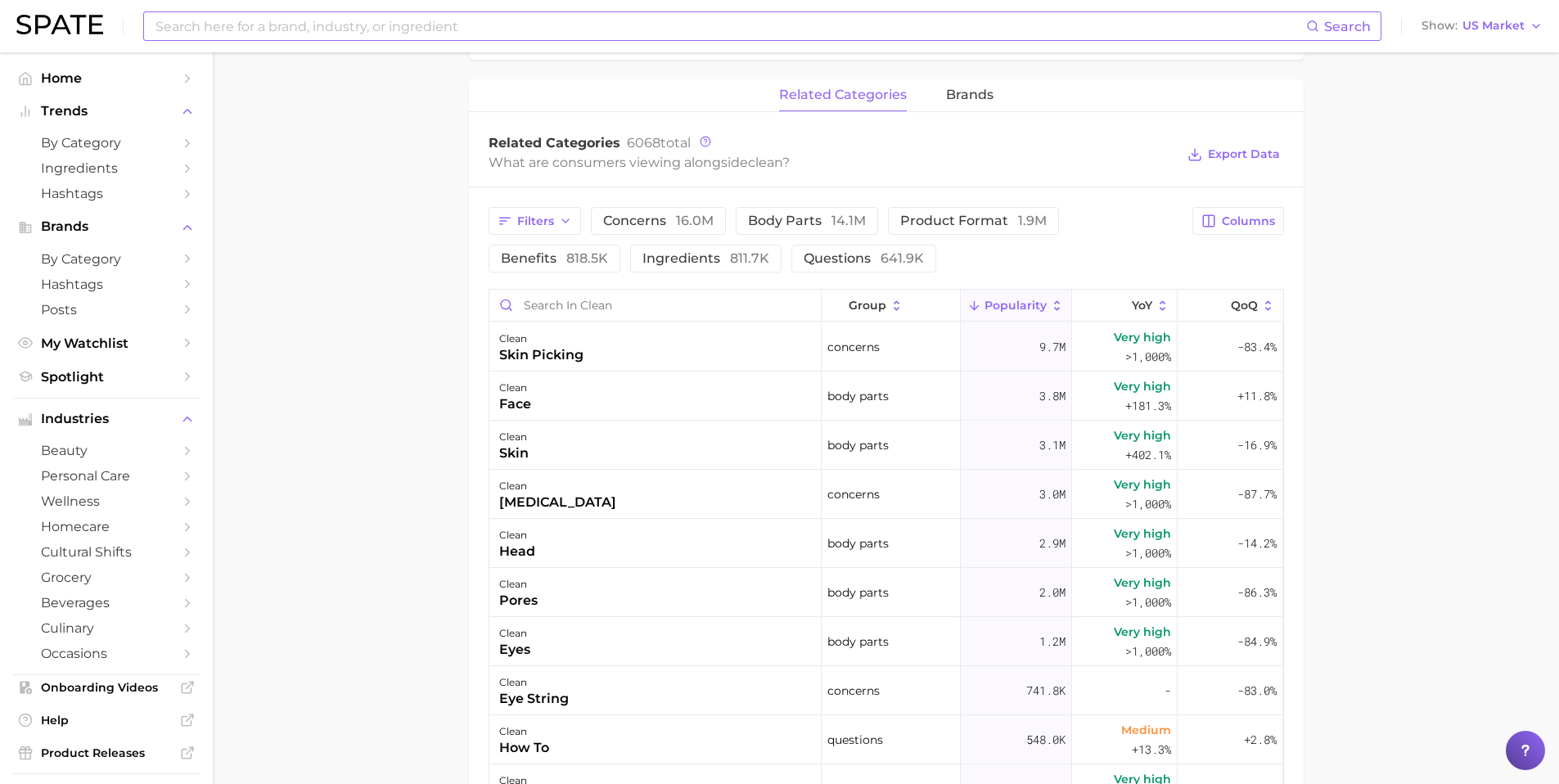
scroll to position [734, 0]
click at [567, 220] on icon "button" at bounding box center [566, 219] width 13 height 13
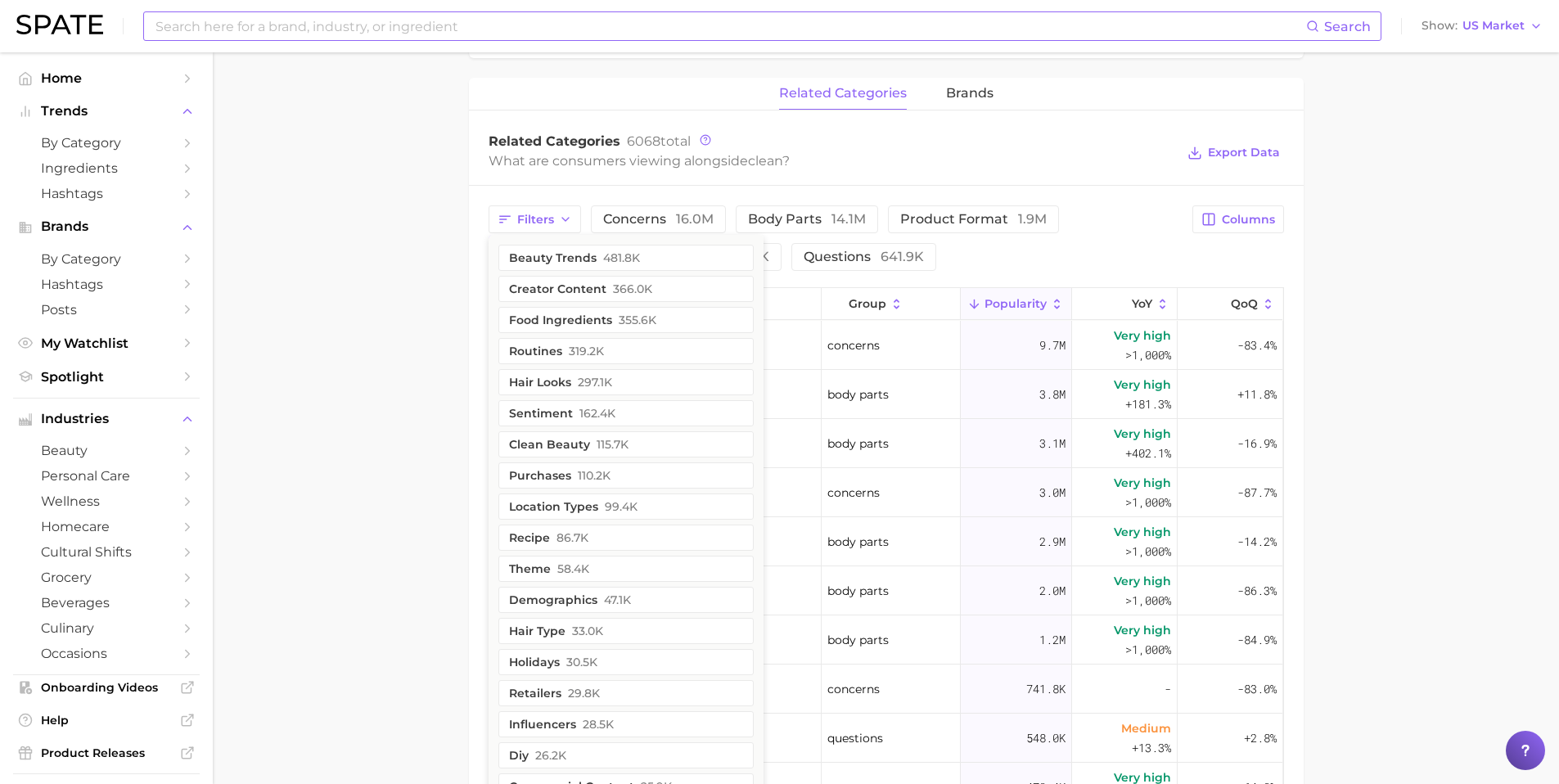
click at [367, 266] on main "clean Overview Google TikTok Instagram clean Add to Watchlist Export Data Clean…" at bounding box center [885, 244] width 1347 height 1854
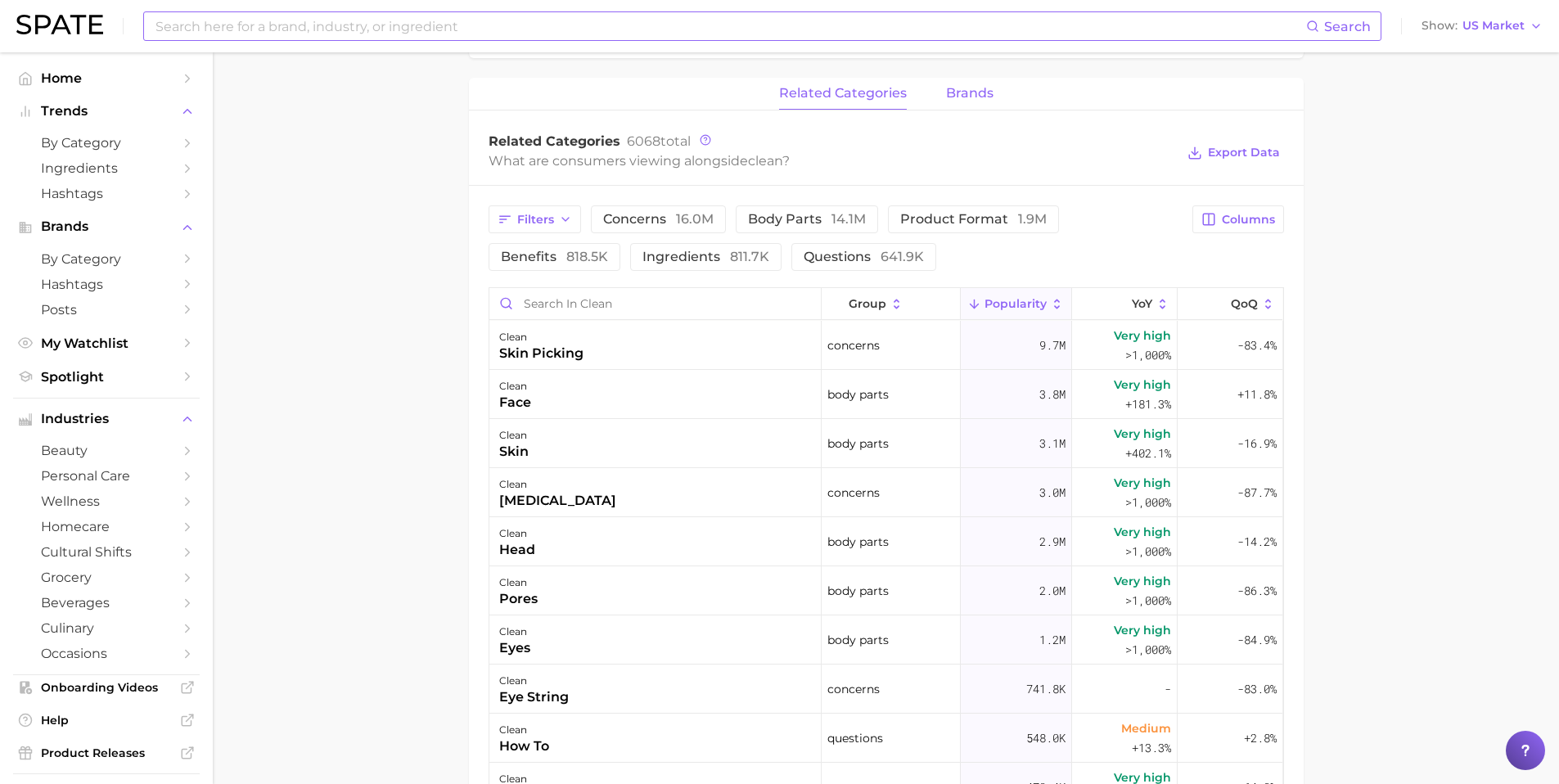
click at [969, 96] on span "brands" at bounding box center [970, 93] width 47 height 15
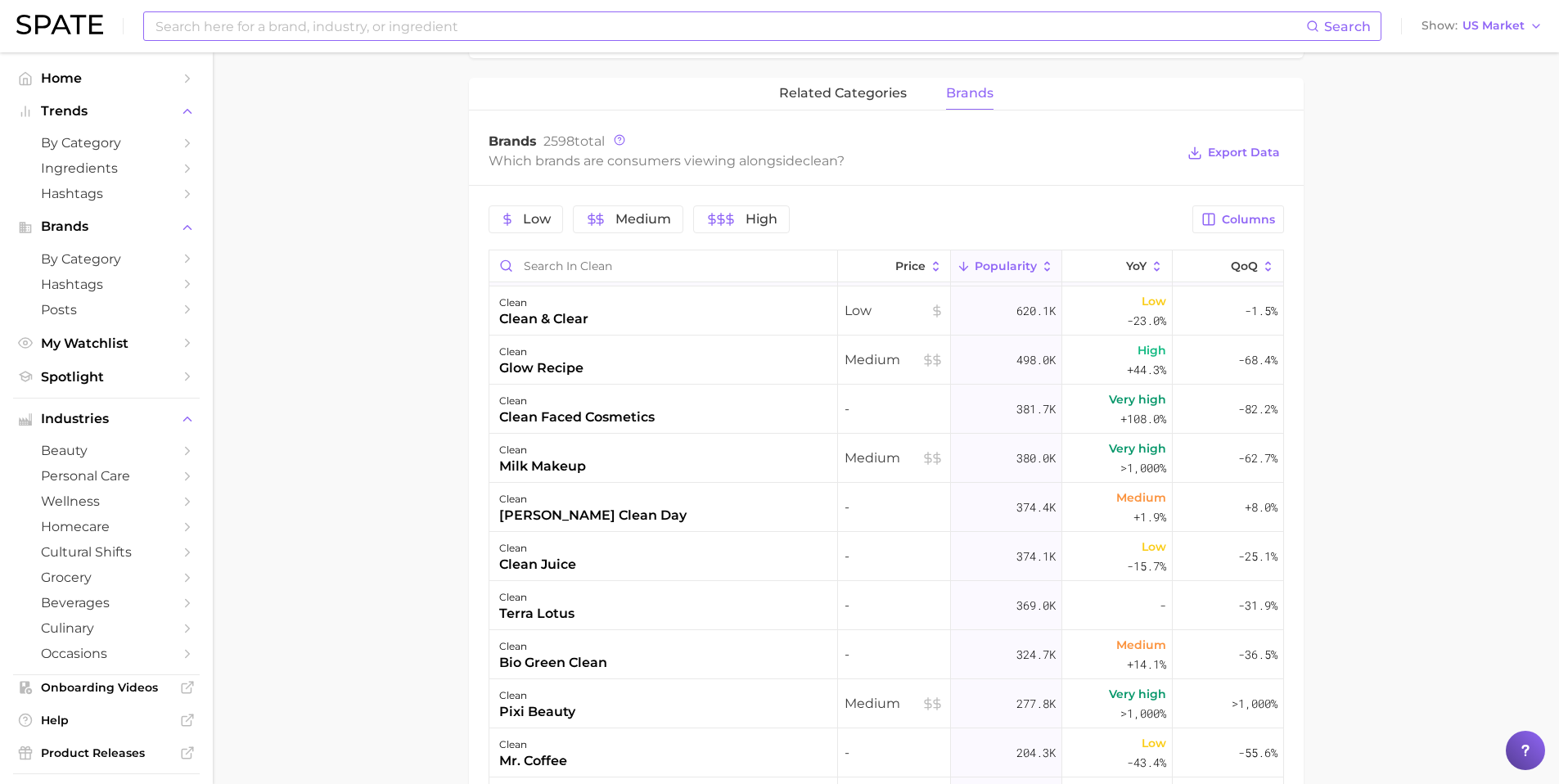
scroll to position [0, 0]
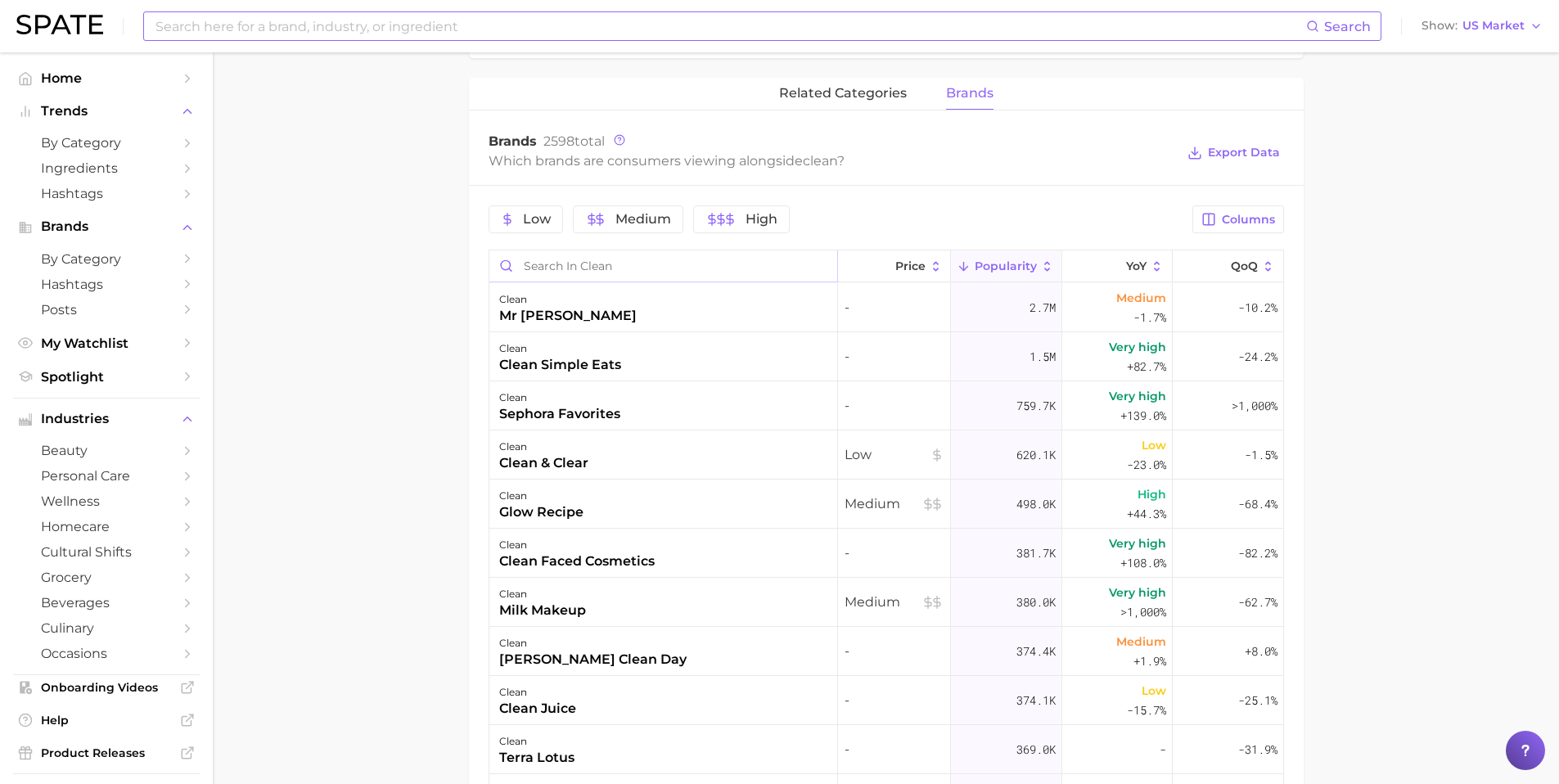
click at [579, 271] on input "Search in clean" at bounding box center [663, 266] width 348 height 31
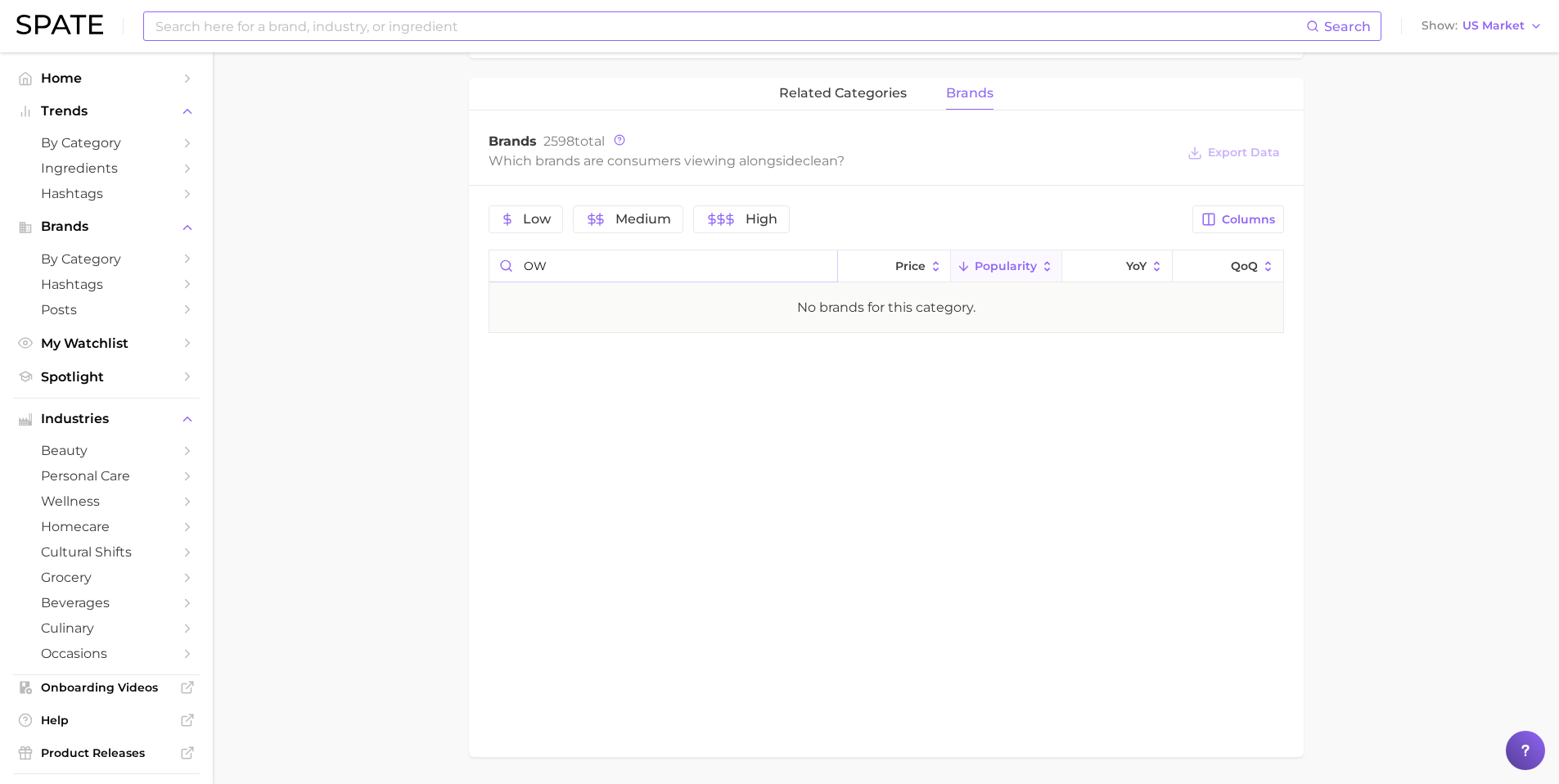
type input "O"
type input "Q"
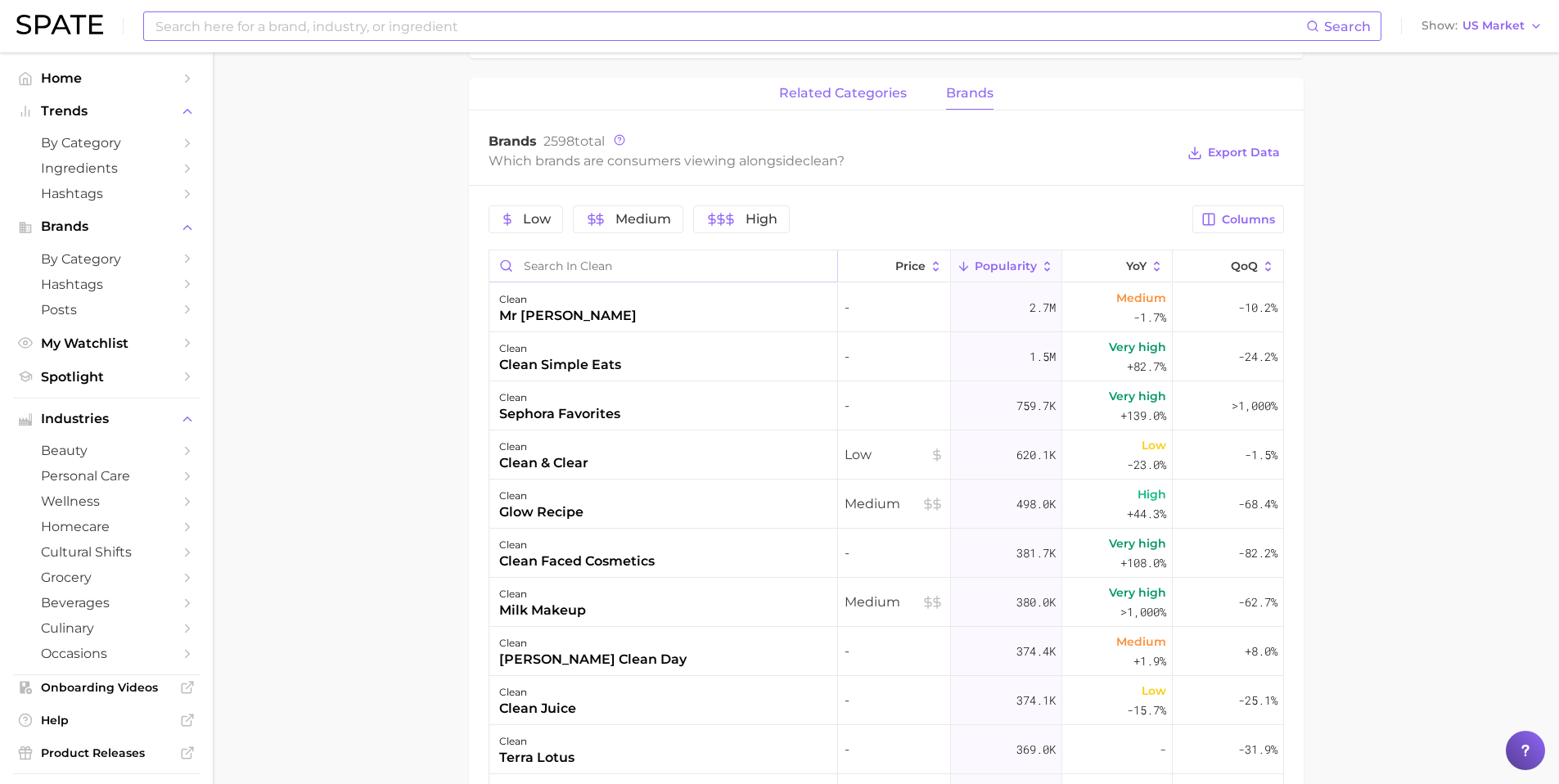
click at [868, 99] on span "related categories" at bounding box center [843, 93] width 128 height 15
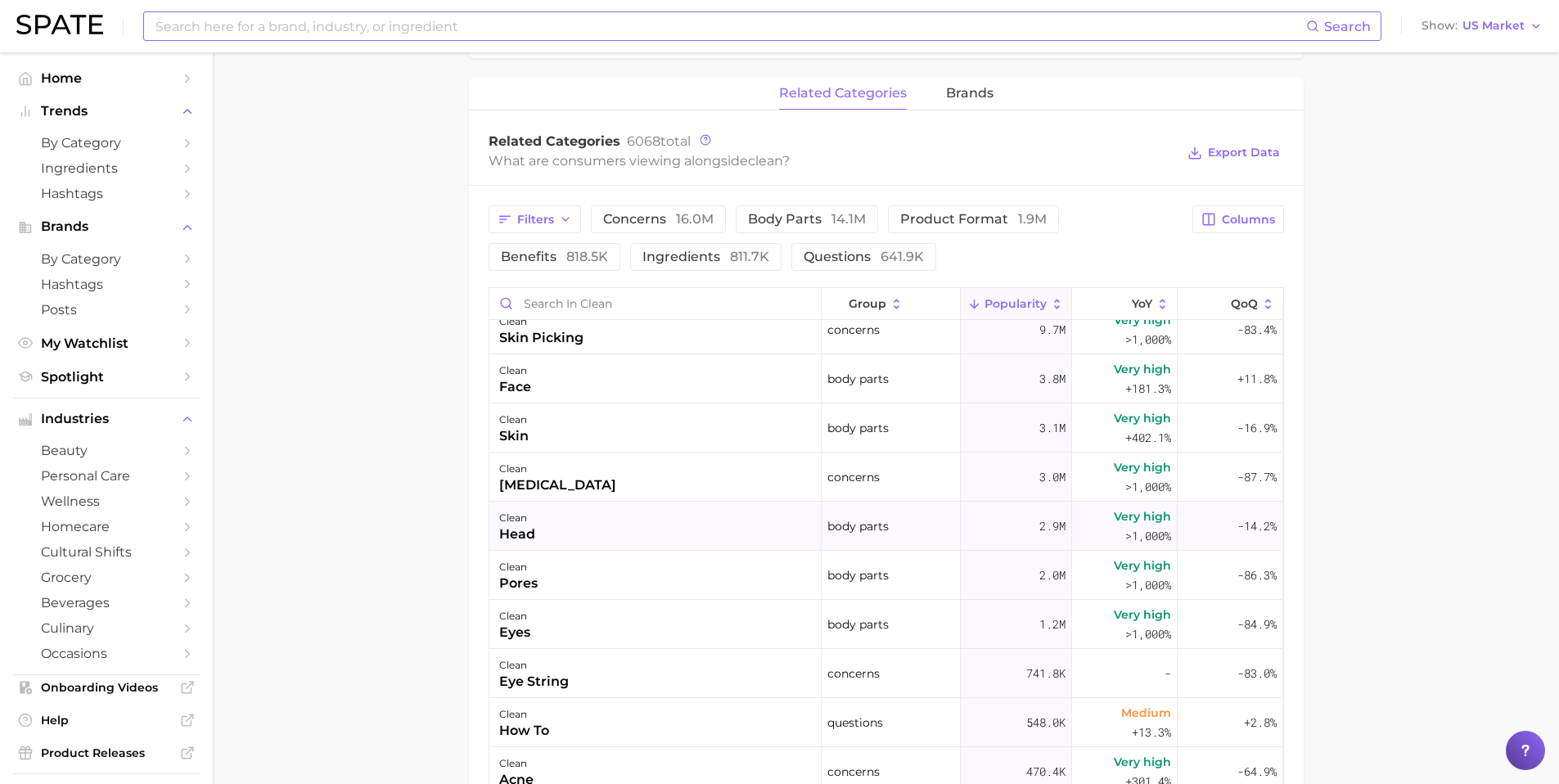
scroll to position [22, 0]
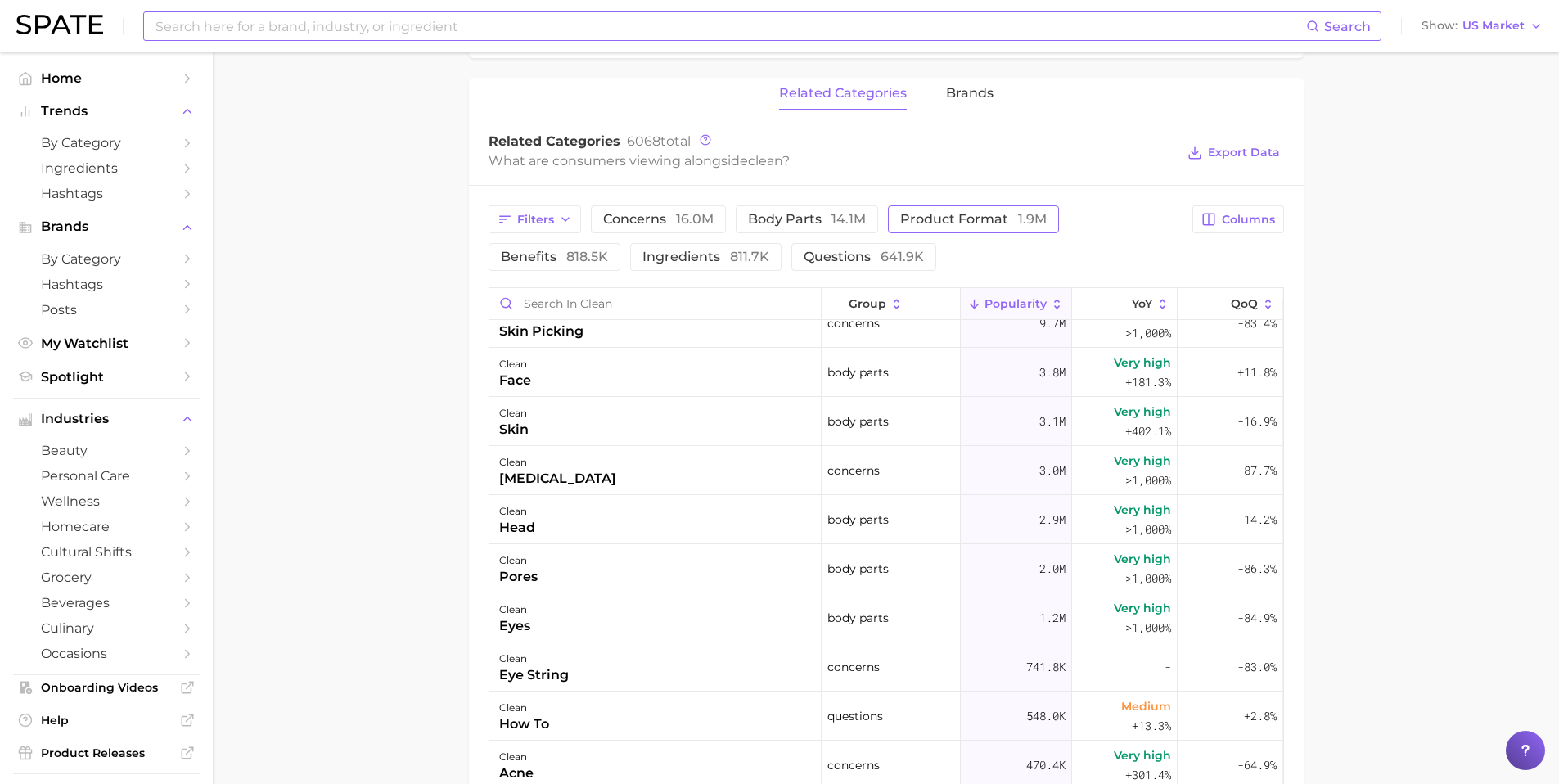
click at [917, 215] on span "product format 1.9m" at bounding box center [973, 219] width 146 height 13
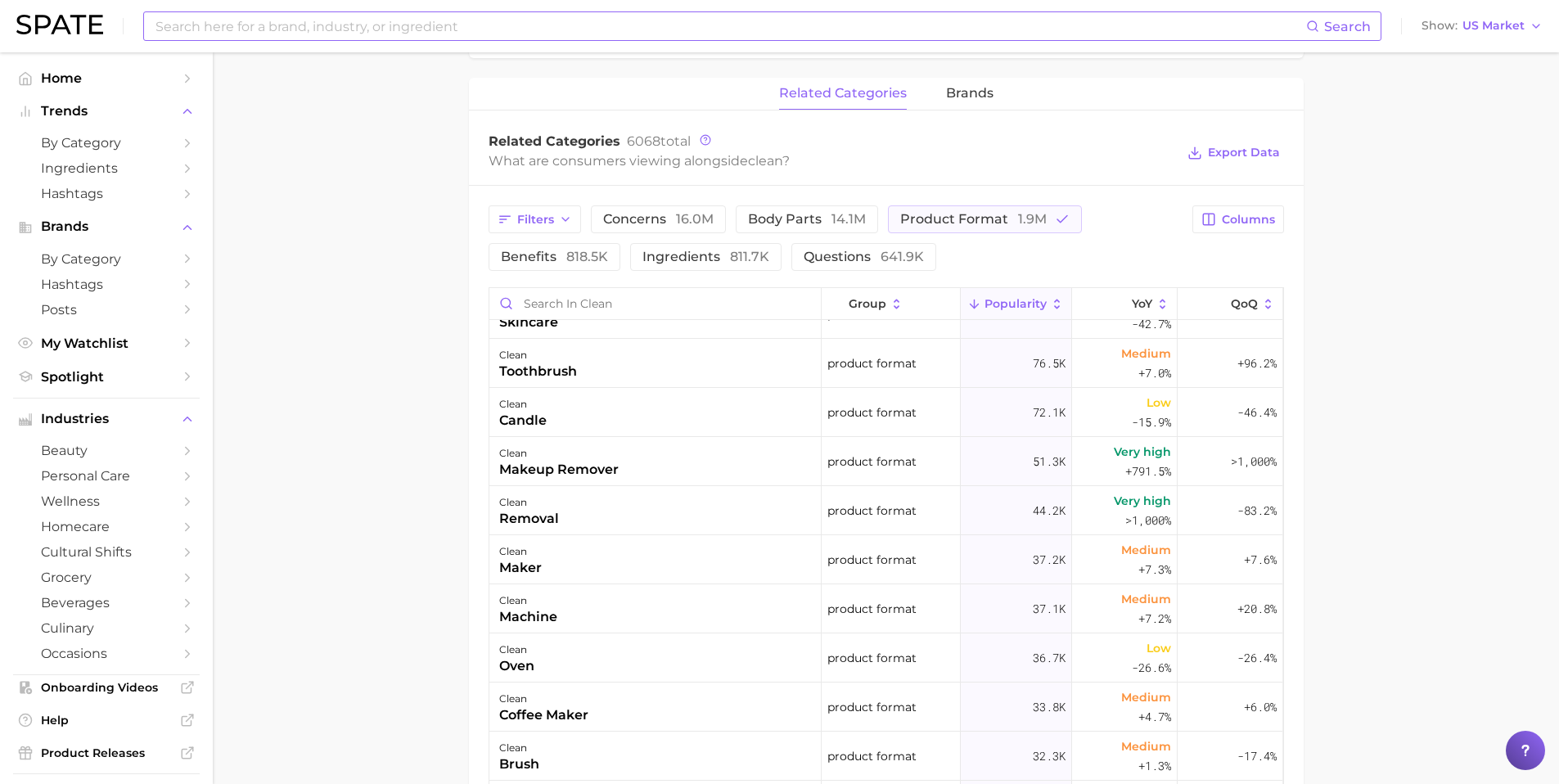
scroll to position [230, 0]
click at [752, 266] on button "ingredients 811.7k" at bounding box center [705, 257] width 152 height 28
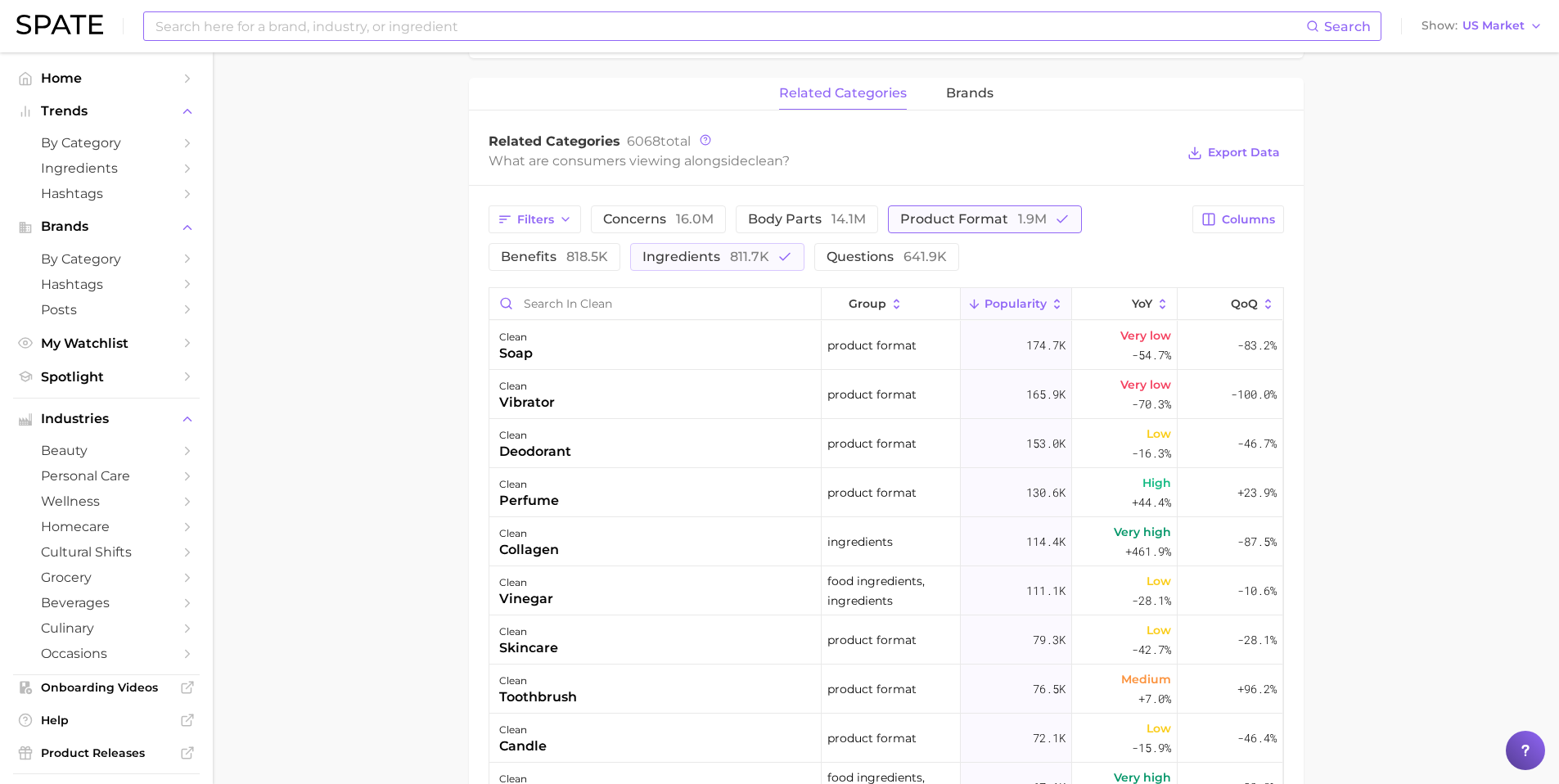
click at [961, 217] on span "product format 1.9m" at bounding box center [973, 219] width 146 height 13
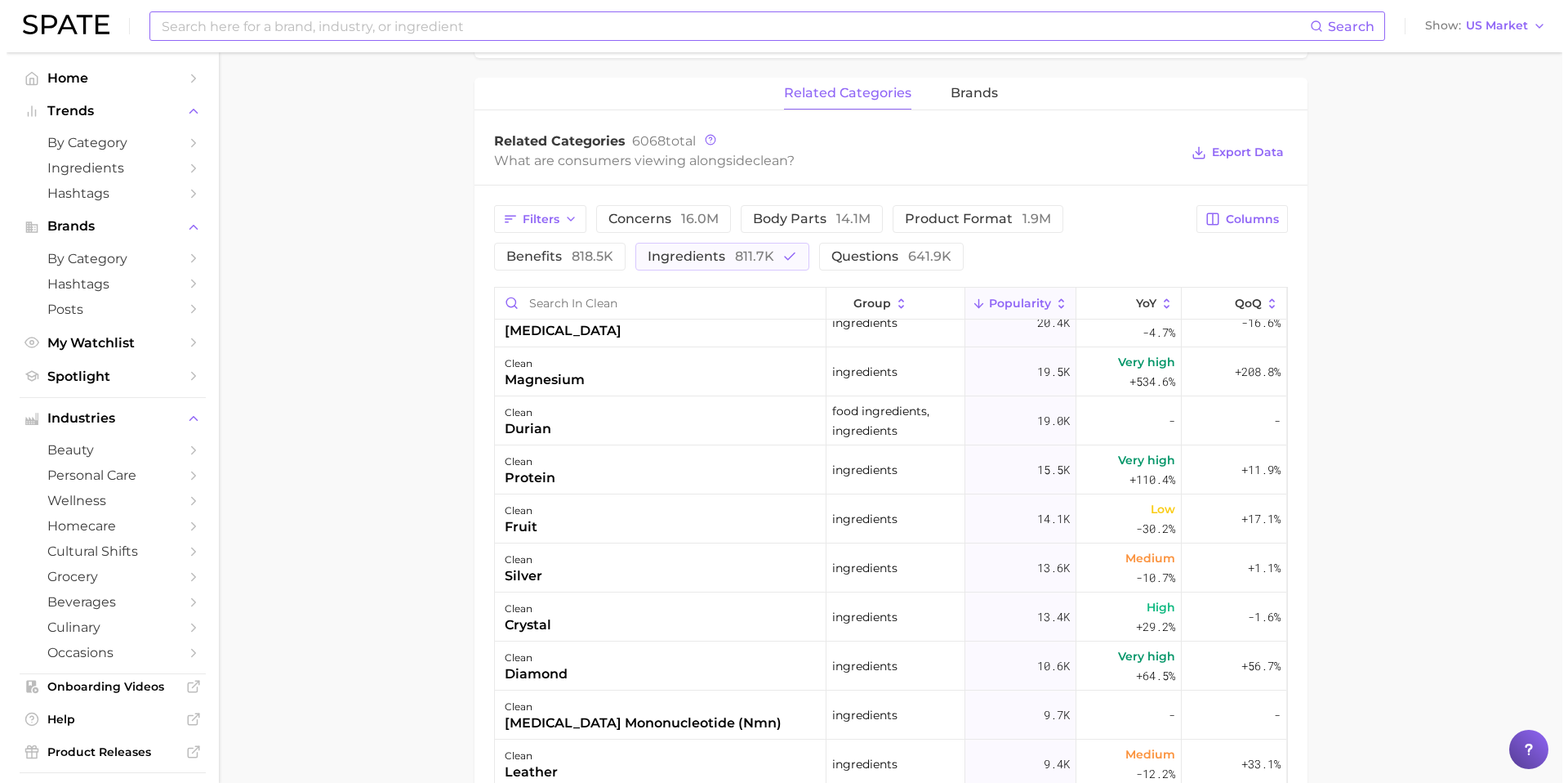
scroll to position [470, 0]
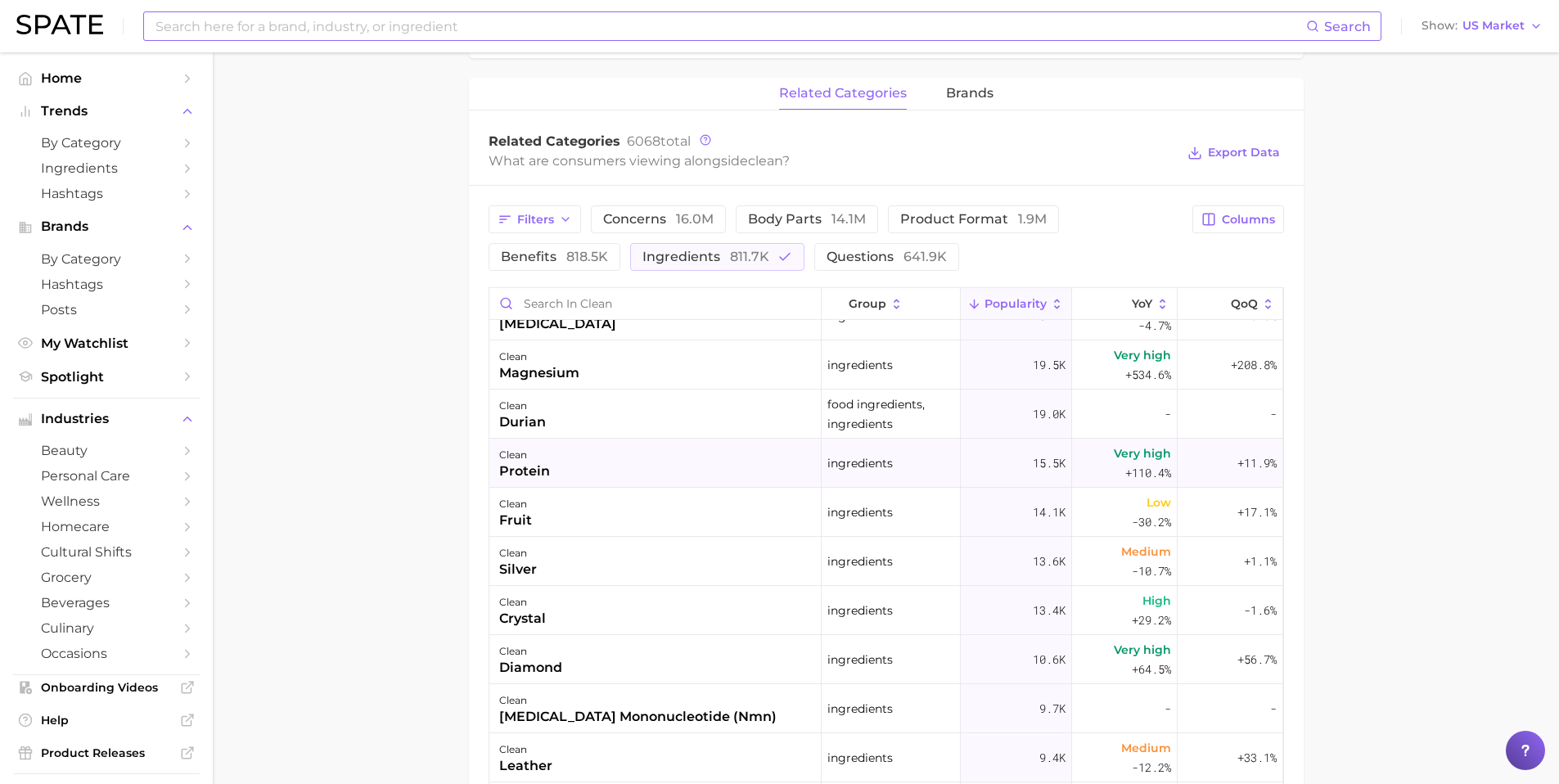
click at [593, 473] on div "clean protein" at bounding box center [656, 463] width 332 height 49
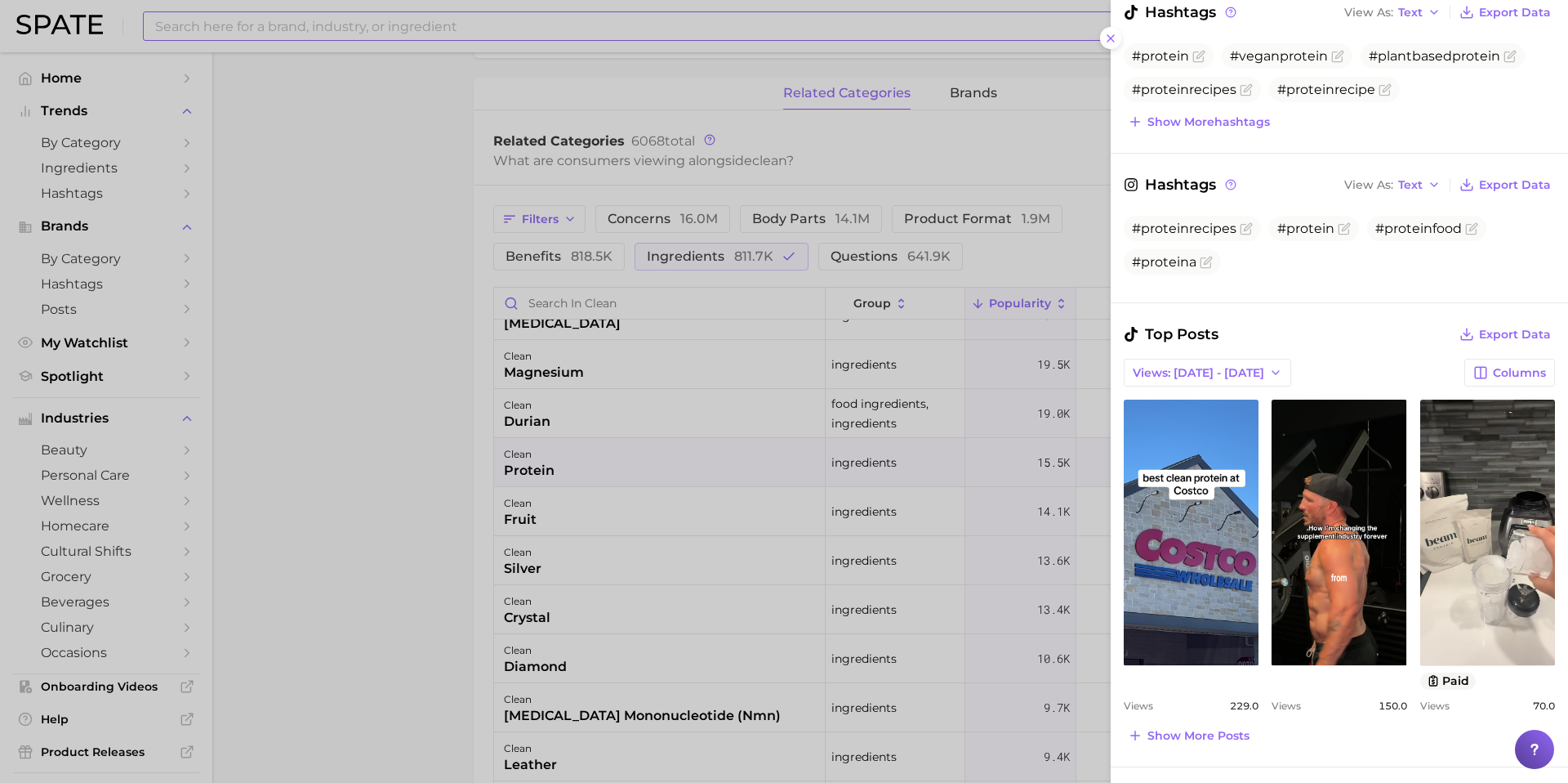
scroll to position [504, 0]
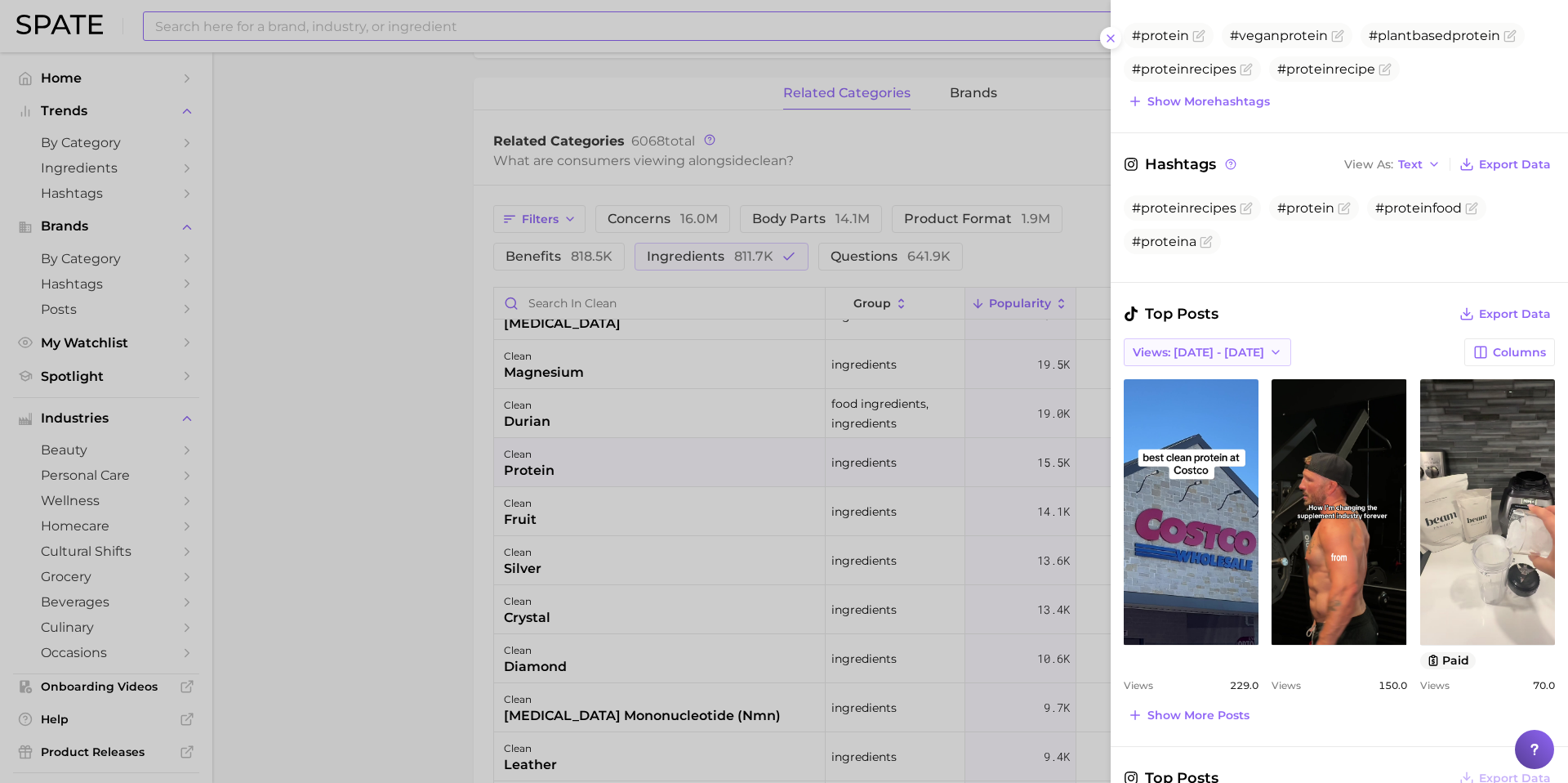
click at [1228, 356] on span "Views: [DATE] - [DATE]" at bounding box center [1198, 352] width 131 height 14
click at [1191, 409] on span "Total Views" at bounding box center [1165, 411] width 67 height 14
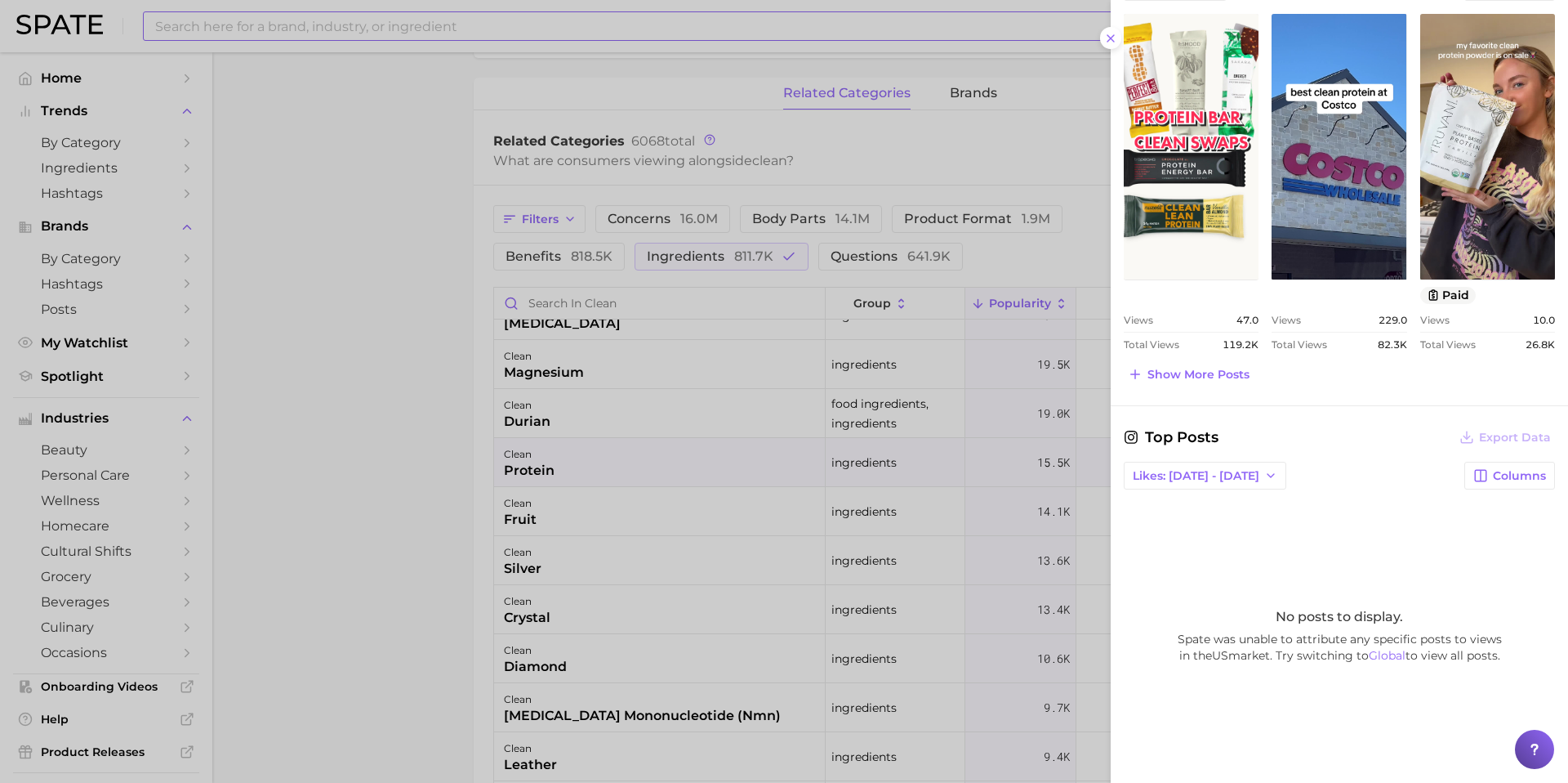
scroll to position [888, 0]
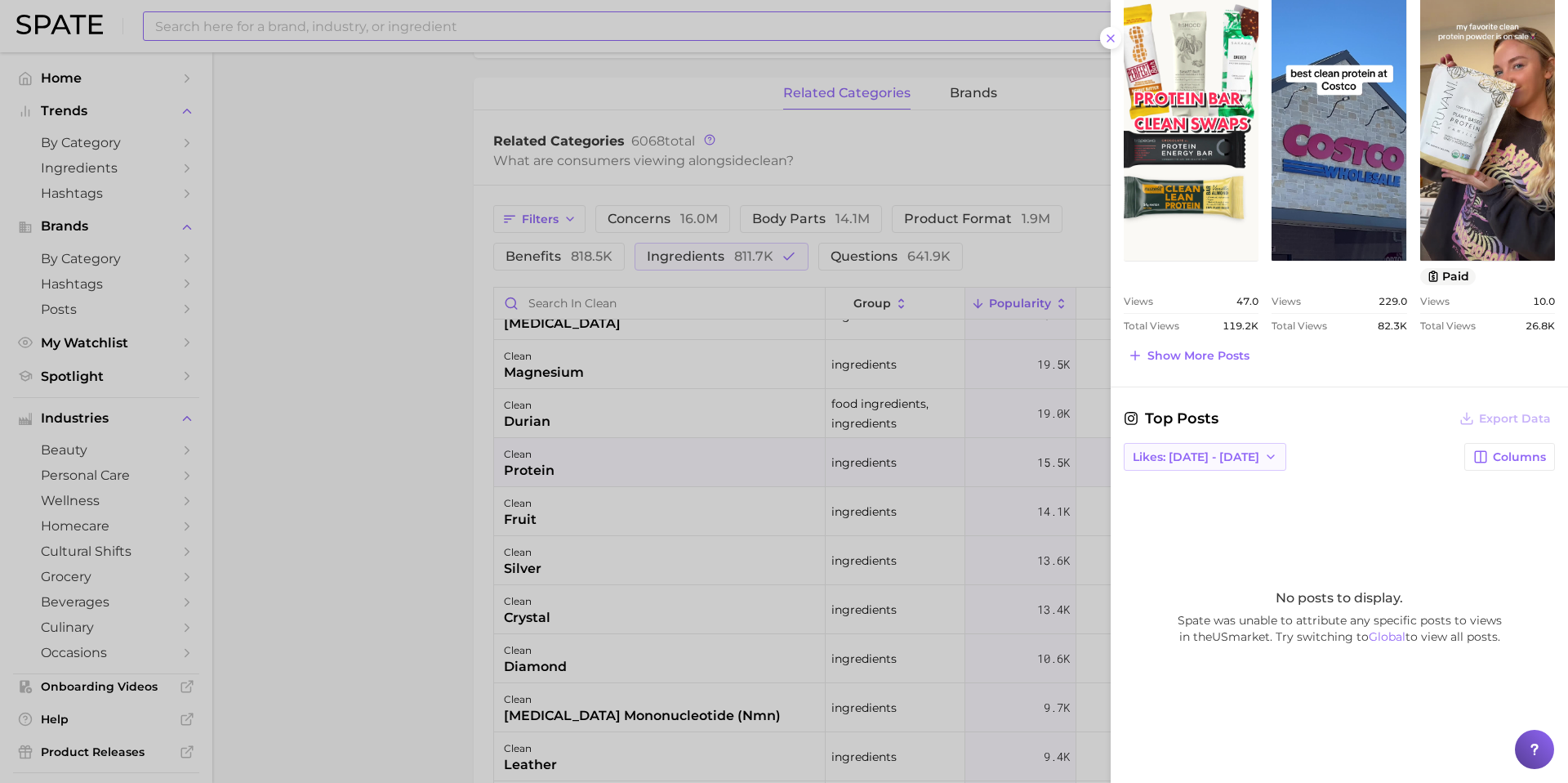
click at [1188, 462] on span "Likes: [DATE] - [DATE]" at bounding box center [1196, 457] width 127 height 14
click at [1180, 552] on span "Total Likes" at bounding box center [1162, 546] width 63 height 14
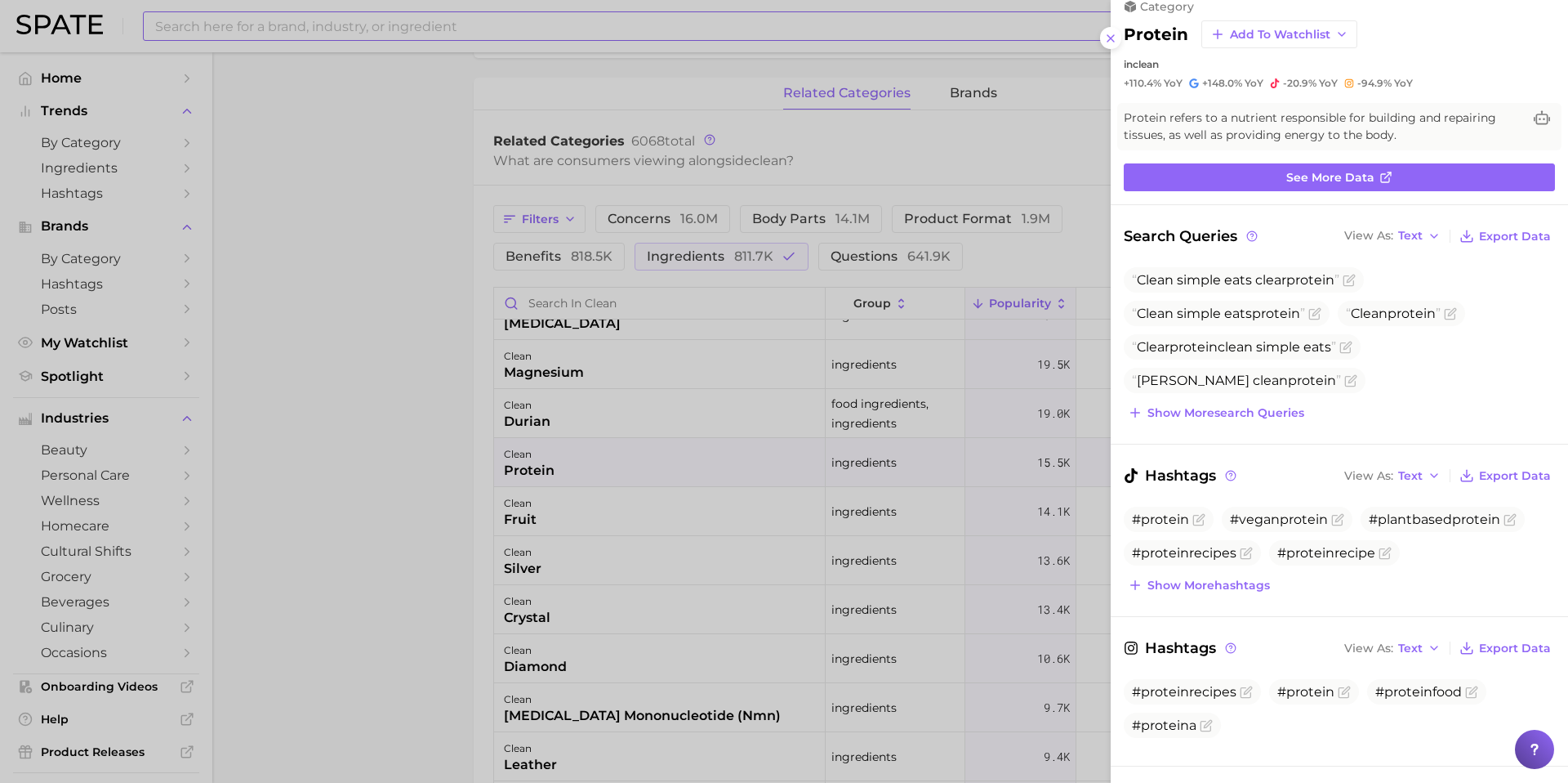
scroll to position [0, 0]
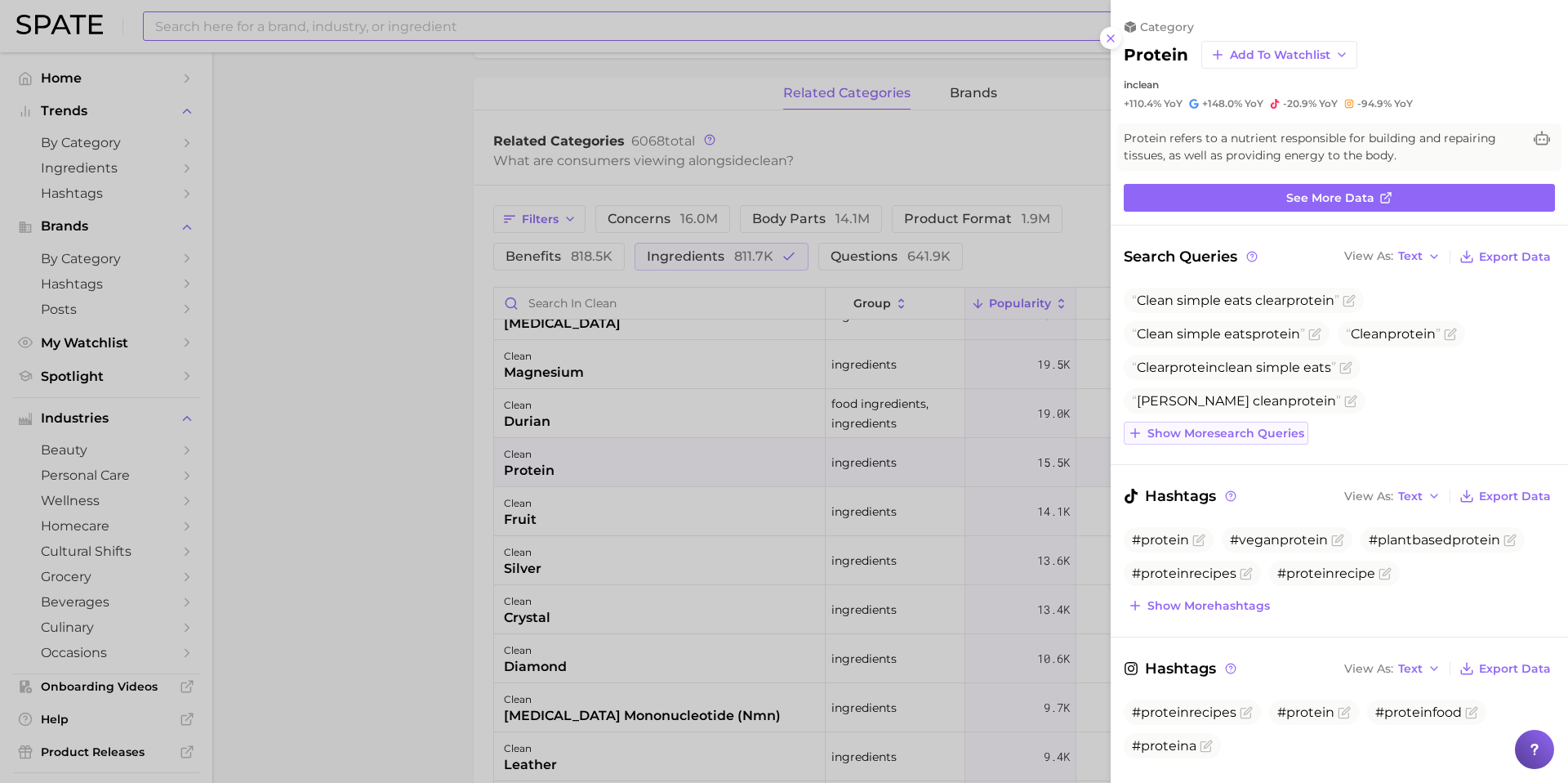
click at [1232, 430] on span "Show more search queries" at bounding box center [1225, 433] width 157 height 14
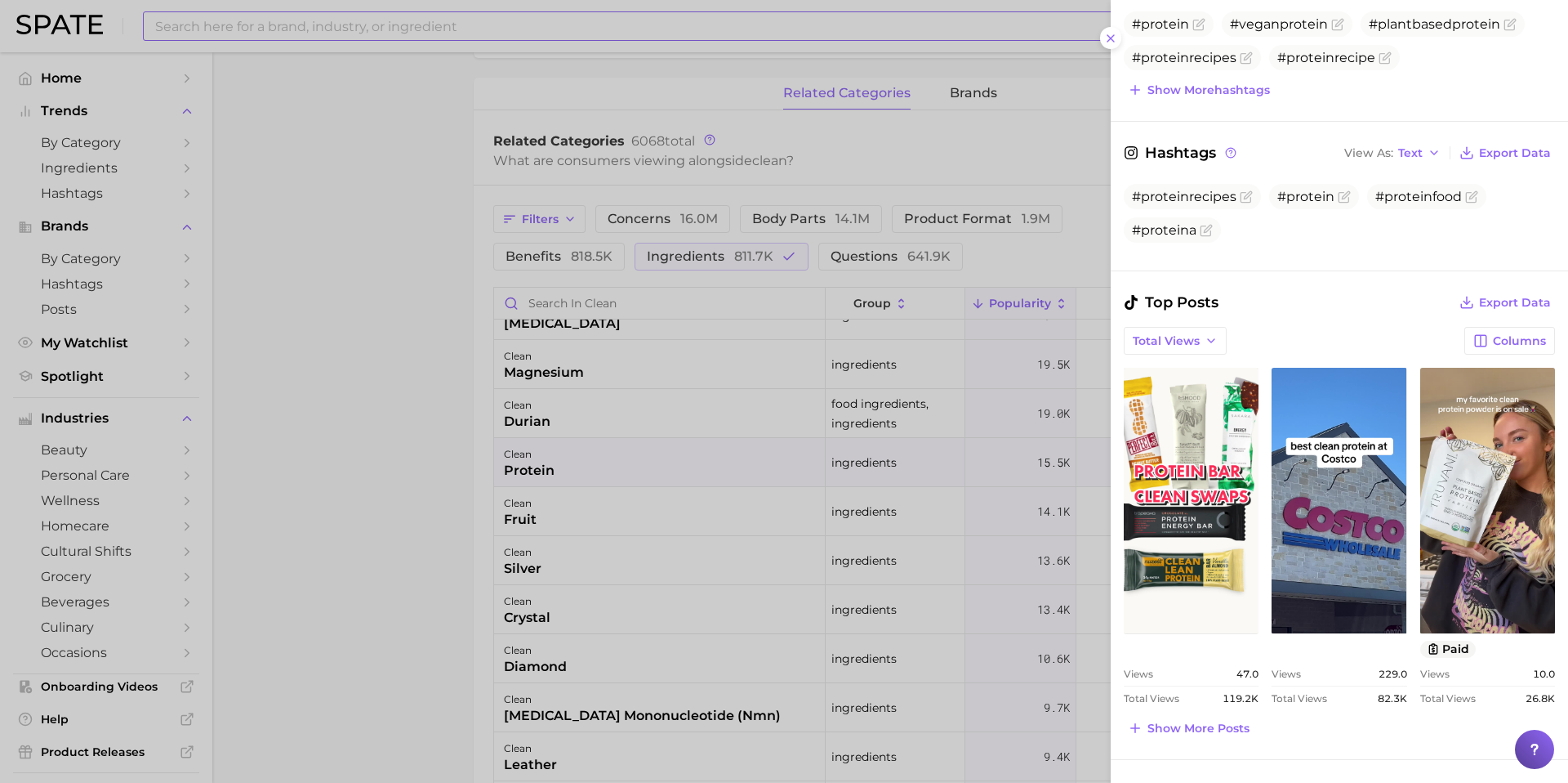
scroll to position [640, 0]
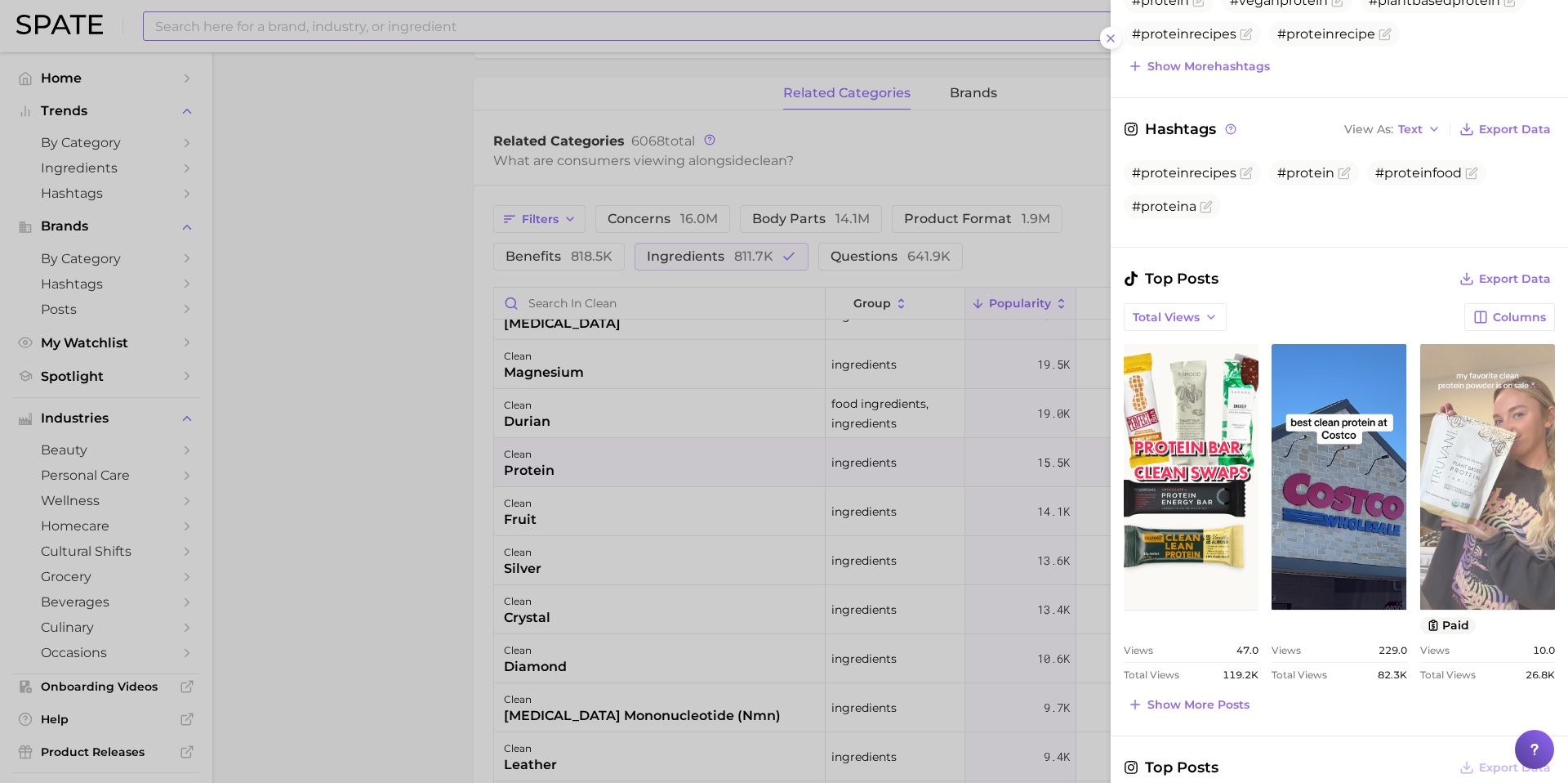
click at [1477, 526] on link "view post on TikTok" at bounding box center [1487, 476] width 135 height 266
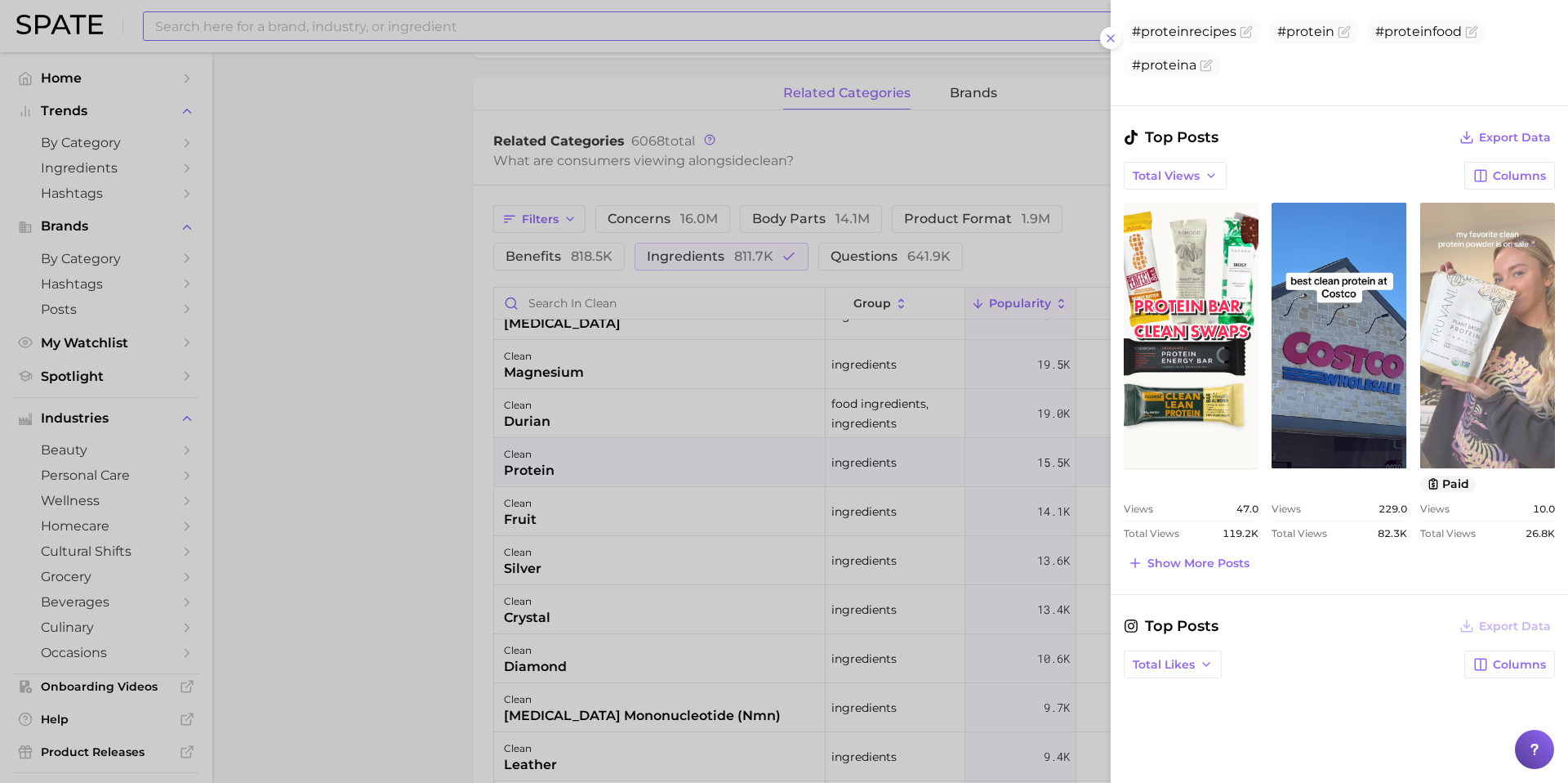
scroll to position [791, 0]
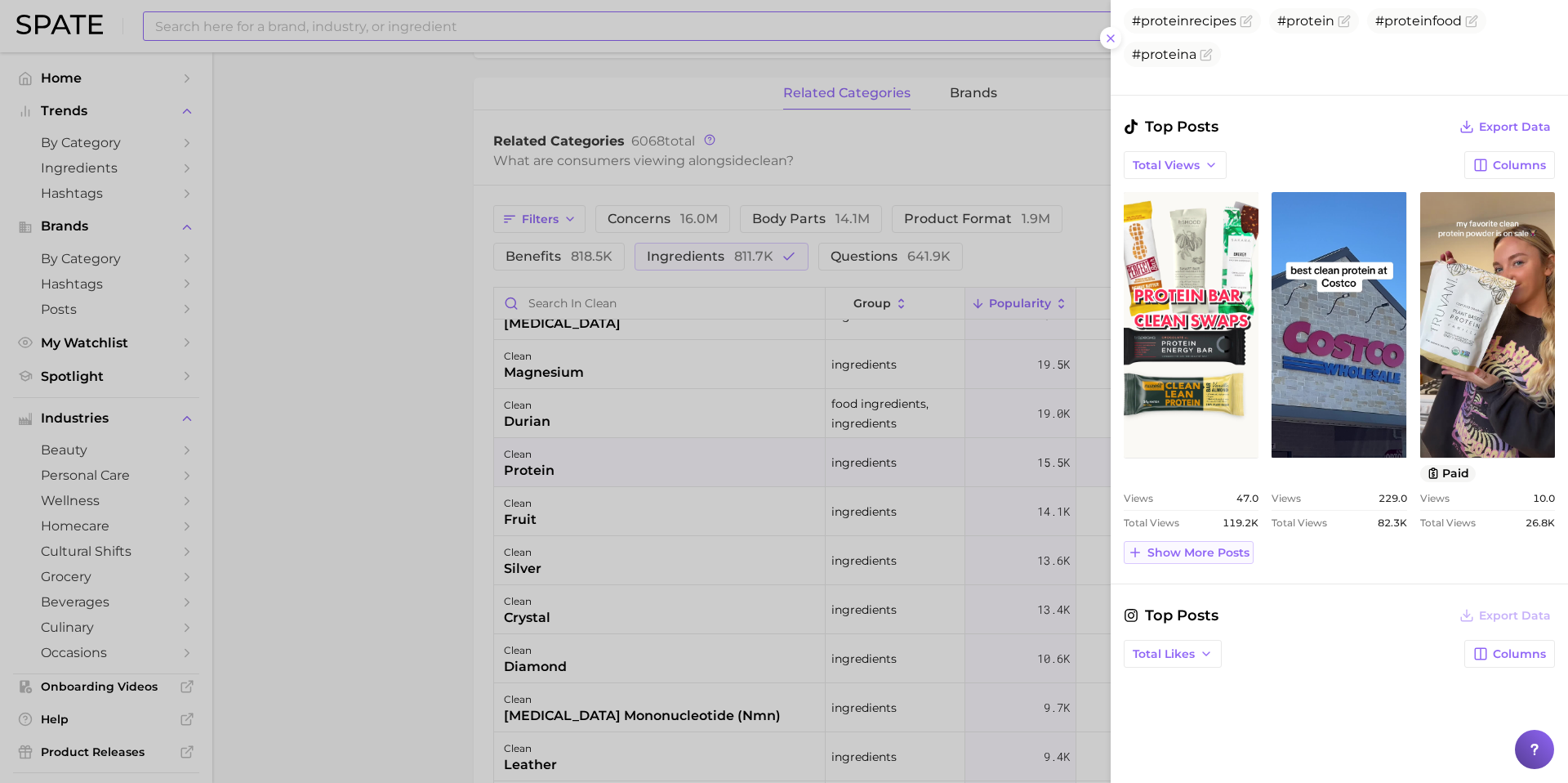
click at [1171, 559] on button "Show more posts" at bounding box center [1188, 552] width 130 height 23
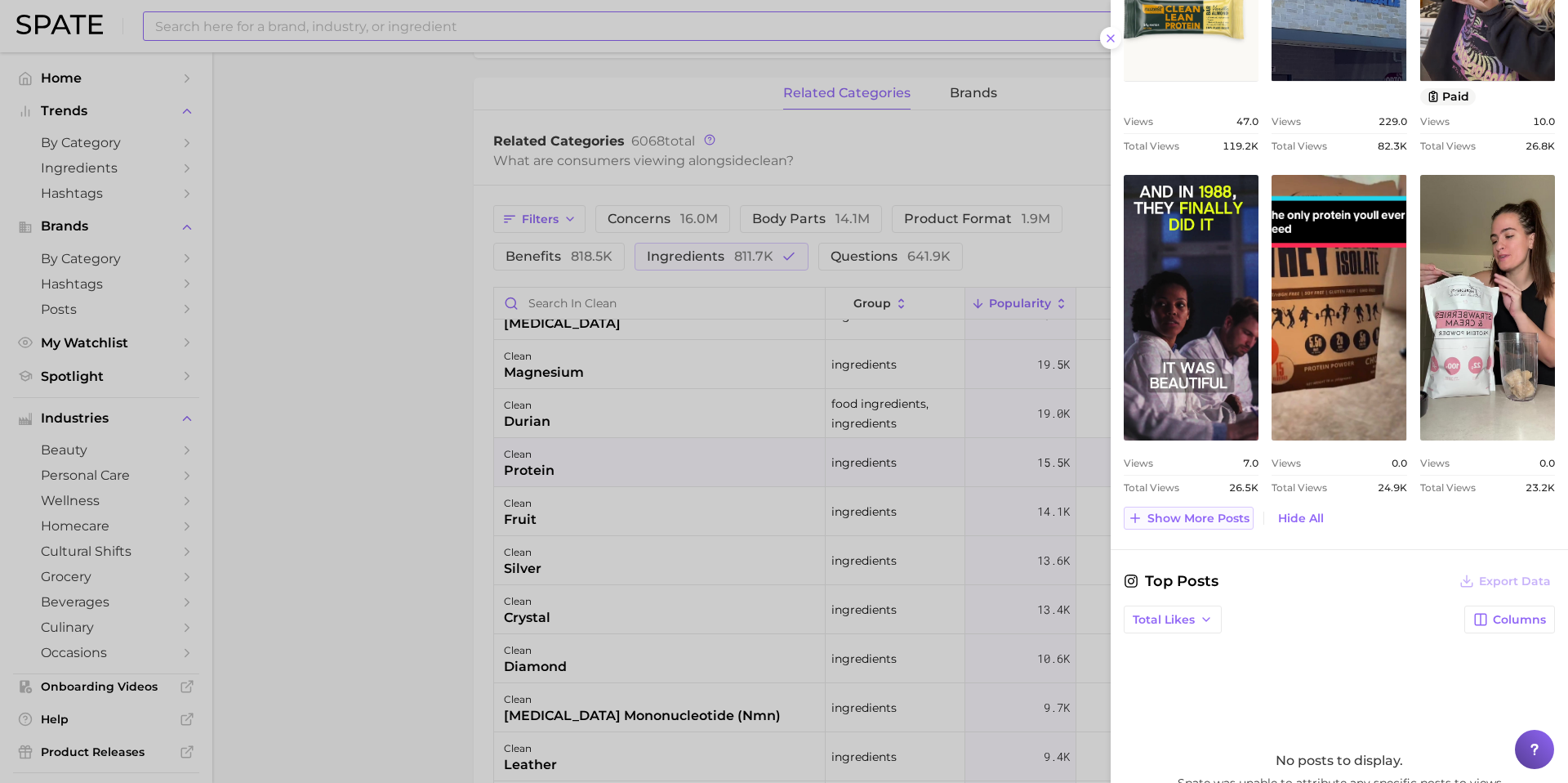
scroll to position [1169, 0]
click at [1139, 516] on icon at bounding box center [1135, 517] width 14 height 14
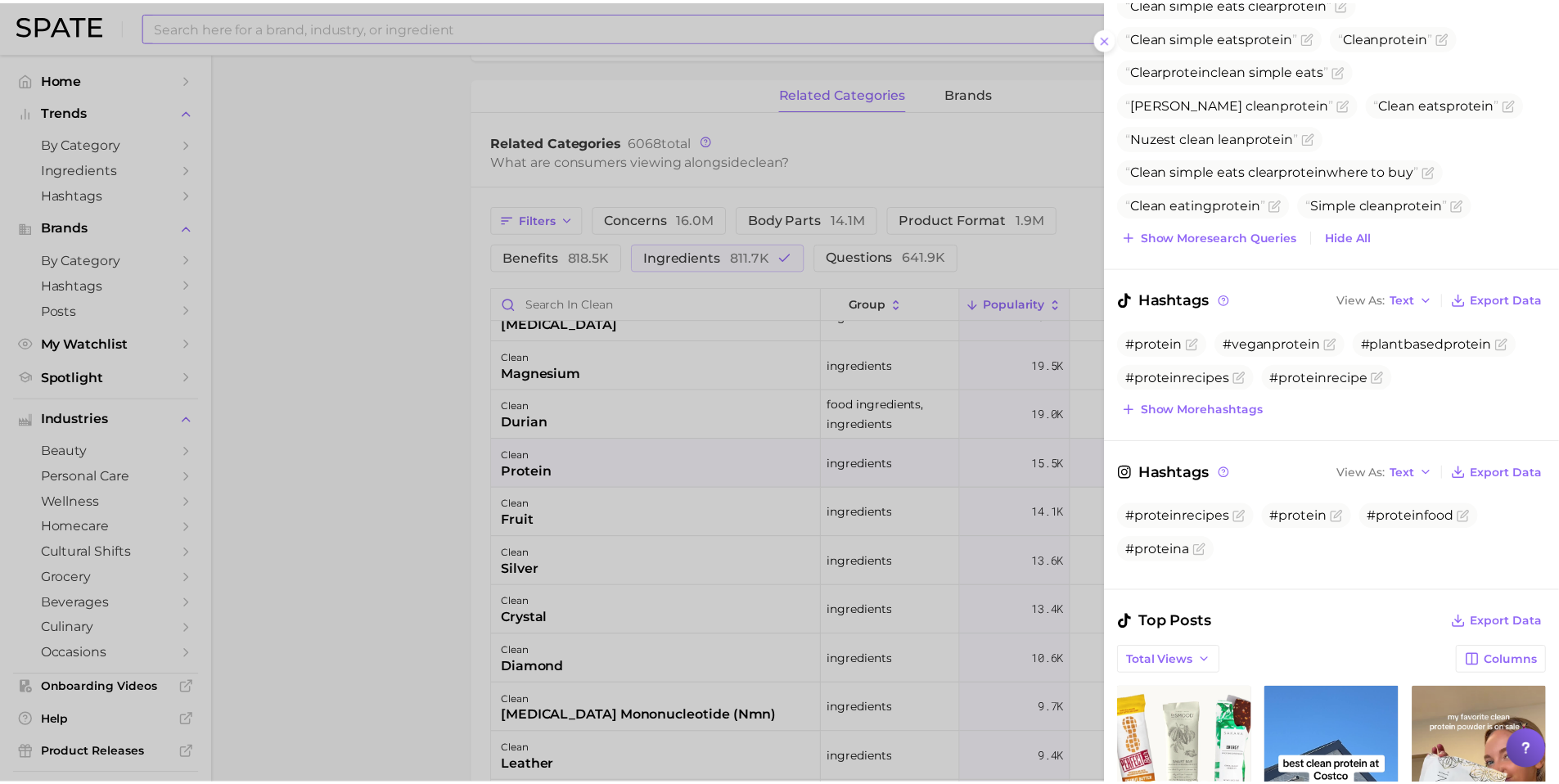
scroll to position [0, 0]
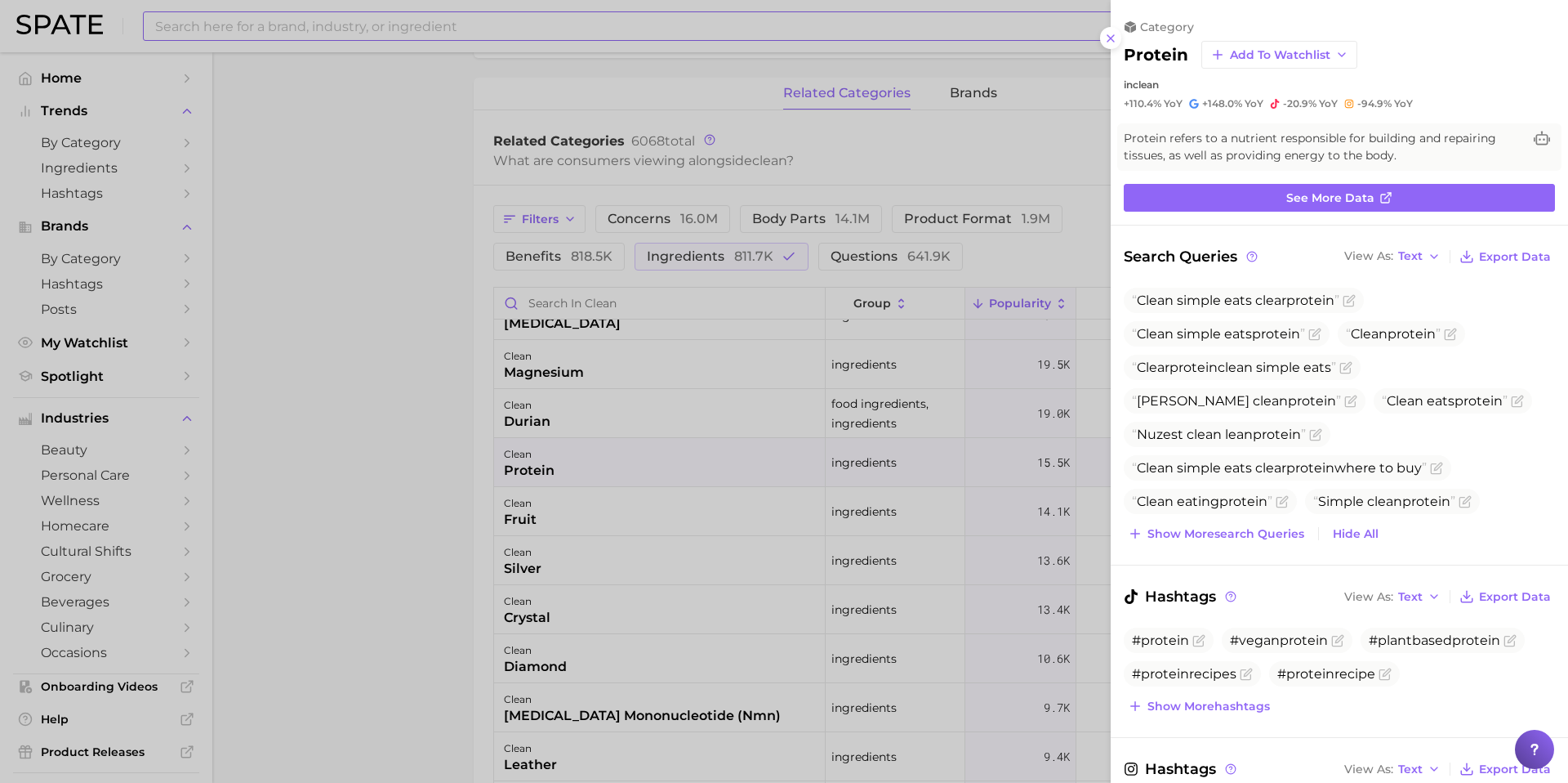
click at [376, 253] on div at bounding box center [784, 392] width 1568 height 783
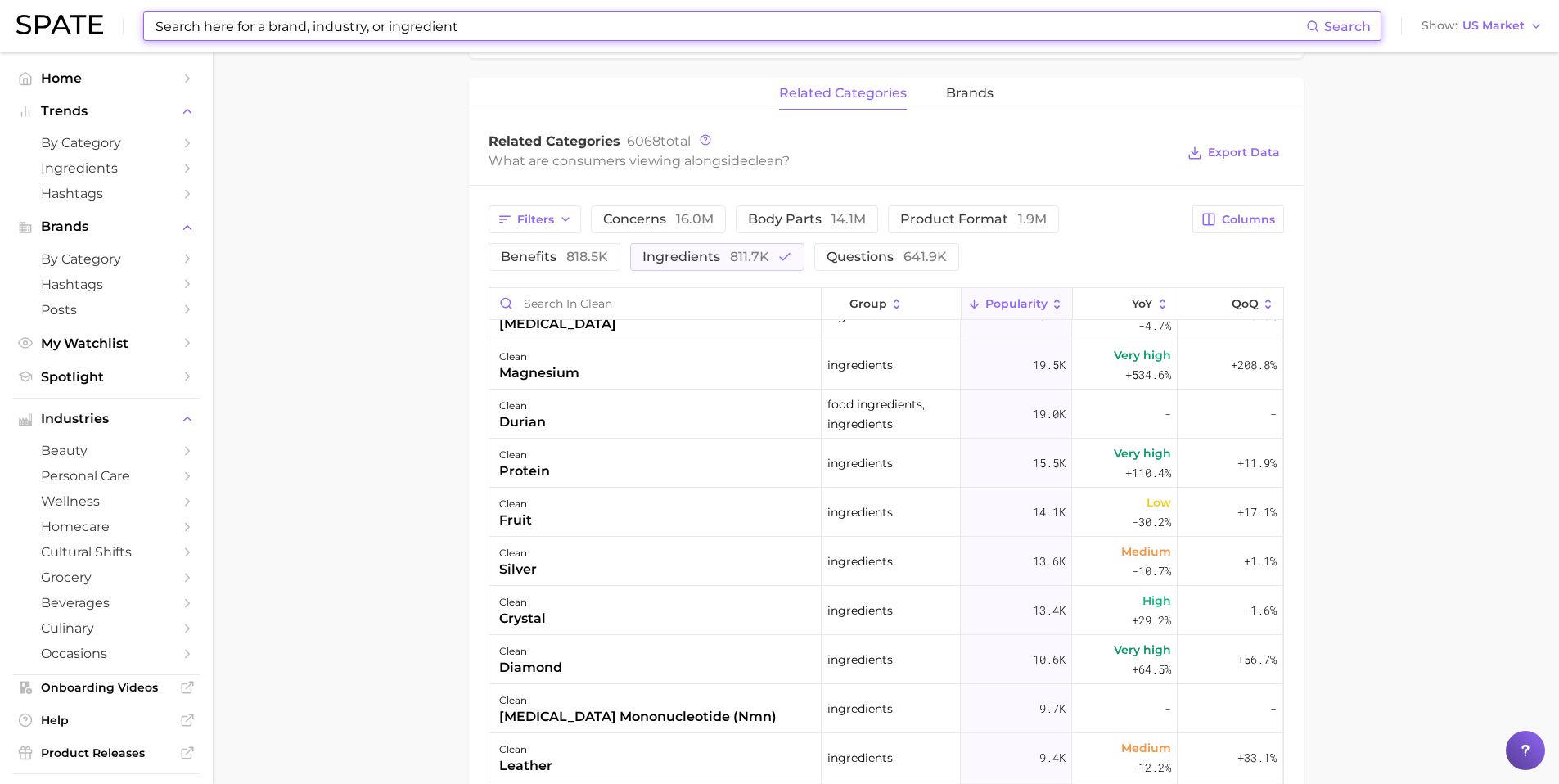
click at [329, 37] on input at bounding box center [729, 26] width 1152 height 28
click at [321, 34] on input at bounding box center [729, 26] width 1152 height 28
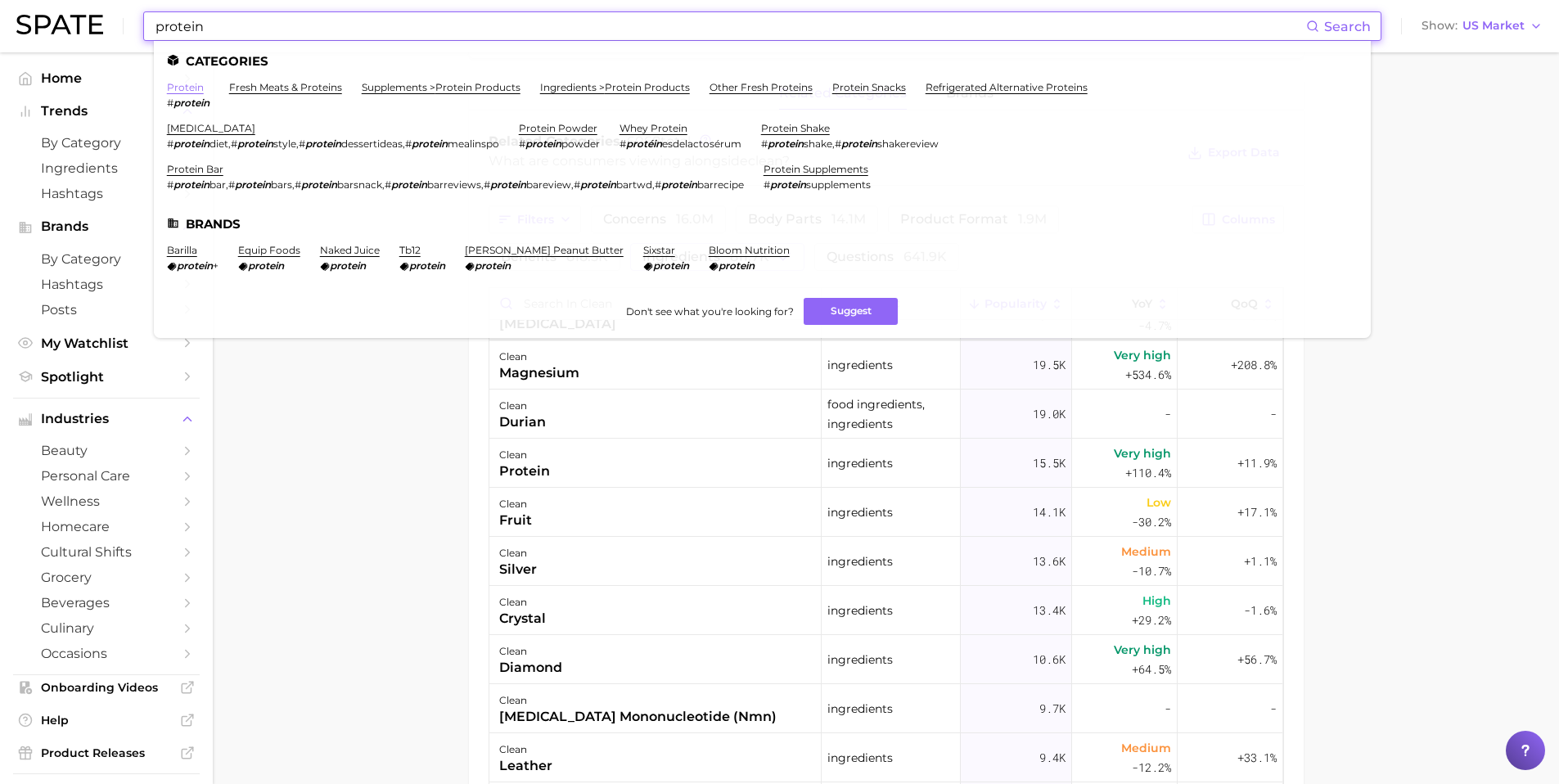
type input "protein"
click at [187, 89] on link "protein" at bounding box center [185, 87] width 37 height 13
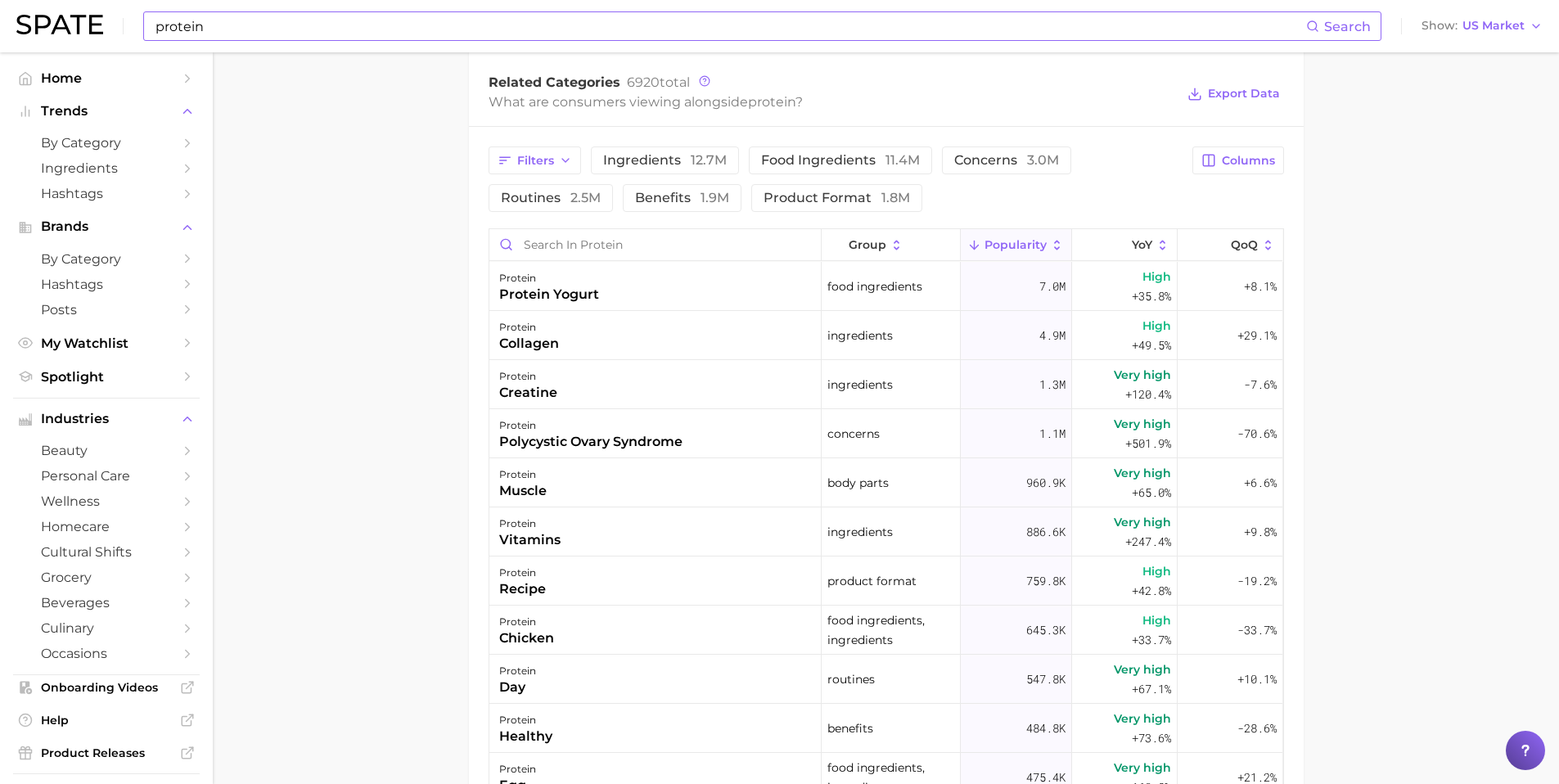
scroll to position [813, 0]
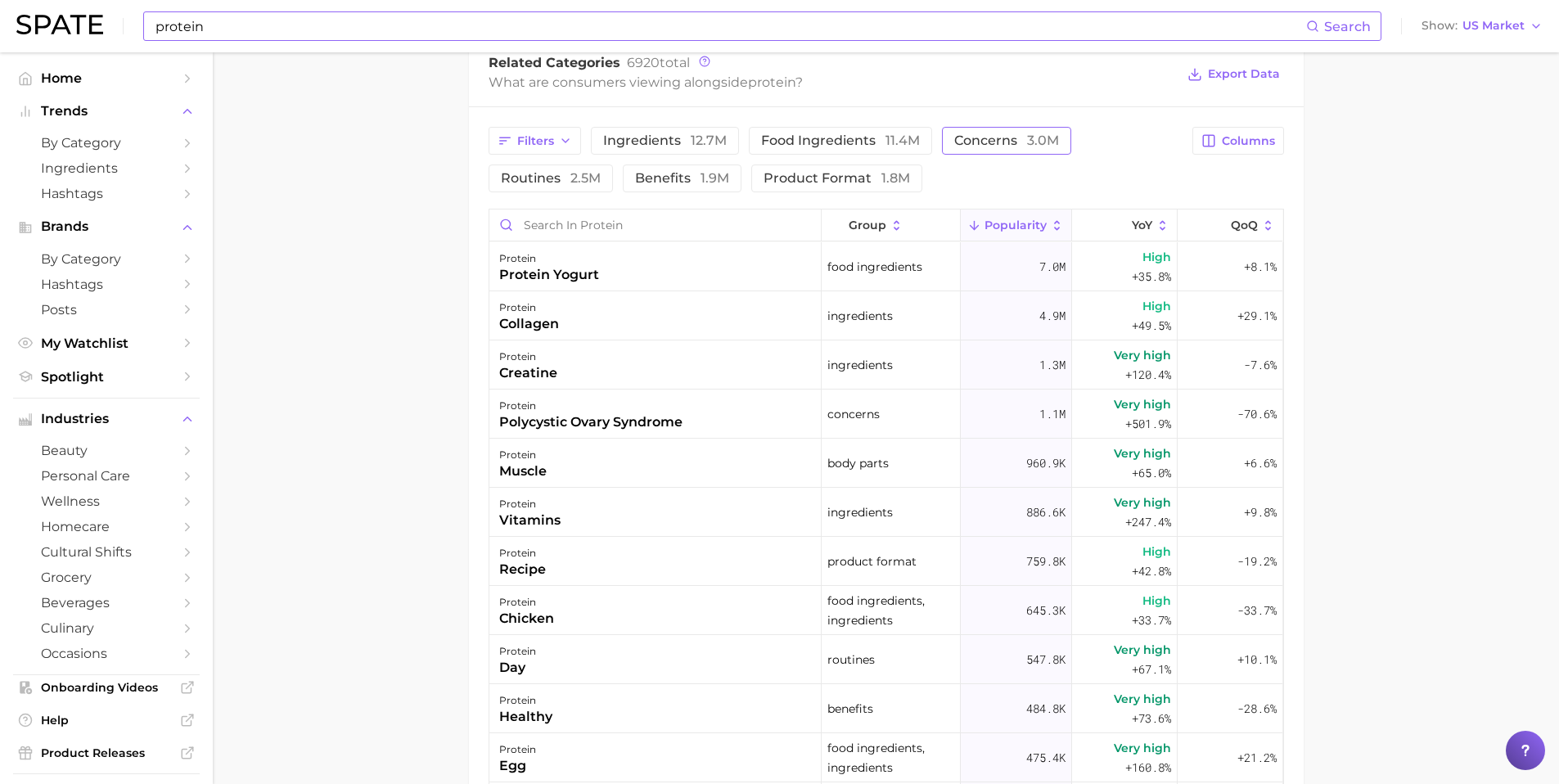
click at [993, 141] on span "concerns 3.0m" at bounding box center [1006, 141] width 104 height 13
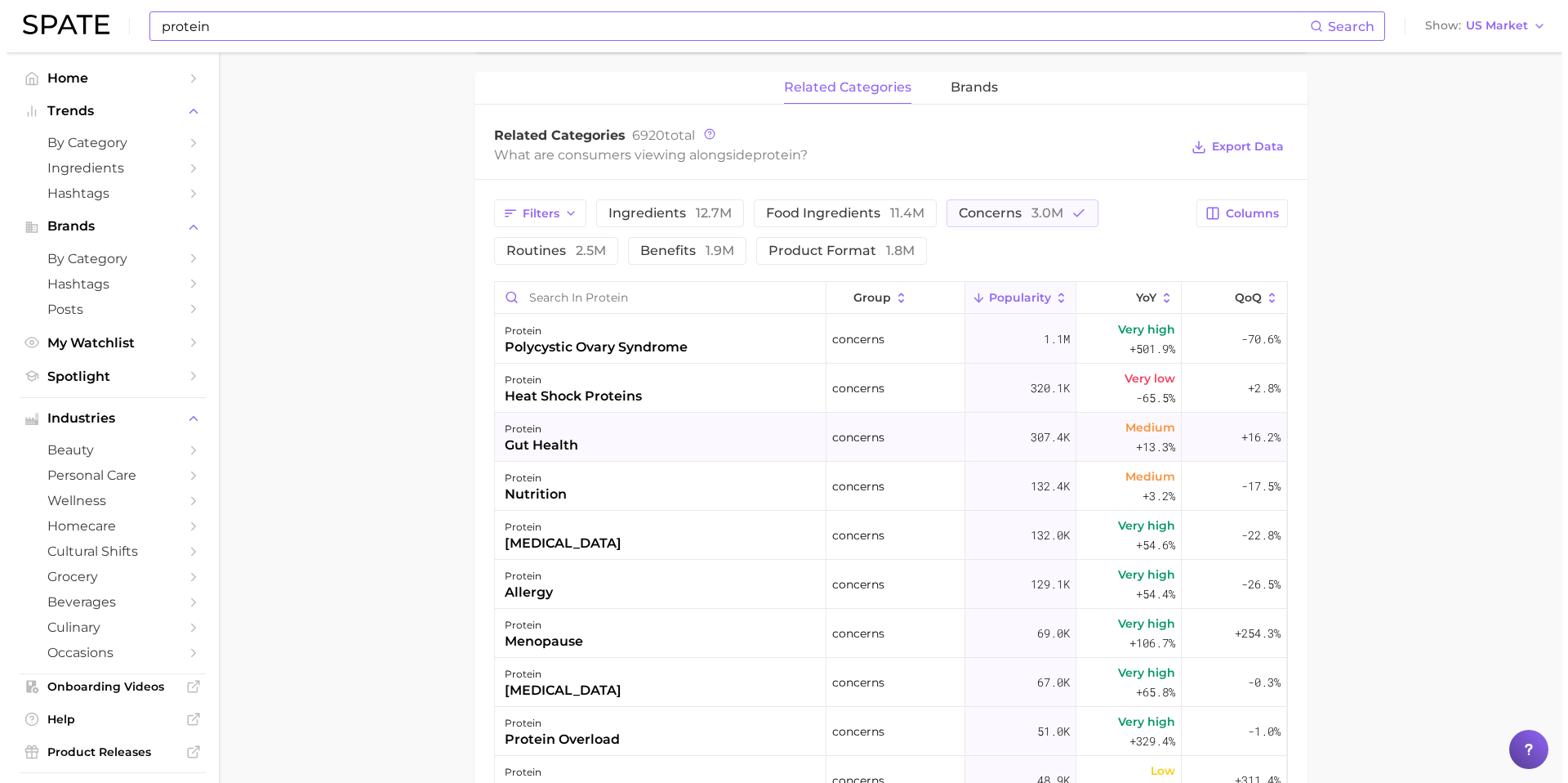
scroll to position [735, 0]
click at [649, 443] on div "protein gut health" at bounding box center [654, 441] width 332 height 49
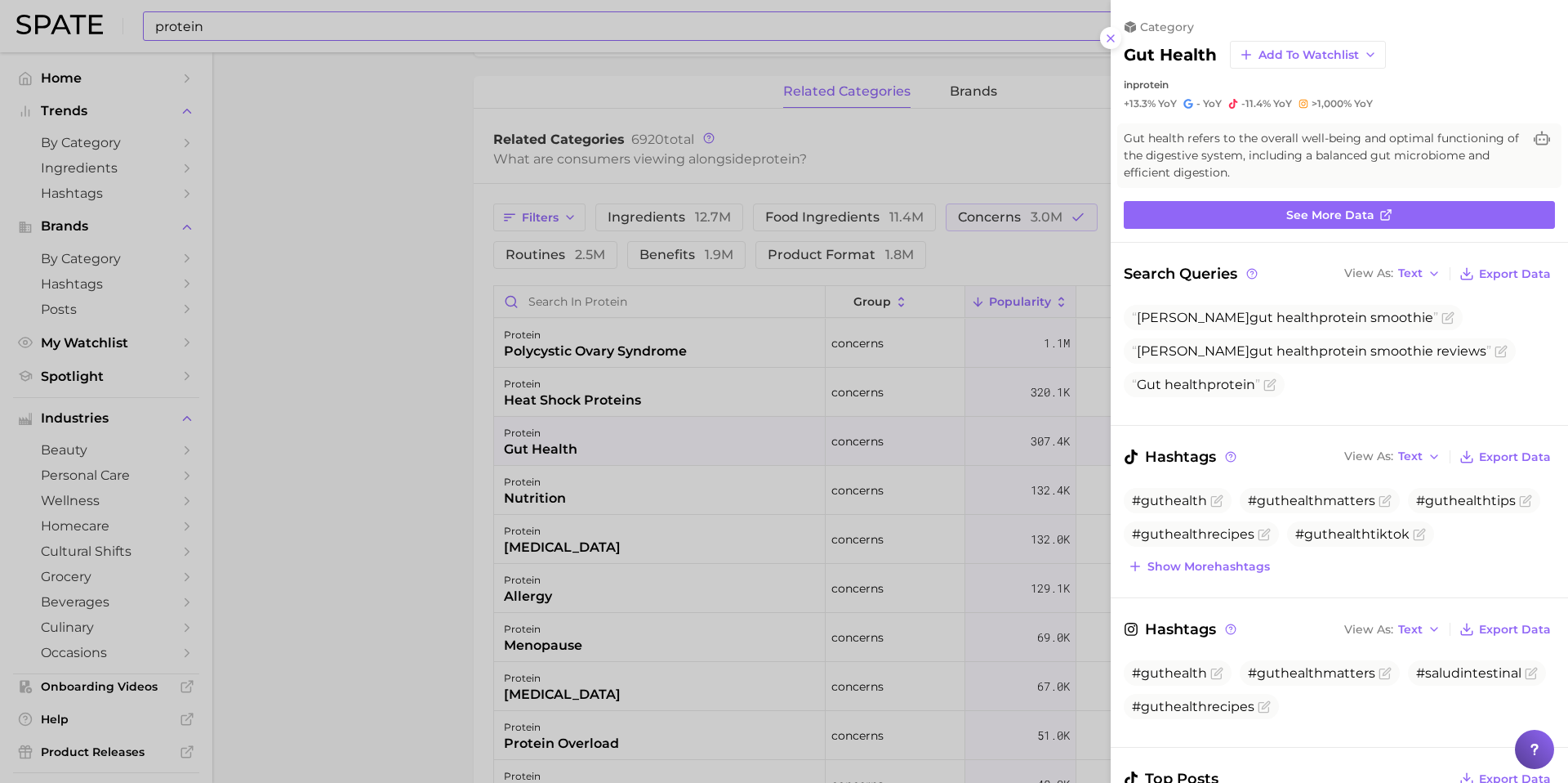
scroll to position [0, 0]
click at [1322, 214] on span "See more data" at bounding box center [1330, 215] width 88 height 14
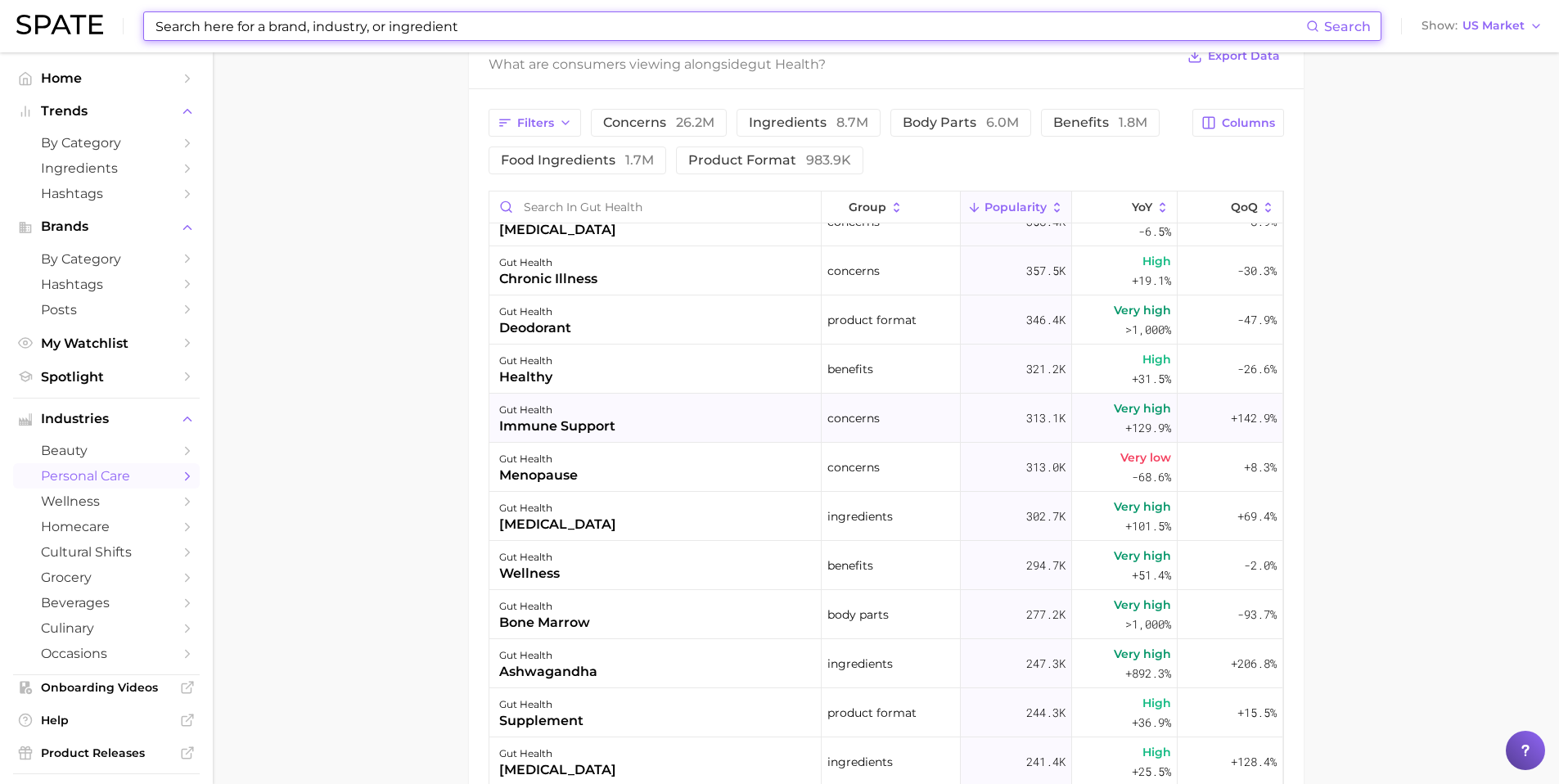
scroll to position [1275, 0]
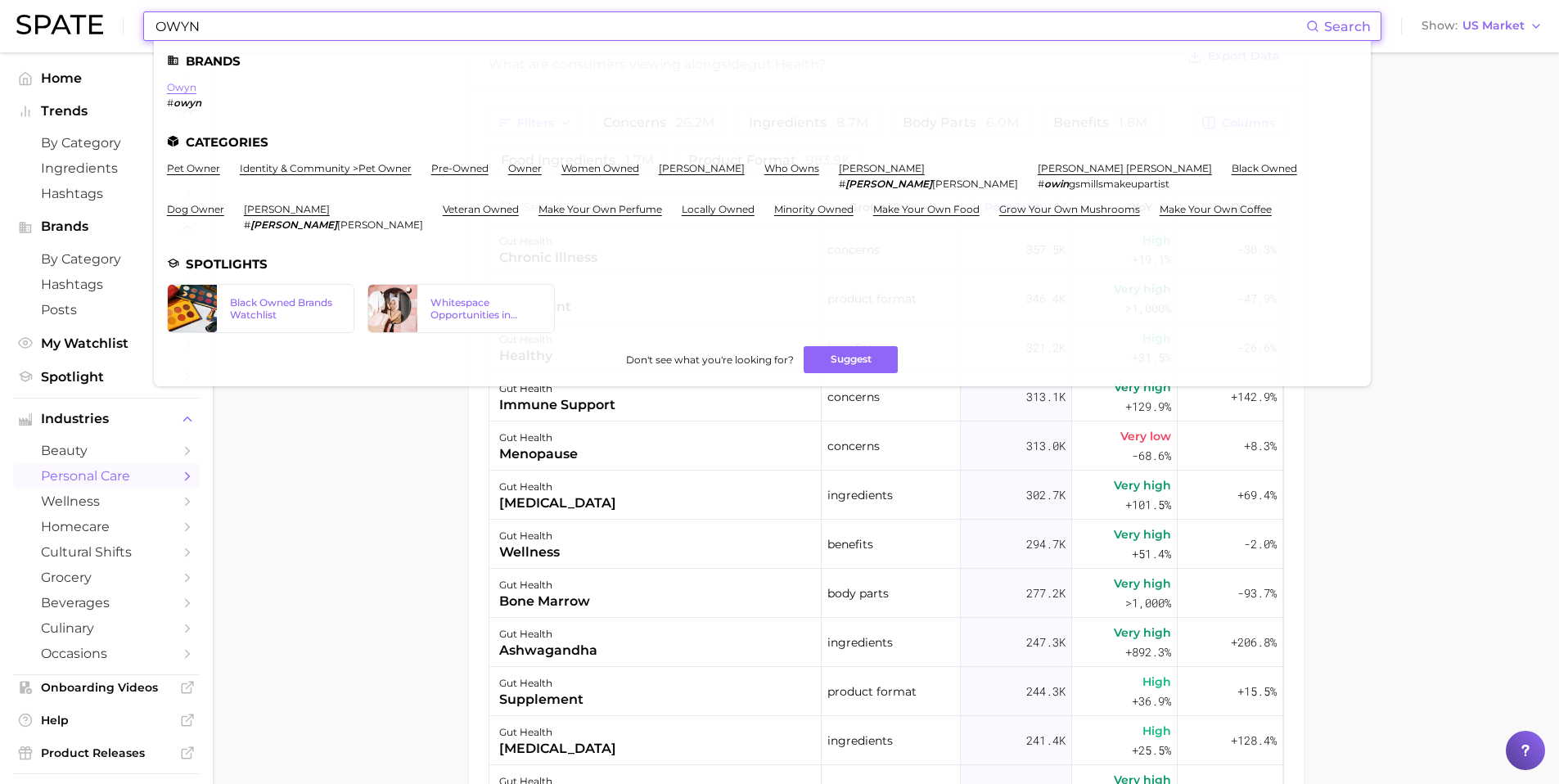
type input "OWYN"
click at [186, 90] on link "owyn" at bounding box center [182, 87] width 29 height 13
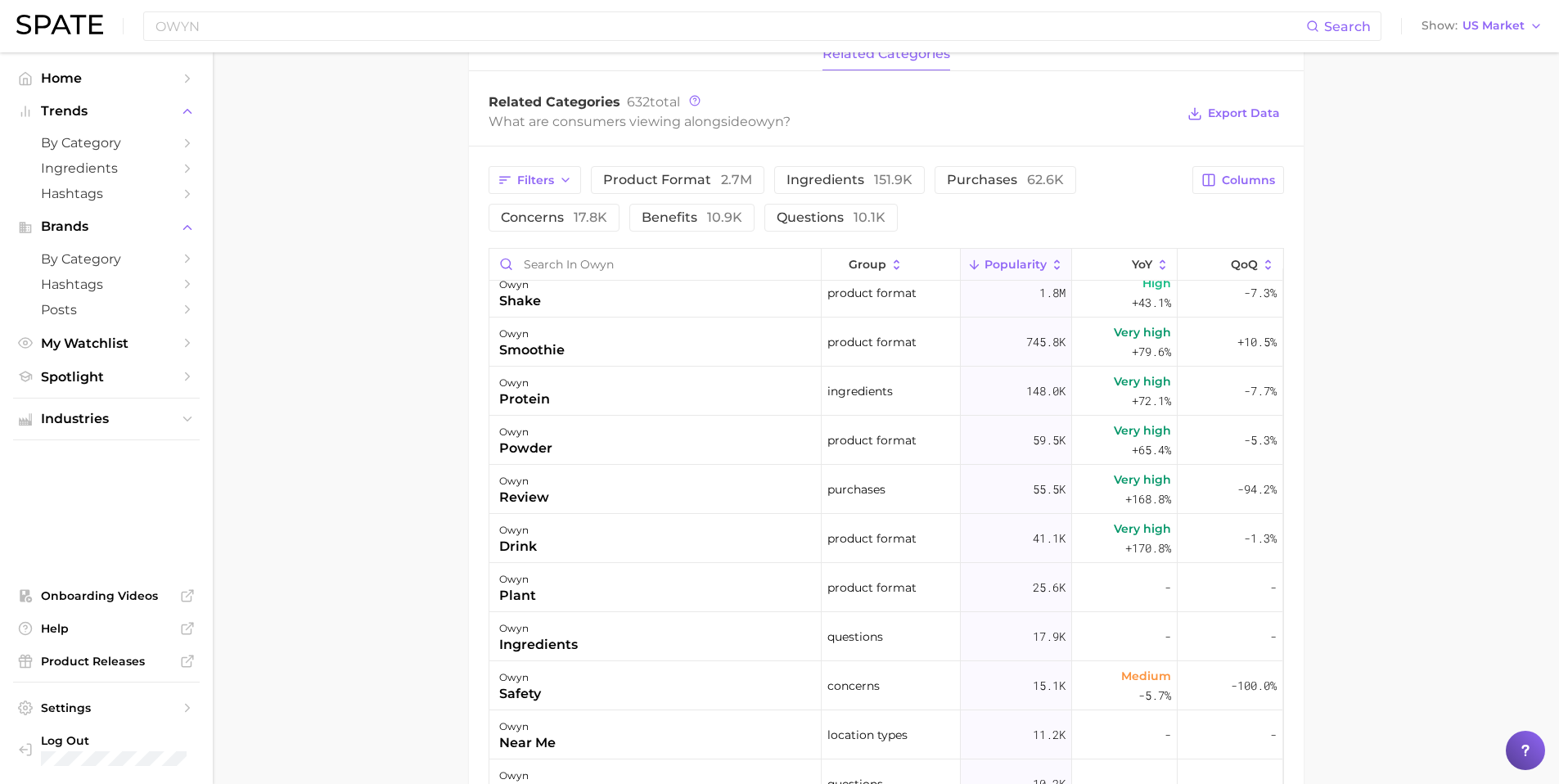
scroll to position [18, 0]
click at [718, 215] on span "10.9k" at bounding box center [725, 217] width 35 height 15
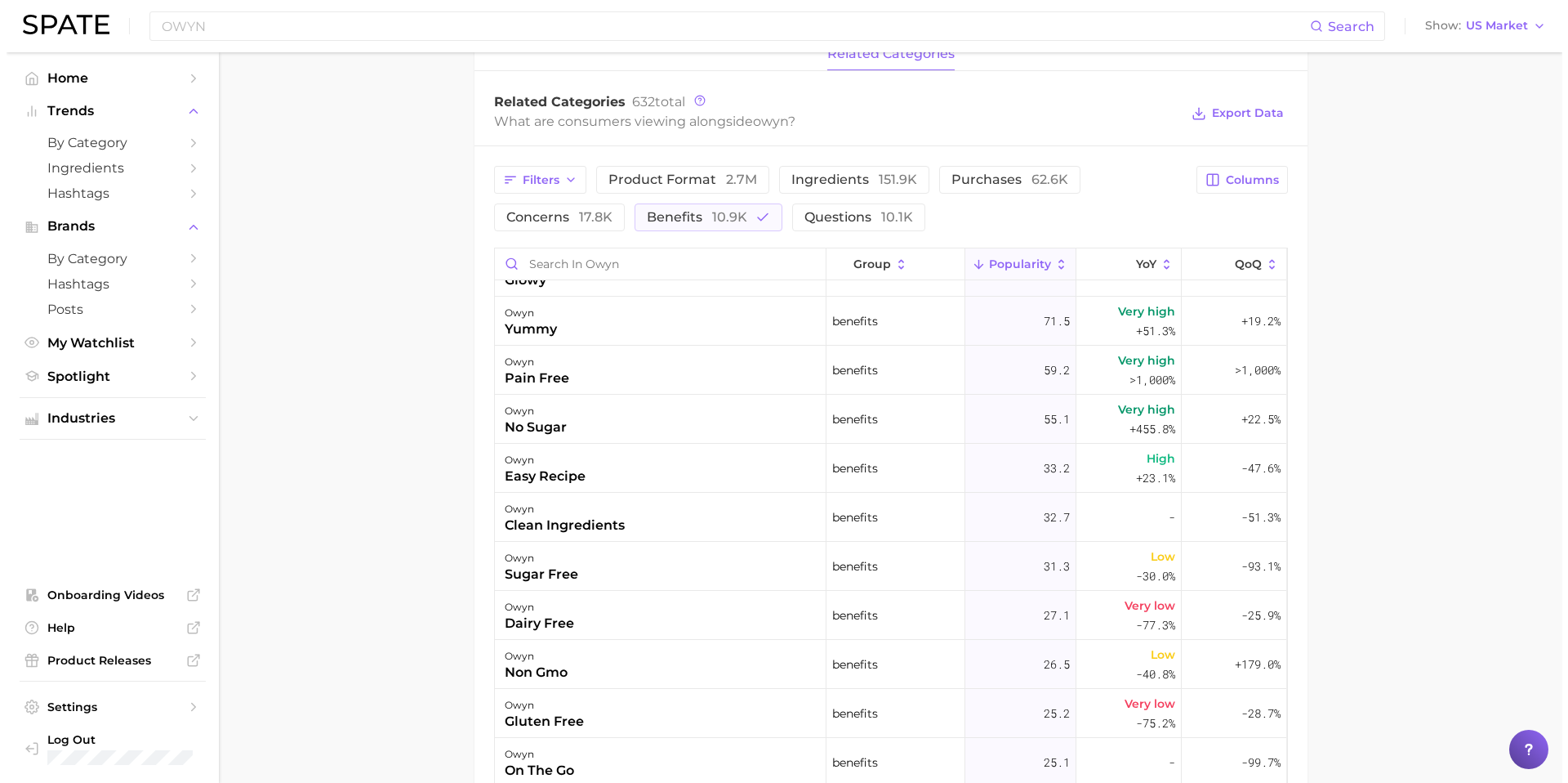
scroll to position [328, 0]
click at [592, 530] on div "clean ingredients" at bounding box center [558, 525] width 120 height 20
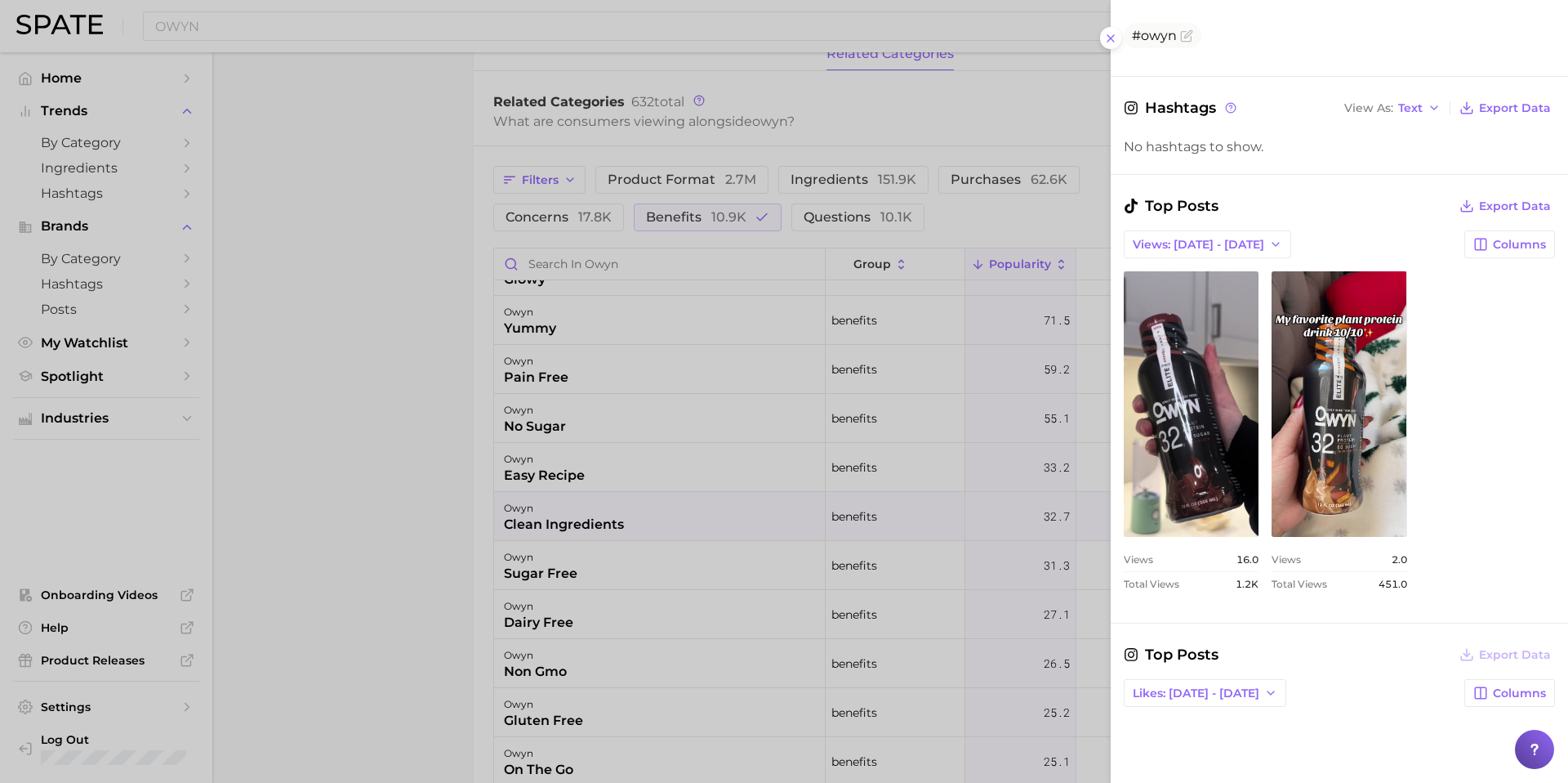
scroll to position [366, 0]
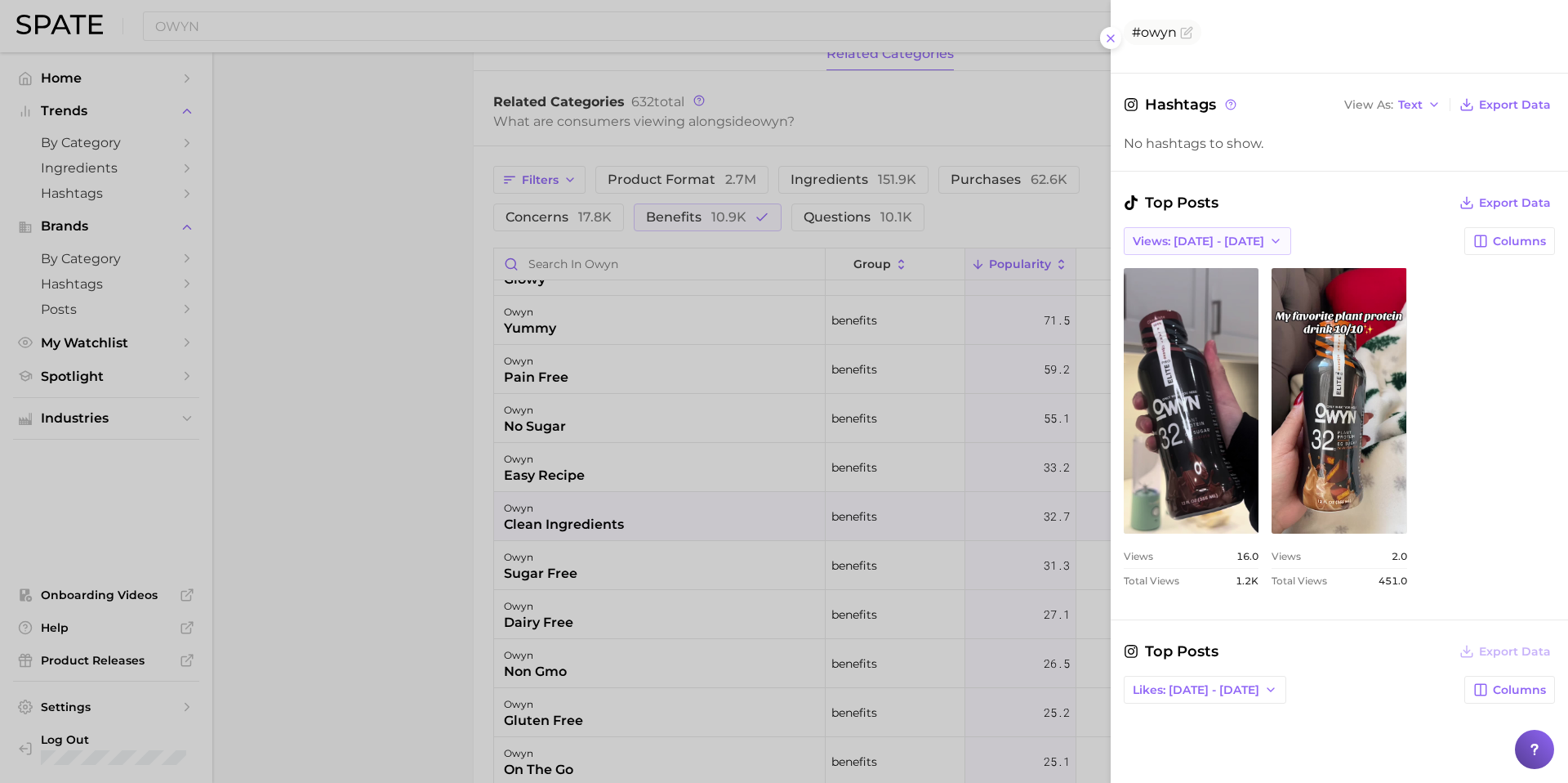
click at [1269, 243] on icon "button" at bounding box center [1275, 241] width 13 height 13
click at [1195, 296] on span "Total Views" at bounding box center [1165, 300] width 67 height 14
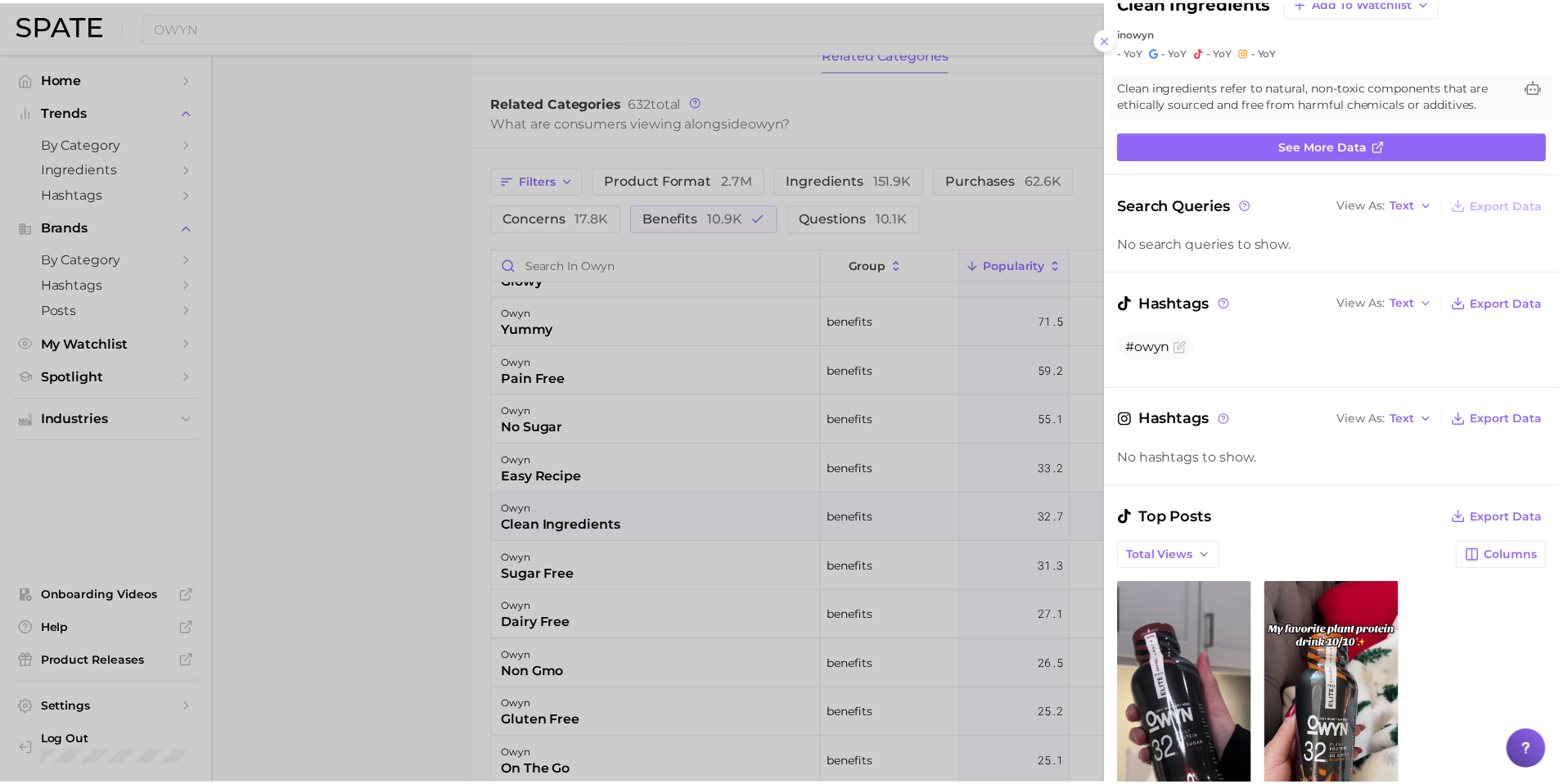
scroll to position [0, 0]
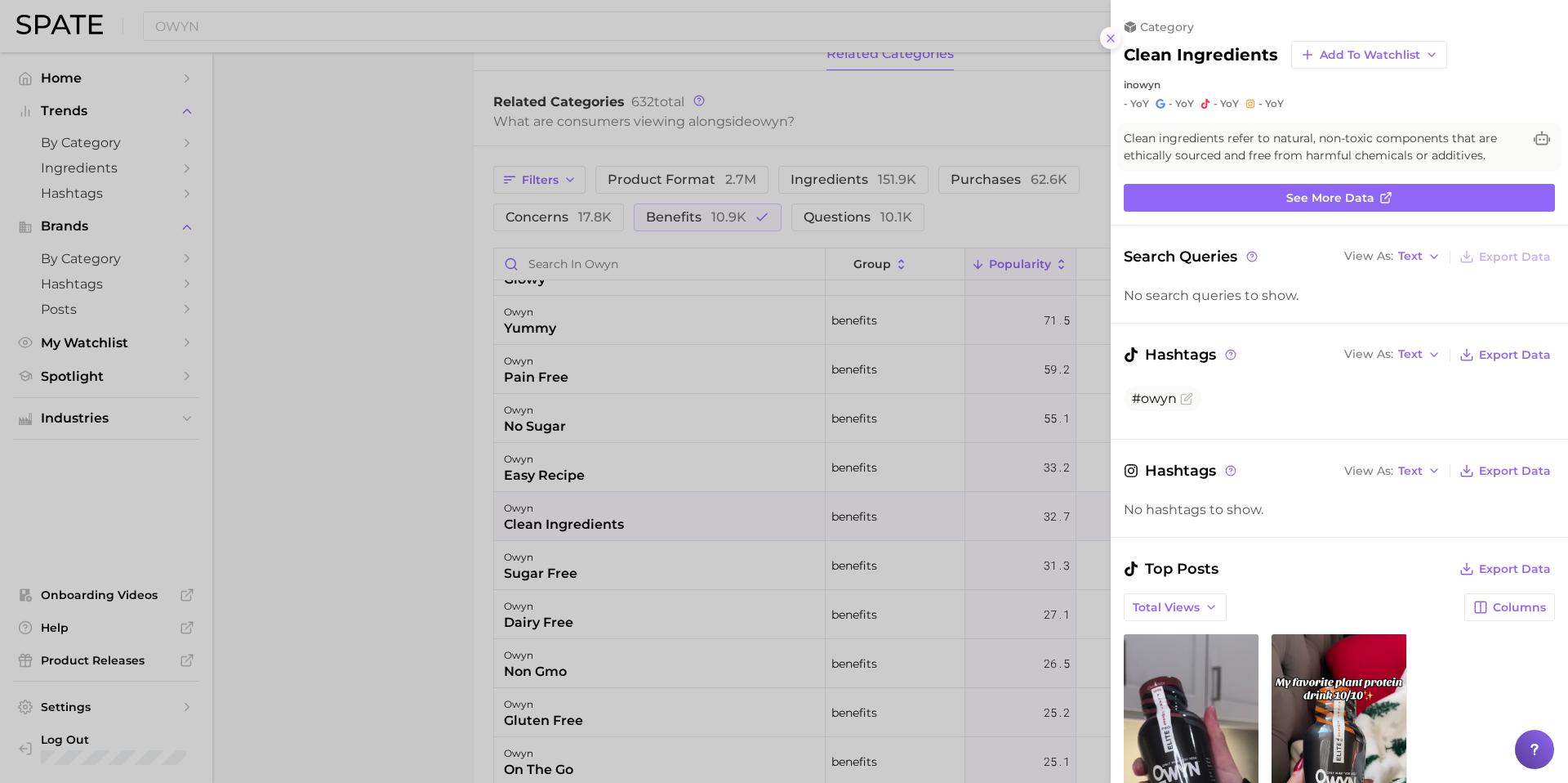
click at [1111, 45] on button at bounding box center [1111, 38] width 22 height 22
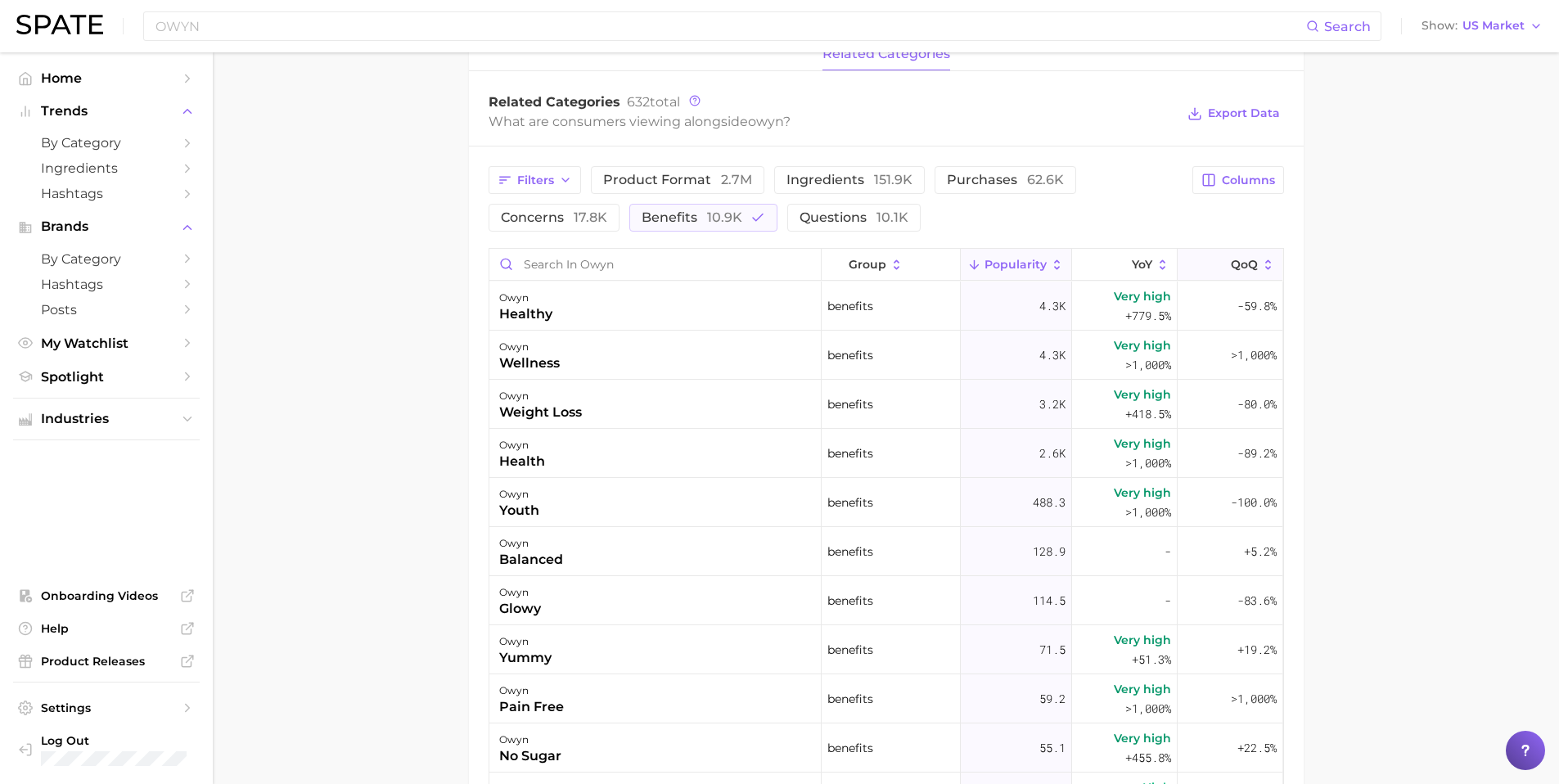
click at [1266, 261] on icon at bounding box center [1268, 264] width 5 height 10
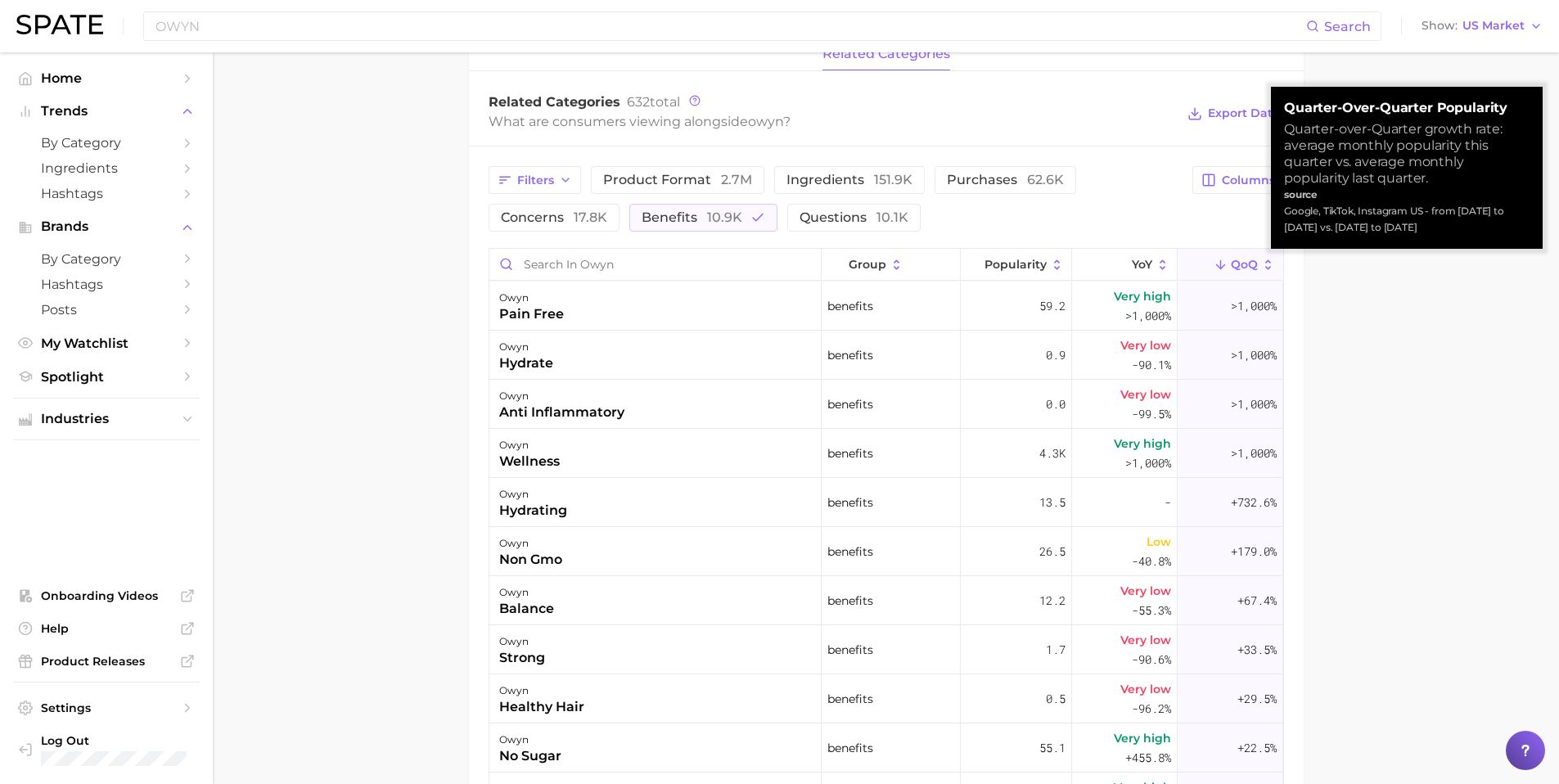
click at [1266, 261] on icon at bounding box center [1268, 264] width 5 height 10
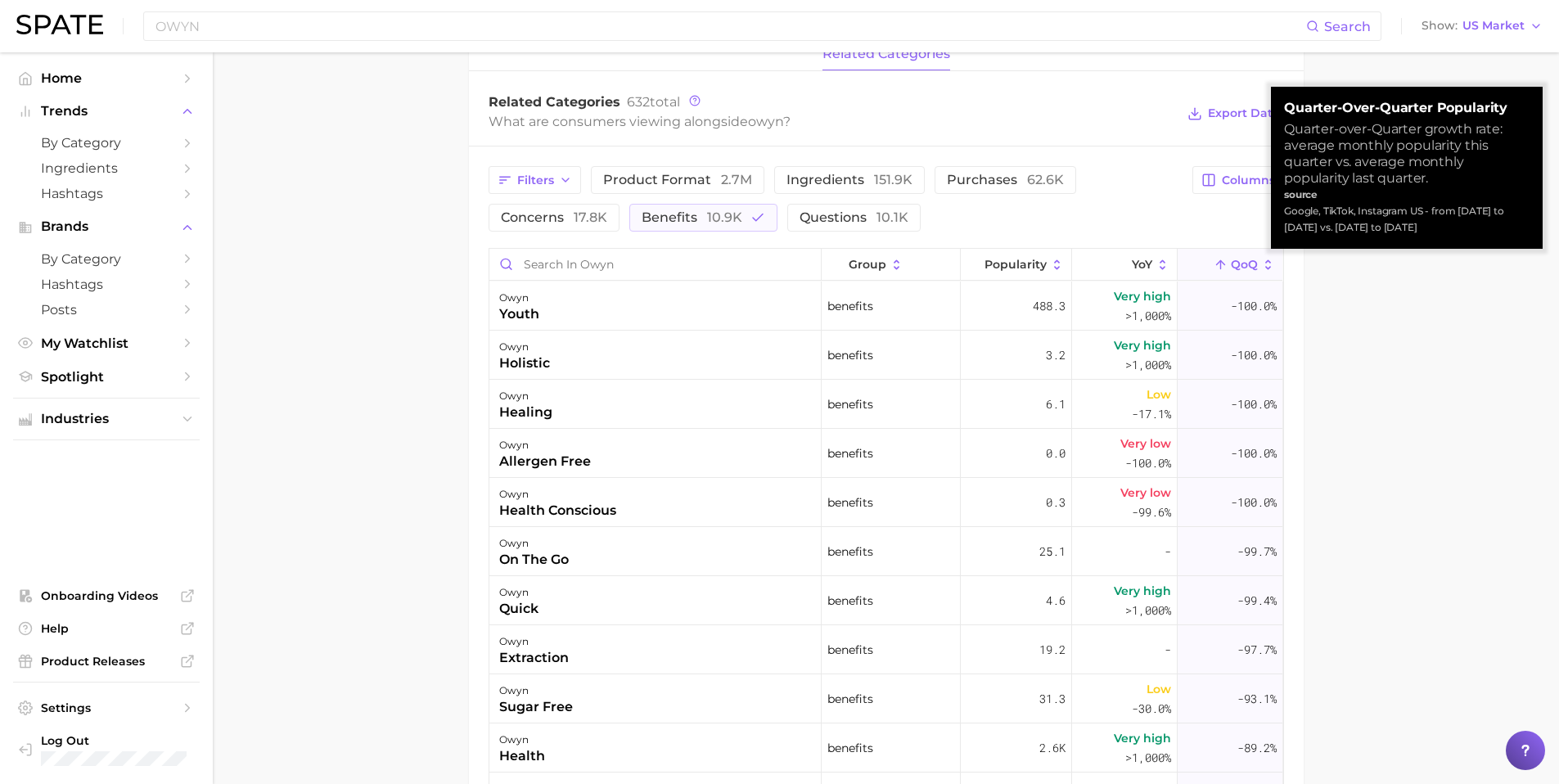
click at [1266, 261] on icon at bounding box center [1268, 264] width 5 height 10
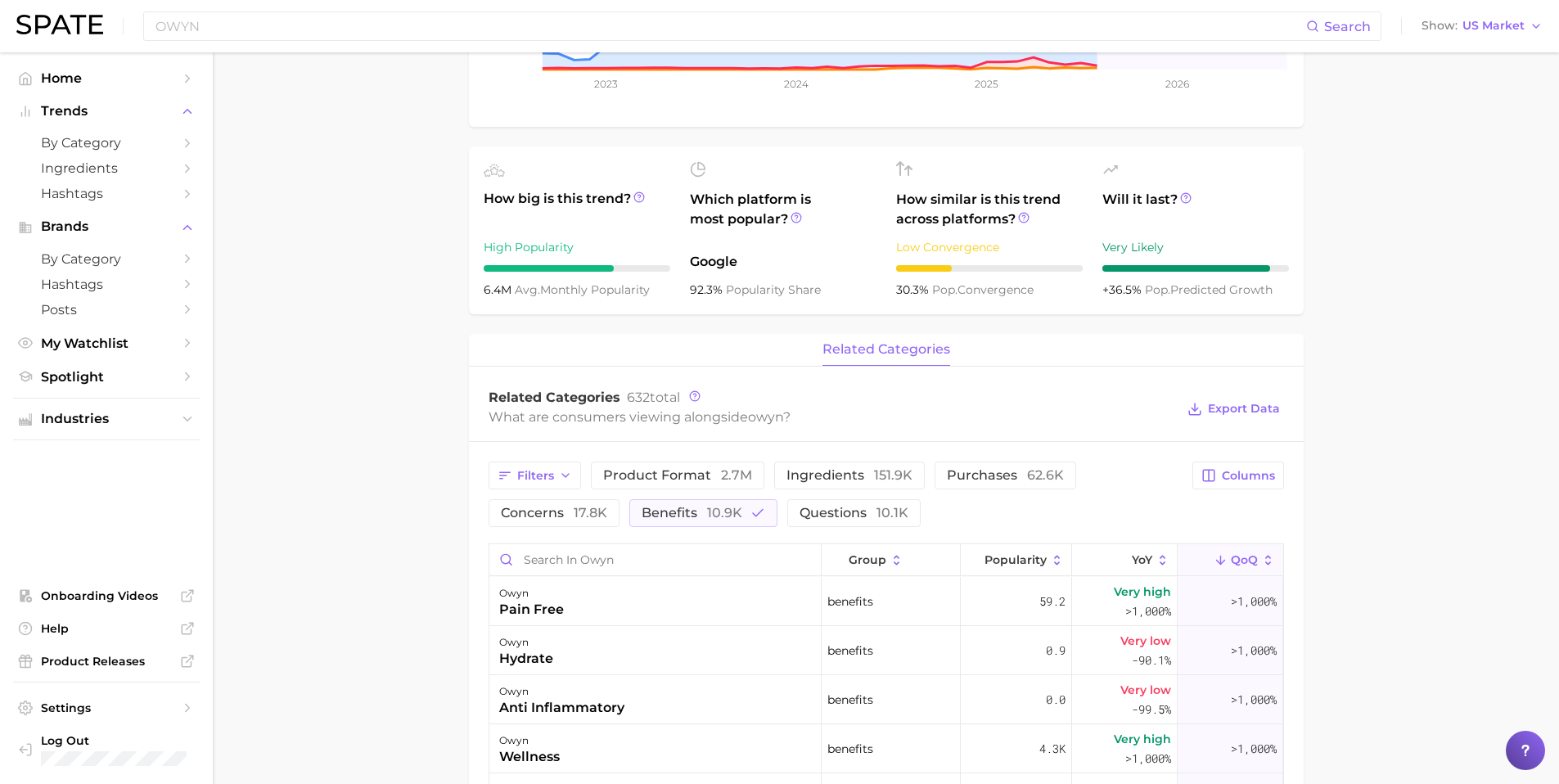
scroll to position [394, 0]
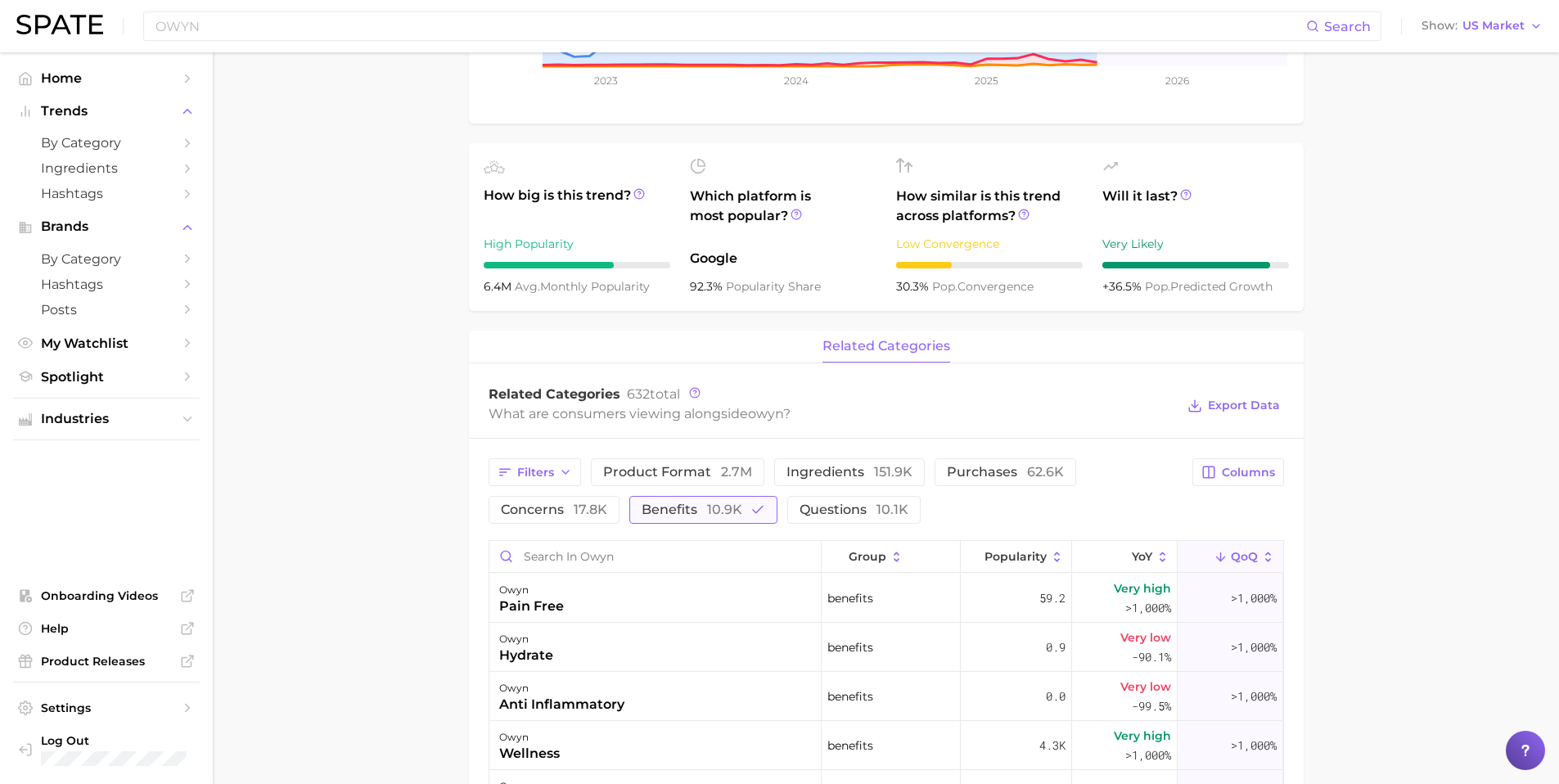
click at [755, 510] on polyline "button" at bounding box center [757, 509] width 10 height 6
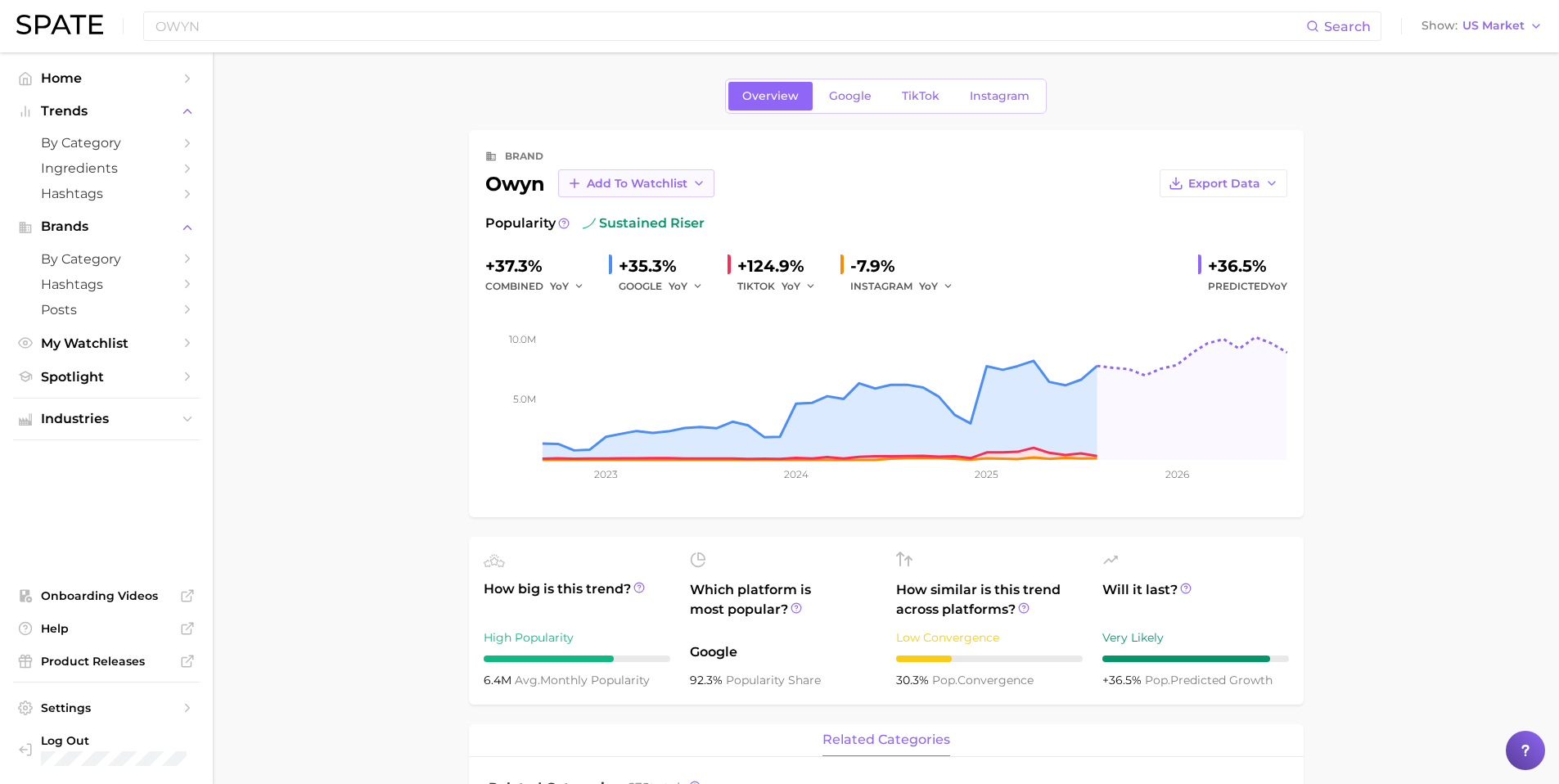
click at [616, 182] on span "Add to Watchlist" at bounding box center [636, 183] width 101 height 14
click at [576, 247] on icon at bounding box center [574, 244] width 15 height 15
click at [848, 105] on link "Google" at bounding box center [851, 96] width 71 height 29
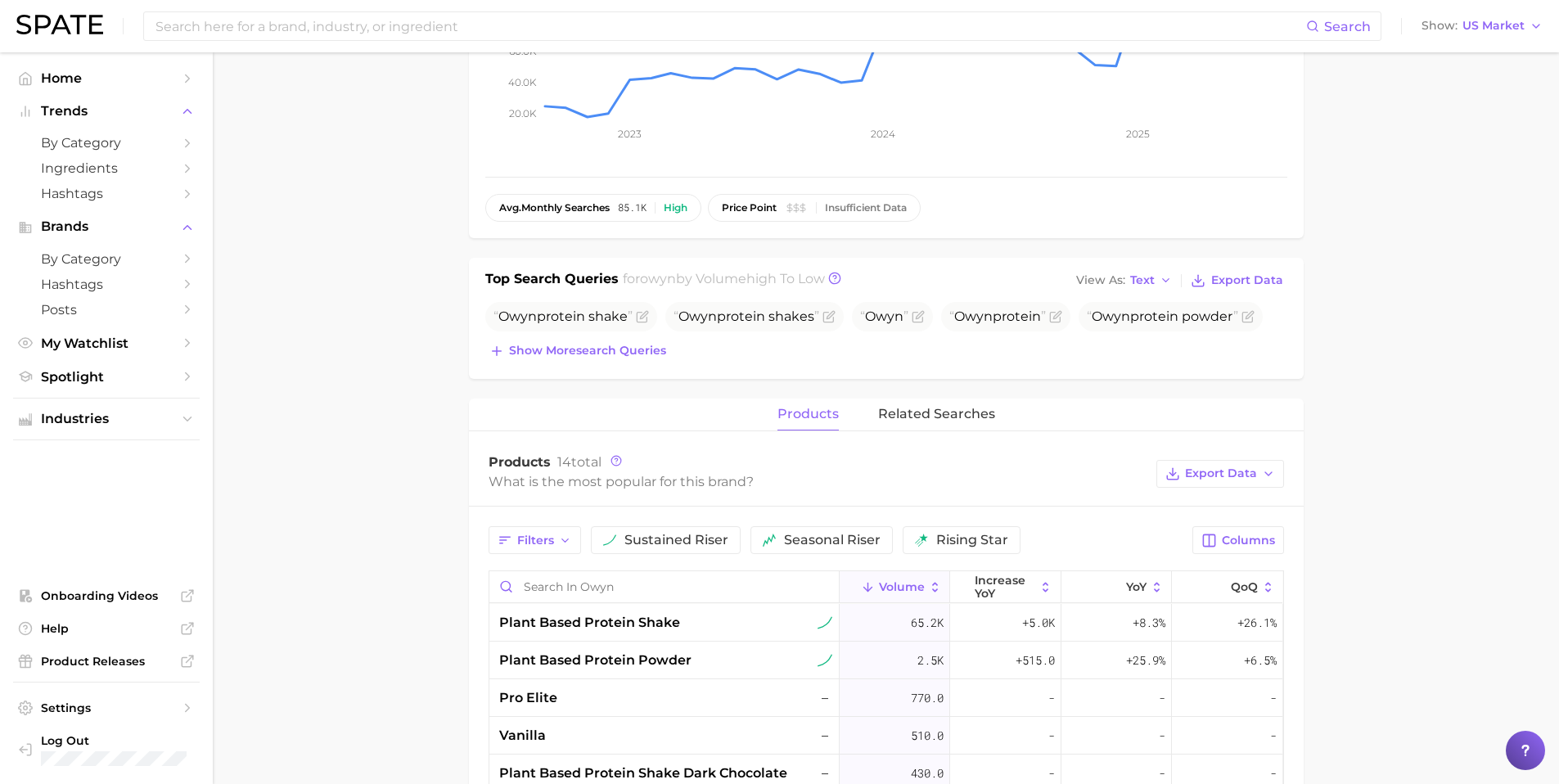
scroll to position [353, 0]
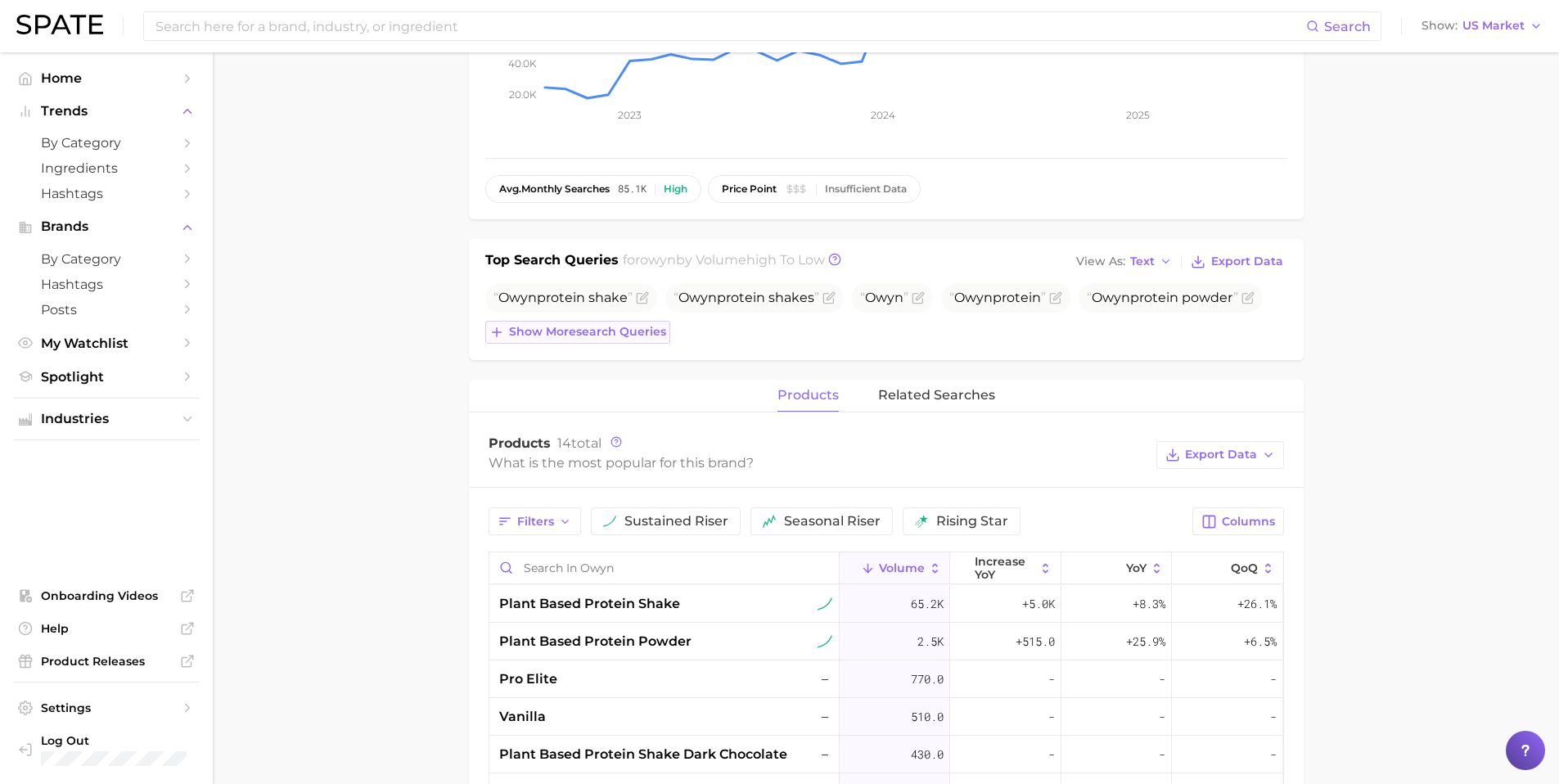
click at [574, 328] on span "Show more search queries" at bounding box center [587, 331] width 157 height 14
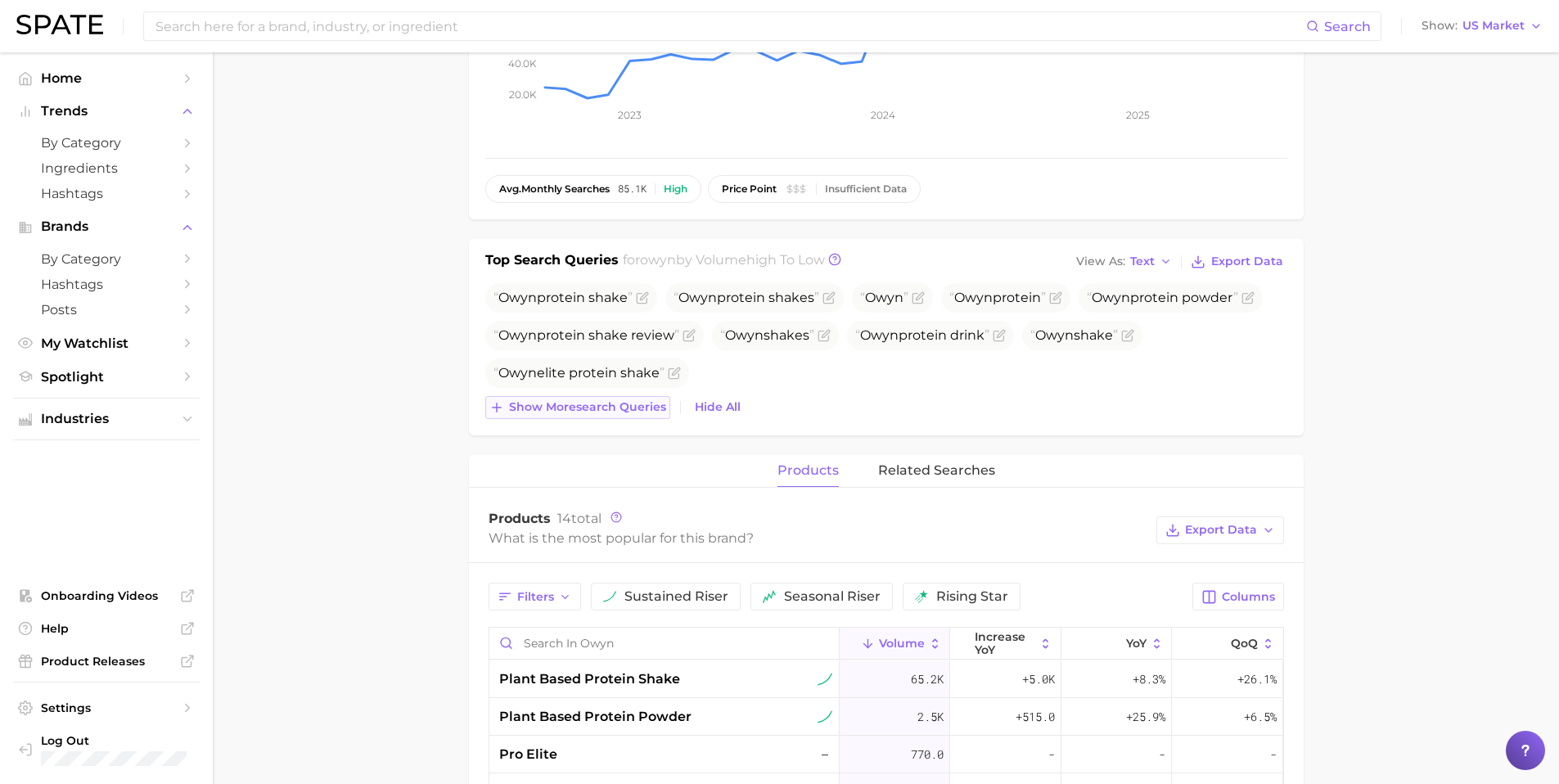
click at [578, 409] on span "Show more search queries" at bounding box center [587, 407] width 157 height 14
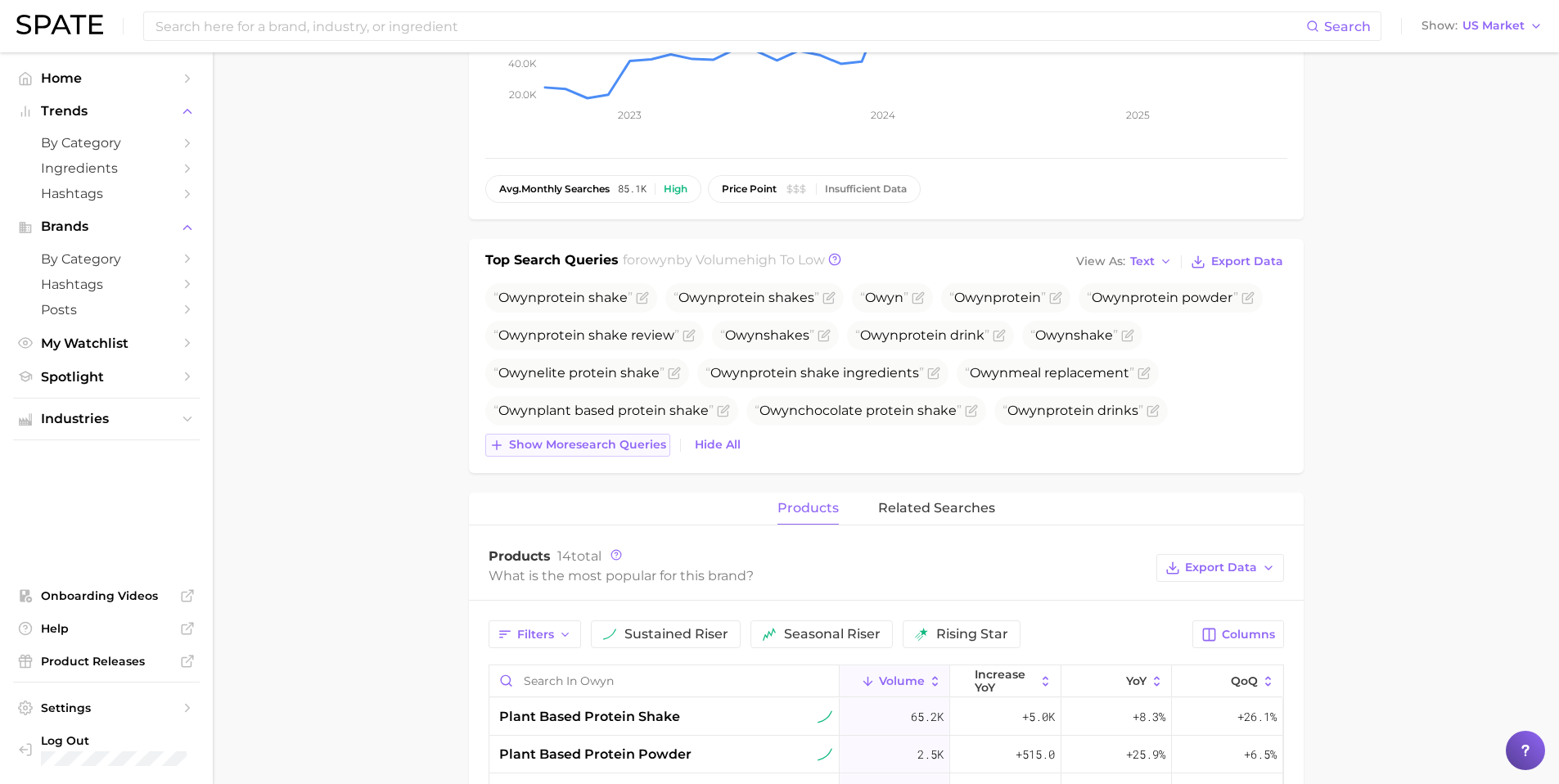
click at [625, 450] on span "Show more search queries" at bounding box center [587, 444] width 157 height 14
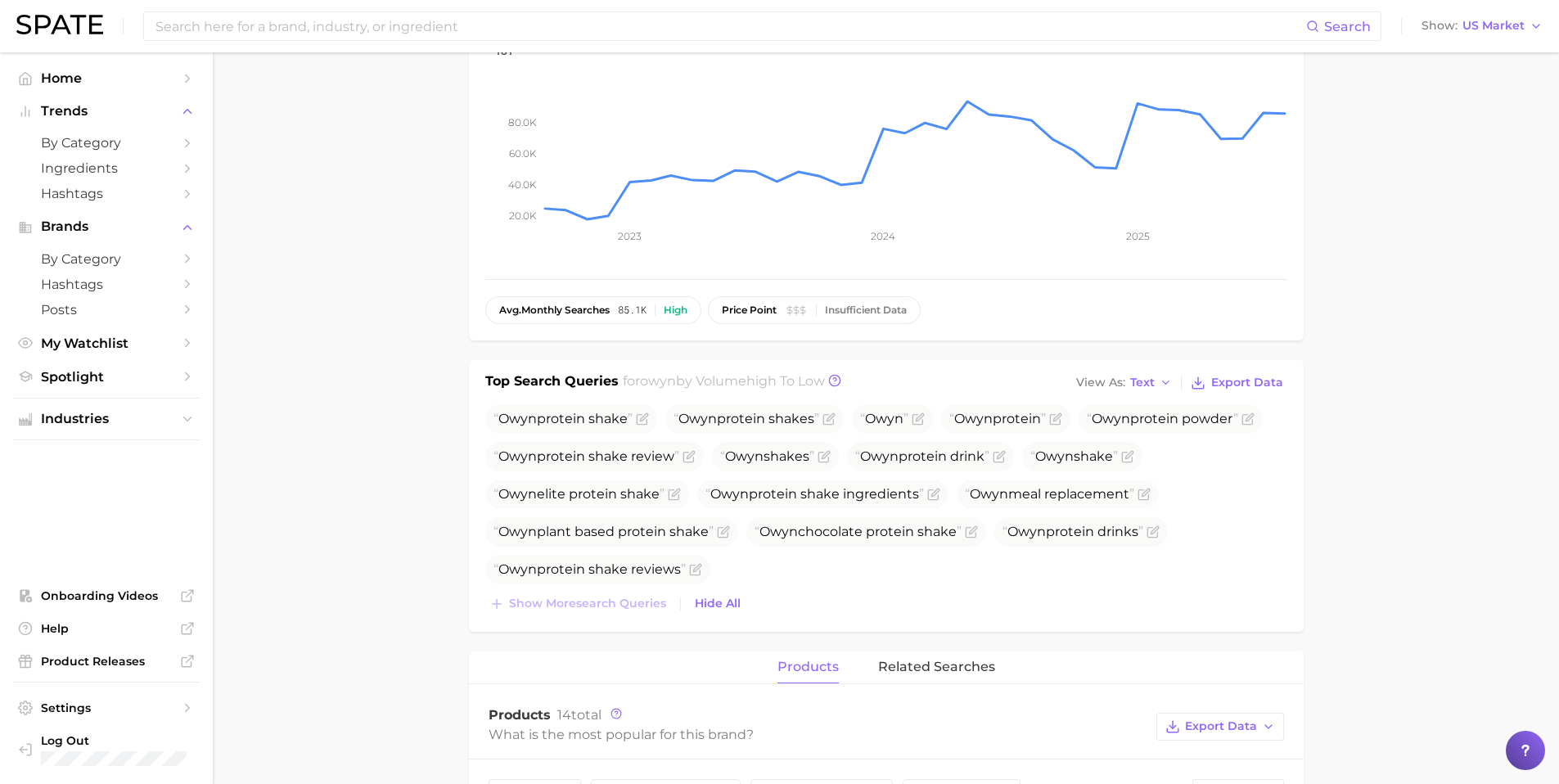
scroll to position [0, 0]
